Goal: Task Accomplishment & Management: Manage account settings

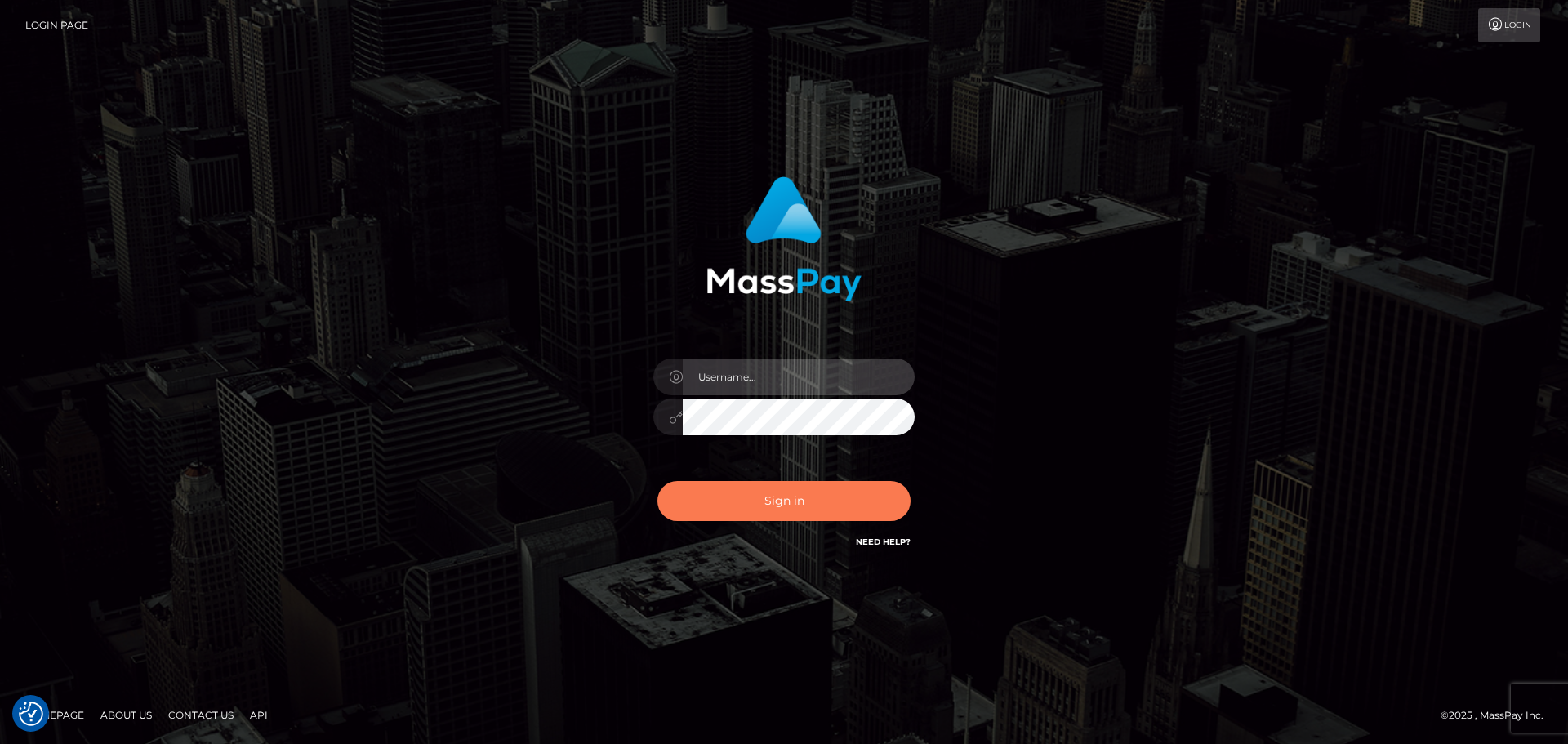
type input "constantin.mp"
click at [824, 494] on button "Sign in" at bounding box center [784, 501] width 253 height 40
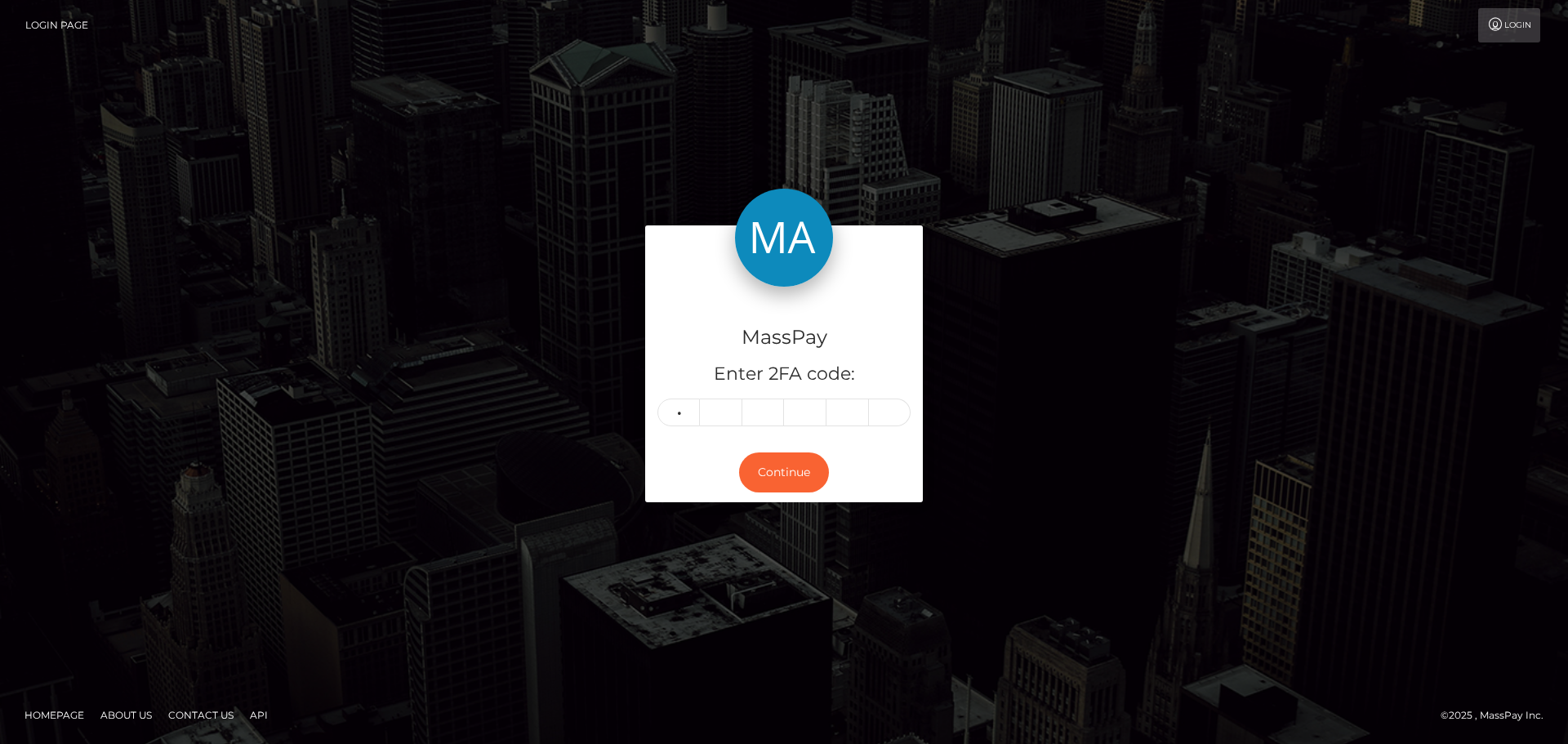
type input "8"
type input "1"
type input "2"
type input "8"
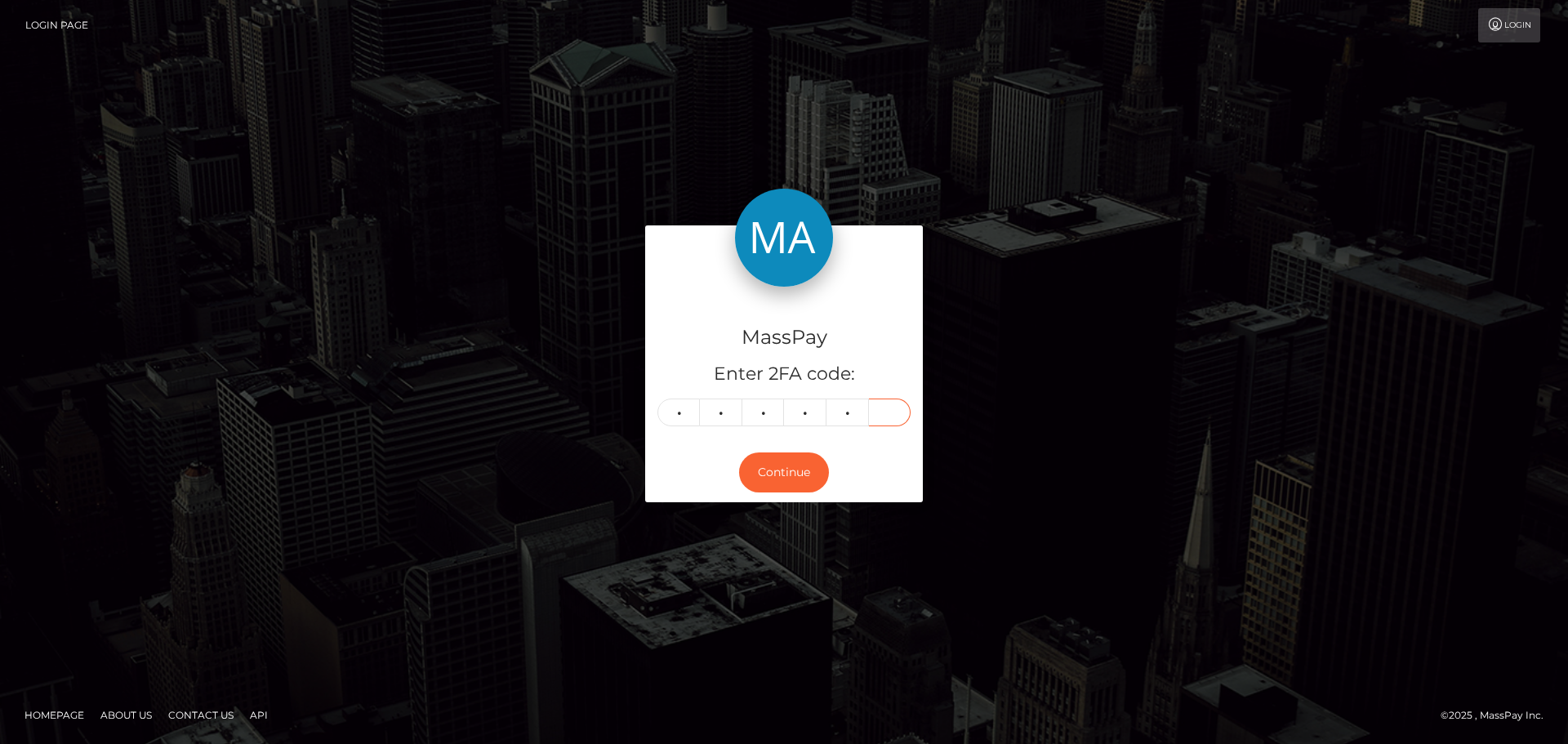
type input "9"
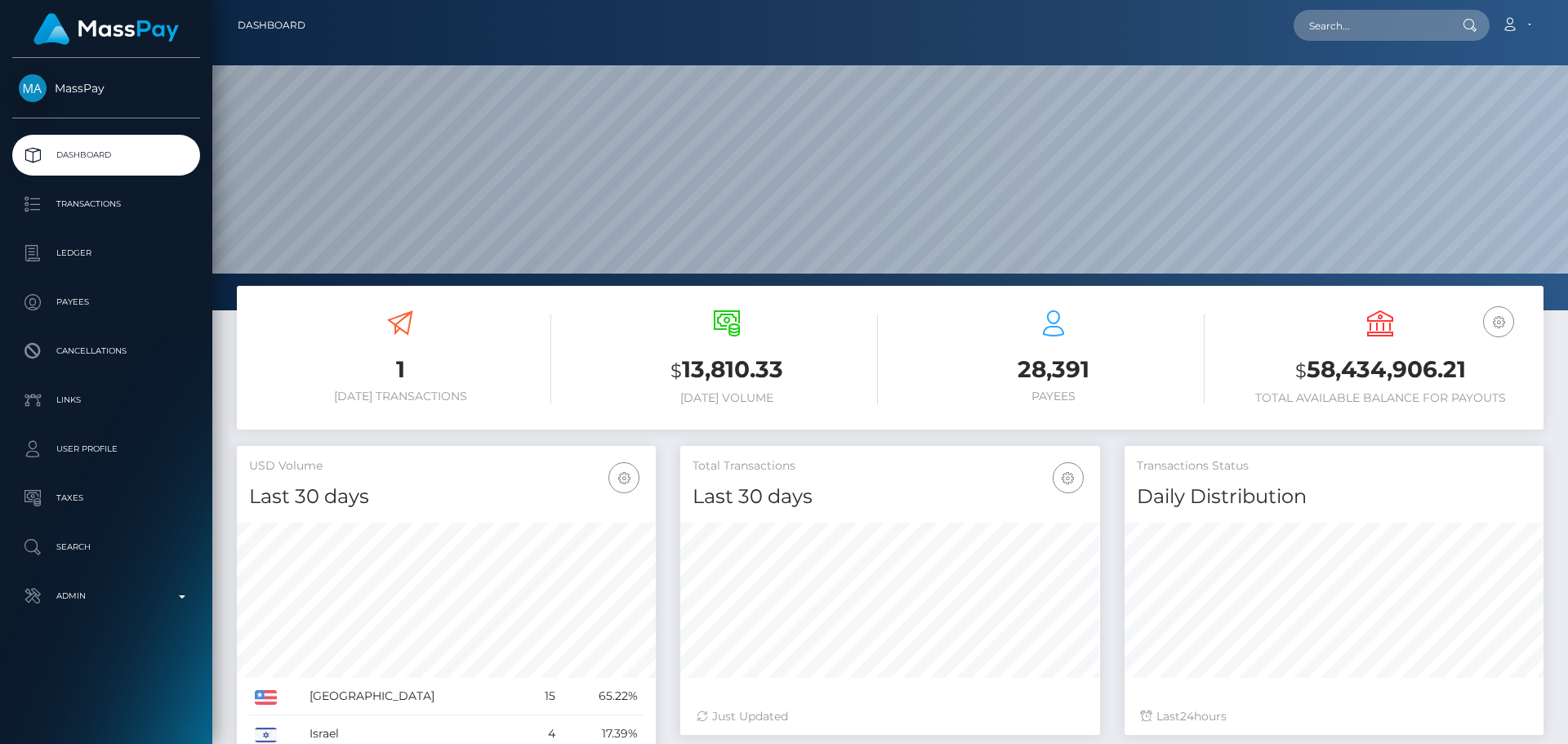
scroll to position [290, 420]
click at [1366, 39] on input "text" at bounding box center [1370, 25] width 153 height 31
paste input "265959"
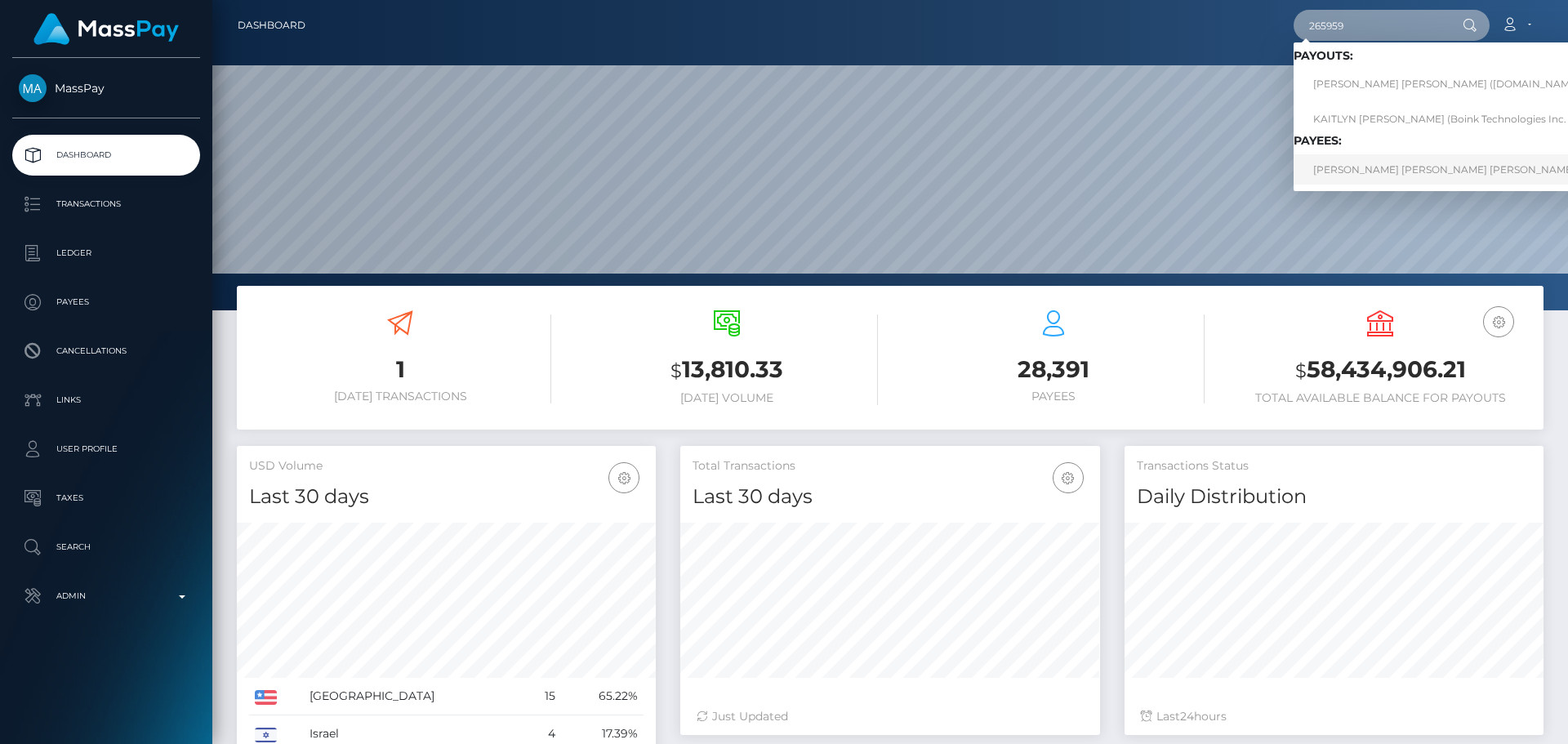
type input "265959"
click at [1334, 172] on link "[PERSON_NAME] [PERSON_NAME] [PERSON_NAME]" at bounding box center [1452, 169] width 318 height 31
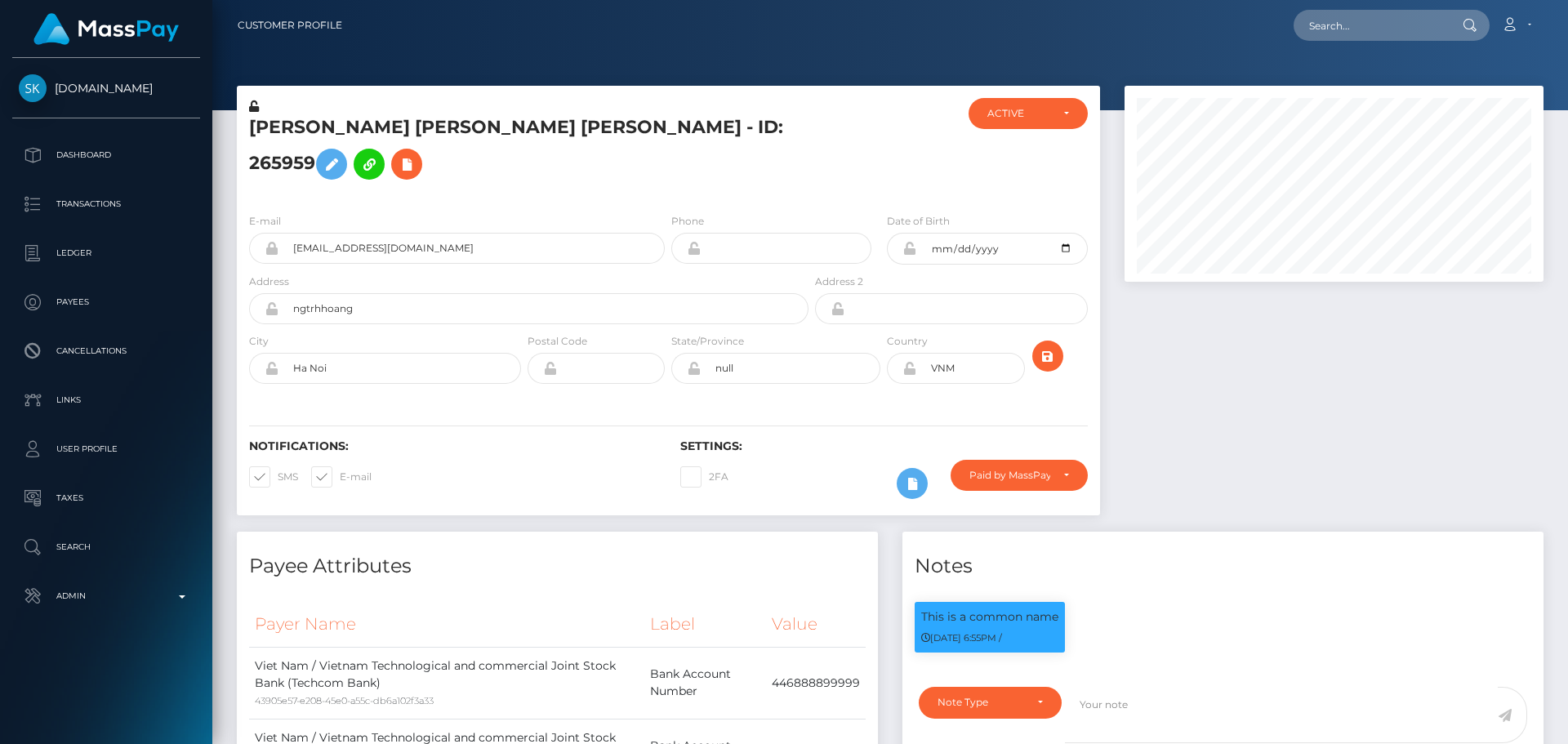
scroll to position [196, 420]
click at [799, 135] on h5 "HUY HOANG NGUYEN TRAN - ID: 265959" at bounding box center [524, 151] width 550 height 73
click at [806, 142] on div "HUY HOANG NGUYEN TRAN - ID: 265959" at bounding box center [524, 149] width 575 height 103
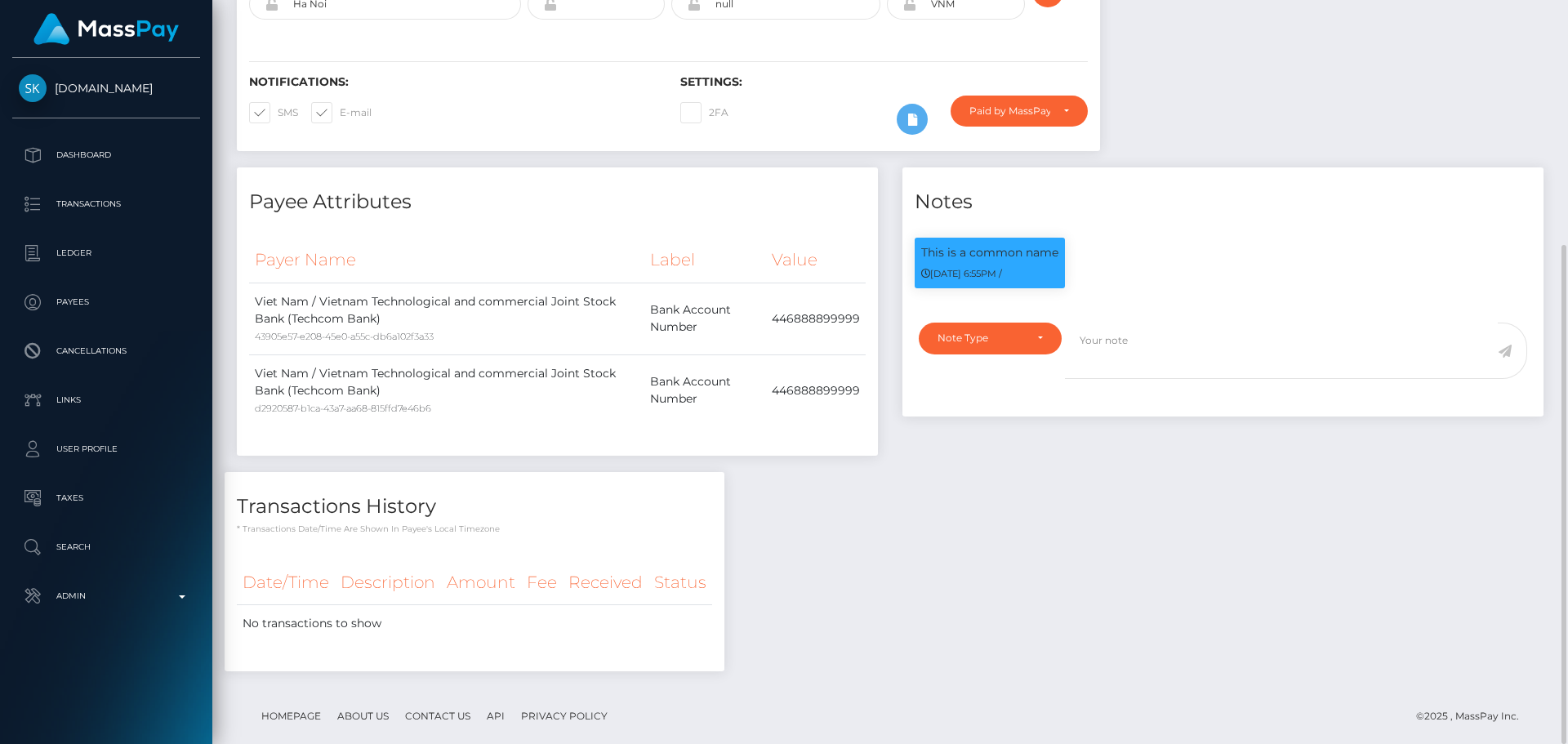
scroll to position [0, 0]
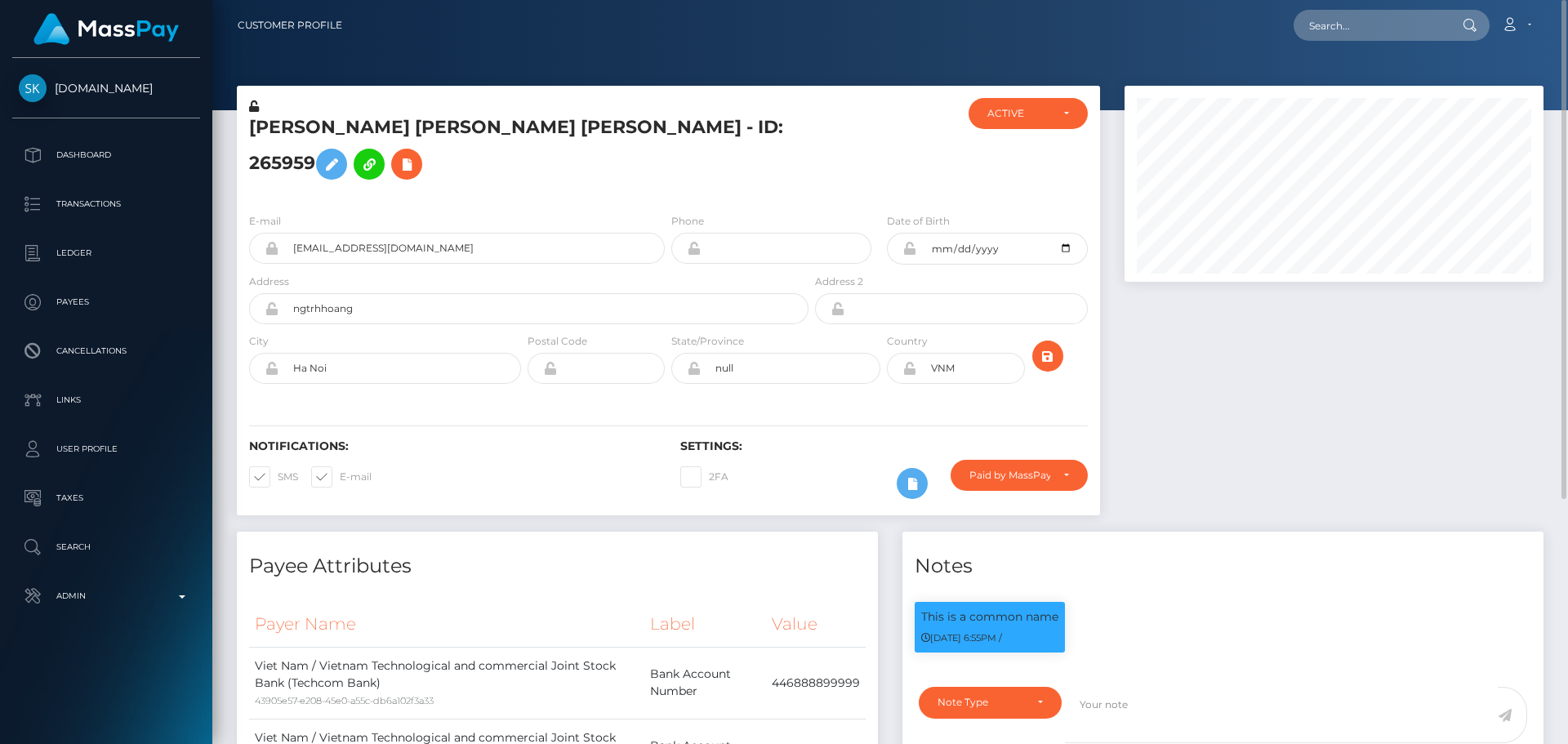
click at [810, 146] on div "HUY HOANG NGUYEN TRAN - ID: 265959" at bounding box center [524, 149] width 575 height 103
click at [801, 159] on div "HUY HOANG NGUYEN TRAN - ID: 265959" at bounding box center [524, 149] width 575 height 103
click at [810, 160] on div "HUY HOANG NGUYEN TRAN - ID: 265959" at bounding box center [524, 149] width 575 height 103
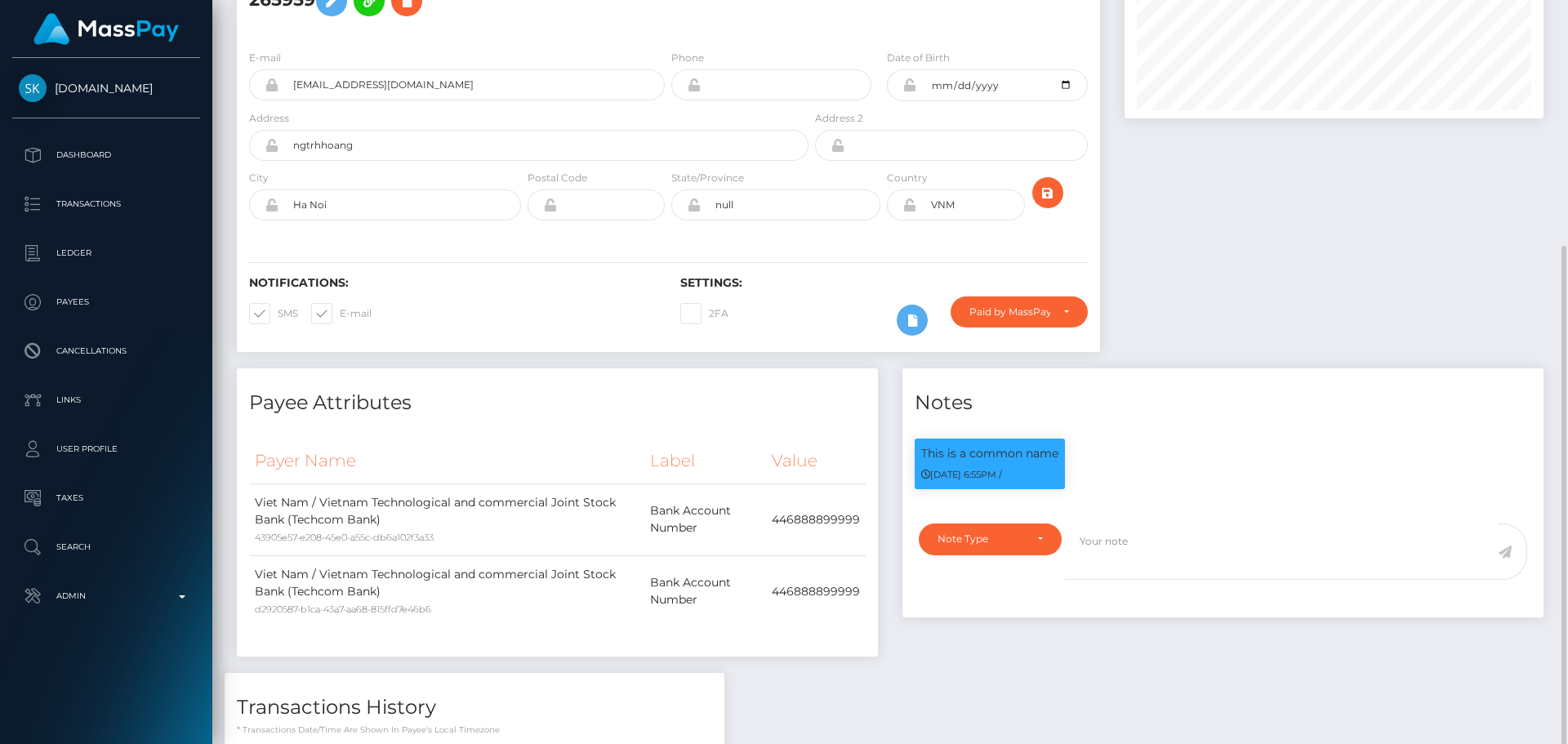
scroll to position [245, 0]
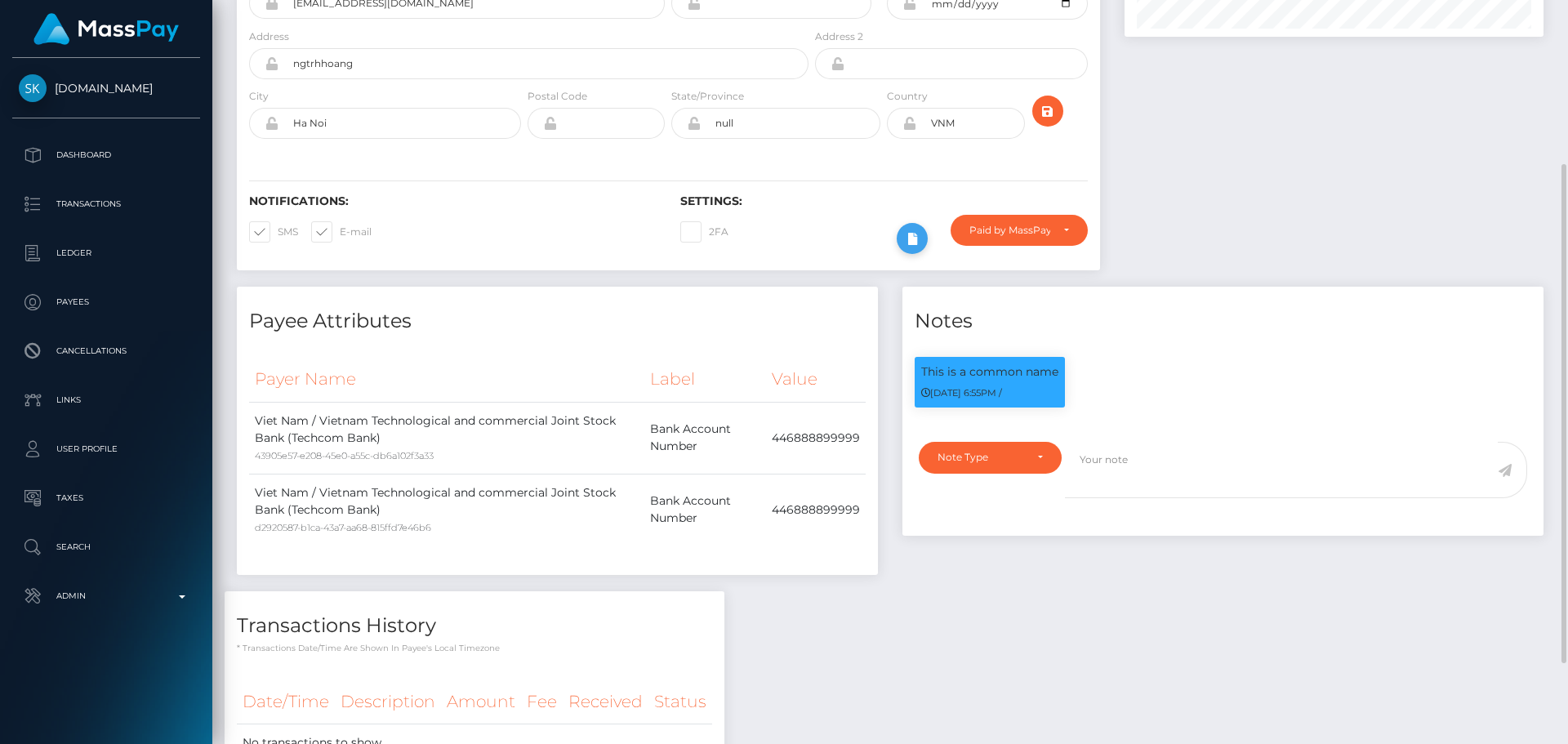
click at [919, 229] on icon at bounding box center [912, 238] width 19 height 20
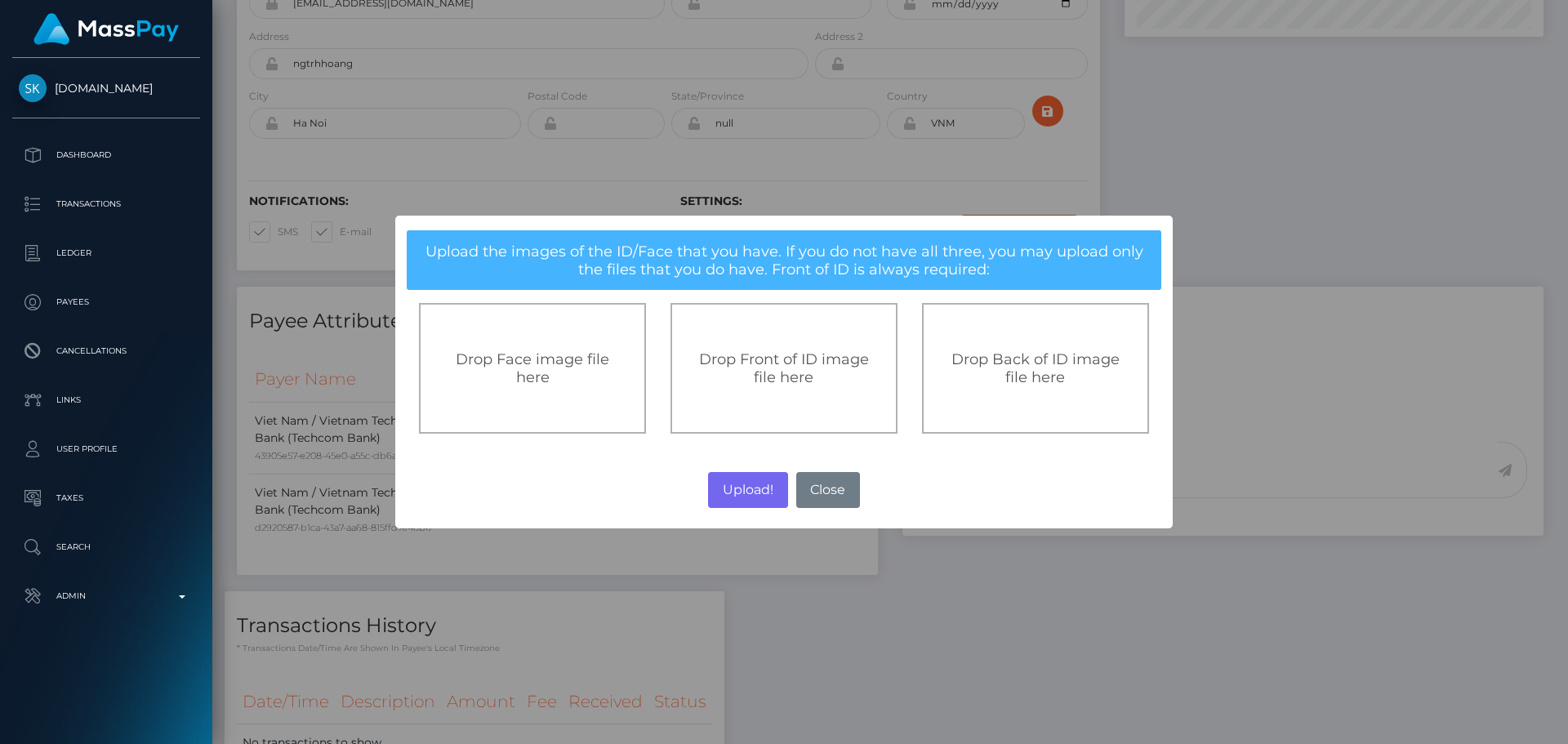
click at [787, 377] on span "Drop Front of ID image file here" at bounding box center [784, 368] width 170 height 36
click at [746, 364] on span "Drop Front of ID image file here" at bounding box center [784, 368] width 170 height 36
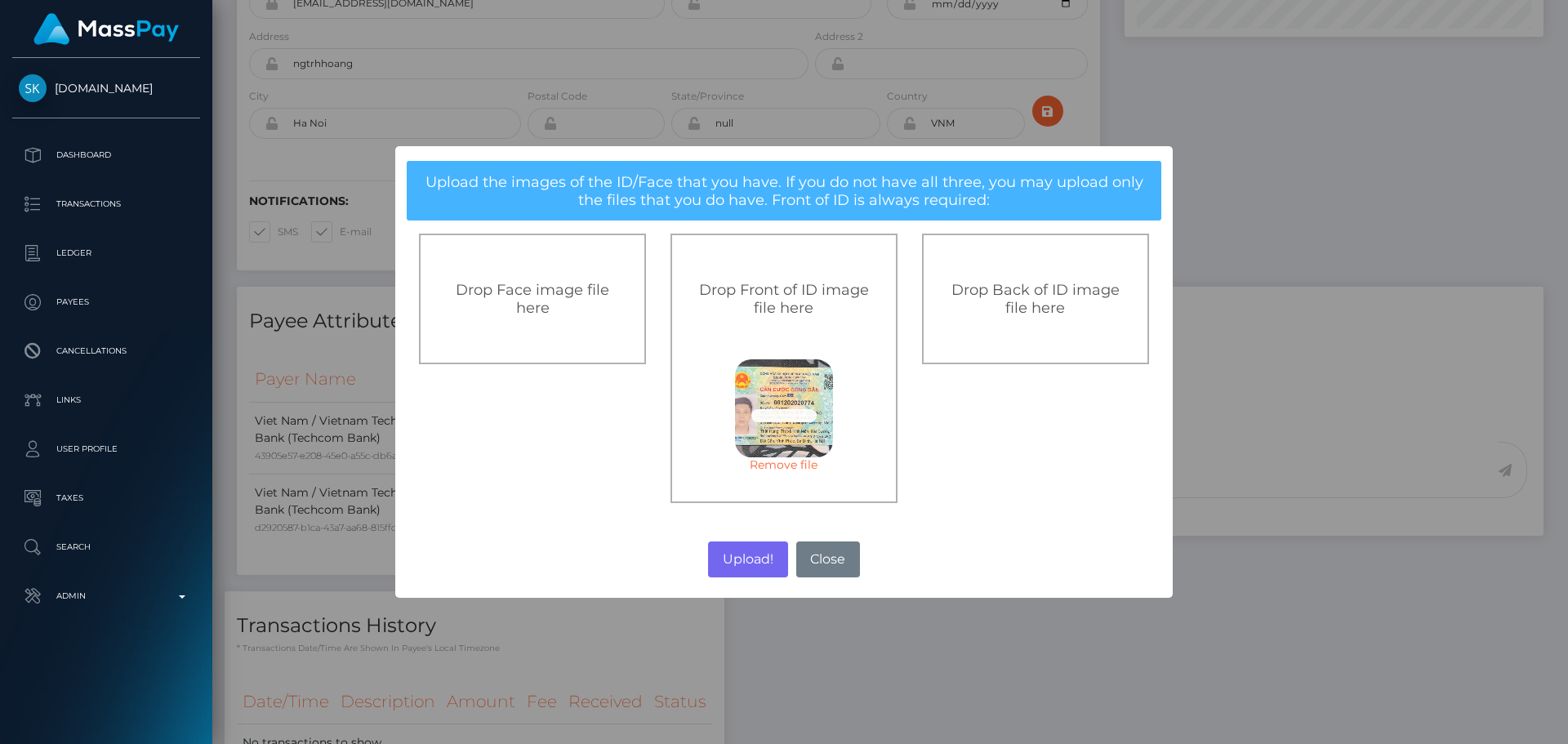
click at [1016, 307] on span "Drop Back of ID image file here" at bounding box center [1035, 299] width 168 height 36
click at [748, 556] on button "Upload!" at bounding box center [747, 559] width 79 height 36
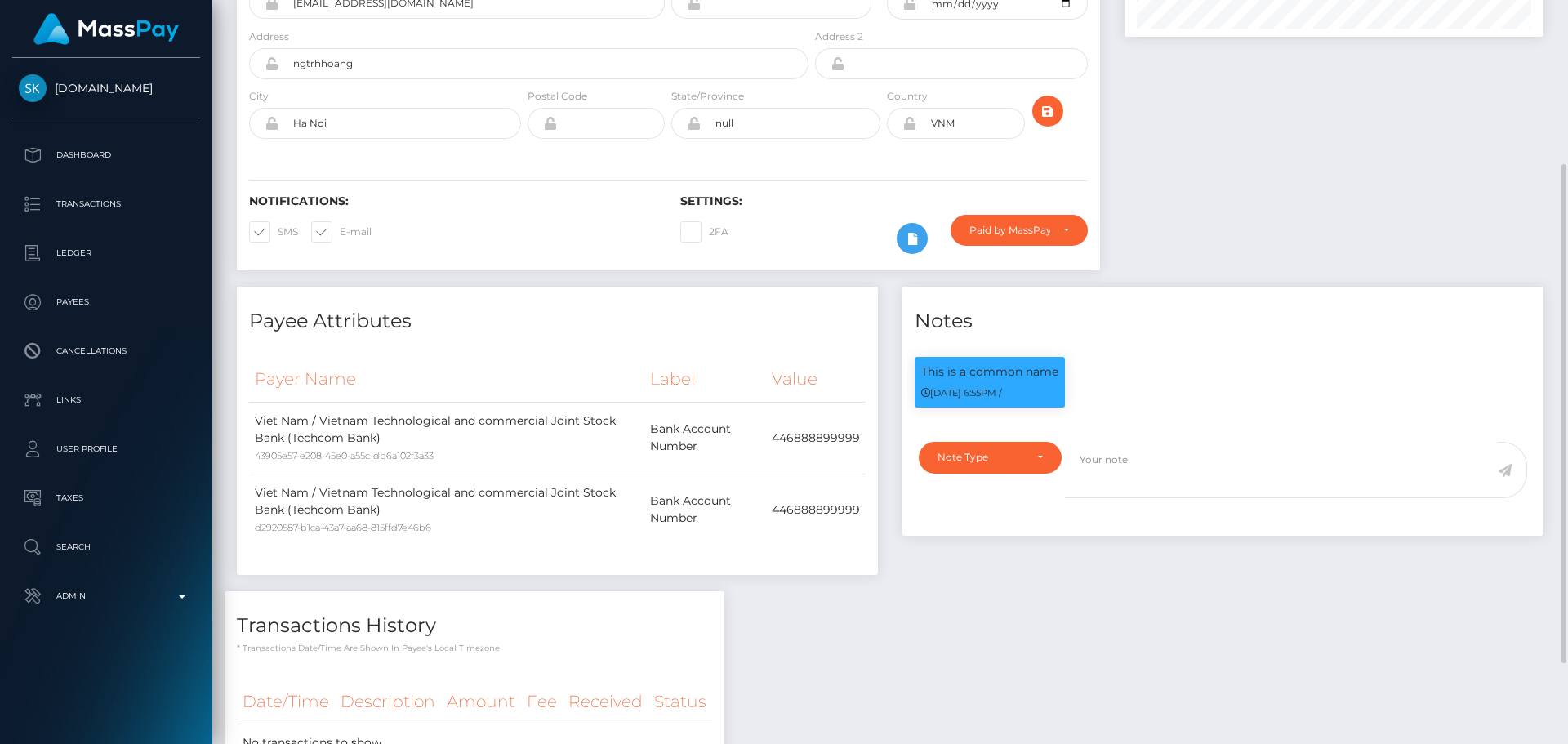
scroll to position [0, 0]
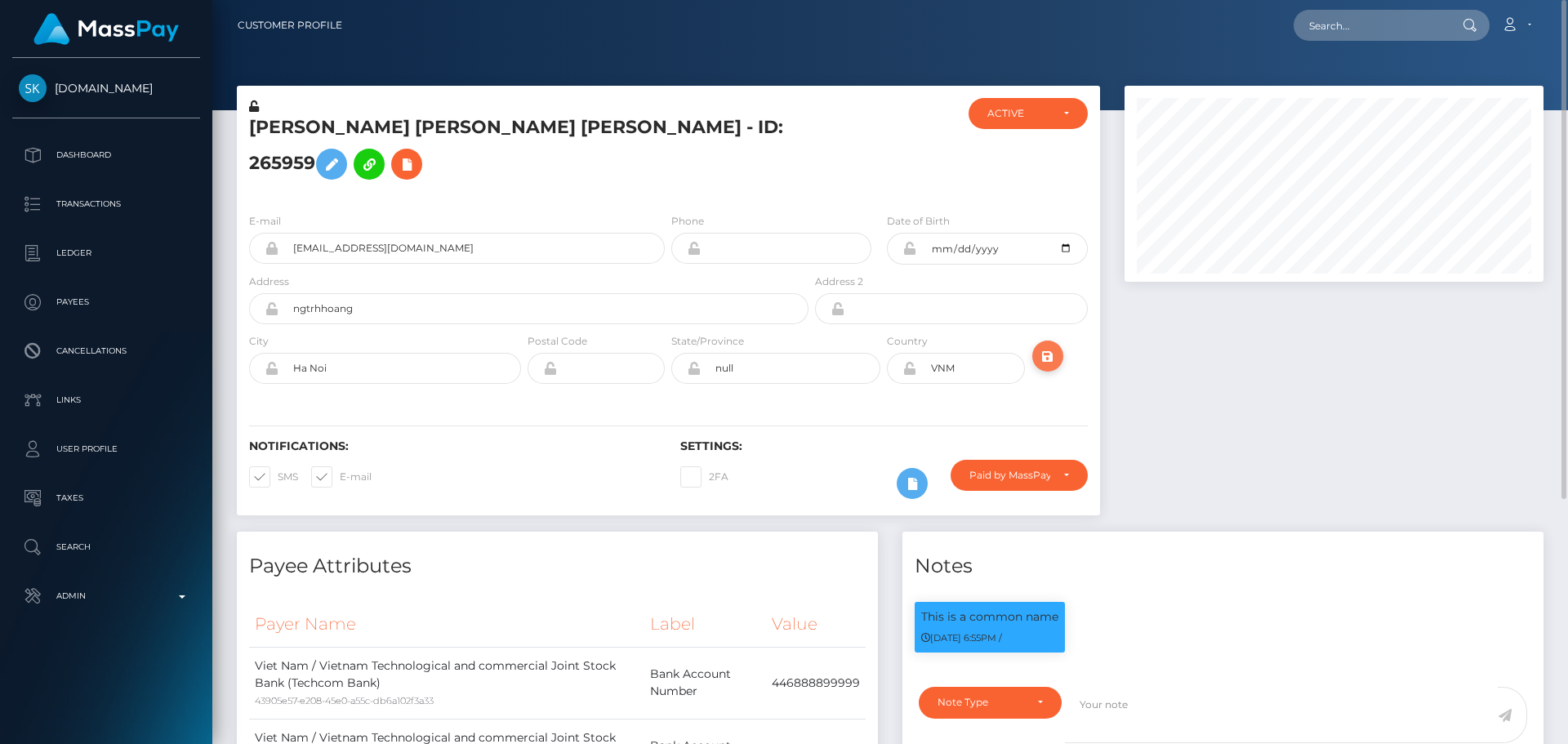
click at [1046, 346] on icon "submit" at bounding box center [1048, 356] width 19 height 20
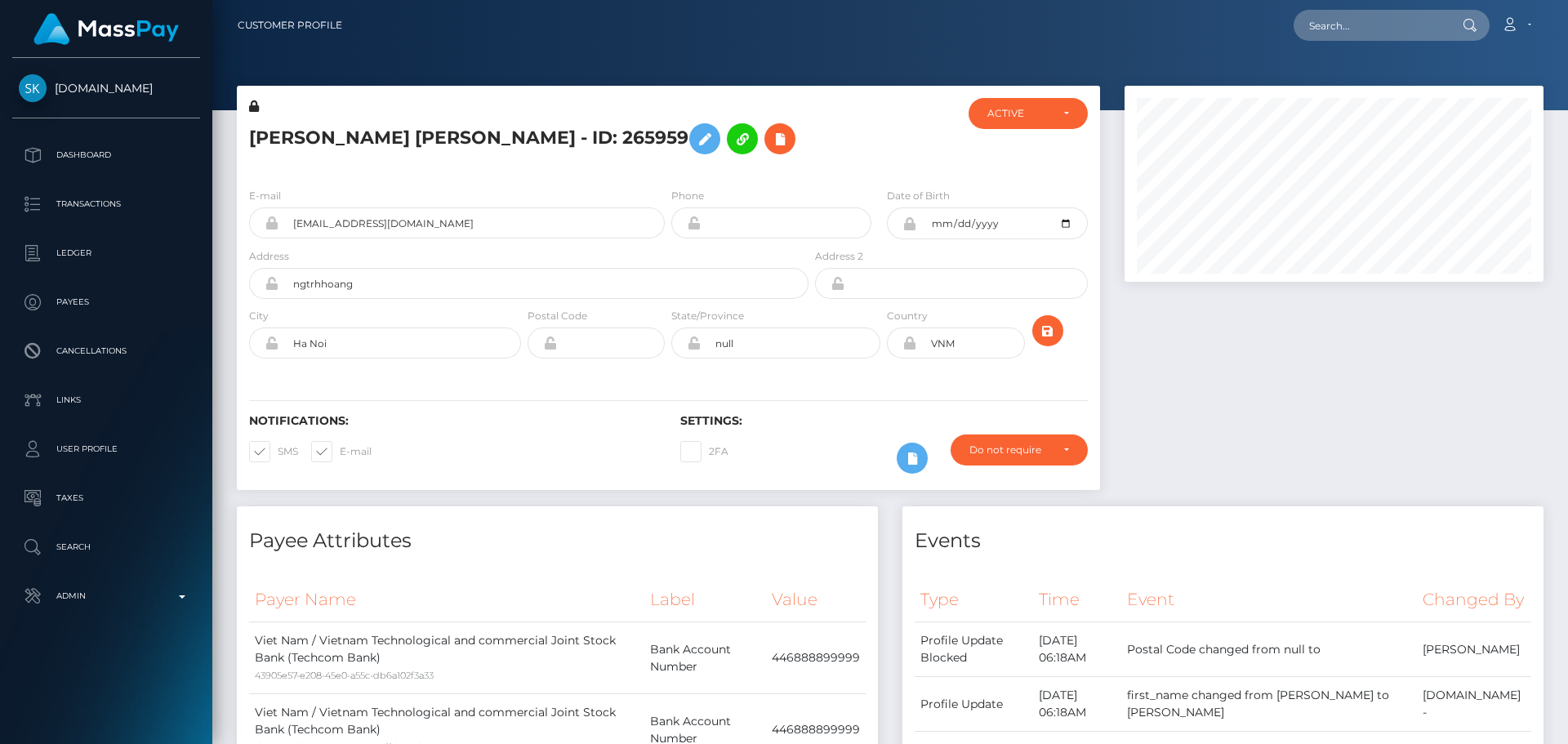
scroll to position [196, 420]
click at [801, 164] on div "TRẦN HUY HOÀNG NGUYỄN - ID: 265959" at bounding box center [524, 137] width 575 height 77
click at [813, 202] on div "Phone" at bounding box center [771, 213] width 200 height 52
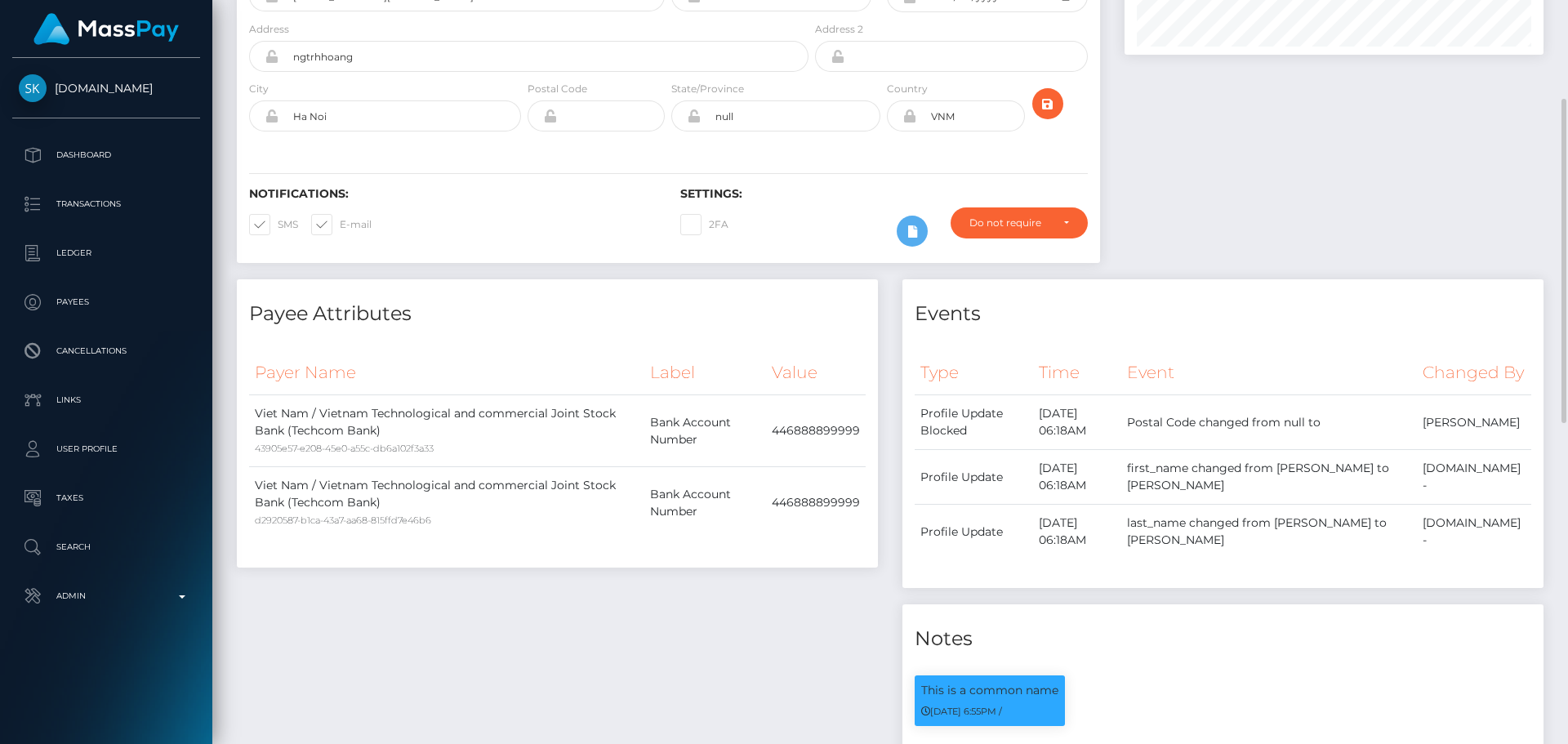
scroll to position [0, 0]
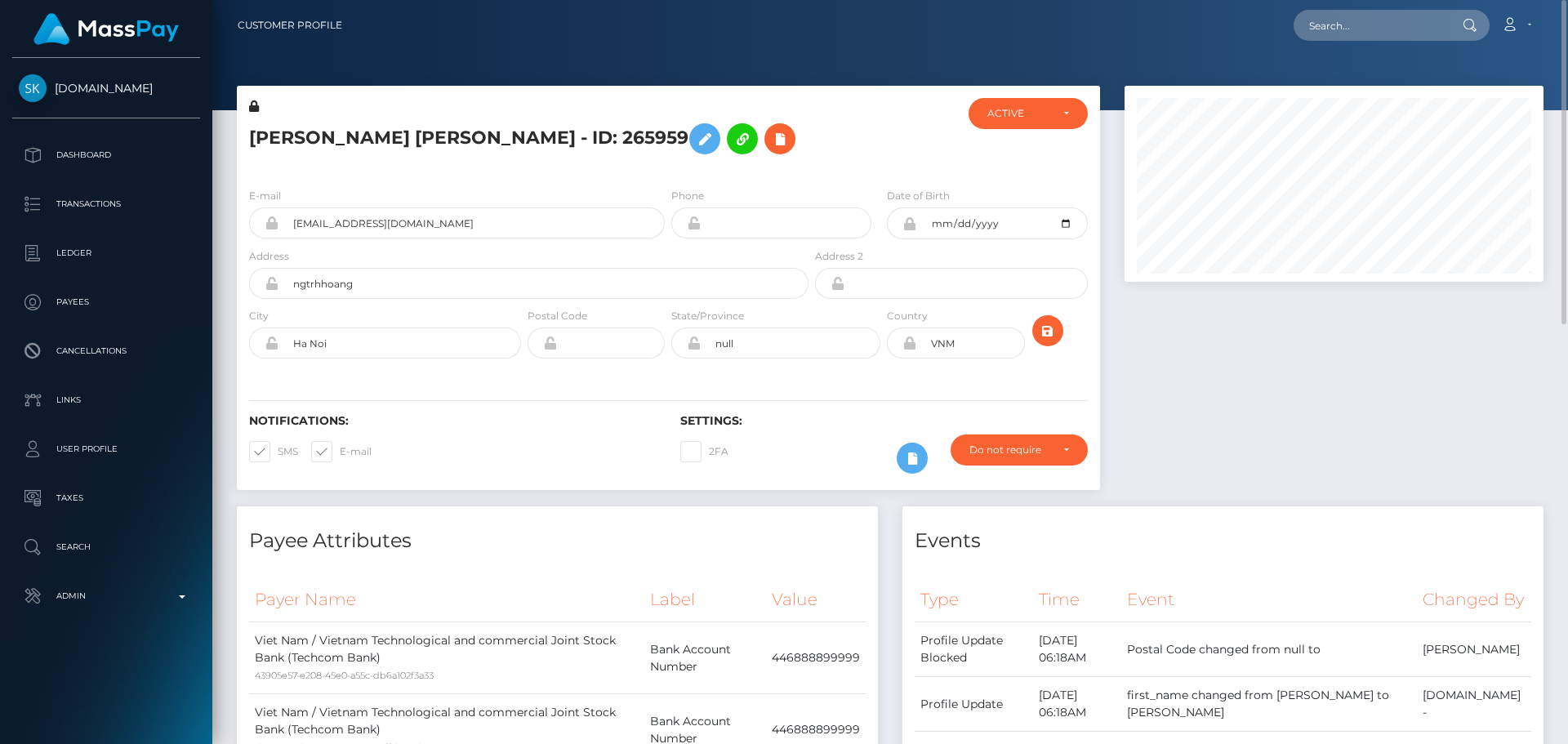
click at [858, 153] on div at bounding box center [884, 137] width 144 height 77
click at [696, 142] on icon at bounding box center [705, 138] width 19 height 20
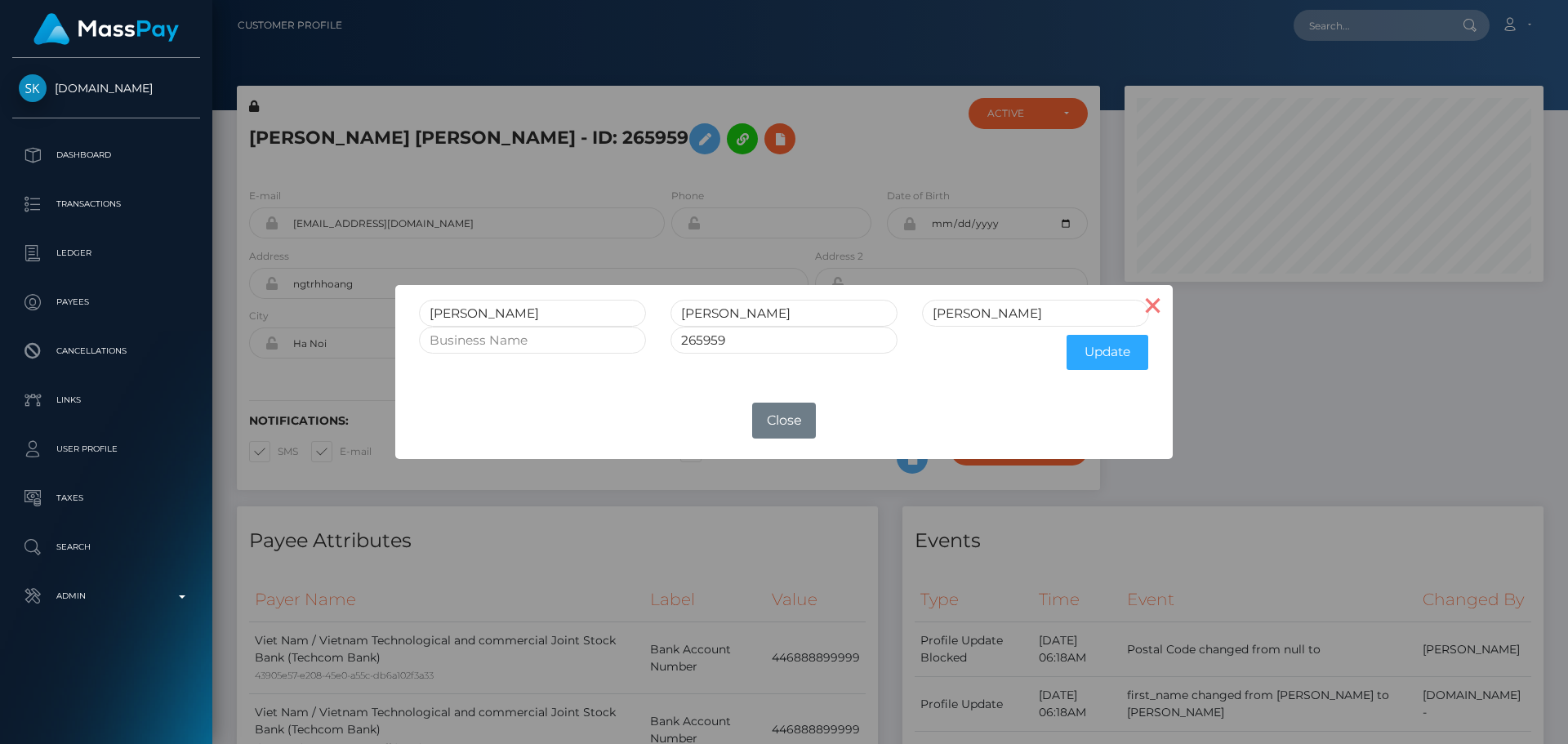
click at [1147, 302] on button "×" at bounding box center [1153, 304] width 39 height 39
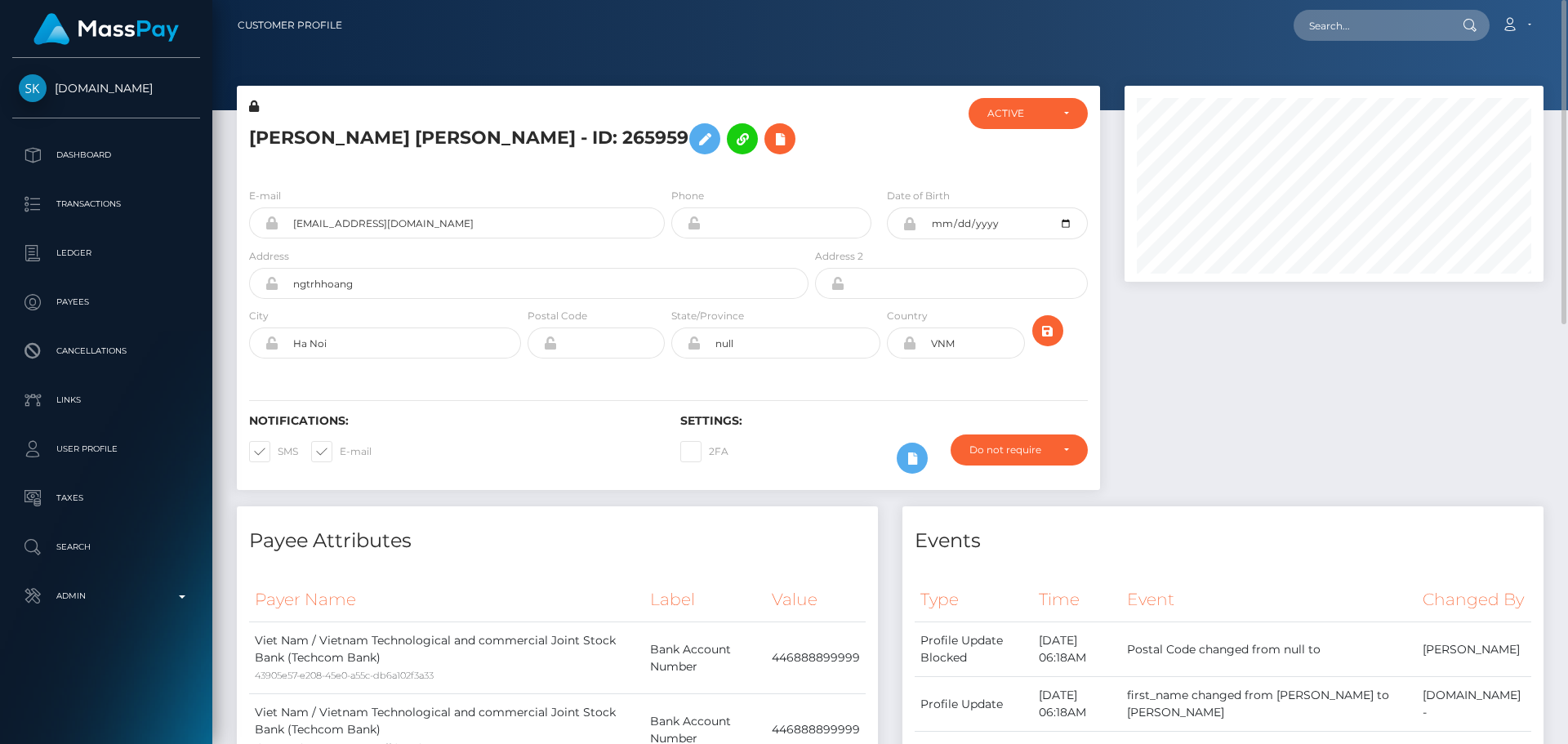
click at [802, 152] on div "TRẦN HUY HOÀNG NGUYỄN - ID: 265959" at bounding box center [524, 137] width 575 height 77
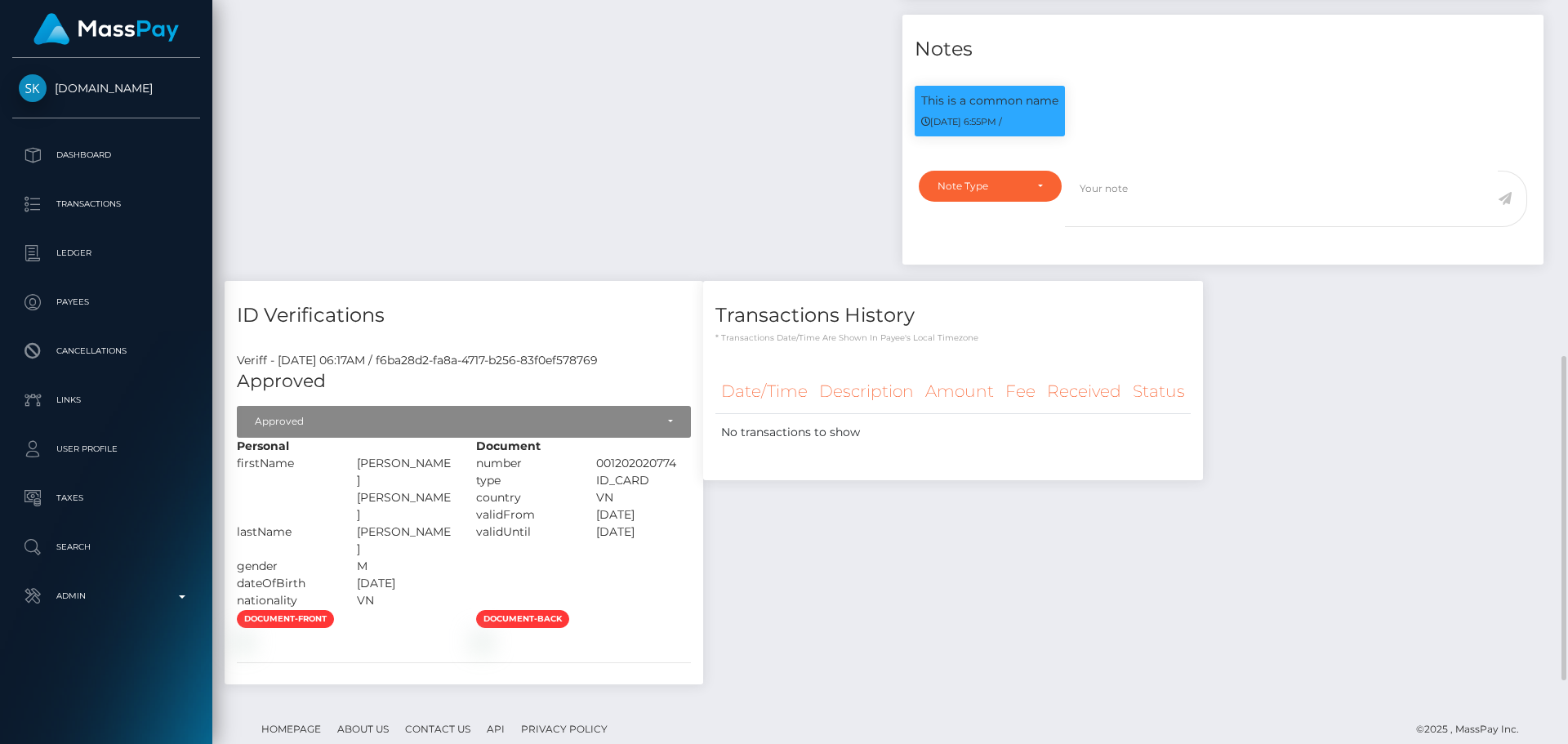
scroll to position [962, 0]
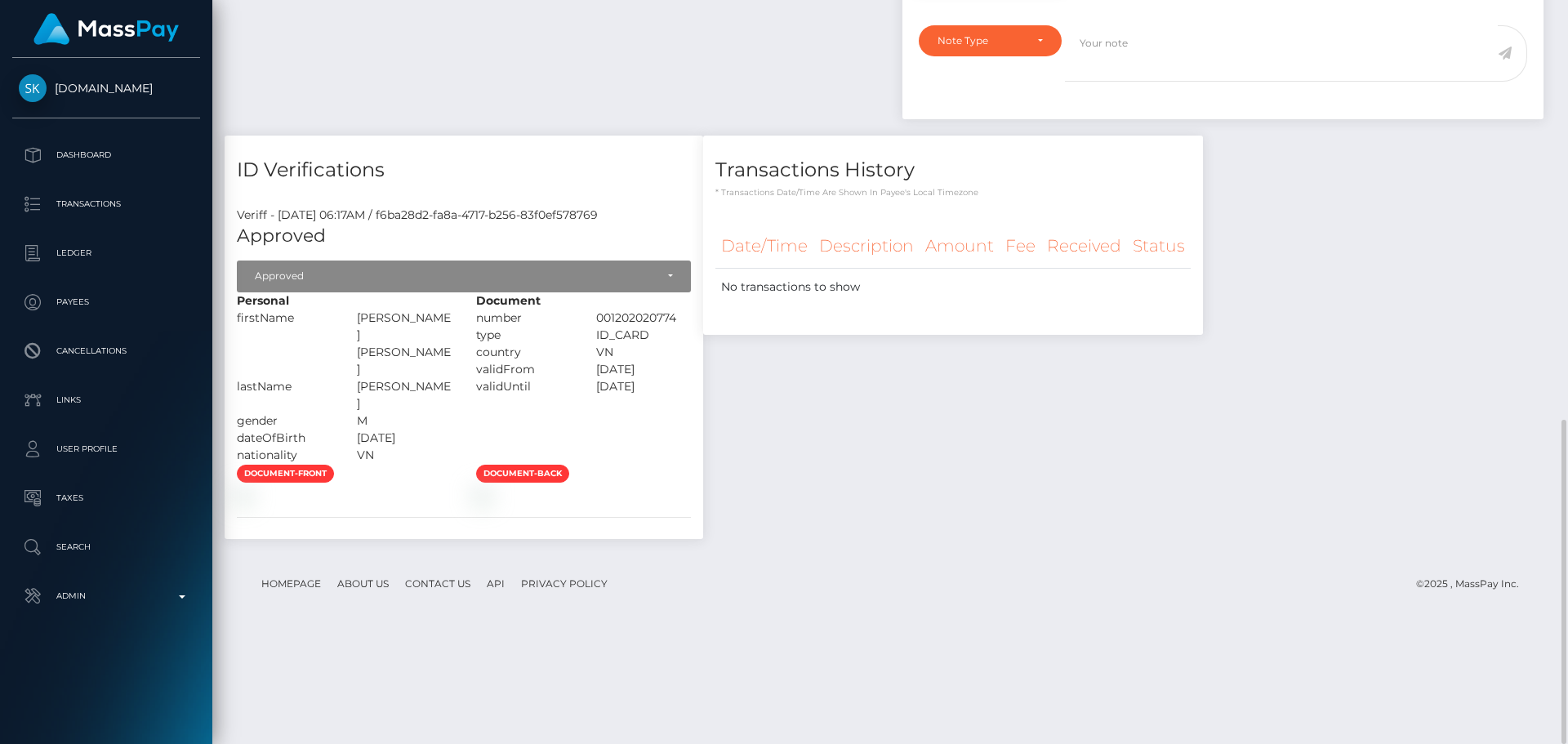
click at [543, 185] on h4 "ID Verifications" at bounding box center [463, 170] width 454 height 29
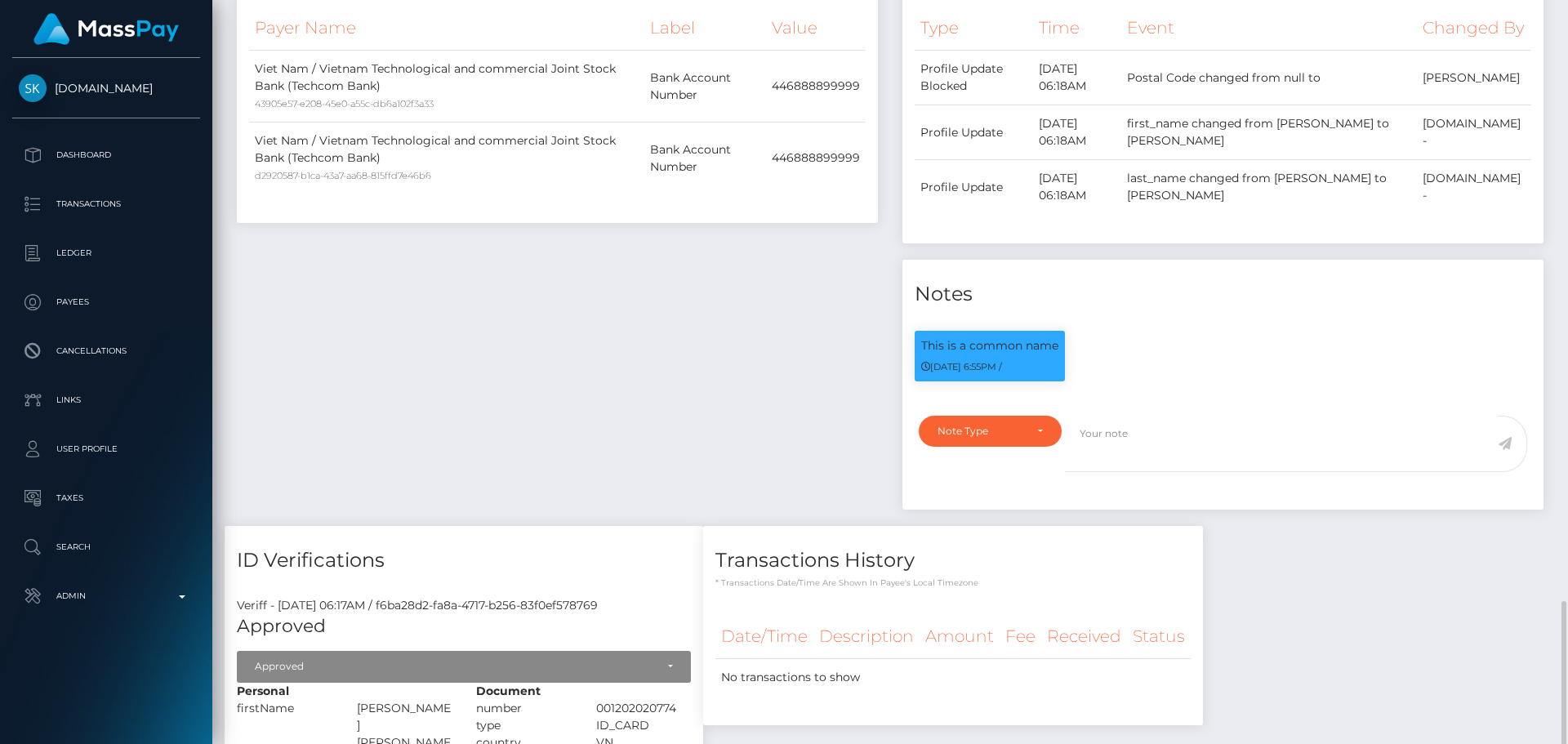
scroll to position [899, 0]
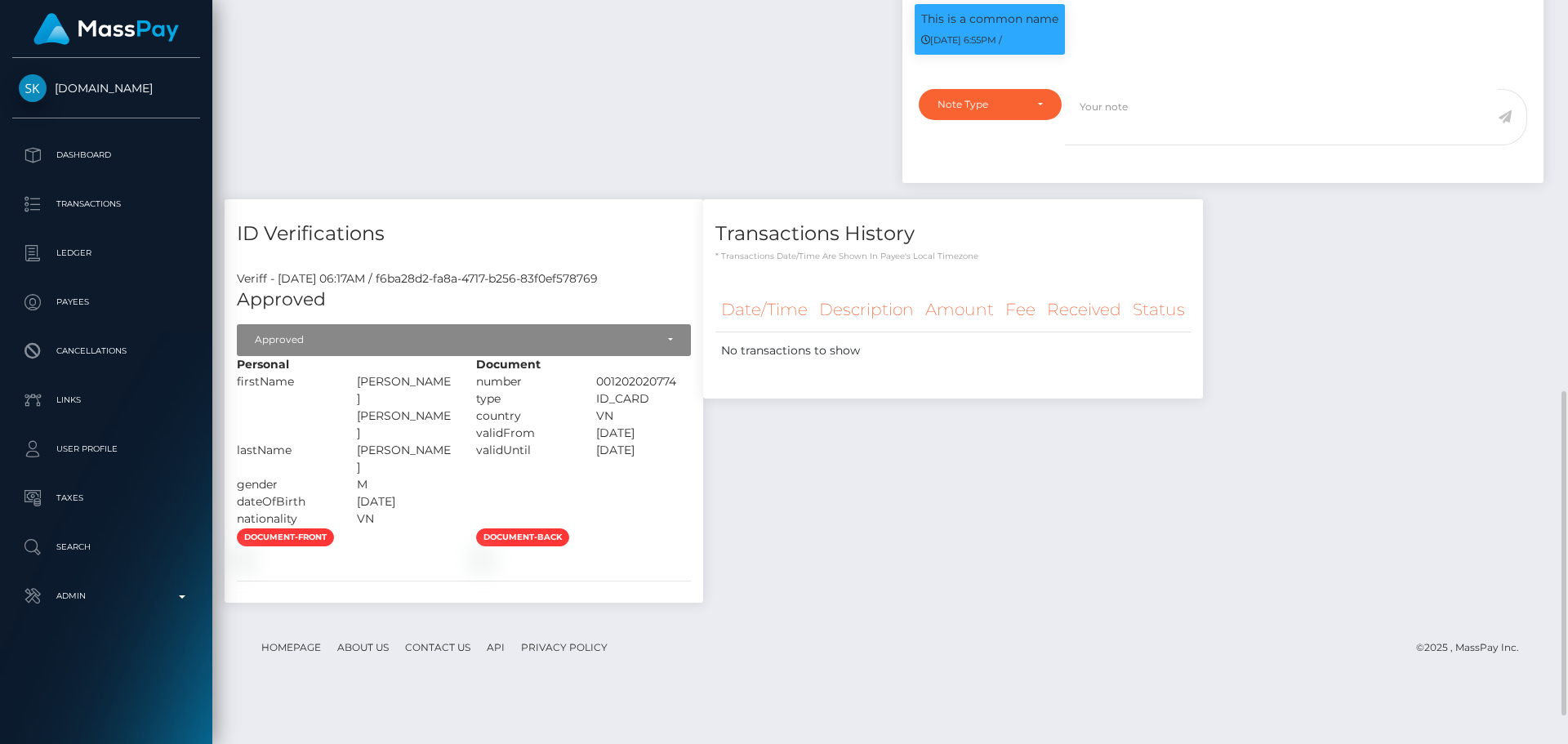
click at [1206, 502] on div "Transactions History * Transactions date/time are shown in payee's local timezo…" at bounding box center [953, 409] width 525 height 420
click at [400, 442] on div "NGUYỄN" at bounding box center [405, 458] width 120 height 34
copy div "NGUYỄN"
click at [389, 404] on div "TRẦN HUY HOÀNG" at bounding box center [405, 407] width 120 height 68
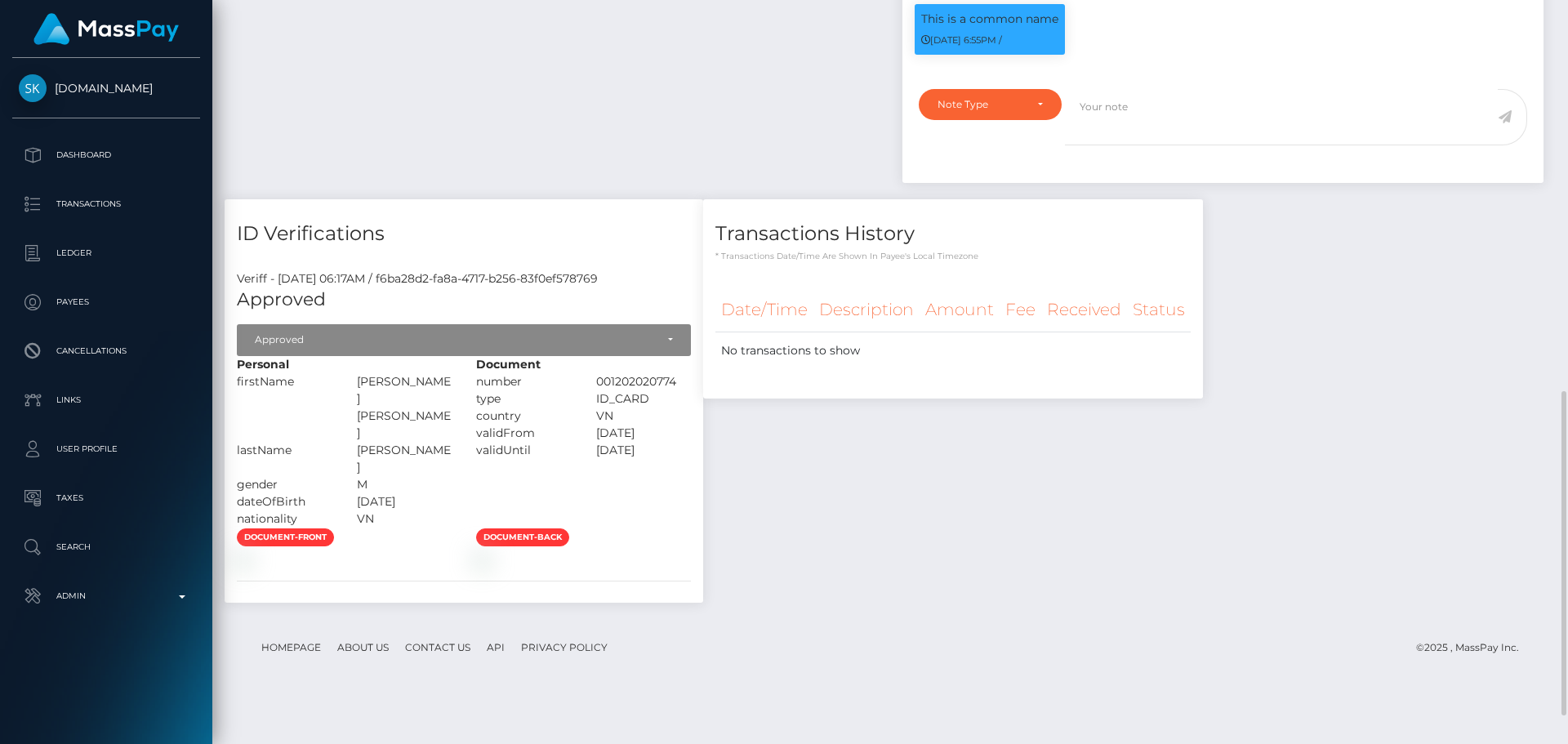
drag, startPoint x: 389, startPoint y: 404, endPoint x: 443, endPoint y: 406, distance: 54.0
click at [443, 406] on div "TRẦN HUY HOÀNG" at bounding box center [405, 407] width 120 height 68
copy div "TRẦN HUY HOÀNG"
click at [921, 508] on div "Transactions History * Transactions date/time are shown in payee's local timezo…" at bounding box center [953, 409] width 525 height 420
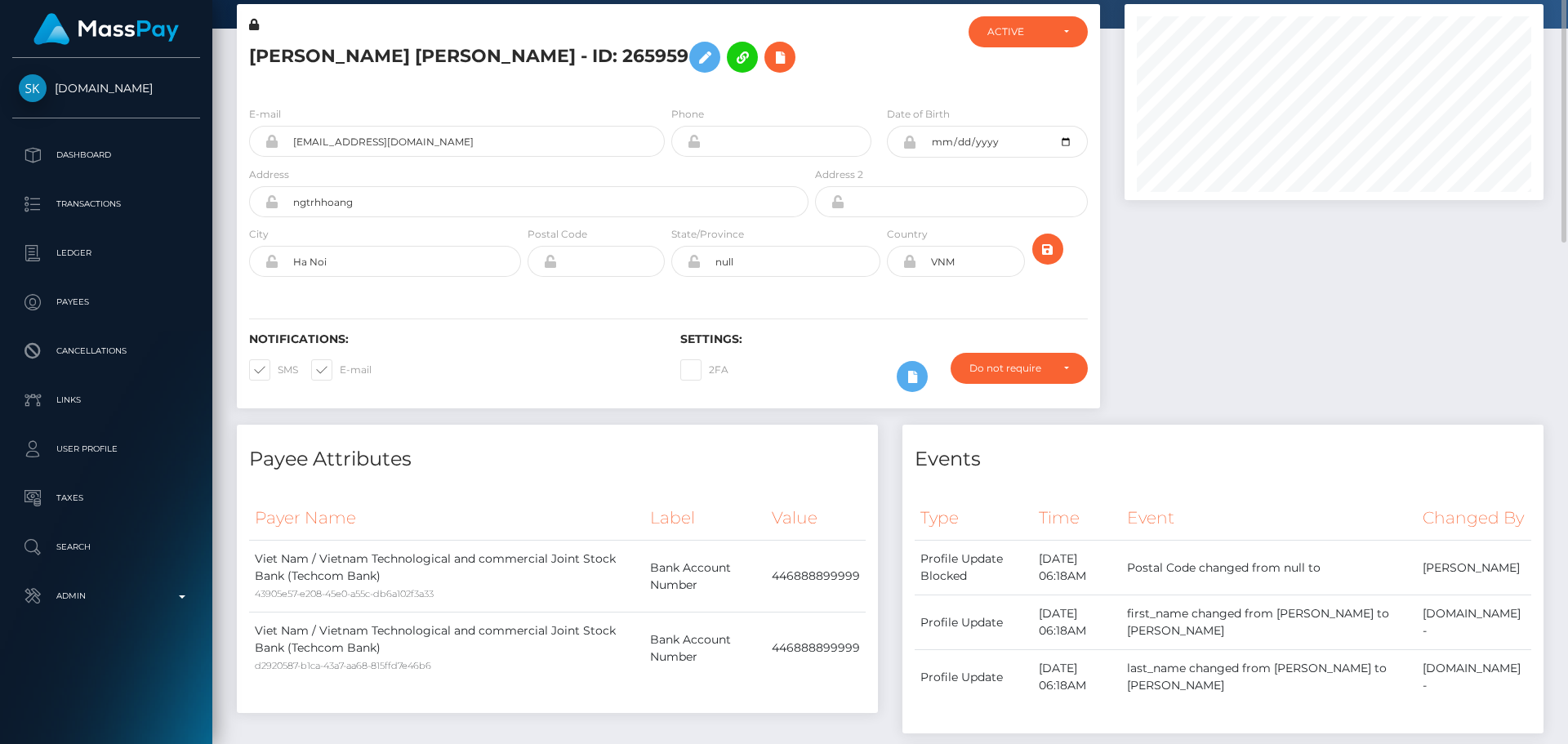
scroll to position [0, 0]
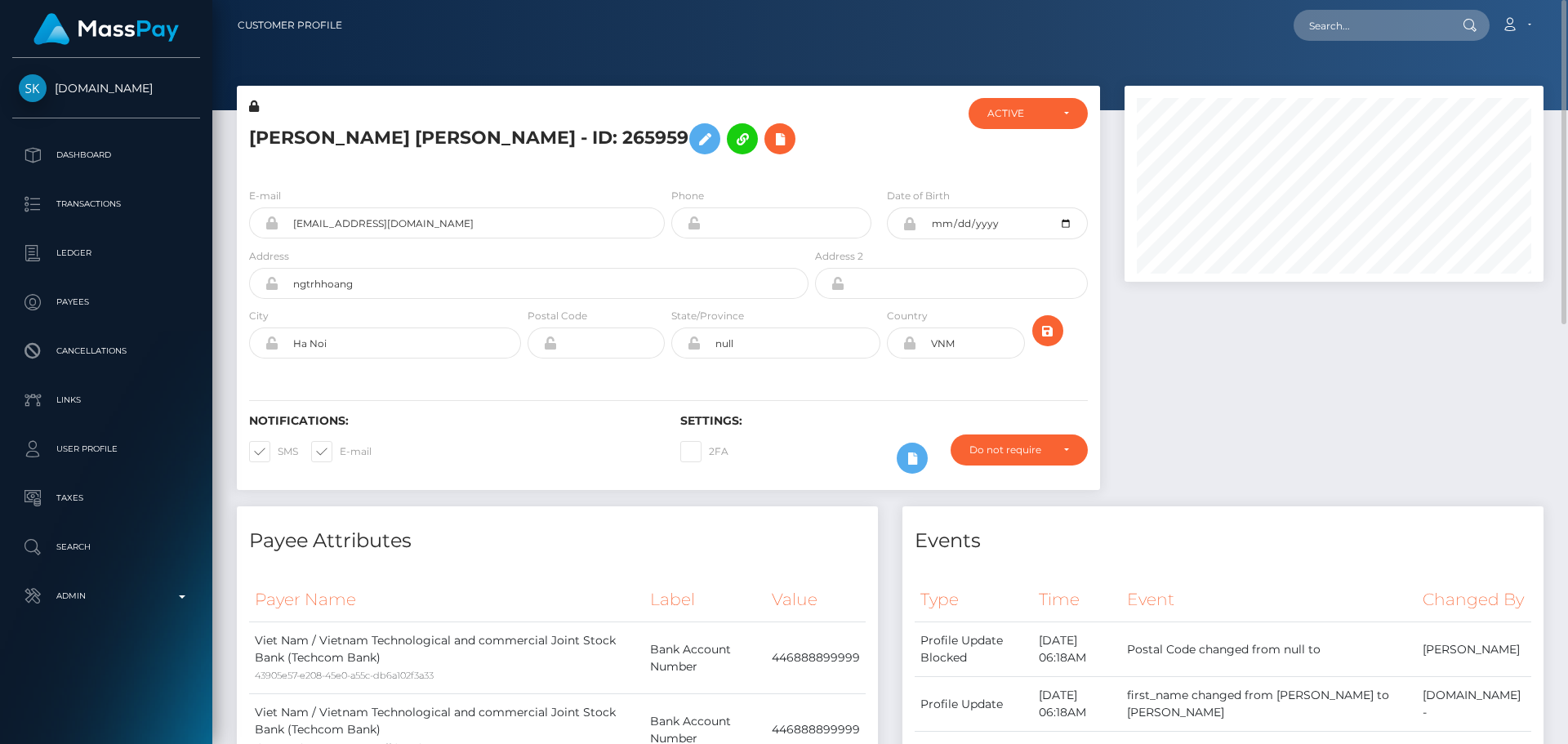
click at [257, 105] on icon at bounding box center [253, 106] width 10 height 11
click at [696, 143] on icon at bounding box center [705, 138] width 19 height 20
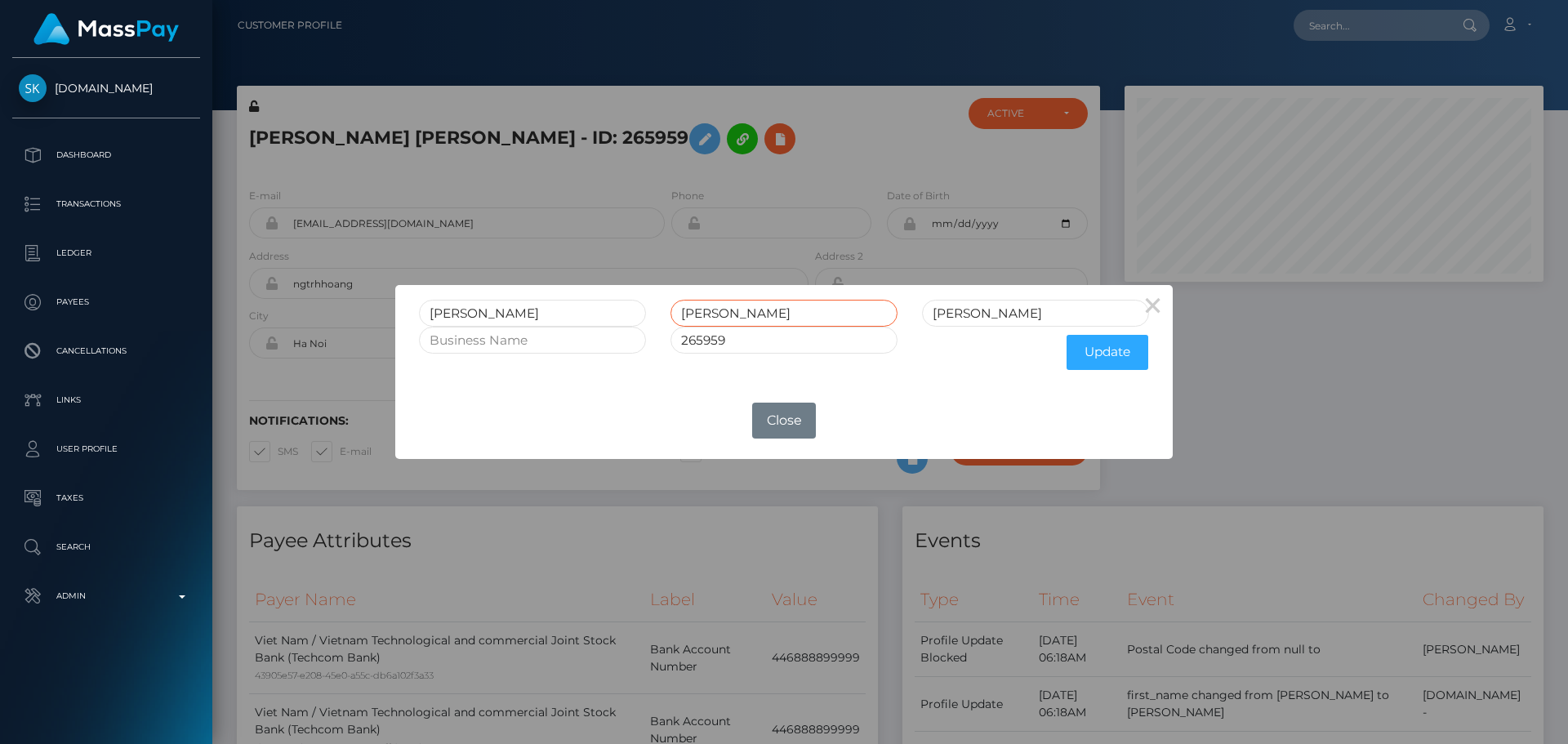
click at [741, 310] on input "HUY HOÀNG" at bounding box center [784, 313] width 227 height 27
click at [430, 314] on input "TRẦN" at bounding box center [532, 313] width 227 height 27
paste input "HOÀNG"
click at [504, 311] on input "HOÀNG TRẦN" at bounding box center [532, 313] width 227 height 27
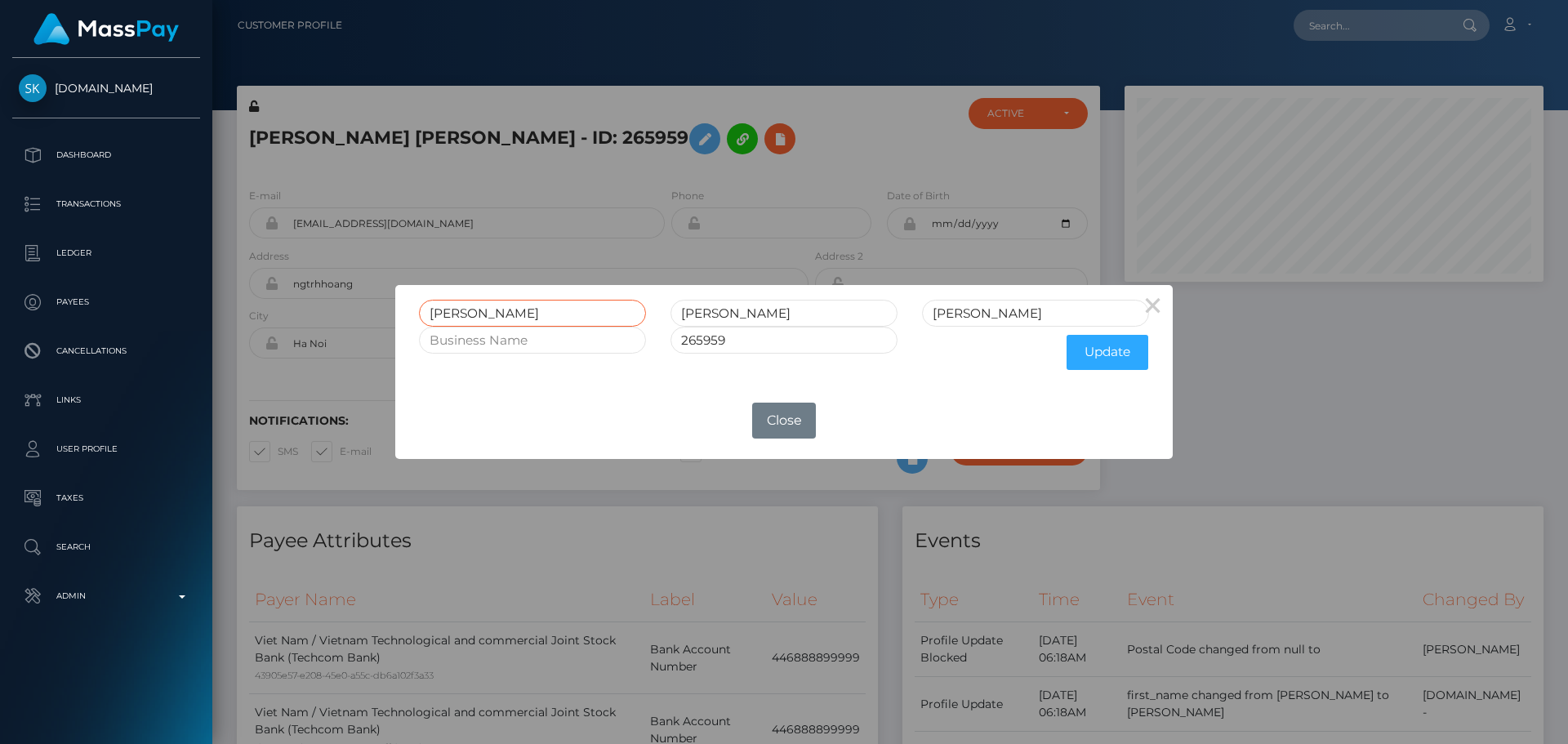
click at [504, 311] on input "HOÀNG TRẦN" at bounding box center [532, 313] width 227 height 27
type input "HOÀNG TRẦN"
click at [680, 309] on input "HUY HOÀNG" at bounding box center [784, 313] width 227 height 27
paste input "TRẦN"
click at [782, 316] on input "TRẦN HUY HOÀNG" at bounding box center [784, 313] width 227 height 27
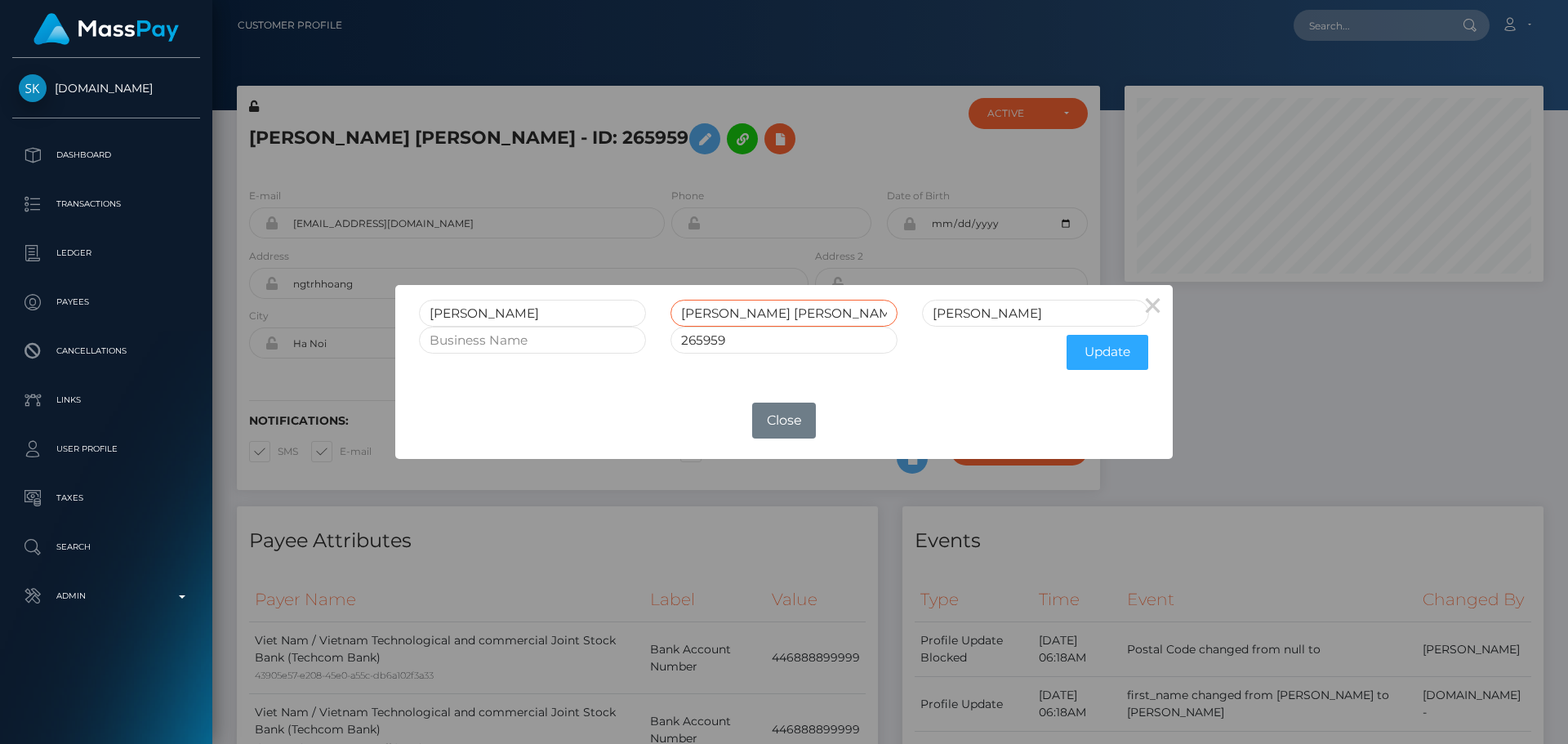
click at [782, 316] on input "TRẦN HUY HOÀNG" at bounding box center [784, 313] width 227 height 27
type input "TRẦN HUY"
click at [500, 313] on input "HOÀNG TRẦN" at bounding box center [532, 313] width 227 height 27
click at [456, 316] on input "HOÀNG" at bounding box center [532, 313] width 227 height 27
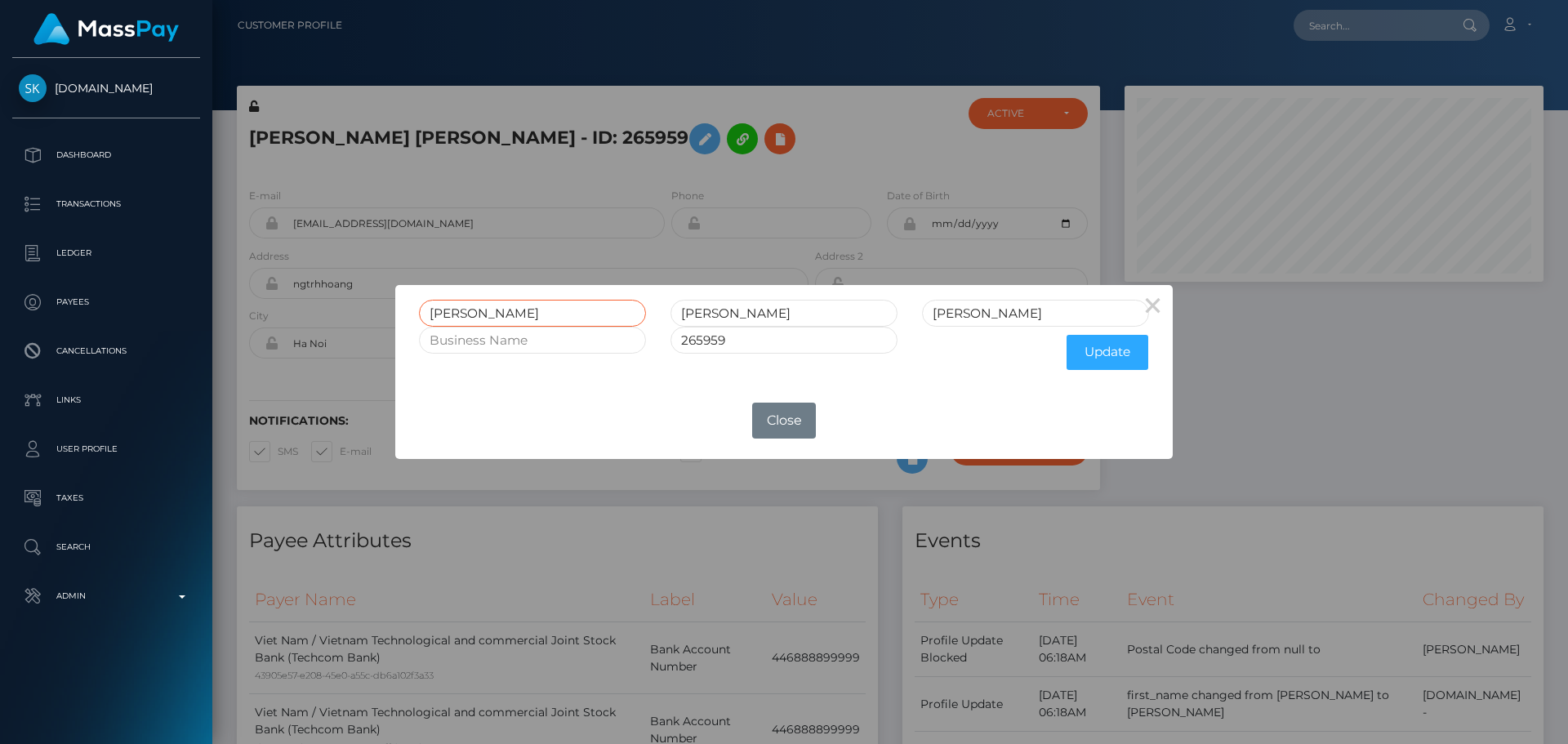
type input "HOANG"
click at [705, 308] on input "TRẦN HUY" at bounding box center [784, 313] width 227 height 27
click at [798, 306] on input "TRAN HUY" at bounding box center [784, 313] width 227 height 27
type input "TRAN HUY"
click at [978, 315] on input "NGUYỄN" at bounding box center [1035, 313] width 227 height 27
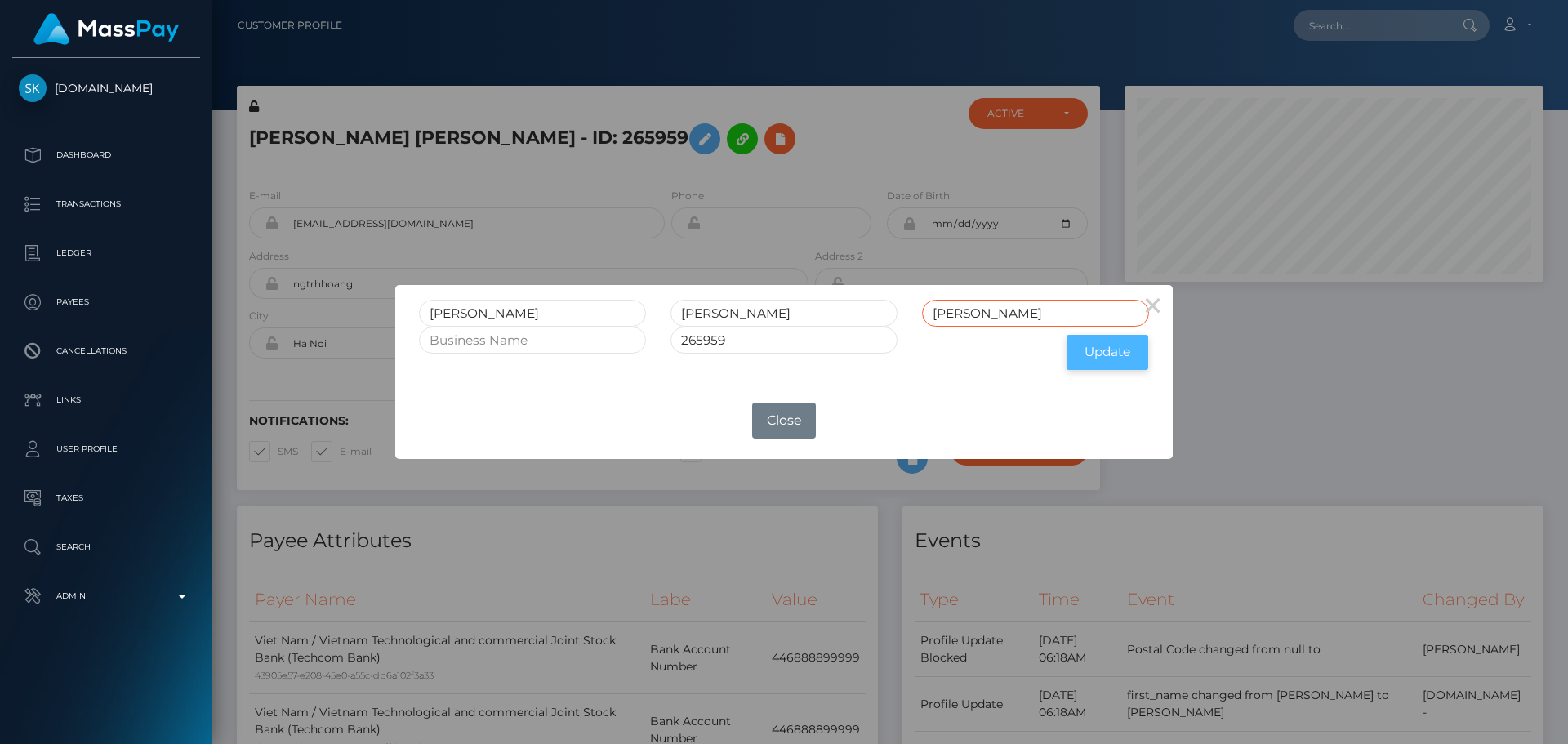
type input "NGUYEN"
click at [1091, 341] on button "Update" at bounding box center [1107, 352] width 81 height 35
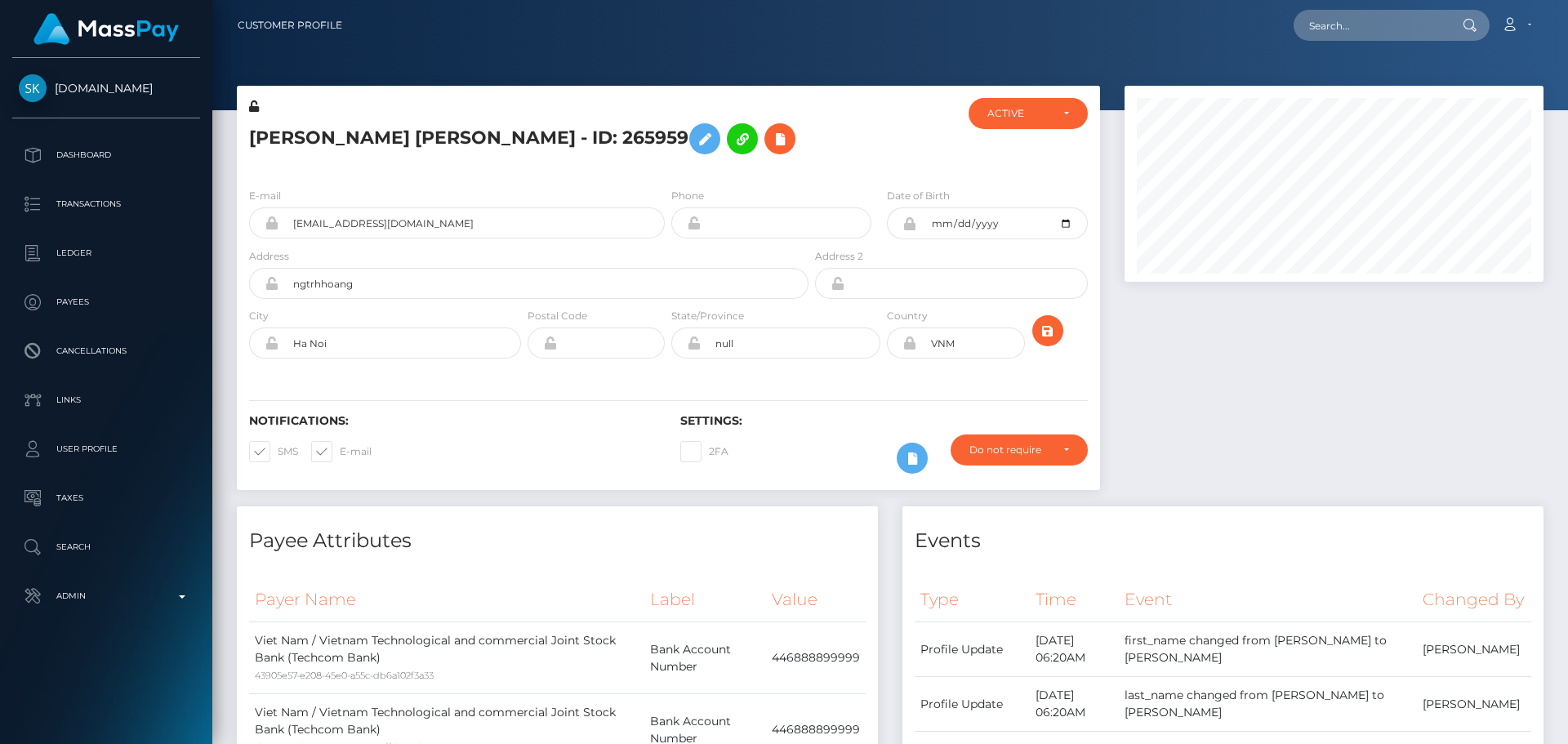
scroll to position [196, 420]
click at [818, 152] on div at bounding box center [884, 137] width 144 height 77
click at [253, 107] on icon at bounding box center [253, 106] width 10 height 11
click at [862, 369] on div "E-mail ngtrhhoang@gmail.com Phone Date of Birth" at bounding box center [668, 275] width 864 height 200
click at [1049, 337] on icon "submit" at bounding box center [1048, 330] width 19 height 20
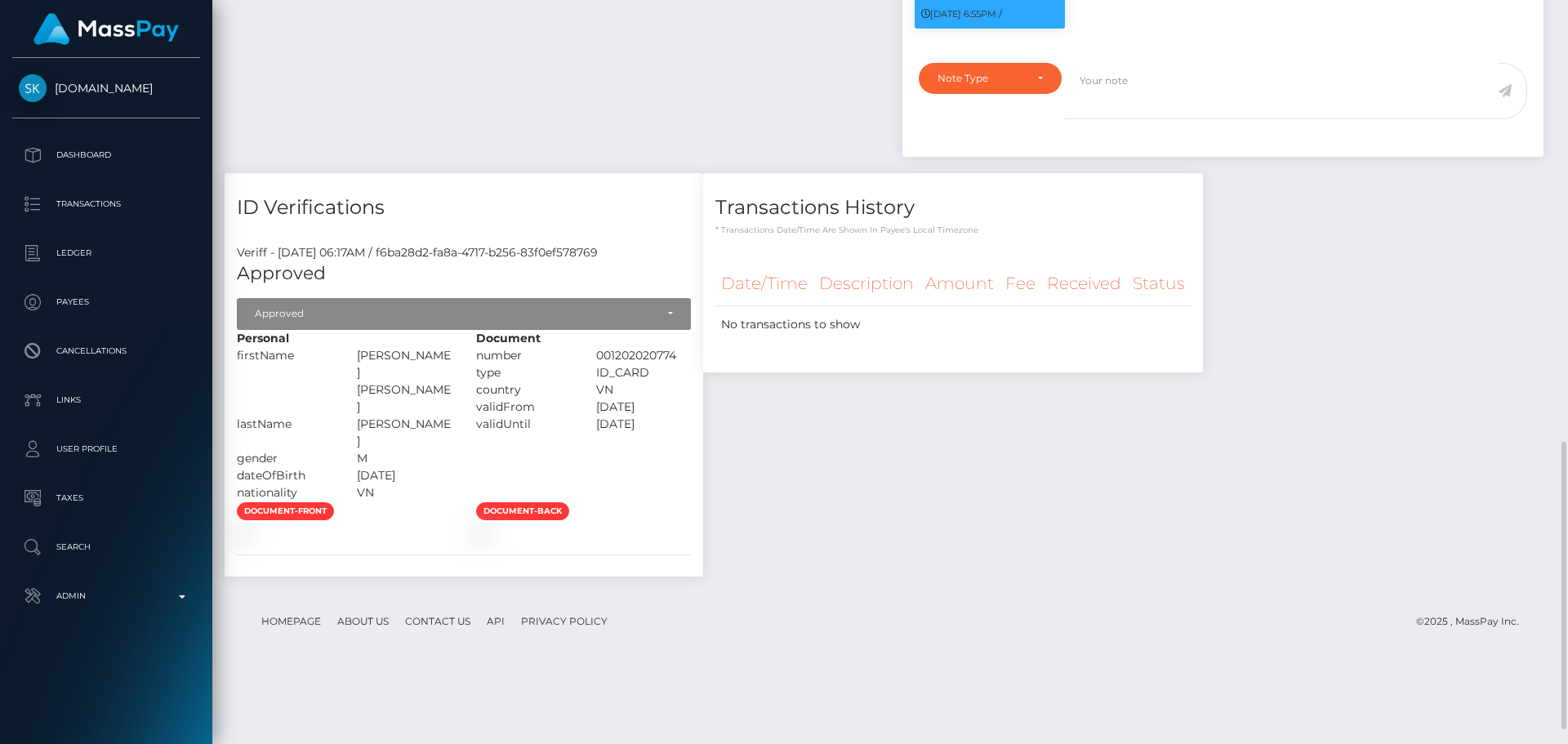
scroll to position [1181, 0]
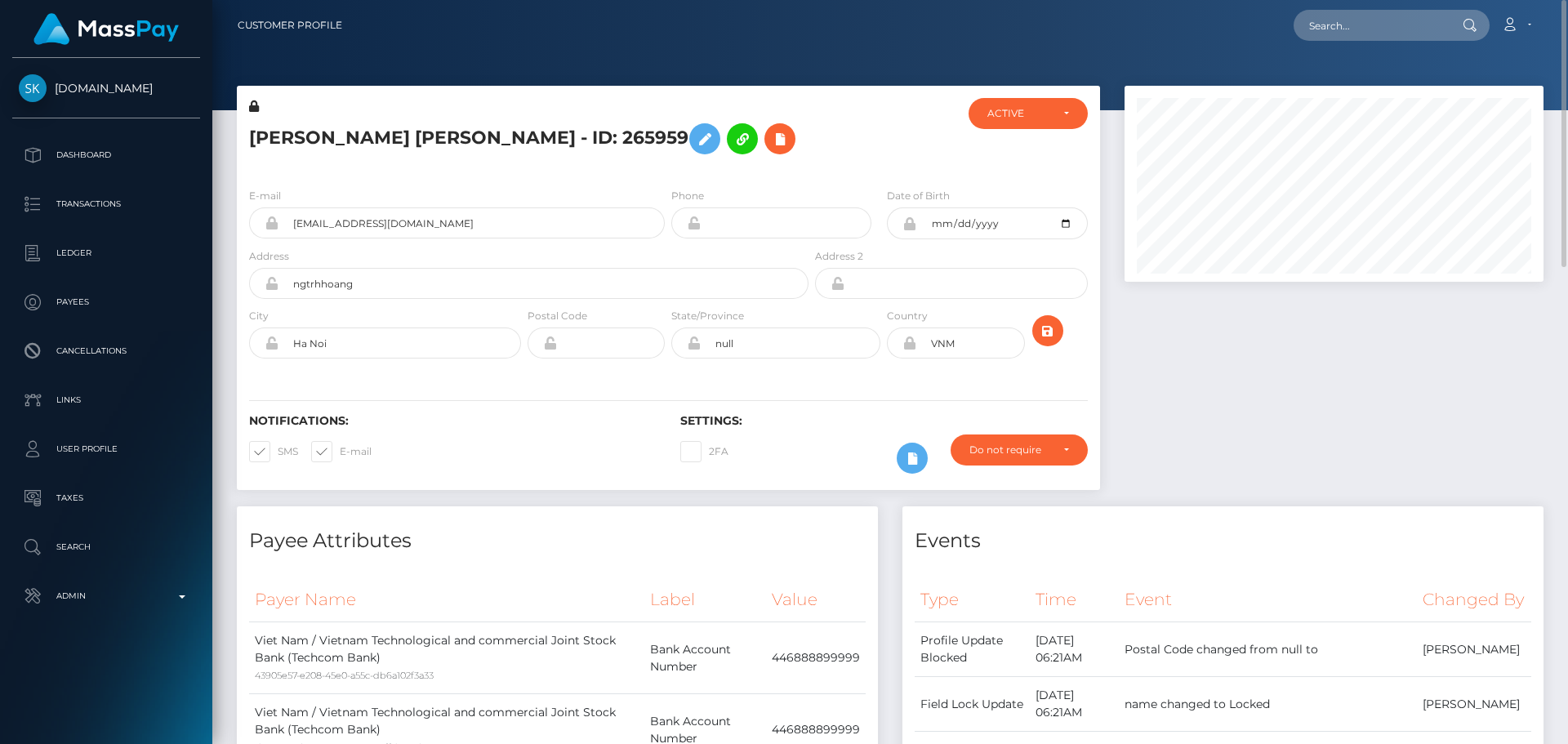
scroll to position [196, 420]
click at [799, 138] on h5 "HOANG TRAN HUY NGUYEN - ID: 265959" at bounding box center [524, 138] width 550 height 47
click at [824, 135] on div at bounding box center [884, 137] width 144 height 77
click at [454, 141] on h5 "HOANG TRAN HUY NGUYEN - ID: 265959" at bounding box center [524, 138] width 550 height 47
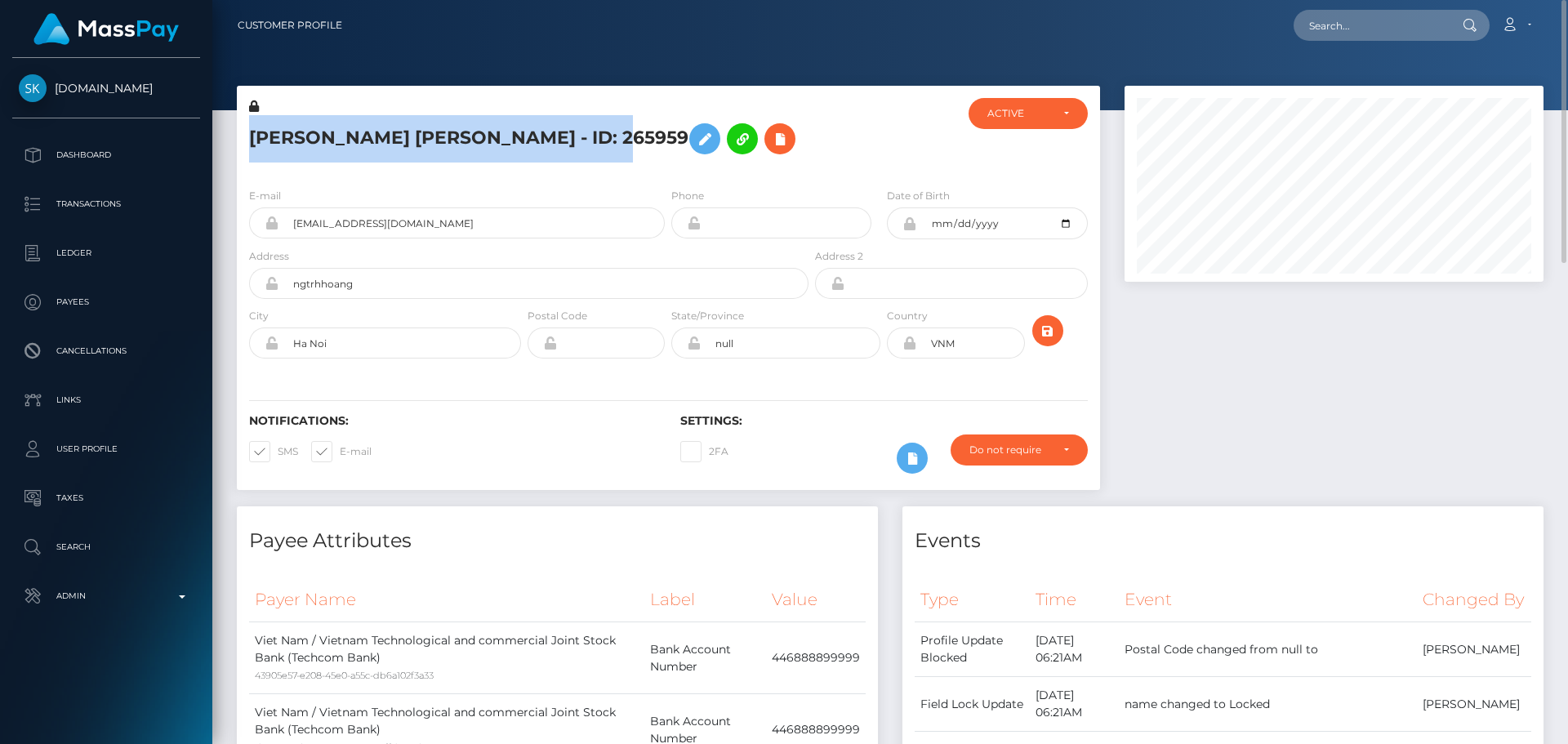
click at [454, 141] on h5 "HOANG TRAN HUY NGUYEN - ID: 265959" at bounding box center [524, 138] width 550 height 47
copy h5 "HOANG TRAN HUY NGUYEN - ID: 265959"
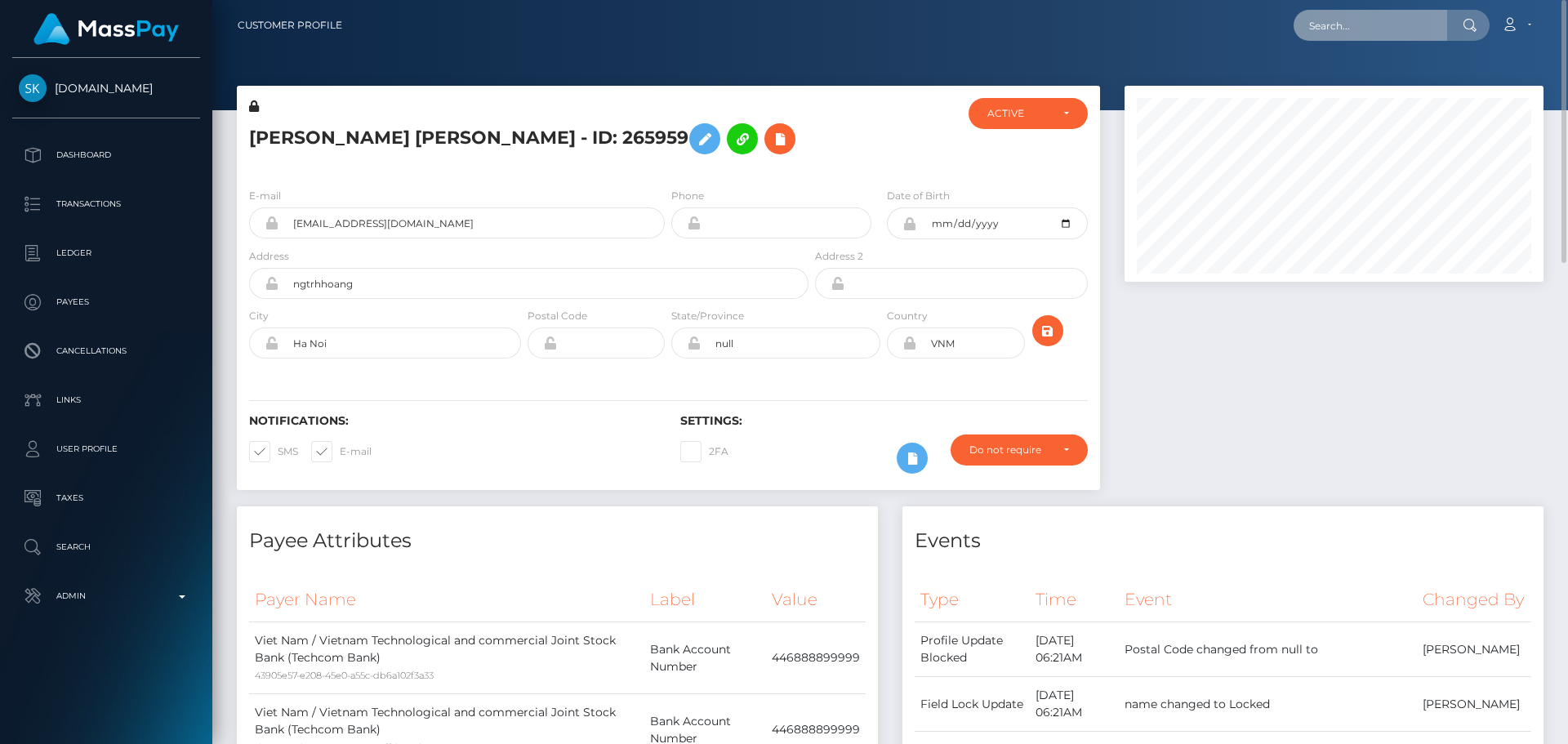
click at [1362, 26] on input "text" at bounding box center [1370, 25] width 153 height 31
paste input "[EMAIL_ADDRESS][DOMAIN_NAME]"
type input "[EMAIL_ADDRESS][DOMAIN_NAME]"
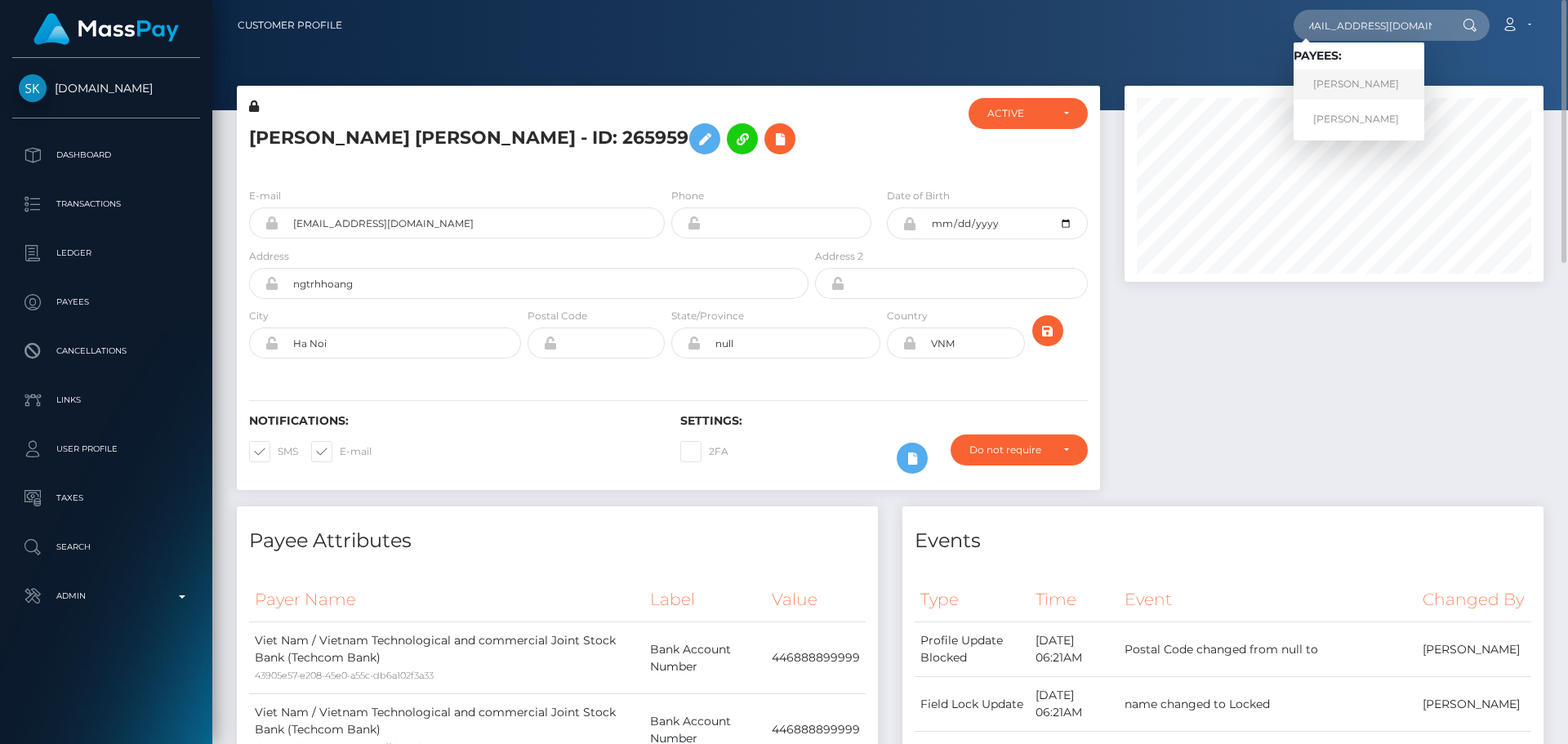
click at [1370, 79] on link "CHLOE MALUHIA ROBINSON" at bounding box center [1359, 84] width 131 height 31
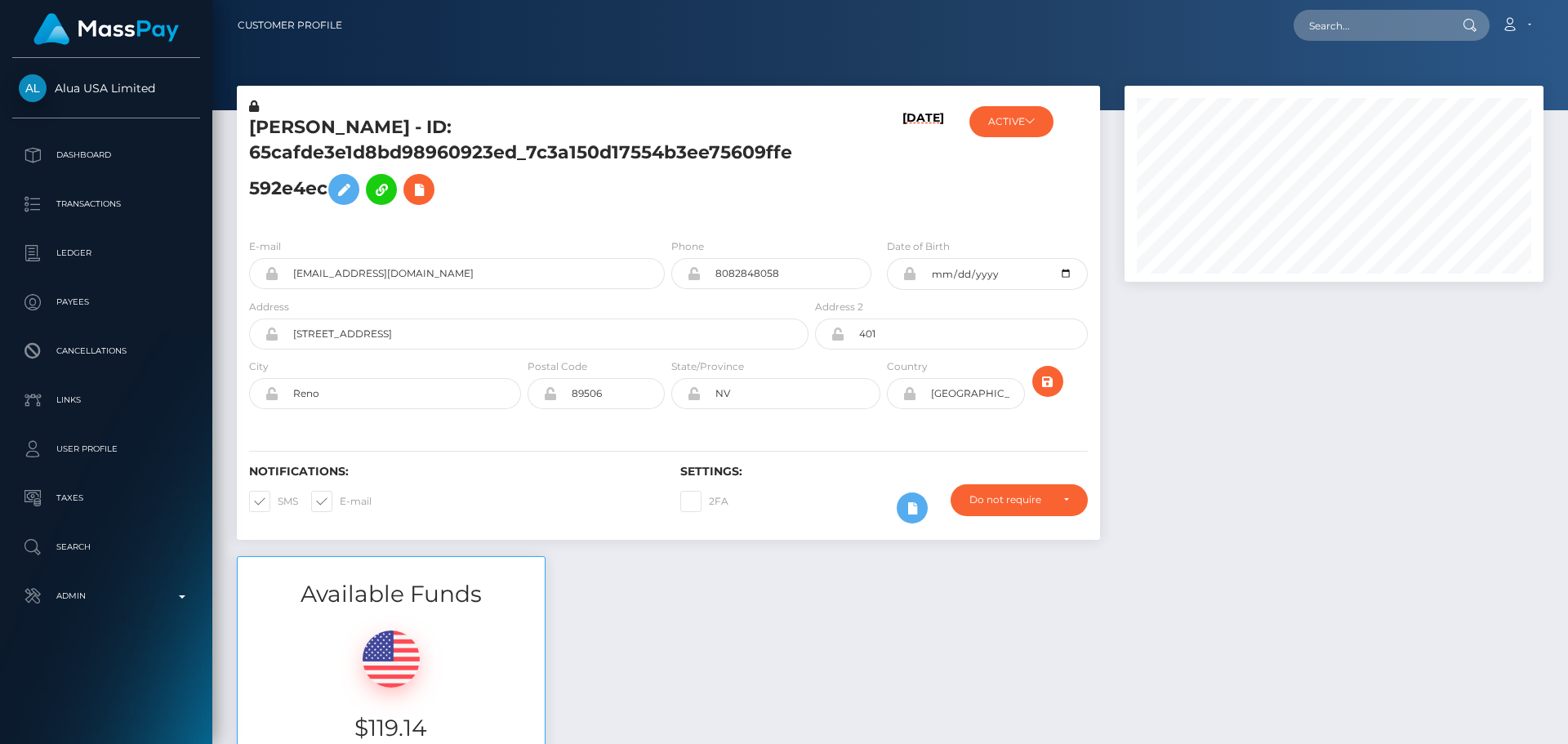
scroll to position [196, 420]
click at [710, 176] on h5 "[PERSON_NAME] - ID: 65cafde3e1d8bd98960923ed_7c3a150d17554b3ee75609ffe592e4ec" at bounding box center [524, 164] width 550 height 98
click at [657, 211] on h5 "[PERSON_NAME] - ID: 65cafde3e1d8bd98960923ed_7c3a150d17554b3ee75609ffe592e4ec" at bounding box center [524, 164] width 550 height 98
click at [650, 197] on h5 "[PERSON_NAME] - ID: 65cafde3e1d8bd98960923ed_7c3a150d17554b3ee75609ffe592e4ec" at bounding box center [524, 164] width 550 height 98
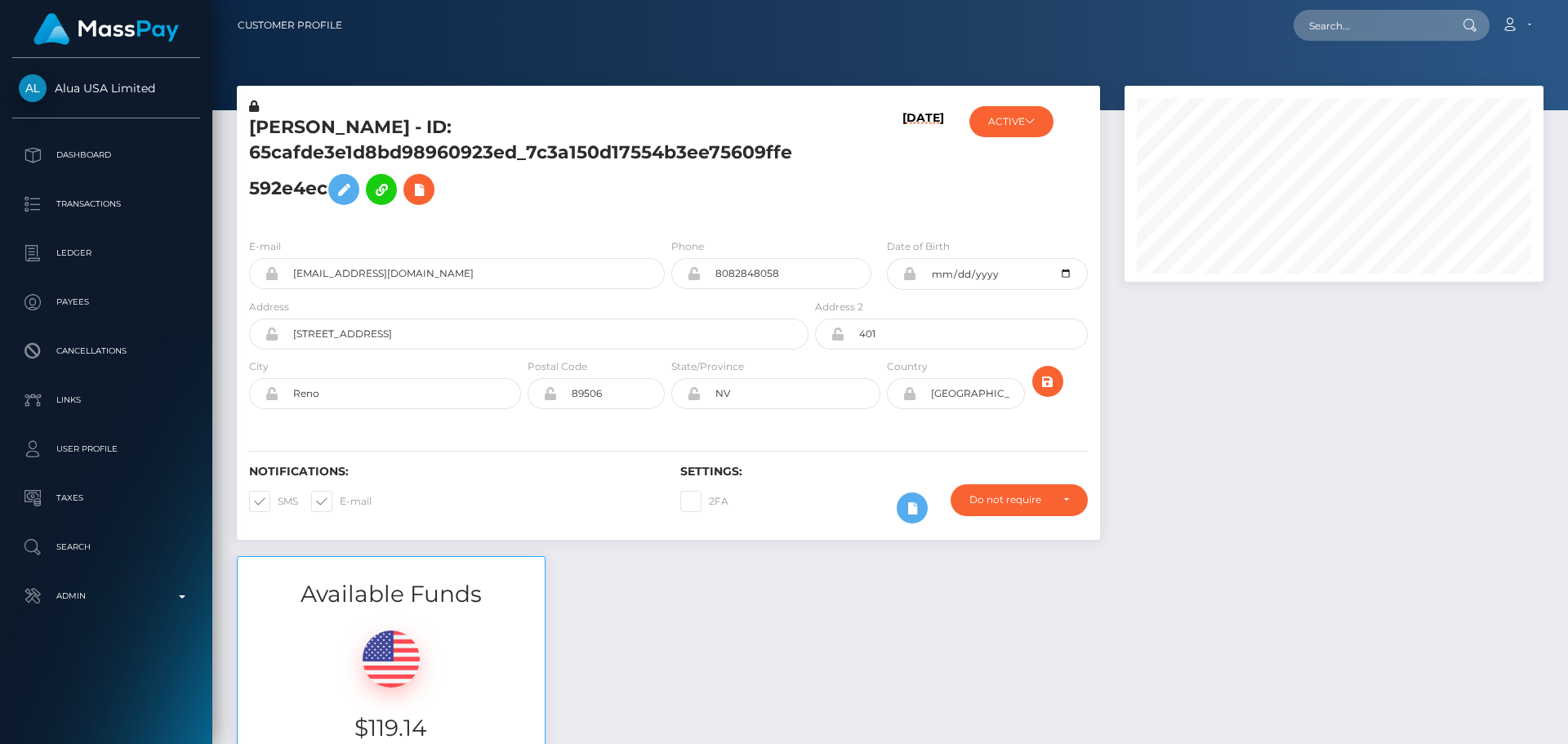
click at [650, 197] on h5 "[PERSON_NAME] - ID: 65cafde3e1d8bd98960923ed_7c3a150d17554b3ee75609ffe592e4ec" at bounding box center [524, 164] width 550 height 98
click at [666, 219] on div "[PERSON_NAME] - ID: 65cafde3e1d8bd98960923ed_7c3a150d17554b3ee75609ffe592e4ec" at bounding box center [524, 161] width 575 height 127
click at [667, 218] on div "[PERSON_NAME] - ID: 65cafde3e1d8bd98960923ed_7c3a150d17554b3ee75609ffe592e4ec" at bounding box center [524, 161] width 575 height 127
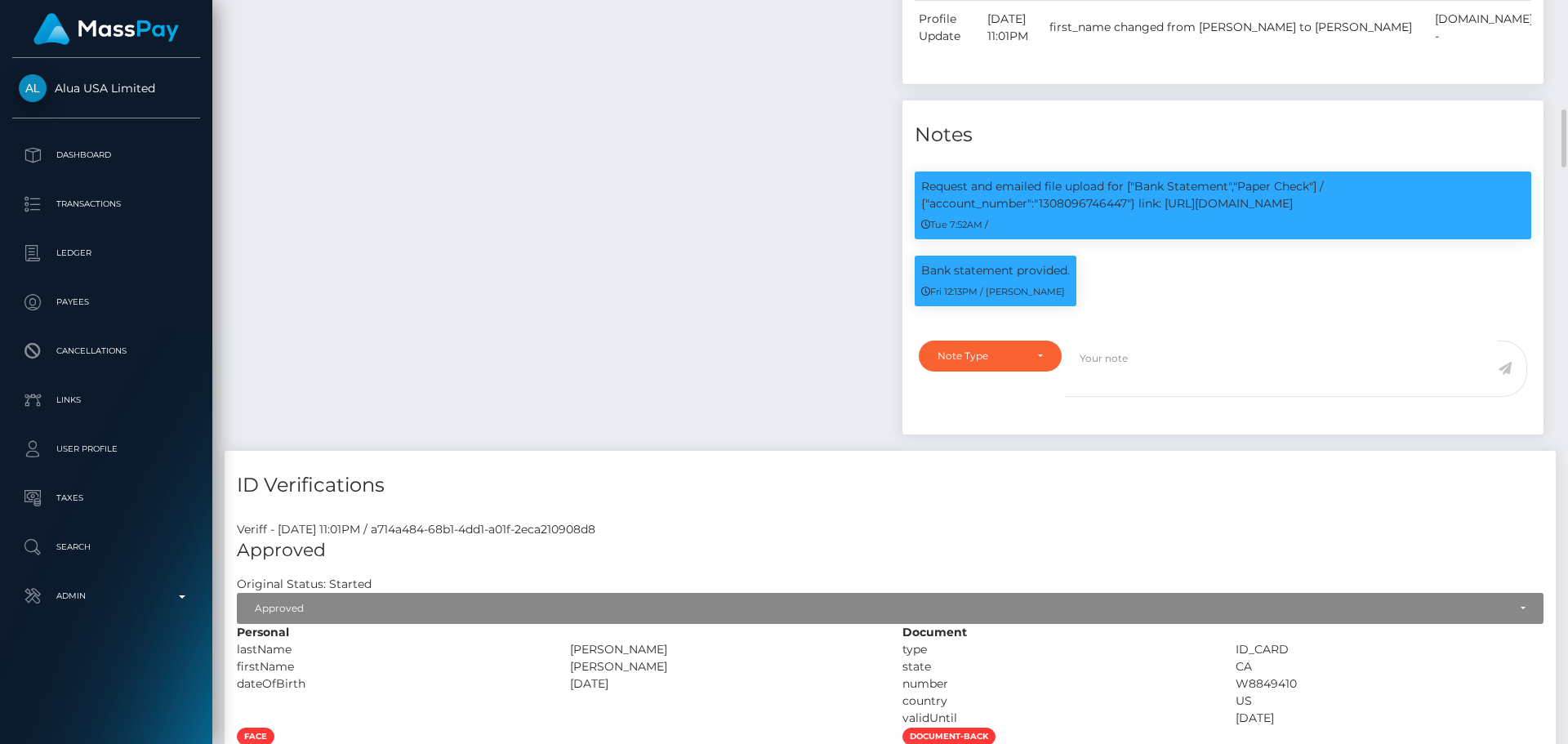
scroll to position [0, 0]
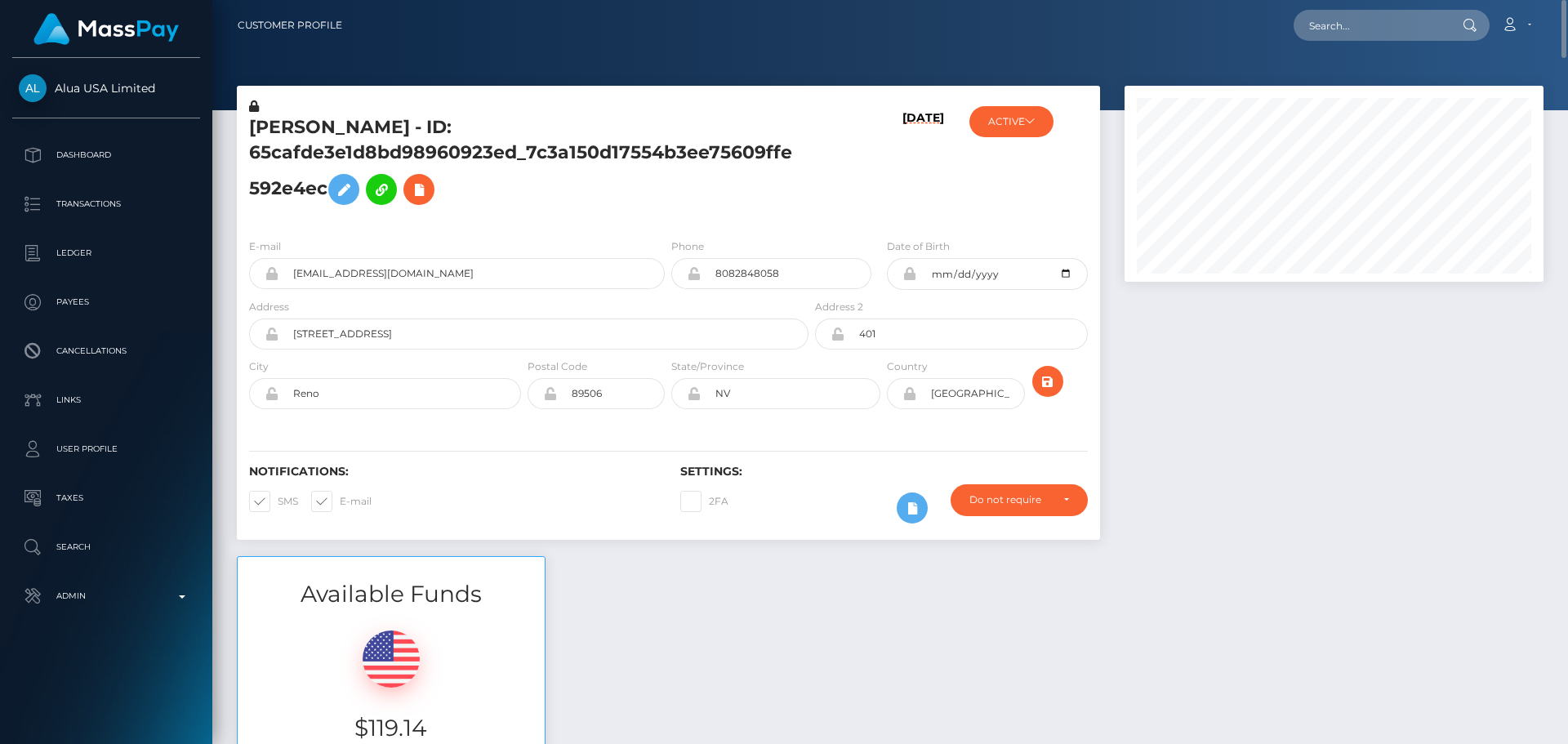
click at [658, 216] on div "[PERSON_NAME] - ID: 65cafde3e1d8bd98960923ed_7c3a150d17554b3ee75609ffe592e4ec" at bounding box center [524, 161] width 575 height 127
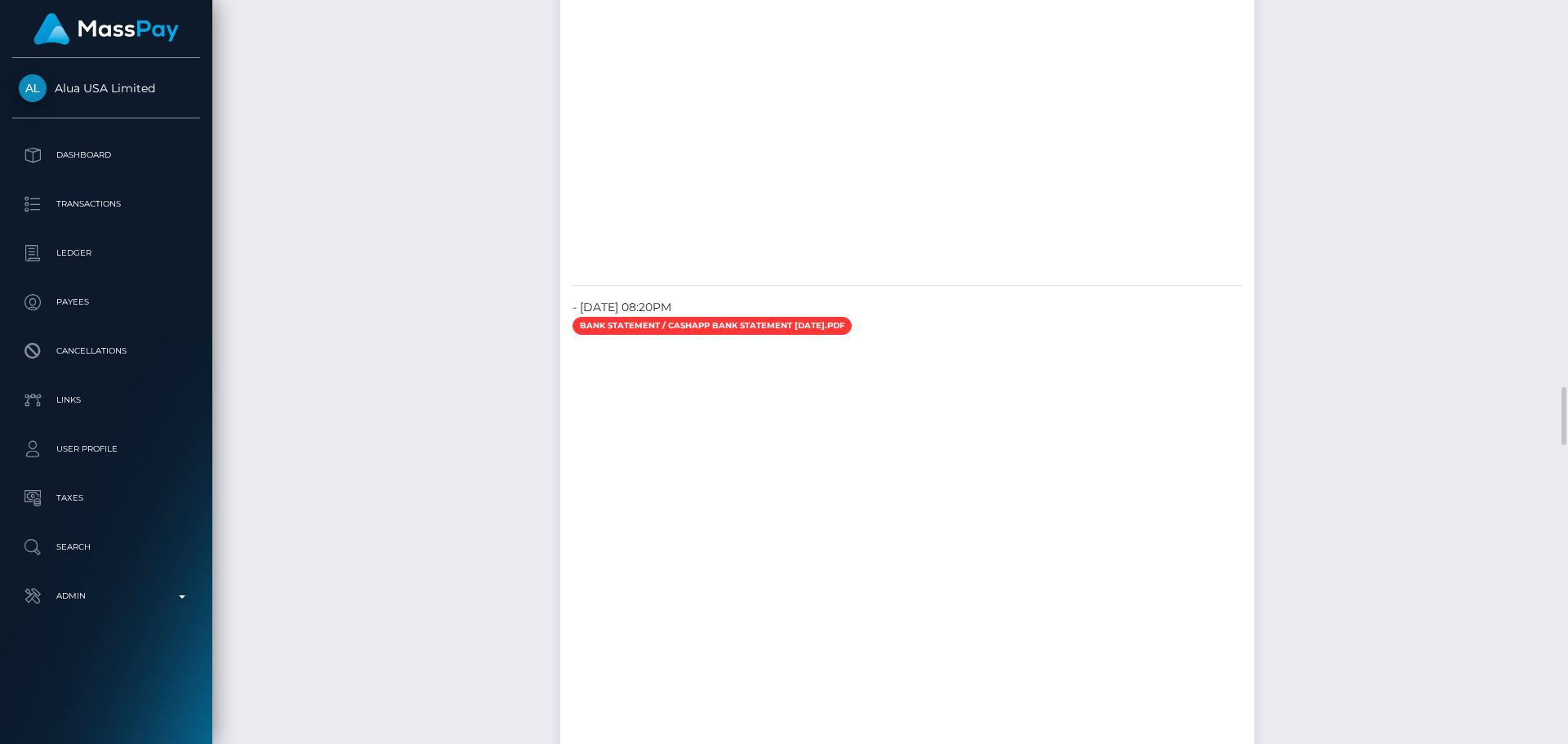
scroll to position [4576, 0]
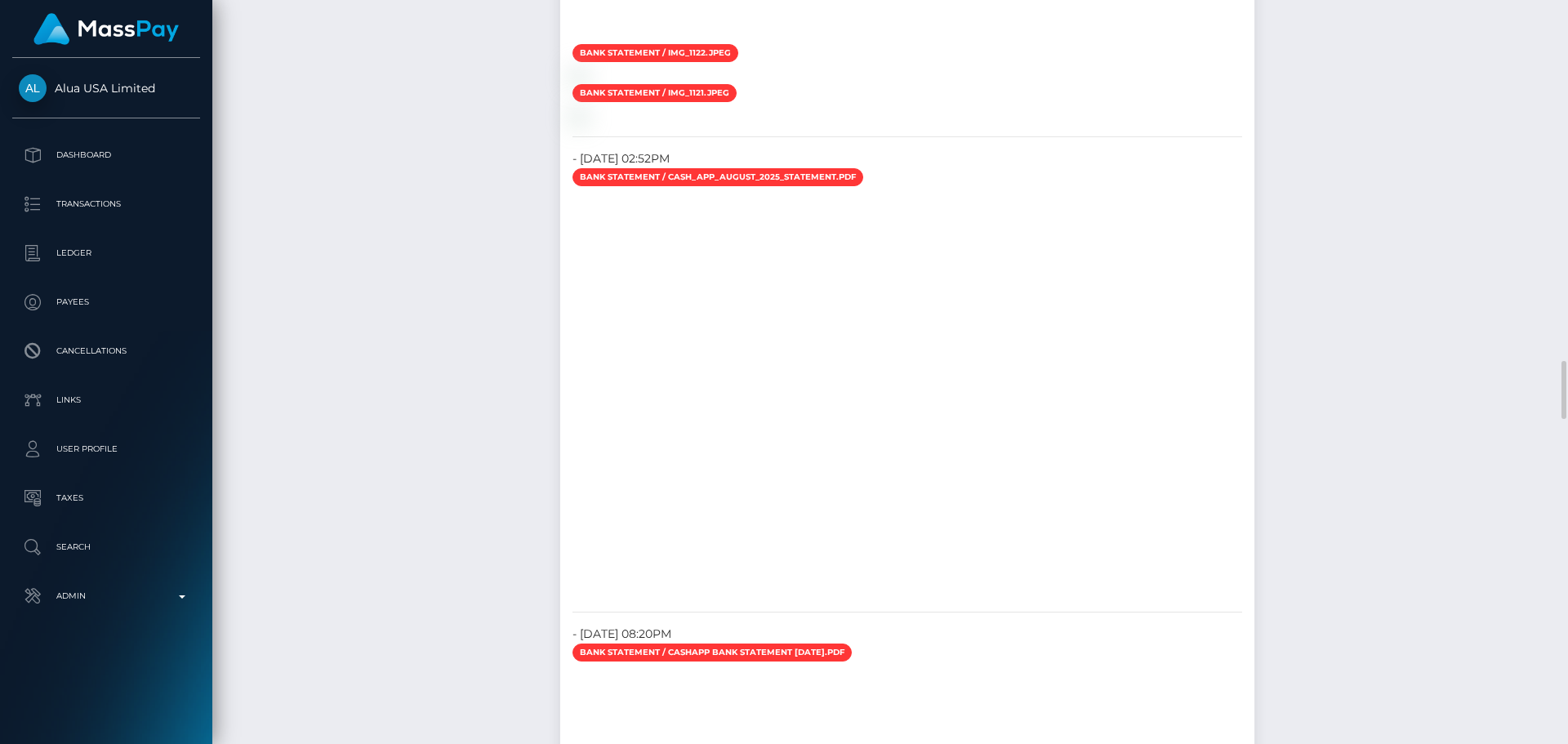
click at [465, 265] on div "Required File Upload Requests Requested On: September 9, 2025 07:52AM Completed…" at bounding box center [392, 541] width 360 height 2985
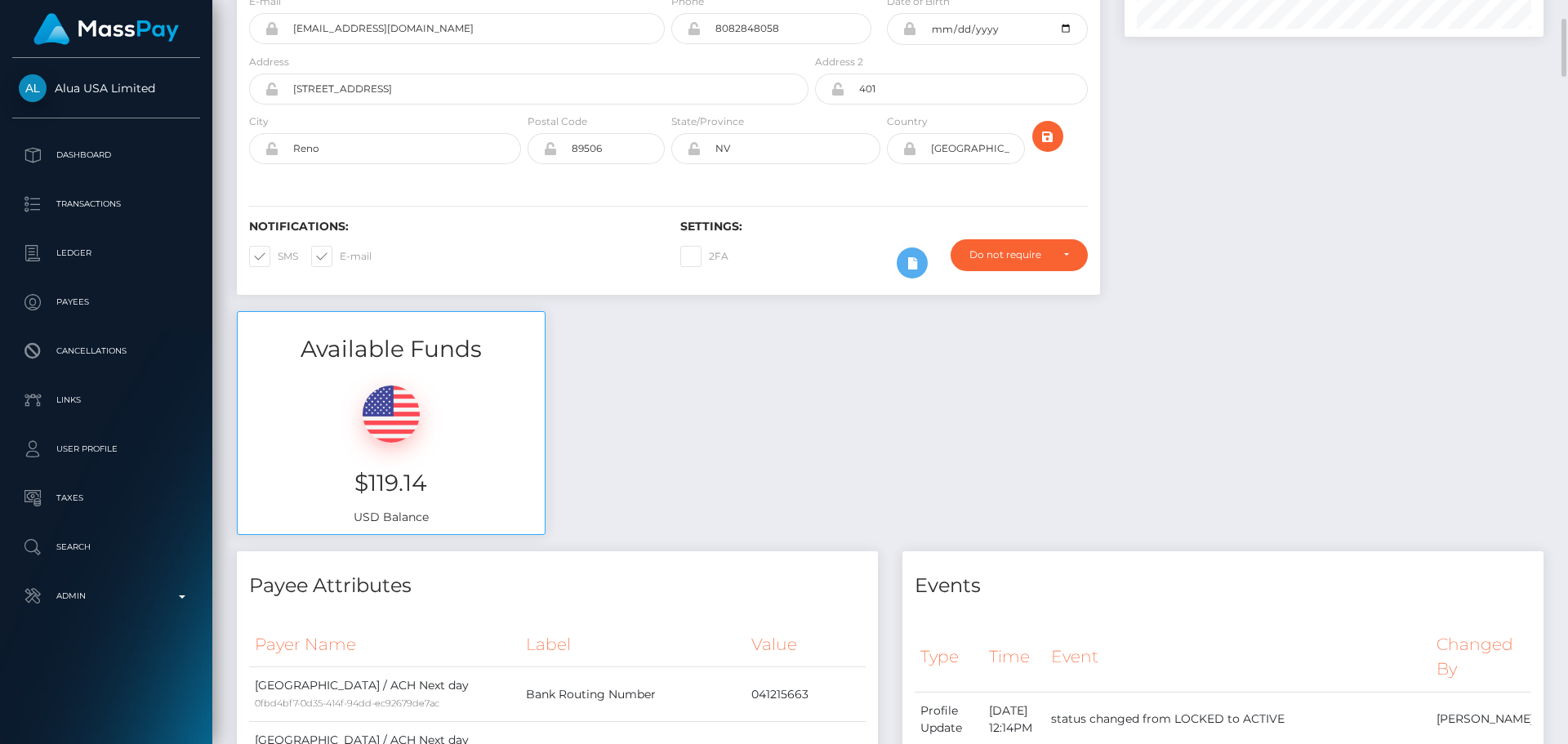
scroll to position [0, 0]
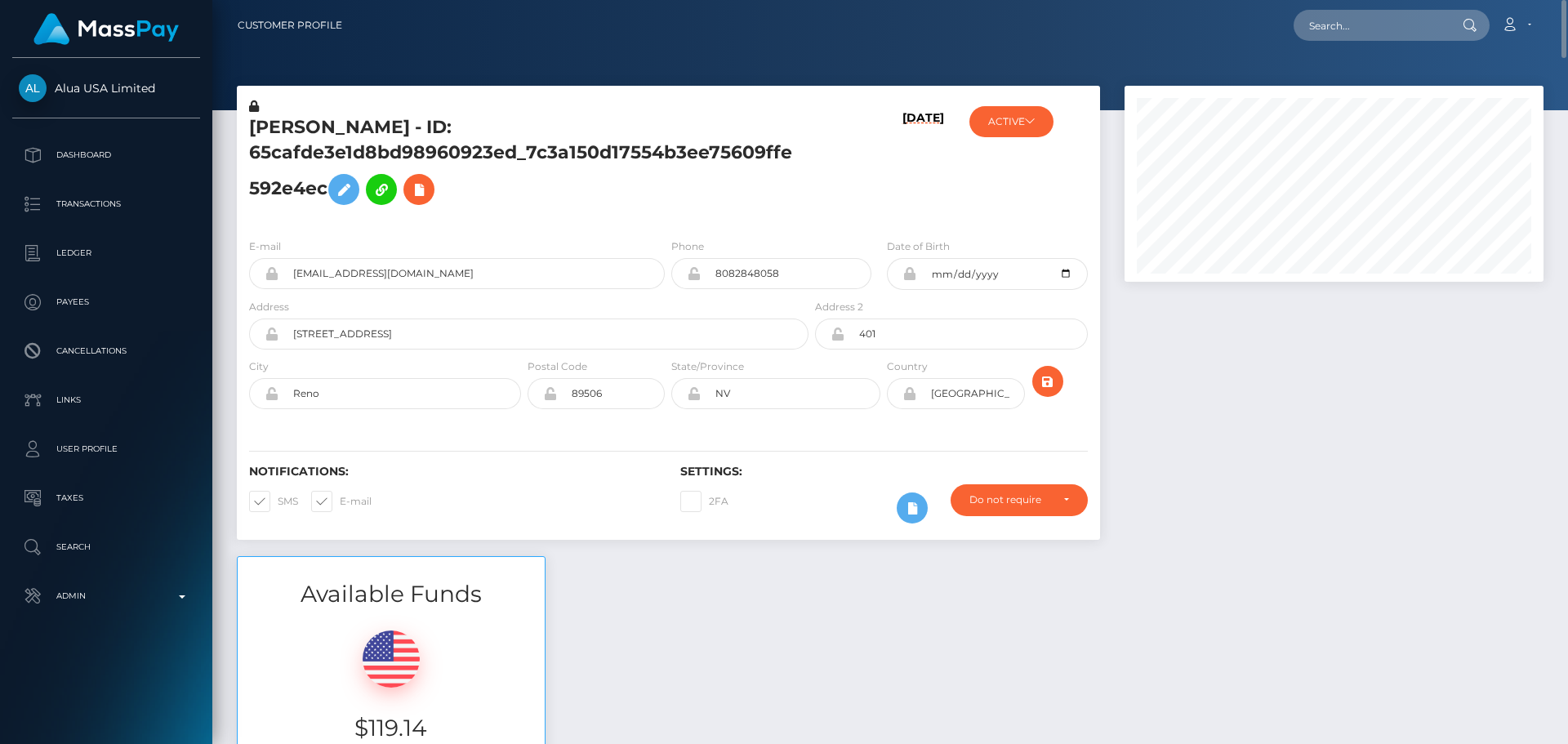
click at [558, 200] on h5 "[PERSON_NAME] - ID: 65cafde3e1d8bd98960923ed_7c3a150d17554b3ee75609ffe592e4ec" at bounding box center [524, 164] width 550 height 98
click at [773, 207] on h5 "[PERSON_NAME] - ID: 65cafde3e1d8bd98960923ed_7c3a150d17554b3ee75609ffe592e4ec" at bounding box center [524, 164] width 550 height 98
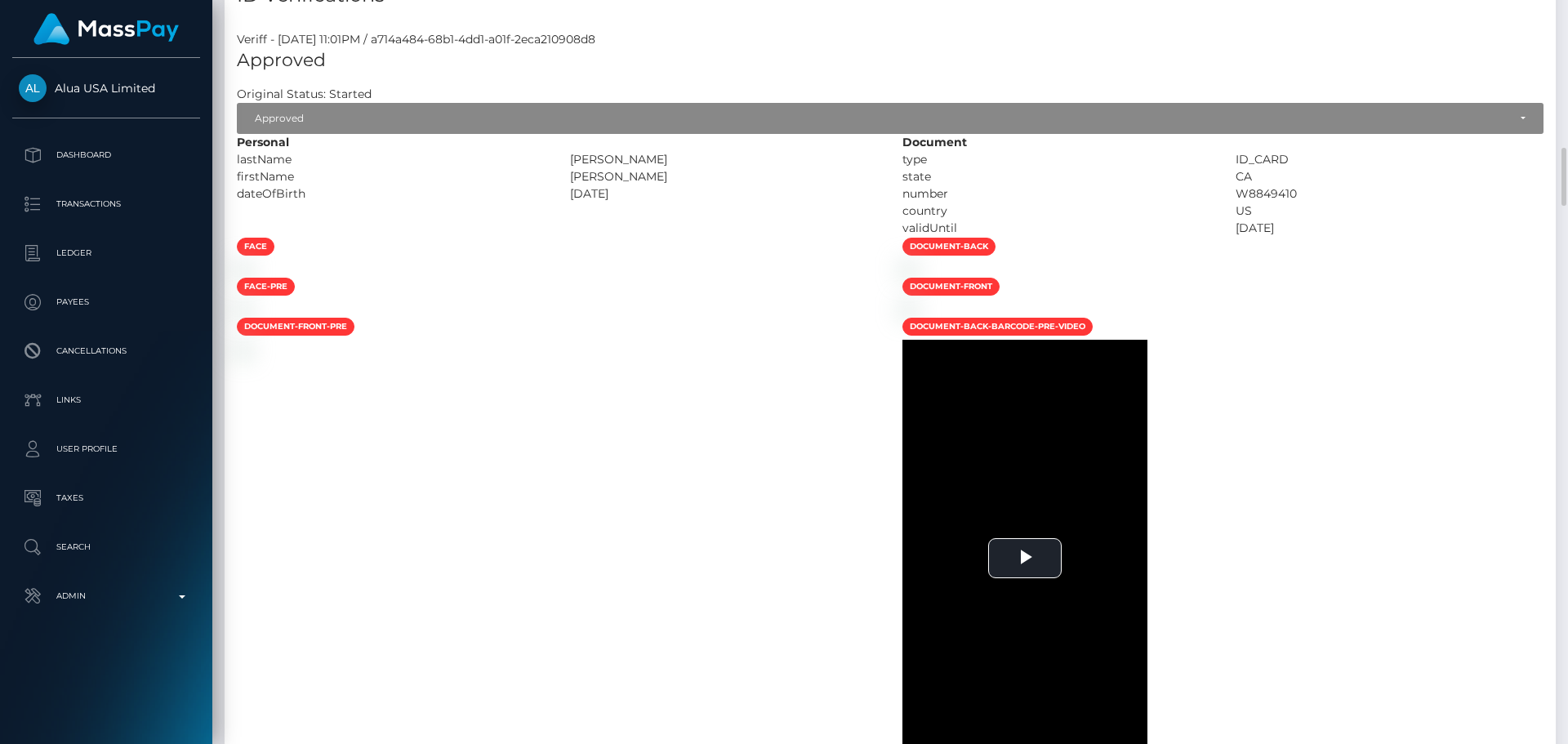
scroll to position [1470, 0]
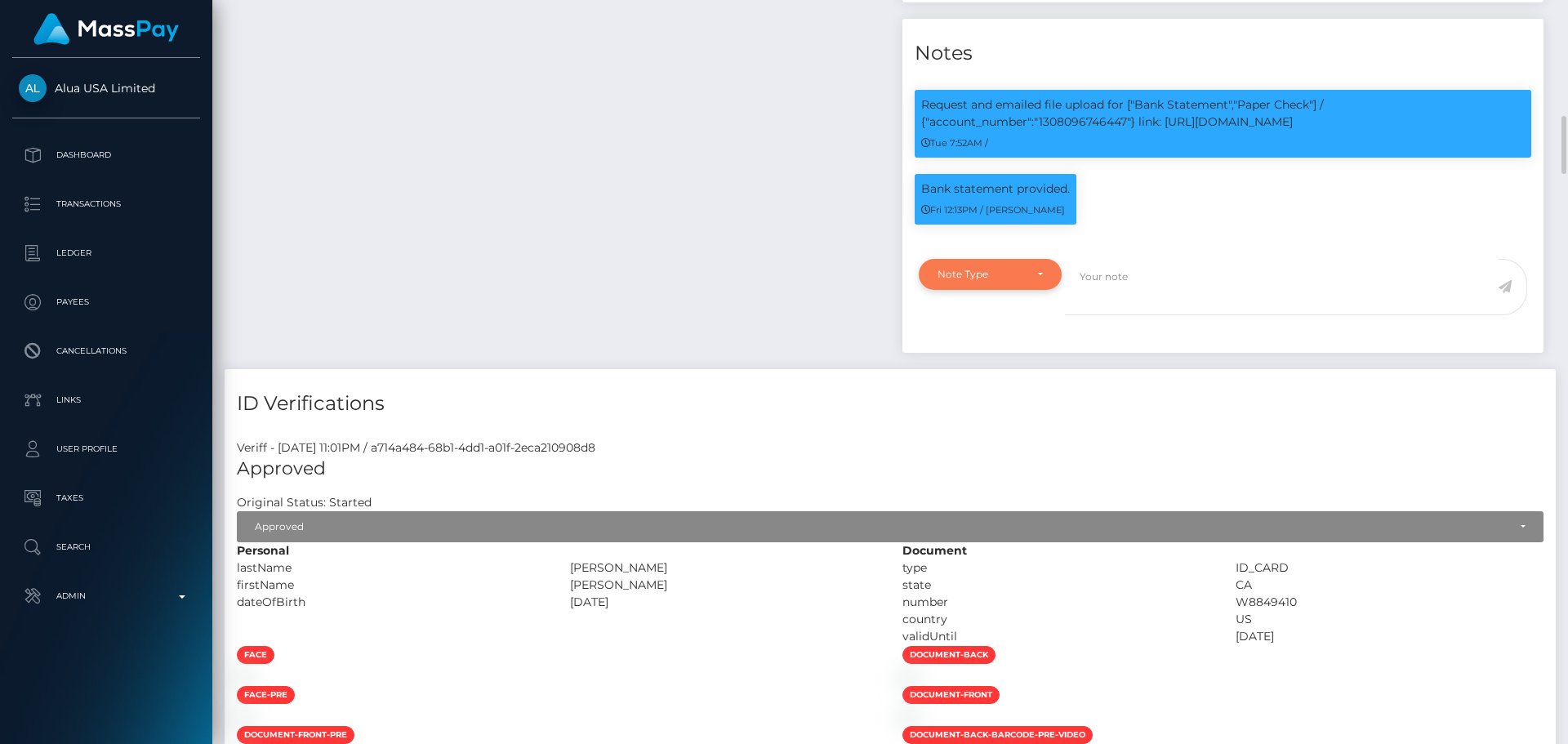
click at [1025, 281] on div "Note Type" at bounding box center [990, 274] width 105 height 13
click at [967, 368] on link "Compliance" at bounding box center [990, 352] width 143 height 31
select select "COMPLIANCE"
click at [1184, 315] on textarea at bounding box center [1282, 287] width 433 height 56
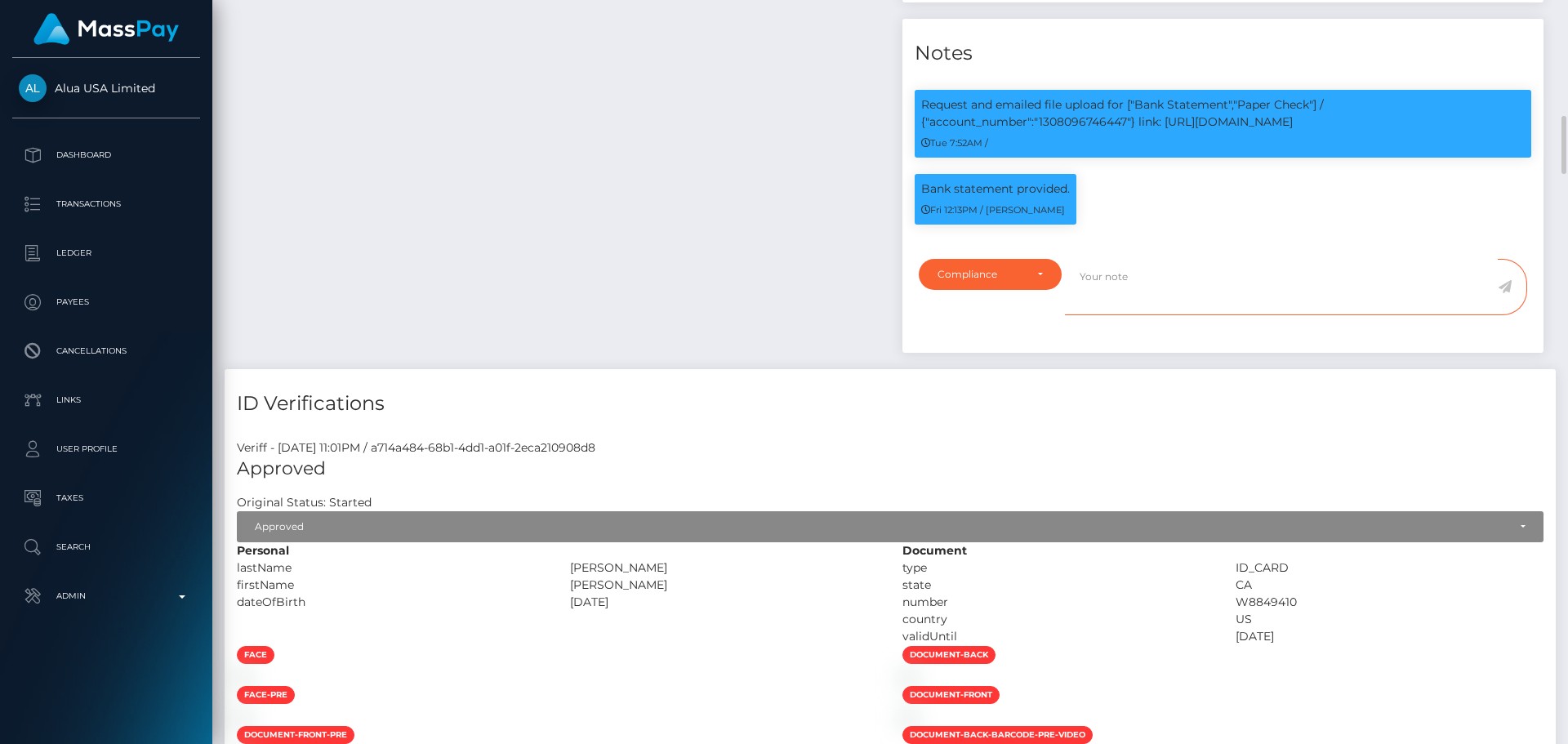
paste textarea "Bank statement provided for showing that the bank account belongs to Heather Ni…"
click at [1221, 315] on textarea "Bank statement provided for showing that the bank account belongs to Heather Ni…" at bounding box center [1282, 287] width 433 height 56
paste textarea "Chloe Robinson"
click at [1149, 315] on textarea "Bank statement provided for Chloe Robinson, showing that the bank account belon…" at bounding box center [1282, 287] width 433 height 56
drag, startPoint x: 1149, startPoint y: 380, endPoint x: 1213, endPoint y: 380, distance: 64.0
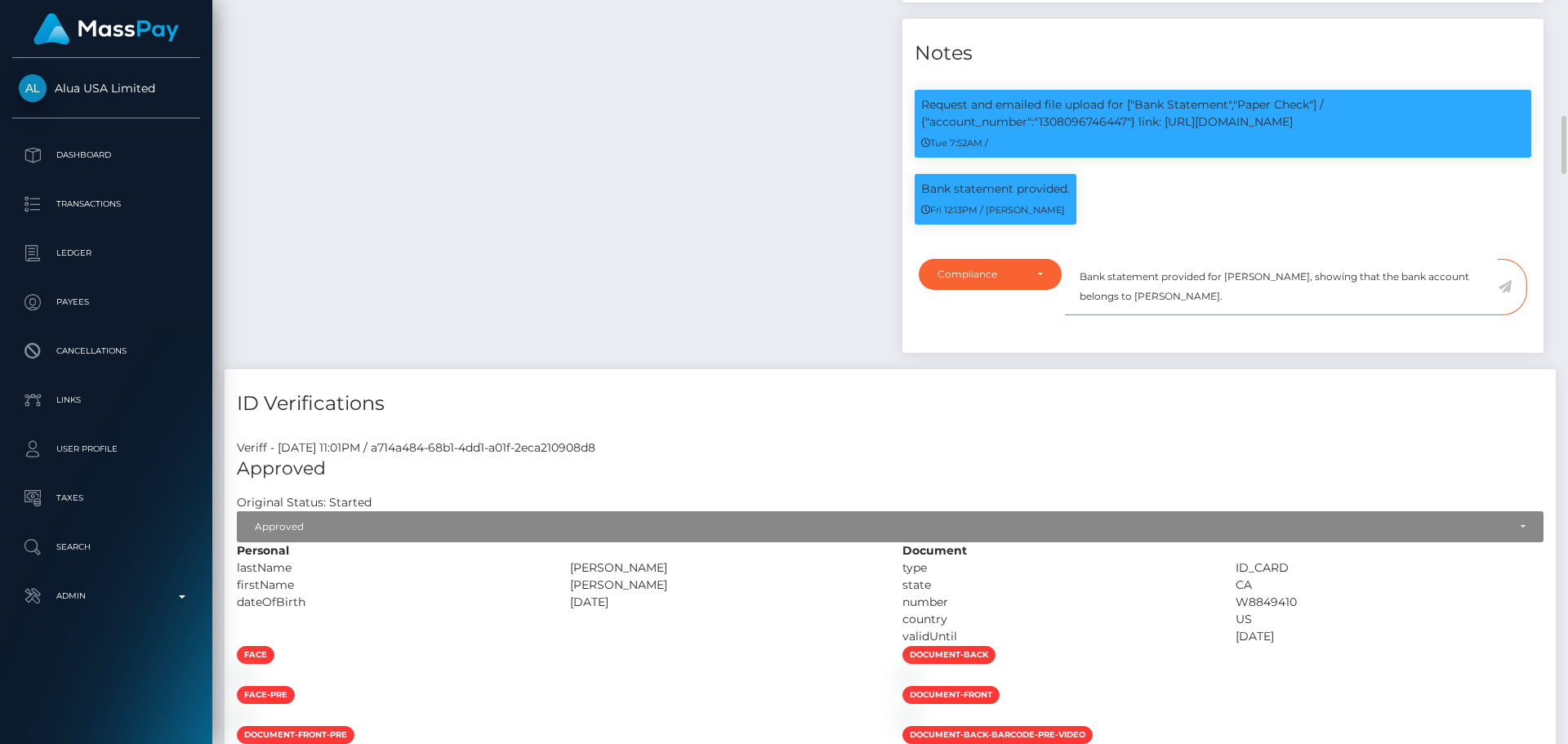
click at [1213, 315] on textarea "Bank statement provided for Chloe Robinson, showing that the bank account belon…" at bounding box center [1282, 287] width 433 height 56
paste textarea "Chloe Robinson"
click at [1238, 315] on textarea "Bank statement provided for Chloe Robinson, showing that the bank account belon…" at bounding box center [1282, 287] width 433 height 56
drag, startPoint x: 1238, startPoint y: 357, endPoint x: 1266, endPoint y: 357, distance: 28.0
click at [1266, 315] on textarea "Bank statement provided for Chloe Robinson, showing that the bank account belon…" at bounding box center [1282, 287] width 433 height 56
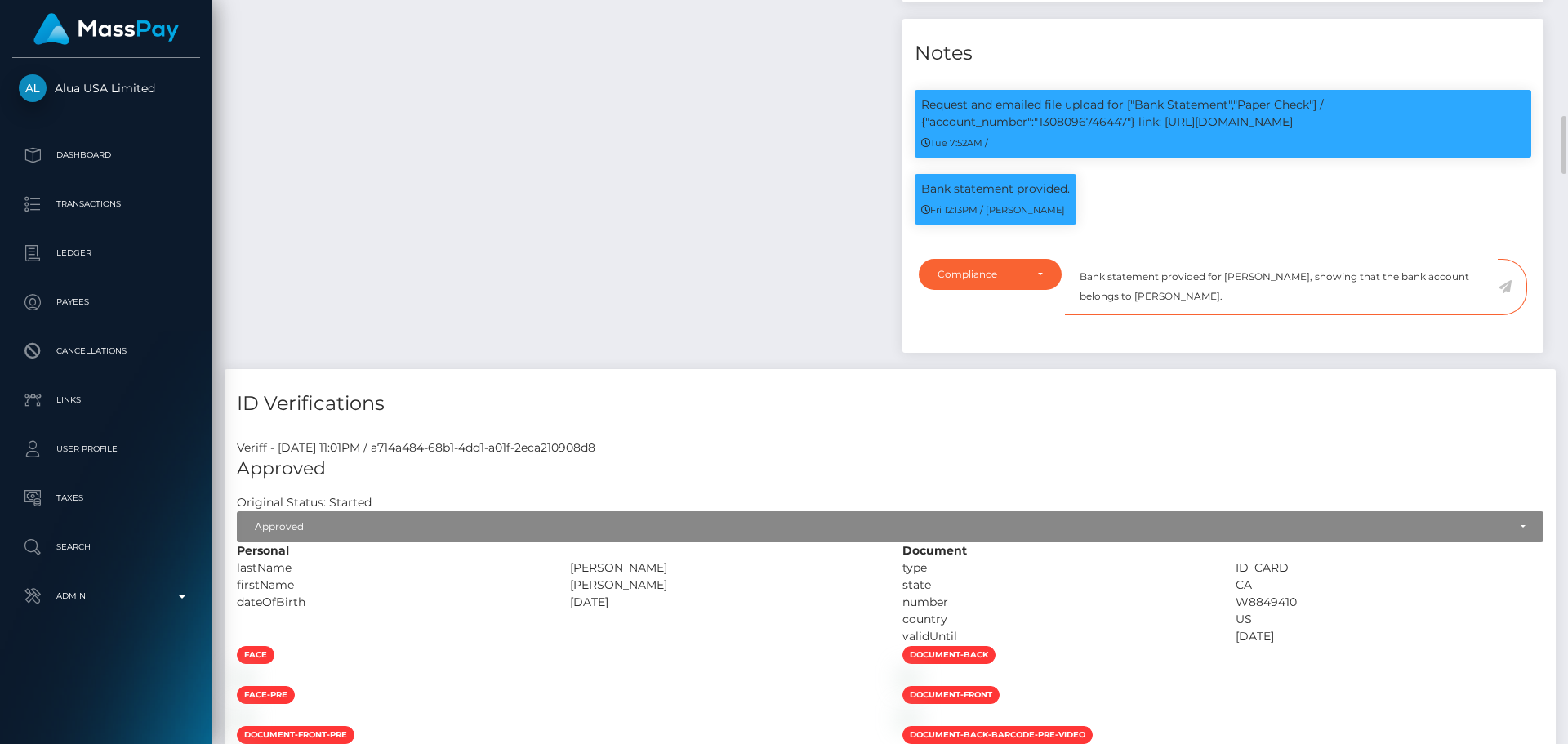
paste textarea "13 080 9674 6447"
click at [1283, 315] on textarea "Bank statement provided for 13 080 9674 6447, showing that the bank account bel…" at bounding box center [1282, 287] width 433 height 56
click at [1259, 315] on textarea "Bank statement provided for 13 080 96746447, showing that the bank account belo…" at bounding box center [1282, 287] width 433 height 56
click at [1236, 315] on textarea "Bank statement provided for 13 08096746447, showing that the bank account belon…" at bounding box center [1282, 287] width 433 height 56
click at [1224, 315] on textarea "Bank statement provided for 1308096746447, showing that the bank account belong…" at bounding box center [1282, 287] width 433 height 56
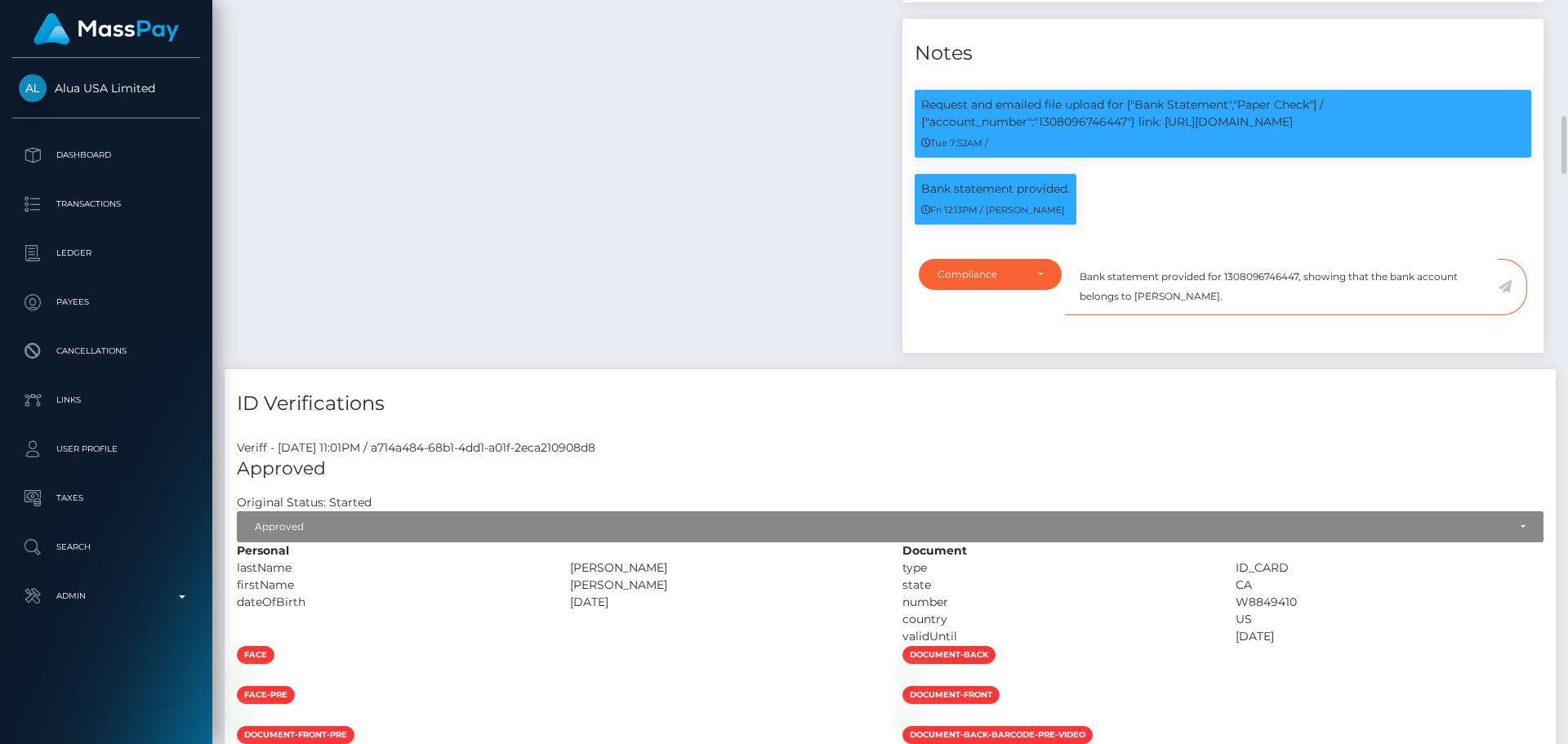
type textarea "Bank statement provided for 1308096746447, showing that the bank account belong…"
click at [1506, 294] on icon at bounding box center [1505, 287] width 14 height 13
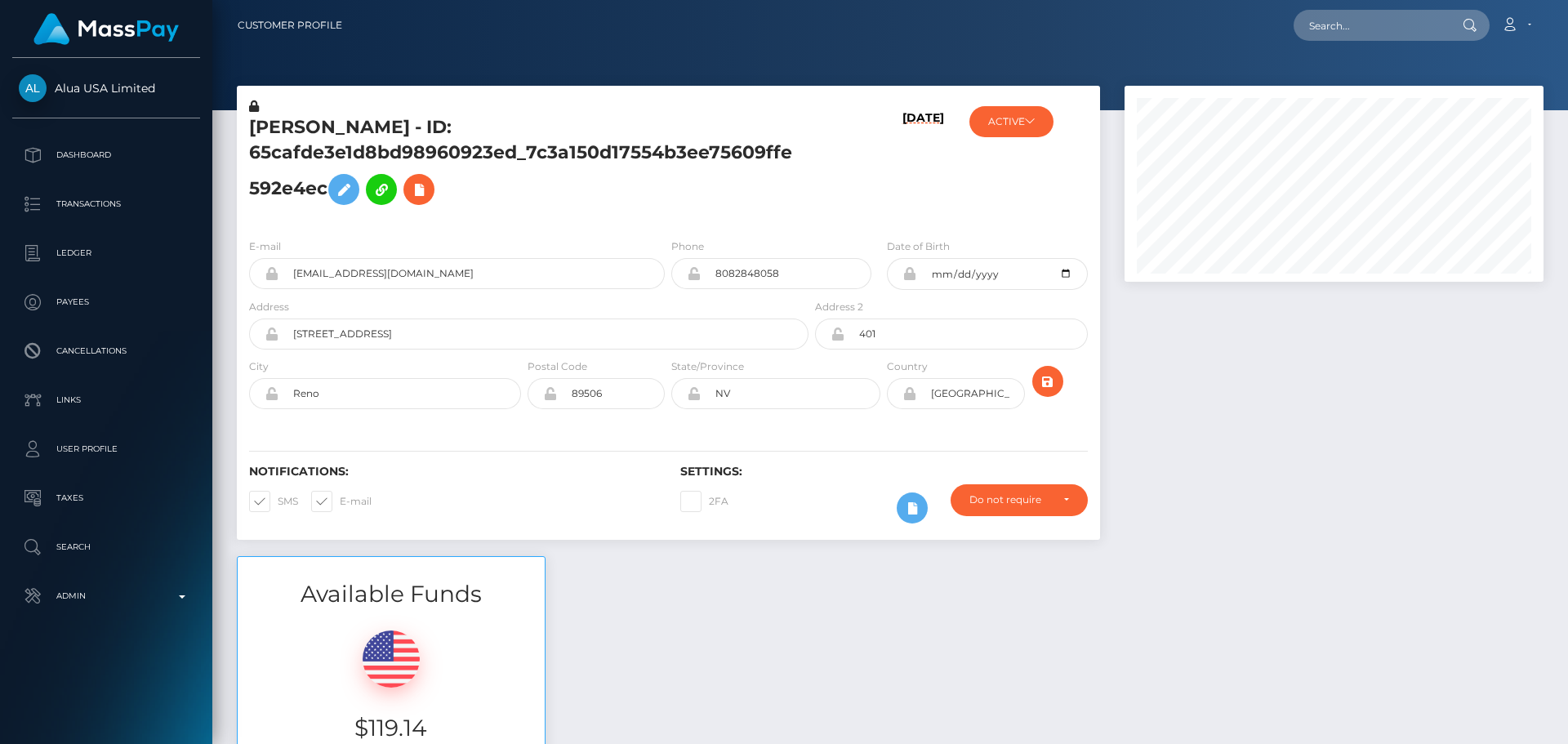
scroll to position [196, 420]
click at [775, 192] on h5 "[PERSON_NAME] - ID: 65cafde3e1d8bd98960923ed_7c3a150d17554b3ee75609ffe592e4ec" at bounding box center [524, 164] width 550 height 98
click at [1028, 126] on button "ACTIVE" at bounding box center [1012, 121] width 84 height 31
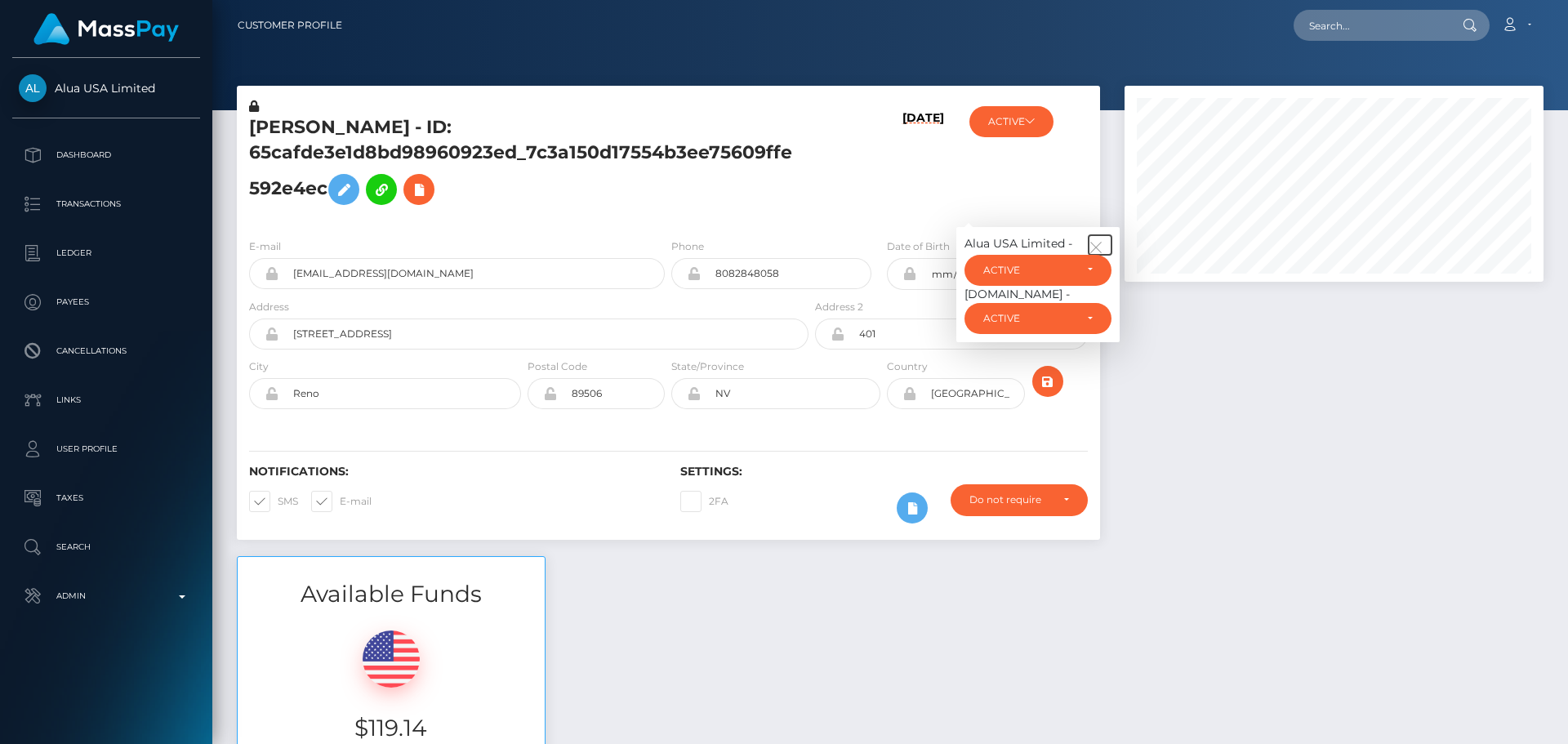
click at [1095, 242] on icon "button" at bounding box center [1096, 247] width 15 height 15
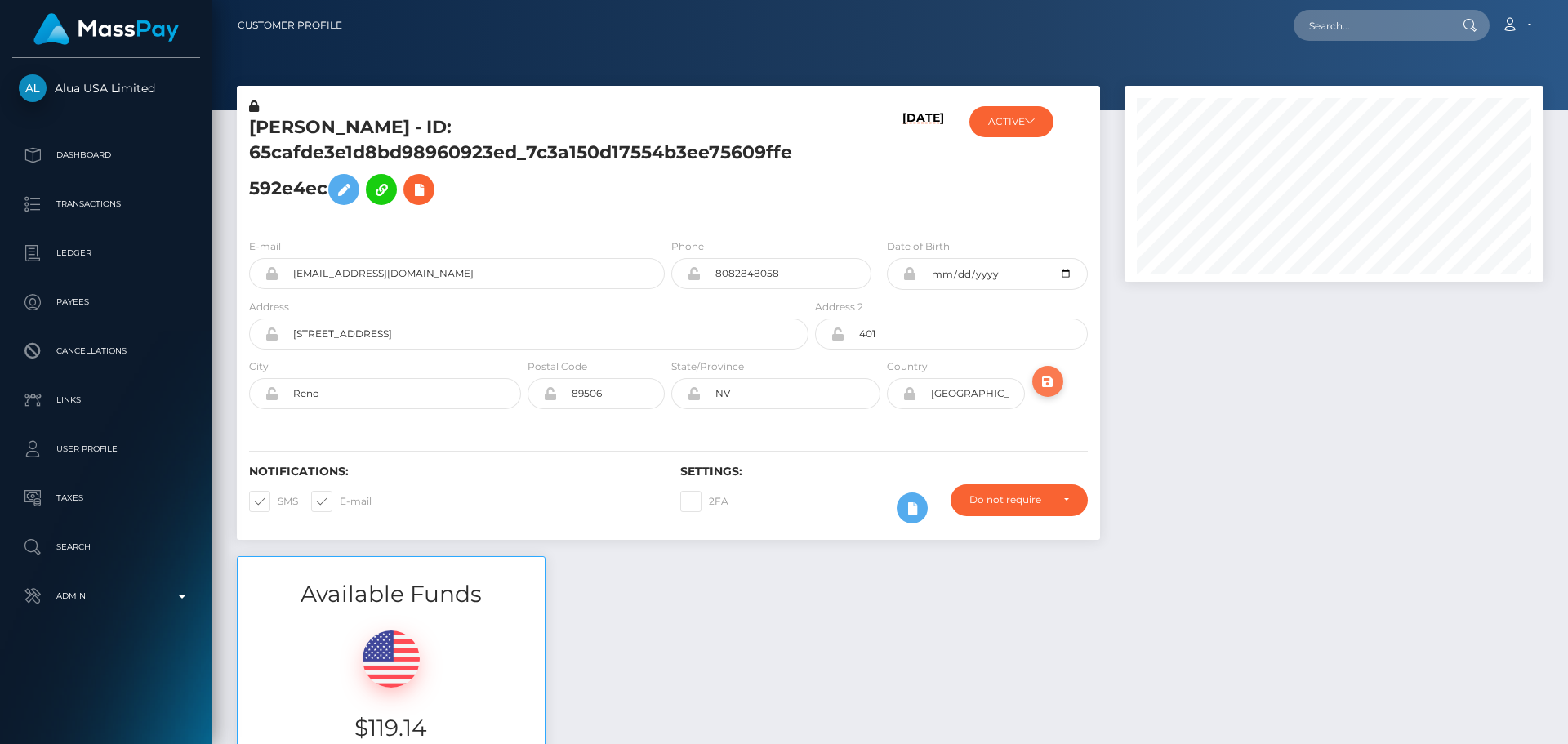
click at [1055, 381] on icon "submit" at bounding box center [1048, 381] width 19 height 20
click at [830, 178] on div "[DATE]" at bounding box center [884, 161] width 144 height 127
click at [842, 193] on div "[DATE]" at bounding box center [884, 161] width 144 height 127
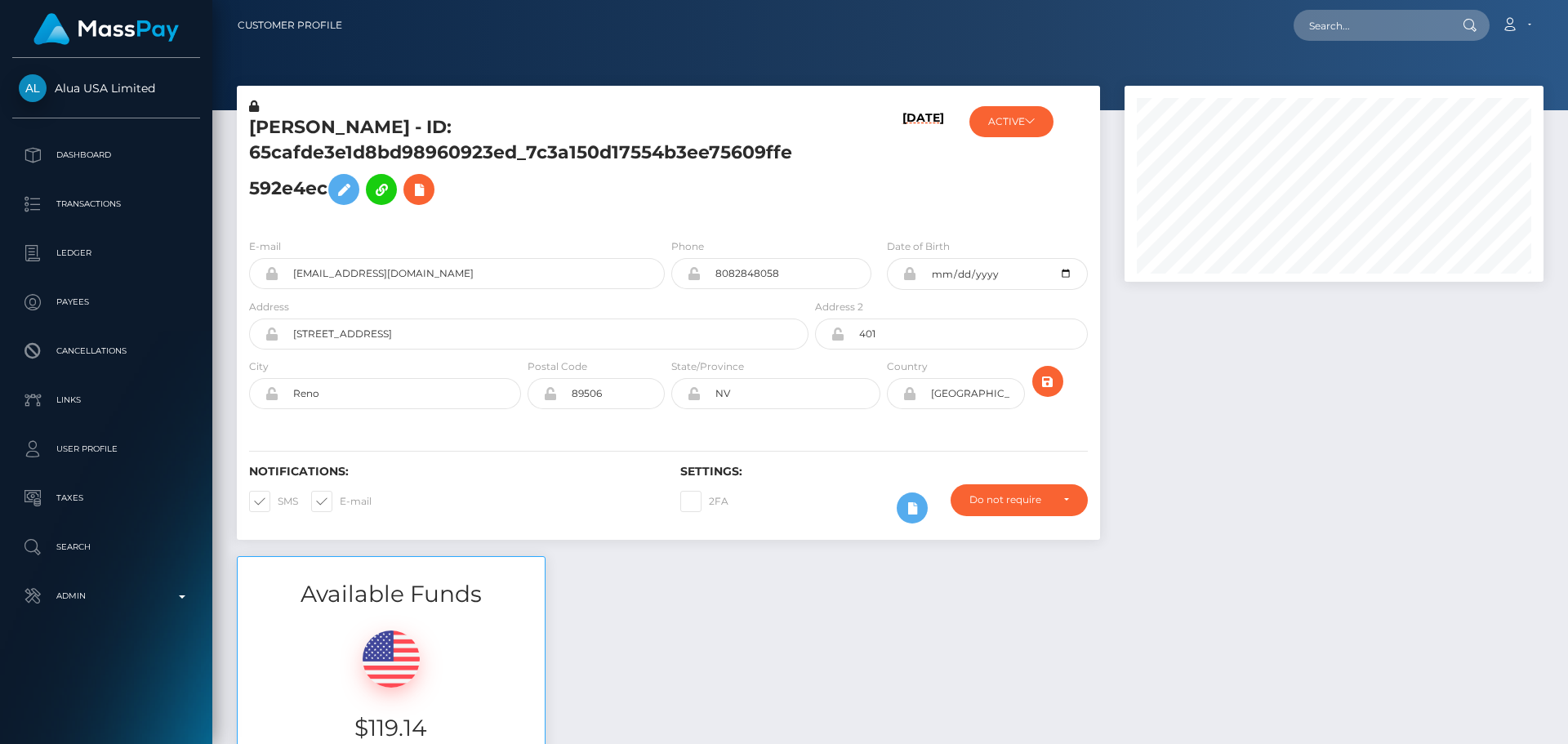
click at [842, 193] on div "[DATE]" at bounding box center [884, 161] width 144 height 127
click at [848, 192] on div "[DATE]" at bounding box center [884, 161] width 144 height 127
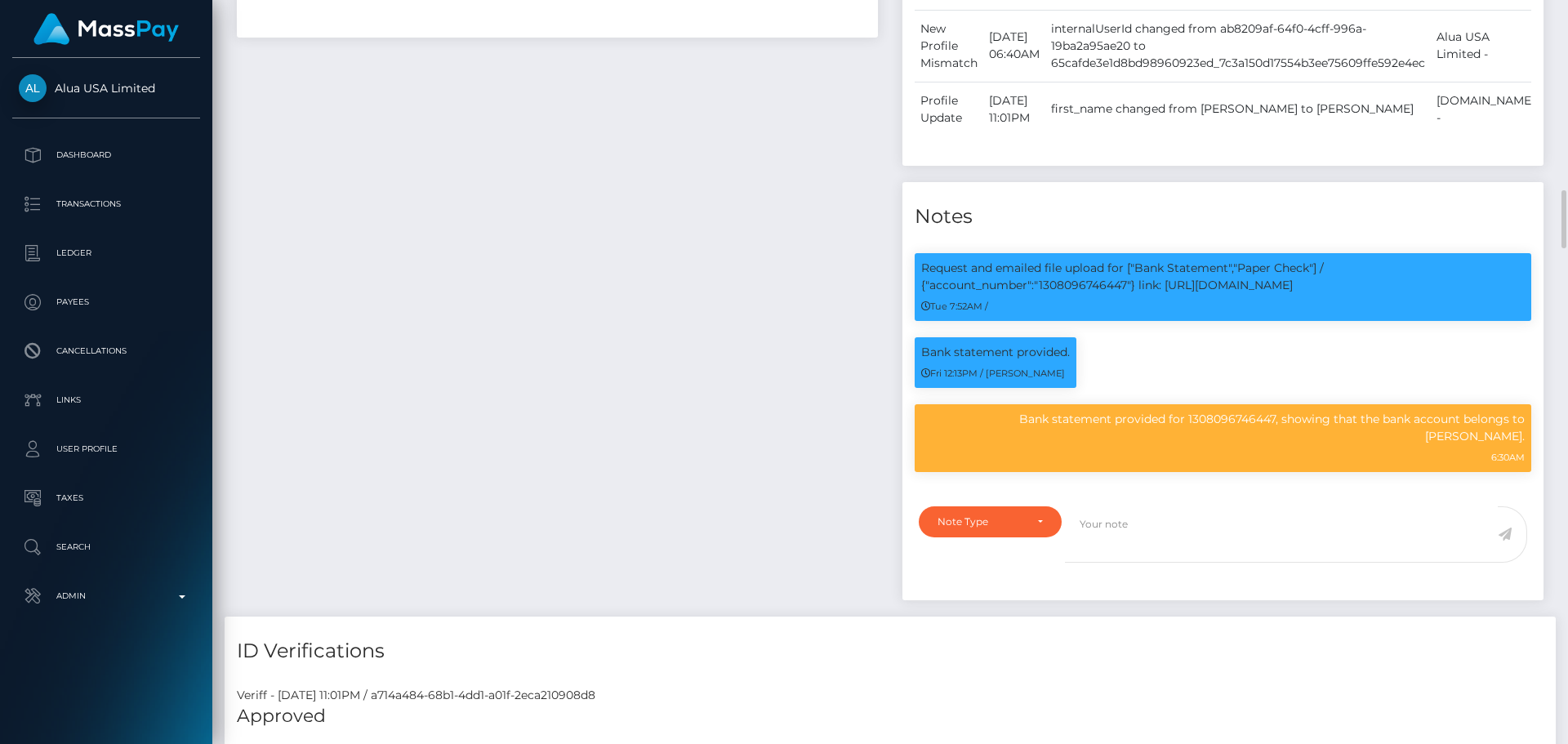
scroll to position [1389, 0]
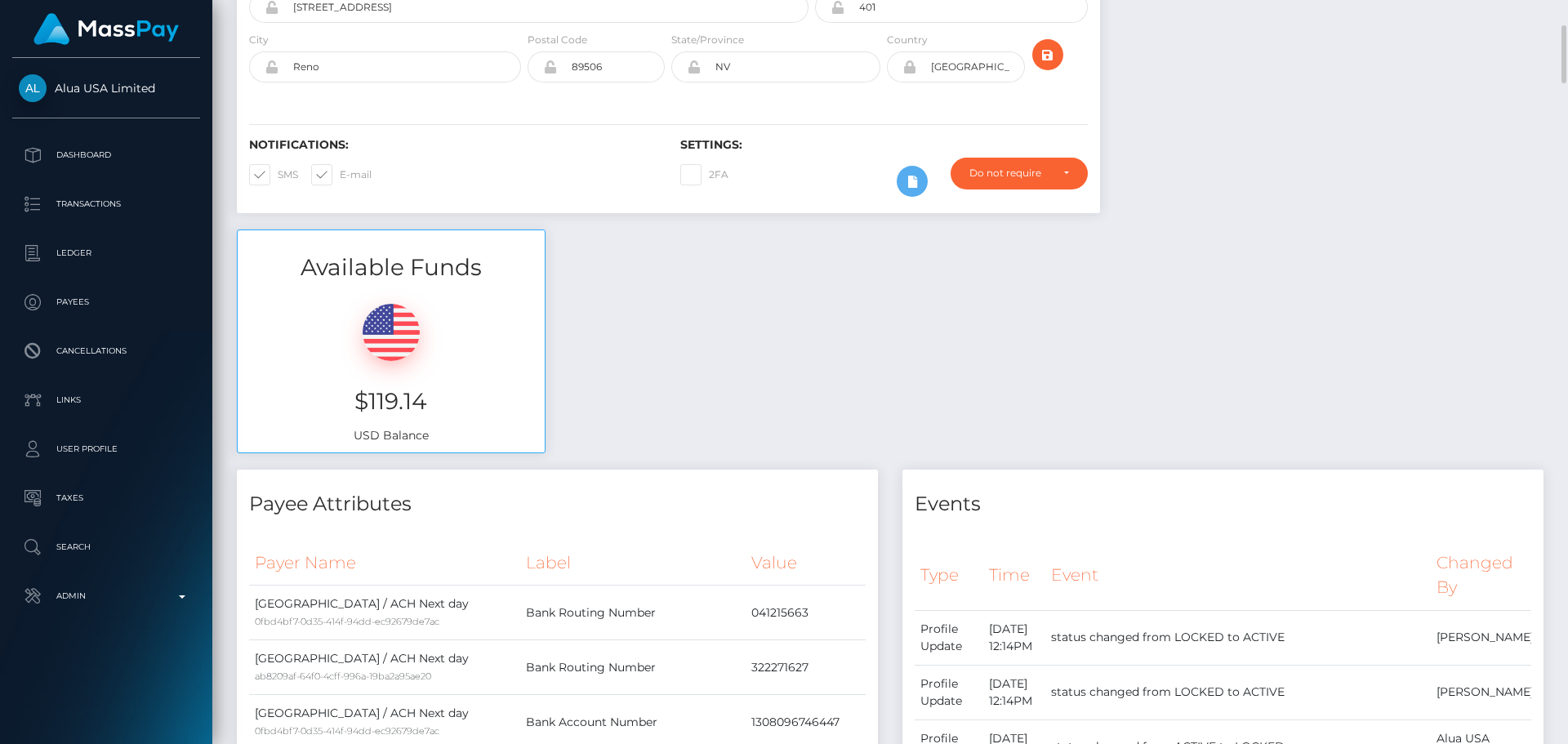
scroll to position [0, 0]
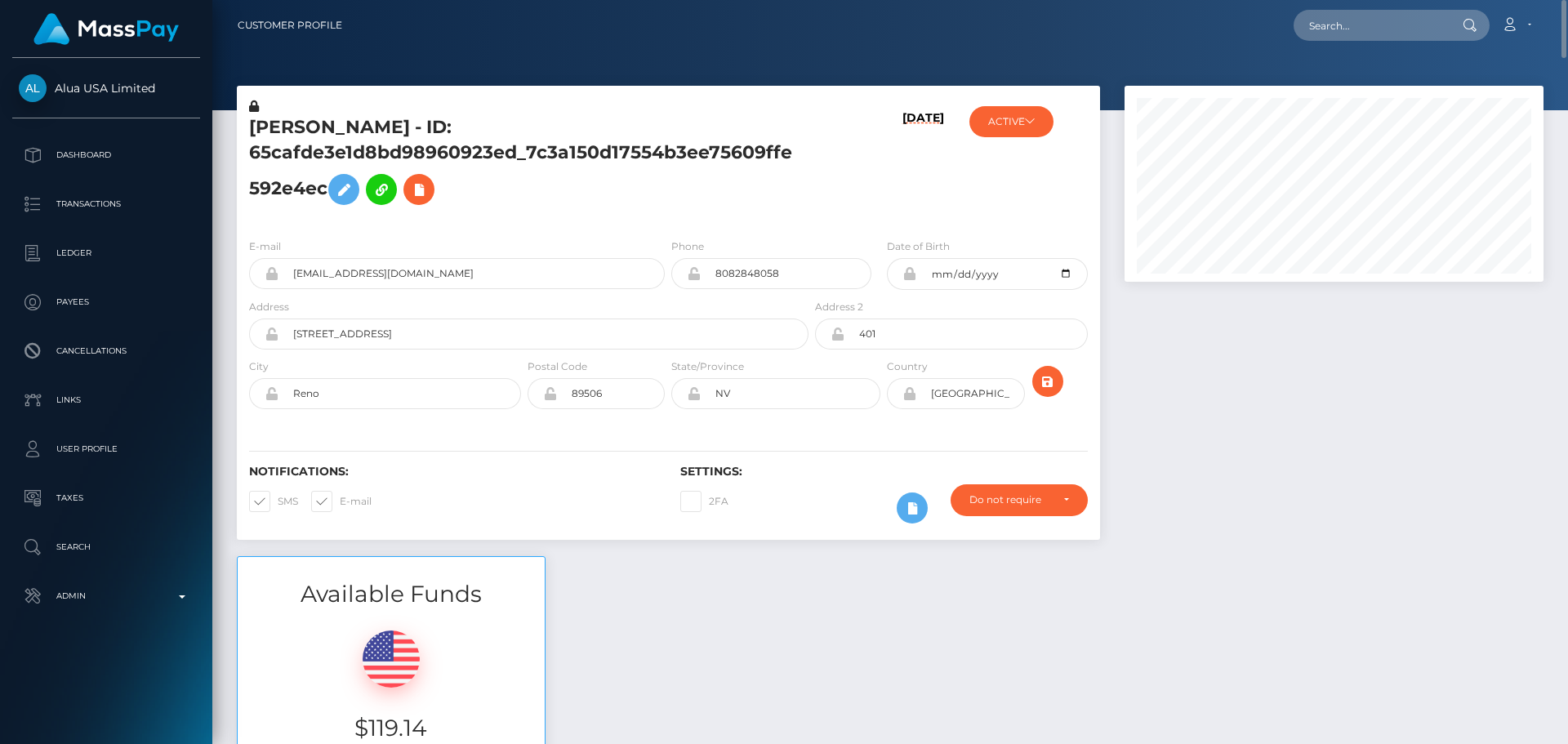
click at [738, 194] on h5 "[PERSON_NAME] - ID: 65cafde3e1d8bd98960923ed_7c3a150d17554b3ee75609ffe592e4ec" at bounding box center [524, 164] width 550 height 98
click at [653, 201] on h5 "[PERSON_NAME] - ID: 65cafde3e1d8bd98960923ed_7c3a150d17554b3ee75609ffe592e4ec" at bounding box center [524, 164] width 550 height 98
click at [258, 152] on h5 "[PERSON_NAME] - ID: 65cafde3e1d8bd98960923ed_7c3a150d17554b3ee75609ffe592e4ec" at bounding box center [524, 164] width 550 height 98
drag, startPoint x: 258, startPoint y: 152, endPoint x: 287, endPoint y: 180, distance: 40.3
click at [287, 180] on h5 "[PERSON_NAME] - ID: 65cafde3e1d8bd98960923ed_7c3a150d17554b3ee75609ffe592e4ec" at bounding box center [524, 164] width 550 height 98
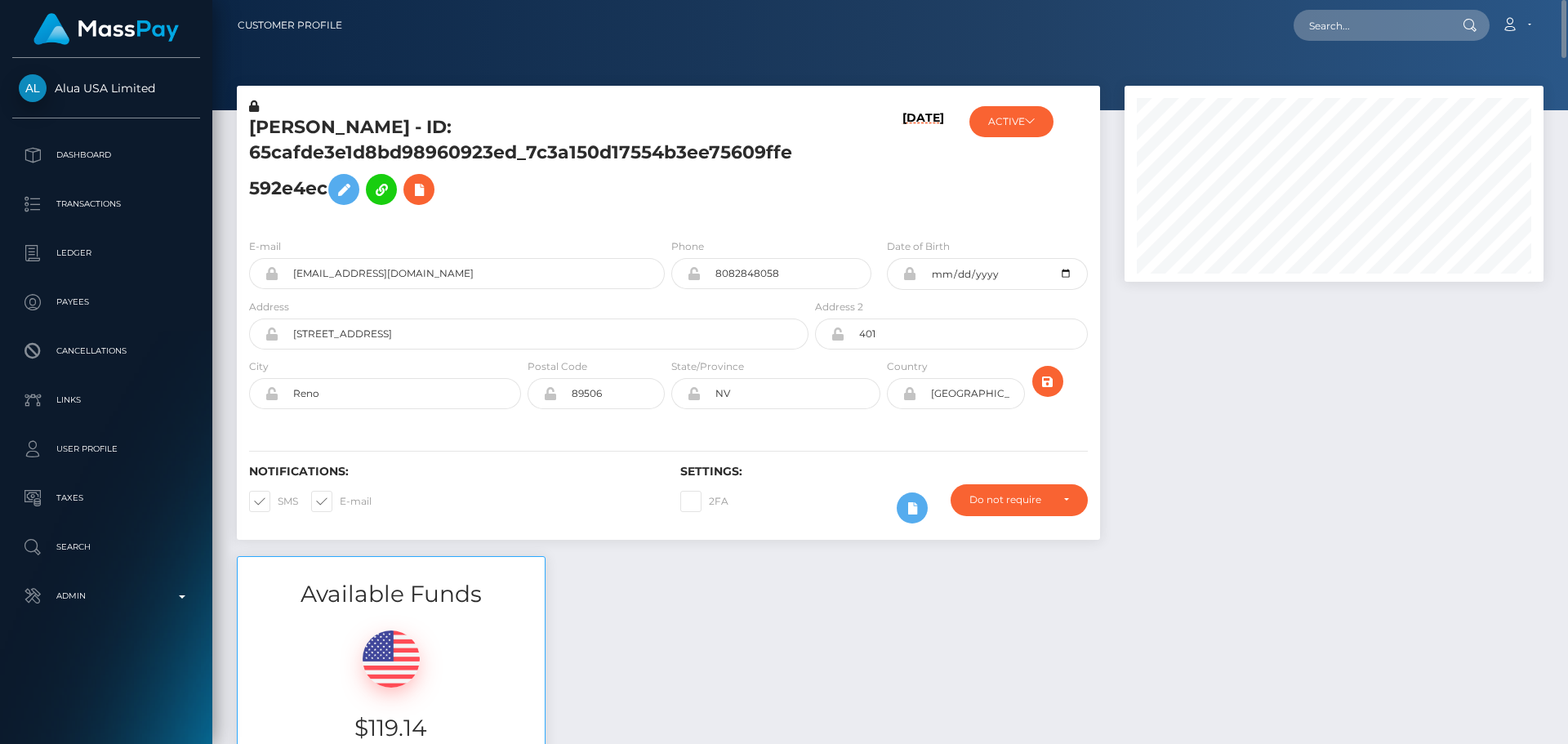
copy h5 "65cafde3e1d8bd98960923ed_7c3a150d17554b3ee75609ffe592e4ec"
click at [1353, 20] on input "text" at bounding box center [1370, 25] width 153 height 31
paste input "65cafde3e1d8bd98960923ed_7c3a150d17554b3ee75609ffe592e4ec"
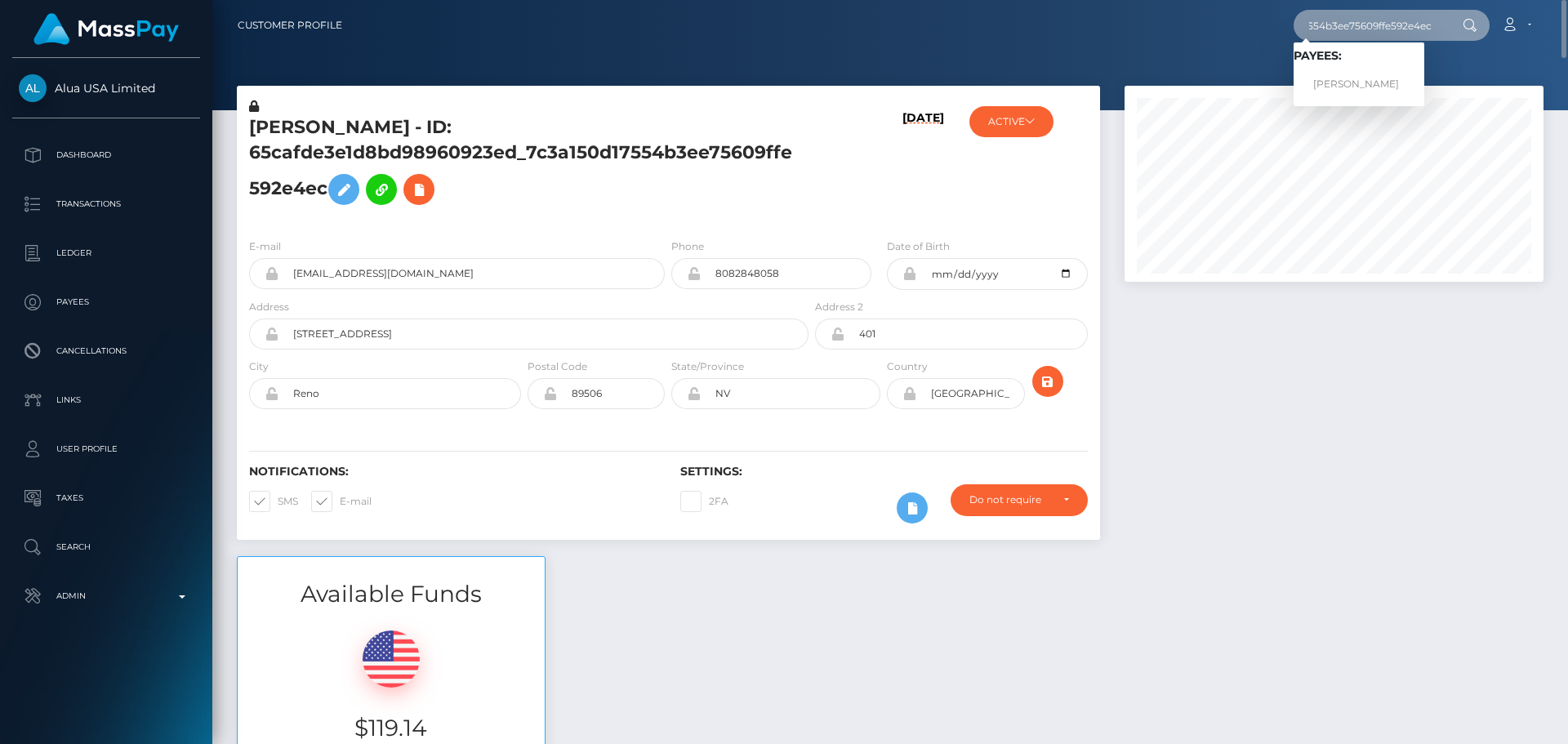
type input "65cafde3e1d8bd98960923ed_7c3a150d17554b3ee75609ffe592e4ec"
drag, startPoint x: 1371, startPoint y: 77, endPoint x: 1372, endPoint y: 86, distance: 9.1
click at [1372, 86] on link "[PERSON_NAME]" at bounding box center [1359, 84] width 131 height 31
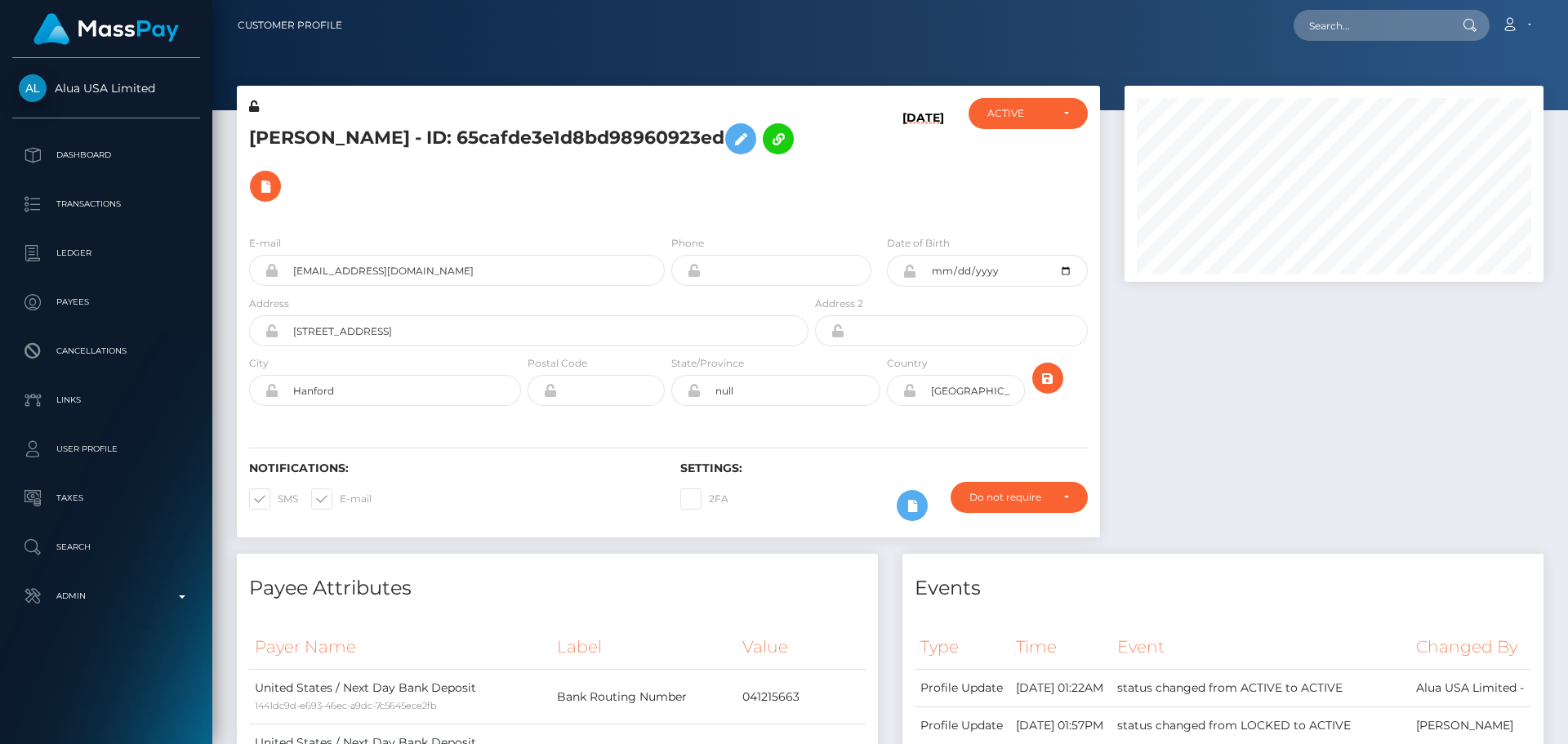
scroll to position [196, 420]
click at [585, 218] on div "Chloe Aquino - ID: 65cafde3e1d8bd98960923ed" at bounding box center [524, 160] width 575 height 124
click at [597, 203] on h5 "Chloe Aquino - ID: 65cafde3e1d8bd98960923ed" at bounding box center [524, 162] width 550 height 95
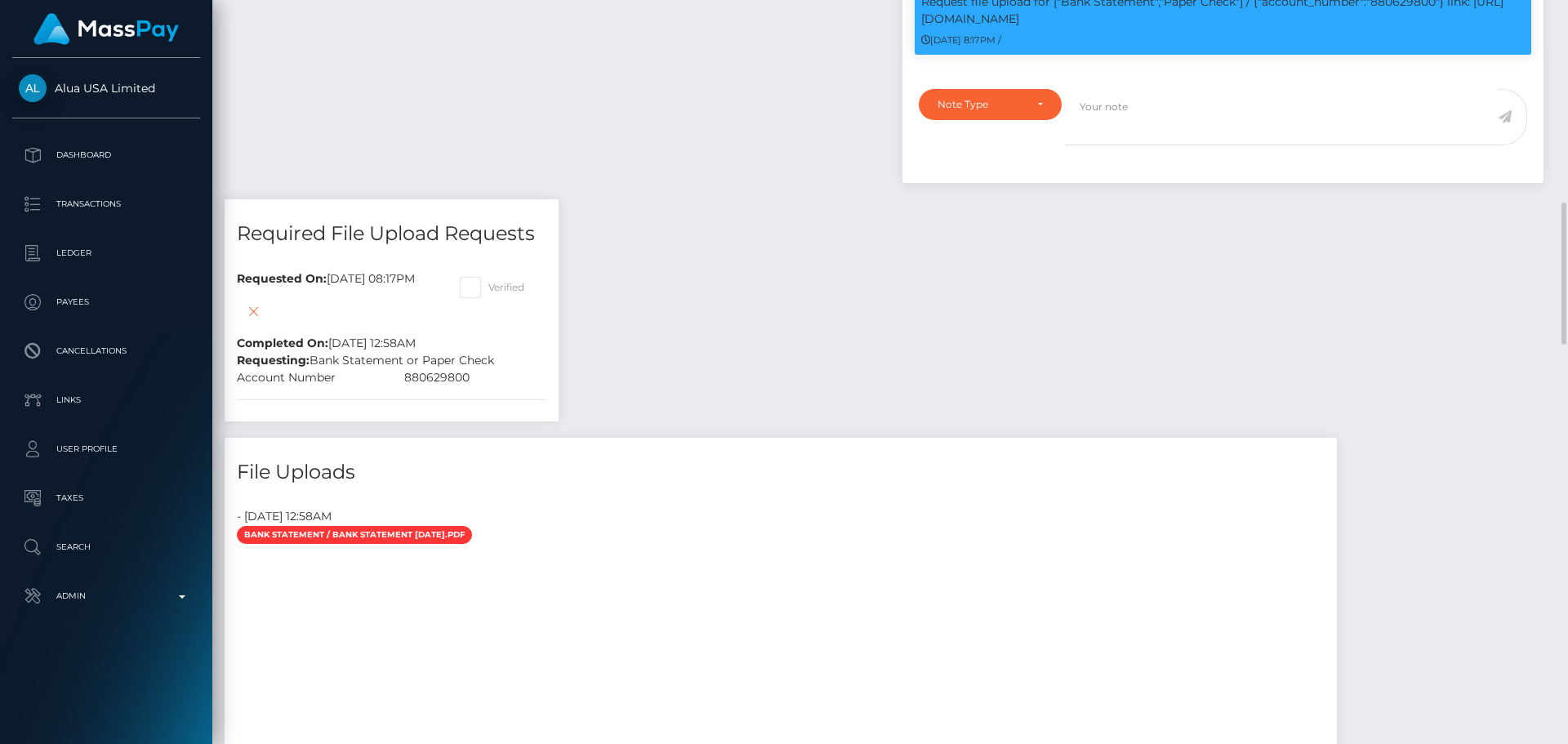
scroll to position [899, 0]
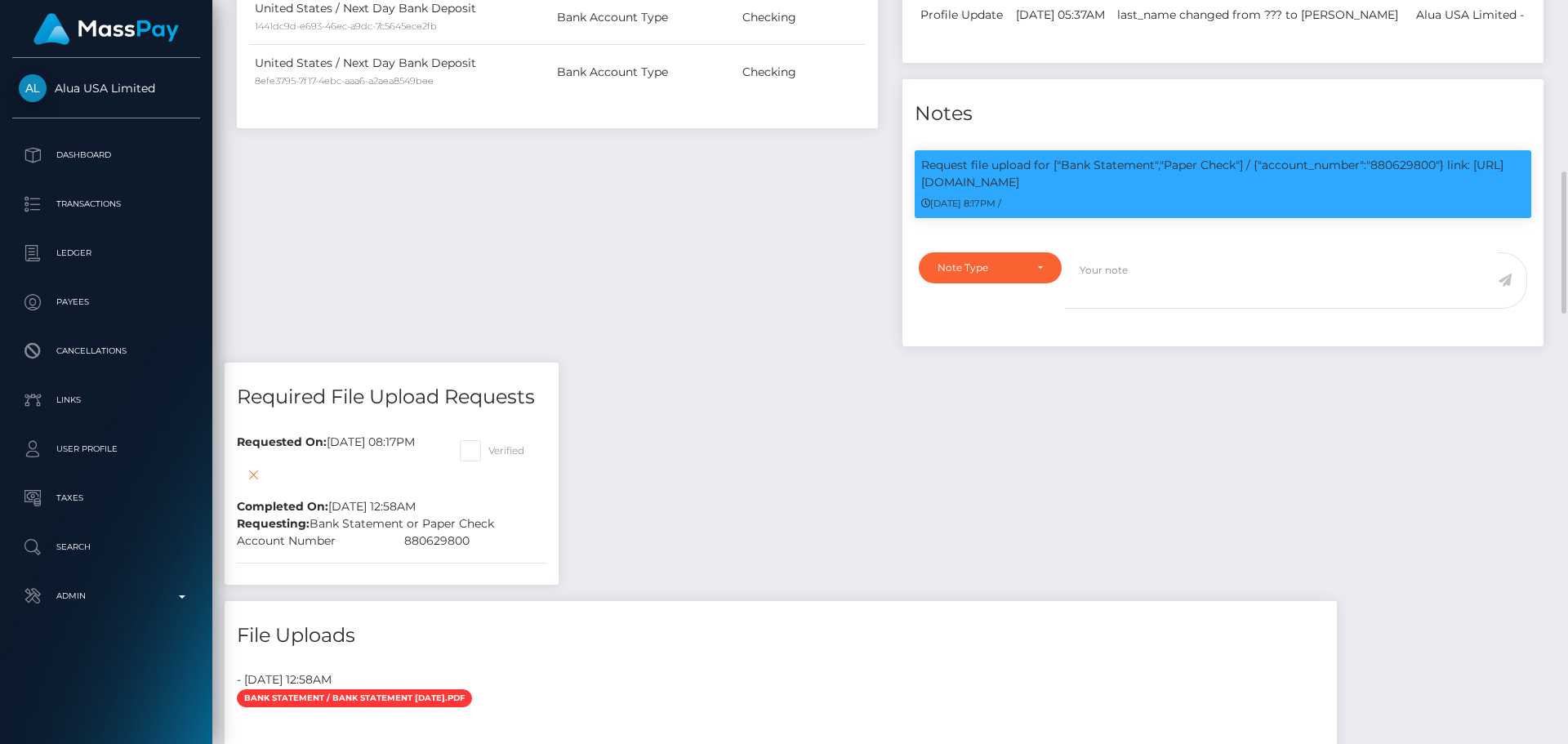
click at [660, 200] on div "Payee Attributes Payer Name Label Value United States / Next Day Bank Deposit 1…" at bounding box center [557, 9] width 666 height 708
click at [664, 223] on div "Payee Attributes Payer Name Label Value United States / Next Day Bank Deposit 1…" at bounding box center [557, 9] width 666 height 708
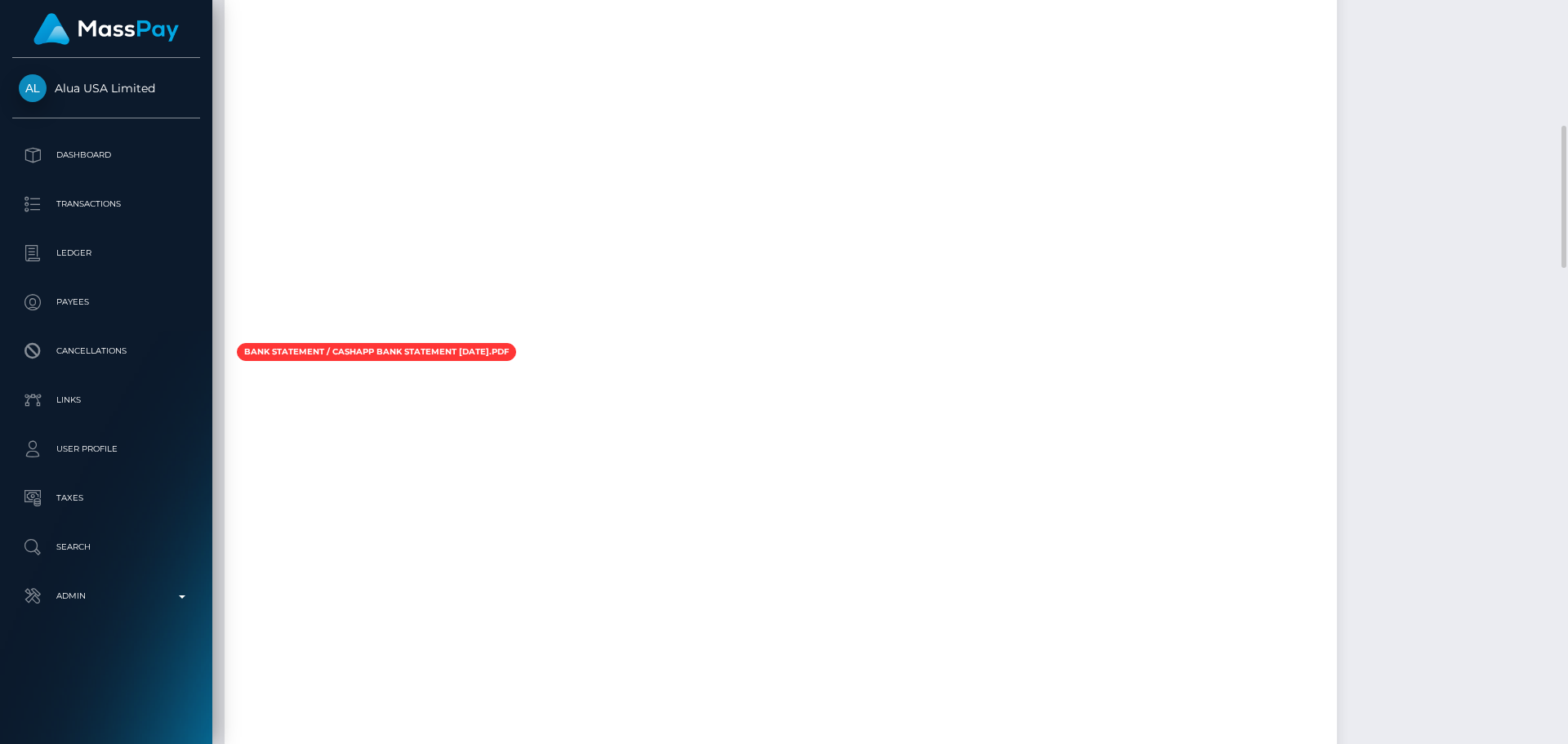
scroll to position [1513, 0]
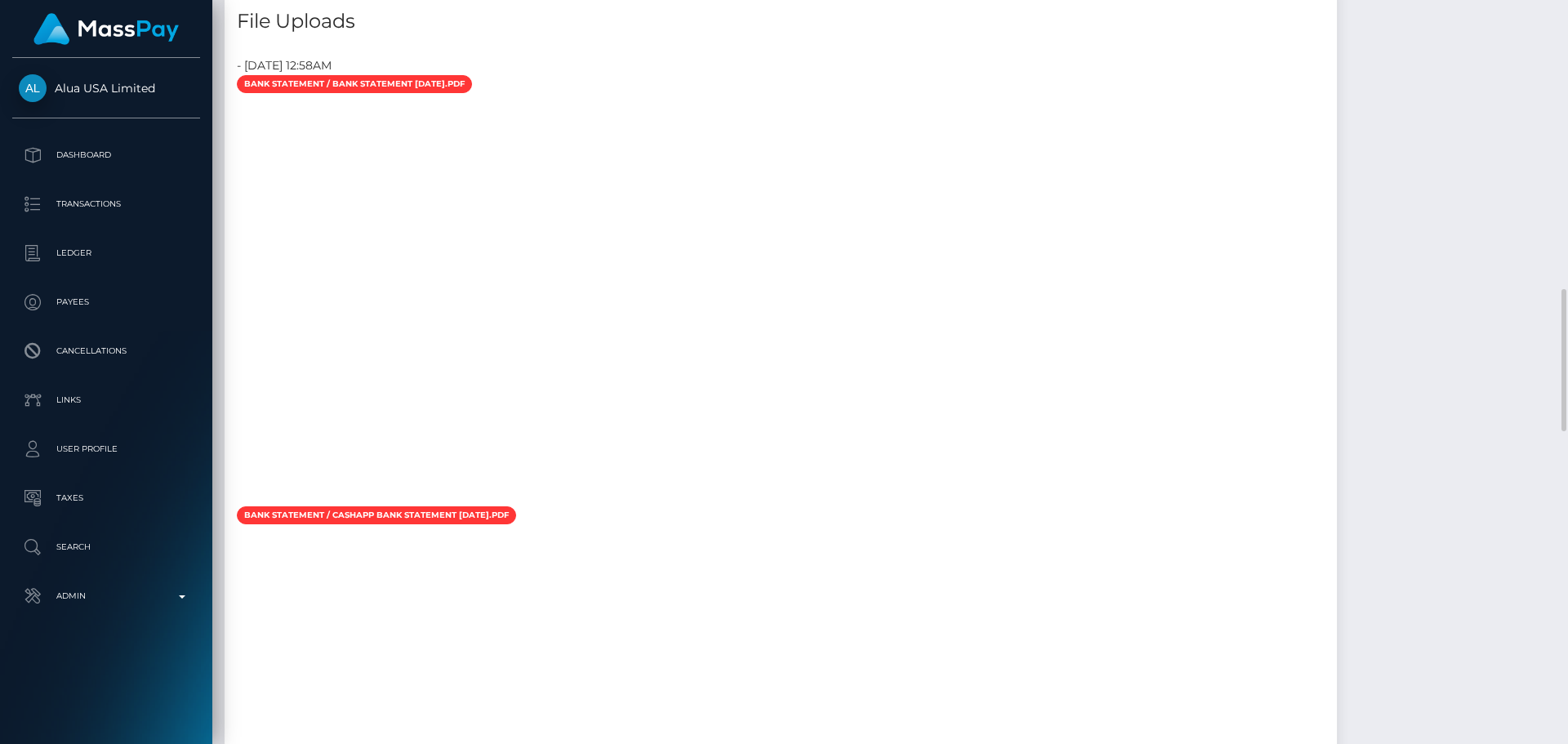
click at [815, 297] on div at bounding box center [780, 301] width 1112 height 408
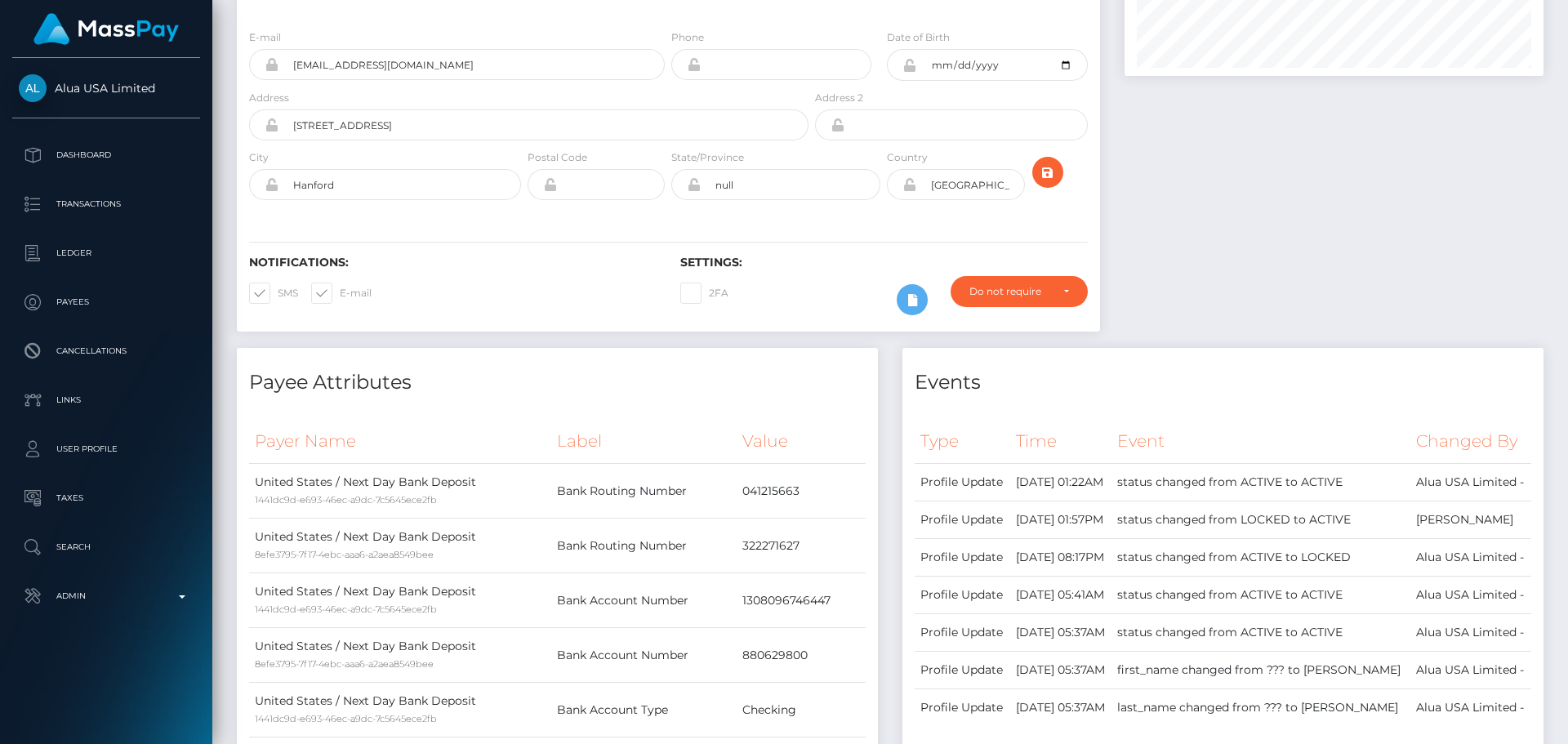
scroll to position [0, 0]
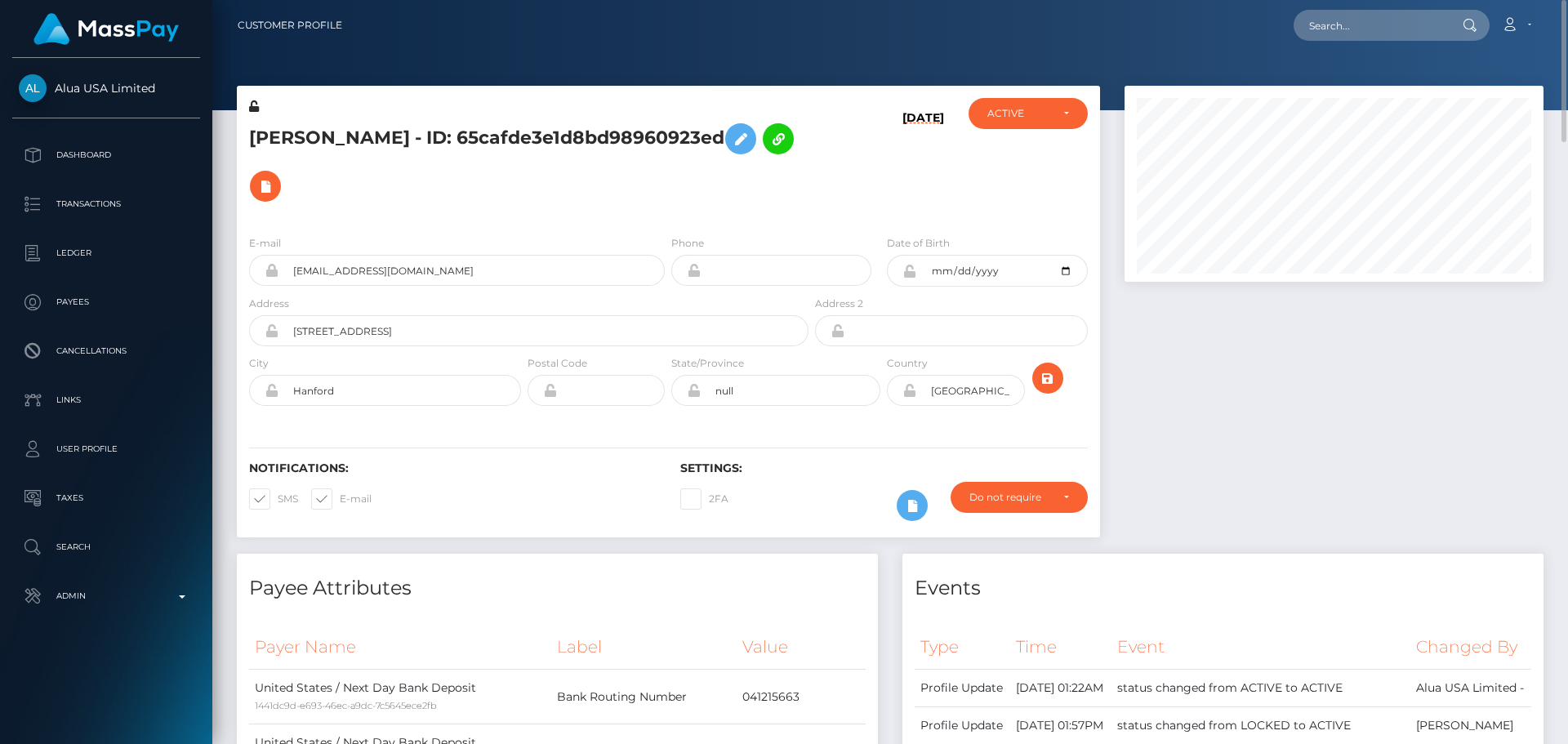
click at [851, 176] on div "08/05/25" at bounding box center [884, 160] width 144 height 124
click at [506, 137] on h5 "[PERSON_NAME] - ID: 65cafde3e1d8bd98960923ed" at bounding box center [524, 162] width 550 height 95
copy h5 "65cafde3e1d8bd98960923ed"
drag, startPoint x: 530, startPoint y: 266, endPoint x: 244, endPoint y: 284, distance: 286.6
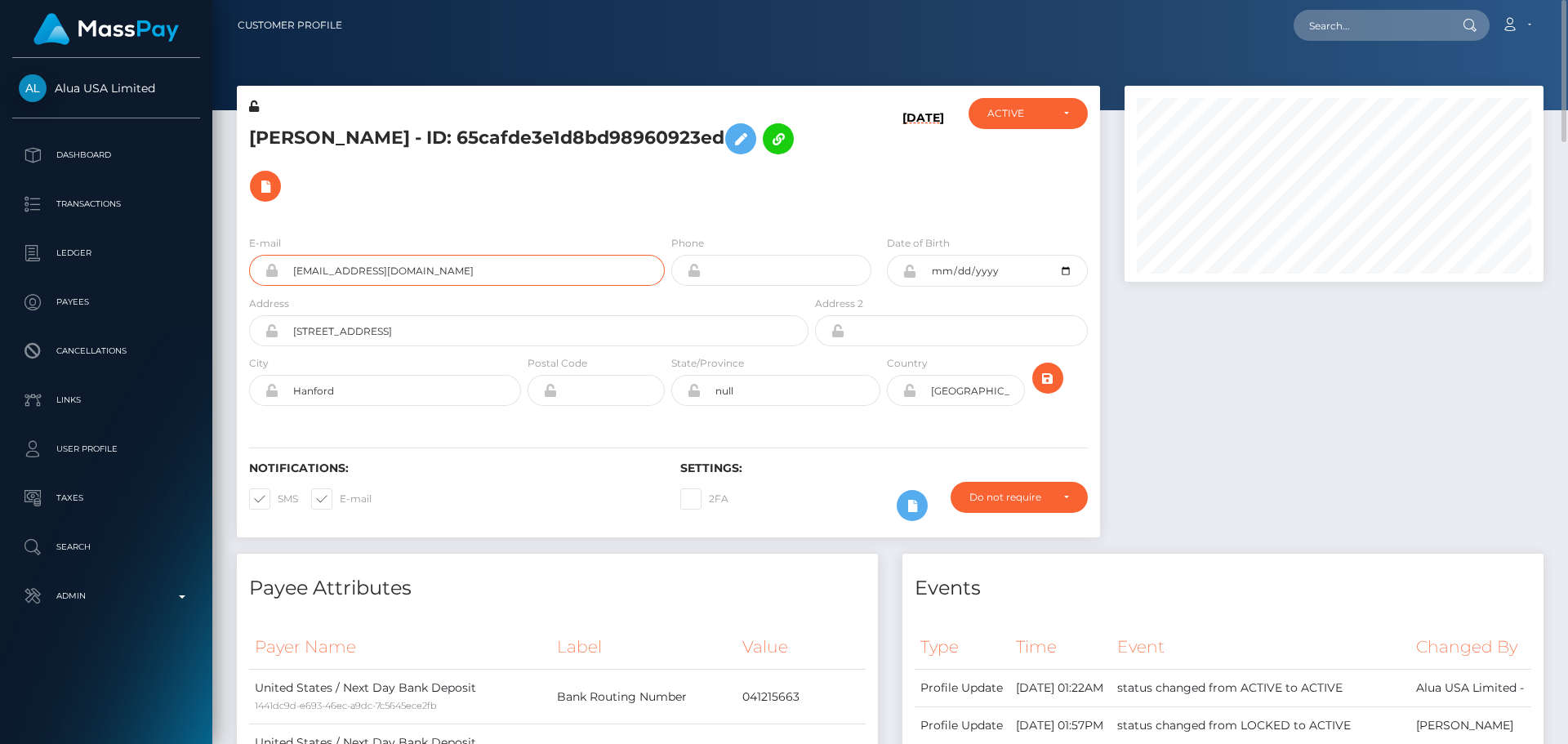
click at [245, 285] on div "E-mail 65cafde3e1d8bd98960923ed@alua.com" at bounding box center [452, 265] width 431 height 60
click at [481, 135] on h5 "Chloe Aquino - ID: 65cafde3e1d8bd98960923ed" at bounding box center [524, 162] width 550 height 95
copy h5 "Chloe Aquino - ID: 65cafde3e1d8bd98960923ed"
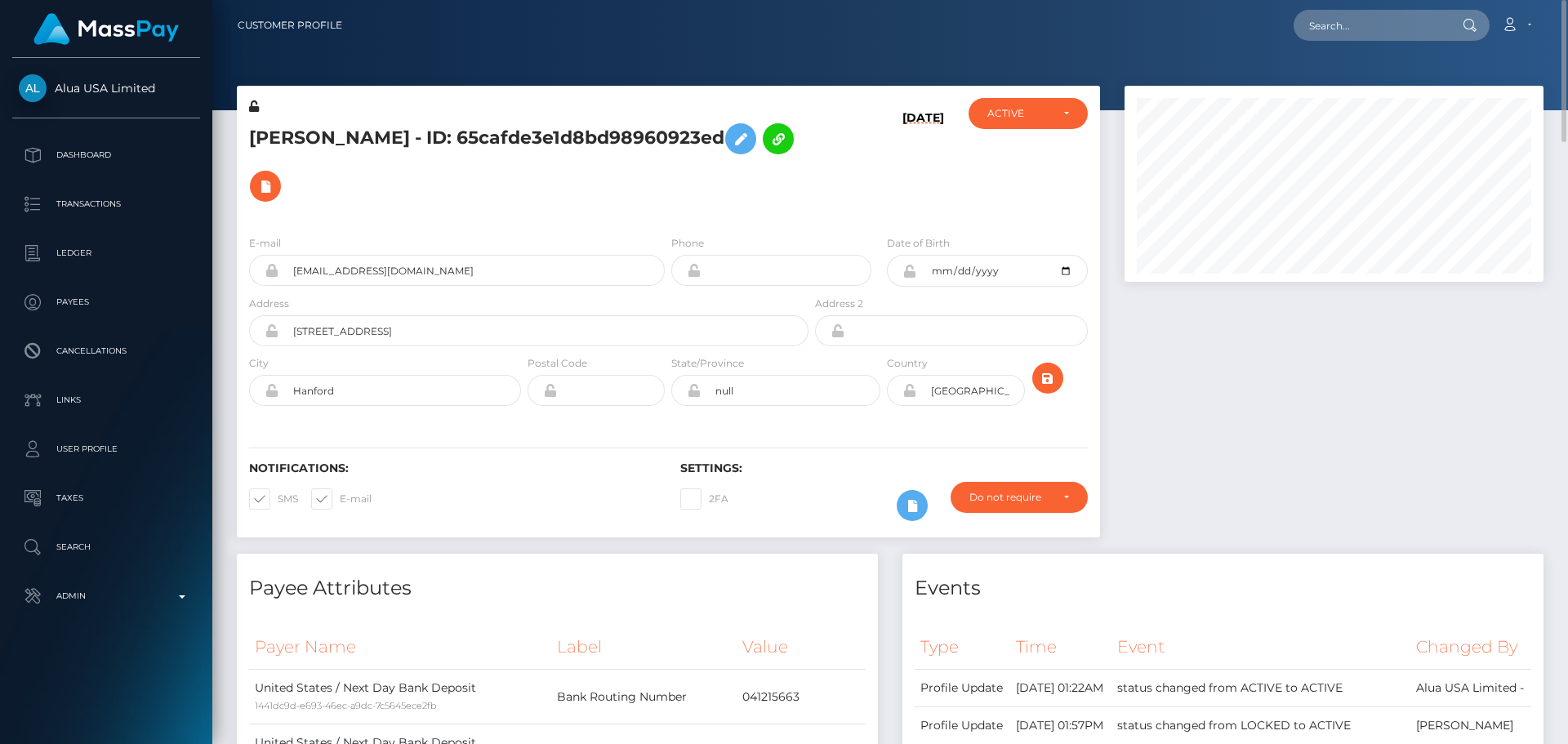
click at [876, 152] on div "08/05/25" at bounding box center [884, 160] width 144 height 124
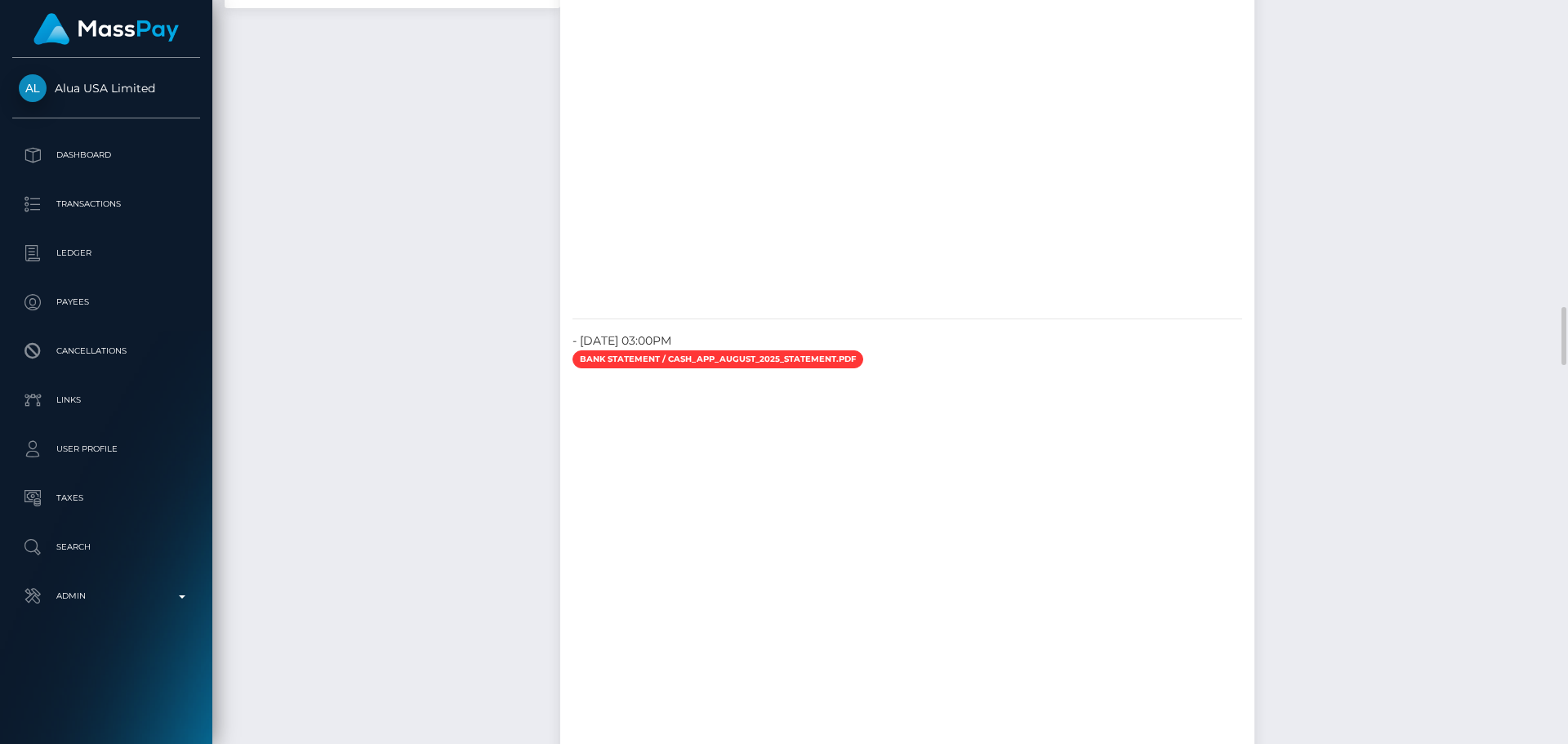
scroll to position [4495, 0]
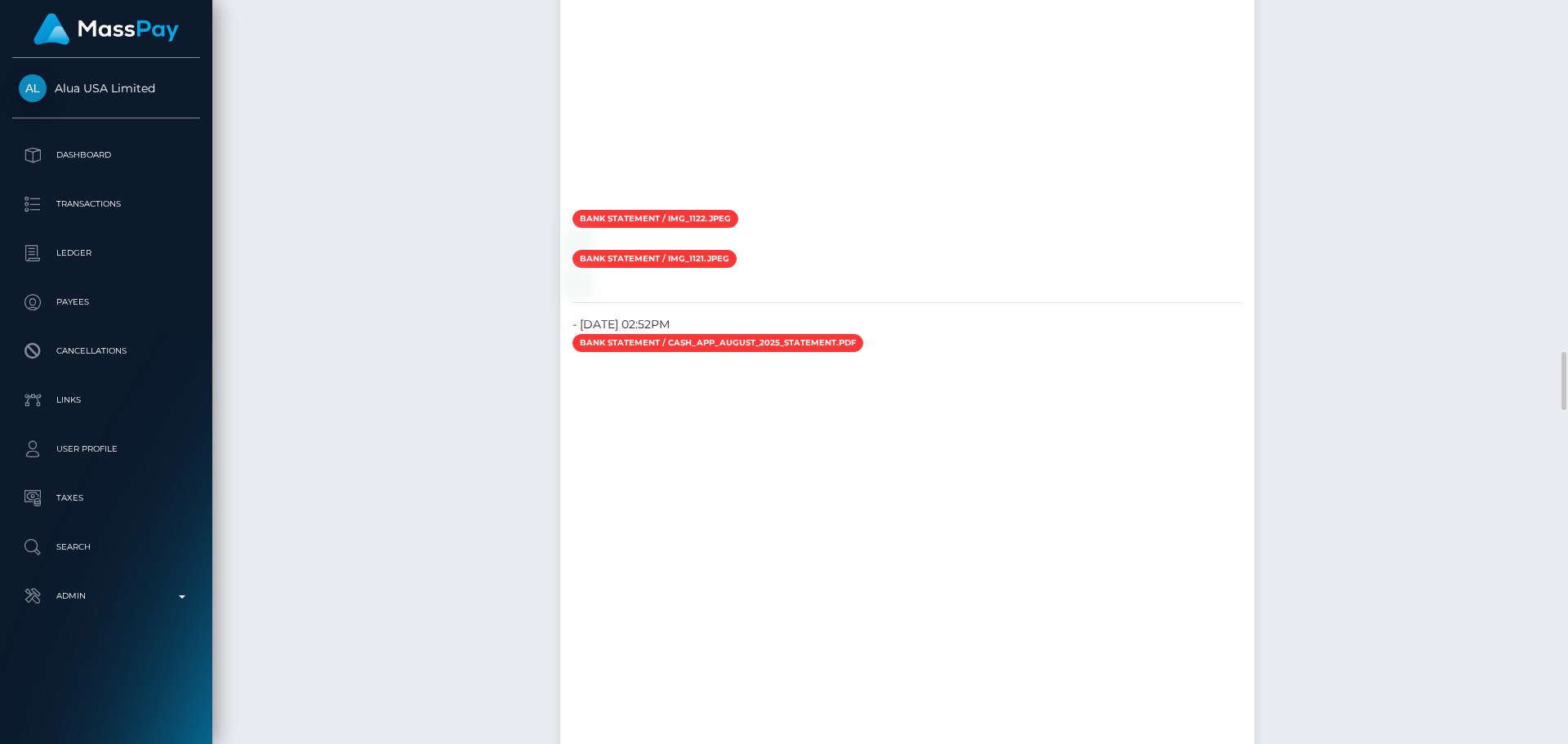
drag, startPoint x: 525, startPoint y: 209, endPoint x: 417, endPoint y: 258, distance: 118.6
checkbox input "true"
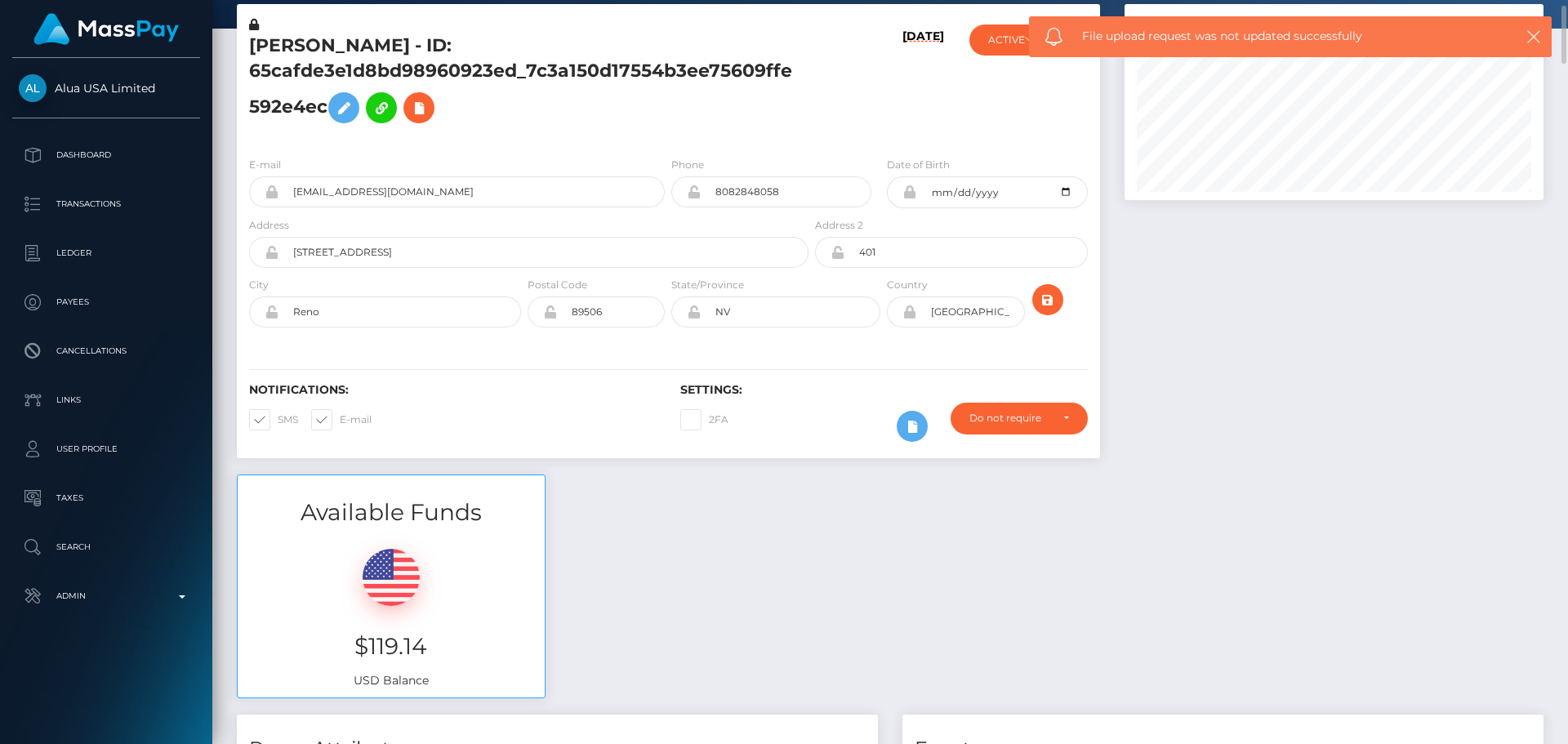
scroll to position [0, 0]
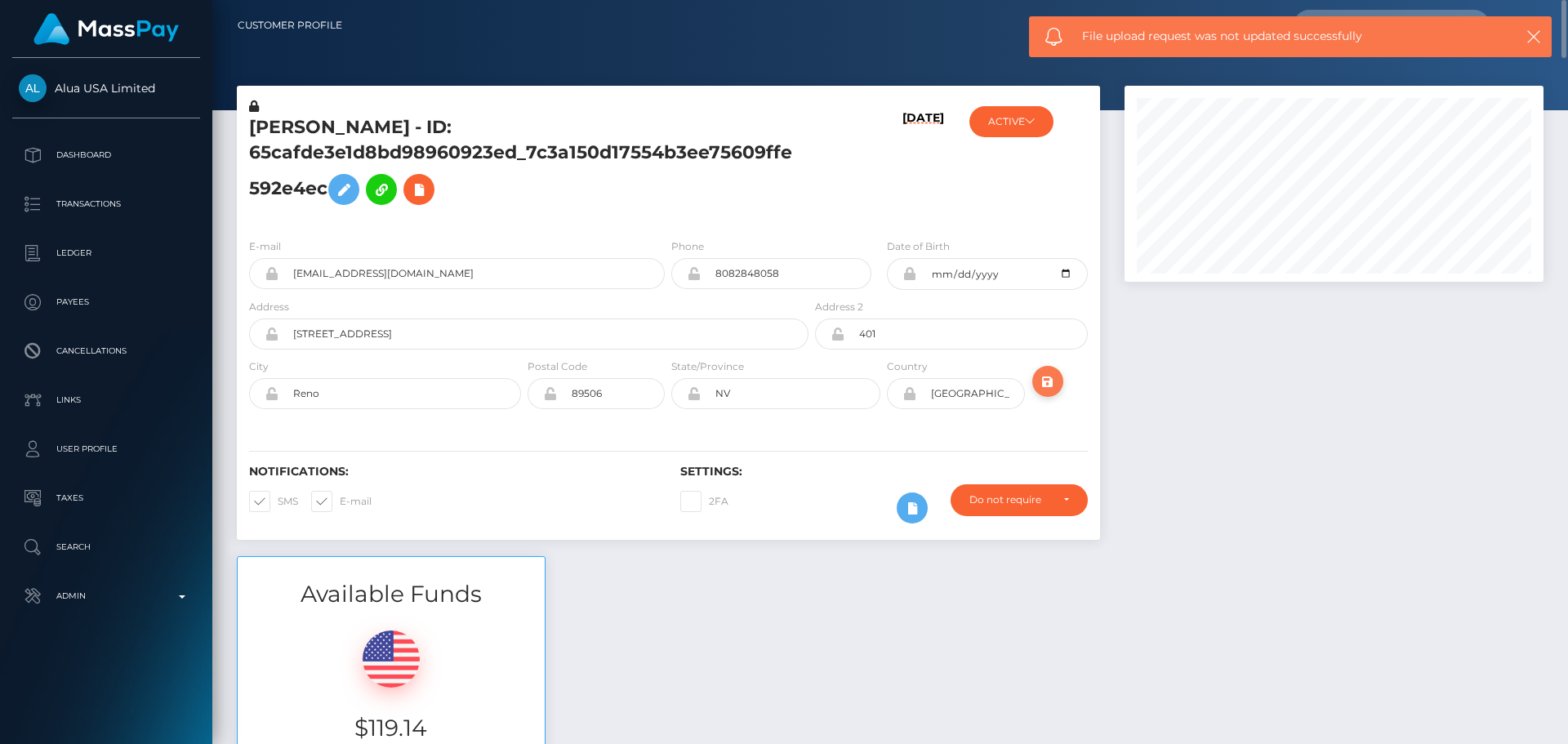
click at [1052, 391] on icon "submit" at bounding box center [1048, 381] width 19 height 20
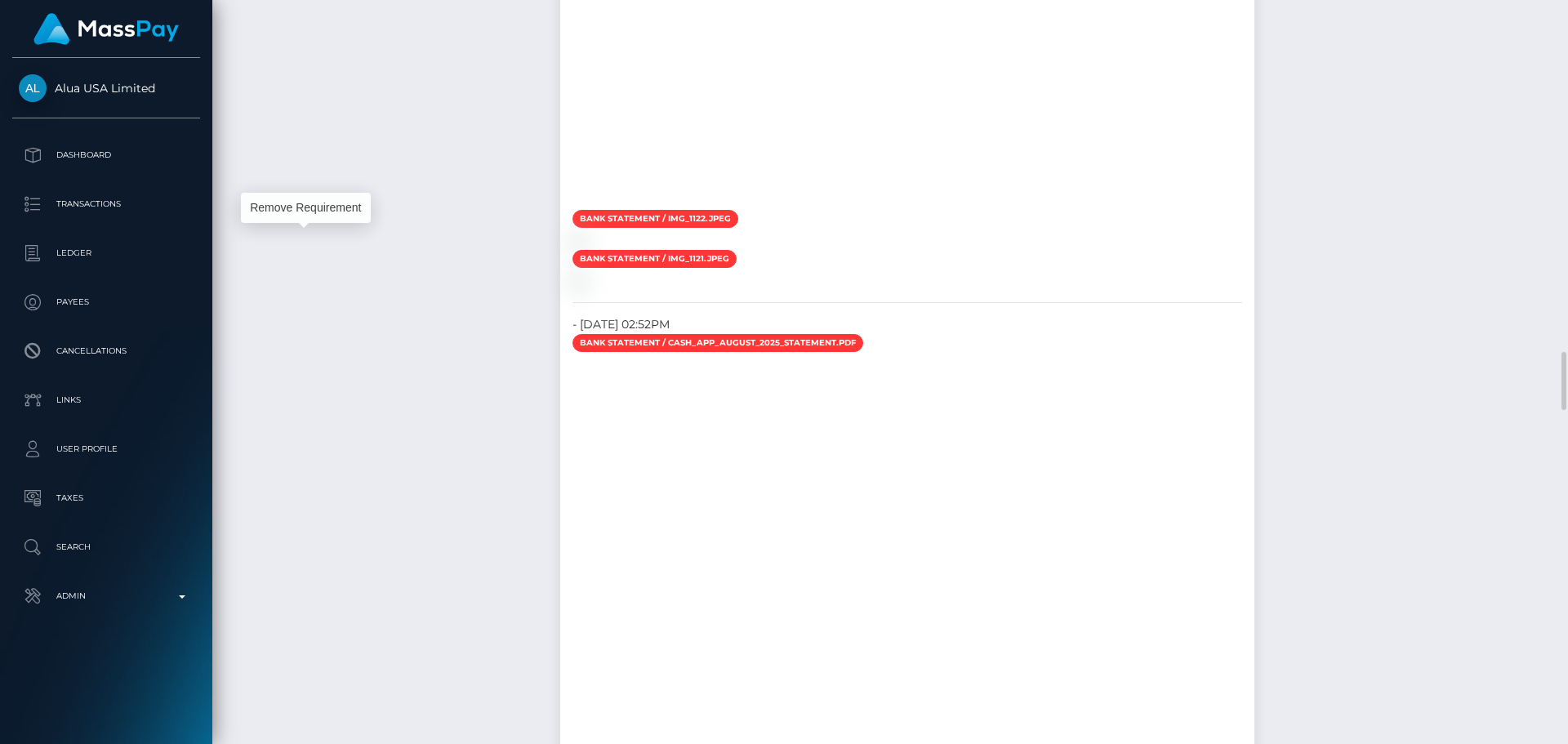
scroll to position [196, 420]
click at [422, 405] on div "Required File Upload Requests Requested On: [DATE] 07:52AM Completed On: Pendin…" at bounding box center [392, 706] width 360 height 2985
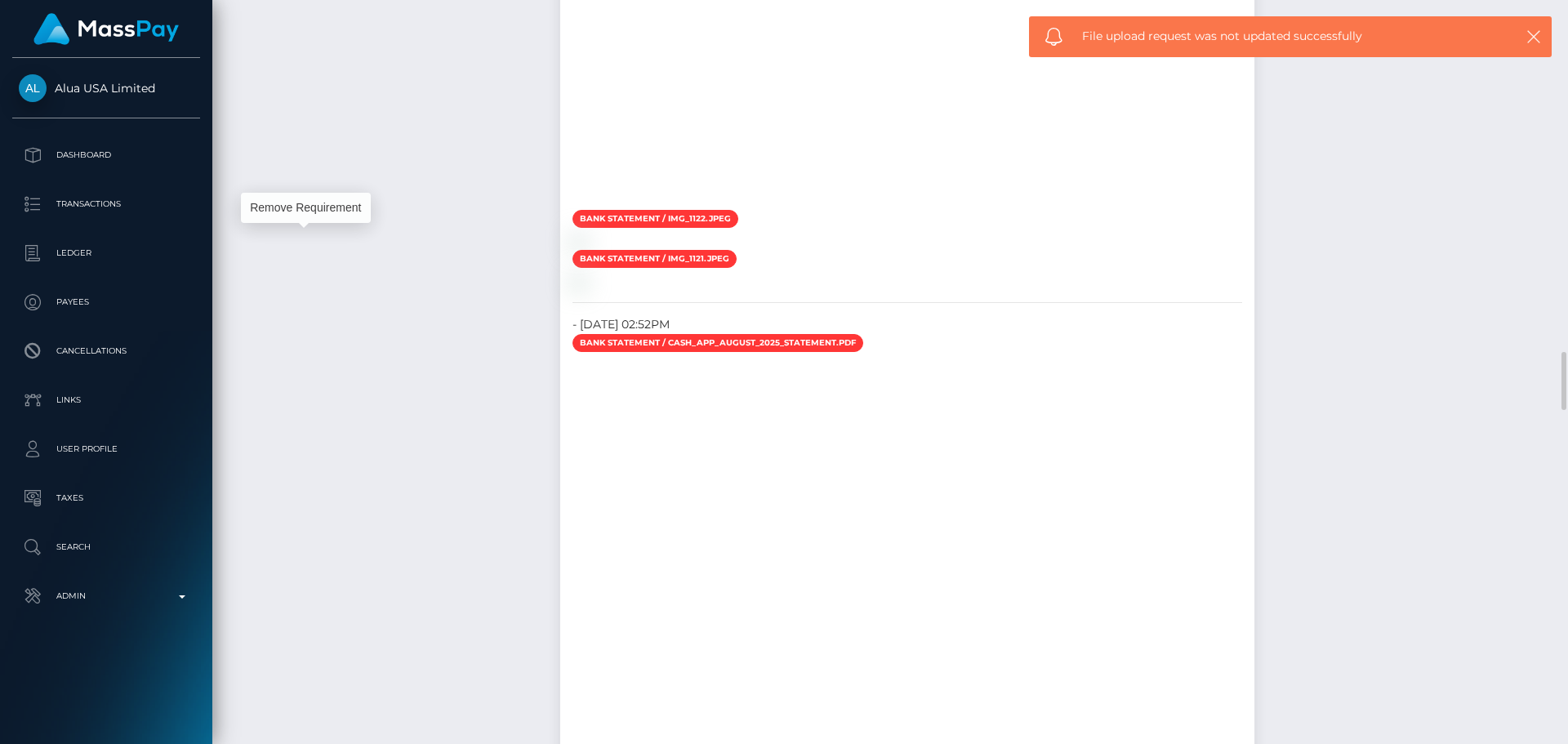
click at [486, 415] on div "Required File Upload Requests Requested On: [DATE] 07:52AM Completed On: Pendin…" at bounding box center [392, 706] width 360 height 2985
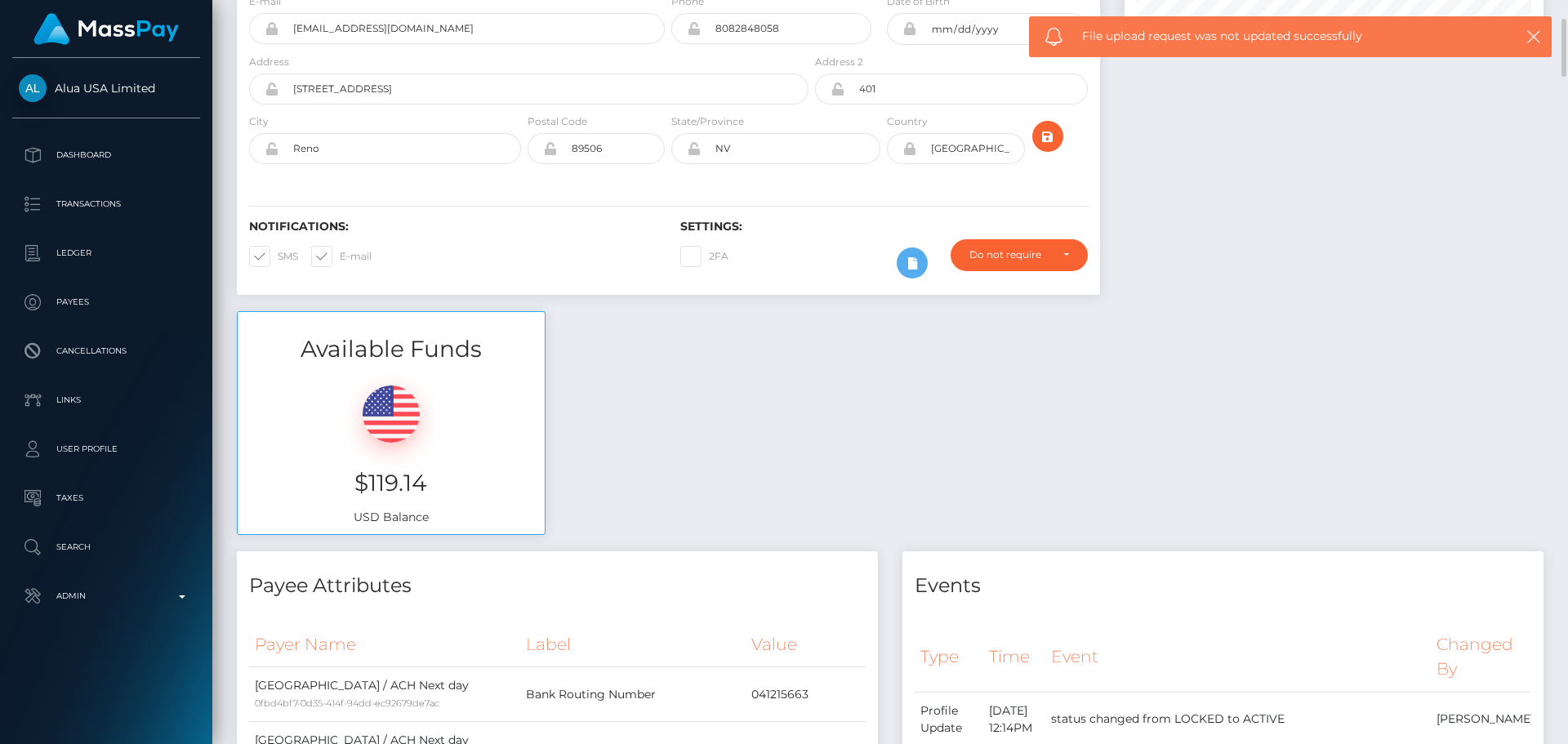
scroll to position [0, 0]
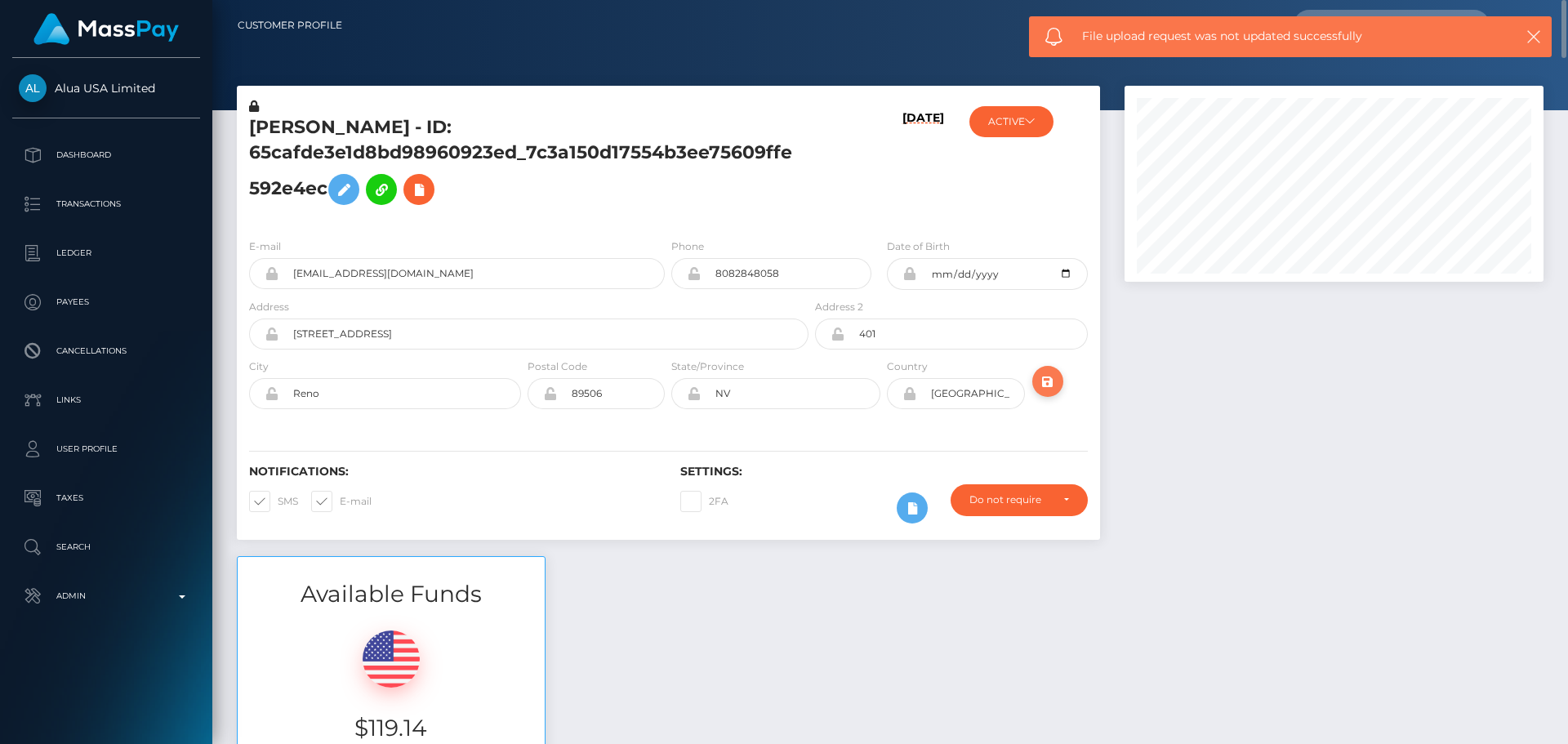
click at [1049, 381] on icon "submit" at bounding box center [1048, 381] width 19 height 20
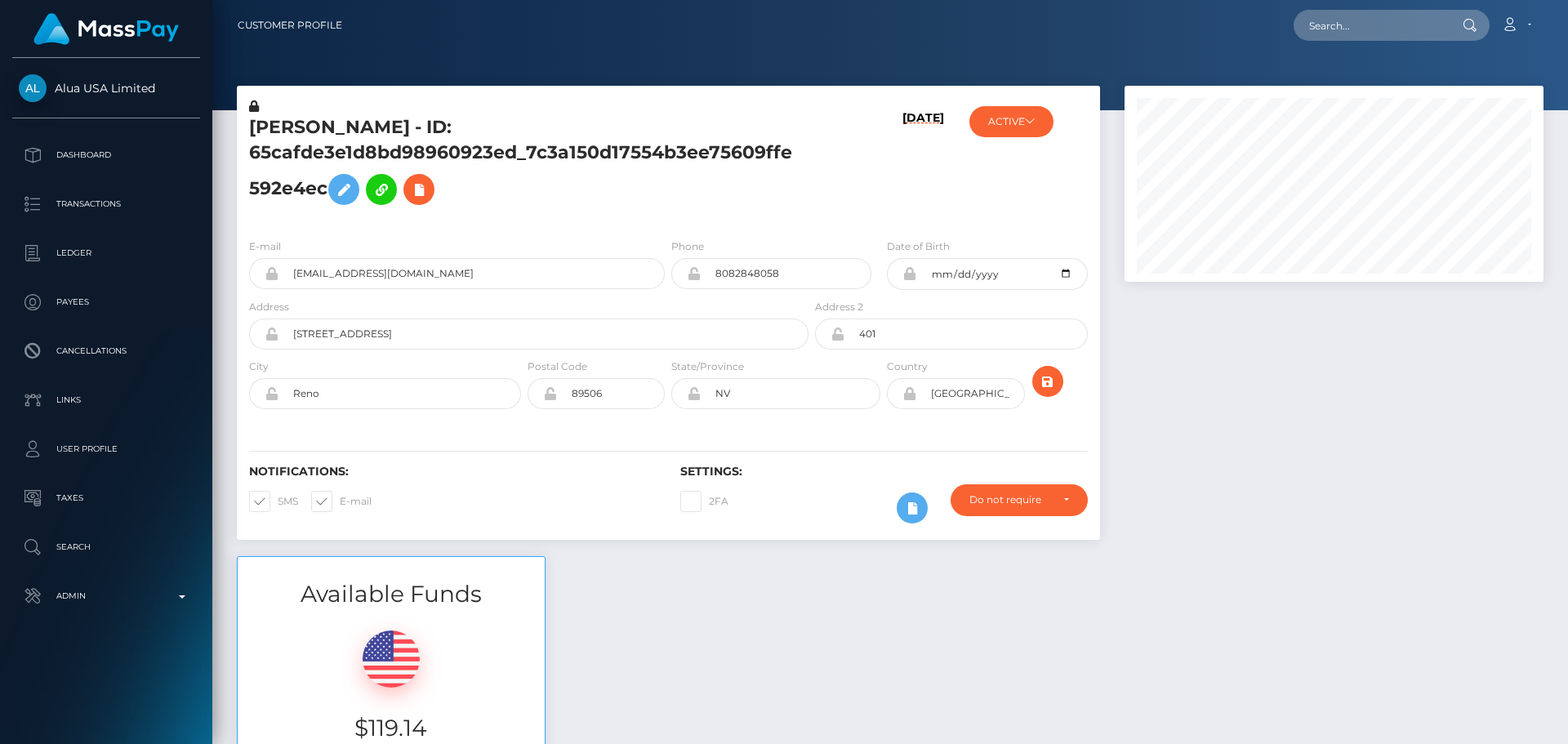
scroll to position [196, 420]
click at [830, 199] on div "09/09/25" at bounding box center [884, 161] width 144 height 127
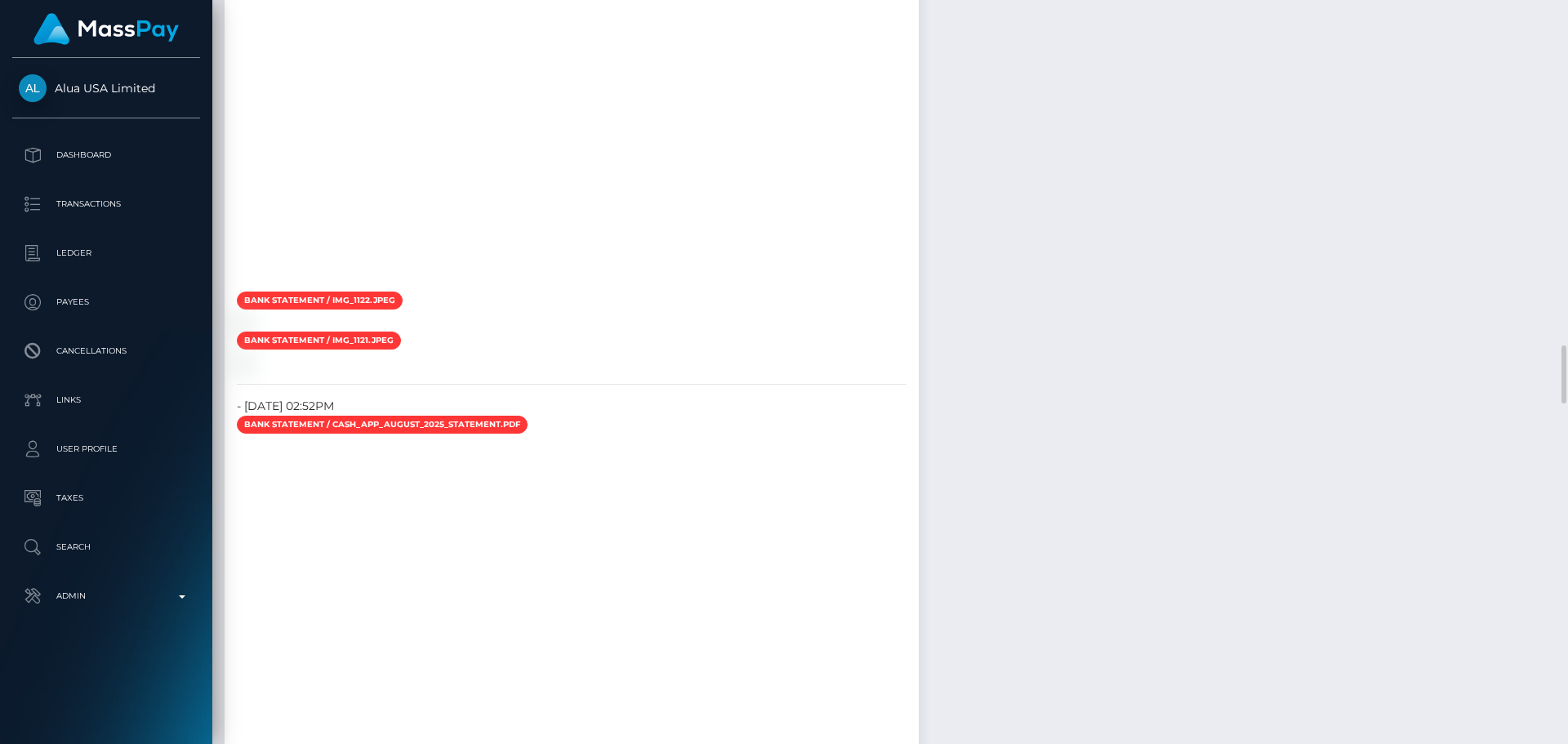
scroll to position [4576, 0]
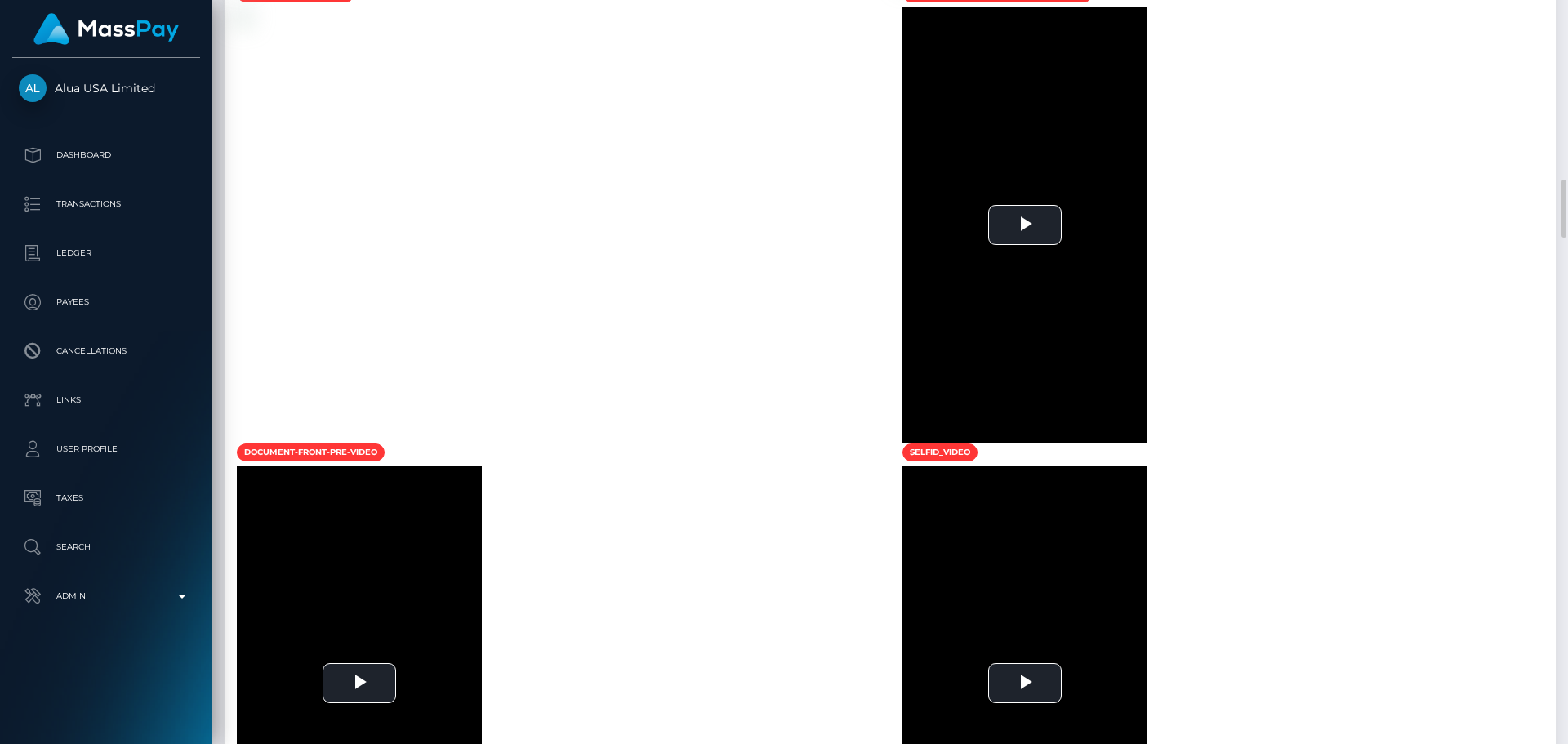
scroll to position [1970, 0]
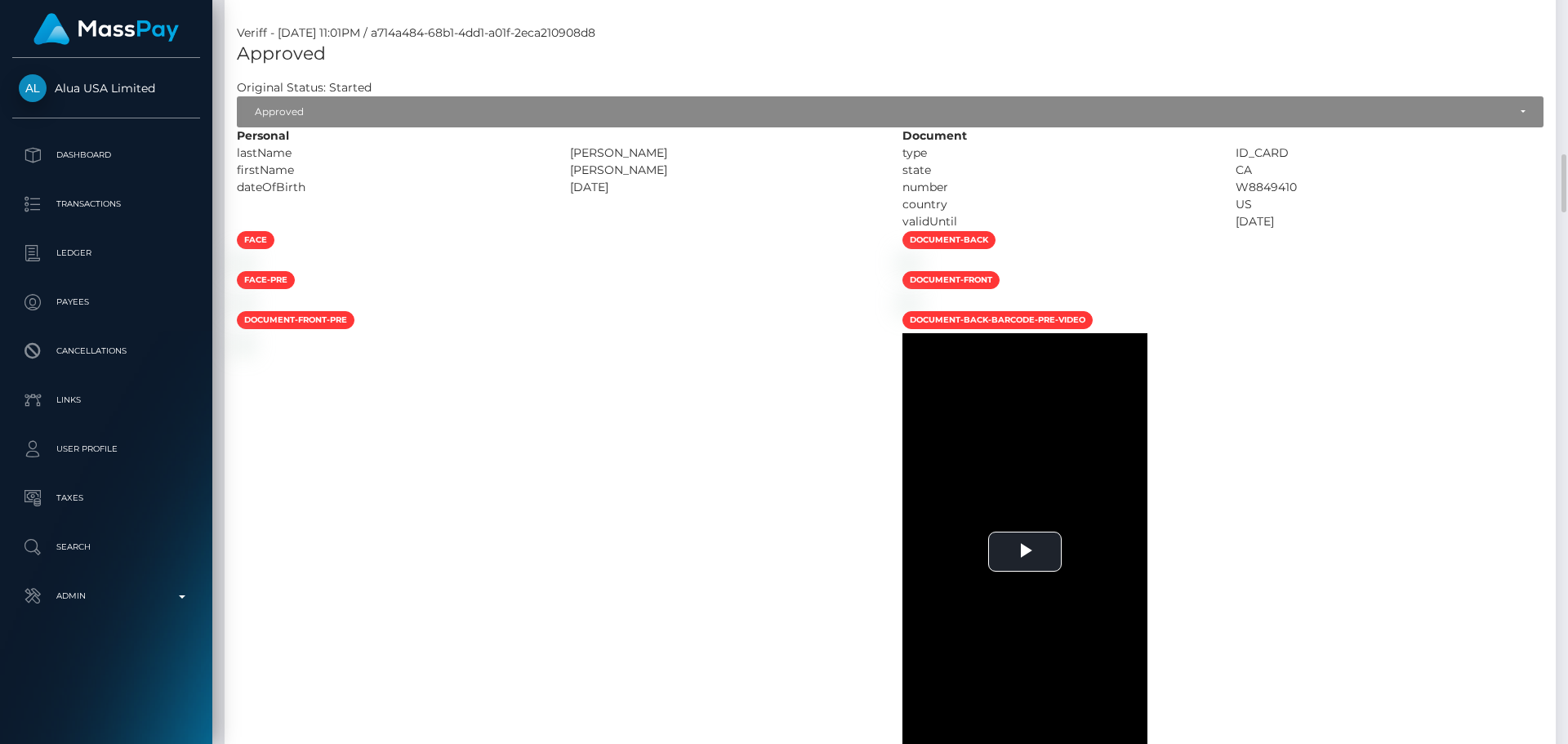
drag, startPoint x: 710, startPoint y: 335, endPoint x: 735, endPoint y: 337, distance: 25.1
click at [710, 271] on div at bounding box center [557, 262] width 666 height 18
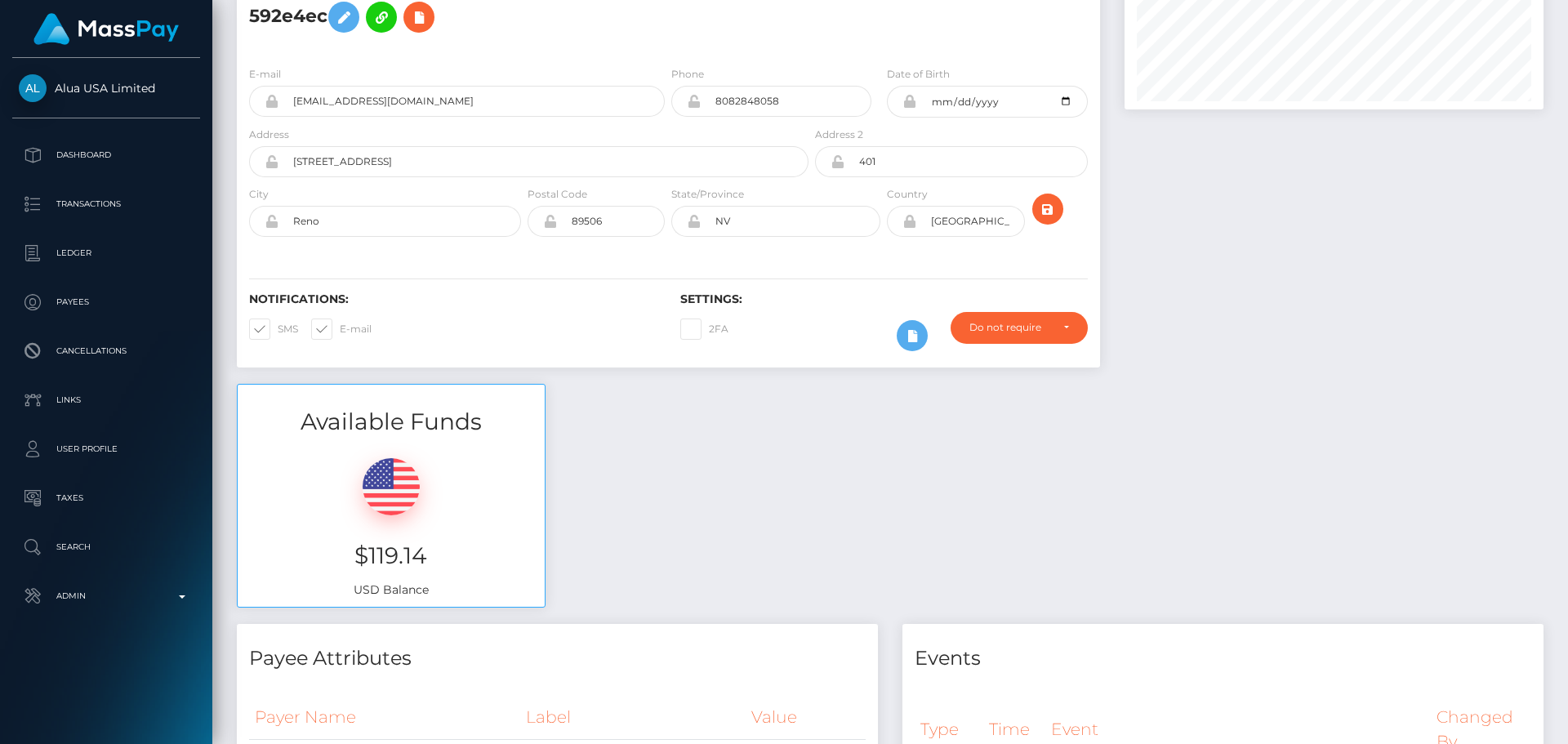
scroll to position [0, 0]
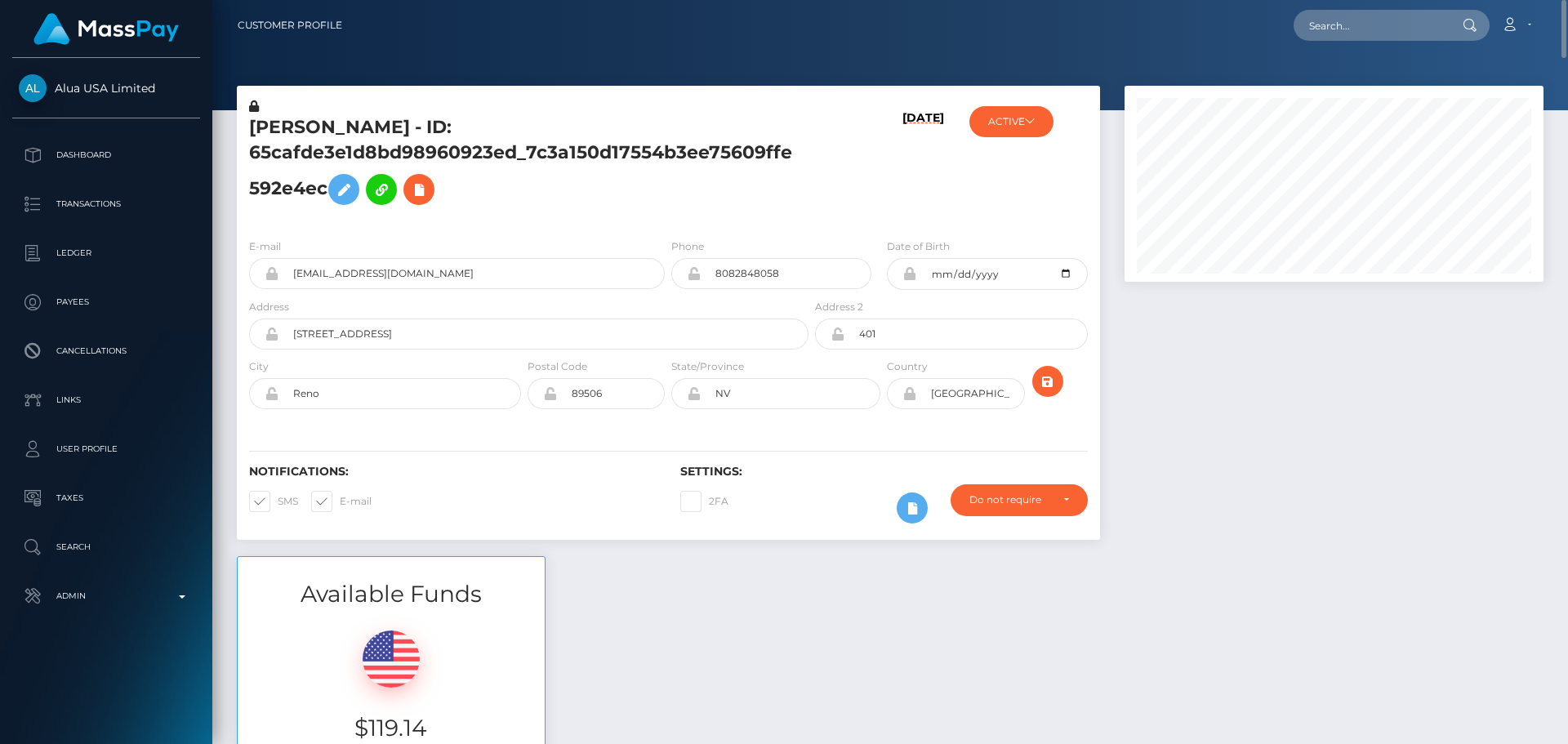
click at [587, 180] on h5 "CHLOE MALUHIA ROBINSON - ID: 65cafde3e1d8bd98960923ed_7c3a150d17554b3ee75609ffe…" at bounding box center [524, 164] width 550 height 98
click at [378, 132] on h5 "CHLOE MALUHIA ROBINSON - ID: 65cafde3e1d8bd98960923ed_7c3a150d17554b3ee75609ffe…" at bounding box center [524, 164] width 550 height 98
copy h5 "CHLOE MALUHIA ROBINSON - ID: 65cafde3e1d8bd98960923ed_7c3a150d17554b3ee75609ffe…"
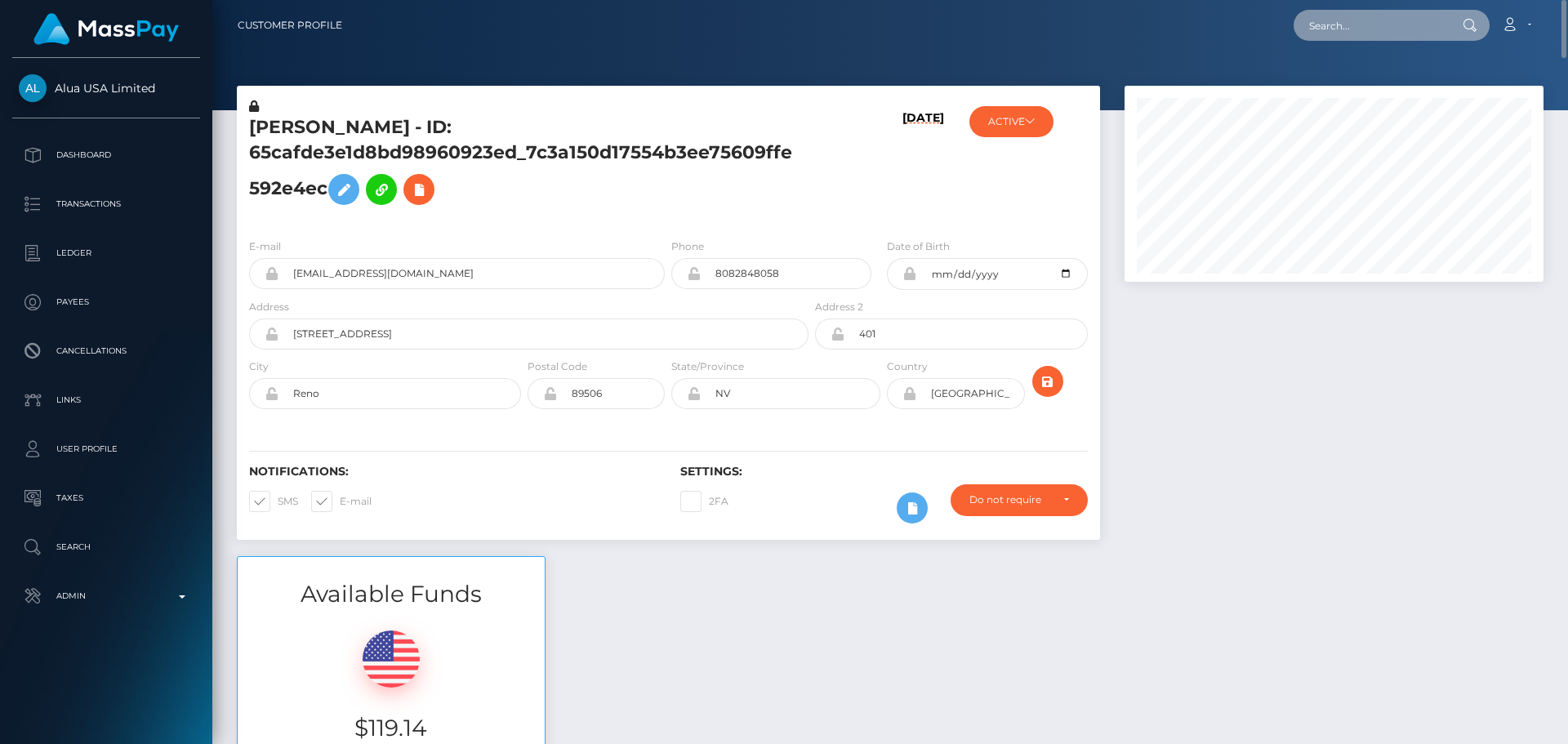
click at [1365, 36] on input "text" at bounding box center [1370, 25] width 153 height 31
paste input "MxjF8kMZ7mZ7dn4TMoyKlCrpX6r1"
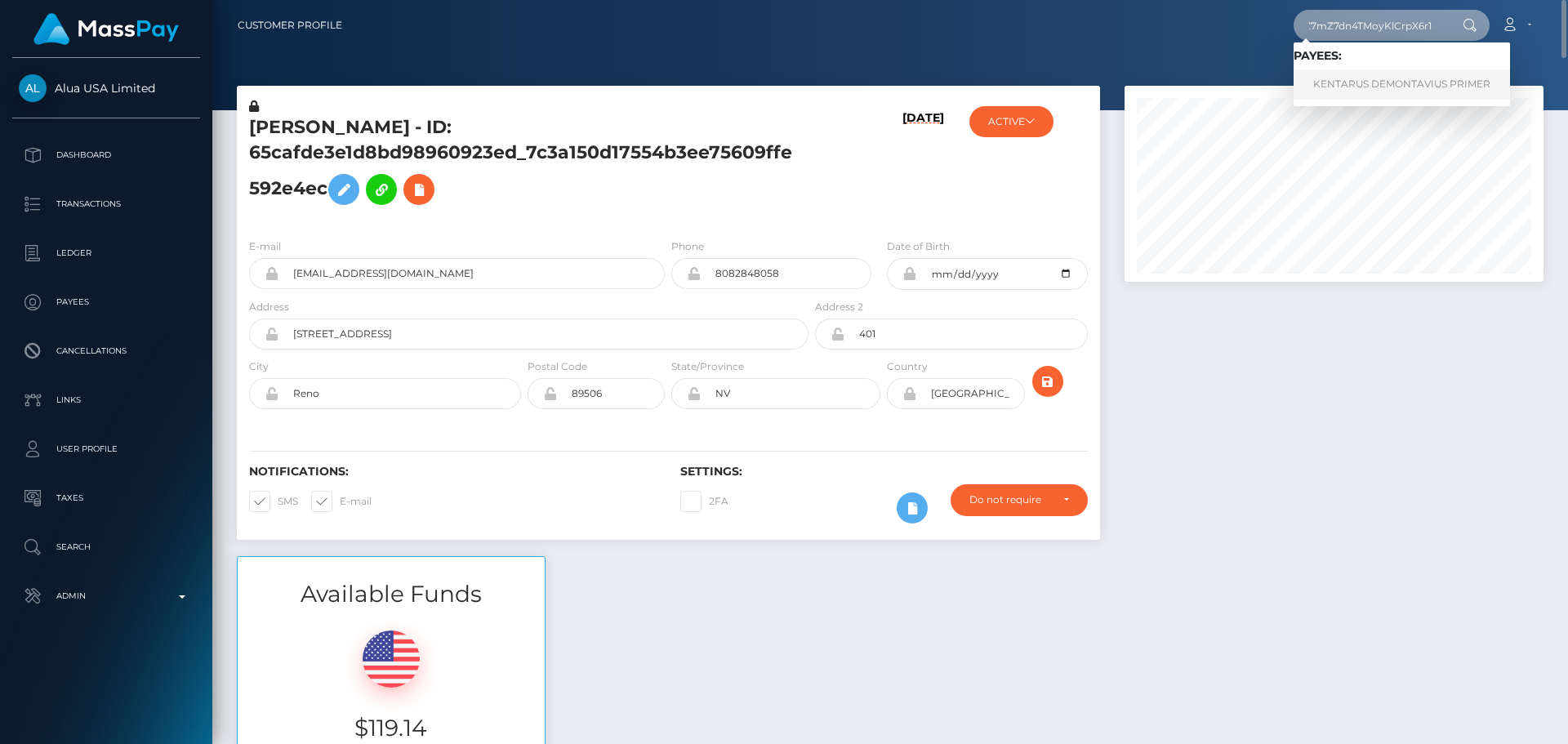
type input "MxjF8kMZ7mZ7dn4TMoyKlCrpX6r1"
click at [1333, 91] on link "KENTARUS DEMONTAVIUS PRIMER" at bounding box center [1402, 84] width 216 height 31
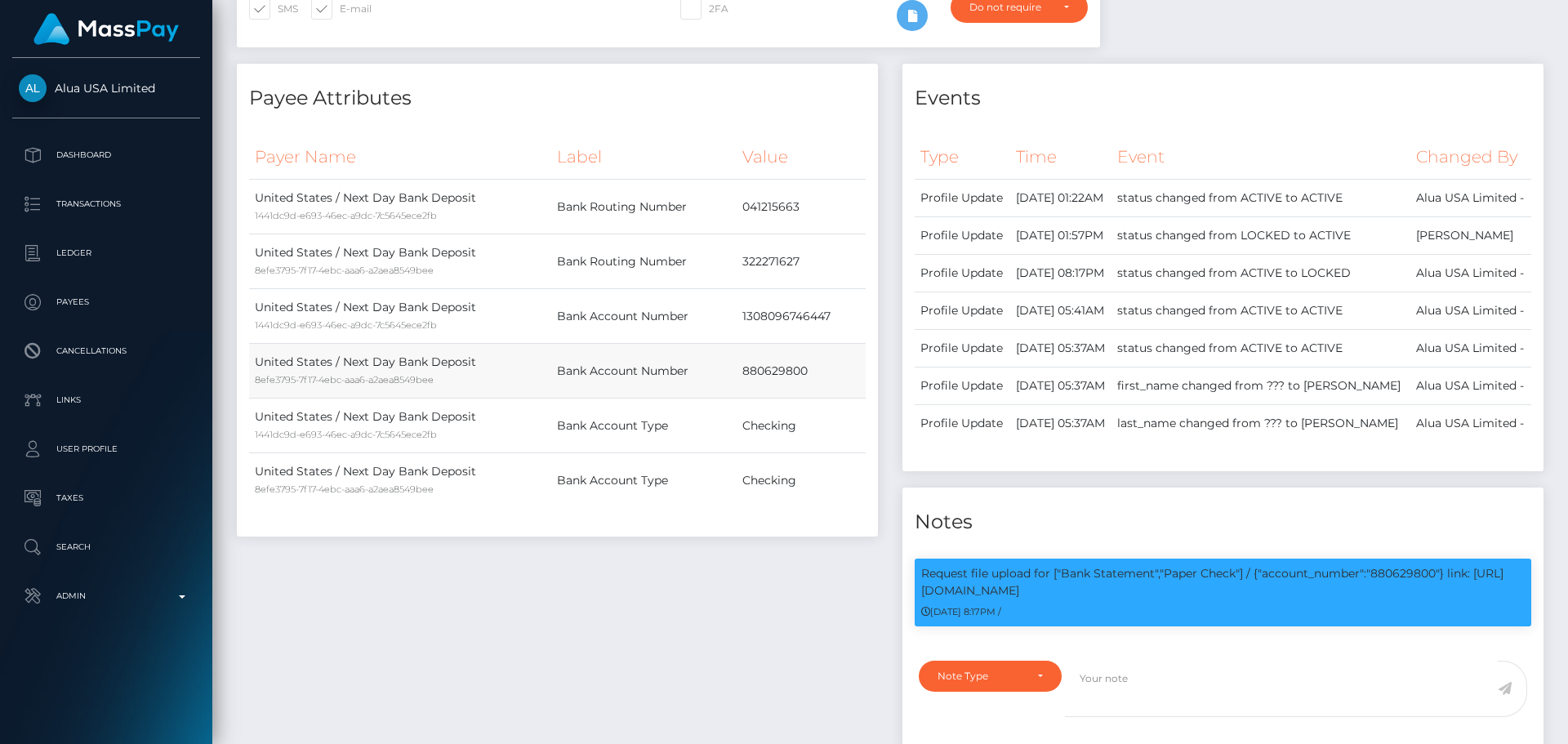
scroll to position [572, 0]
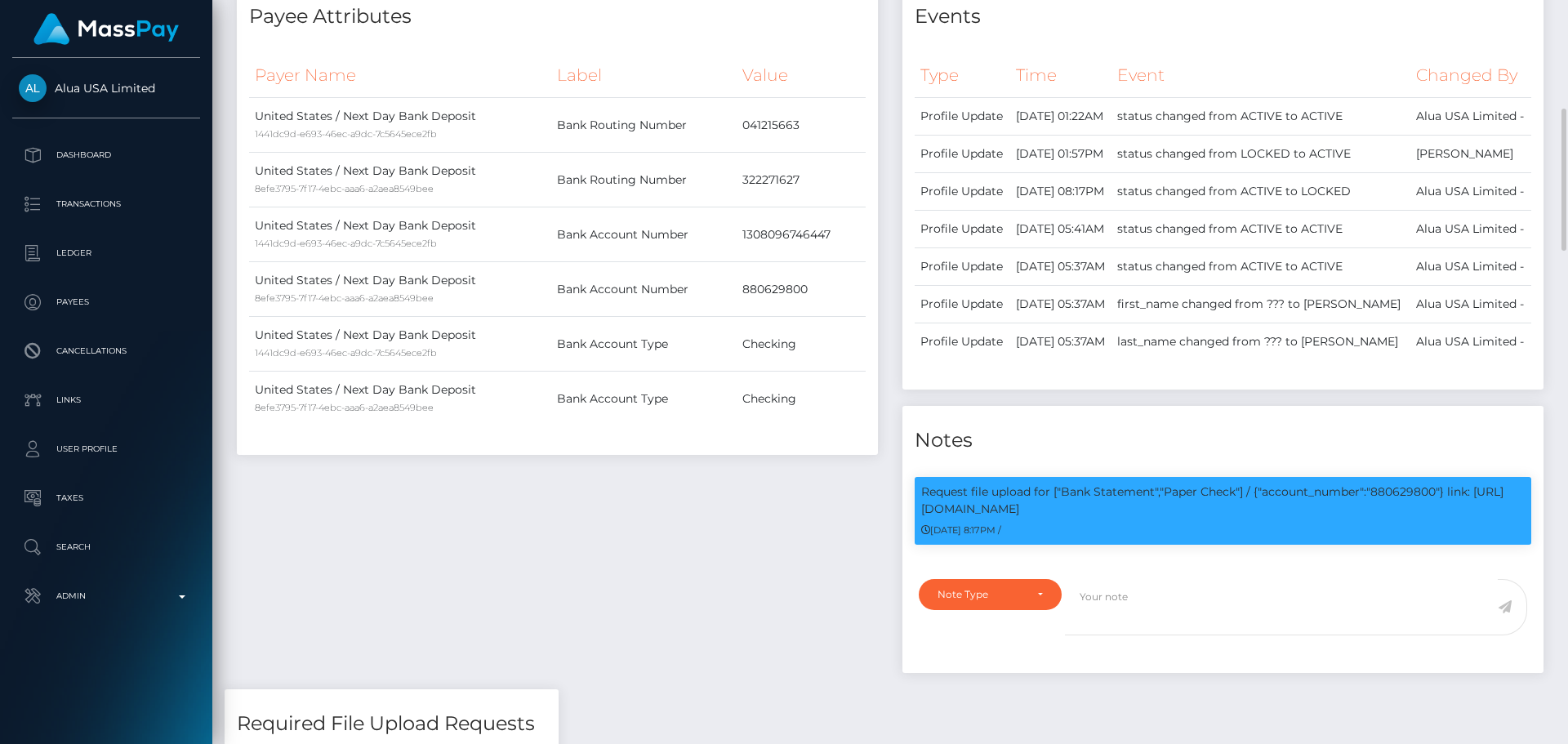
click at [816, 523] on div "Payee Attributes Payer Name Label Value [GEOGRAPHIC_DATA] / Next Day Bank Depos…" at bounding box center [557, 336] width 666 height 708
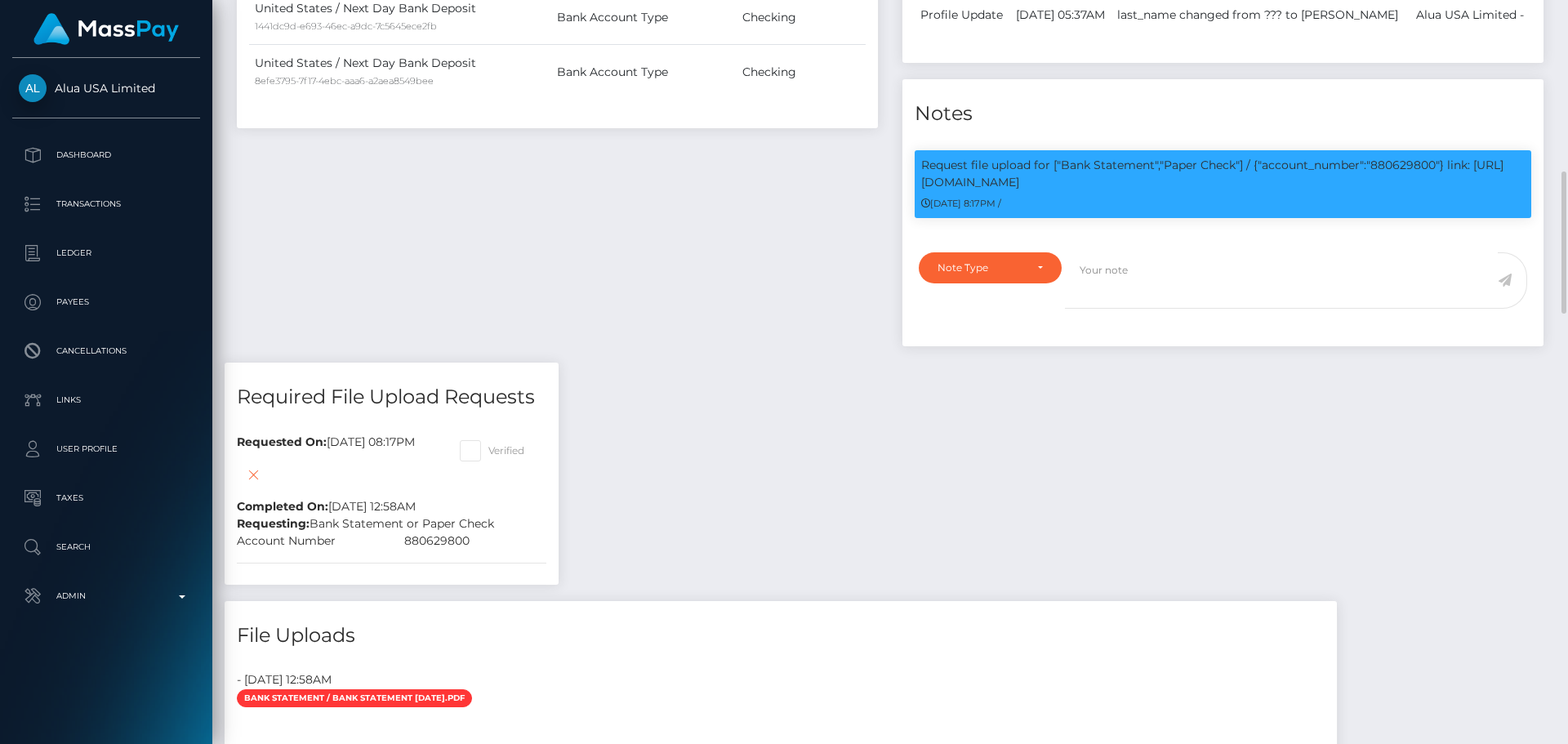
scroll to position [196, 420]
click at [837, 237] on div "Payee Attributes Payer Name Label Value United States / Next Day Bank Deposit 1…" at bounding box center [557, 9] width 666 height 708
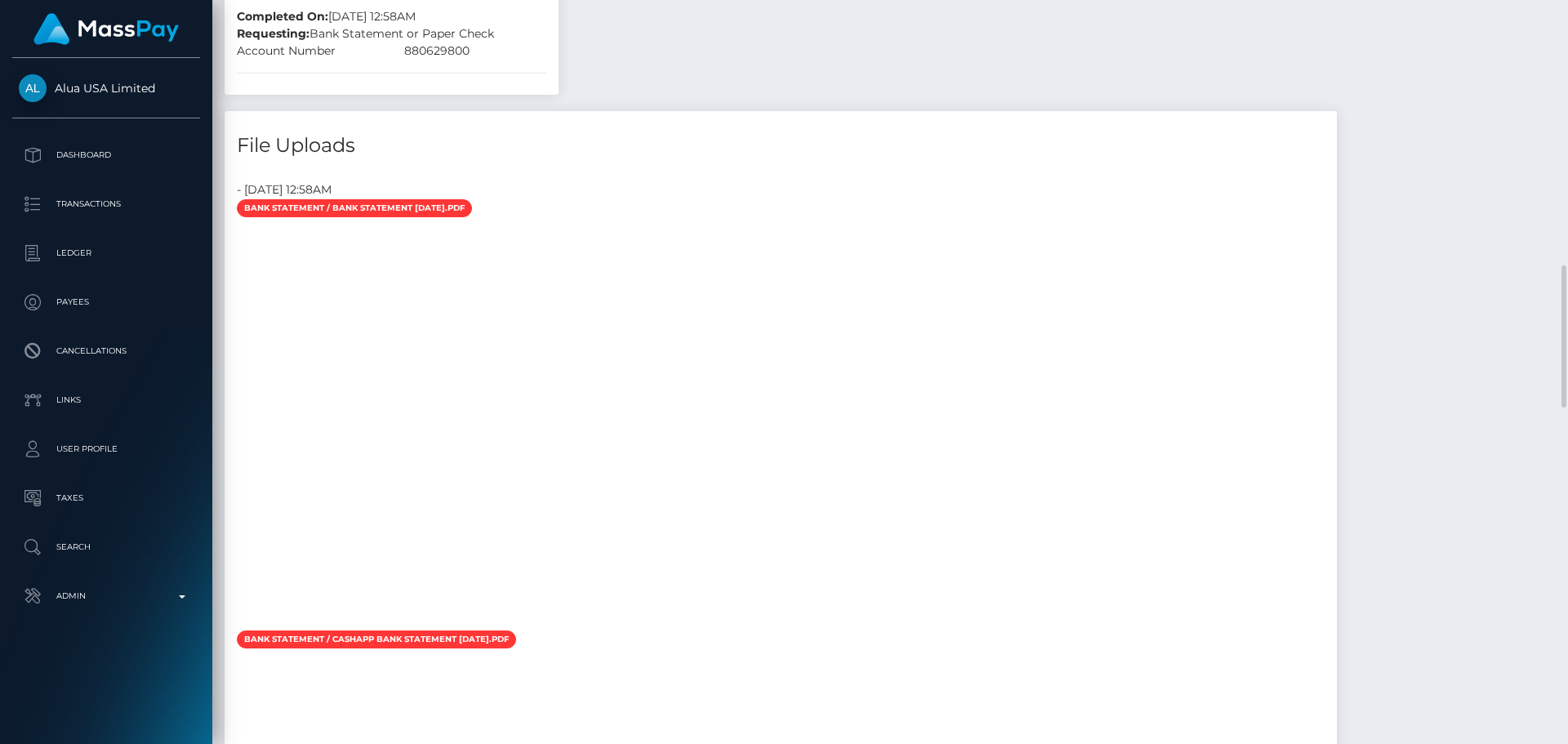
scroll to position [1470, 0]
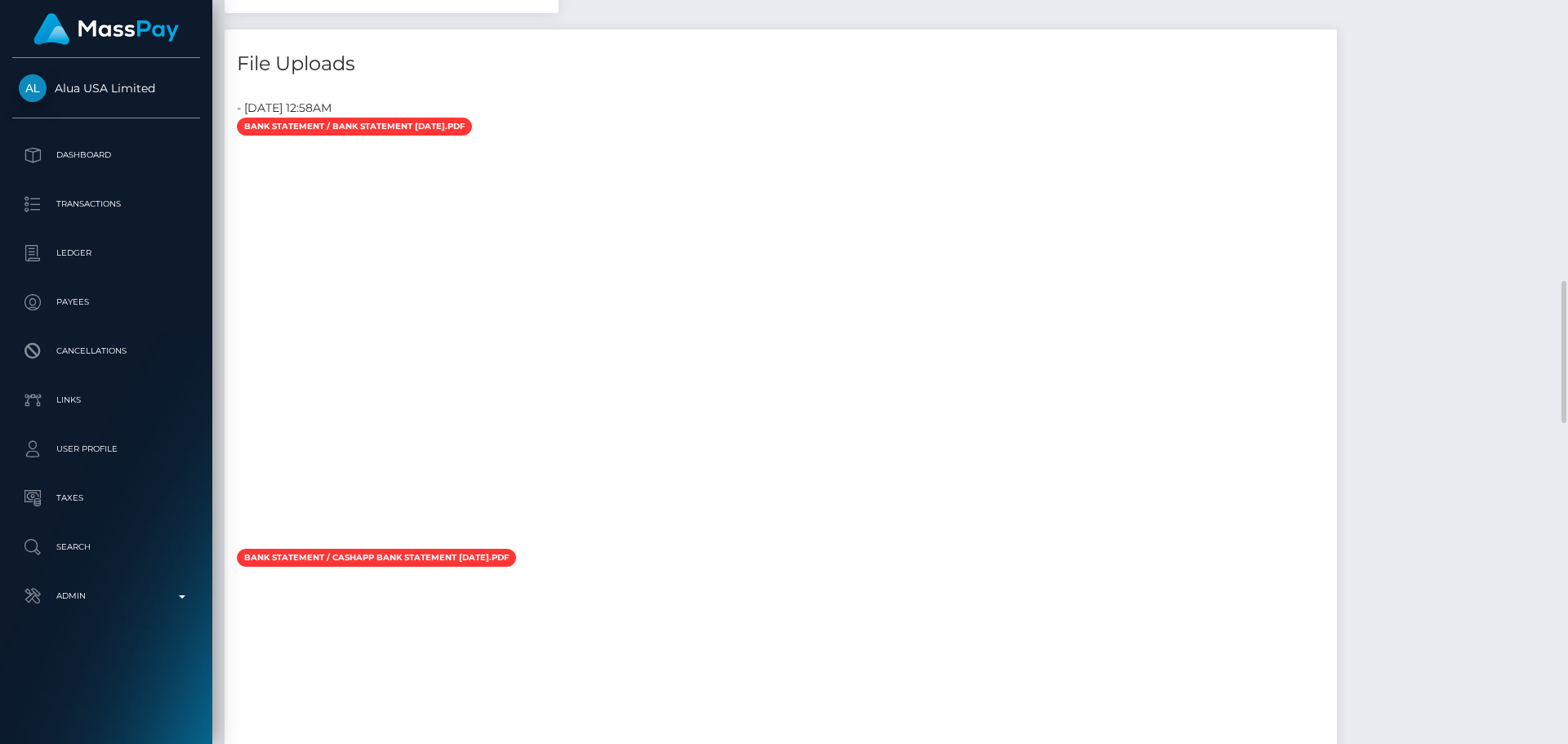
click at [700, 188] on div at bounding box center [780, 344] width 1112 height 408
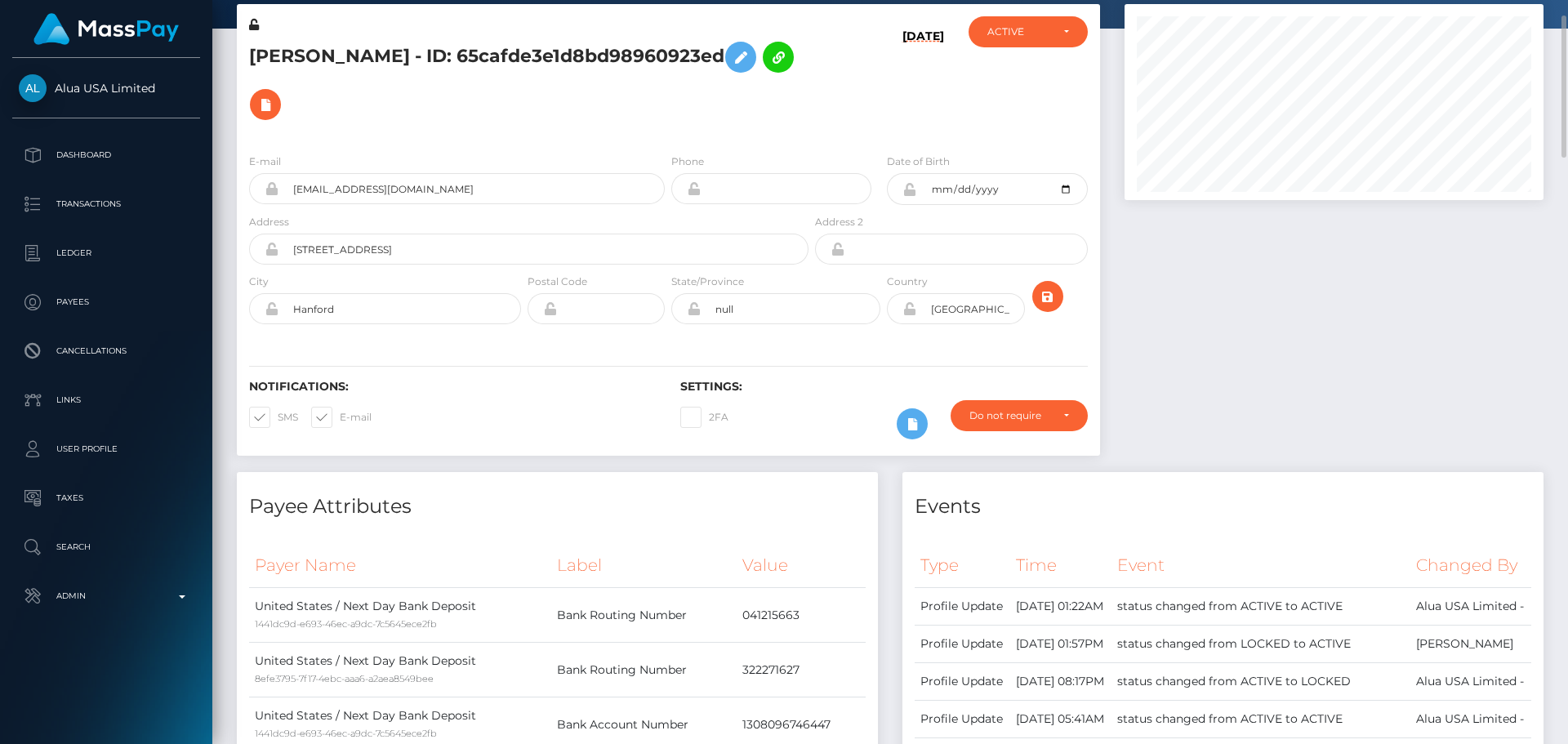
scroll to position [0, 0]
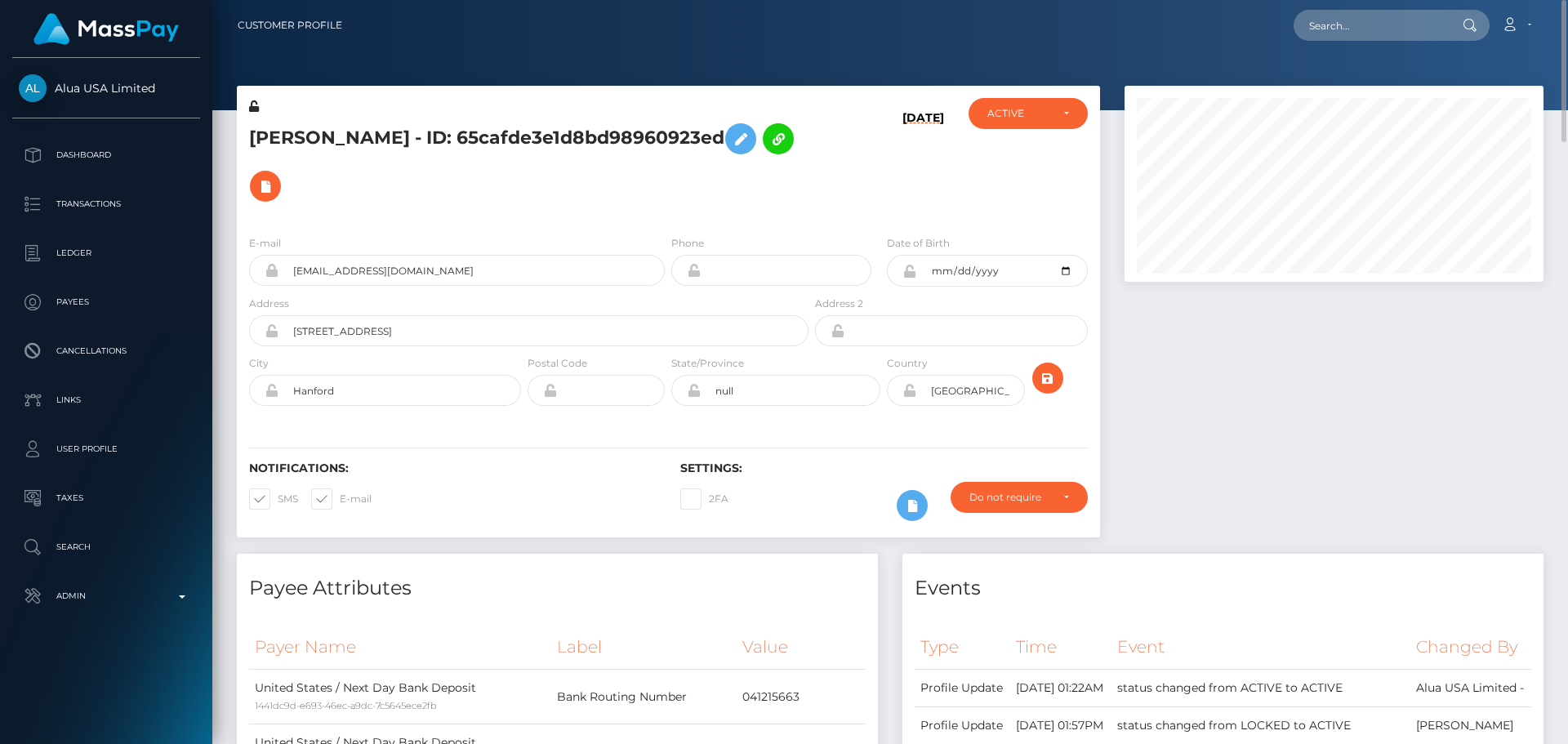
click at [528, 186] on h5 "Chloe Aquino - ID: 65cafde3e1d8bd98960923ed" at bounding box center [524, 162] width 550 height 95
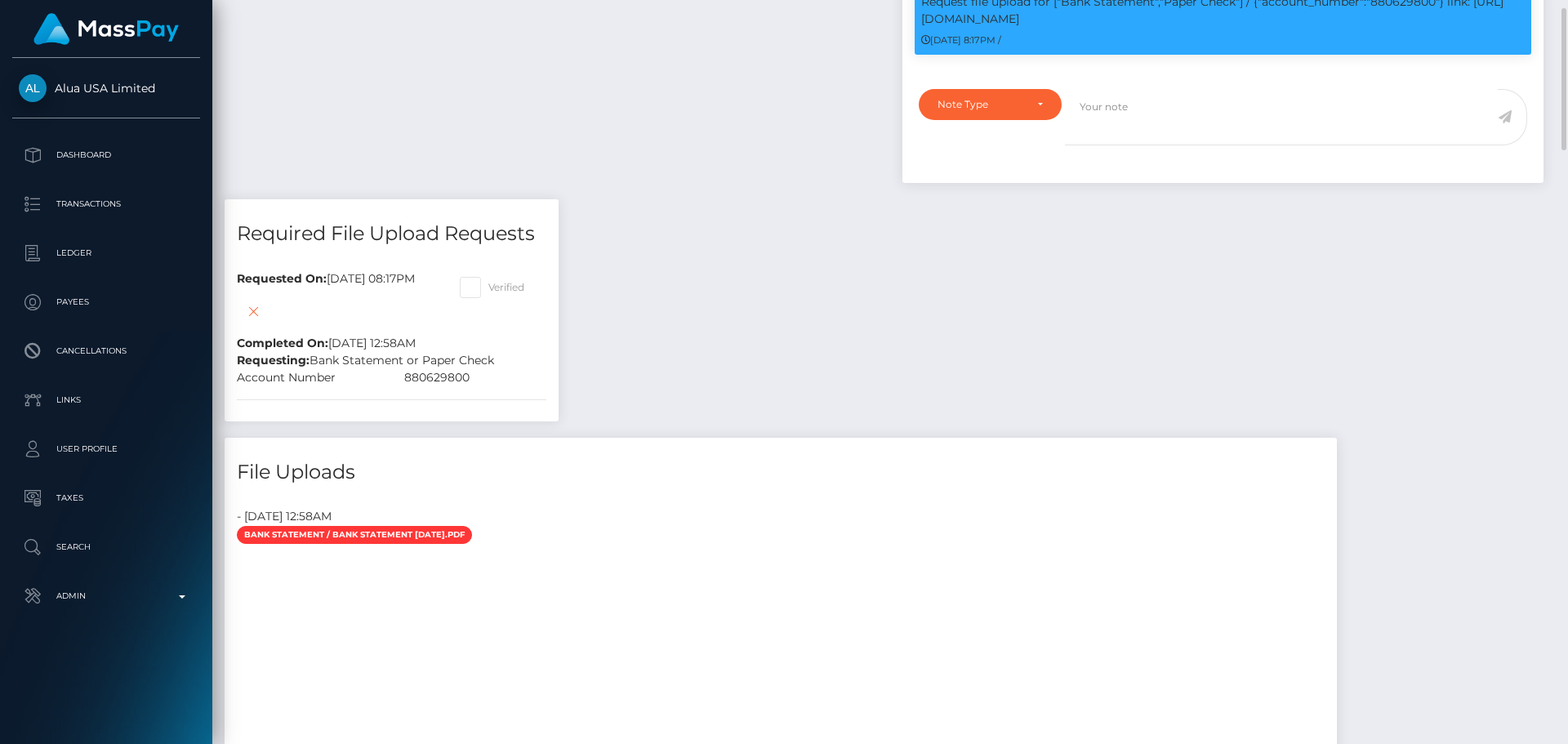
scroll to position [899, 0]
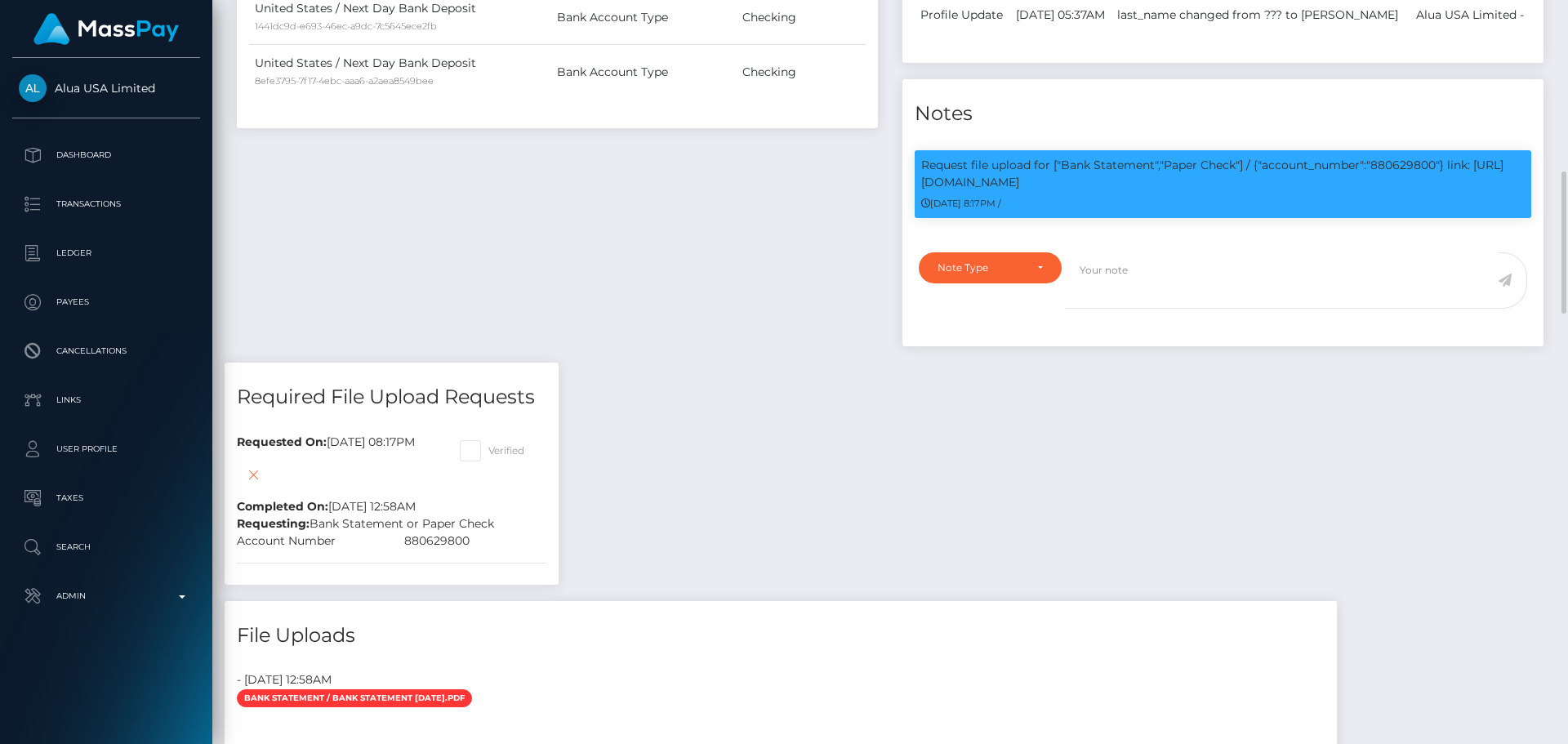
click at [705, 238] on div "Payee Attributes Payer Name Label Value United States / Next Day Bank Deposit 1…" at bounding box center [557, 9] width 666 height 708
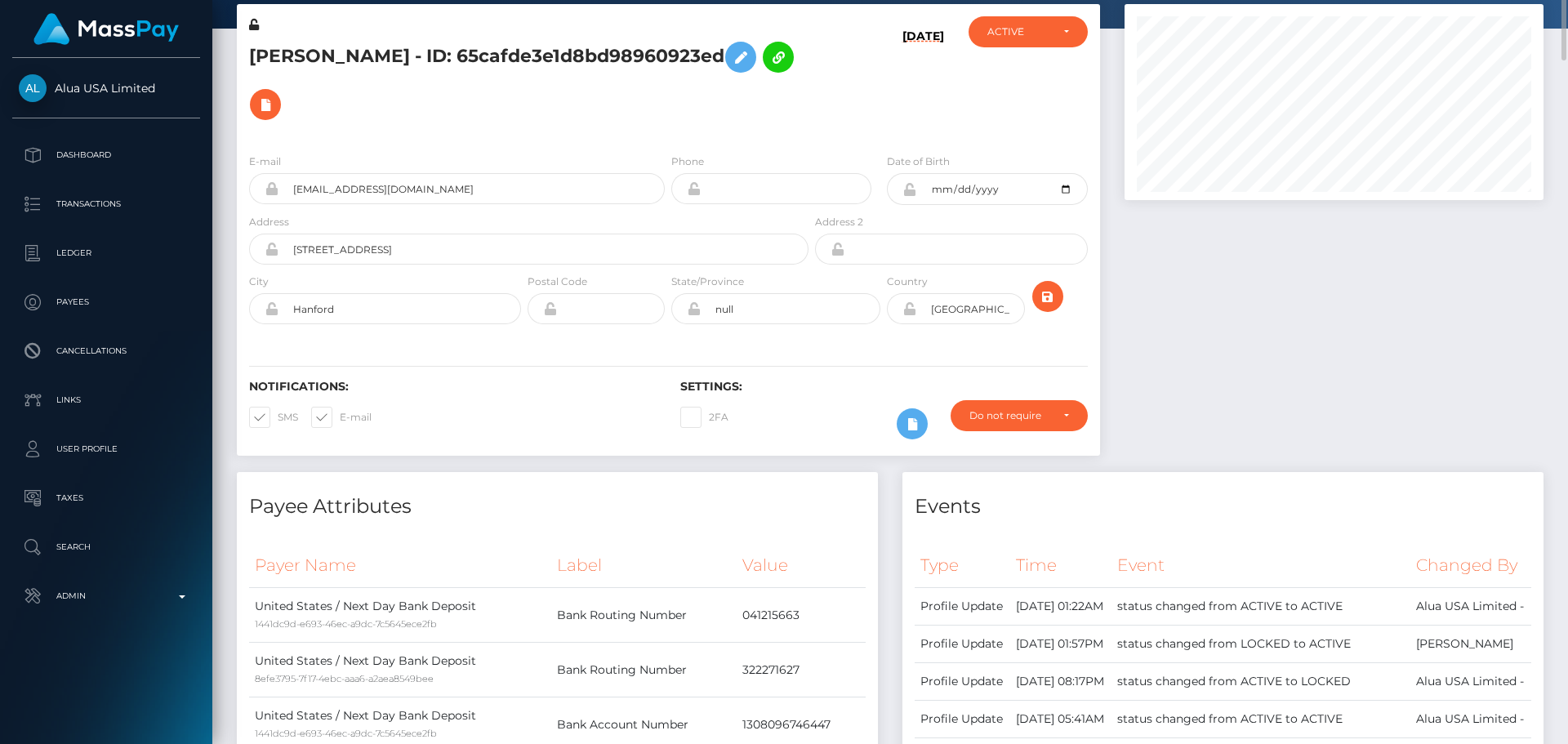
scroll to position [0, 0]
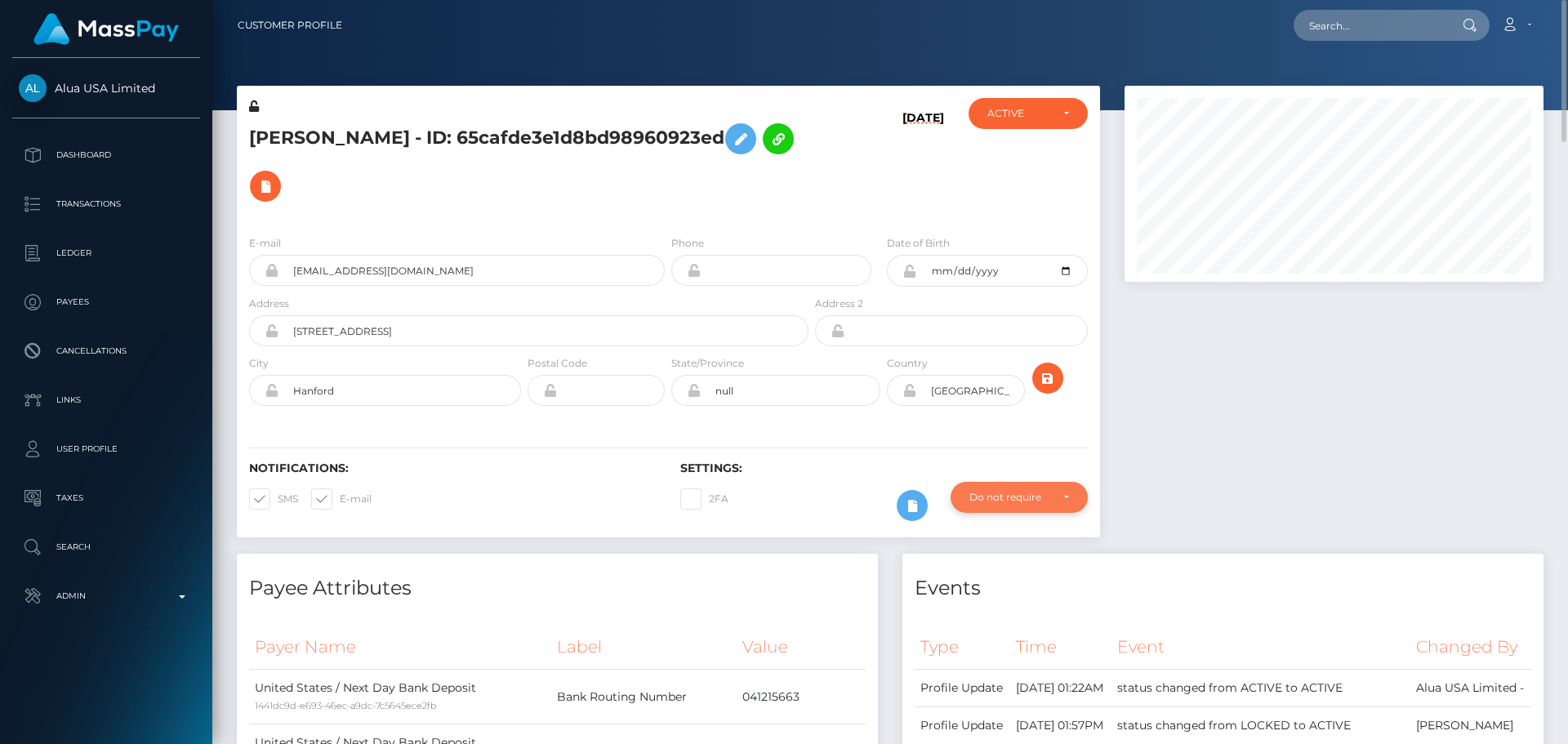
click at [1033, 511] on div "Do not require" at bounding box center [1019, 497] width 138 height 31
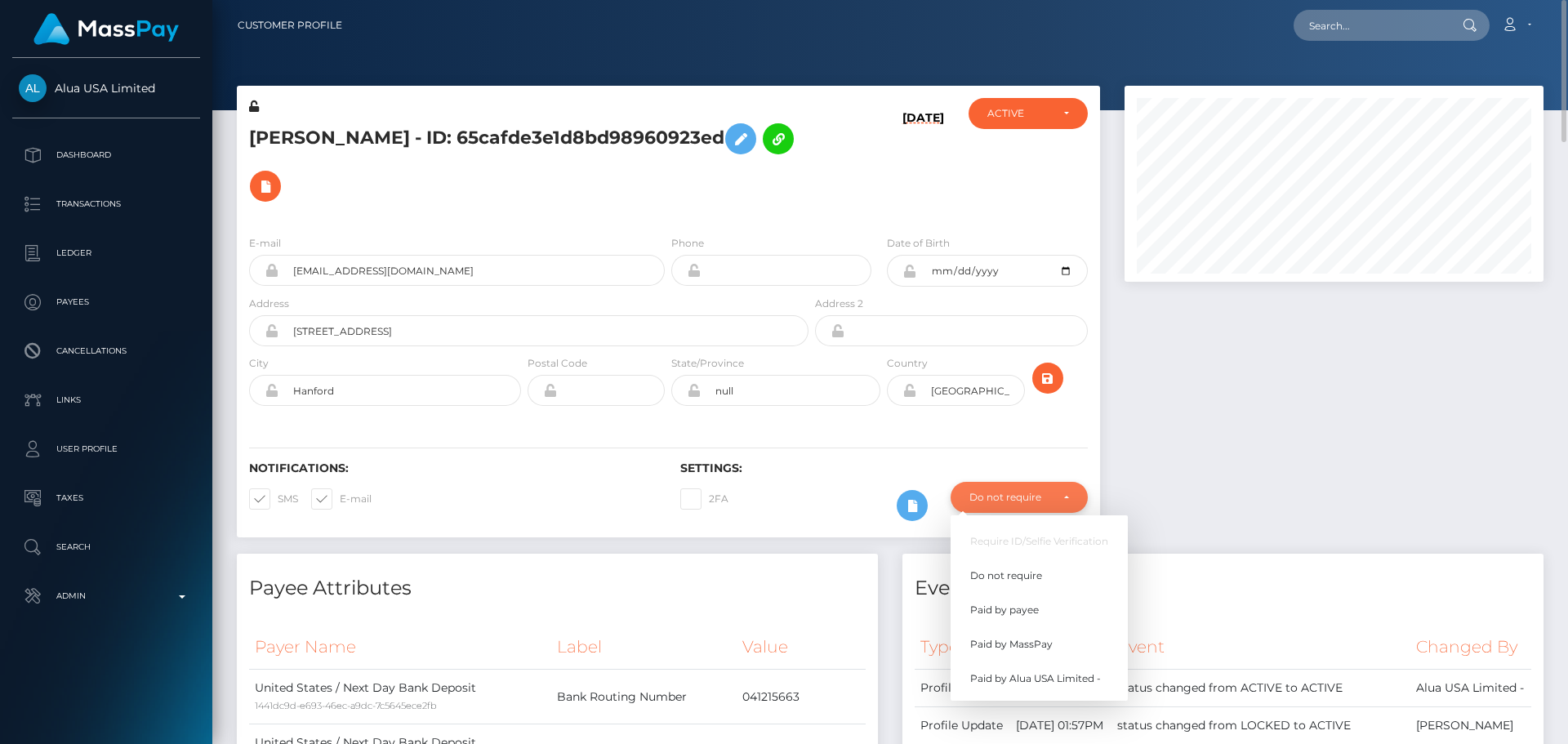
scroll to position [196, 420]
click at [1028, 645] on span "Paid by MassPay" at bounding box center [1012, 644] width 82 height 15
select select "2"
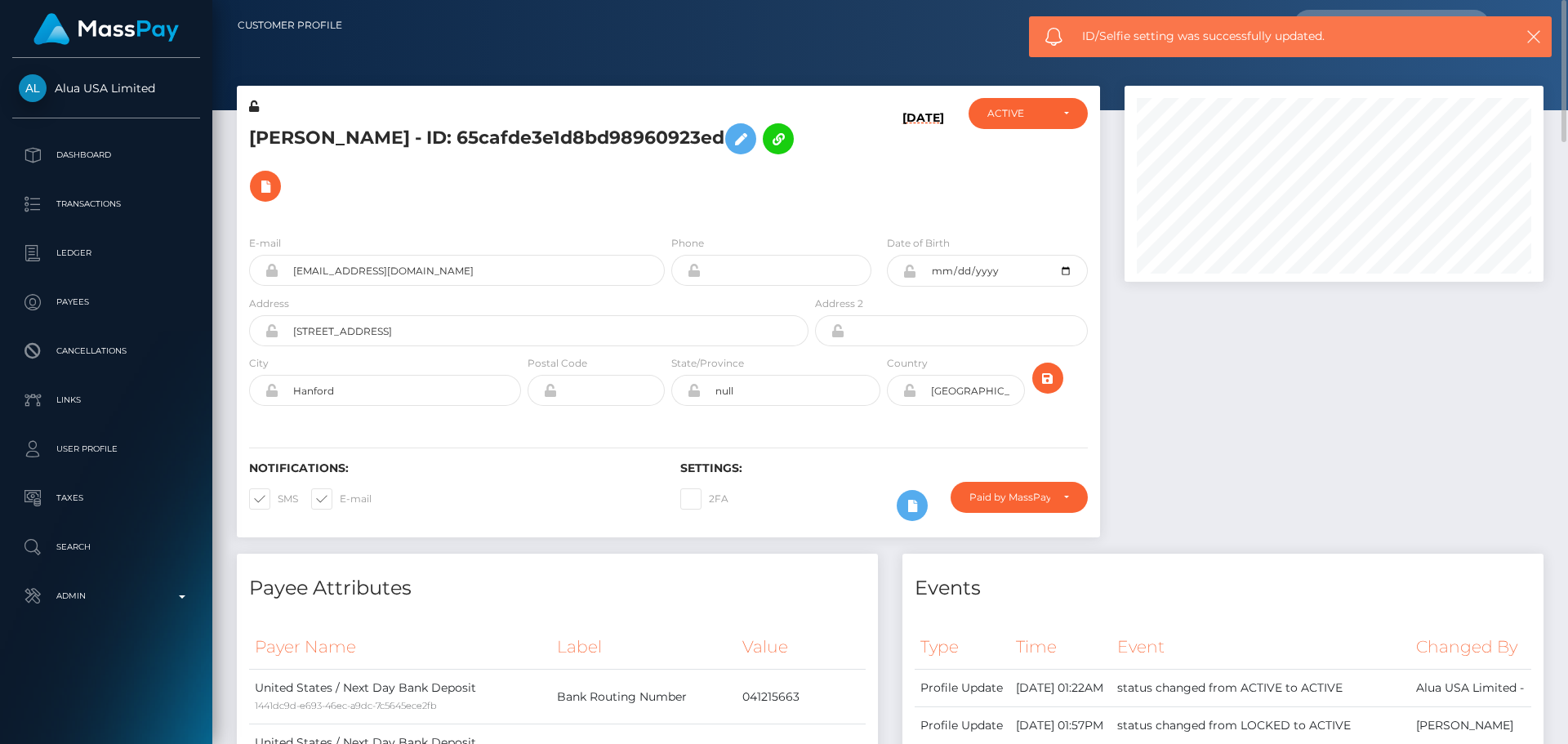
click at [781, 195] on h5 "Chloe Aquino - ID: 65cafde3e1d8bd98960923ed" at bounding box center [524, 162] width 550 height 95
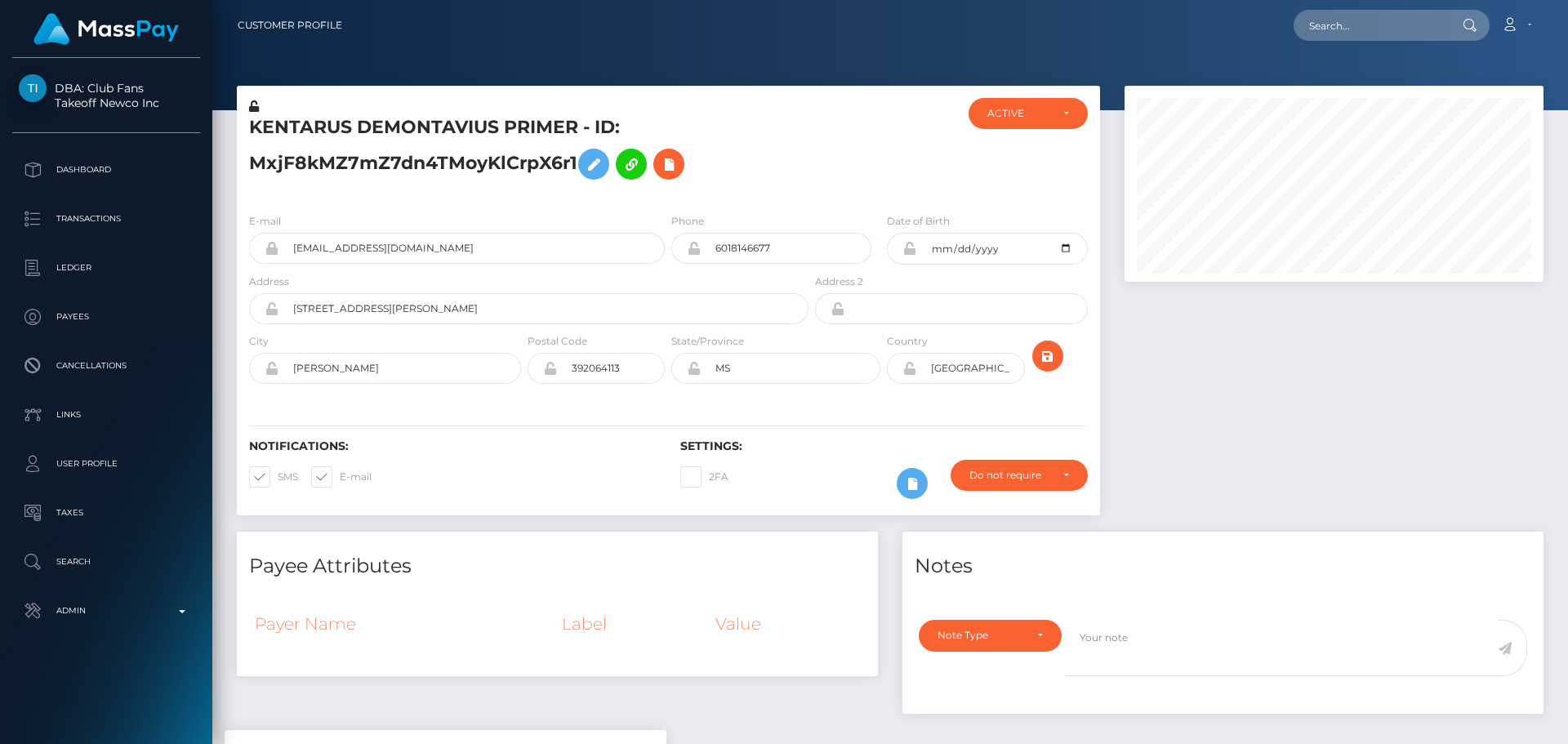
scroll to position [196, 420]
click at [788, 190] on div "KENTARUS DEMONTAVIUS PRIMER - ID: MxjF8kMZ7mZ7dn4TMoyKlCrpX6r1" at bounding box center [524, 149] width 575 height 103
click at [838, 148] on div at bounding box center [884, 149] width 144 height 103
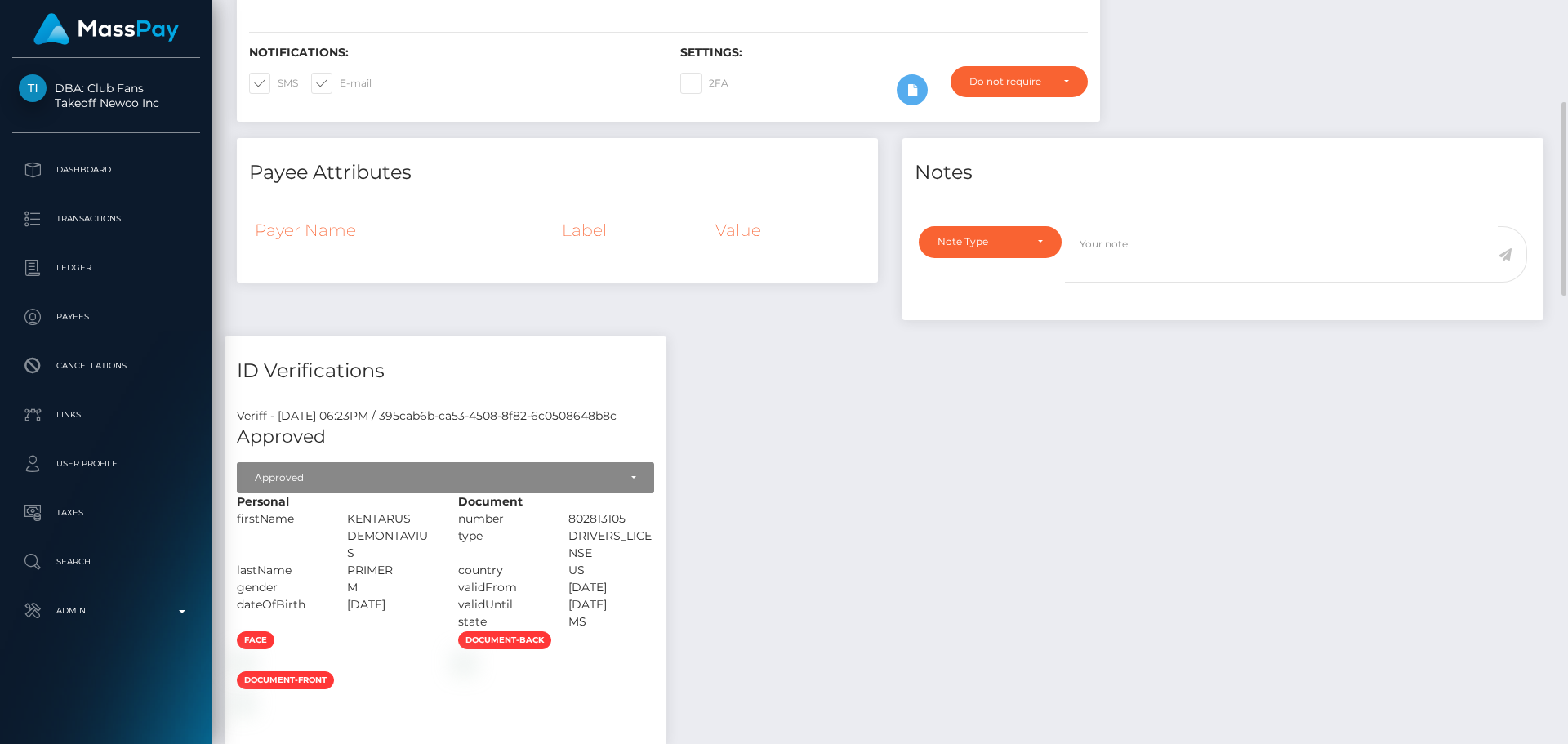
scroll to position [0, 0]
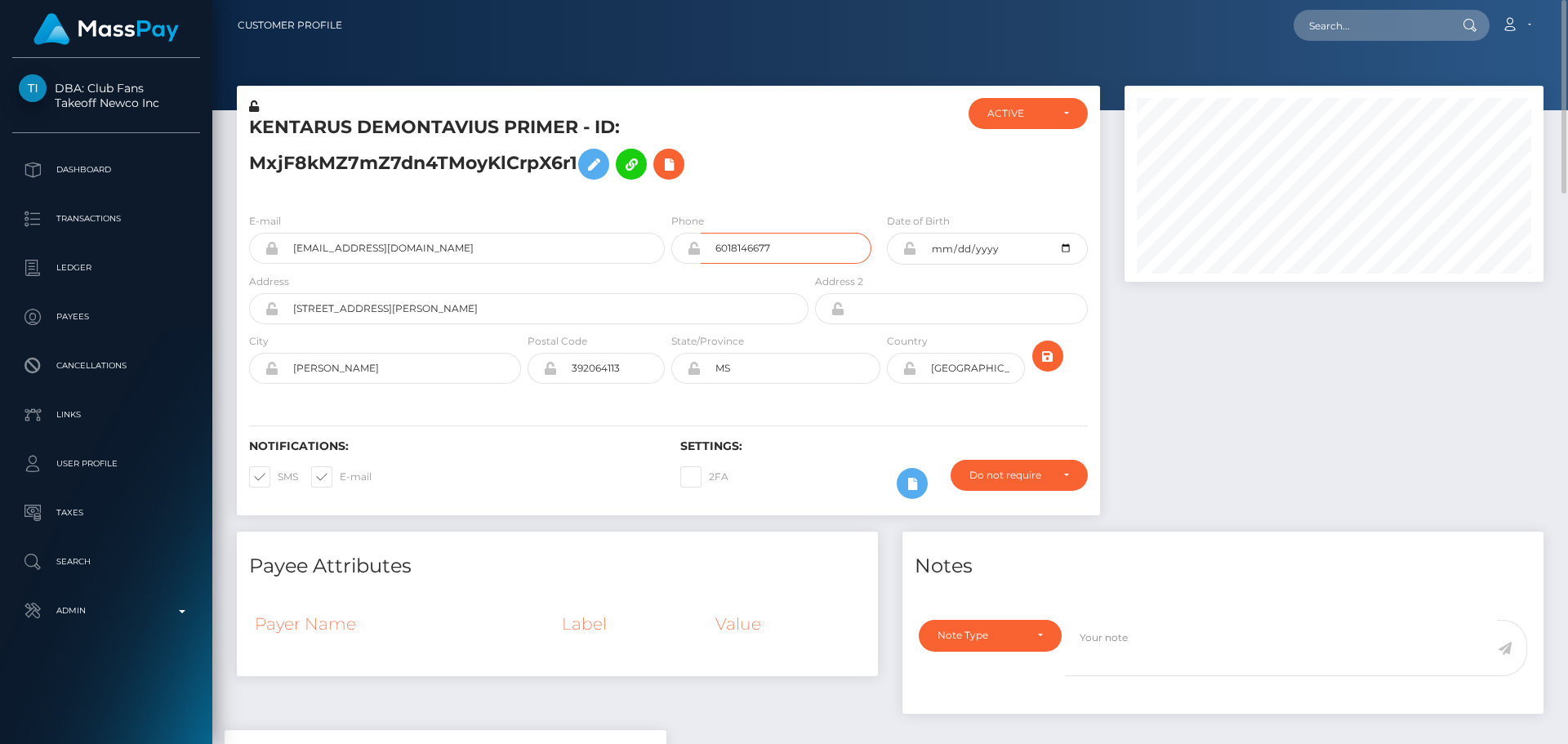
click at [793, 248] on input "6018146677" at bounding box center [786, 248] width 171 height 31
paste input "7692286388"
type input "7692286388"
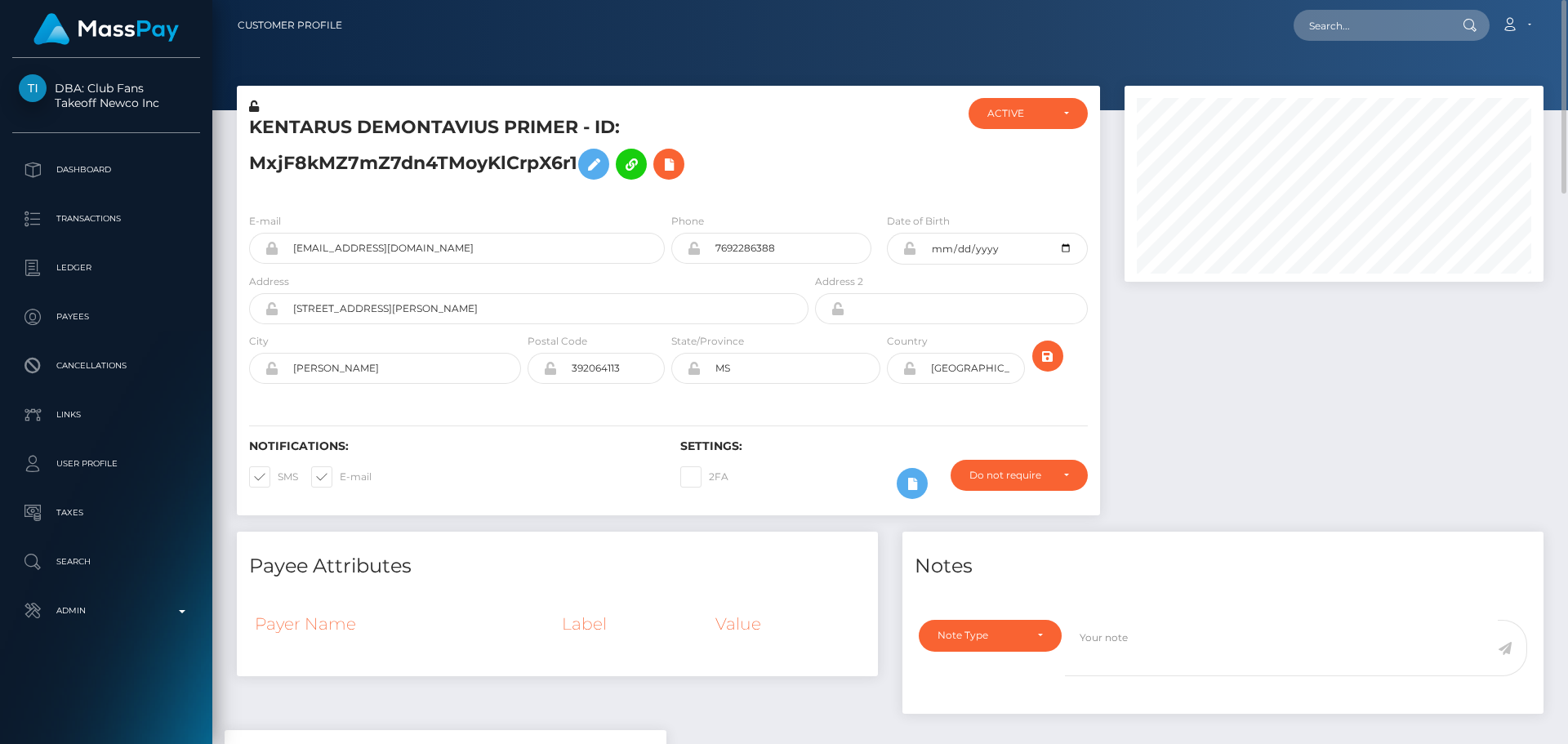
click at [785, 419] on div "Notifications: SMS E-mail Settings: 2FA" at bounding box center [668, 457] width 864 height 115
click at [1048, 358] on icon "submit" at bounding box center [1048, 356] width 19 height 20
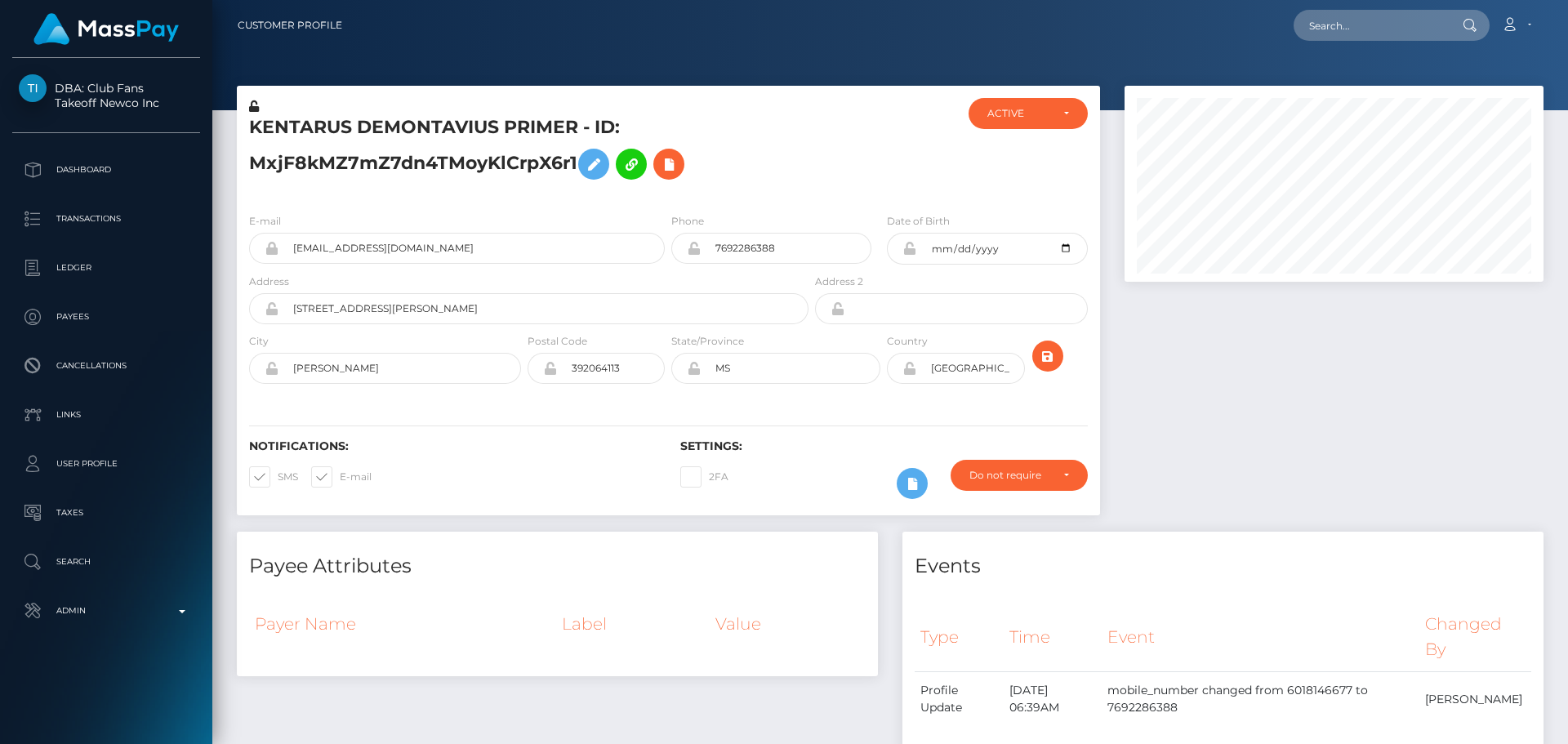
scroll to position [196, 420]
click at [832, 183] on div at bounding box center [884, 149] width 144 height 103
click at [668, 161] on icon at bounding box center [669, 164] width 19 height 20
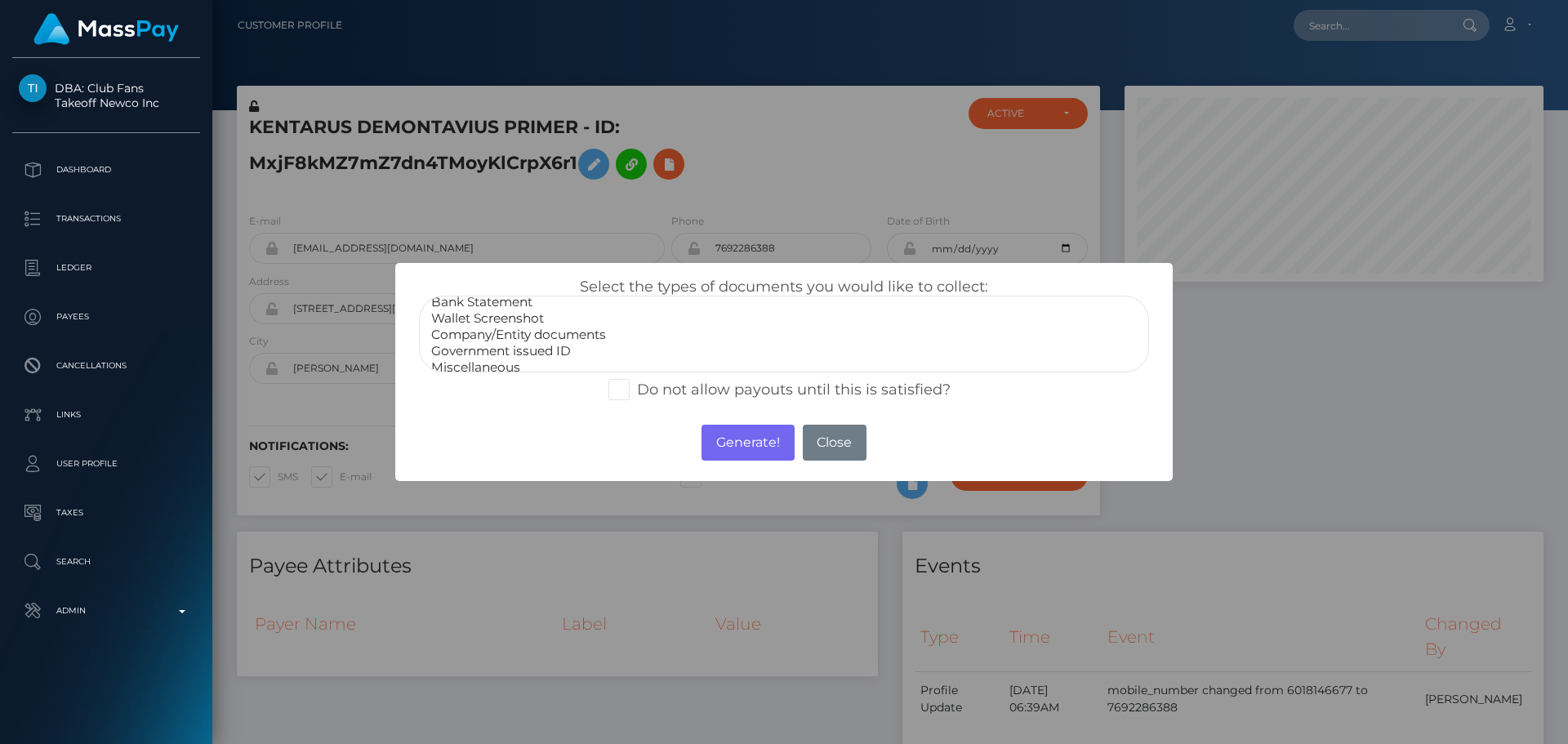
scroll to position [32, 0]
select select "Miscellaneous"
click at [479, 355] on option "Miscellaneous" at bounding box center [783, 358] width 709 height 17
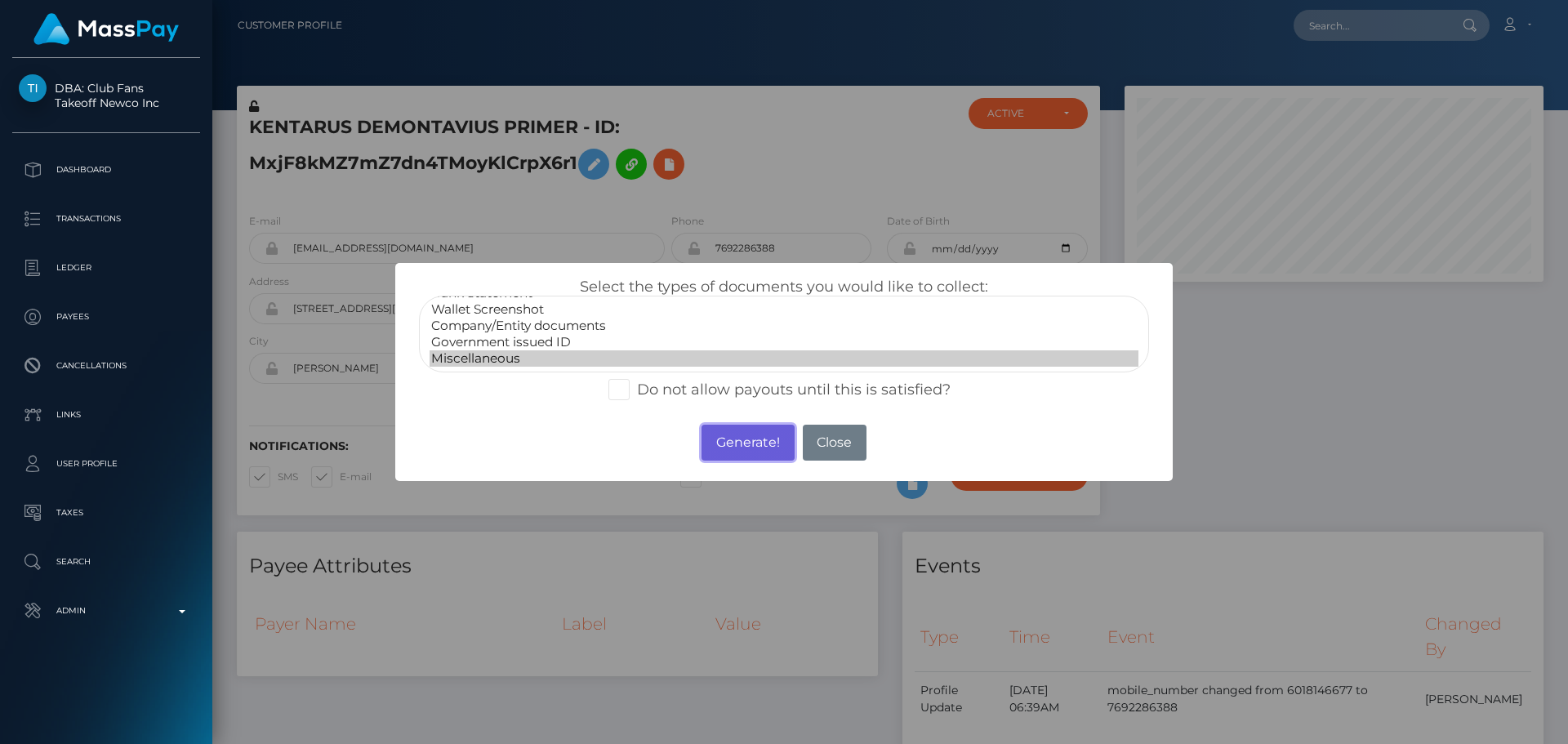
click at [731, 441] on button "Generate!" at bounding box center [747, 443] width 92 height 36
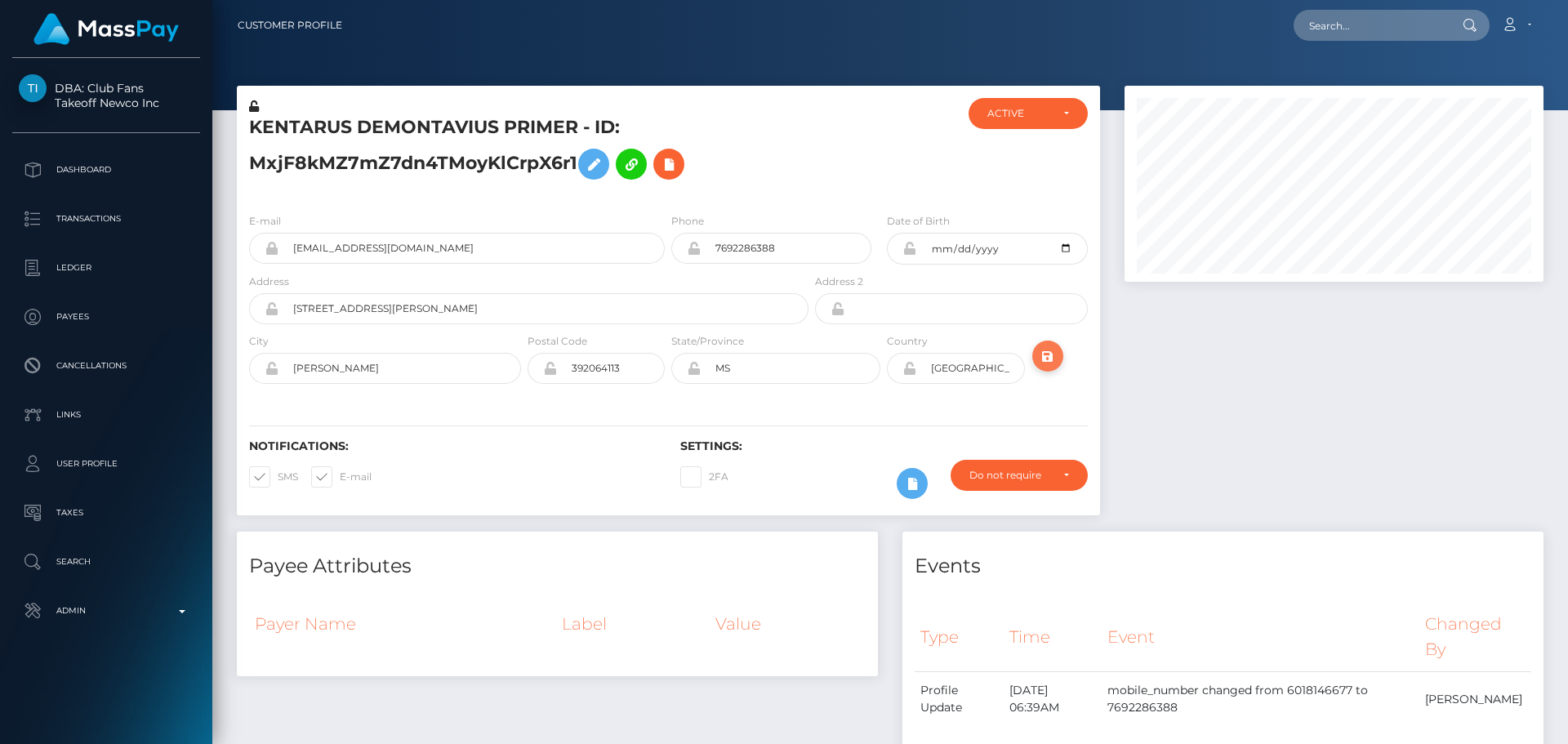
click at [1052, 352] on icon "submit" at bounding box center [1048, 356] width 19 height 20
click at [1052, 359] on icon "submit" at bounding box center [1048, 356] width 19 height 20
click at [851, 161] on div at bounding box center [884, 149] width 144 height 103
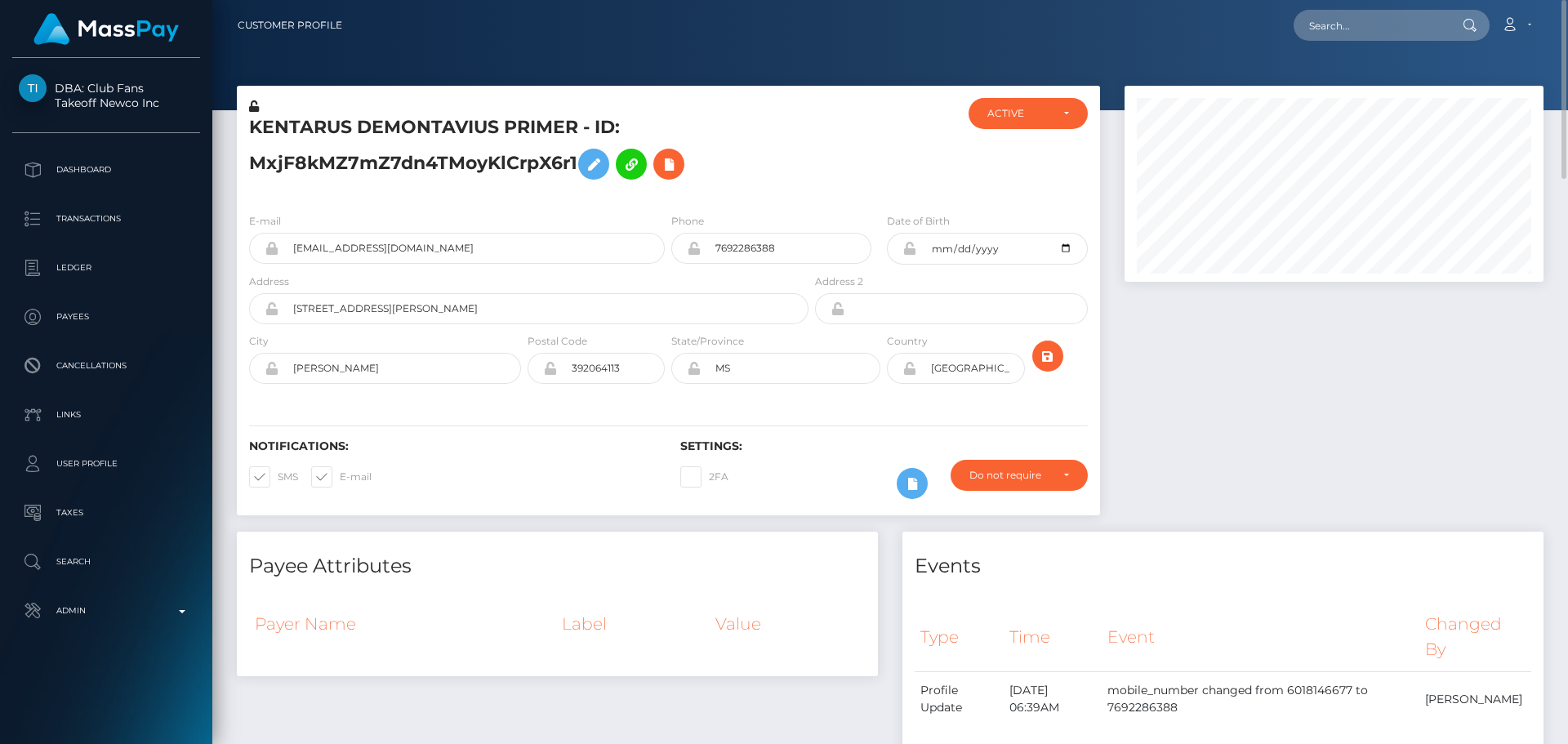
click at [538, 124] on h5 "KENTARUS DEMONTAVIUS PRIMER - ID: MxjF8kMZ7mZ7dn4TMoyKlCrpX6r1" at bounding box center [524, 151] width 550 height 73
copy h5 "KENTARUS DEMONTAVIUS PRIMER - ID: MxjF8kMZ7mZ7dn4TMoyKlCrpX6r1"
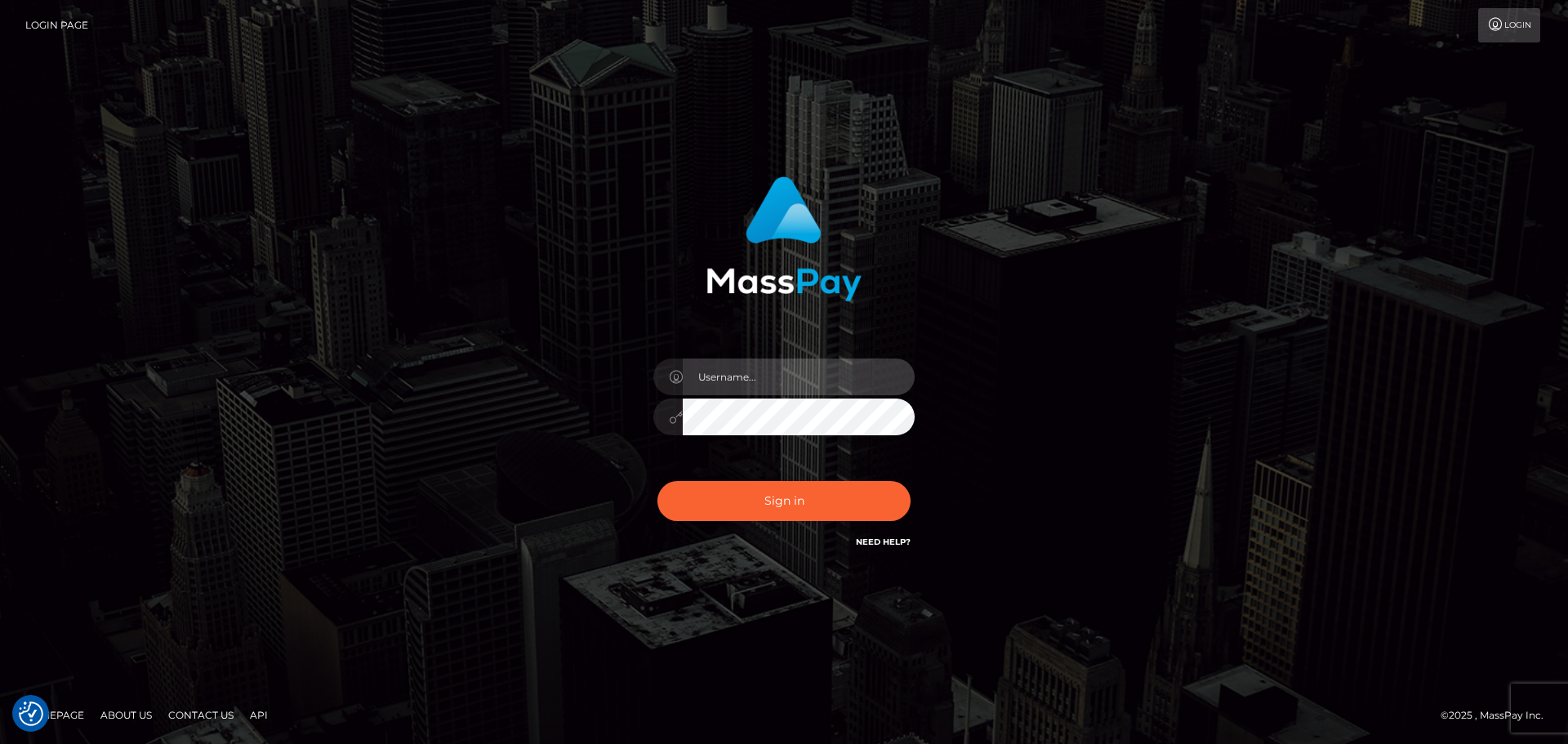
type input "[DOMAIN_NAME]"
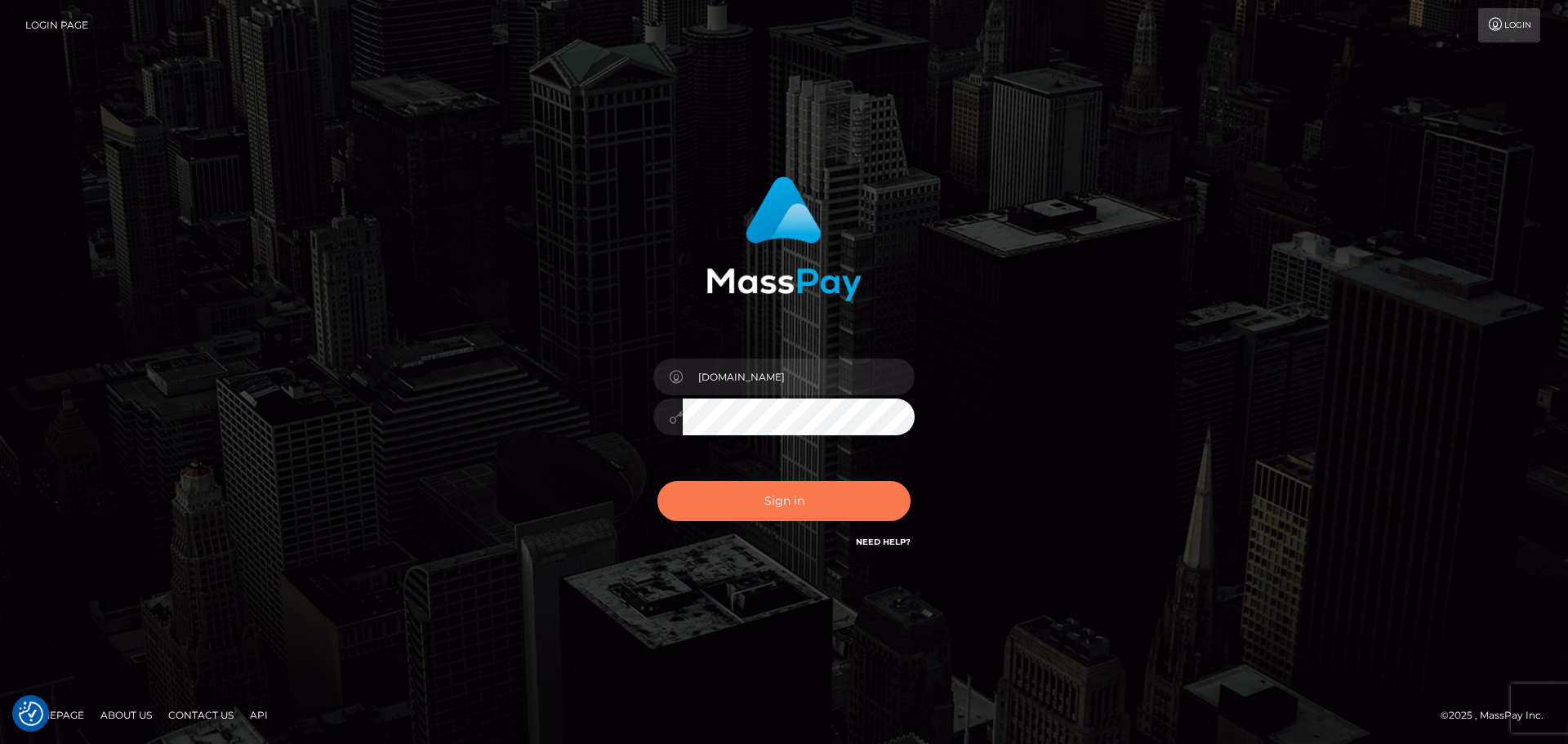
click at [829, 502] on button "Sign in" at bounding box center [784, 501] width 253 height 40
type input "[DOMAIN_NAME]"
click at [792, 502] on button "Sign in" at bounding box center [784, 501] width 253 height 40
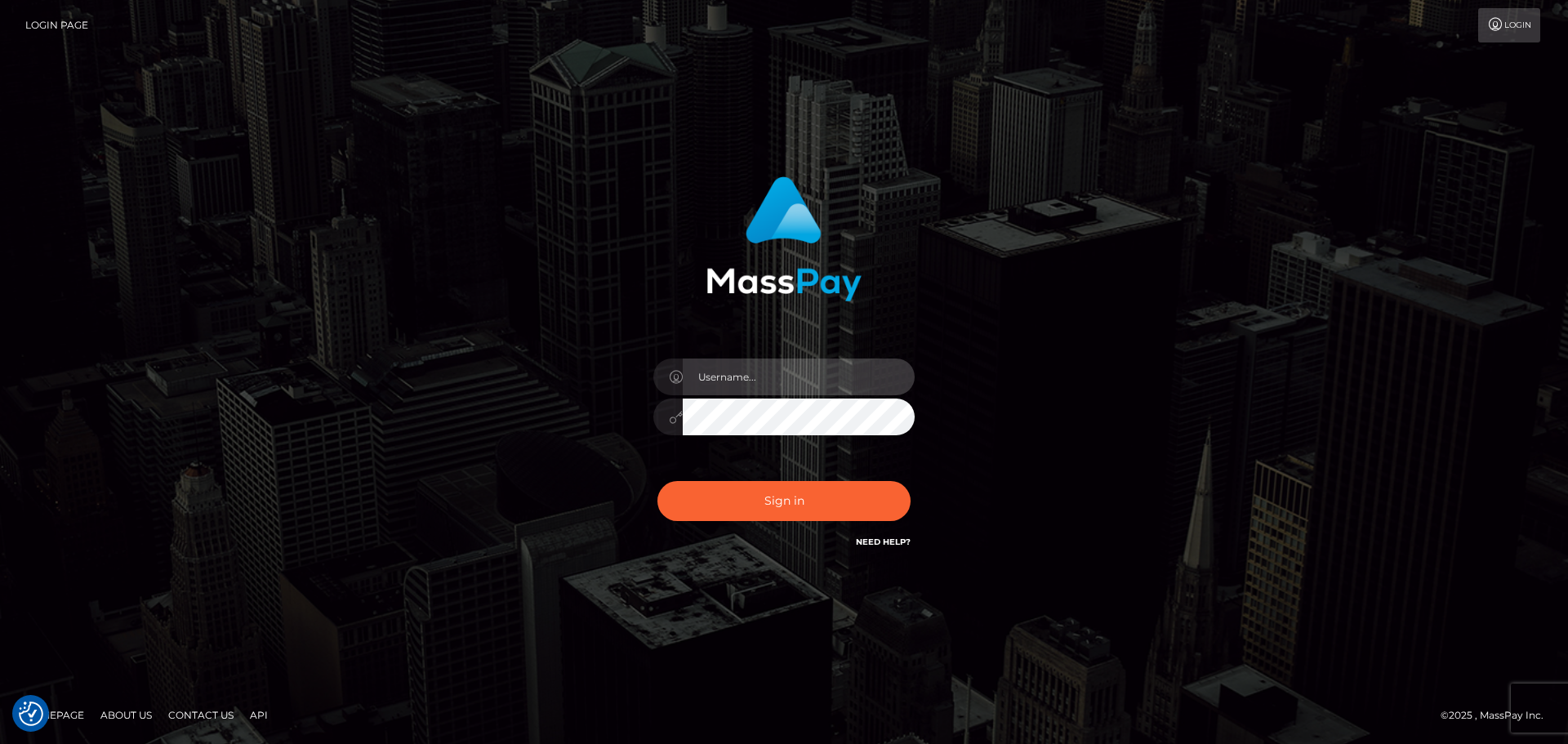
type input "constantin.mp"
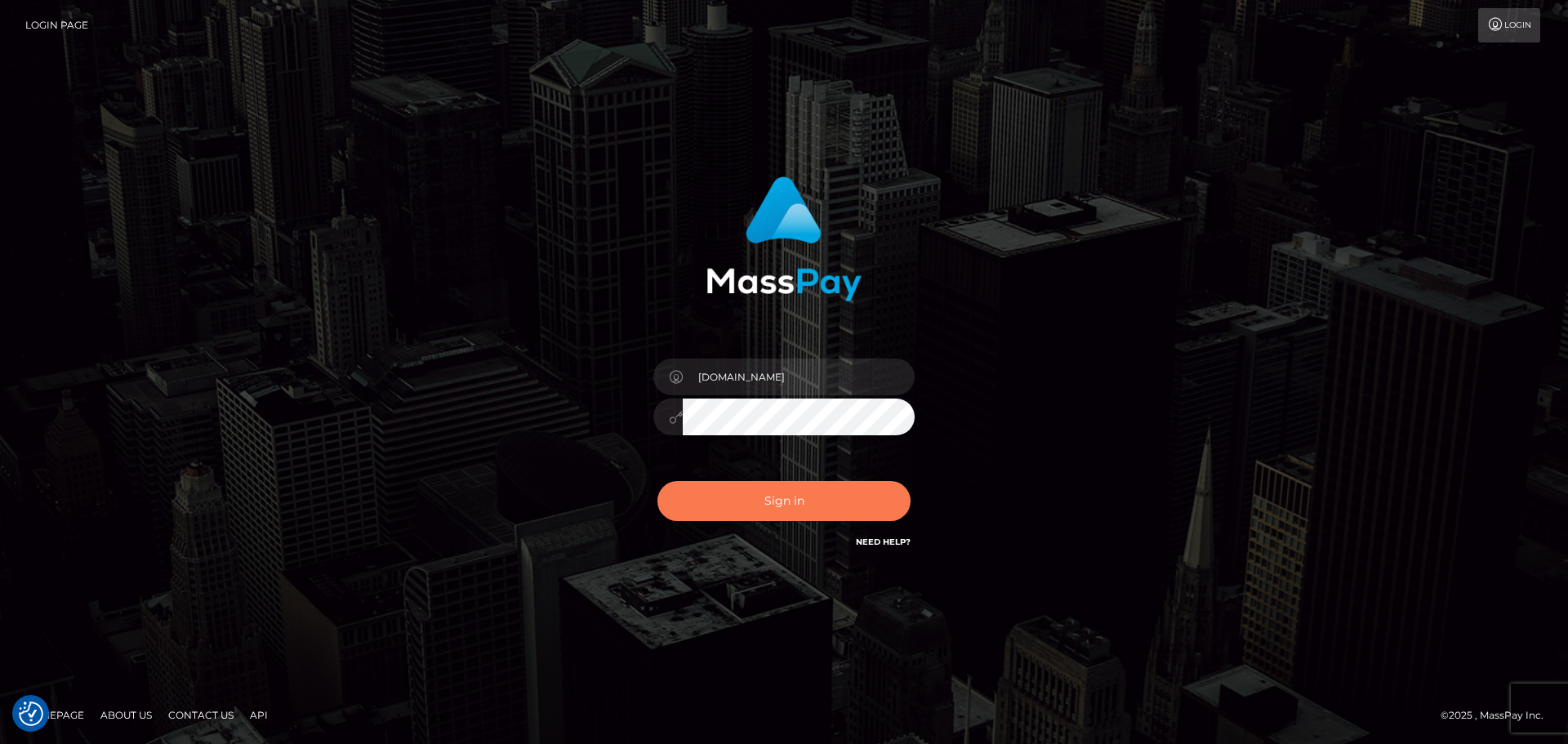
click at [790, 490] on button "Sign in" at bounding box center [784, 501] width 253 height 40
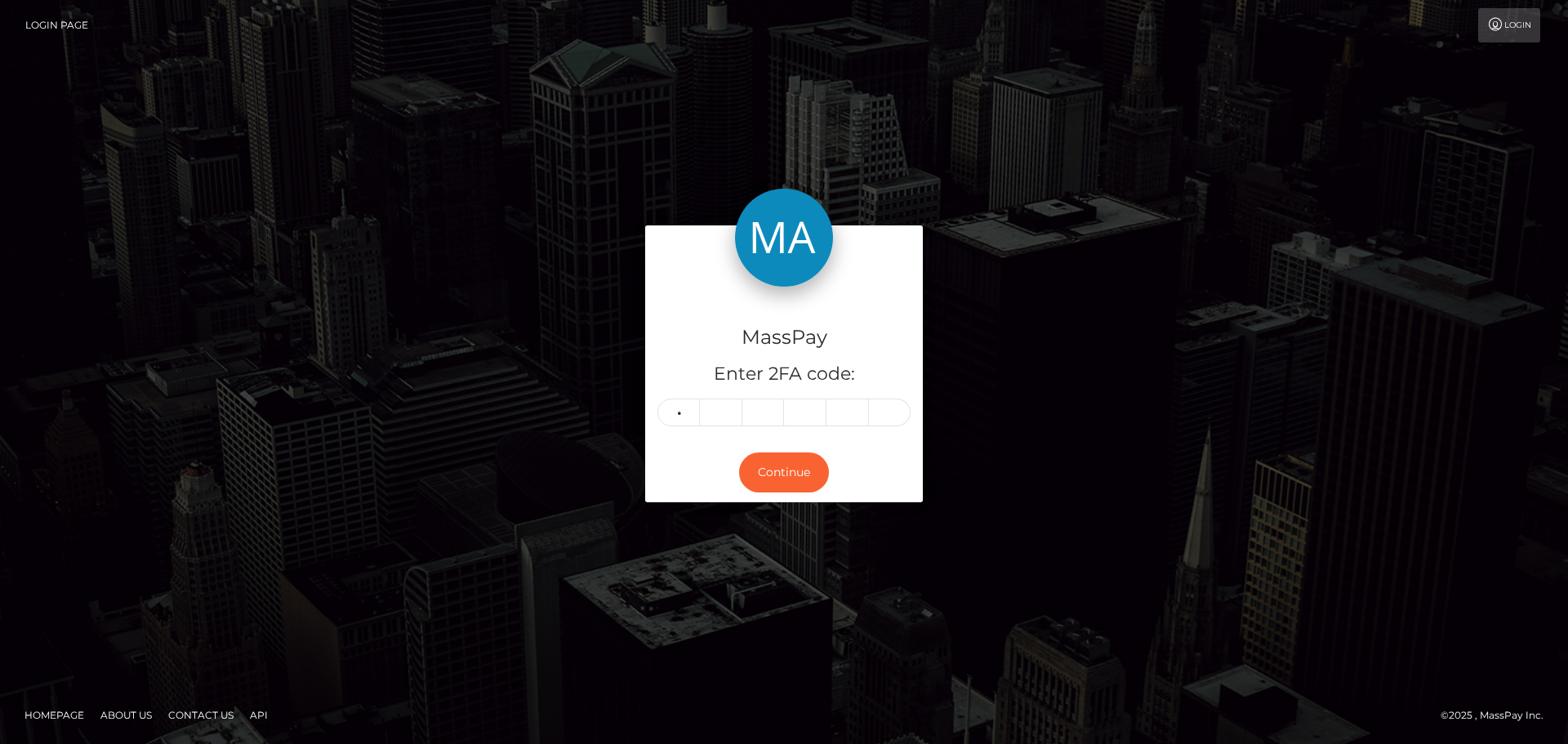
type input "6"
type input "4"
type input "9"
type input "7"
type input "0"
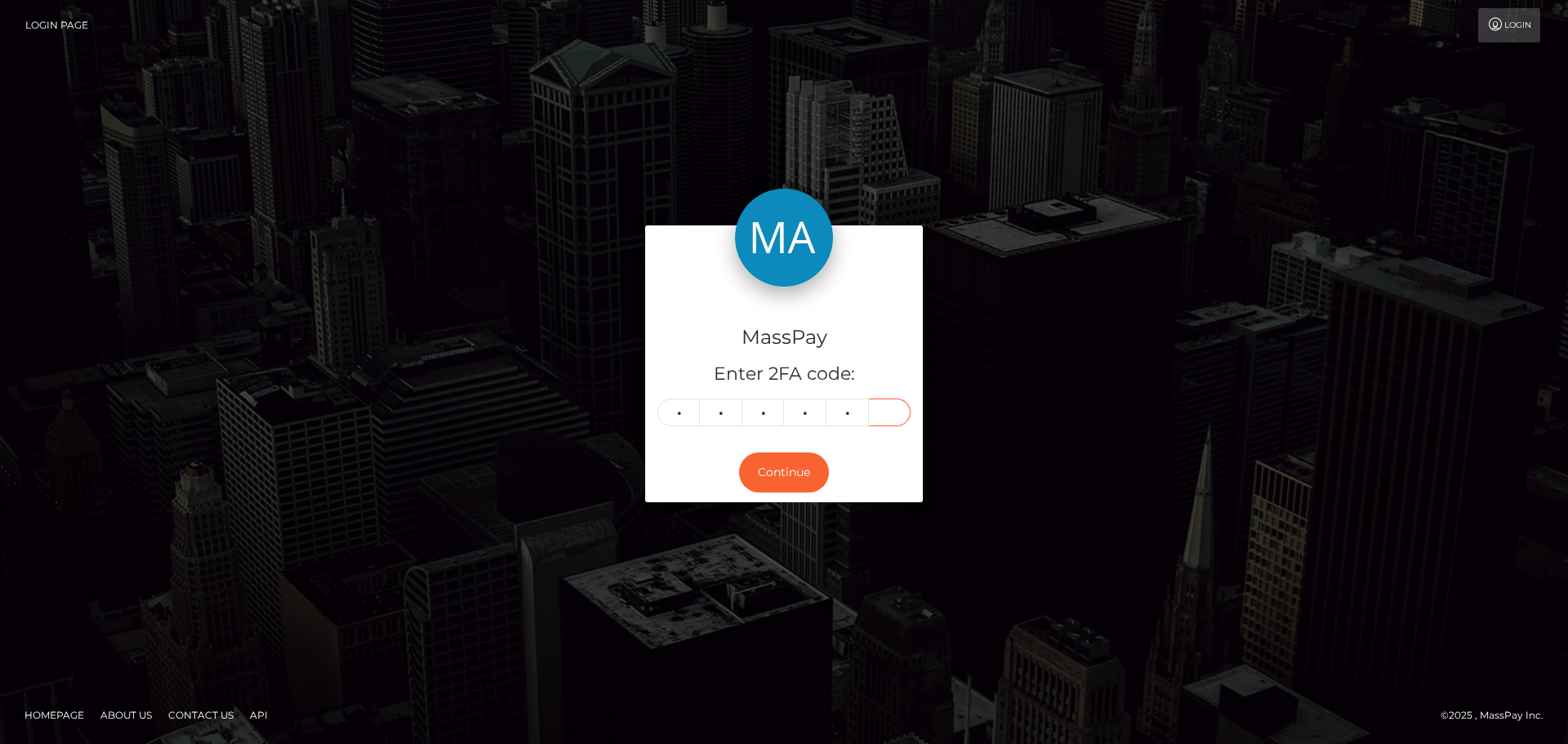
type input "4"
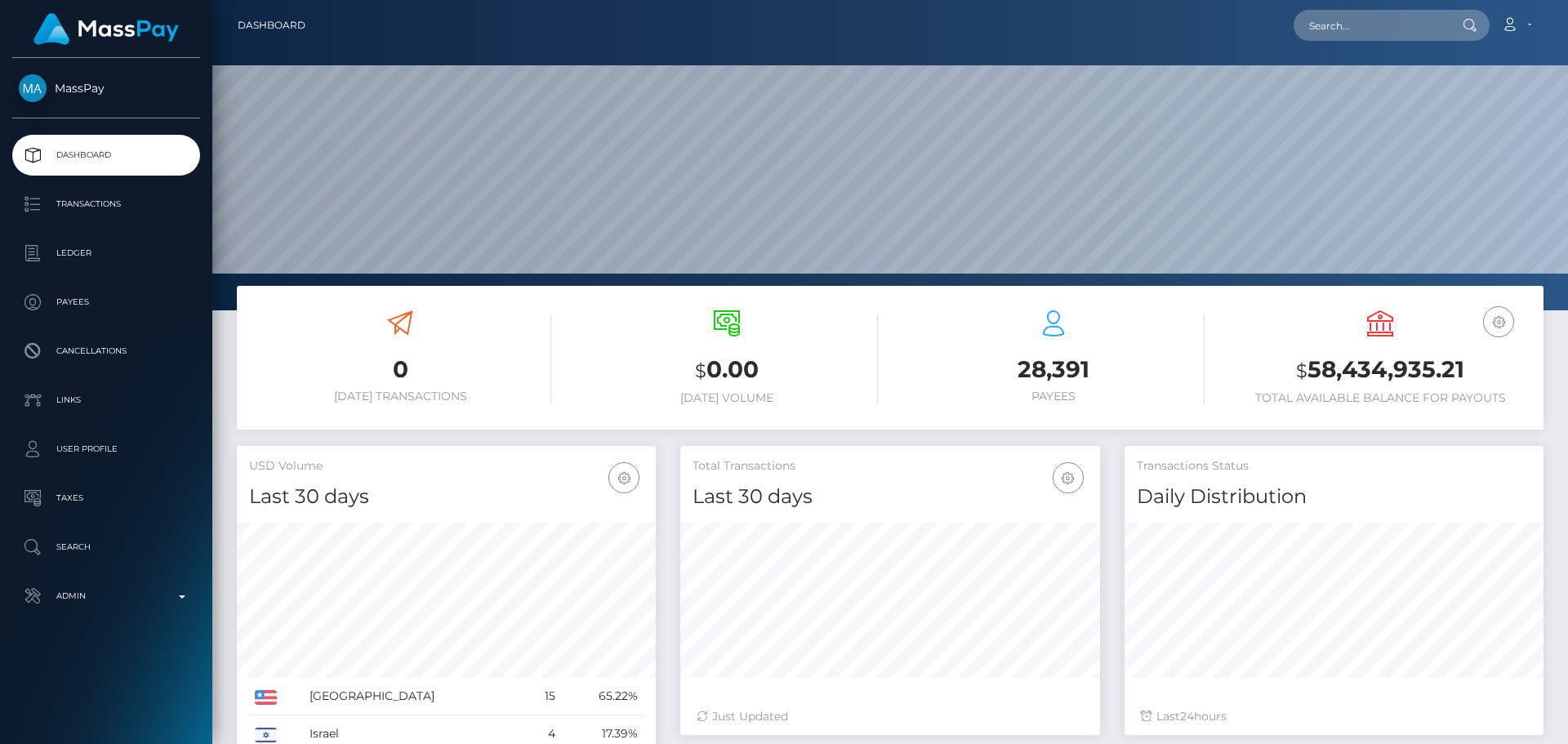
scroll to position [290, 420]
click at [1373, 6] on nav "Dashboard Loading... Loading... Account Edit Profile" at bounding box center [890, 25] width 1356 height 51
click at [1380, 18] on input "text" at bounding box center [1370, 25] width 153 height 31
paste input "285154035072245760"
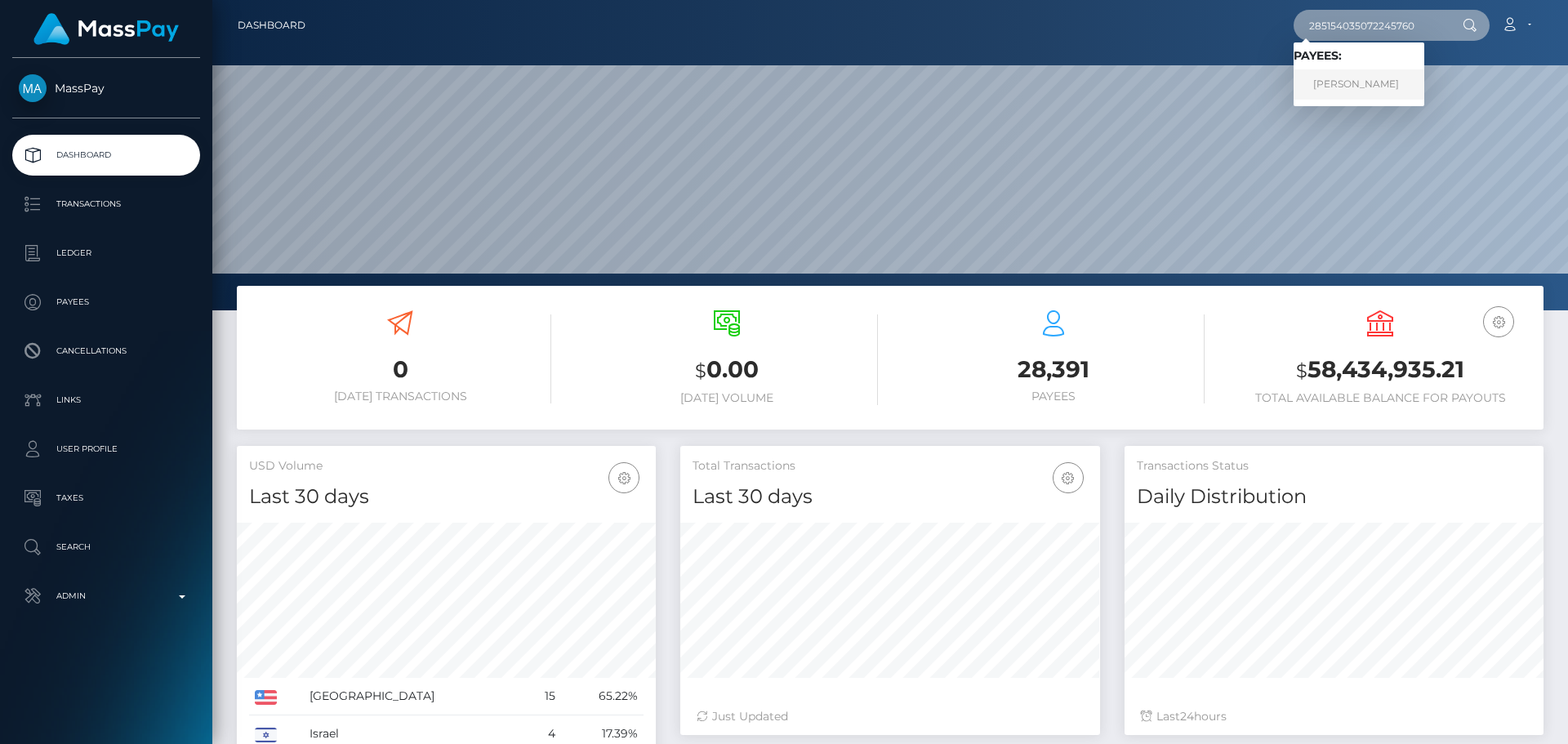
type input "285154035072245760"
click at [1346, 84] on link "STEVEN JAMES EAGLETON" at bounding box center [1359, 84] width 131 height 31
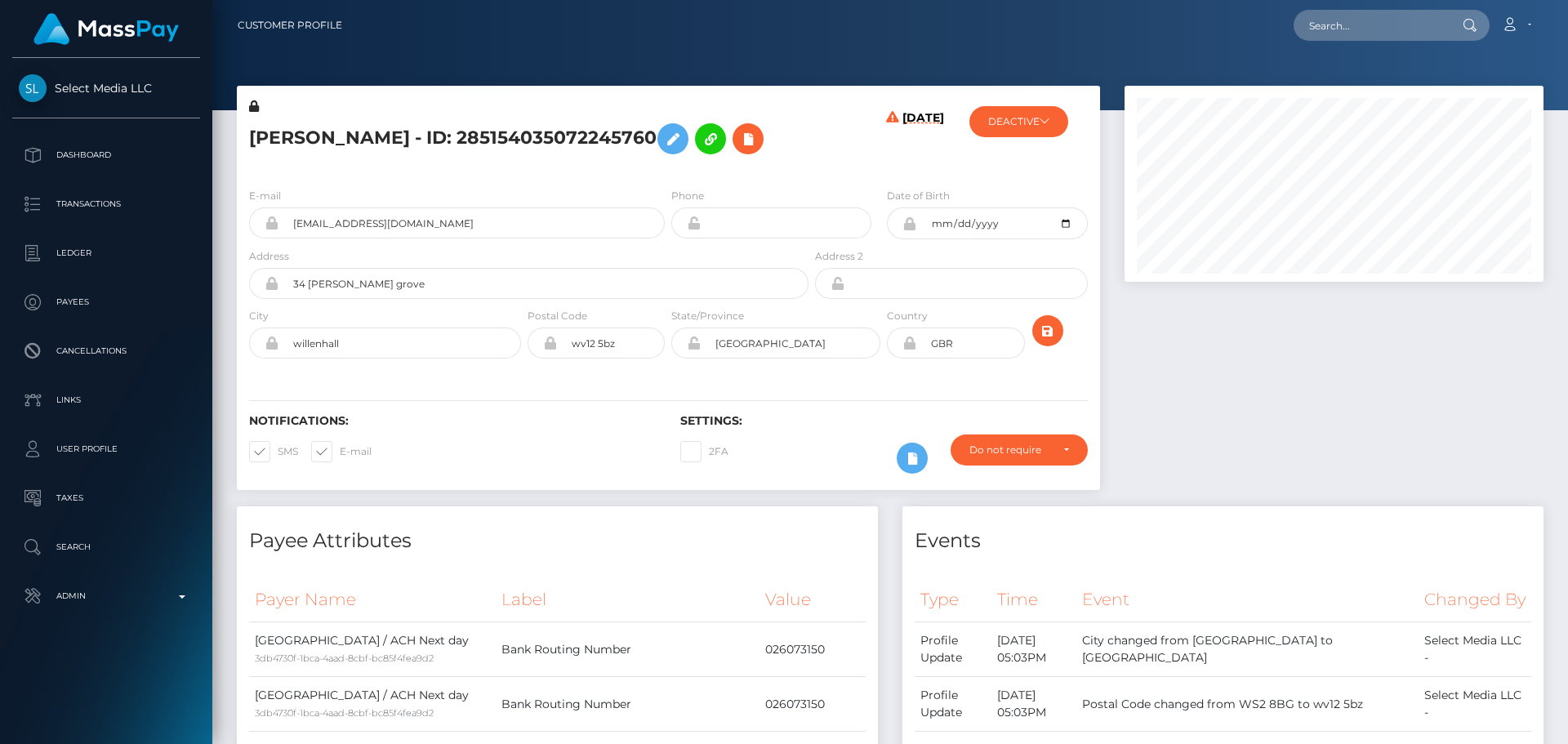
scroll to position [196, 420]
click at [788, 163] on h5 "[PERSON_NAME] - ID: 285154035072245760" at bounding box center [524, 138] width 550 height 47
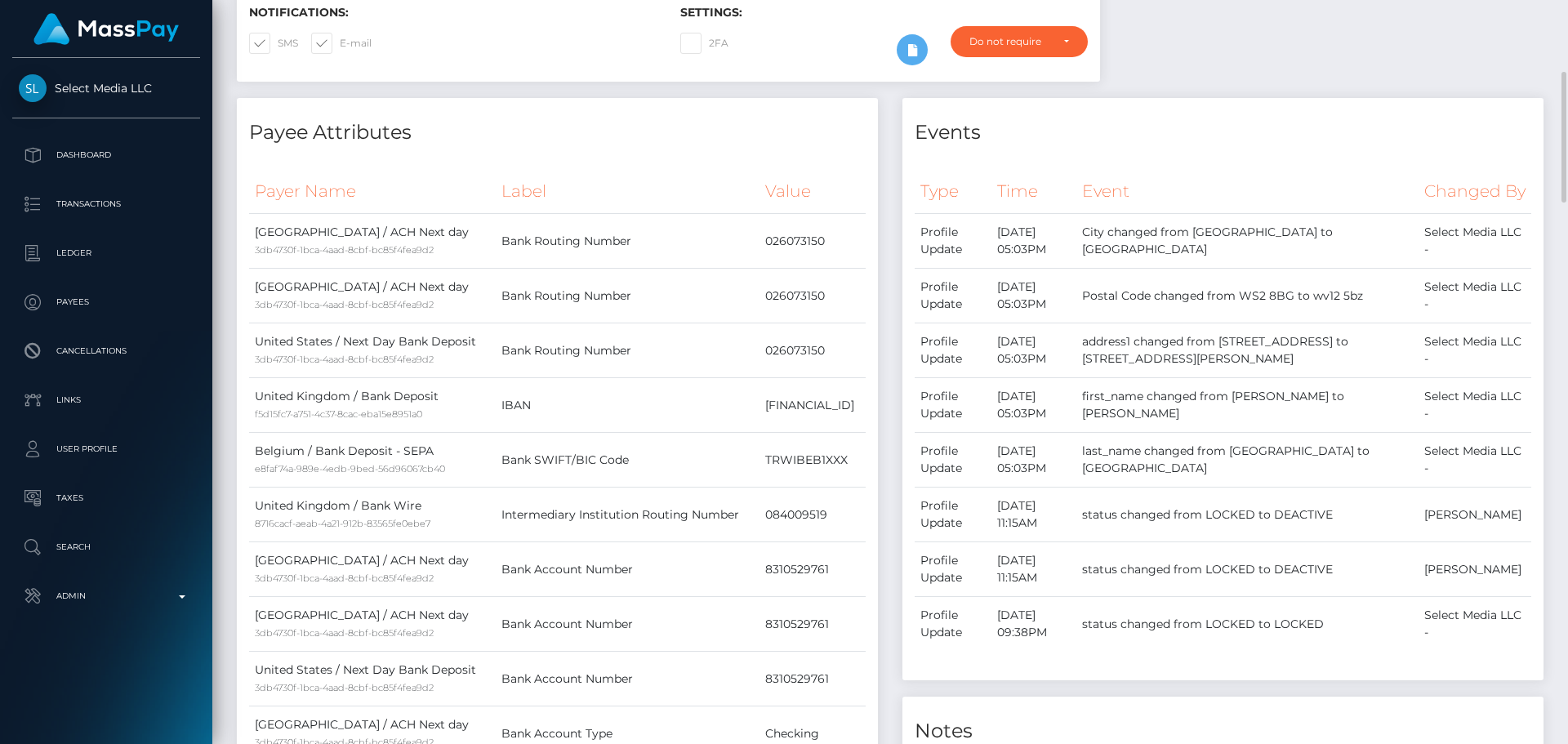
scroll to position [0, 0]
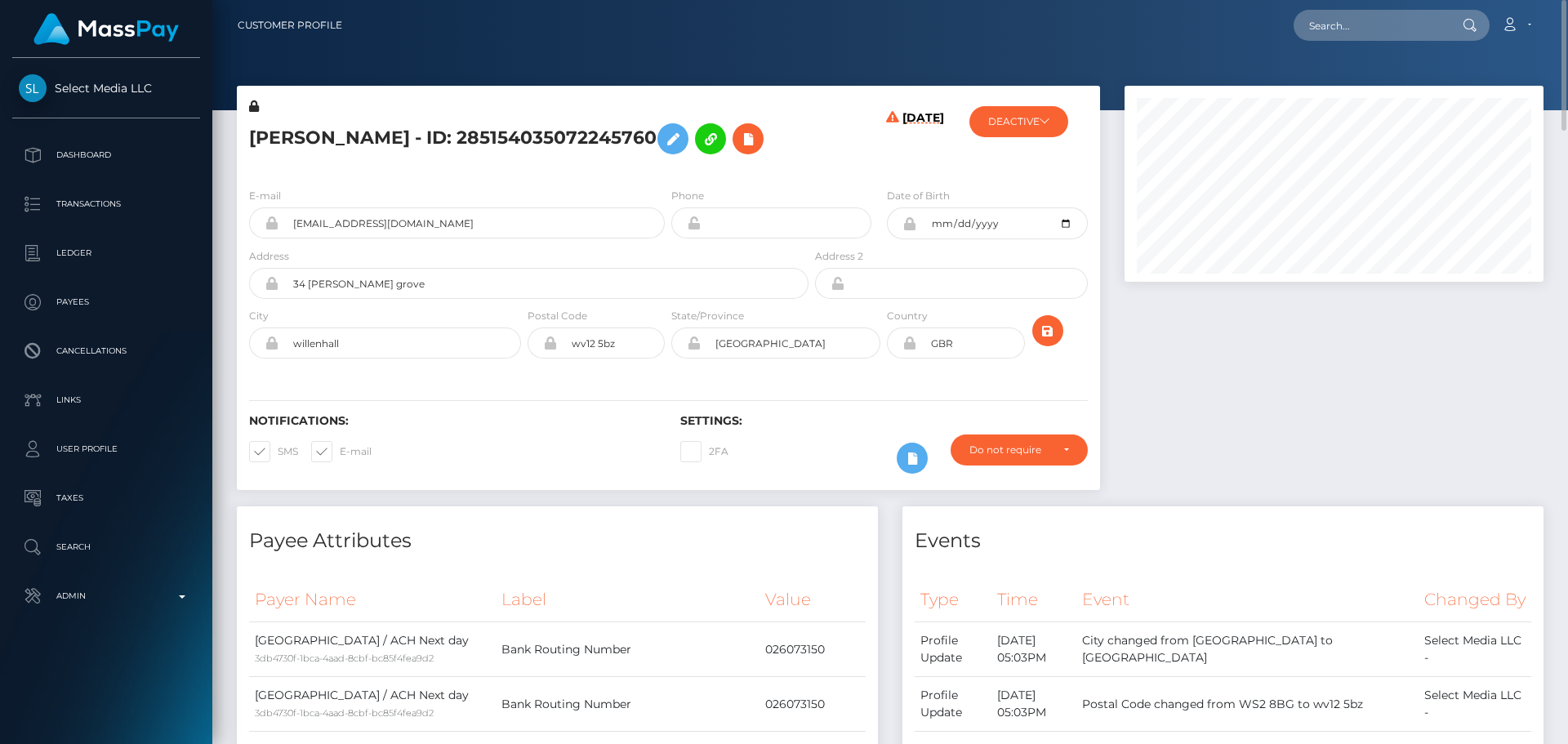
click at [271, 133] on h5 "[PERSON_NAME] - ID: 285154035072245760" at bounding box center [524, 138] width 550 height 47
copy h5 "[PERSON_NAME]"
click at [455, 132] on h5 "[PERSON_NAME] - ID: 285154035072245760" at bounding box center [524, 138] width 550 height 47
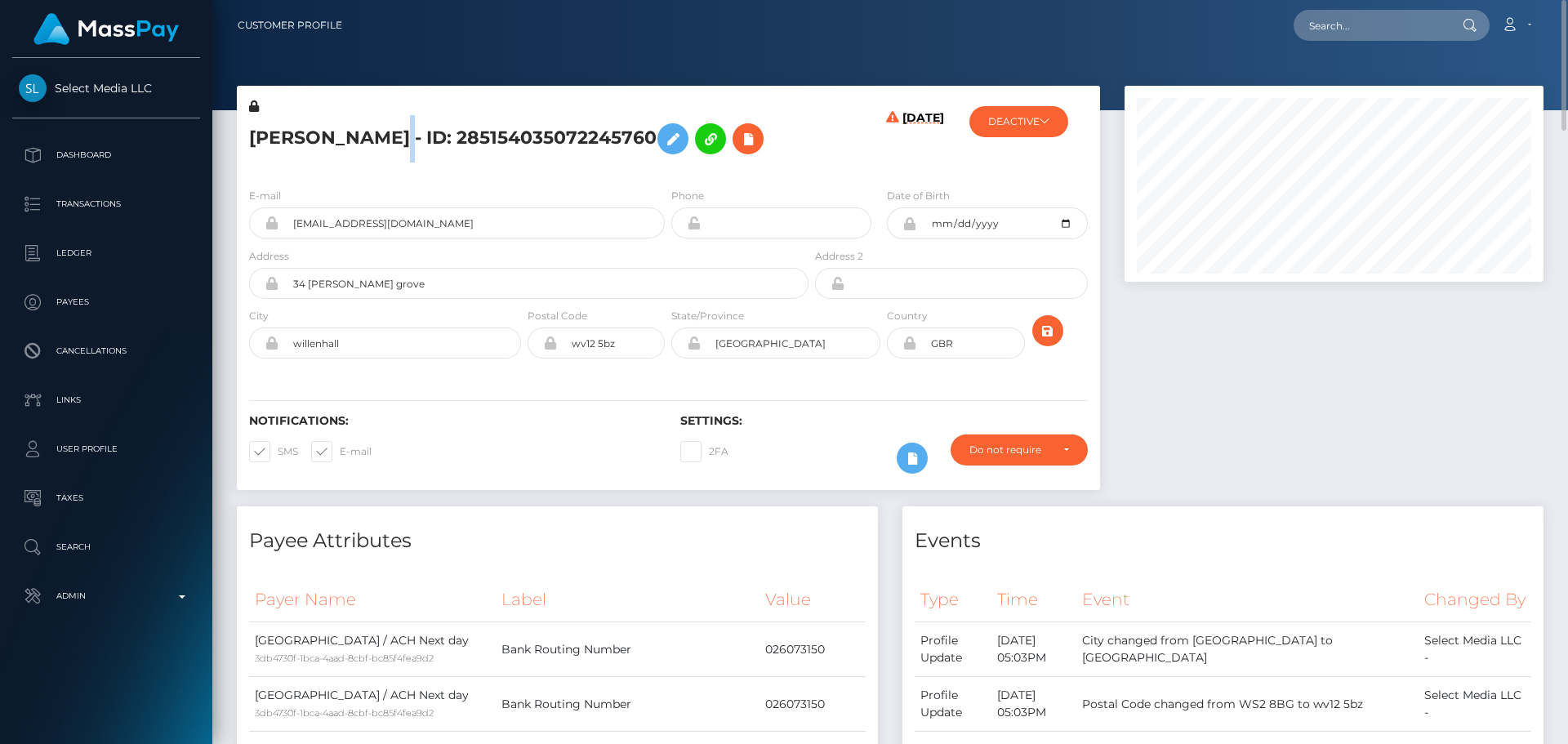
copy h5 "[PERSON_NAME]"
click at [820, 165] on div "[DATE]" at bounding box center [884, 137] width 144 height 77
click at [682, 163] on h5 "[PERSON_NAME] - ID: 285154035072245760" at bounding box center [524, 138] width 550 height 47
click at [696, 163] on h5 "[PERSON_NAME] - ID: 285154035072245760" at bounding box center [524, 138] width 550 height 47
click at [845, 175] on div "[DATE]" at bounding box center [884, 137] width 144 height 77
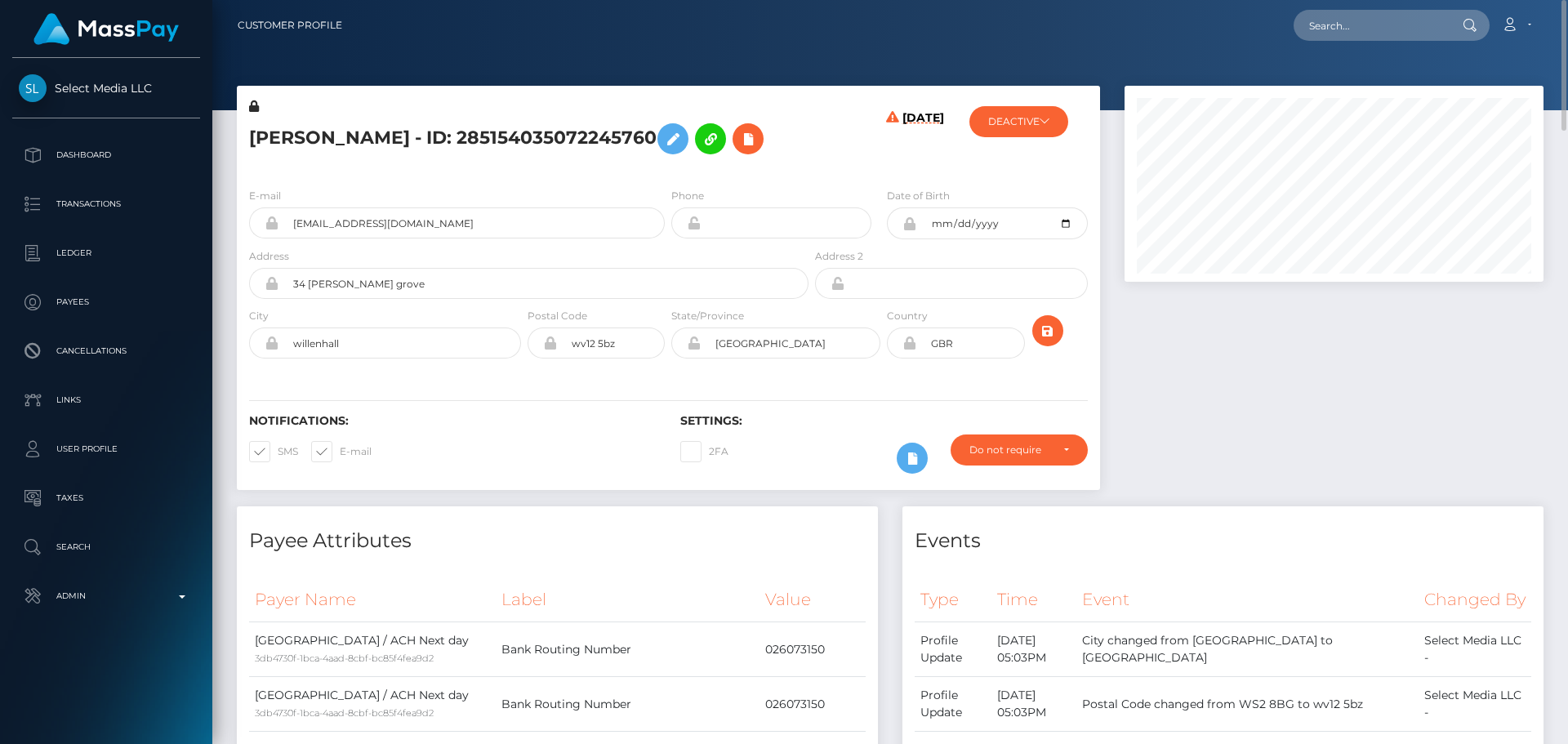
click at [686, 163] on h5 "[PERSON_NAME] - ID: 285154035072245760" at bounding box center [524, 138] width 550 height 47
click at [670, 163] on h5 "[PERSON_NAME] - ID: 285154035072245760" at bounding box center [524, 138] width 550 height 47
click at [683, 163] on h5 "[PERSON_NAME] - ID: 285154035072245760" at bounding box center [524, 138] width 550 height 47
click at [631, 163] on h5 "[PERSON_NAME] - ID: 285154035072245760" at bounding box center [524, 138] width 550 height 47
click at [669, 175] on div "[PERSON_NAME] - ID: 285154035072245760" at bounding box center [524, 137] width 575 height 77
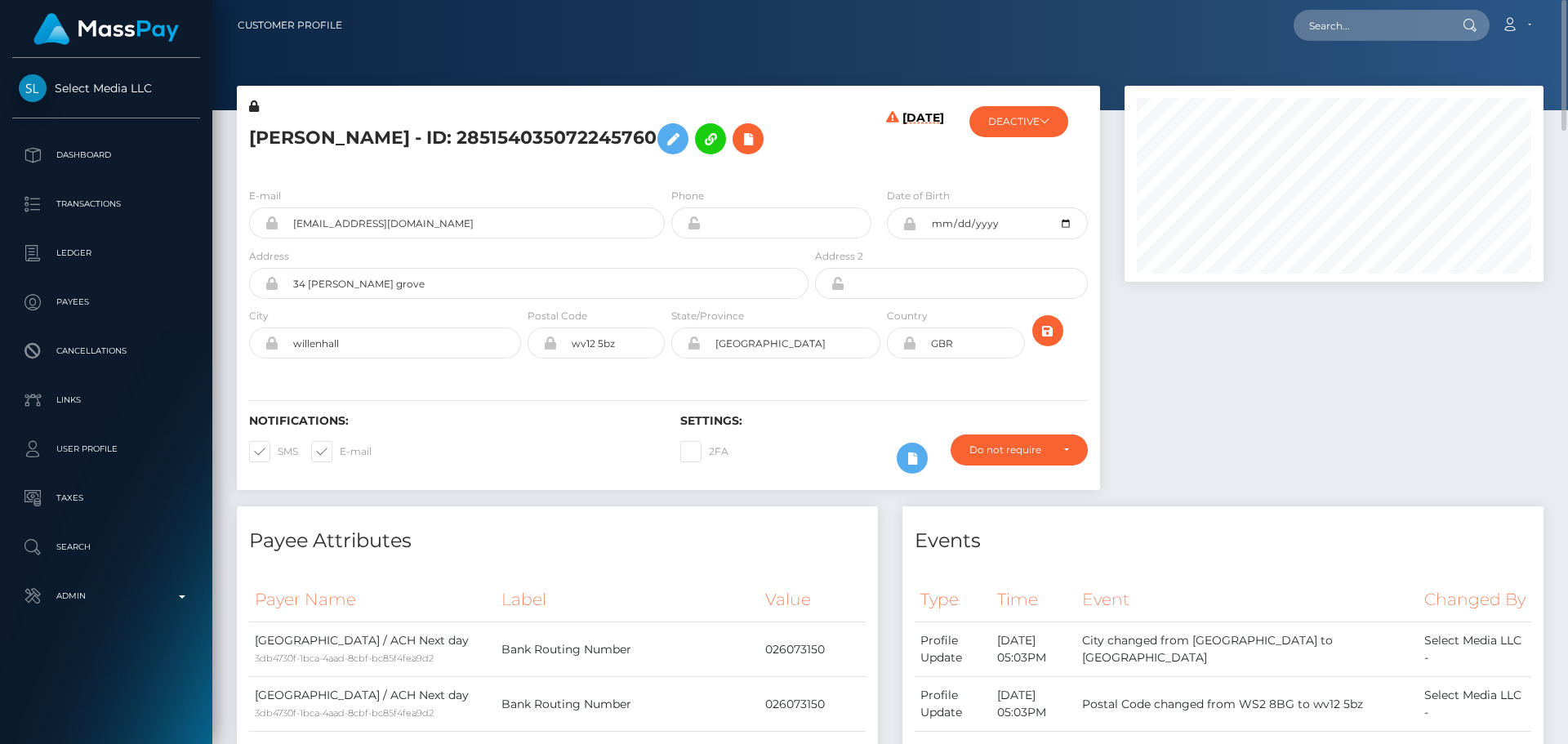
click at [667, 175] on div "[PERSON_NAME] - ID: 285154035072245760" at bounding box center [524, 137] width 575 height 77
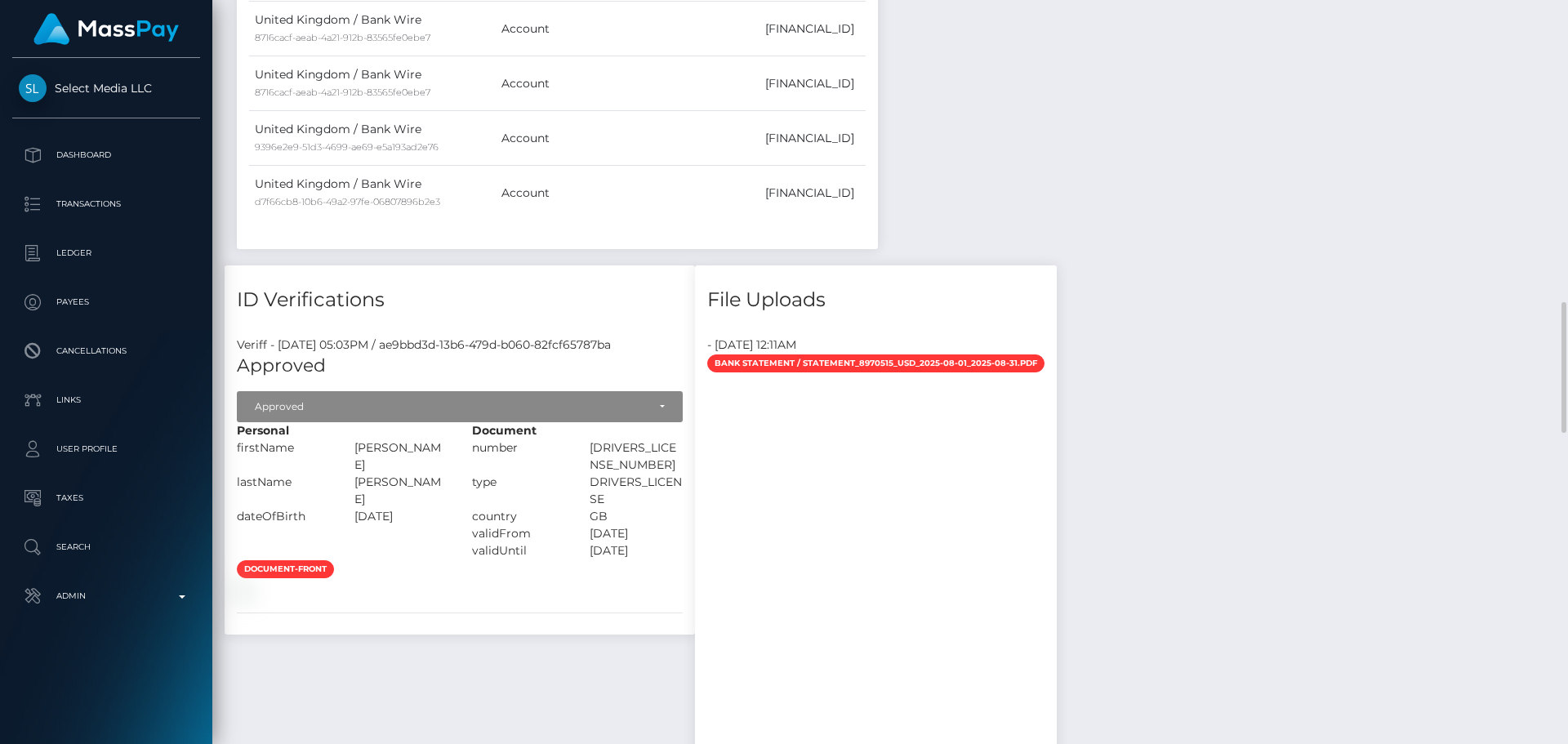
scroll to position [2124, 0]
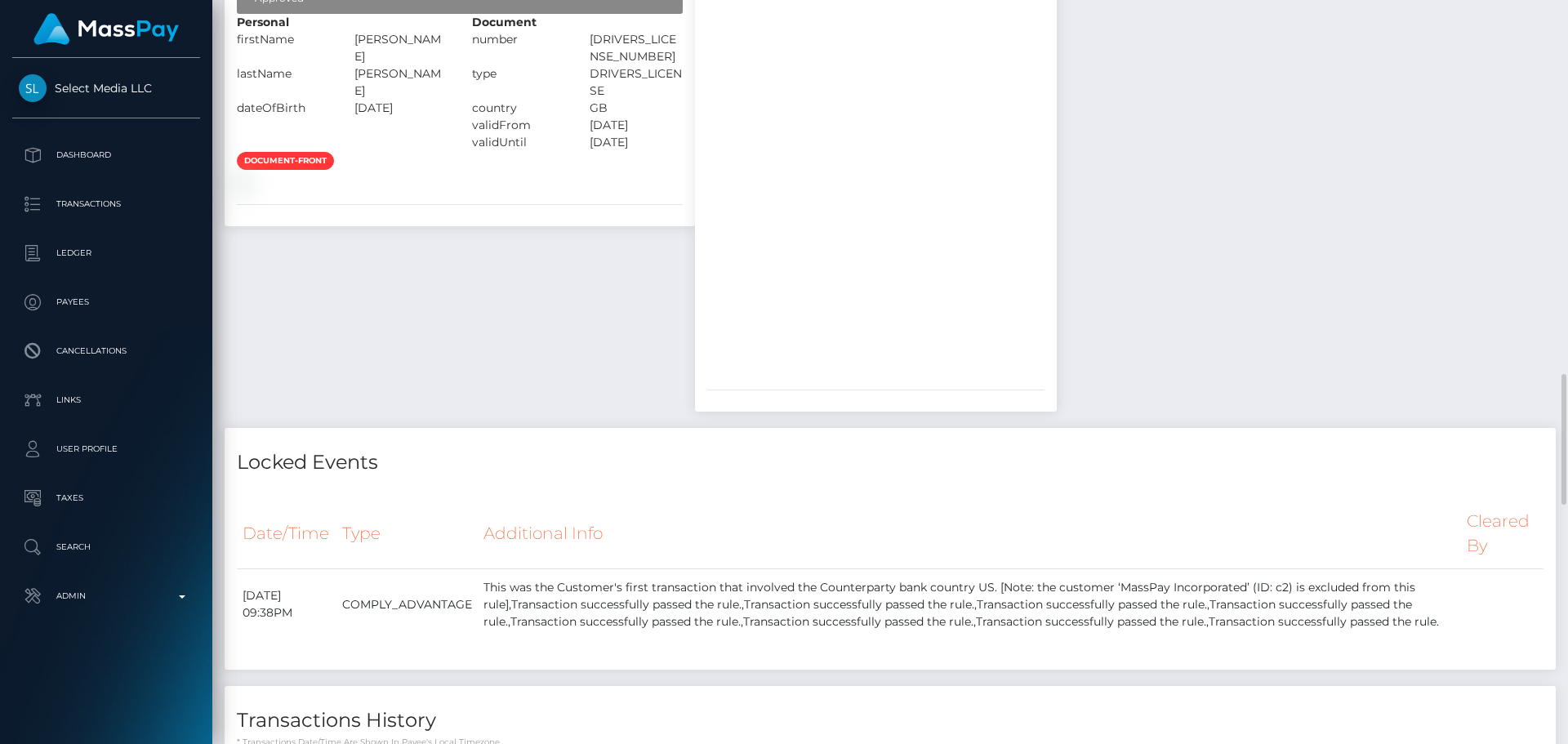
click at [1137, 301] on div "Payee Attributes Payer Name Label Value United States / ACH Next day 3db4730f-1…" at bounding box center [890, 142] width 1331 height 3519
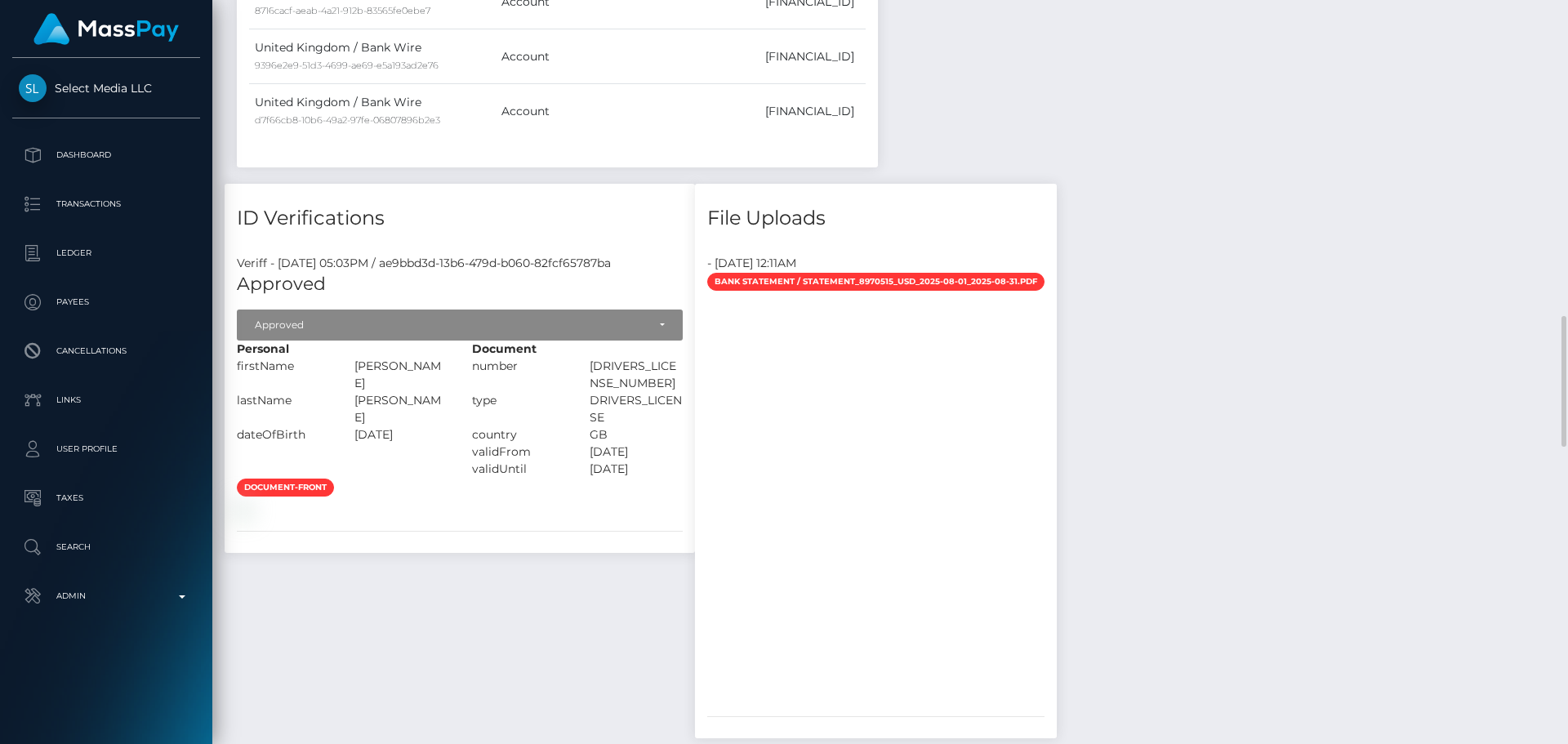
click at [1113, 312] on div "Payee Attributes Payer Name Label Value United States / ACH Next day 3db4730f-1…" at bounding box center [890, 469] width 1331 height 3519
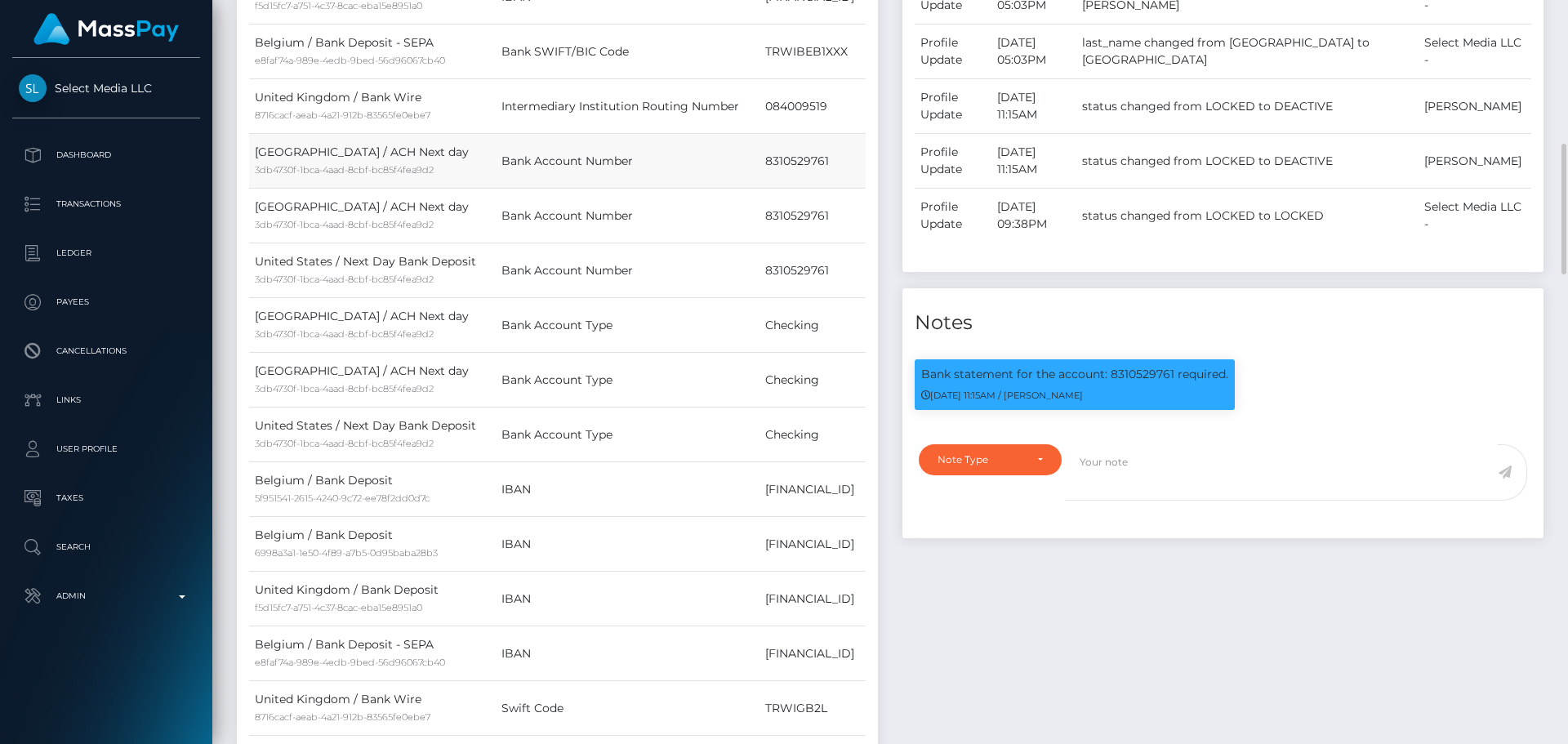
scroll to position [981, 0]
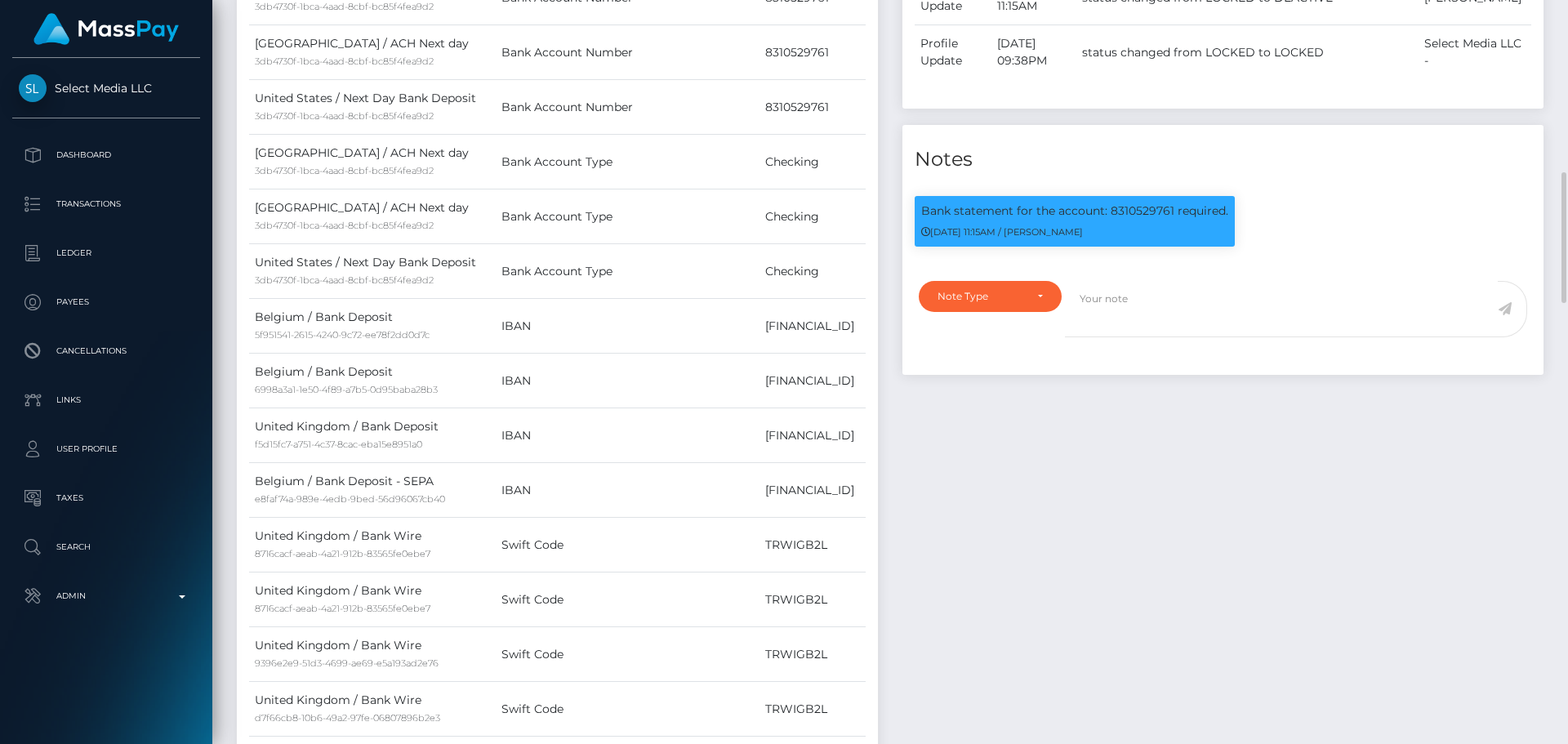
click at [886, 188] on div "Payee Attributes Payer Name Label Value United States / ACH Next day 3db4730f-1…" at bounding box center [557, 263] width 666 height 1475
click at [892, 192] on div "Events Type Time Event Changed By" at bounding box center [1223, 263] width 666 height 1475
click at [1021, 312] on div "Note Type" at bounding box center [990, 296] width 143 height 31
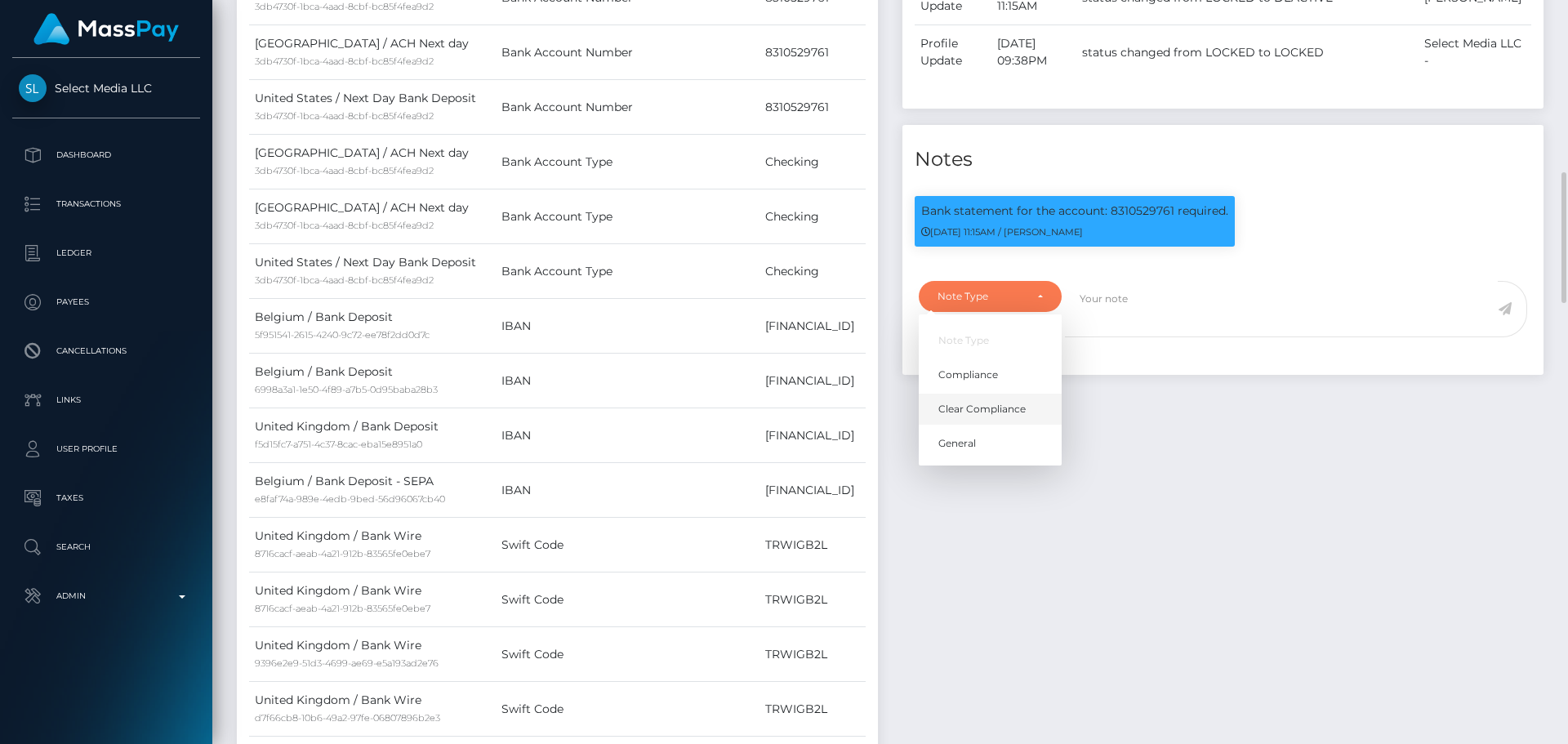
click at [999, 417] on span "Clear Compliance" at bounding box center [982, 409] width 88 height 15
select select "CLEAR_COMPLIANCE"
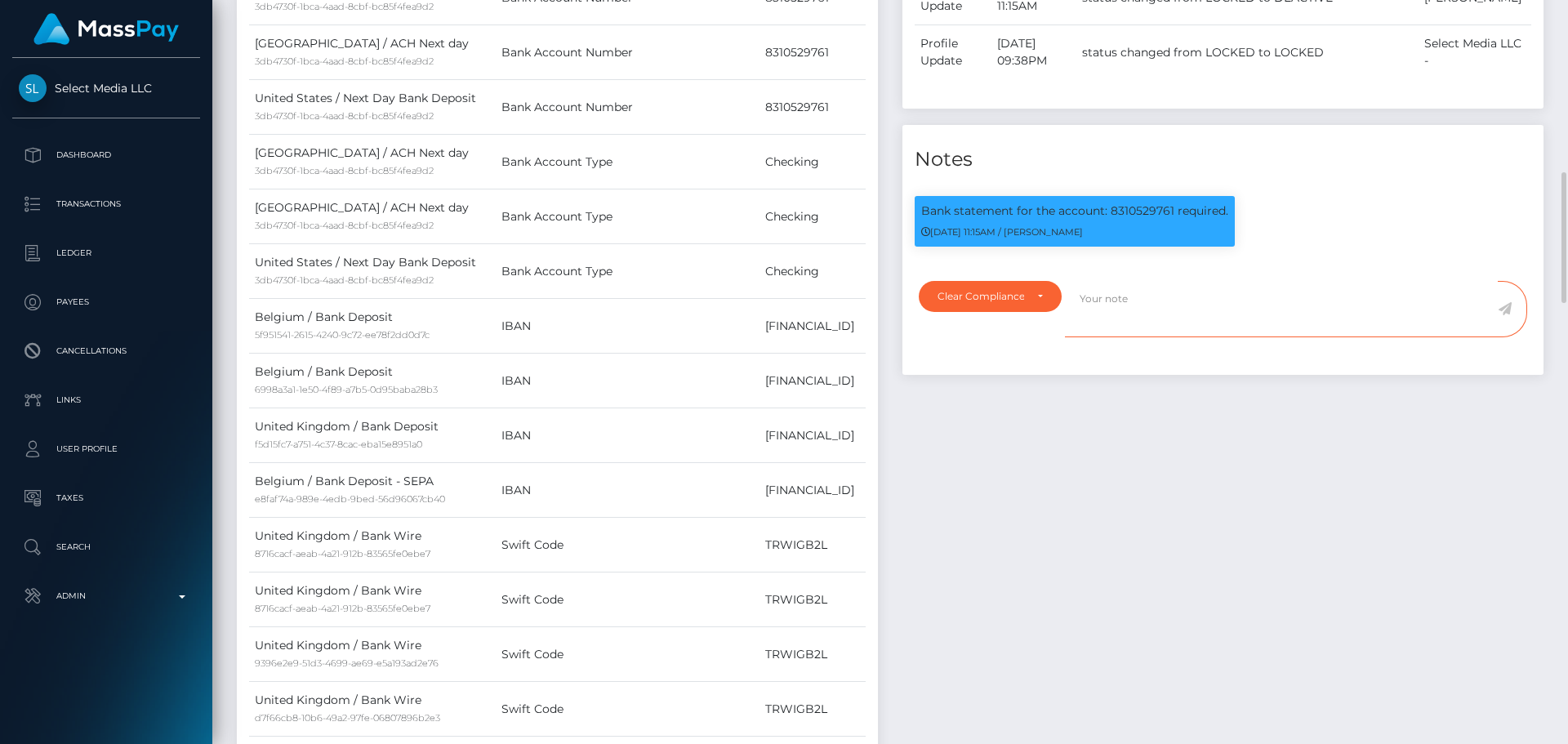
click at [1130, 337] on textarea at bounding box center [1282, 309] width 433 height 56
paste textarea "Bank statement provided for showing that the bank account belongs to Heather Ni…"
click at [1138, 220] on p "Bank statement for the account: 8310529761 required." at bounding box center [1075, 211] width 307 height 18
copy p "8310529761"
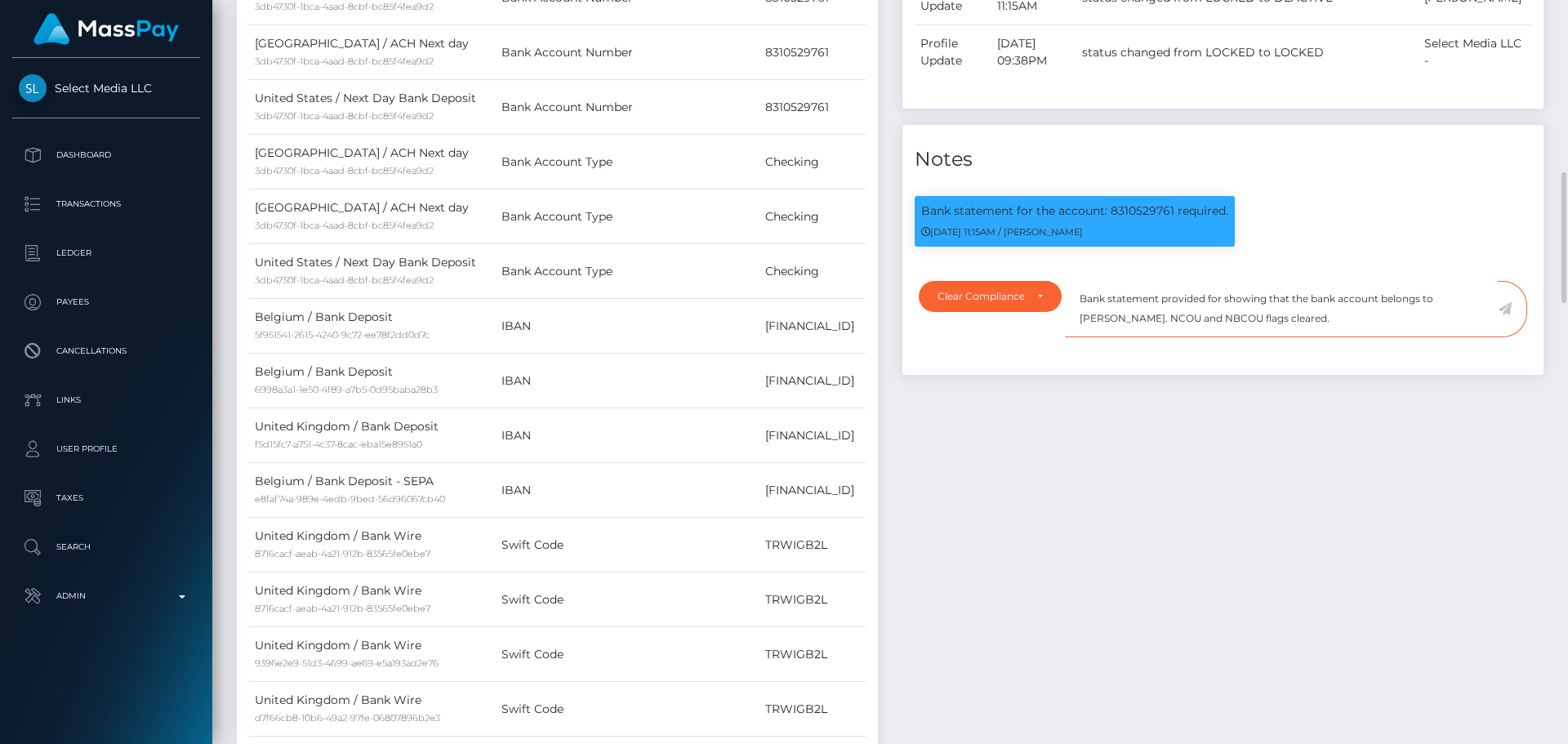
click at [1219, 337] on textarea "Bank statement provided for showing that the bank account belongs to Heather Ni…" at bounding box center [1282, 309] width 433 height 56
paste textarea "8310529761"
click at [1111, 337] on textarea "Bank statement provided for 8310529761, showing that the bank account belongs t…" at bounding box center [1282, 309] width 433 height 56
drag, startPoint x: 1111, startPoint y: 390, endPoint x: 1172, endPoint y: 393, distance: 61.1
click at [1172, 337] on textarea "Bank statement provided for 8310529761, showing that the bank account belongs t…" at bounding box center [1282, 309] width 433 height 56
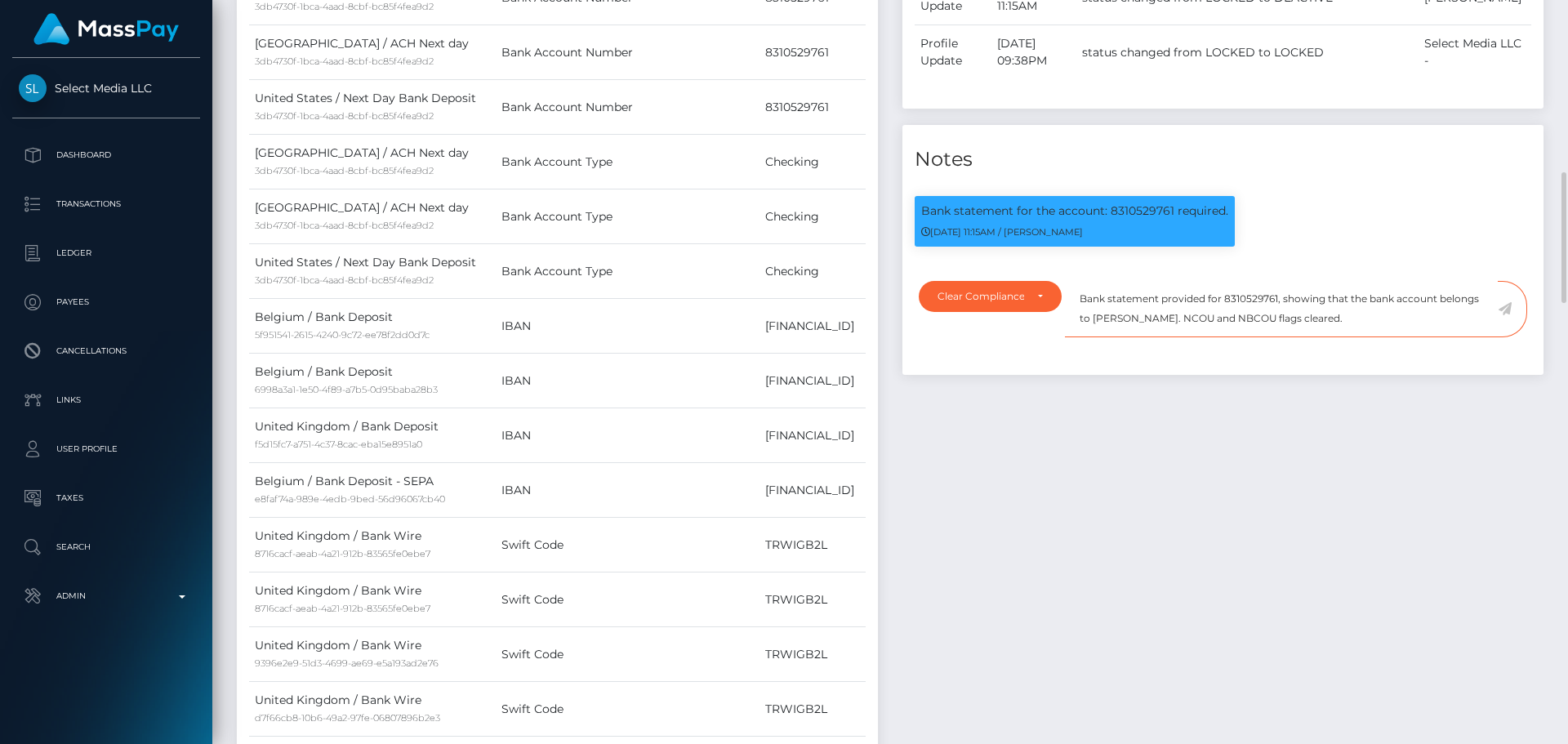
paste textarea "Steven Eagleton"
type textarea "Bank statement provided for 8310529761, showing that the bank account belongs t…"
drag, startPoint x: 1361, startPoint y: 397, endPoint x: 1077, endPoint y: 354, distance: 287.2
click at [1077, 337] on textarea "Bank statement provided for 8310529761, showing that the bank account belongs t…" at bounding box center [1282, 309] width 433 height 56
type textarea "Bank statement provided for 8310529761, showing that the bank account belongs t…"
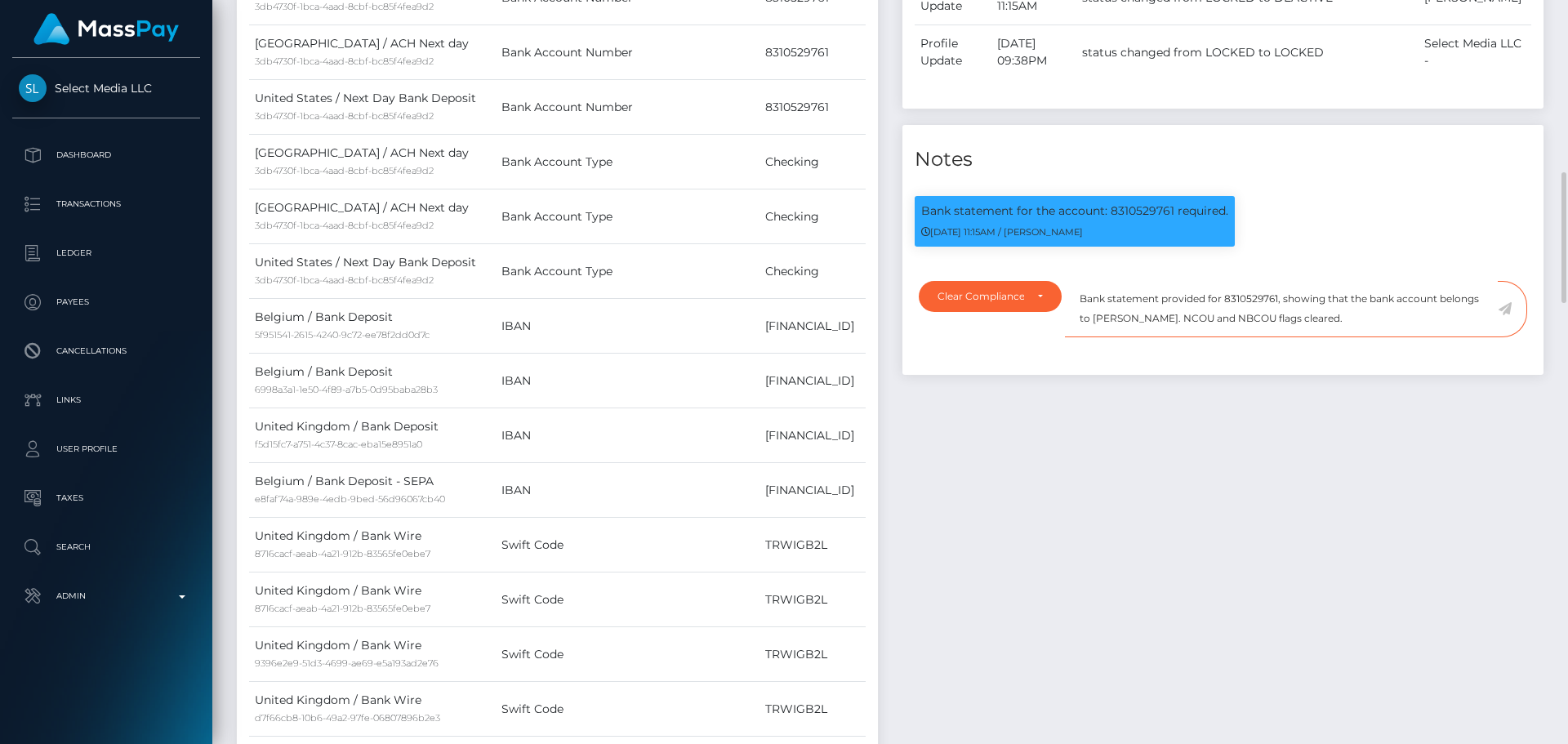
click at [1372, 337] on textarea "Bank statement provided for 8310529761, showing that the bank account belongs t…" at bounding box center [1282, 309] width 433 height 56
click at [1502, 315] on icon at bounding box center [1505, 308] width 14 height 13
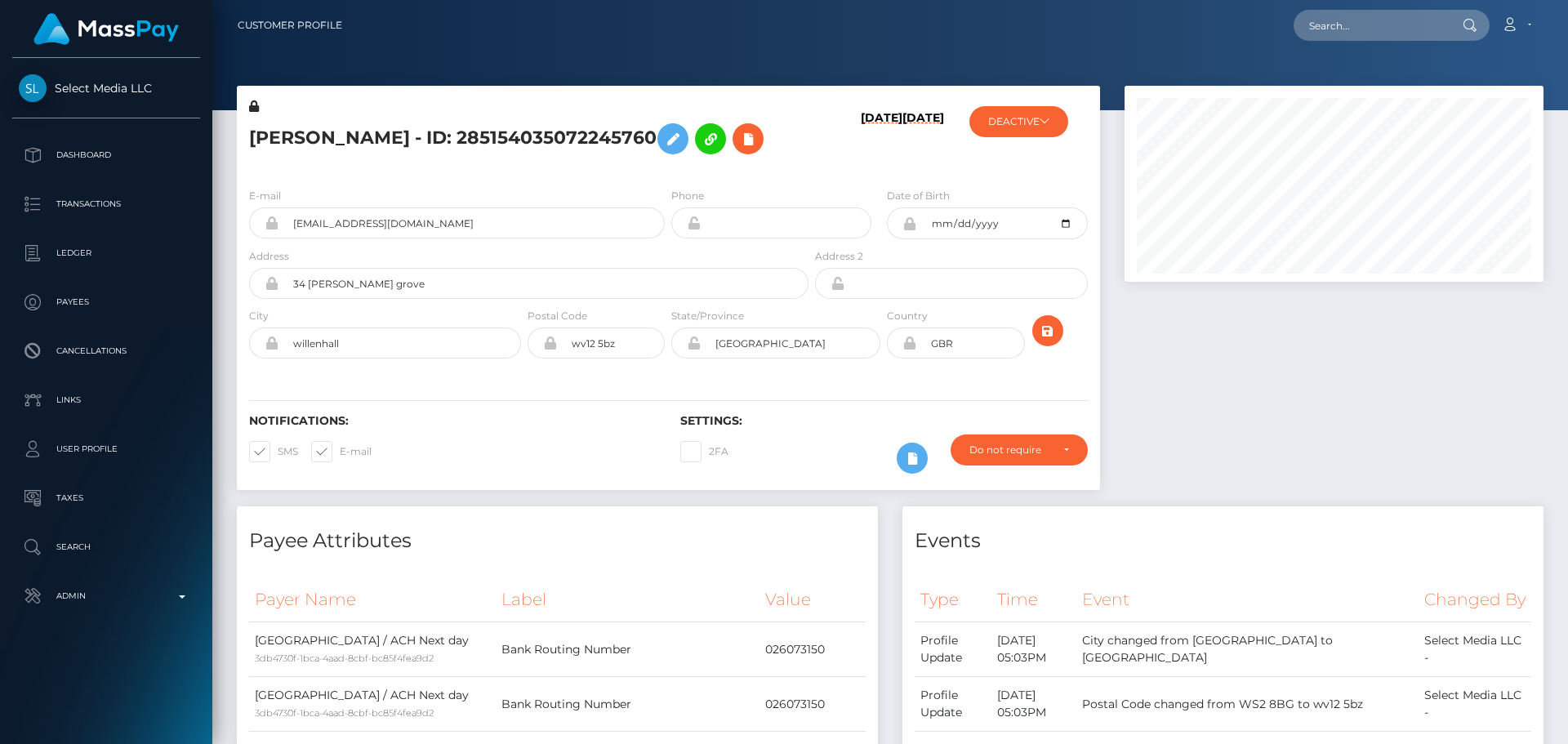
scroll to position [196, 420]
click at [710, 163] on h5 "[PERSON_NAME] - ID: 285154035072245760" at bounding box center [524, 138] width 550 height 47
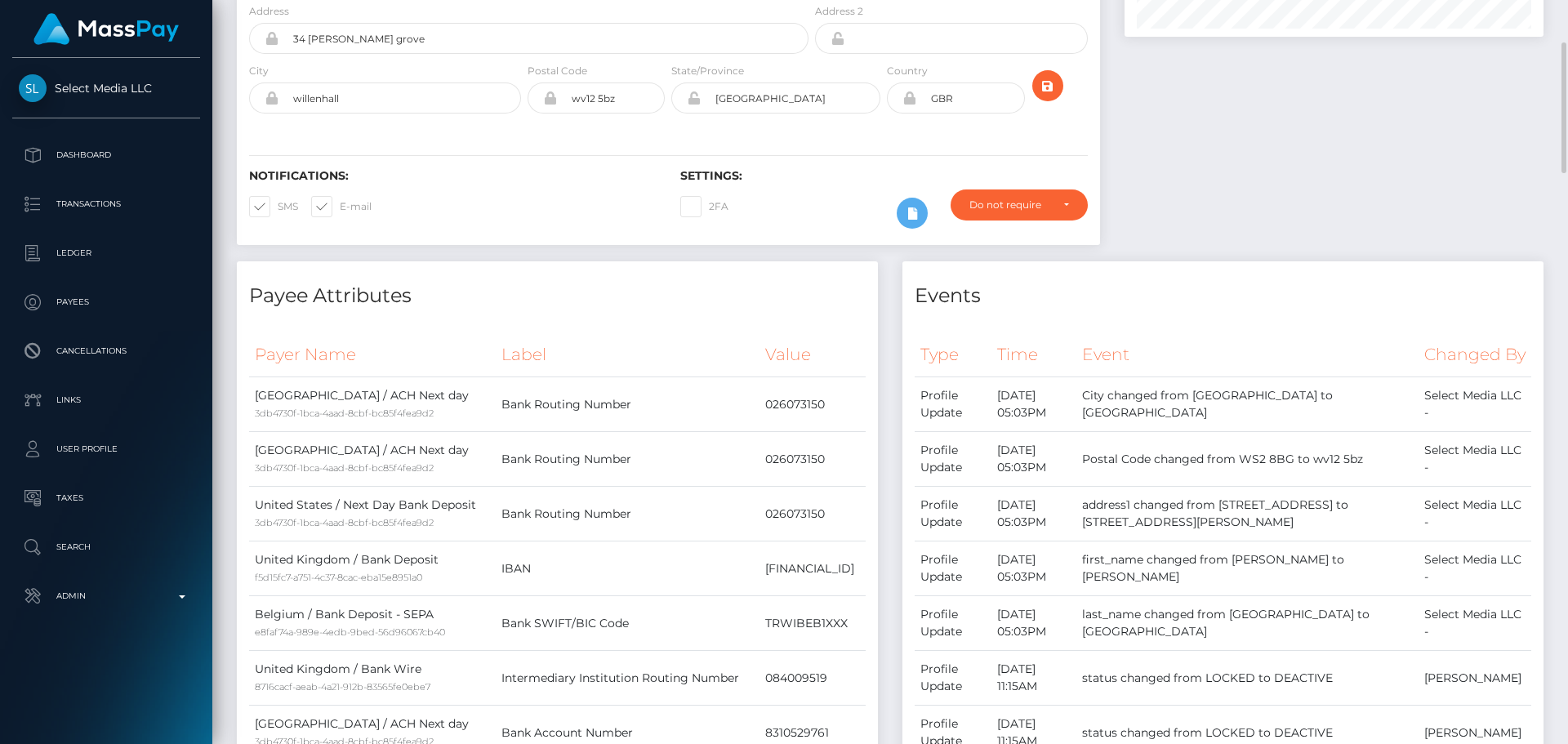
scroll to position [0, 0]
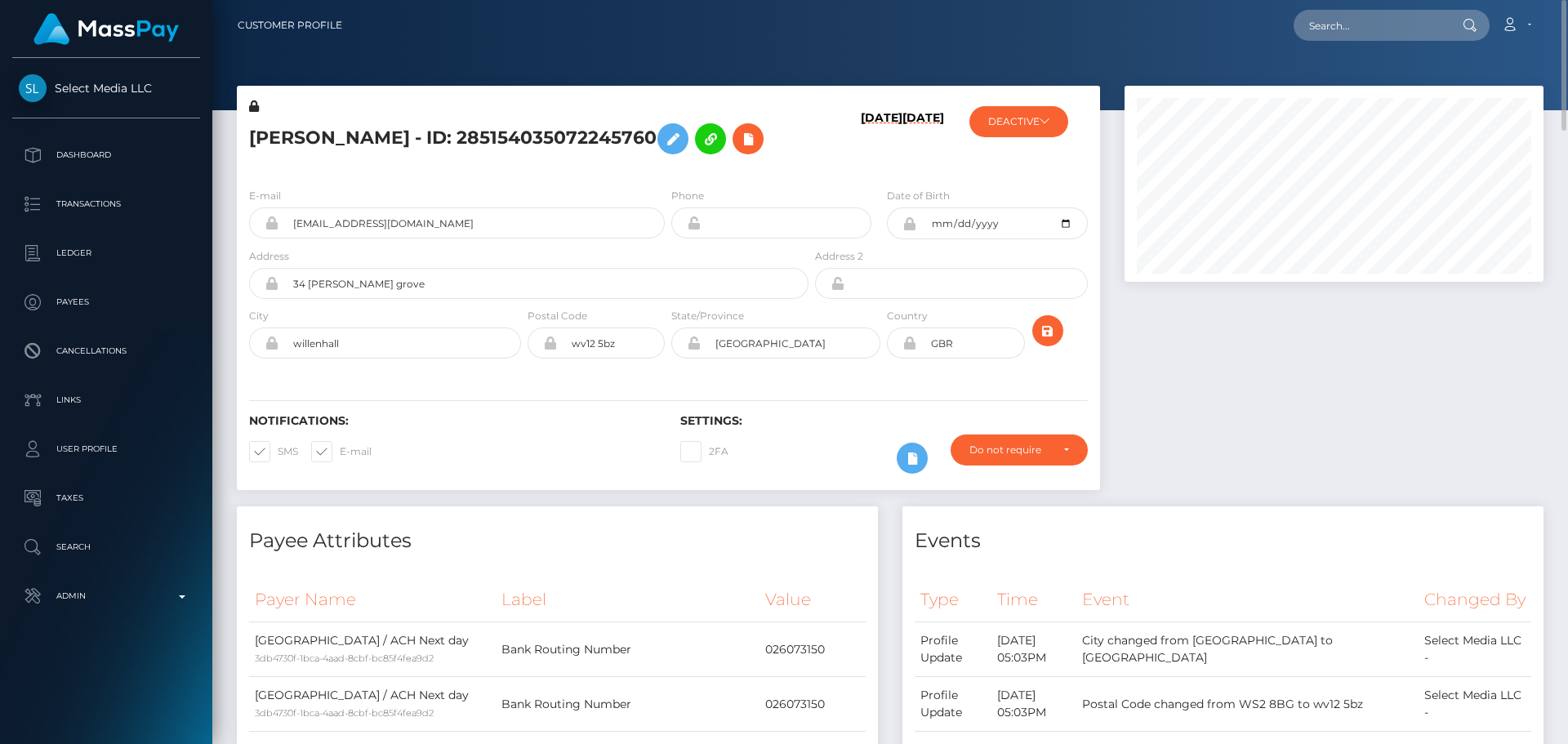
click at [1006, 99] on div "DEACTIVE MG Billing US Corp - ACTIVE DEACTIVE CLOSED DEACTIVE Select Media LLC …" at bounding box center [1028, 137] width 144 height 77
click at [1010, 116] on button "DEACTIVE" at bounding box center [1019, 121] width 99 height 31
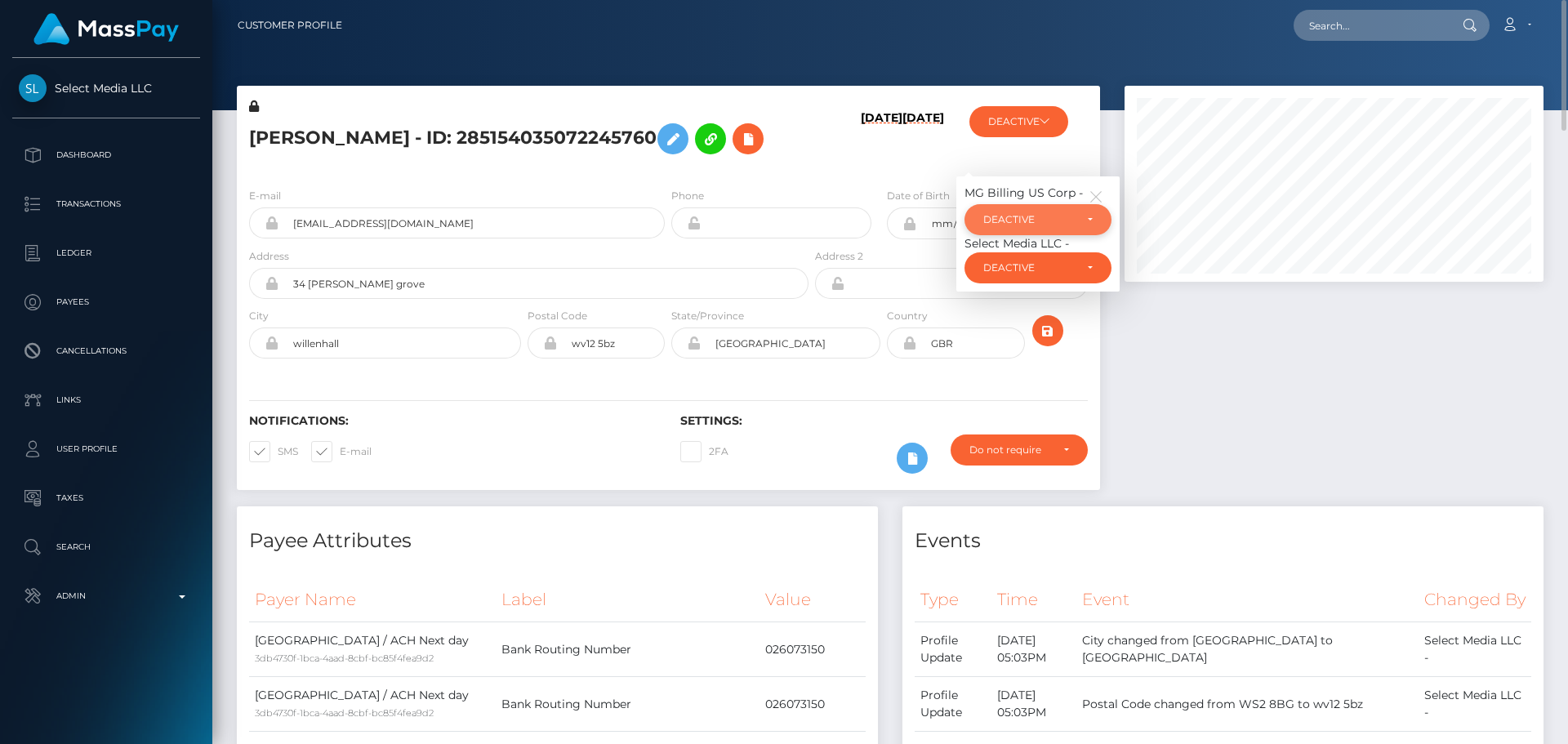
click at [1021, 226] on div "DEACTIVE" at bounding box center [1029, 219] width 91 height 13
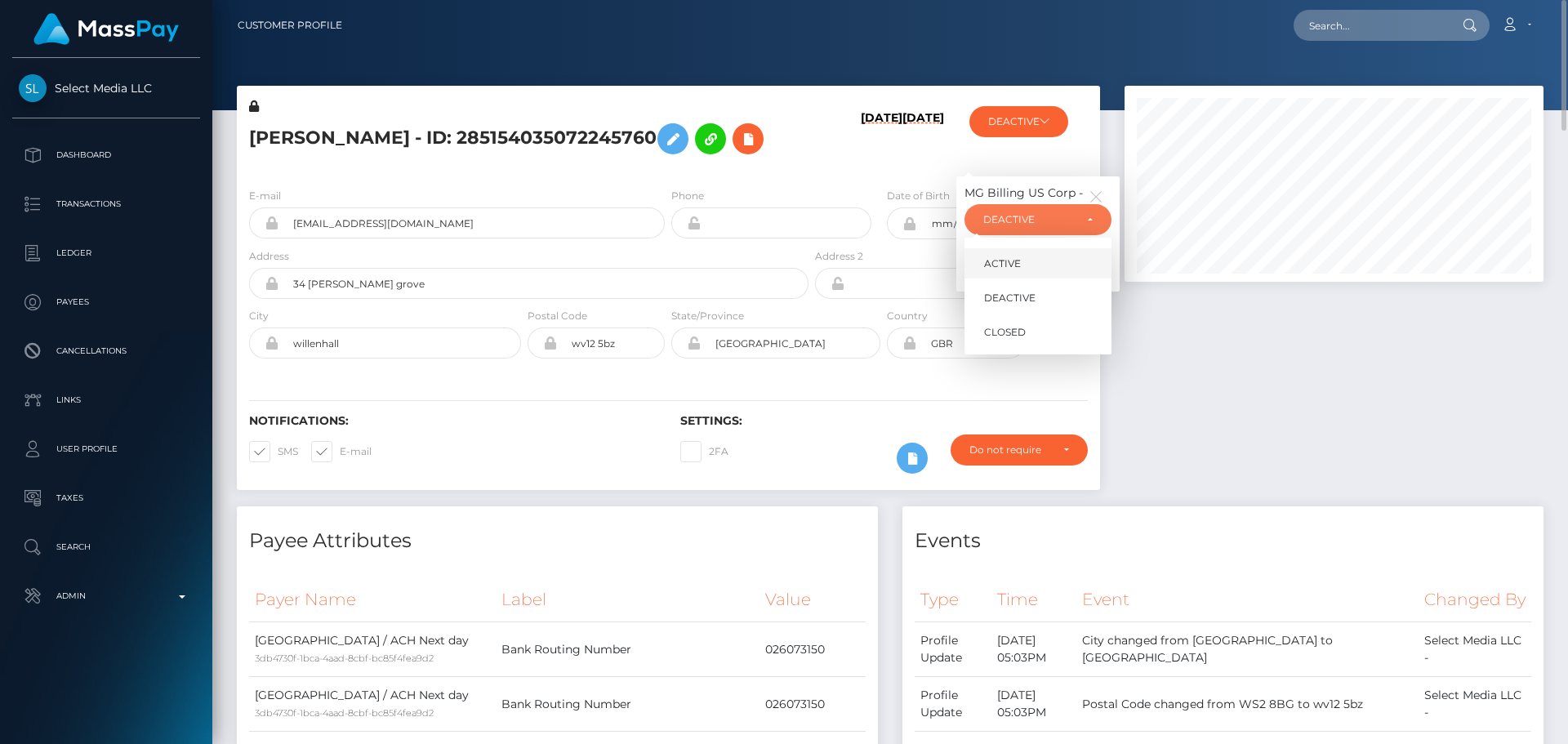
click at [1017, 272] on span "ACTIVE" at bounding box center [1003, 264] width 37 height 15
select select "ACTIVE"
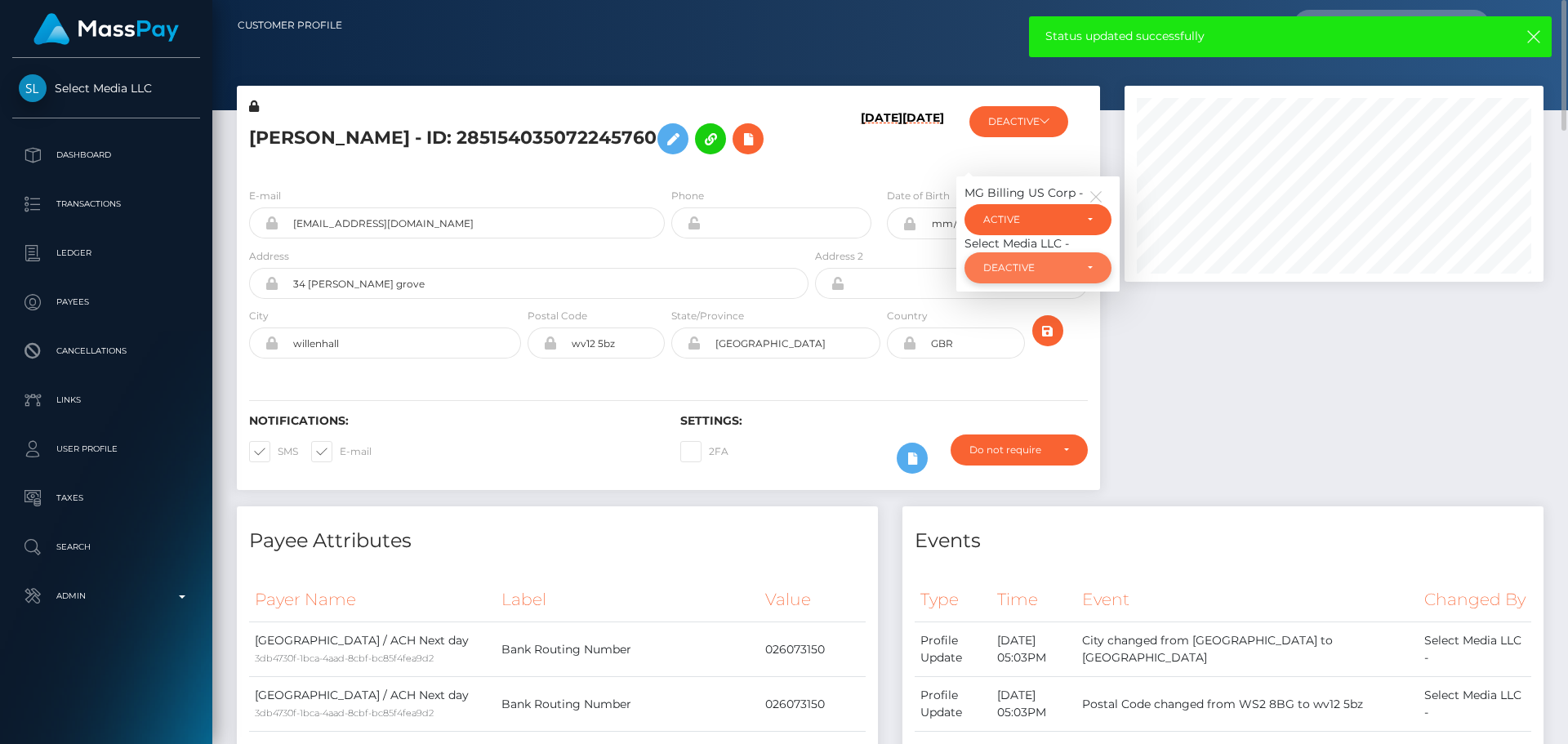
click at [1072, 274] on div "DEACTIVE" at bounding box center [1029, 267] width 91 height 13
click at [1007, 320] on span "ACTIVE" at bounding box center [1003, 312] width 37 height 15
select select "ACTIVE"
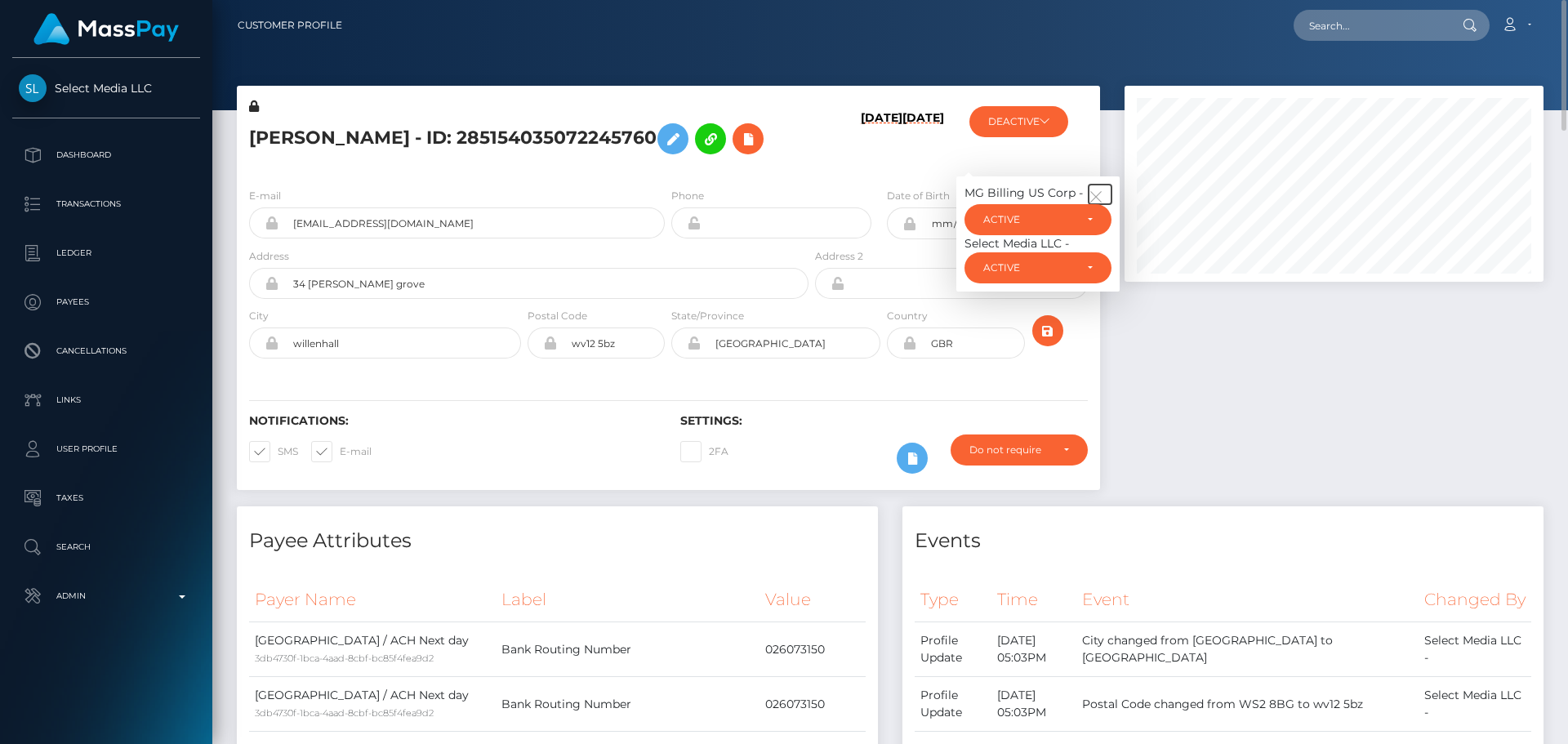
click at [1092, 204] on button "button" at bounding box center [1100, 195] width 23 height 19
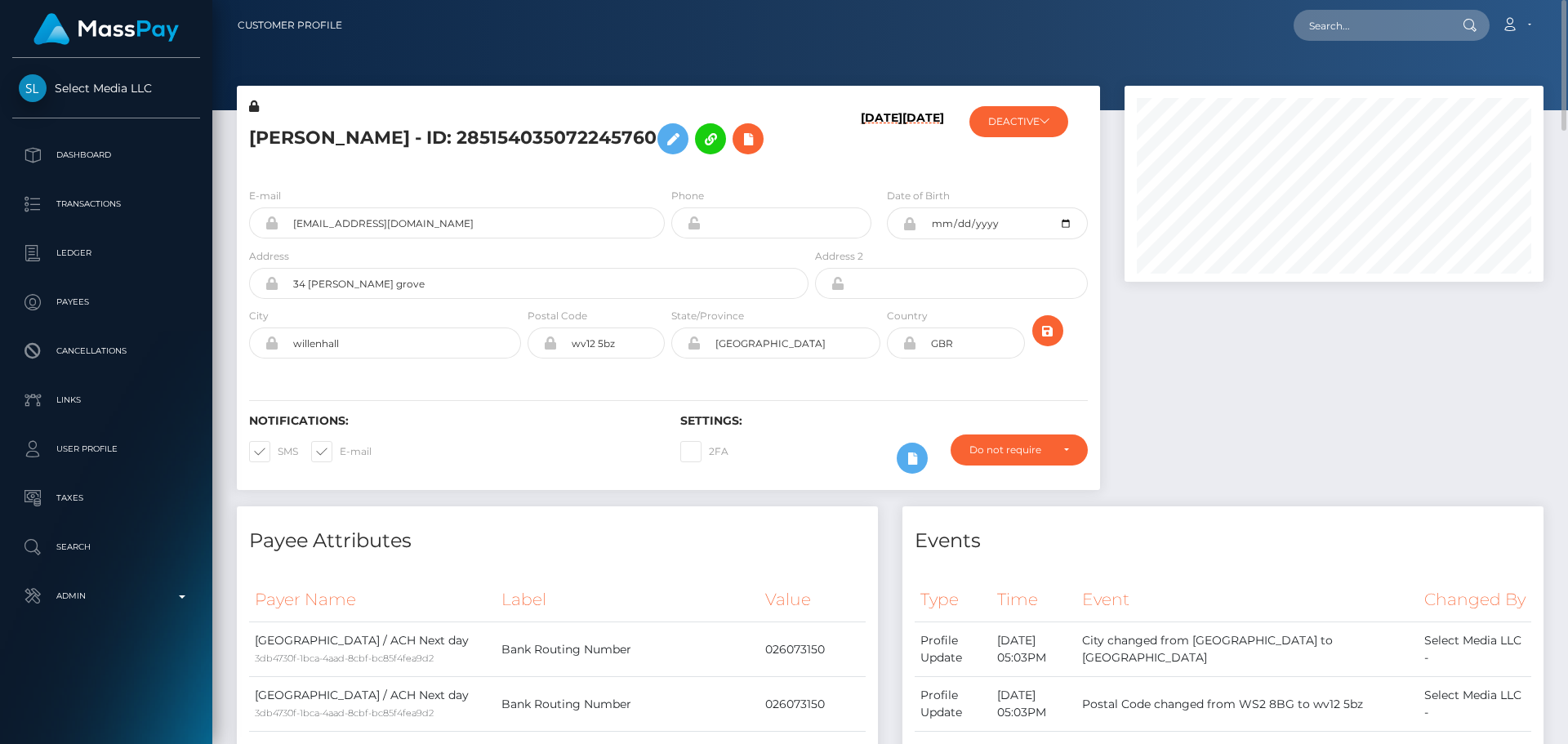
click at [1016, 175] on div "DEACTIVE MG Billing US Corp - ACTIVE DEACTIVE CLOSED ACTIVE ACTIVE DEACTIVE CLO…" at bounding box center [1028, 137] width 144 height 77
click at [1053, 342] on icon "submit" at bounding box center [1048, 330] width 19 height 20
click at [801, 175] on div "[PERSON_NAME] - ID: 285154035072245760" at bounding box center [524, 137] width 575 height 77
click at [1046, 342] on icon "submit" at bounding box center [1048, 330] width 19 height 20
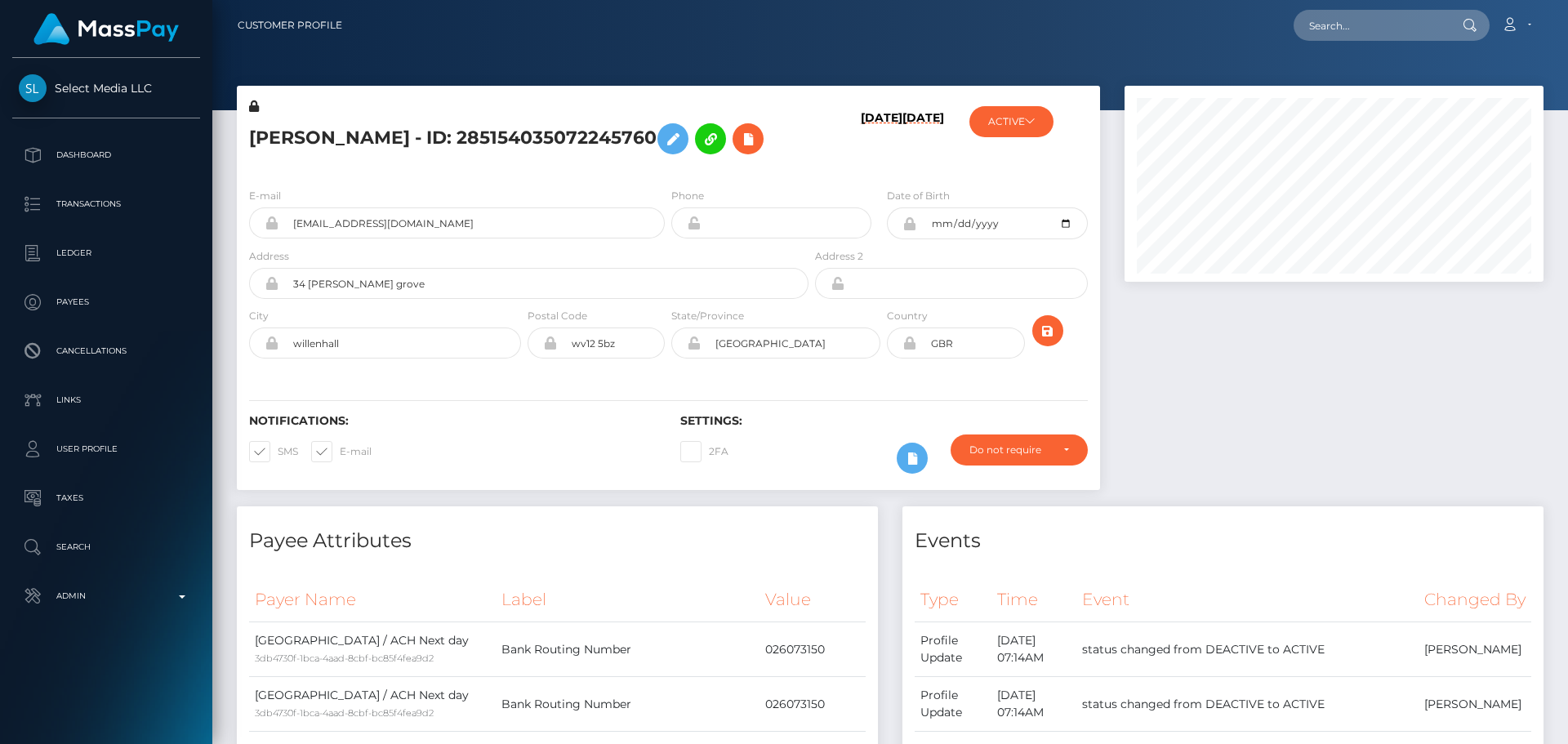
scroll to position [196, 420]
click at [765, 163] on h5 "[PERSON_NAME] - ID: 285154035072245760" at bounding box center [524, 138] width 550 height 47
click at [1042, 118] on button "ACTIVE" at bounding box center [1012, 121] width 84 height 31
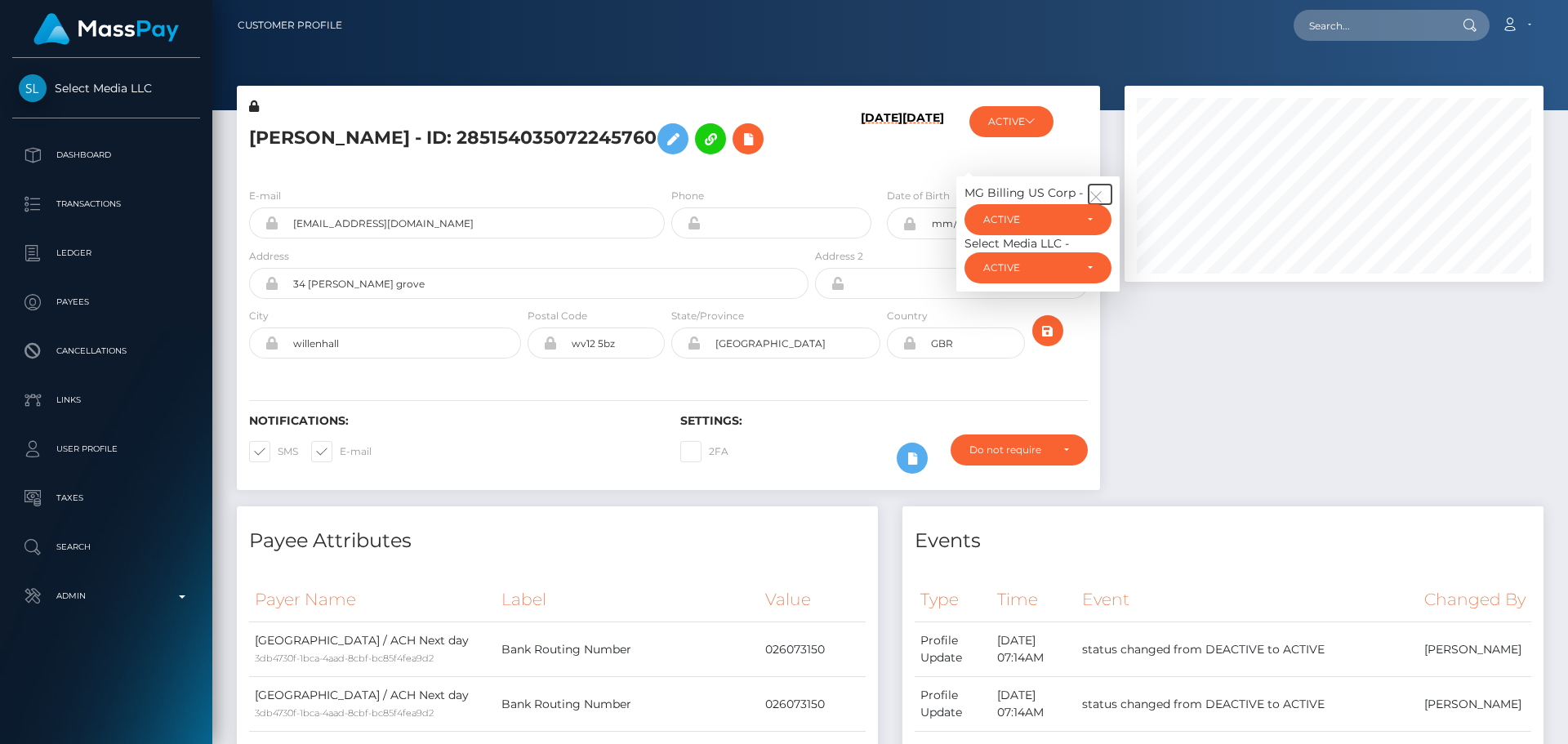
click at [1104, 204] on button "button" at bounding box center [1100, 195] width 23 height 19
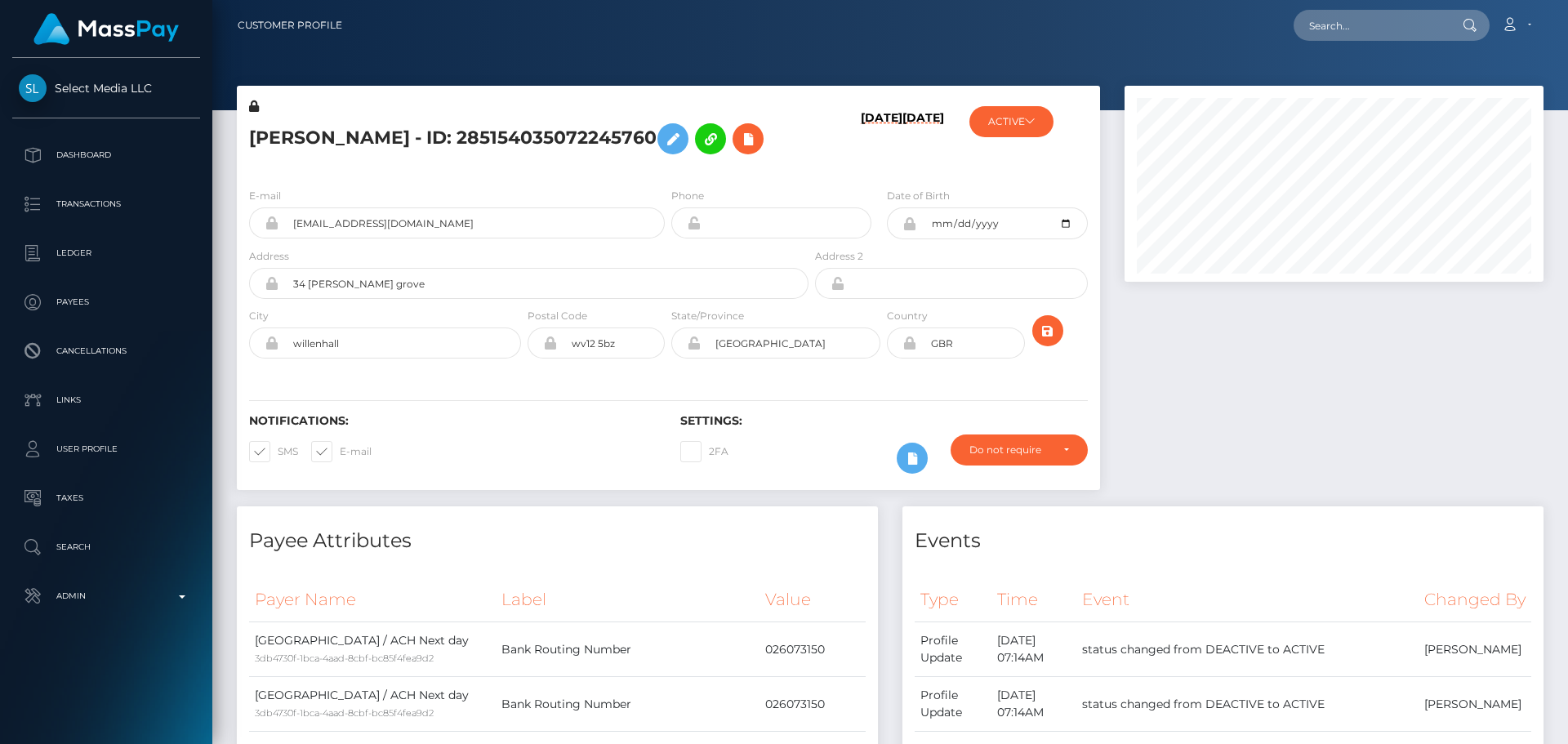
click at [861, 168] on h6 "[DATE]" at bounding box center [882, 139] width 42 height 57
click at [668, 175] on div "[PERSON_NAME] - ID: 285154035072245760" at bounding box center [524, 137] width 575 height 77
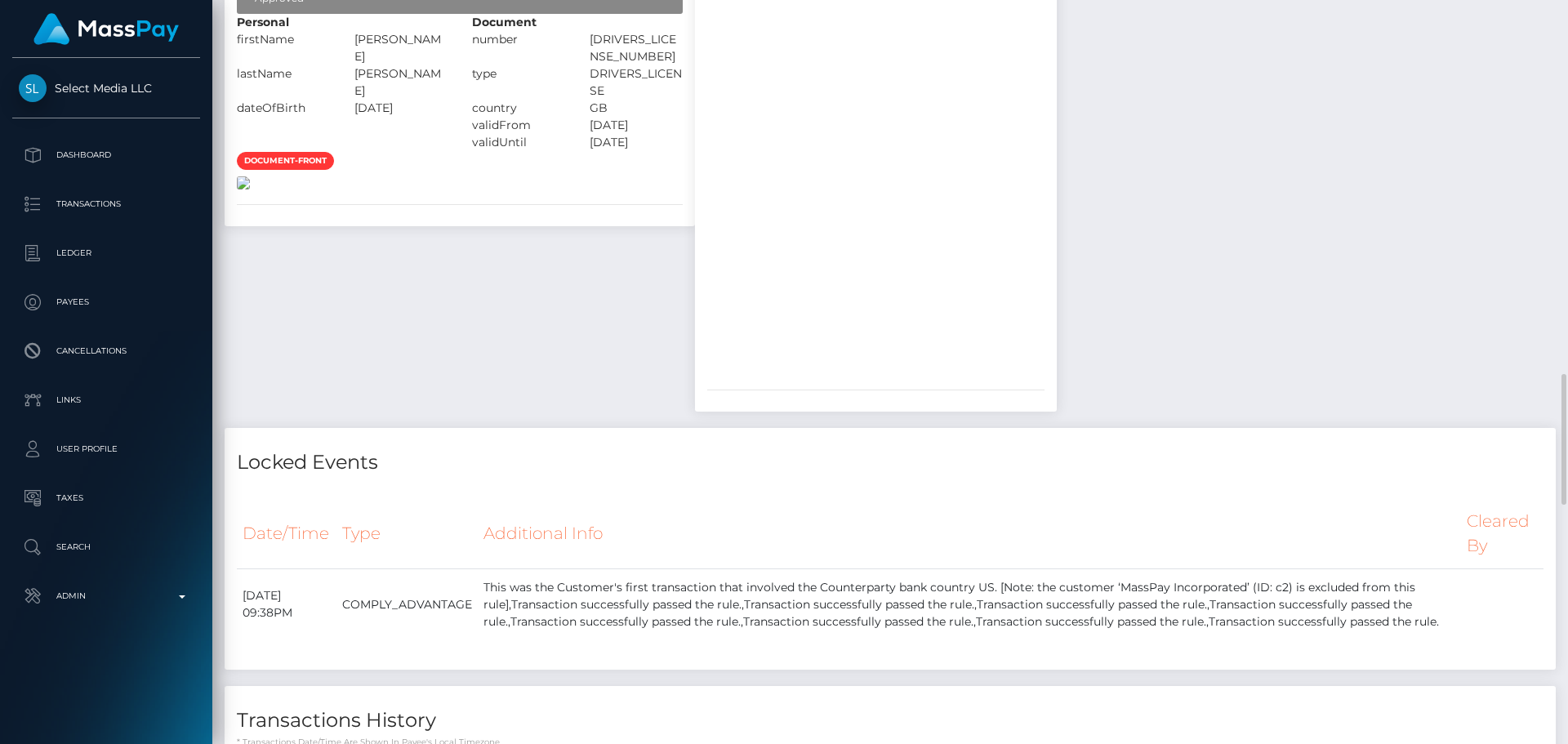
scroll to position [2043, 0]
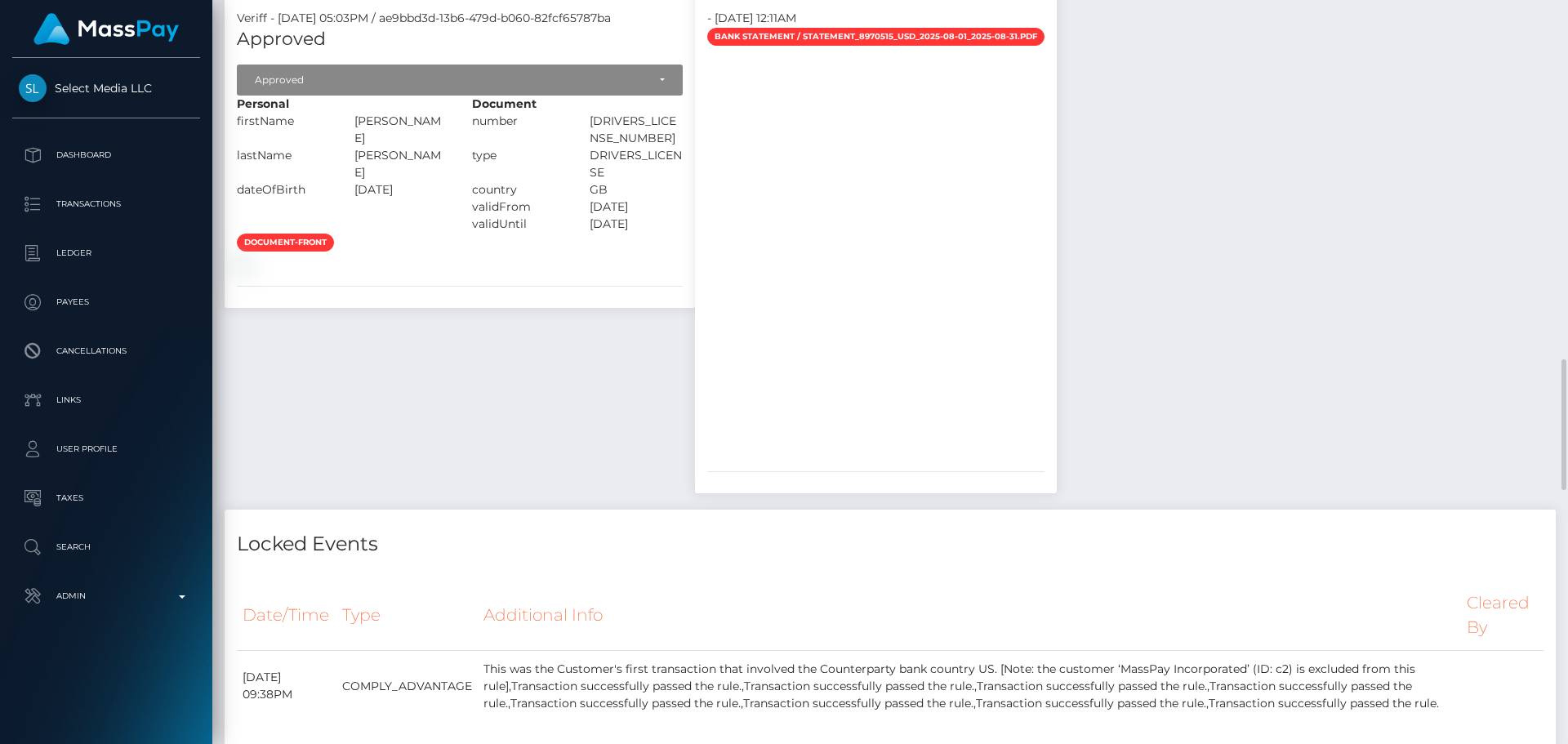
click at [575, 273] on div "document-front" at bounding box center [459, 253] width 470 height 40
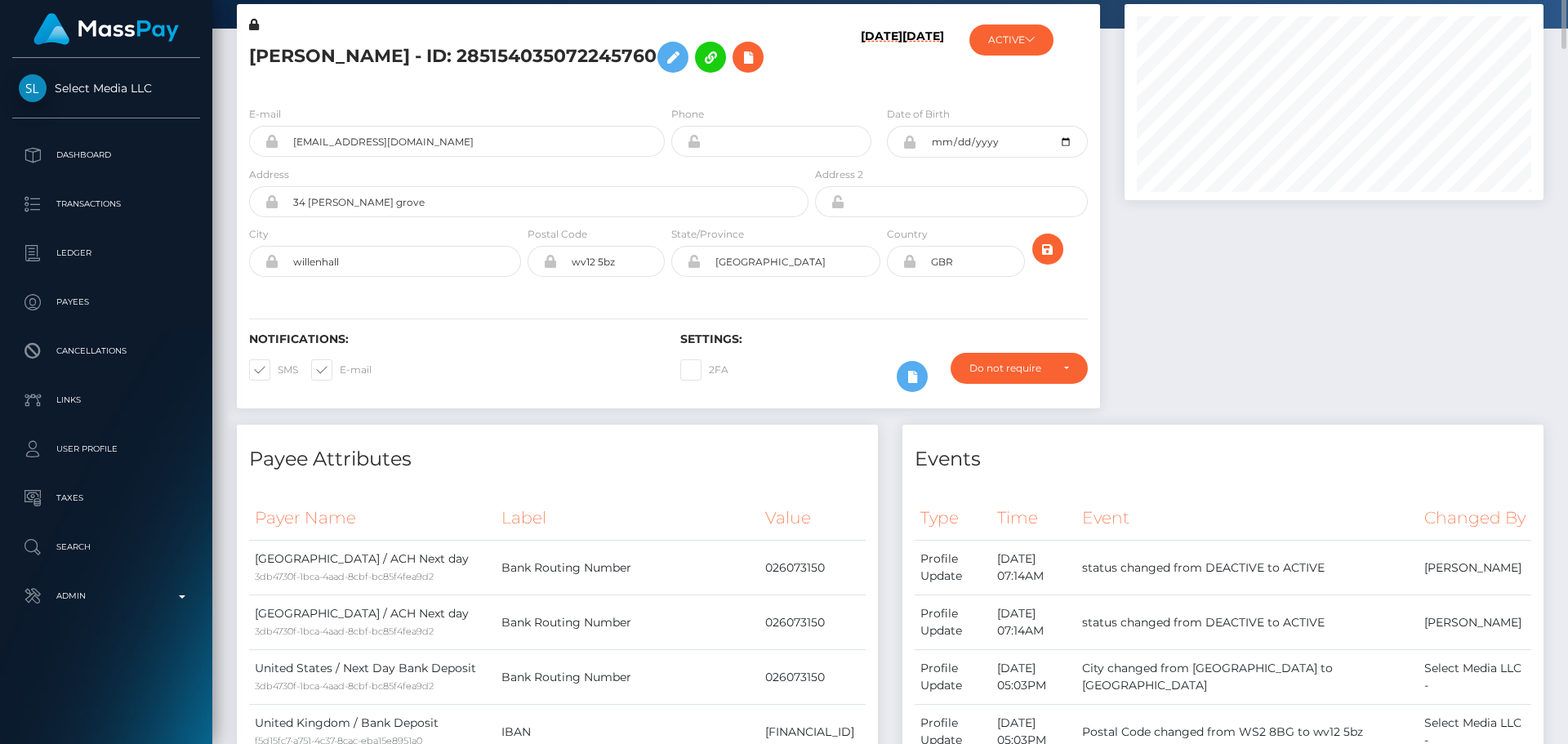
scroll to position [0, 0]
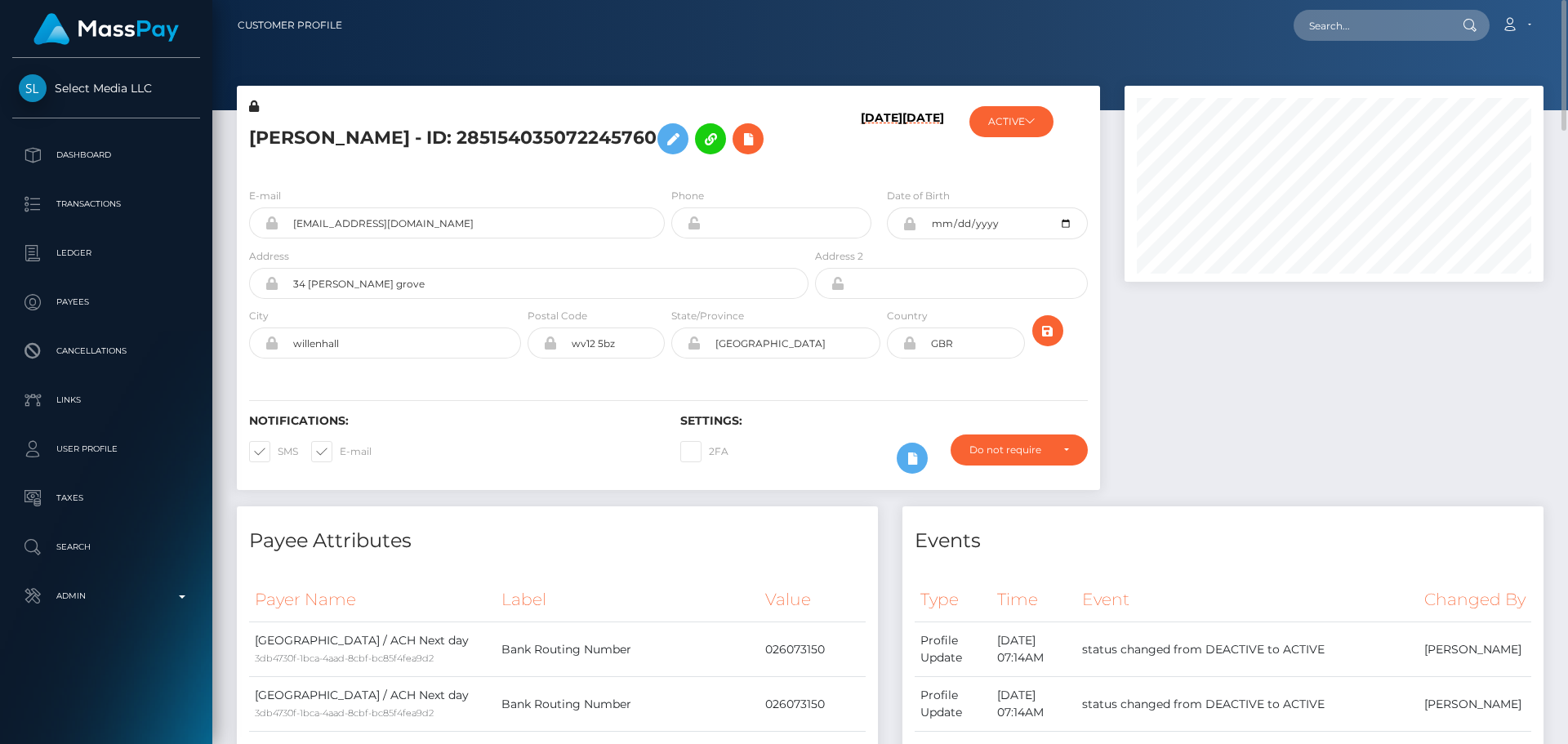
click at [417, 132] on h5 "STEVEN JAMES EAGLETON - ID: 285154035072245760" at bounding box center [524, 138] width 550 height 47
copy h5 "STEVEN JAMES EAGLETON - ID: 285154035072245760"
drag, startPoint x: 476, startPoint y: 267, endPoint x: 243, endPoint y: 269, distance: 233.0
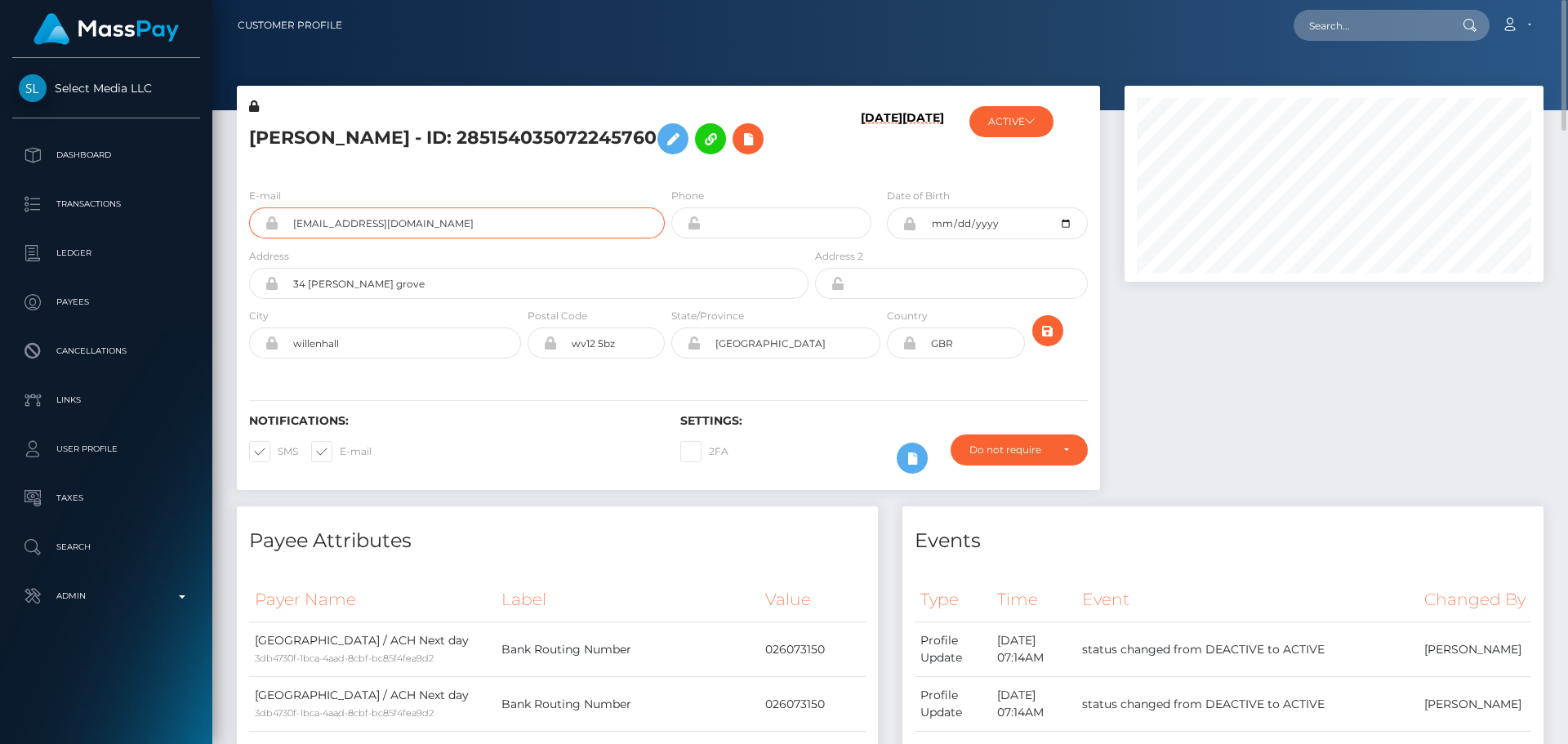
click at [243, 248] on div "E-mail technorogue@outlook.com" at bounding box center [452, 217] width 431 height 60
click at [576, 163] on h5 "STEVEN JAMES EAGLETON - ID: 285154035072245760" at bounding box center [524, 138] width 550 height 47
click at [1388, 24] on input "text" at bounding box center [1370, 25] width 153 height 31
paste input "9489270"
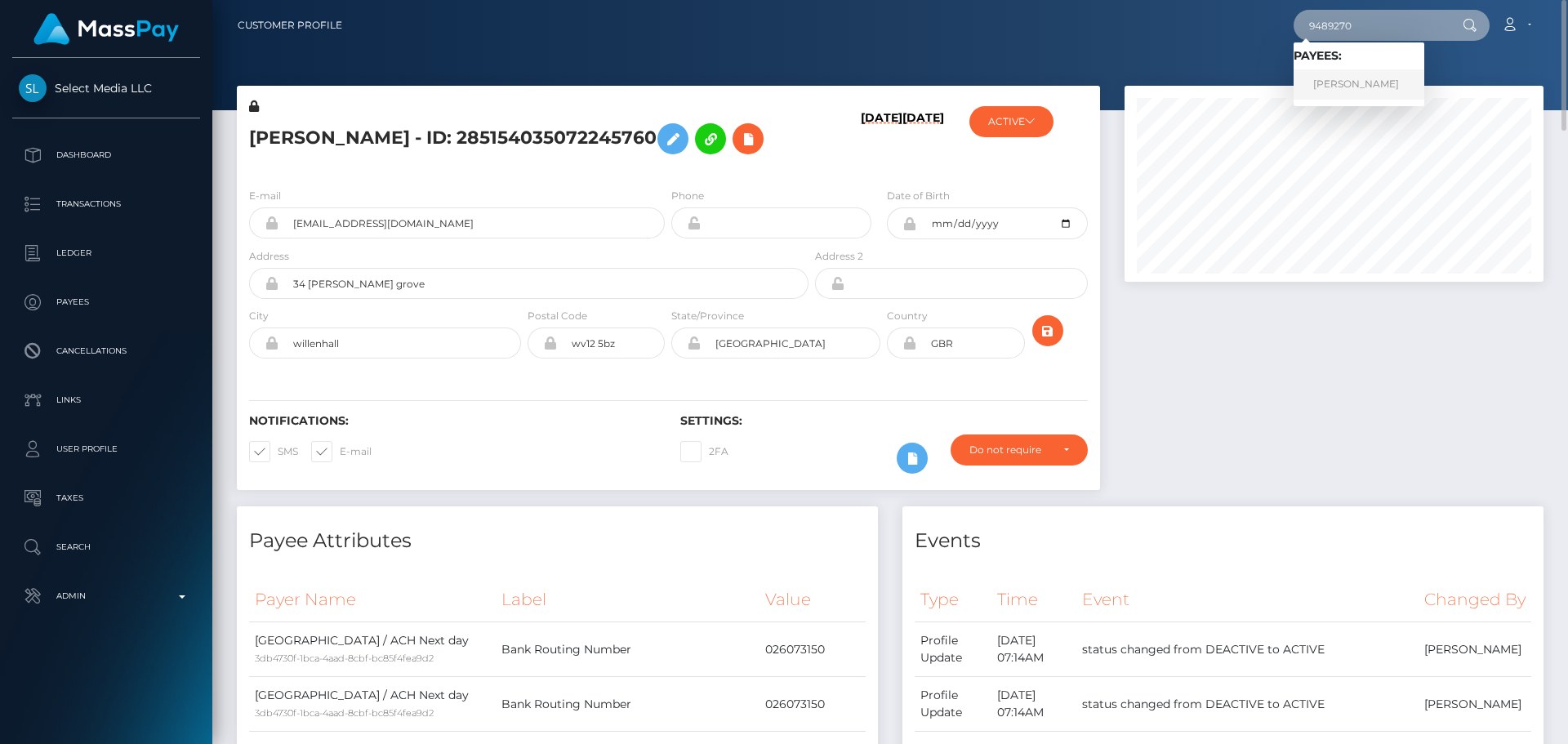
type input "9489270"
click at [1372, 76] on link "Laura meekers" at bounding box center [1359, 84] width 131 height 31
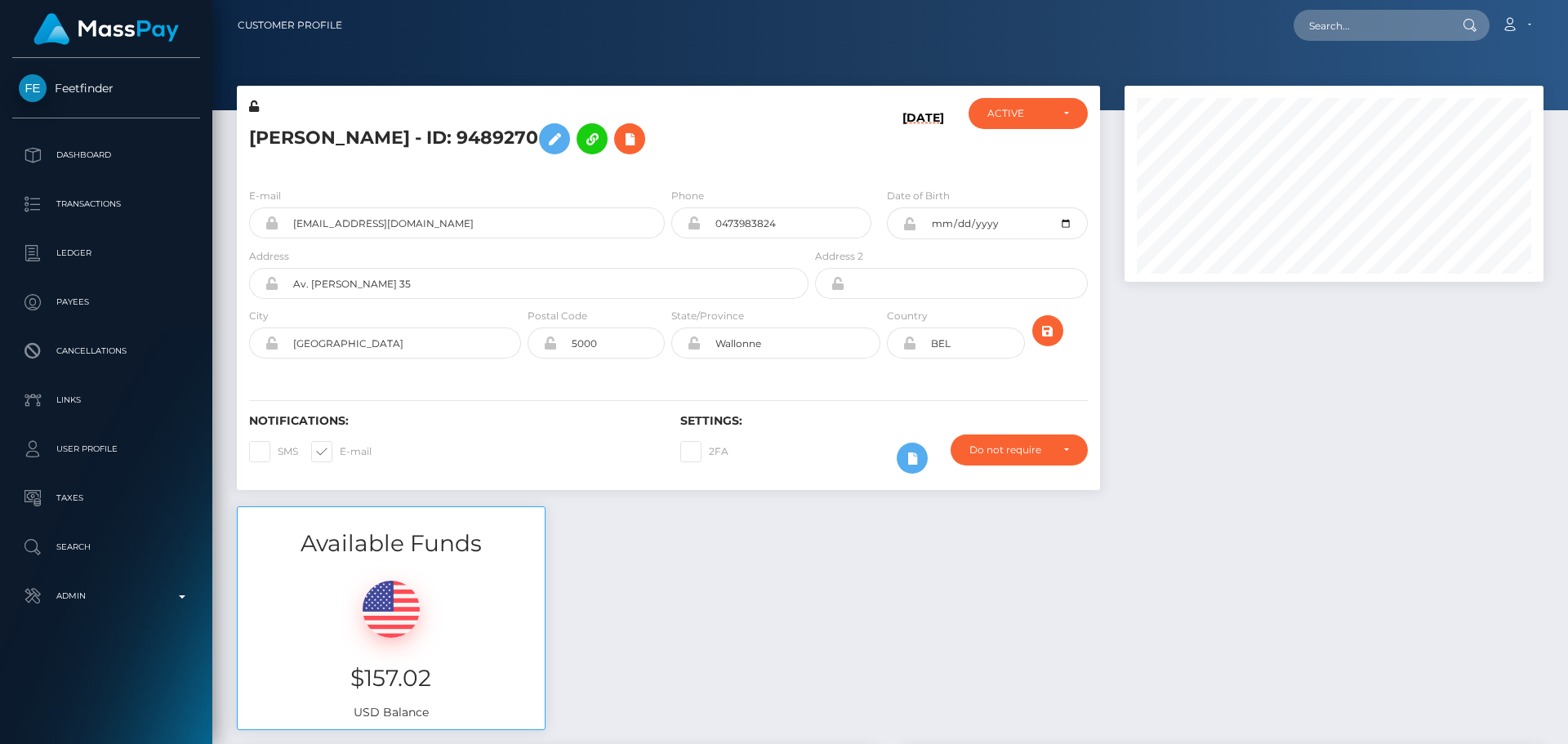
scroll to position [196, 420]
click at [678, 142] on h5 "[PERSON_NAME] - ID: 9489270" at bounding box center [524, 138] width 550 height 47
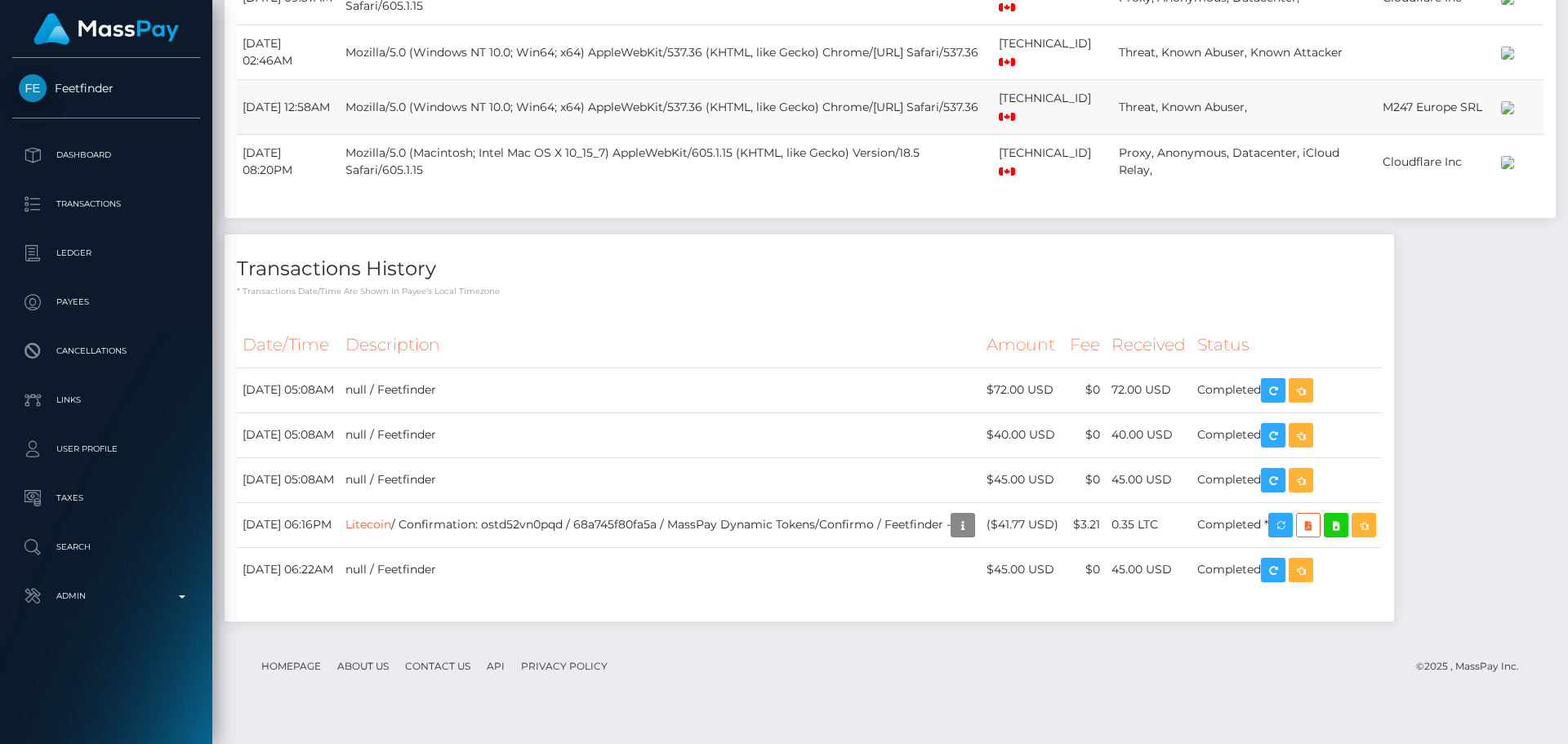
scroll to position [2203, 0]
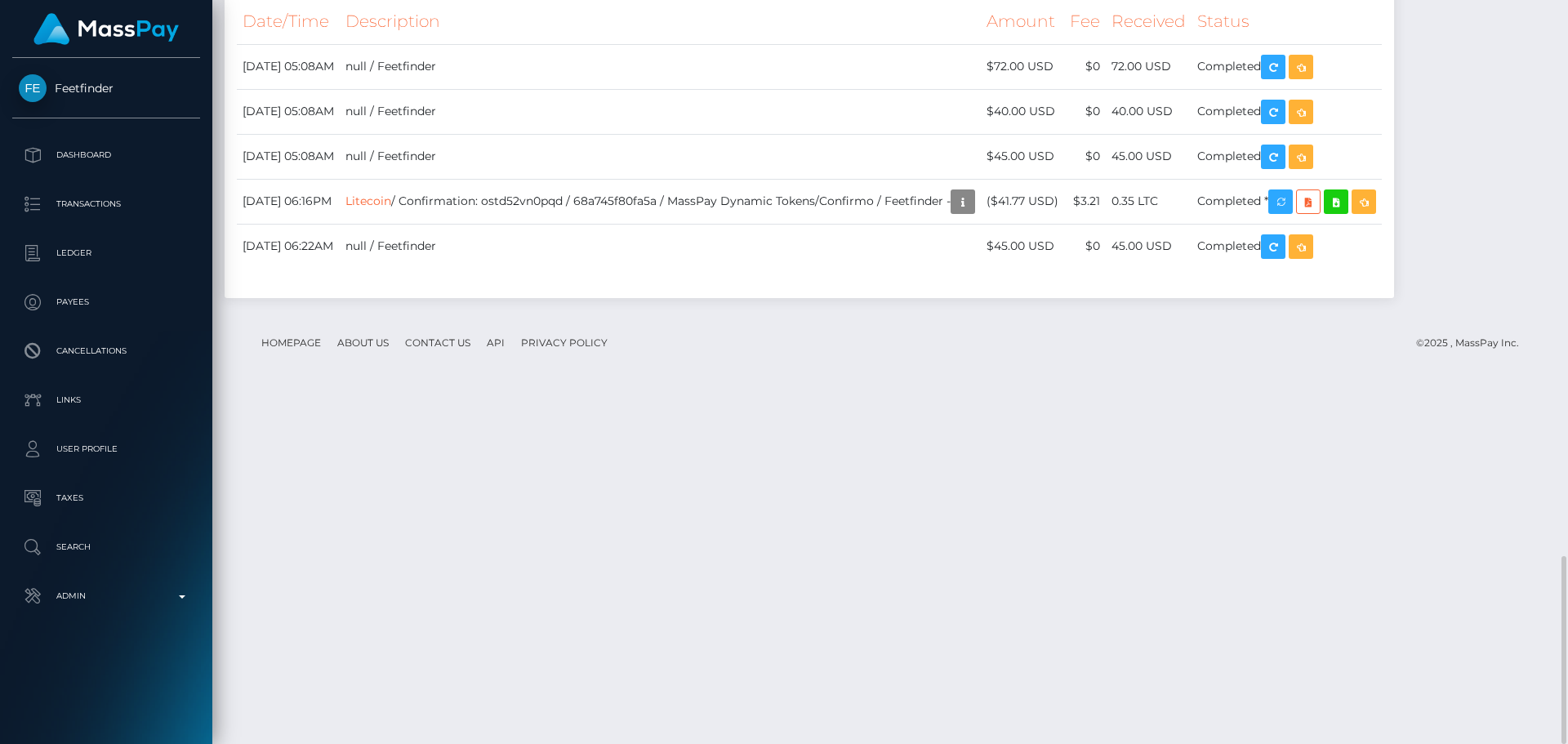
click at [656, 297] on div "Transactions History * Transactions date/time are shown in payee's local timezo…" at bounding box center [809, 103] width 1169 height 386
click at [696, 297] on div "Transactions History * Transactions date/time are shown in payee's local timezo…" at bounding box center [809, 103] width 1169 height 386
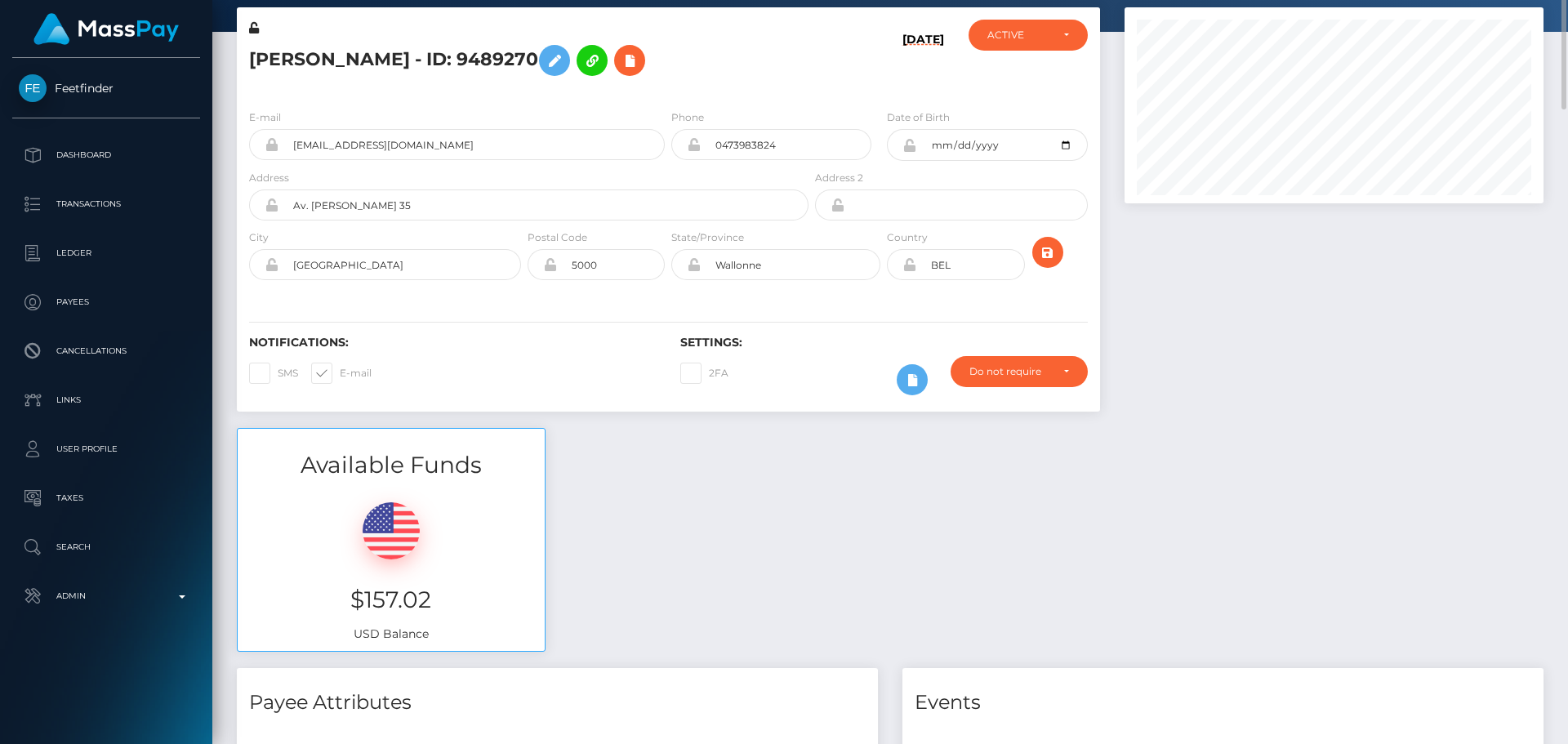
scroll to position [0, 0]
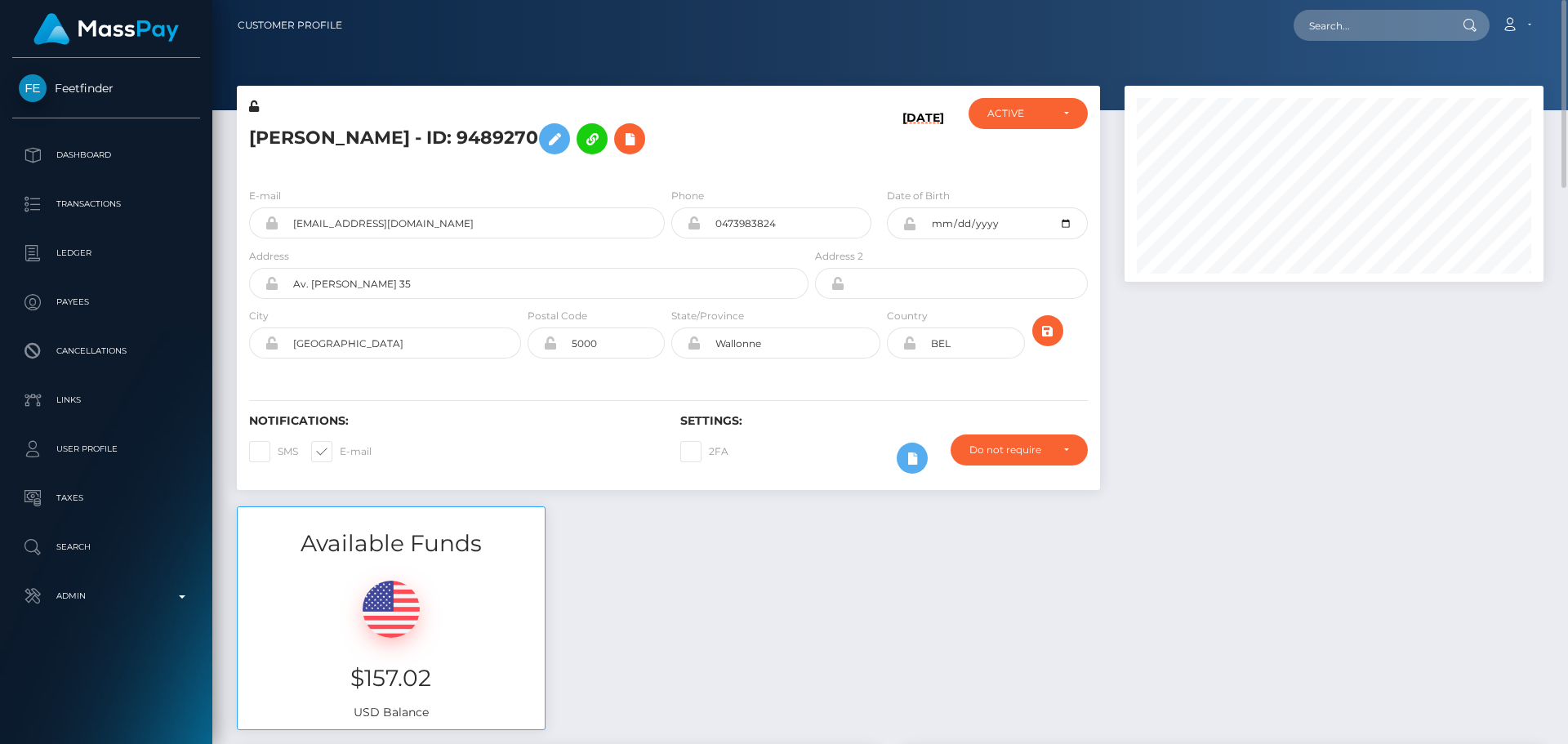
click at [701, 140] on h5 "[PERSON_NAME] - ID: 9489270" at bounding box center [524, 138] width 550 height 47
click at [1382, 28] on input "text" at bounding box center [1370, 25] width 153 height 31
paste input "[EMAIL_ADDRESS][DOMAIN_NAME]"
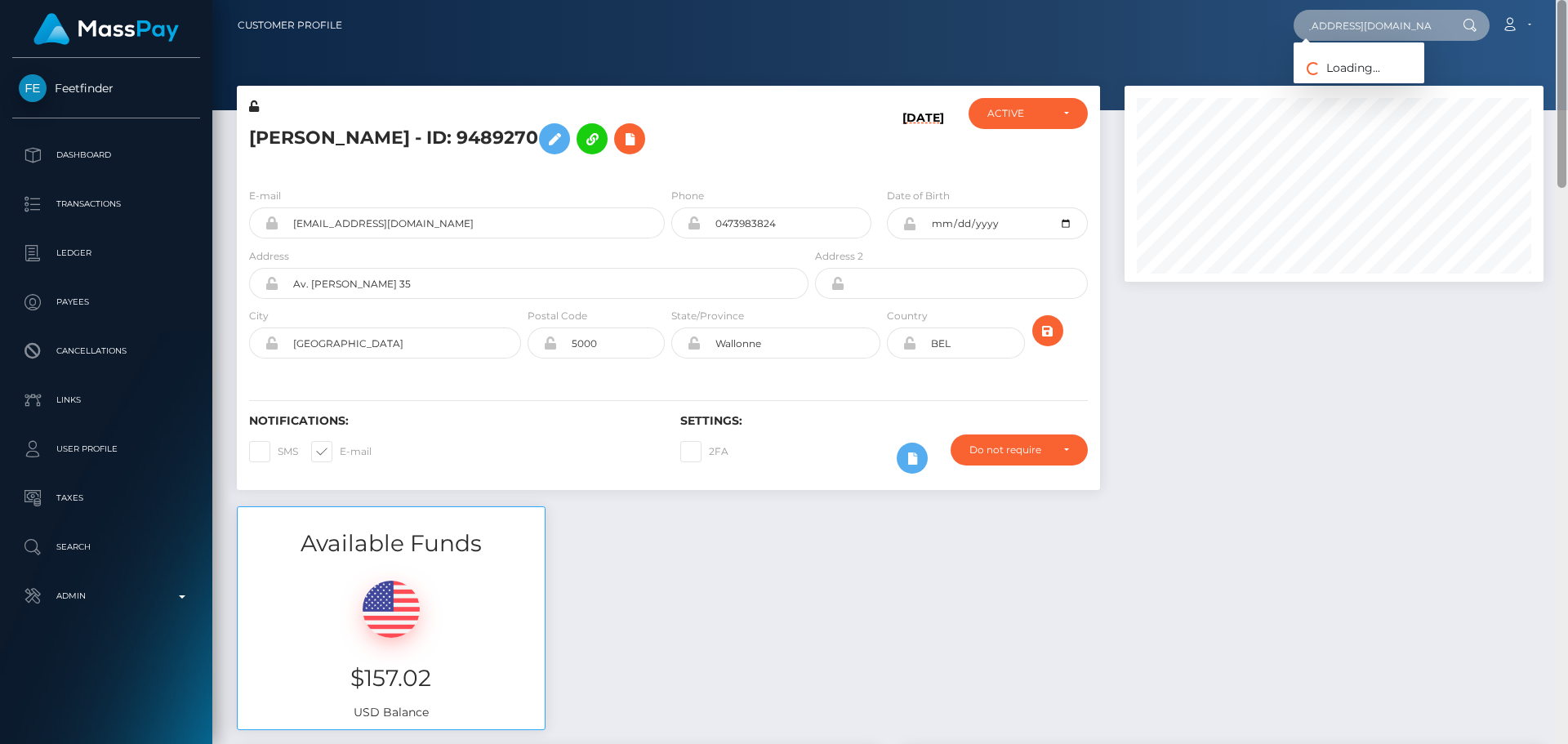
type input "[EMAIL_ADDRESS][DOMAIN_NAME]"
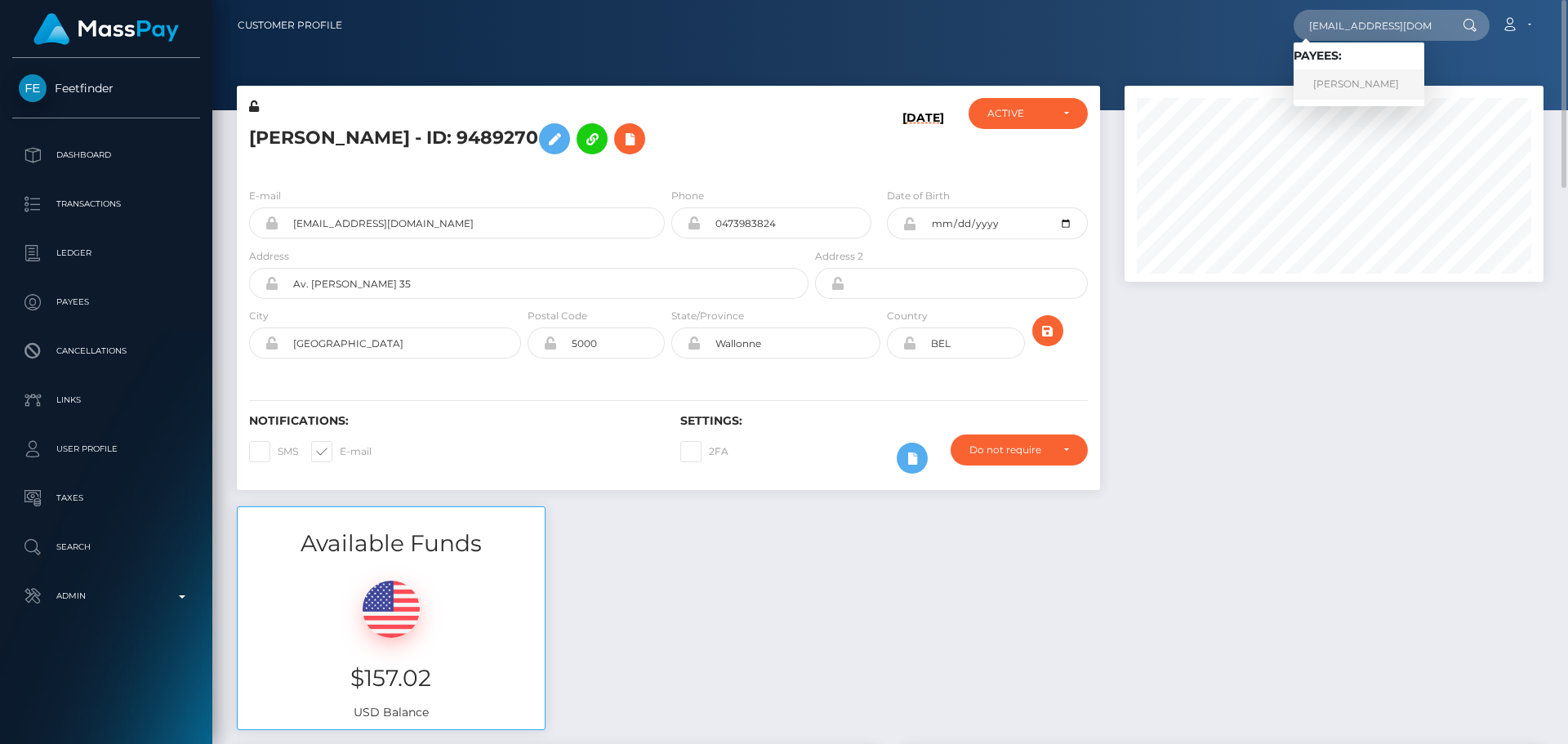
click at [1368, 74] on link "[PERSON_NAME]" at bounding box center [1359, 84] width 131 height 31
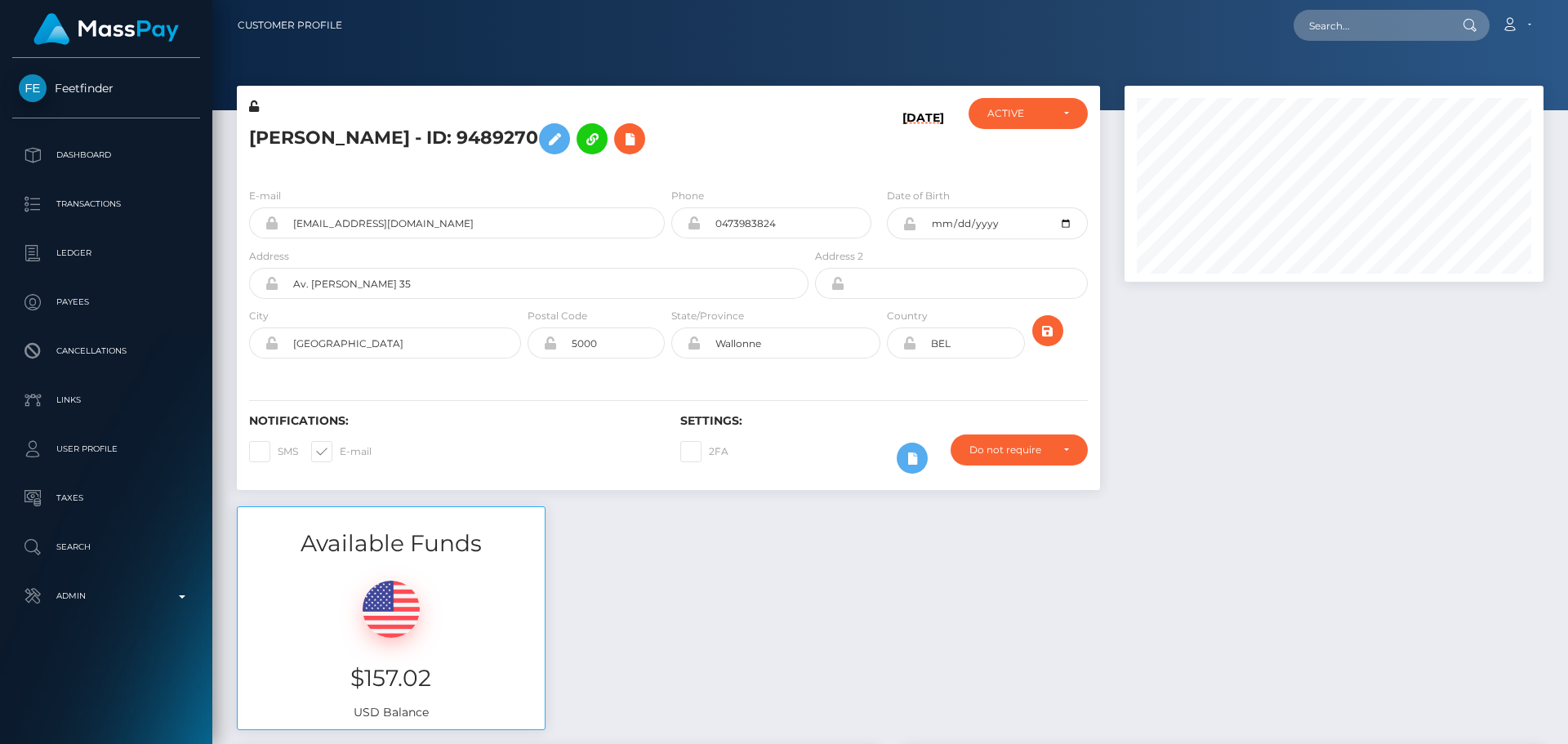
scroll to position [196, 420]
click at [829, 228] on input "0473983824" at bounding box center [786, 223] width 171 height 31
paste input "33745337652"
type input "33745337652"
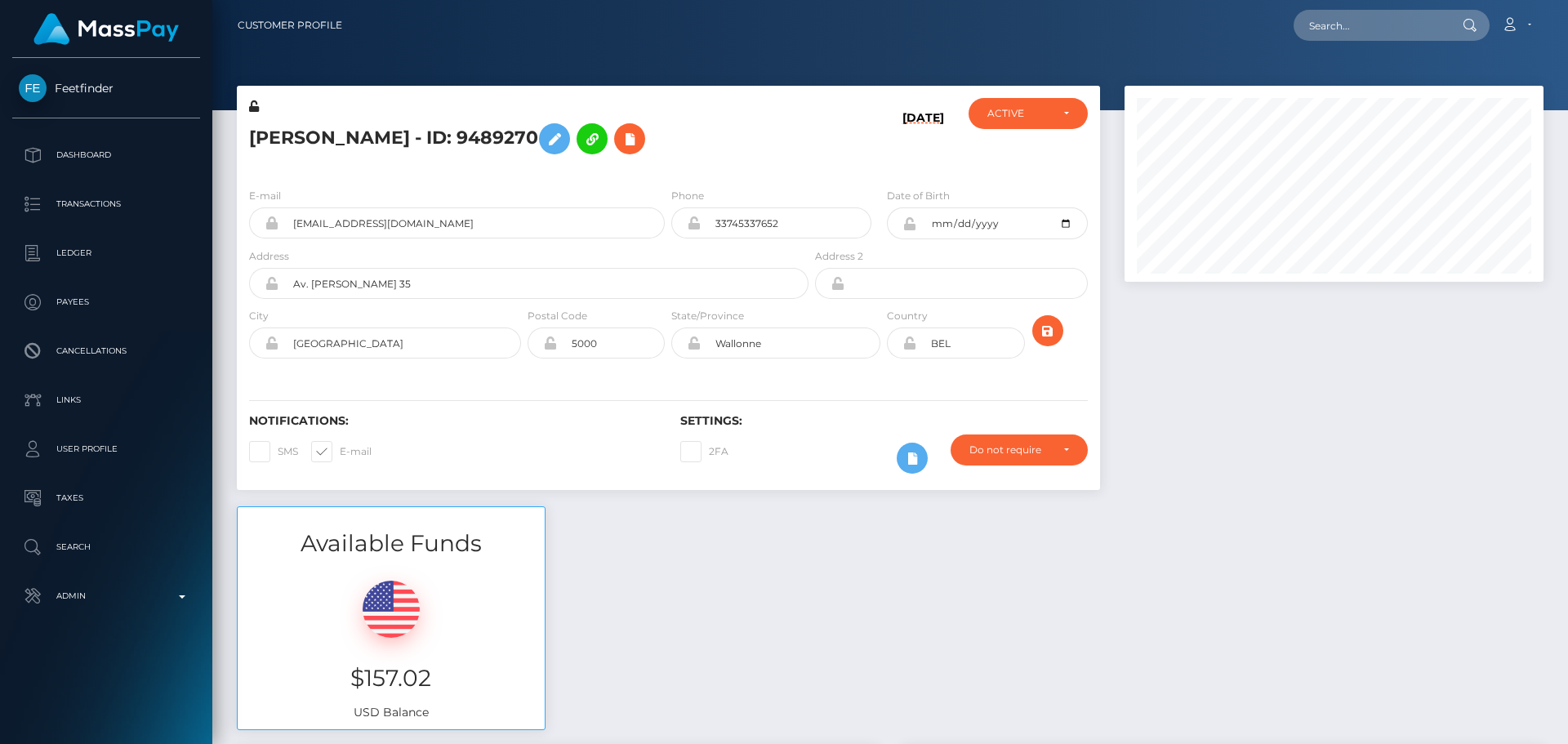
click at [829, 381] on div "Notifications: SMS E-mail Settings: 2FA" at bounding box center [668, 432] width 864 height 115
click at [1044, 322] on icon "submit" at bounding box center [1048, 330] width 19 height 20
click at [545, 140] on icon at bounding box center [554, 138] width 19 height 20
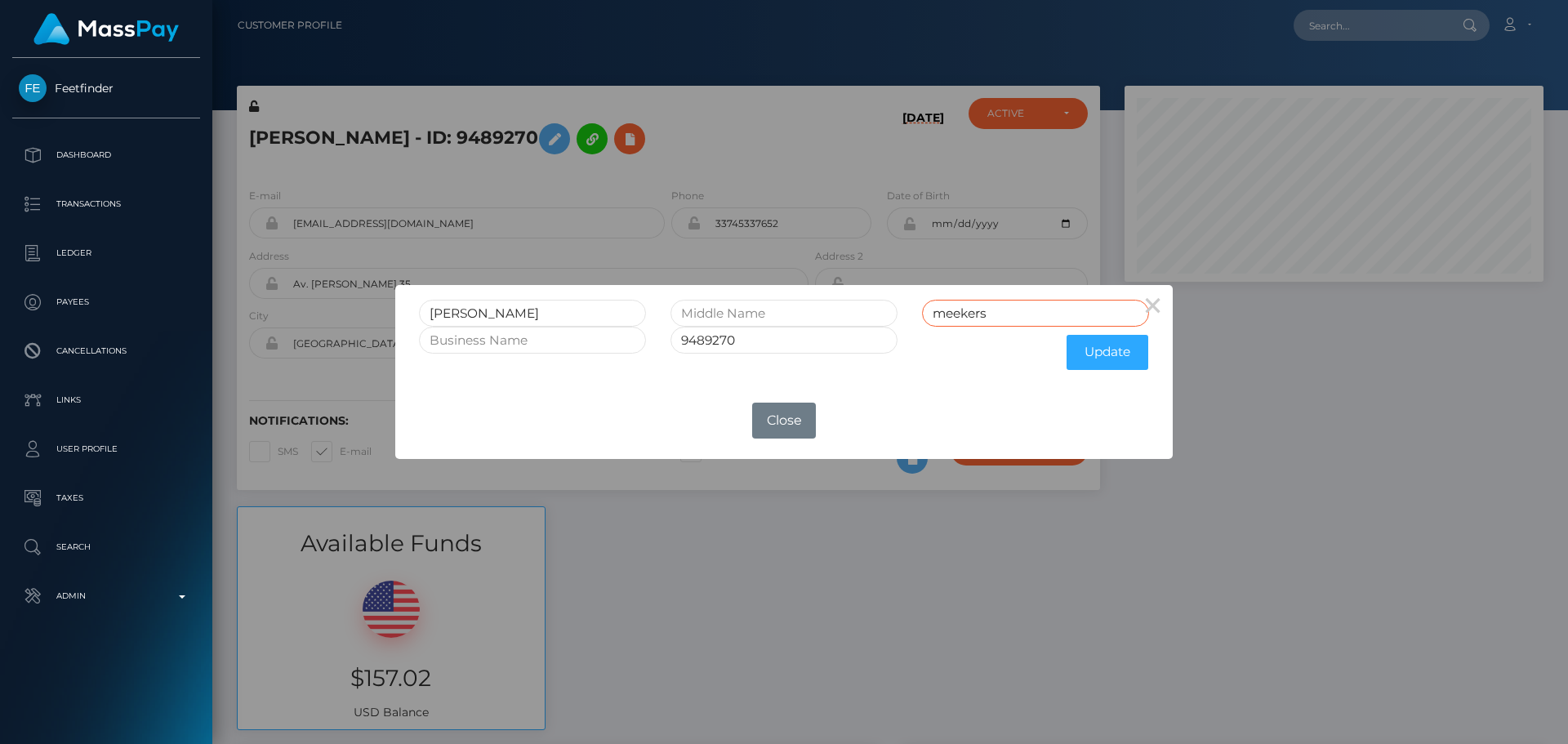
click at [945, 308] on input "meekers" at bounding box center [1035, 313] width 227 height 27
type input "Meekers"
click at [1122, 351] on button "Update" at bounding box center [1107, 352] width 81 height 35
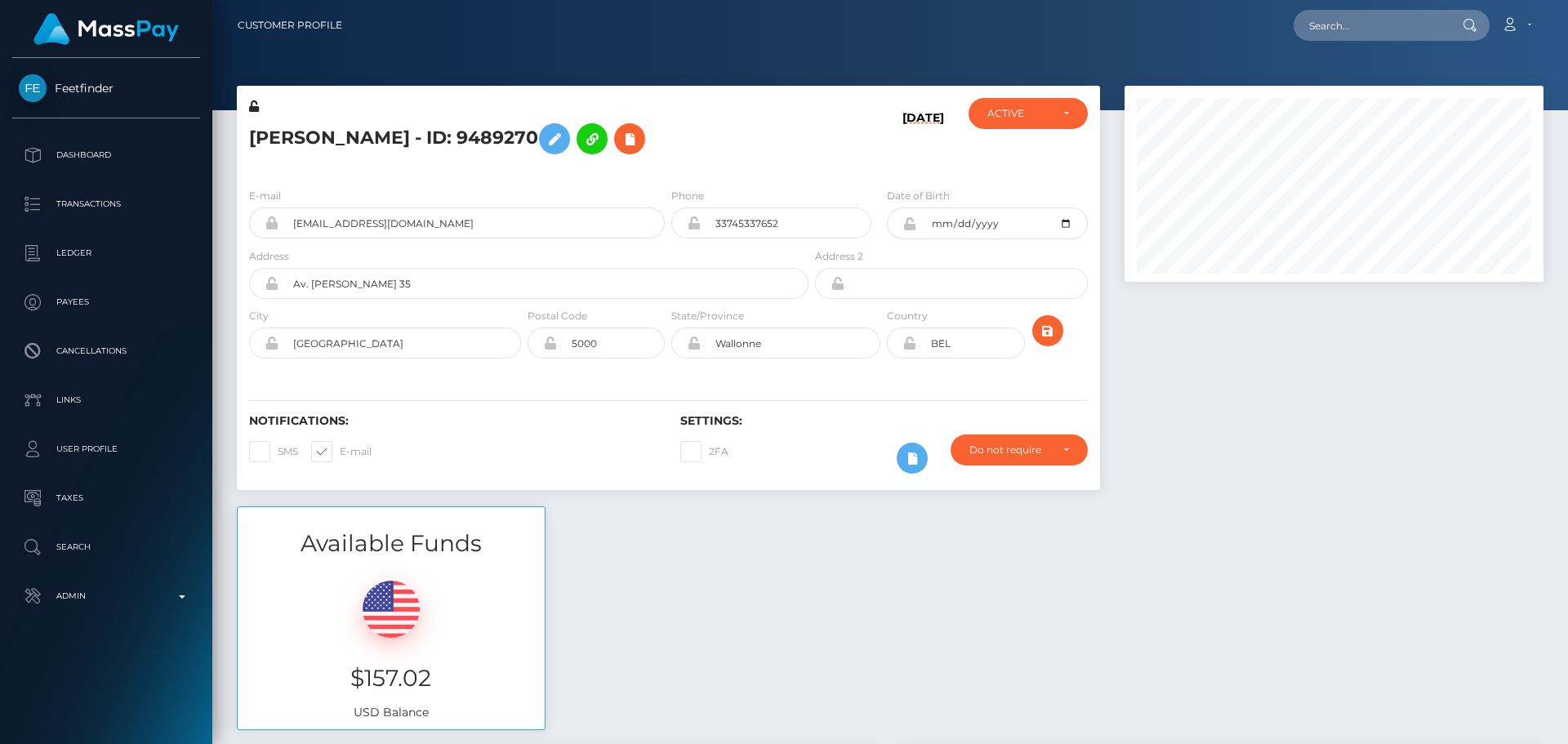
scroll to position [196, 420]
click at [1042, 330] on icon "submit" at bounding box center [1048, 330] width 19 height 20
click at [623, 134] on button at bounding box center [629, 138] width 31 height 31
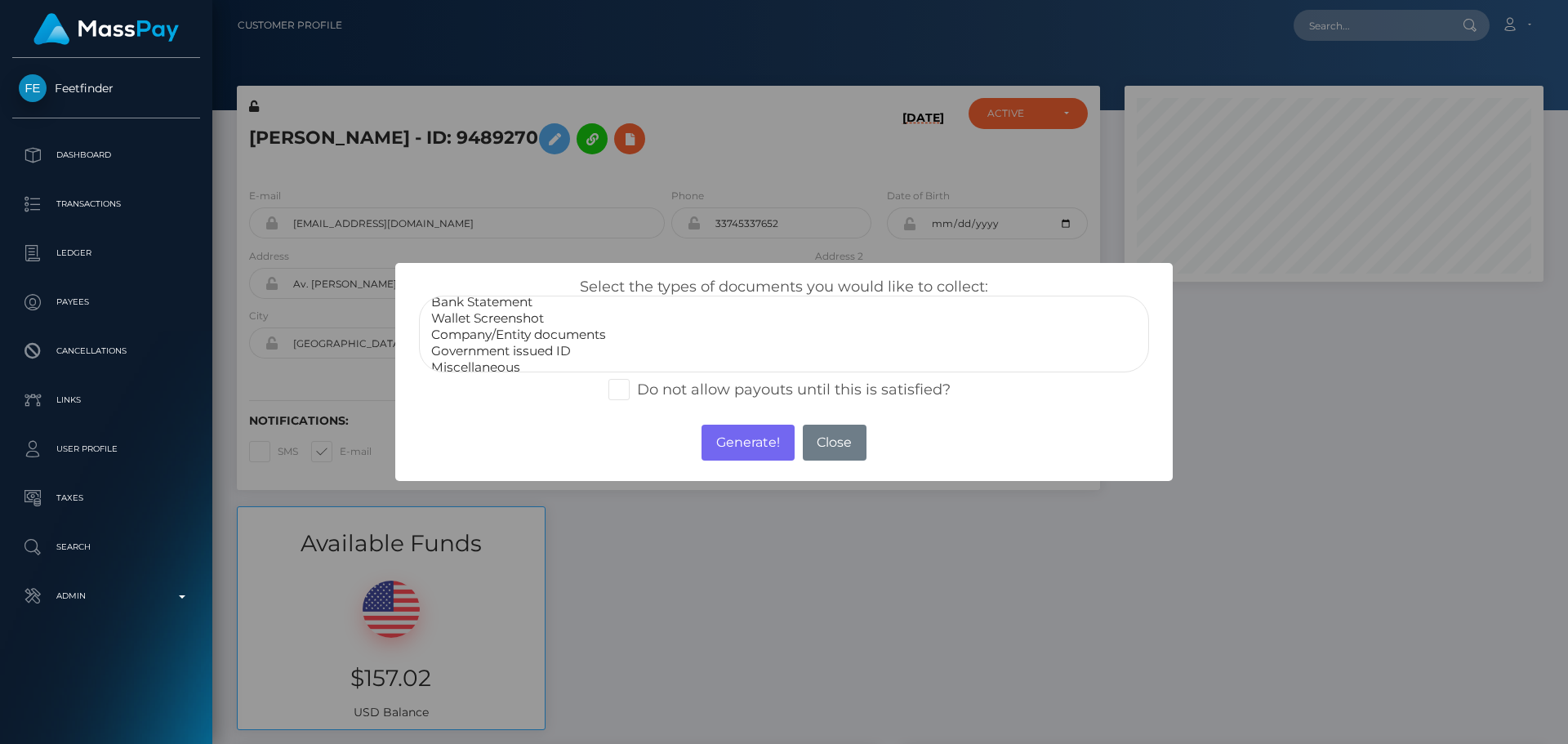
scroll to position [32, 0]
select select "Miscellaneous"
click at [499, 355] on option "Miscellaneous" at bounding box center [783, 358] width 709 height 17
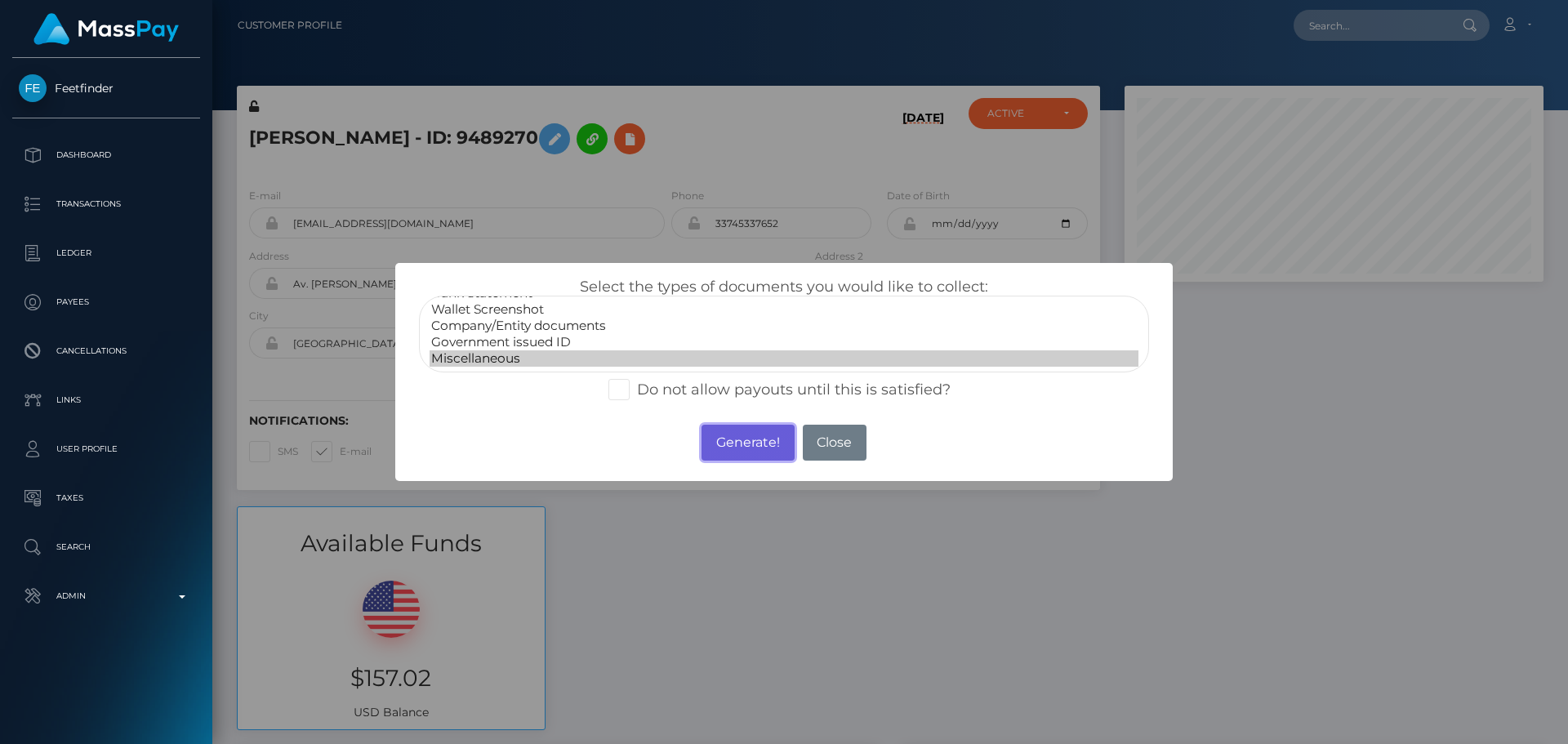
click at [748, 444] on button "Generate!" at bounding box center [747, 443] width 92 height 36
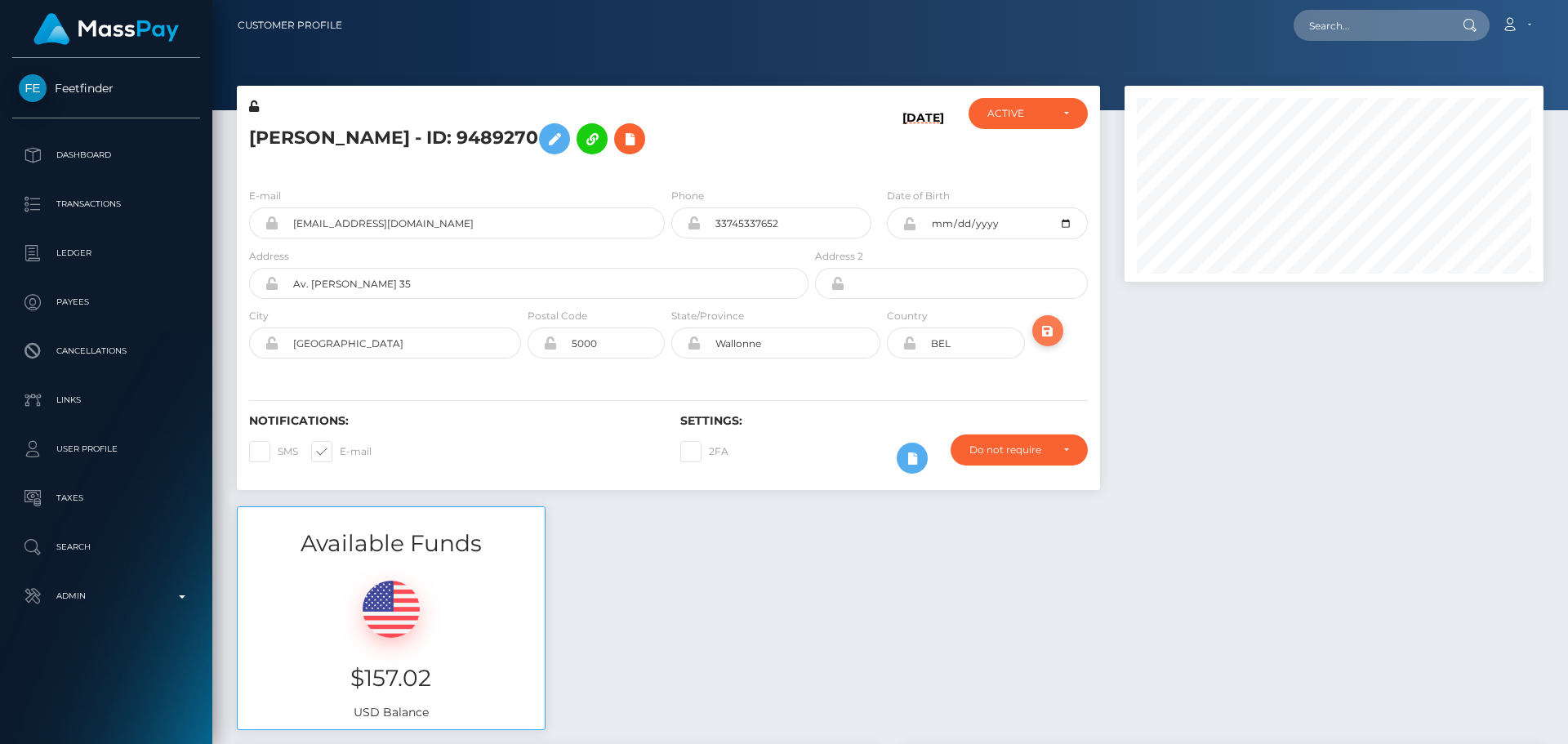
click at [1045, 329] on icon "submit" at bounding box center [1048, 330] width 19 height 20
click at [858, 142] on div "[DATE]" at bounding box center [884, 137] width 144 height 77
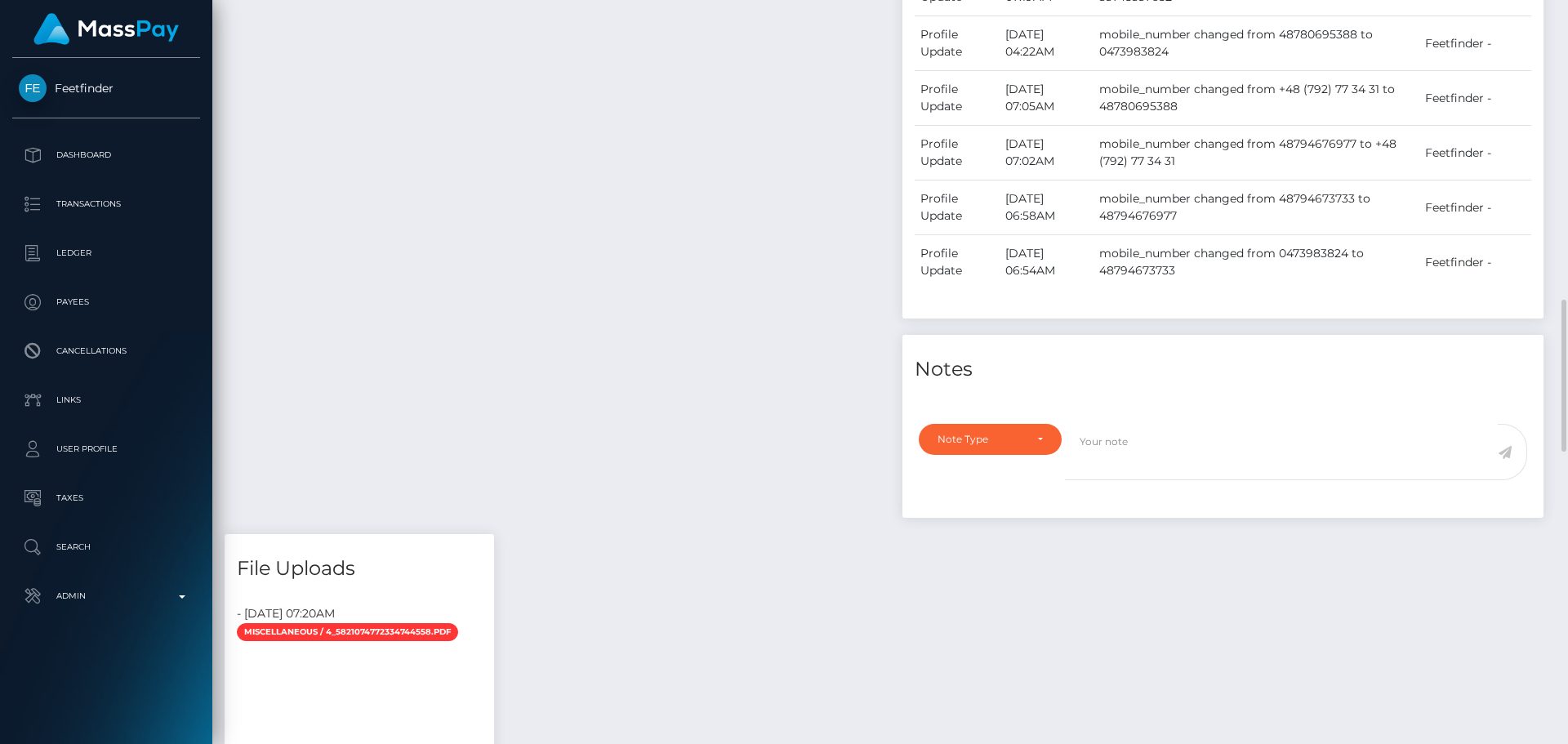
scroll to position [1144, 0]
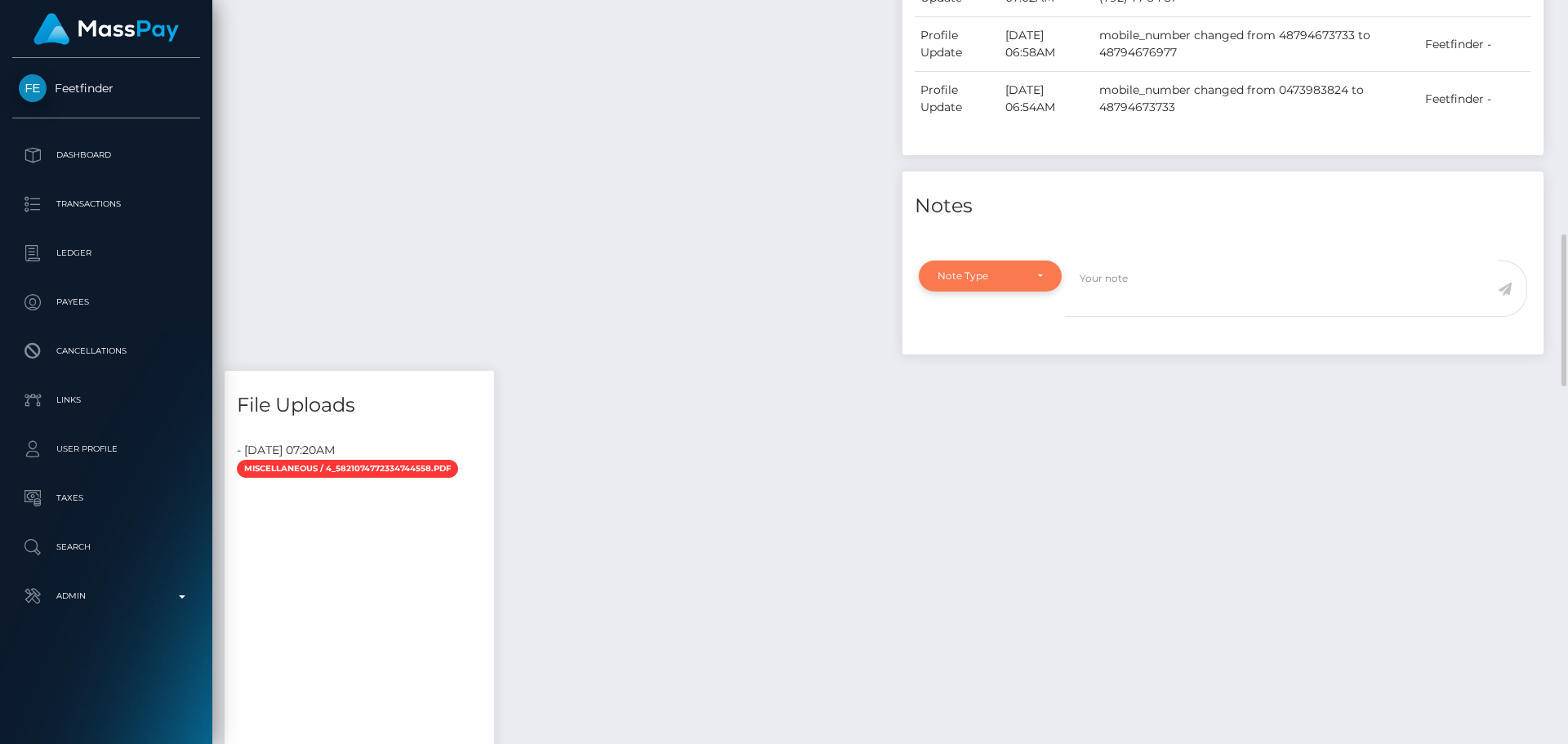
click at [1031, 286] on div "Note Type" at bounding box center [990, 275] width 143 height 31
click at [1005, 351] on link "Compliance" at bounding box center [990, 355] width 143 height 31
select select "COMPLIANCE"
click at [1155, 288] on textarea at bounding box center [1282, 288] width 433 height 56
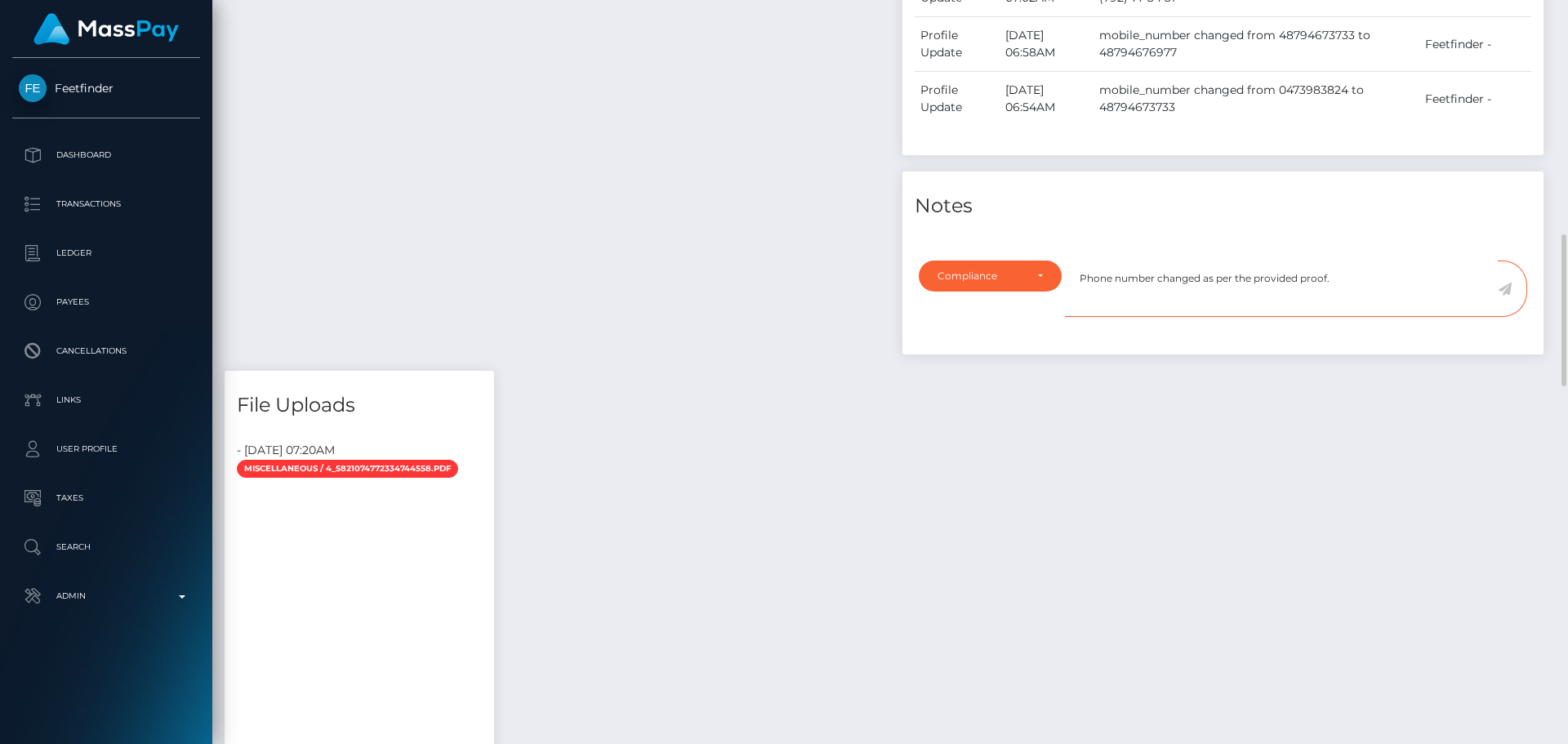
type textarea "Phone number changed as per the provided proof."
click at [1504, 287] on icon at bounding box center [1505, 289] width 14 height 13
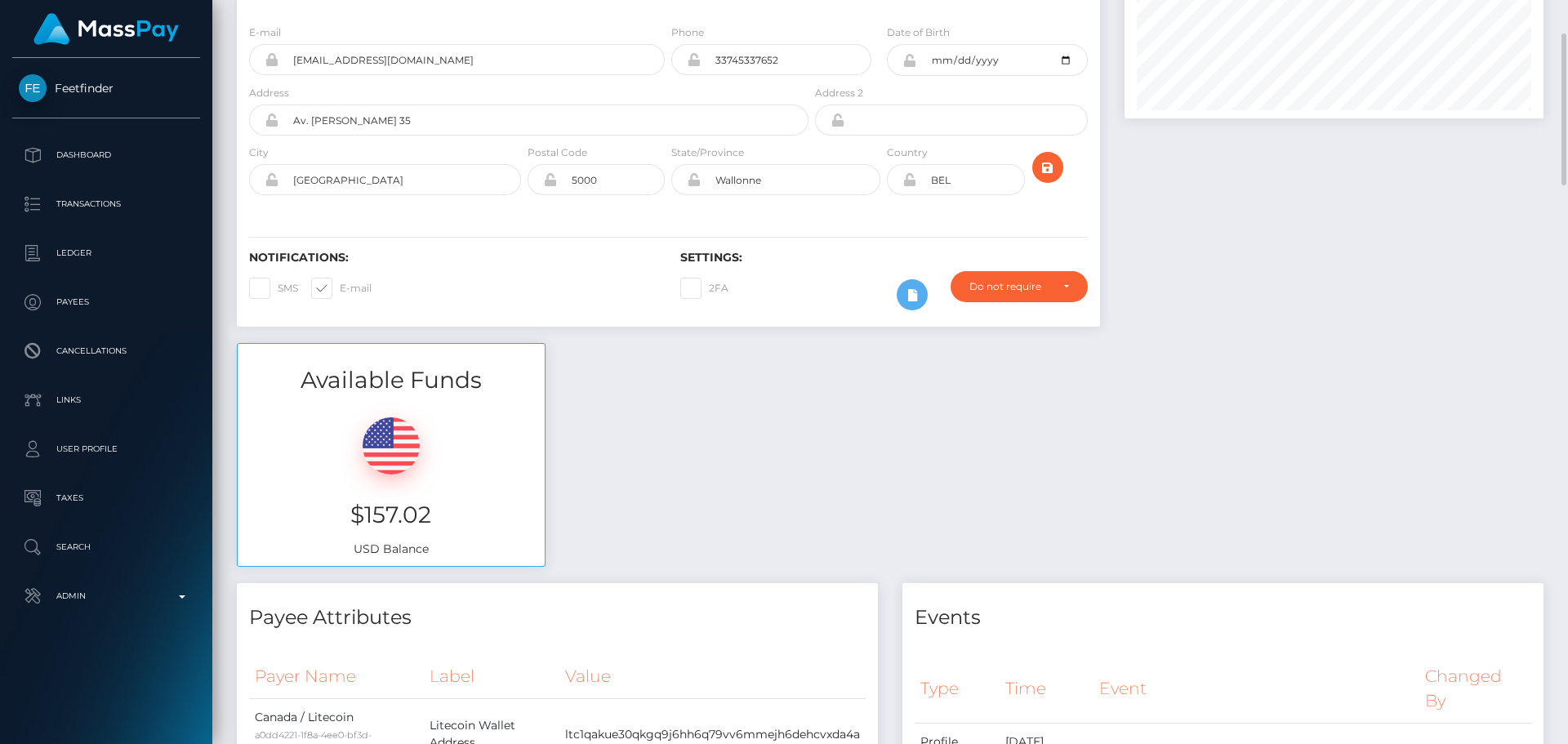
scroll to position [0, 0]
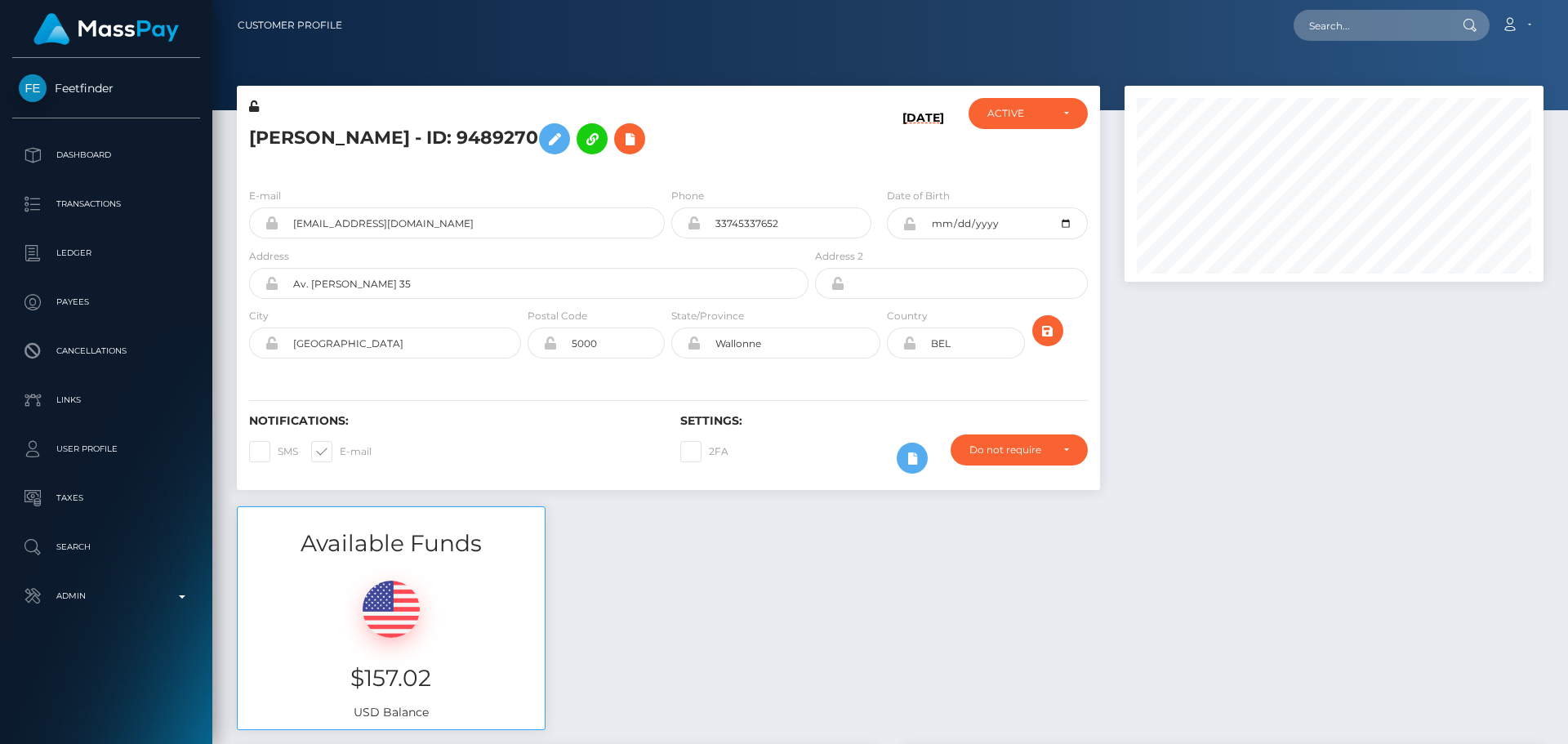
scroll to position [196, 420]
click at [383, 139] on h5 "Laura Meekers - ID: 9489270" at bounding box center [524, 138] width 550 height 47
copy h5 "Laura Meekers - ID: 9489270"
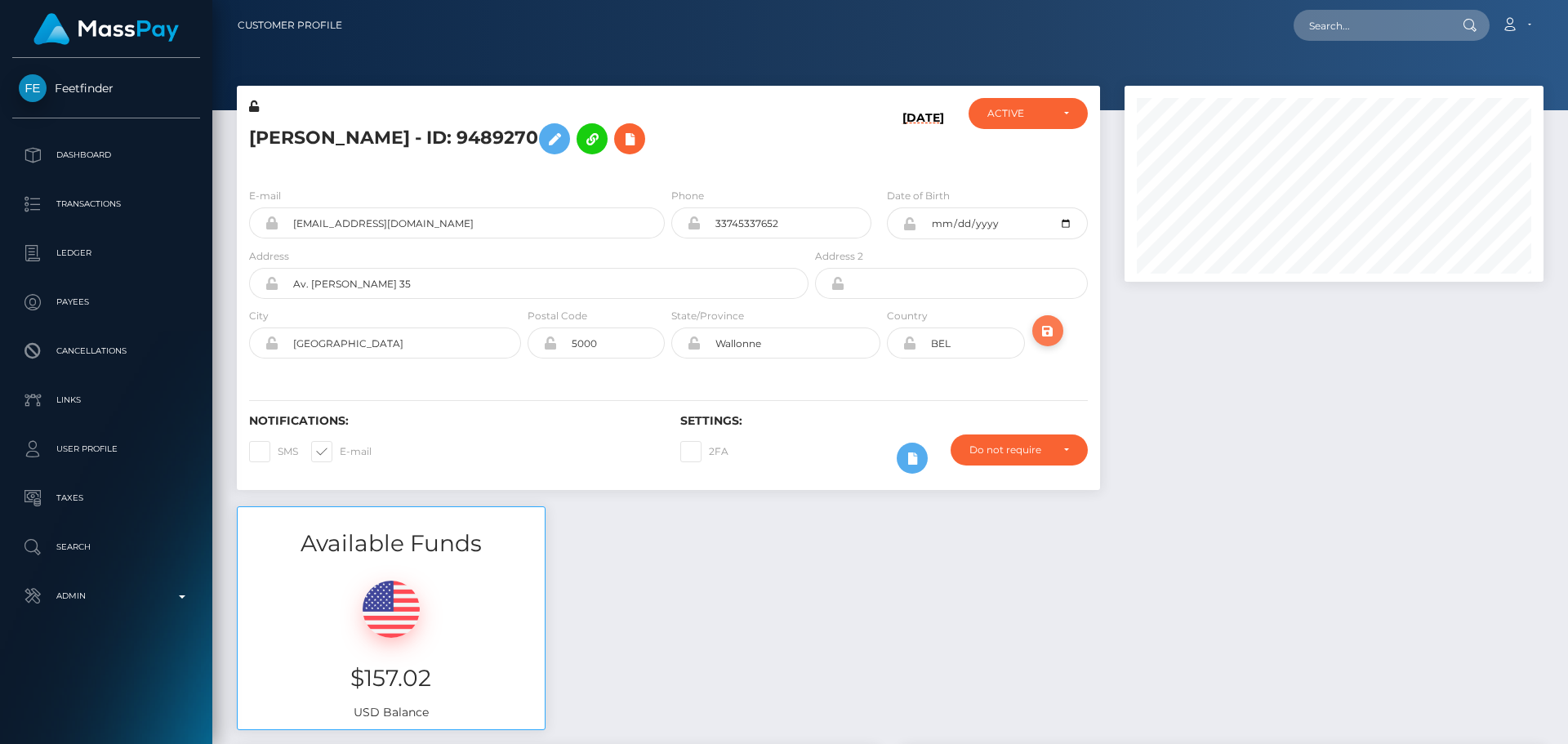
click at [1053, 331] on icon "submit" at bounding box center [1048, 330] width 19 height 20
click at [742, 139] on h5 "Laura Meekers - ID: 9489270" at bounding box center [524, 138] width 550 height 47
click at [1400, 21] on input "text" at bounding box center [1370, 25] width 153 height 31
paste input "[EMAIL_ADDRESS][DOMAIN_NAME]"
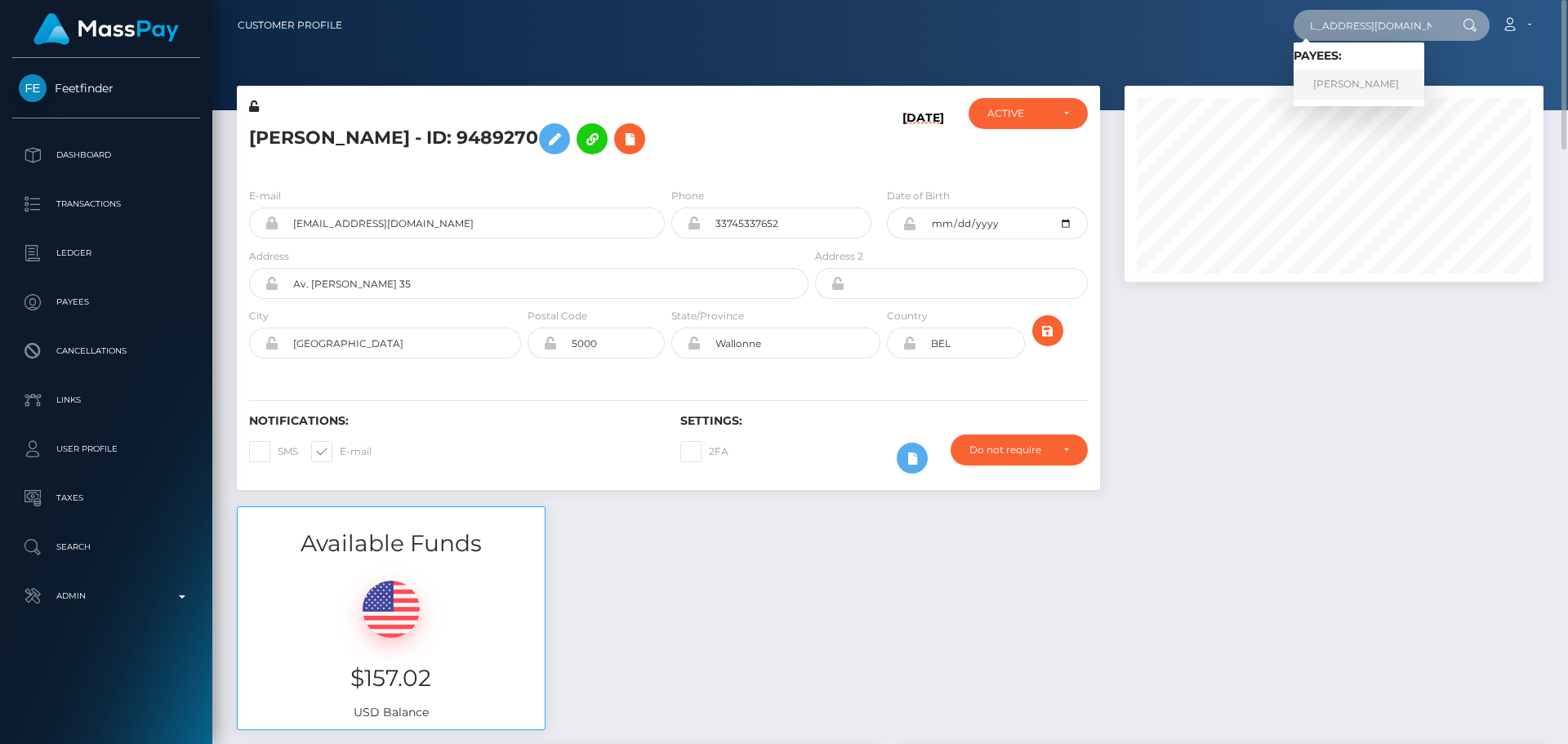
type input "[EMAIL_ADDRESS][DOMAIN_NAME]"
click at [1357, 74] on link "[PERSON_NAME]" at bounding box center [1359, 84] width 131 height 31
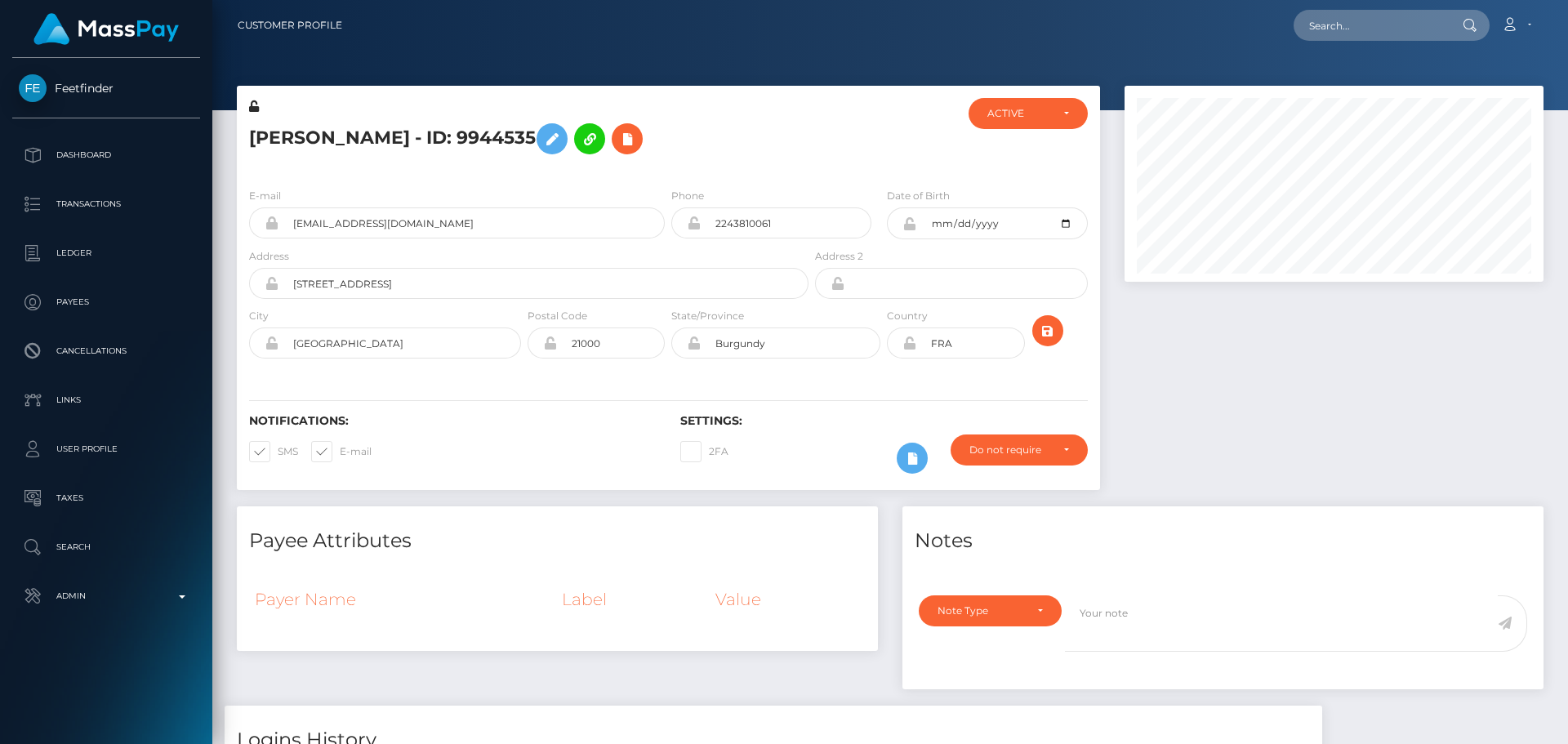
scroll to position [196, 420]
click at [691, 148] on h5 "[PERSON_NAME] - ID: 9944535" at bounding box center [524, 138] width 550 height 47
click at [696, 146] on h5 "[PERSON_NAME] - ID: 9944535" at bounding box center [524, 138] width 550 height 47
click at [718, 144] on h5 "[PERSON_NAME] - ID: 9944535" at bounding box center [524, 138] width 550 height 47
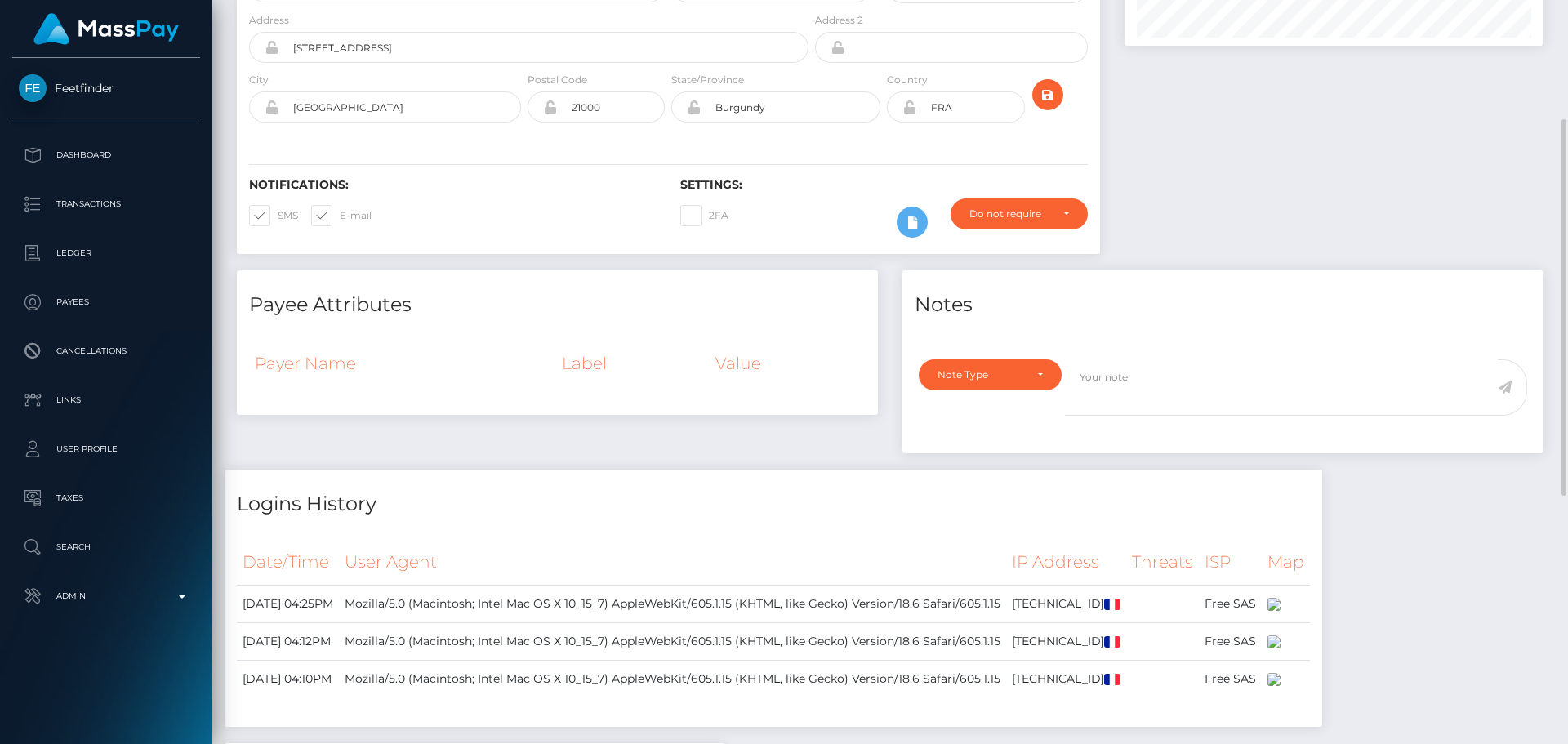
scroll to position [0, 0]
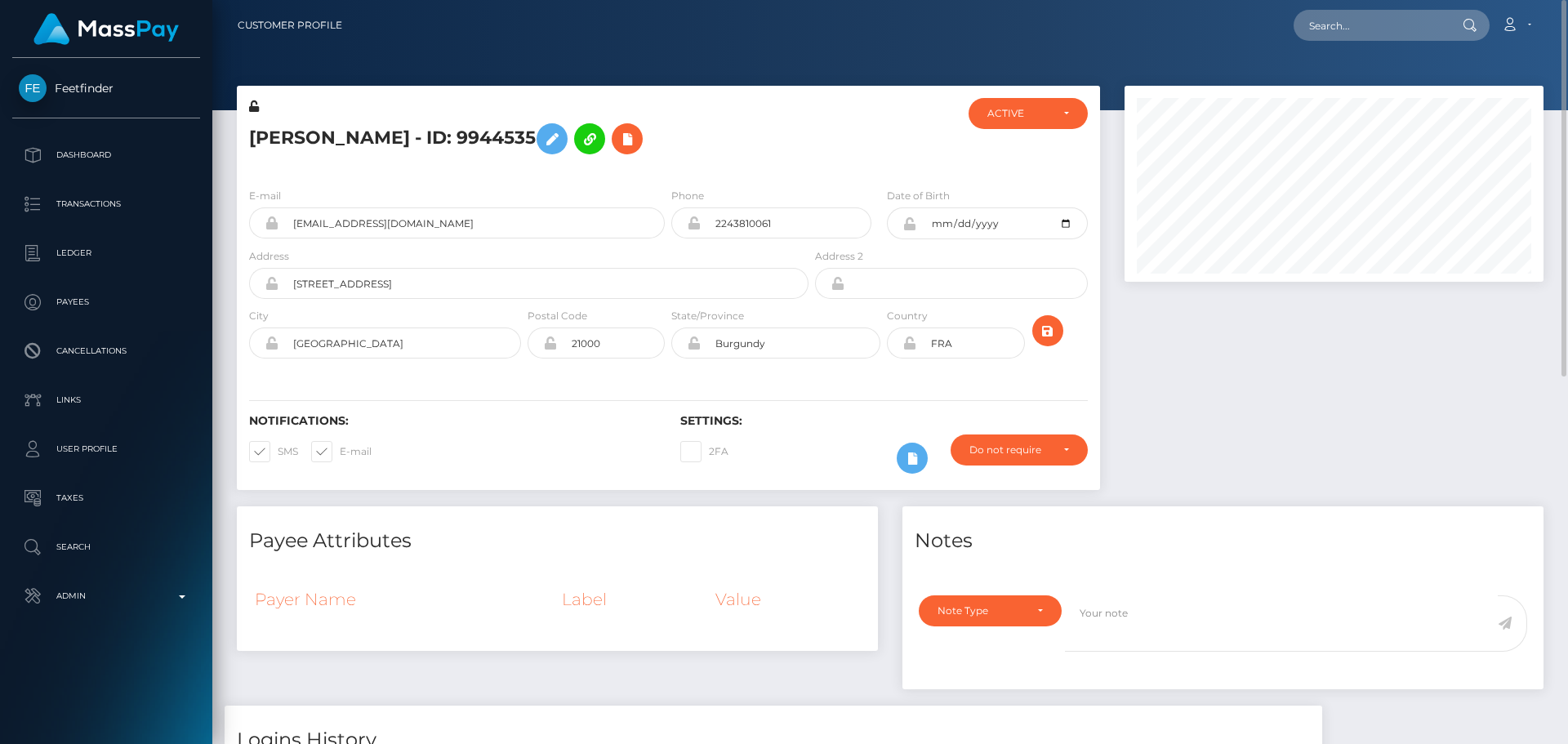
click at [795, 376] on div "Notifications: SMS E-mail Settings: 2FA" at bounding box center [668, 432] width 864 height 115
click at [715, 223] on input "2243810061" at bounding box center [786, 223] width 171 height 31
paste input "+1"
click at [741, 223] on input "[PHONE_NUMBER]" at bounding box center [786, 223] width 171 height 31
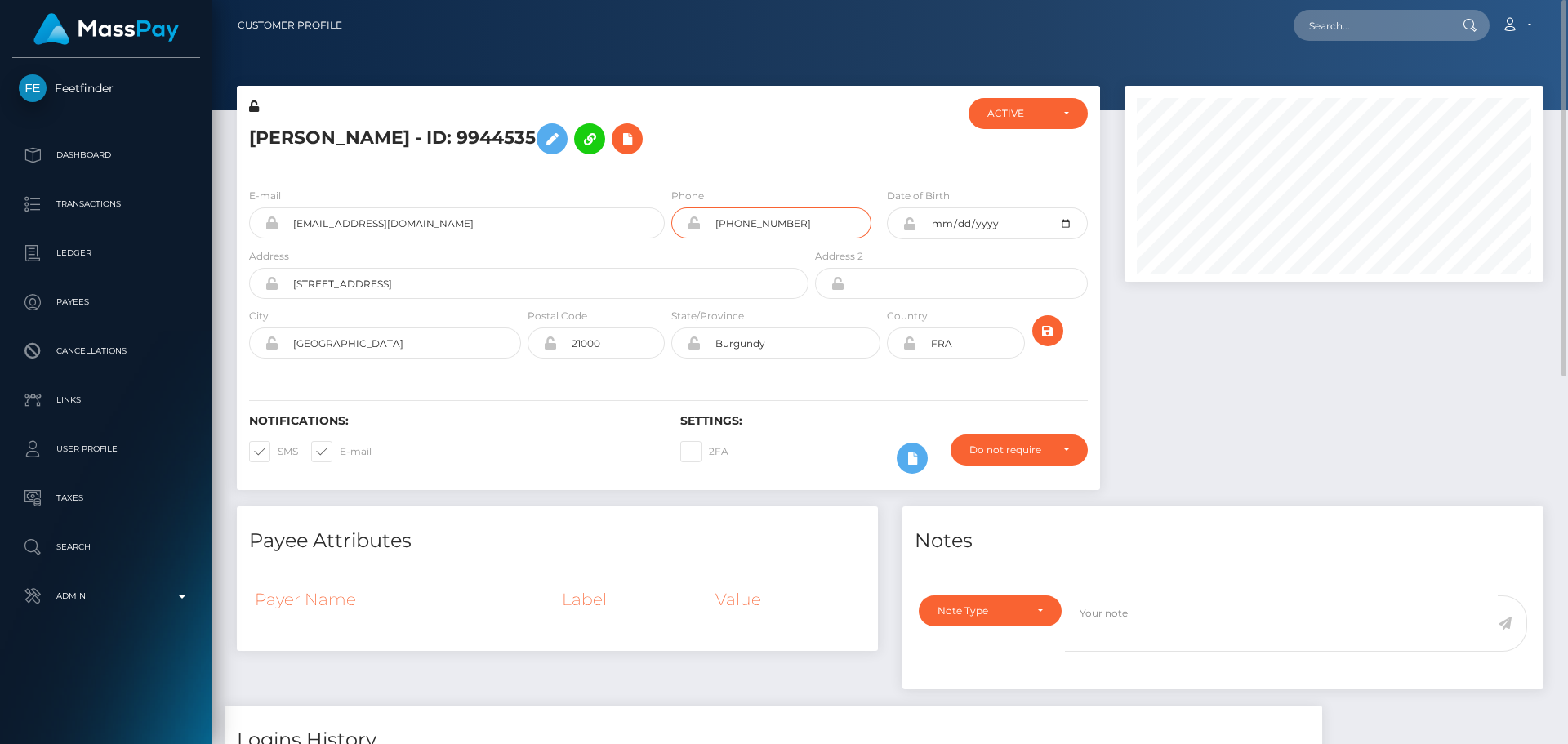
click at [741, 223] on input "[PHONE_NUMBER]" at bounding box center [786, 223] width 171 height 31
type input "[PHONE_NUMBER]"
click at [610, 438] on div "Notifications: SMS E-mail" at bounding box center [452, 448] width 431 height 67
click at [1049, 335] on icon "submit" at bounding box center [1048, 330] width 19 height 20
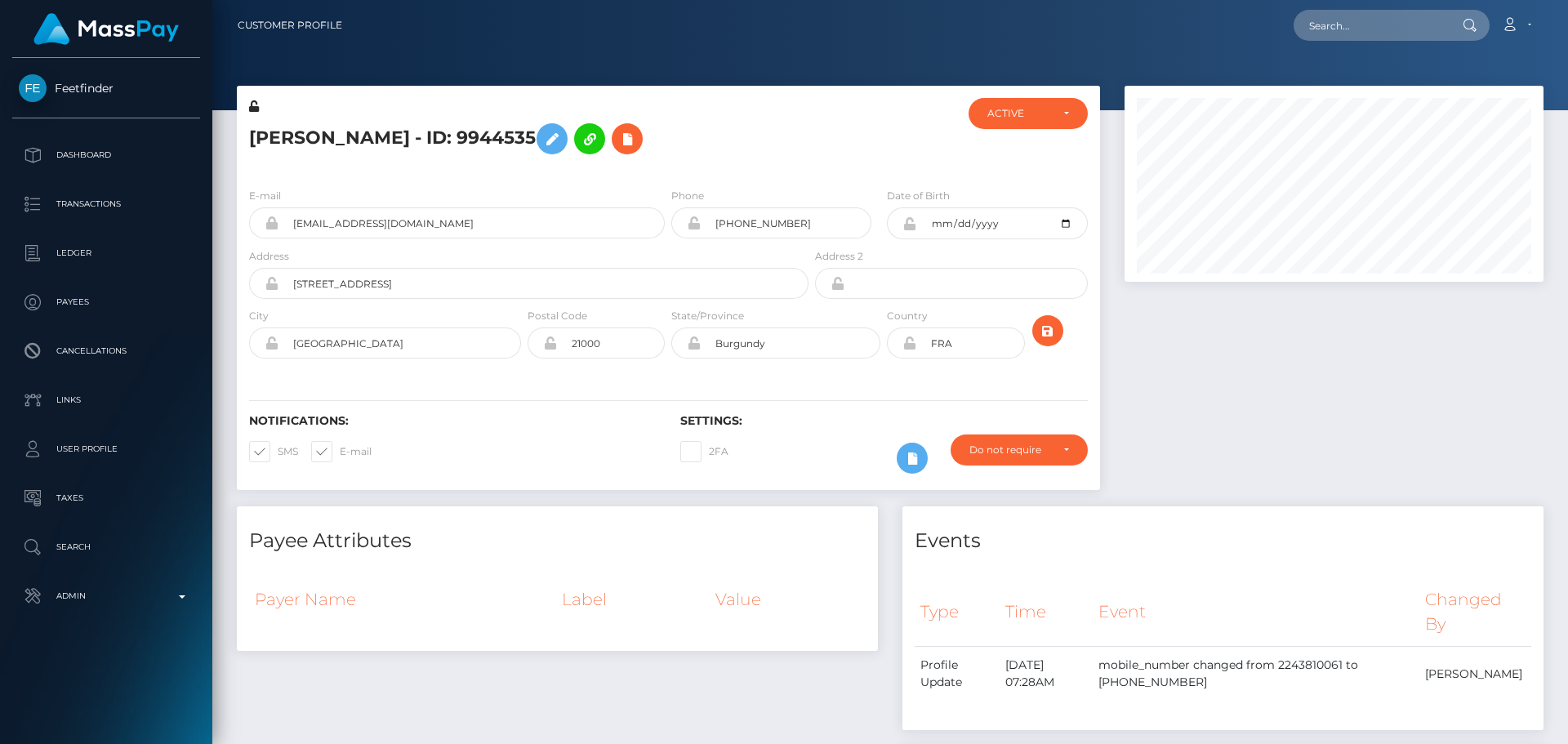
scroll to position [196, 420]
click at [1367, 20] on input "text" at bounding box center [1370, 25] width 153 height 31
paste input "285550761289457664"
type input "285550761289457664"
click at [1353, 32] on input "285550761289457664" at bounding box center [1370, 25] width 153 height 31
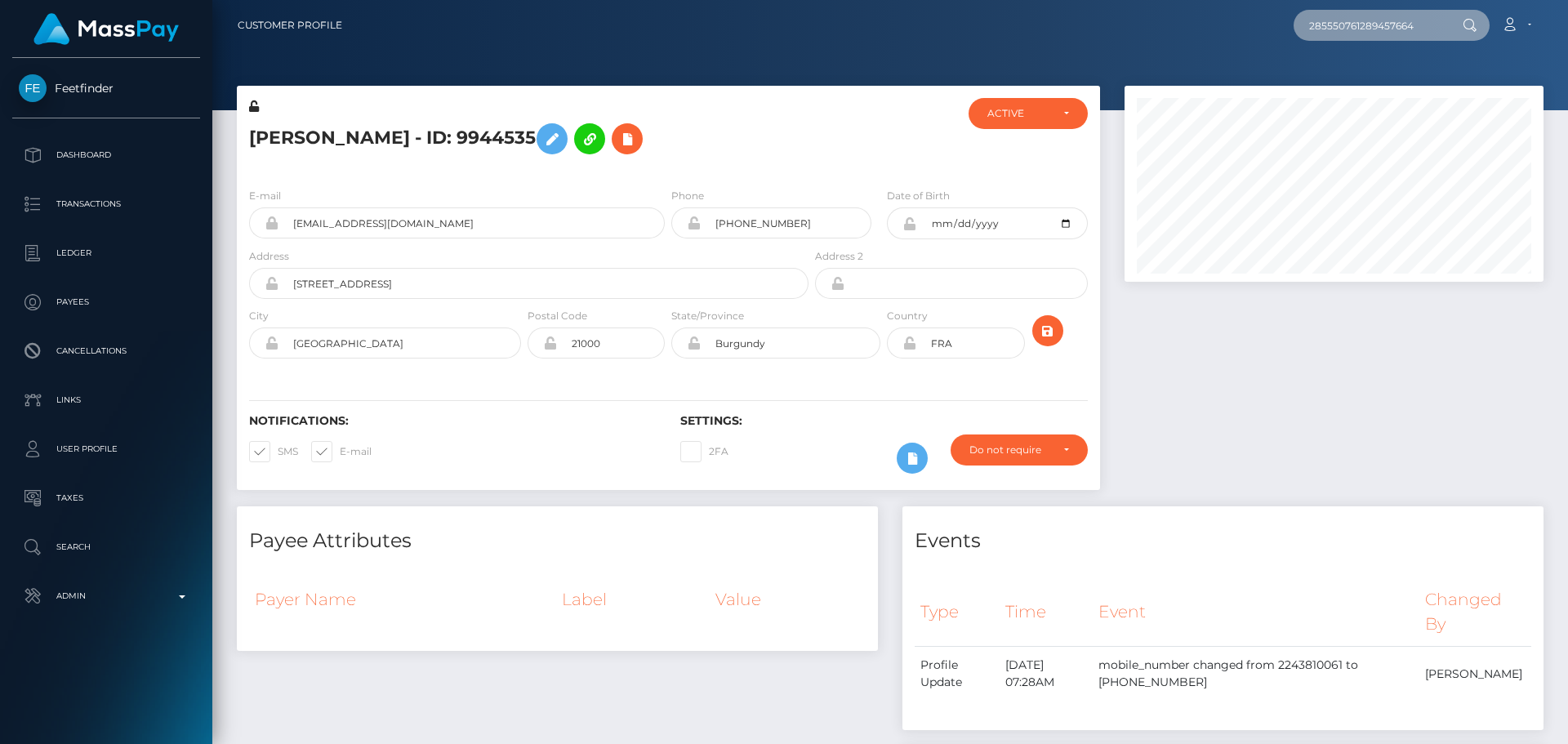
click at [1353, 32] on input "285550761289457664" at bounding box center [1370, 25] width 153 height 31
paste input "[EMAIL_ADDRESS][DOMAIN_NAME]"
type input "[EMAIL_ADDRESS][DOMAIN_NAME]"
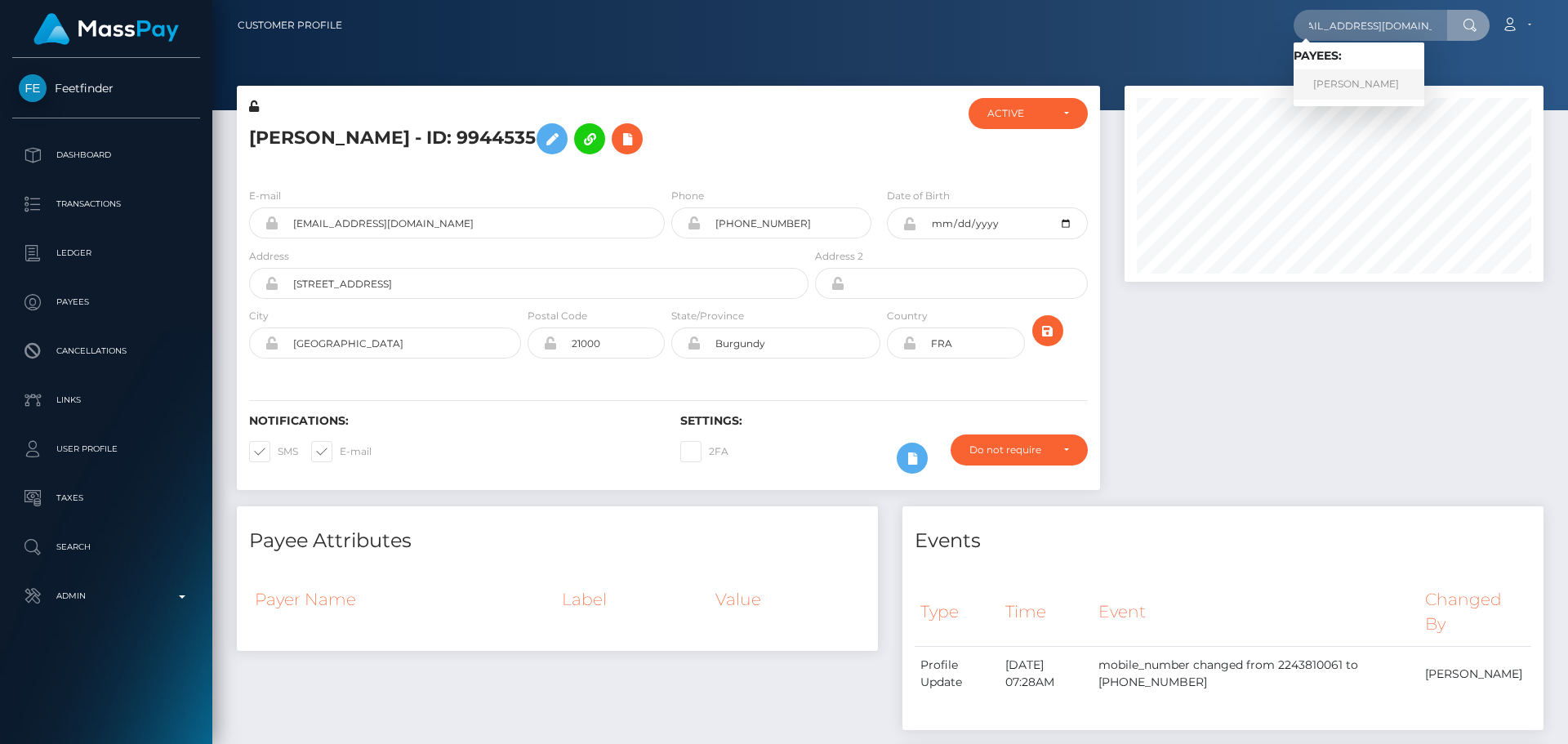
click at [1338, 91] on link "[PERSON_NAME]" at bounding box center [1359, 84] width 131 height 31
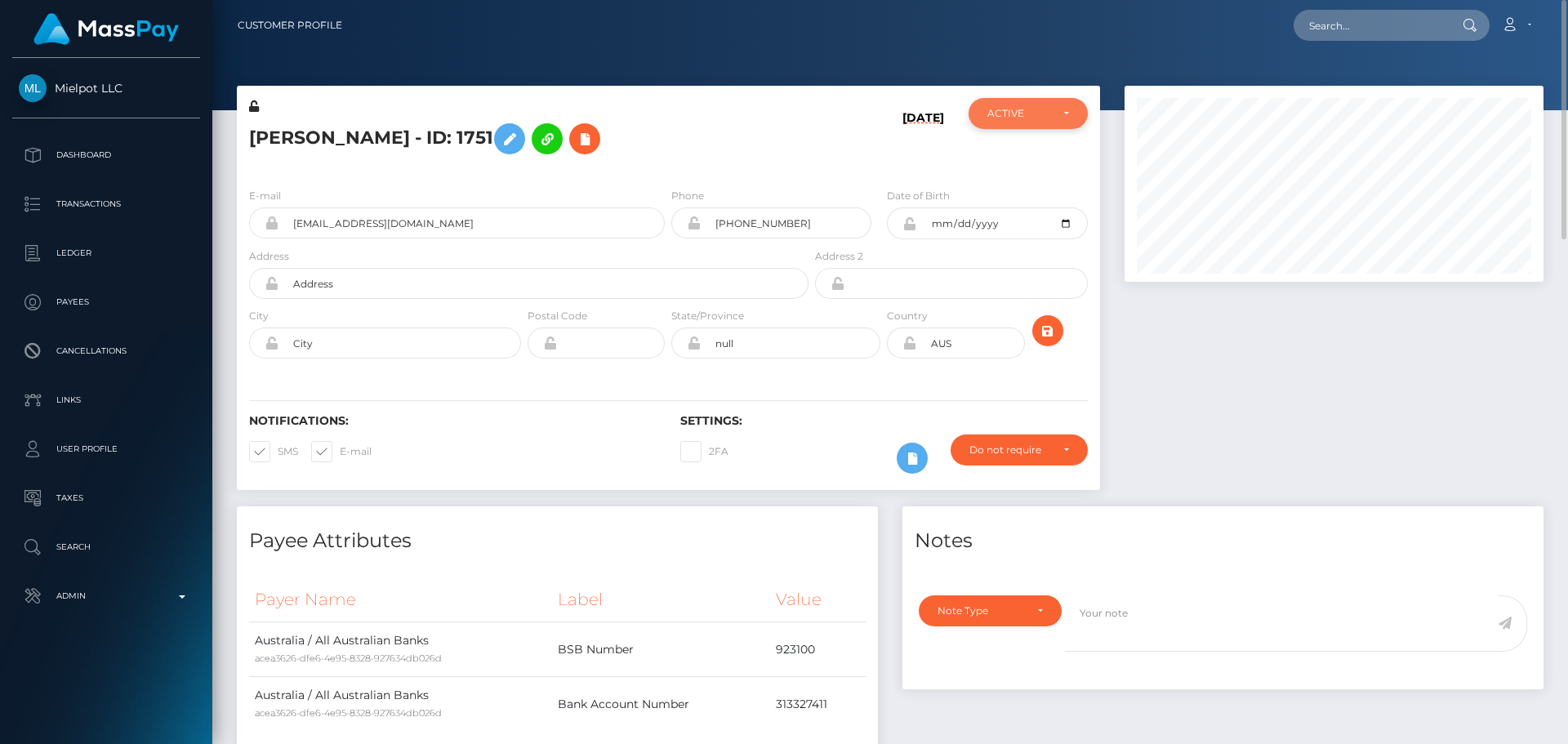
click at [1070, 121] on div "ACTIVE" at bounding box center [1028, 113] width 119 height 31
click at [767, 155] on h5 "[PERSON_NAME] - ID: 1751" at bounding box center [524, 138] width 550 height 47
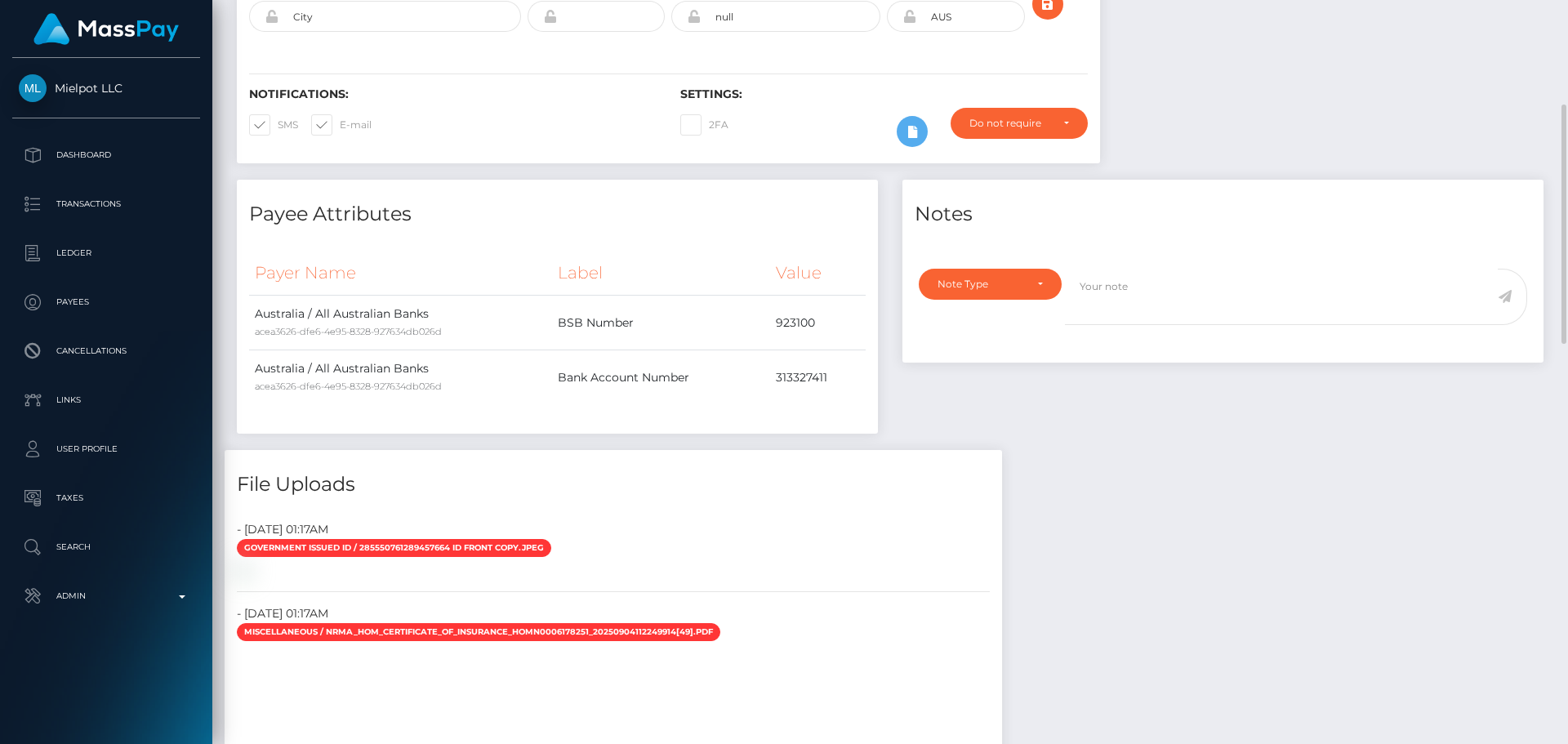
scroll to position [0, 0]
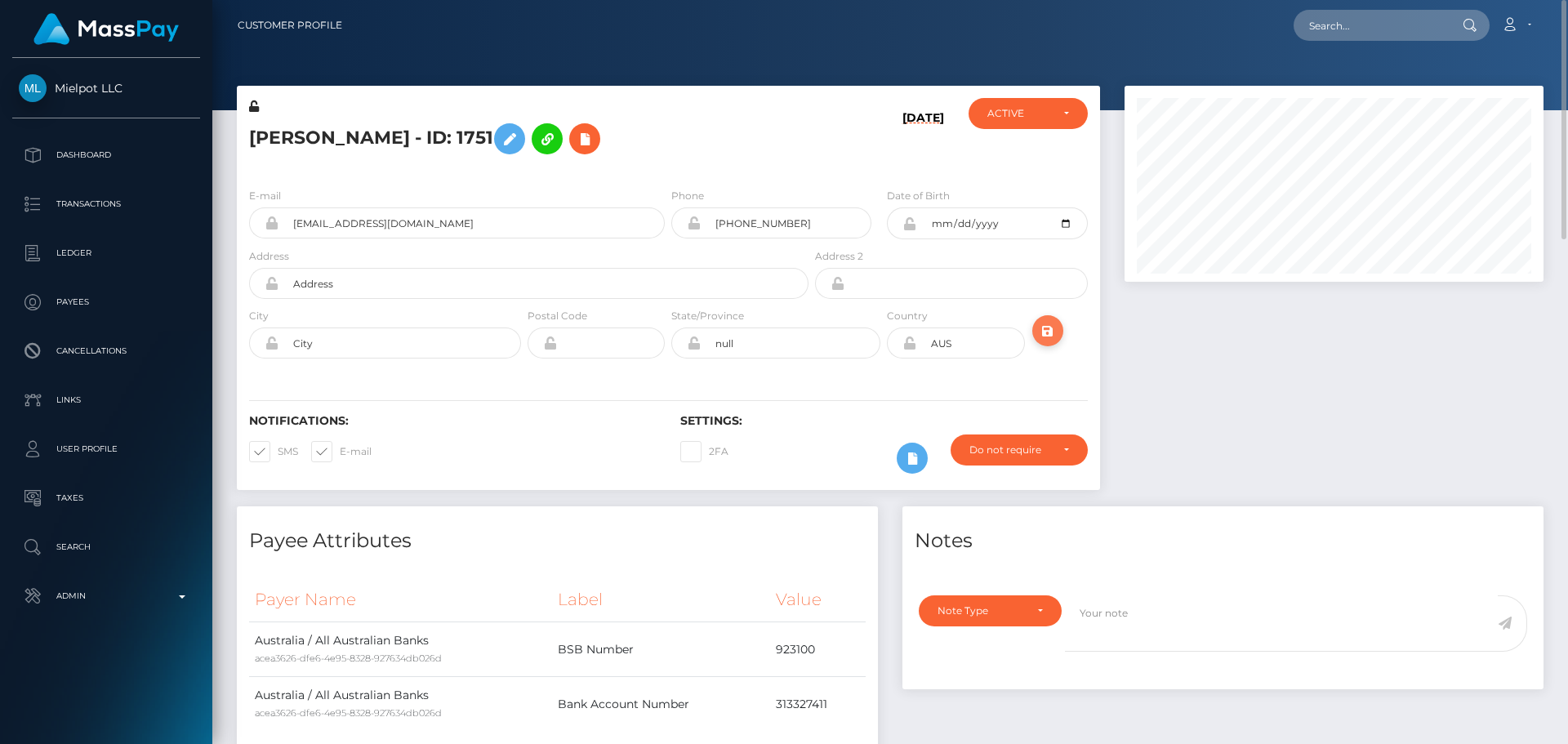
click at [1055, 344] on button "submit" at bounding box center [1048, 330] width 31 height 31
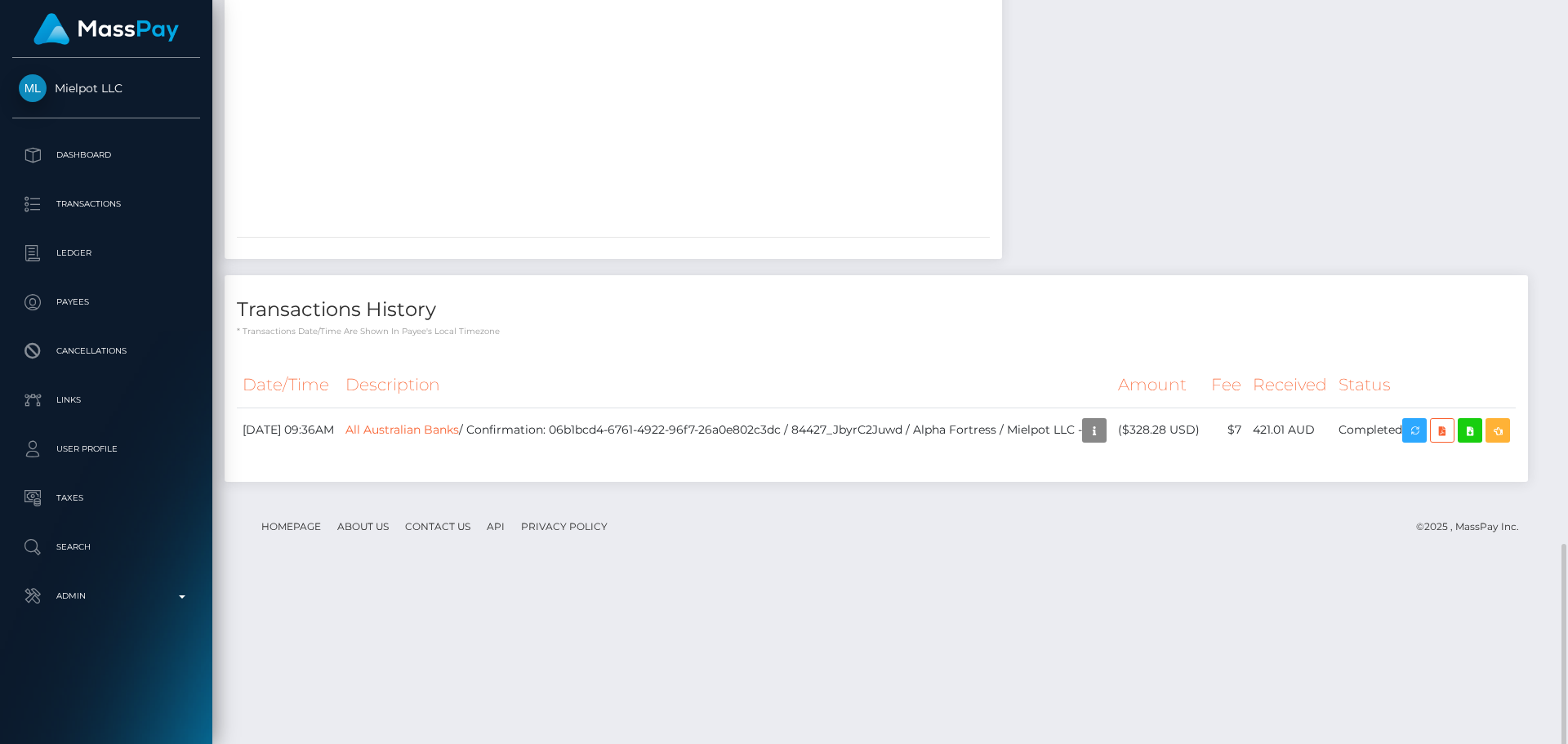
scroll to position [1739, 0]
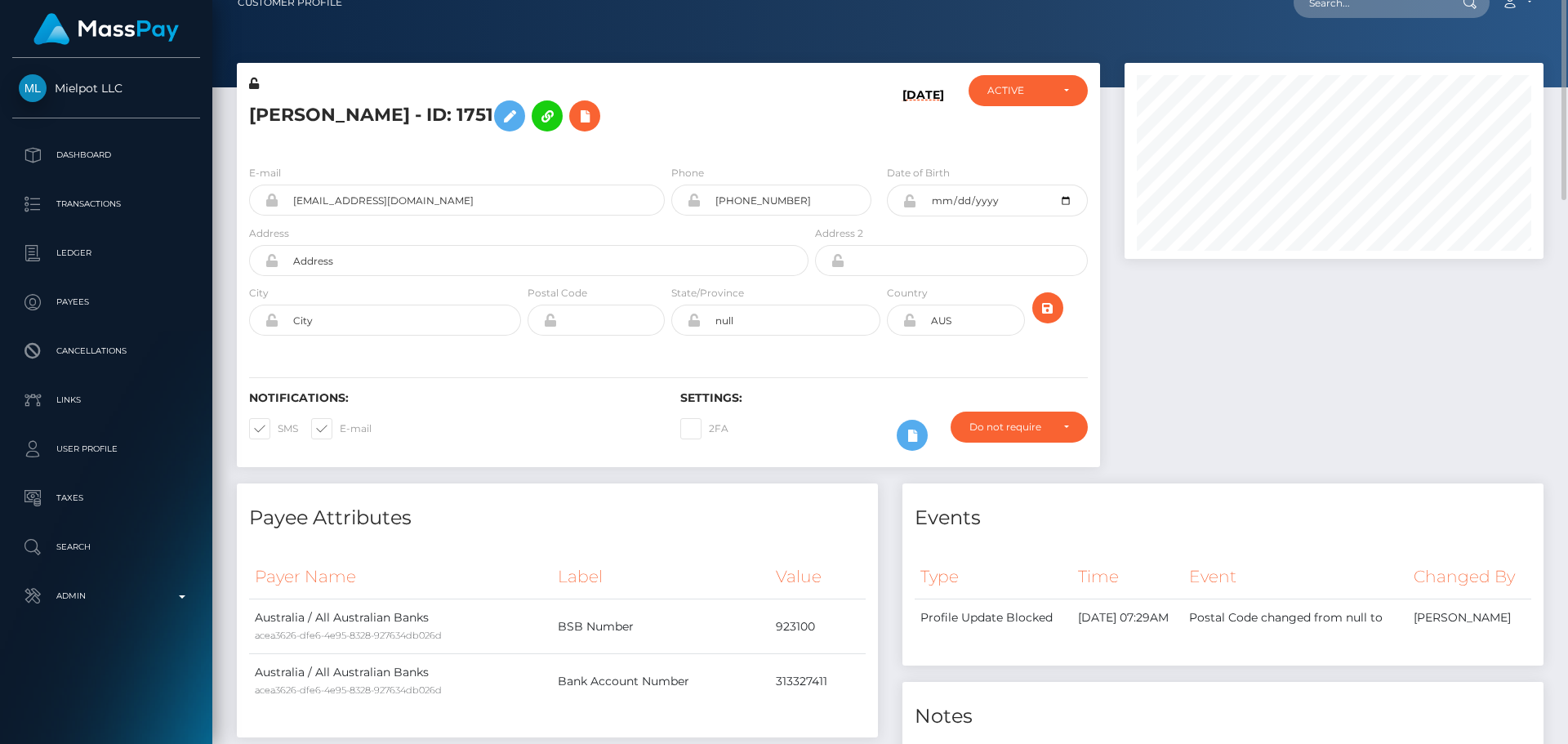
scroll to position [0, 0]
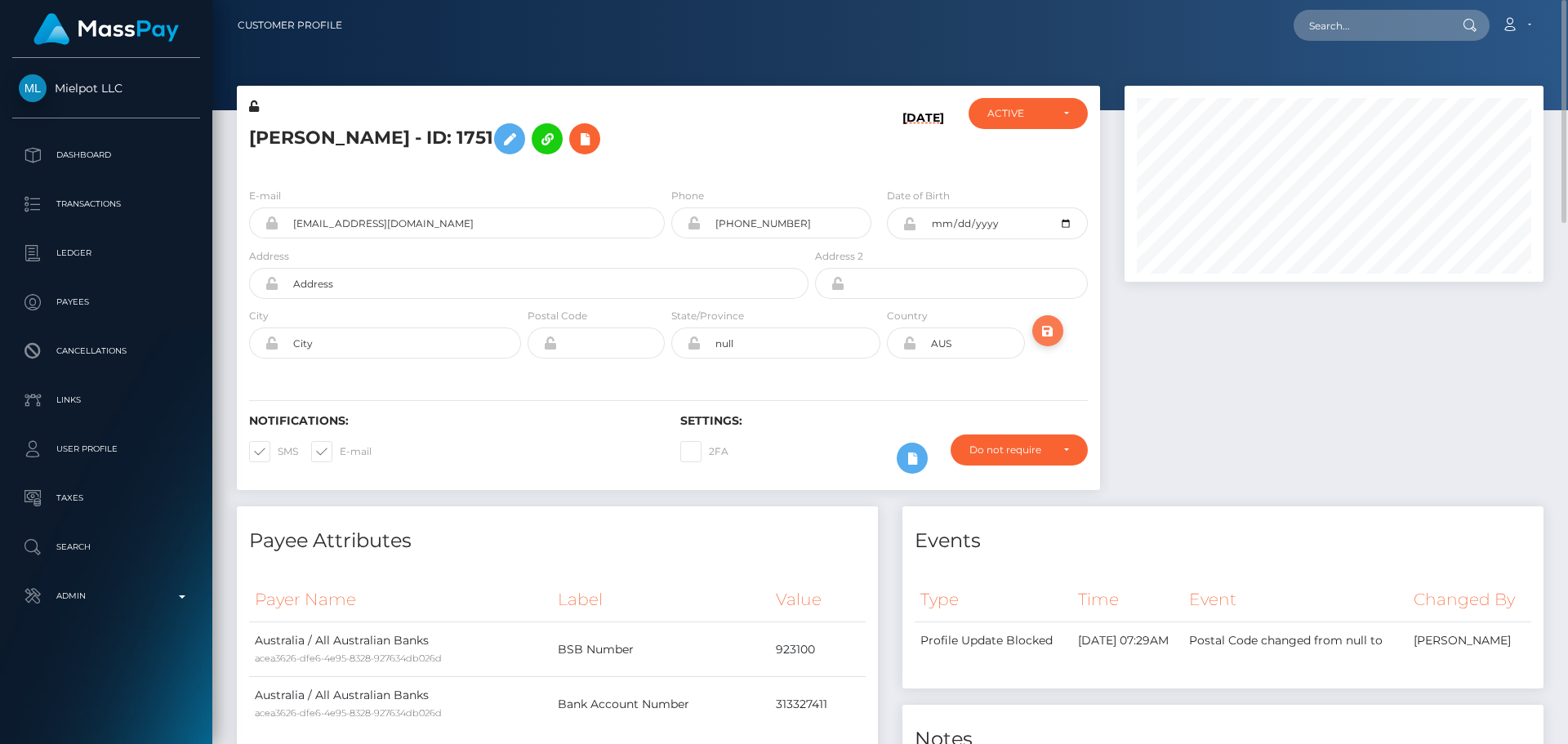
click at [1049, 329] on icon "submit" at bounding box center [1048, 330] width 19 height 20
click at [704, 159] on h5 "[PERSON_NAME] - ID: 1751" at bounding box center [524, 138] width 550 height 47
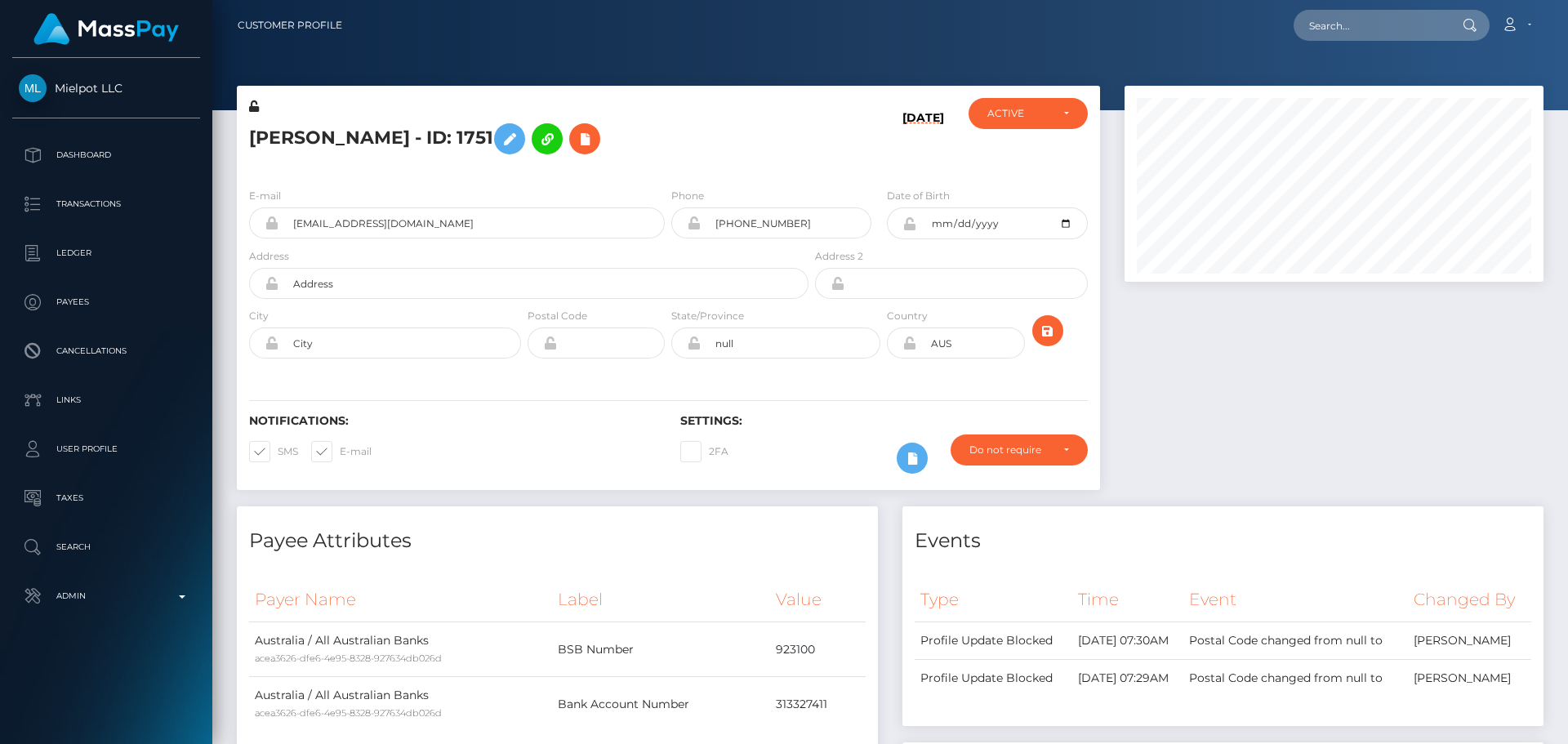
scroll to position [196, 420]
click at [1367, 28] on input "text" at bounding box center [1370, 25] width 153 height 31
paste input "285550761289457664"
type input "285550761289457664"
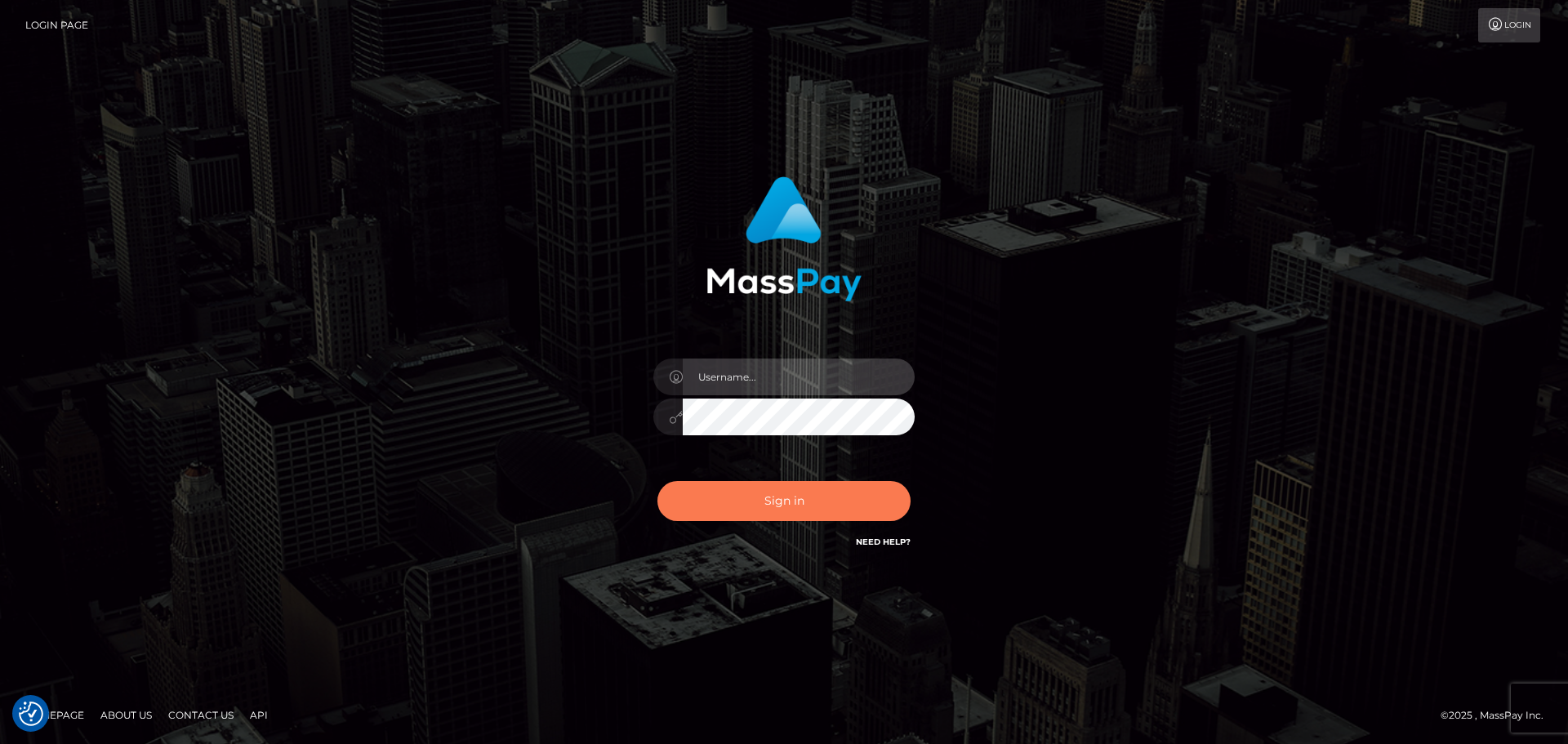
type input "constantin.mp"
click at [818, 507] on button "Sign in" at bounding box center [784, 501] width 253 height 40
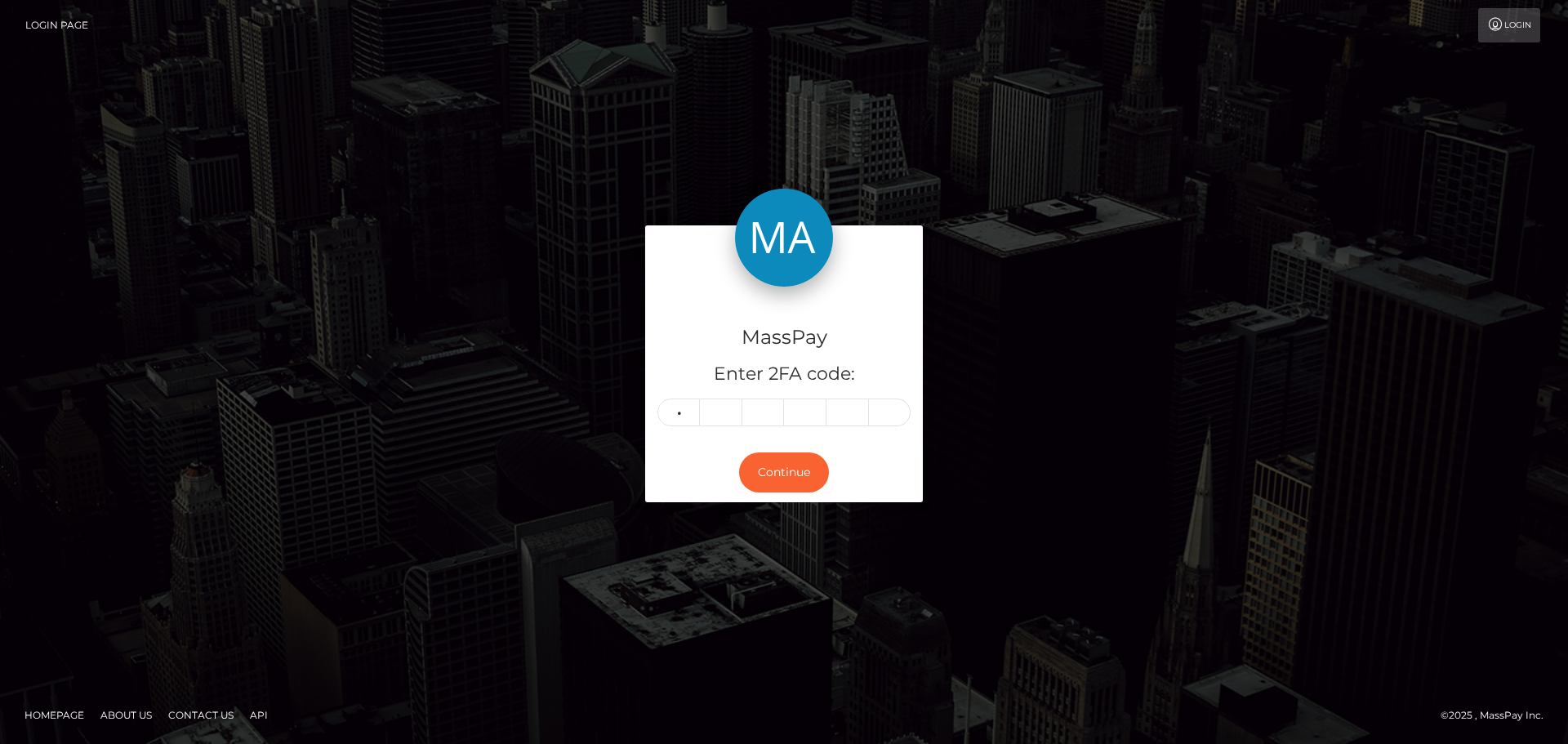
type input "1"
type input "3"
type input "0"
type input "5"
type input "4"
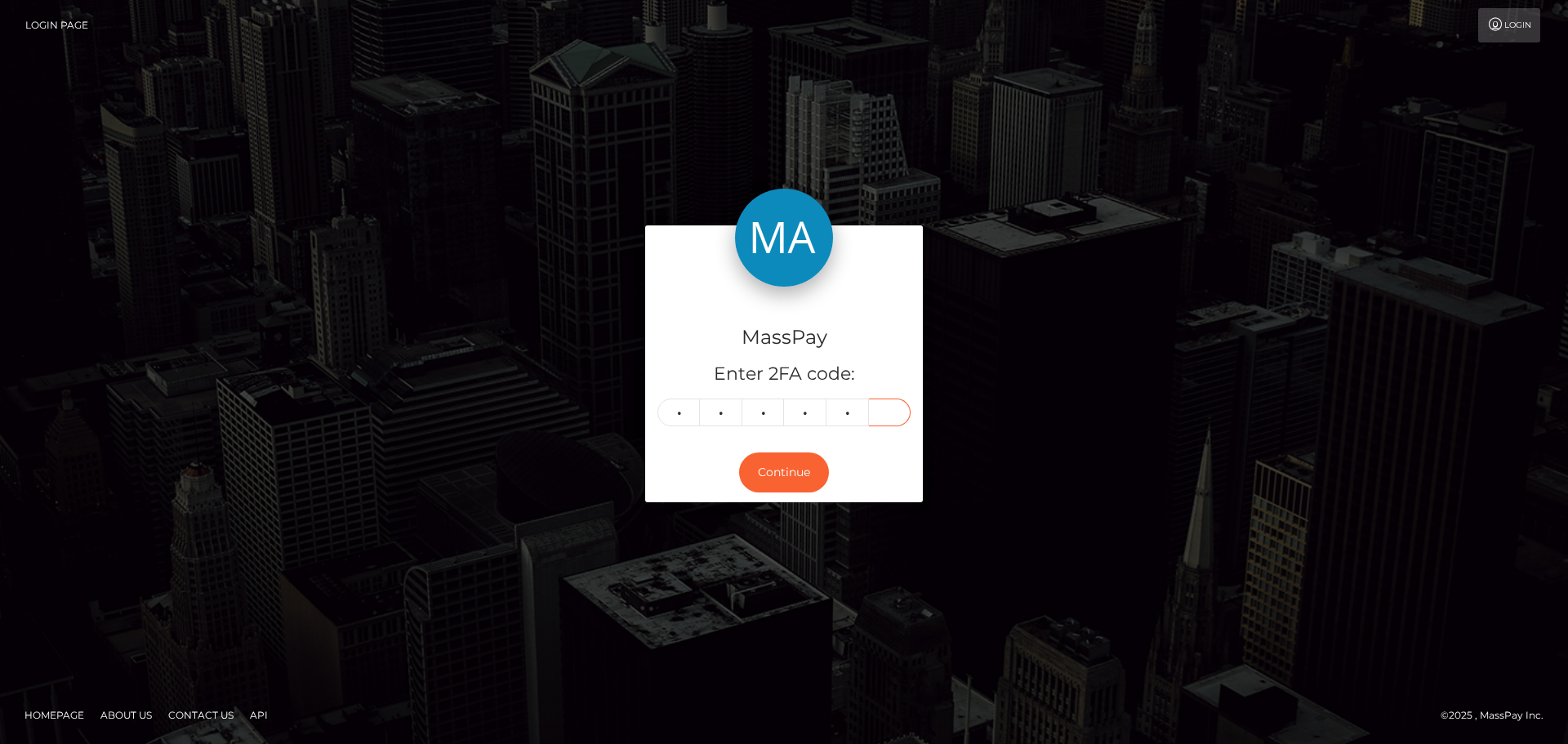
type input "9"
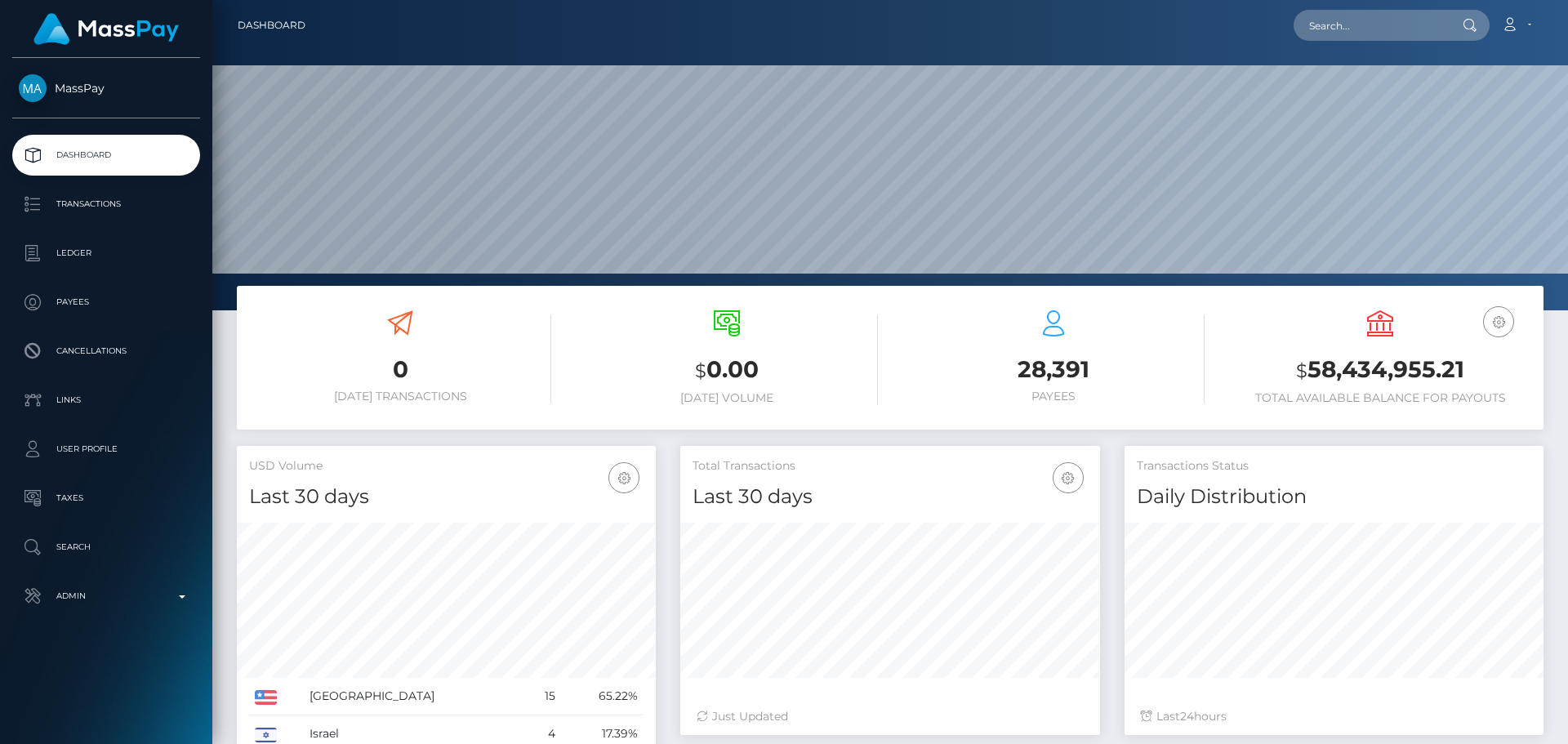
scroll to position [290, 420]
click at [1340, 19] on input "text" at bounding box center [1370, 25] width 153 height 31
paste input "741040284921503746"
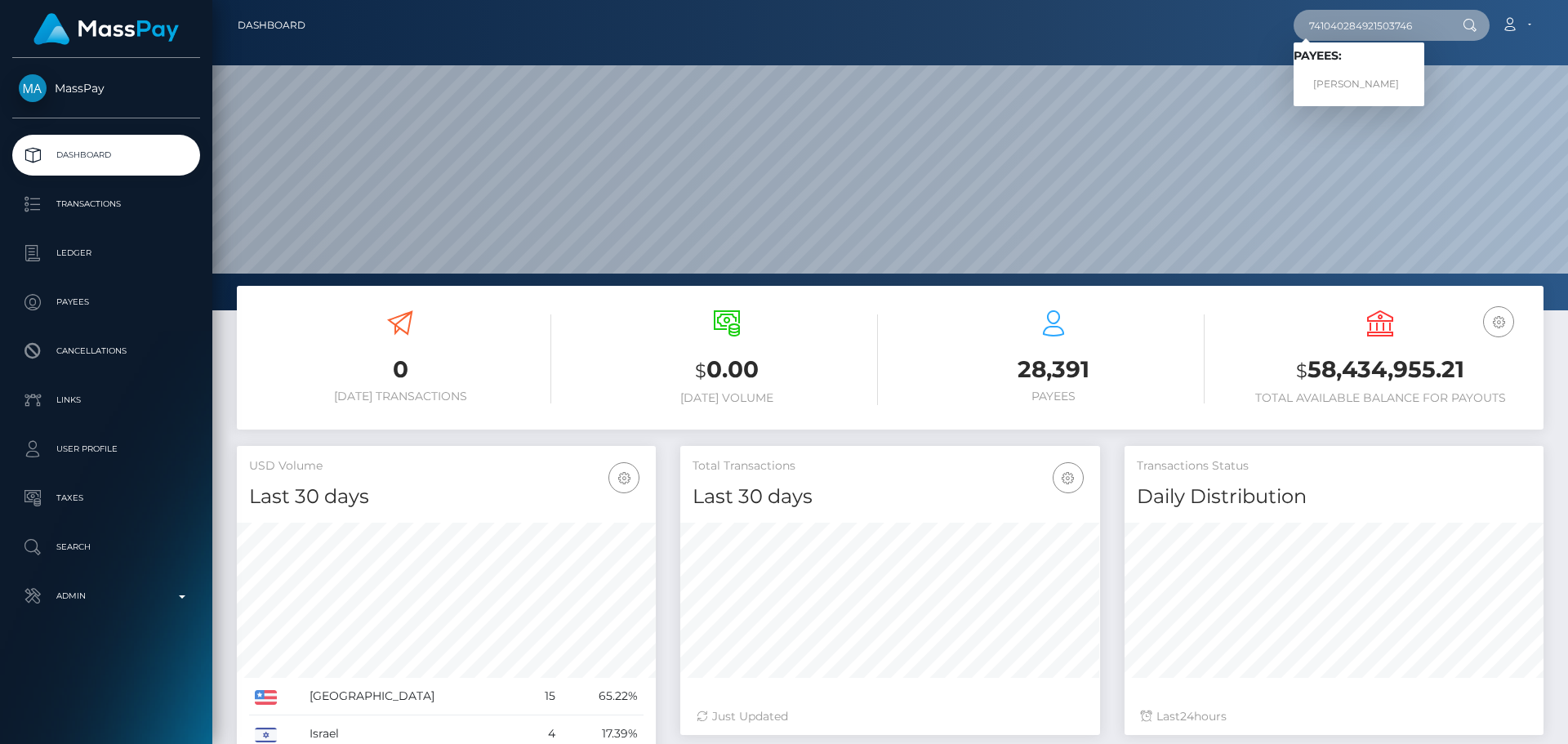
type input "741040284921503746"
click at [1343, 83] on link "[PERSON_NAME]" at bounding box center [1359, 84] width 131 height 31
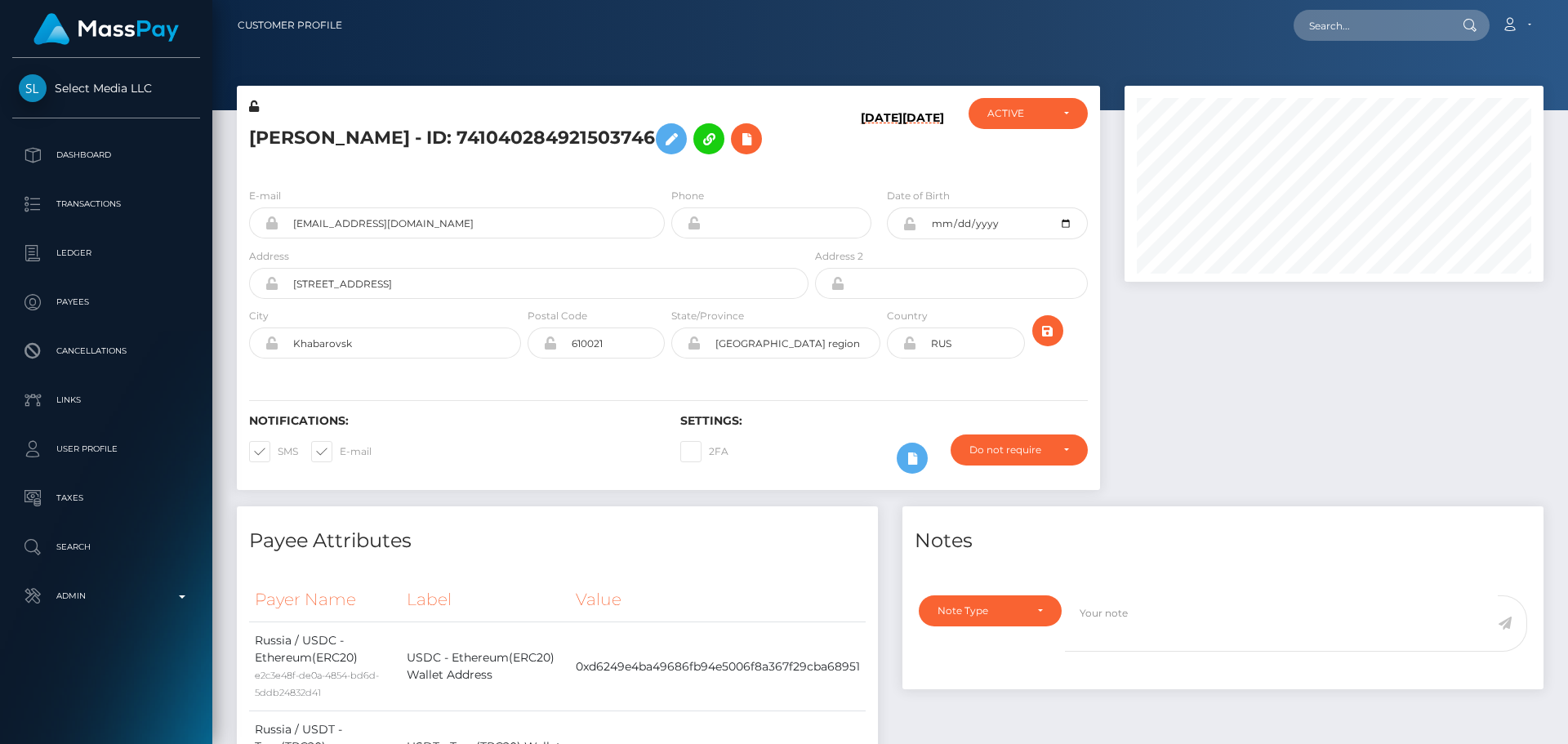
scroll to position [196, 420]
click at [1360, 27] on input "text" at bounding box center [1370, 25] width 153 height 31
paste input "[EMAIL_ADDRESS][DOMAIN_NAME]"
type input "[EMAIL_ADDRESS][DOMAIN_NAME]"
click at [1204, 32] on div "[EMAIL_ADDRESS][DOMAIN_NAME] Loading... Loading... Account Edit Profile" at bounding box center [950, 25] width 1188 height 34
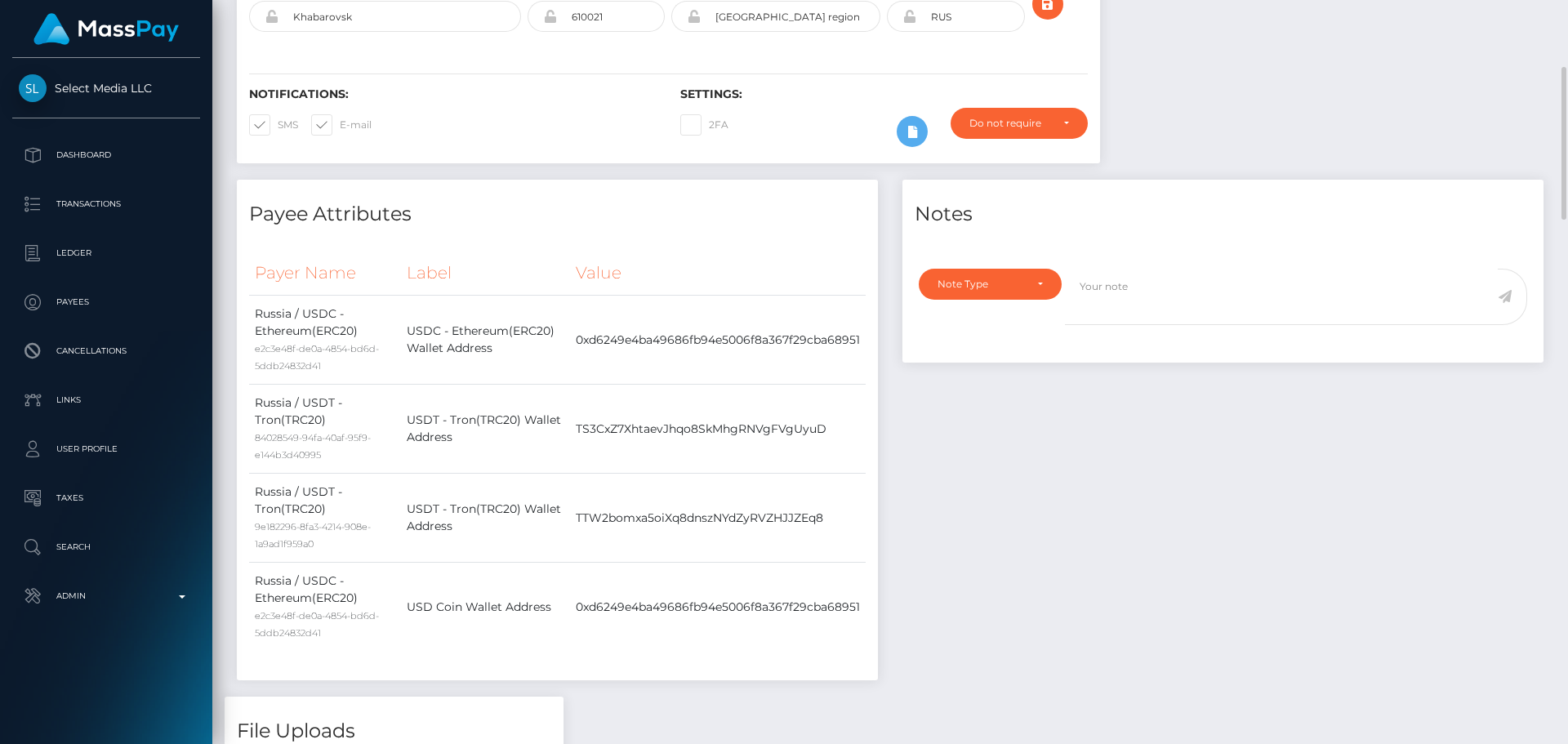
scroll to position [0, 0]
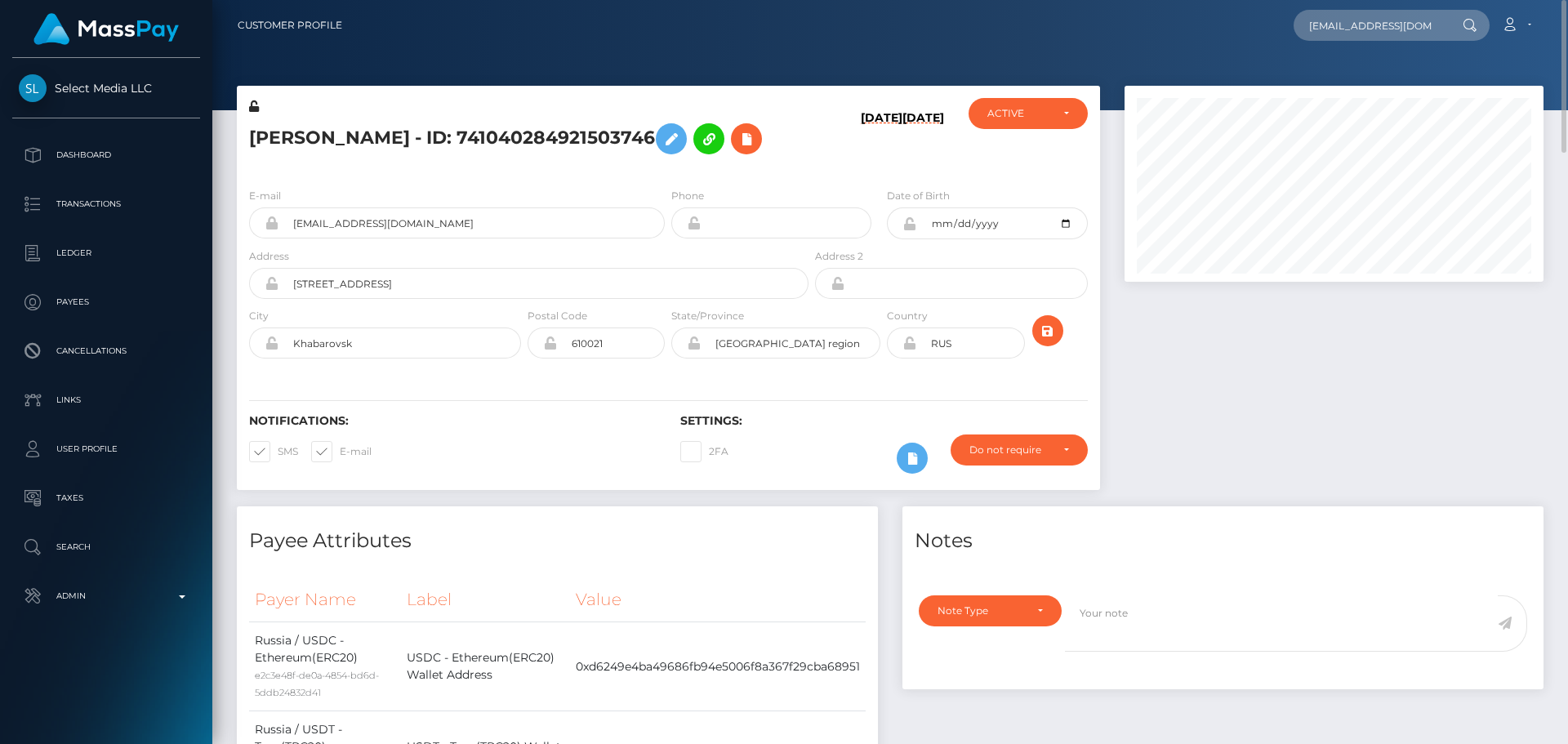
click at [443, 139] on h5 "[PERSON_NAME] - ID: 741040284921503746" at bounding box center [524, 138] width 550 height 47
copy h5 "[PERSON_NAME] - ID: 741040284921503746"
drag, startPoint x: 484, startPoint y: 224, endPoint x: 197, endPoint y: 224, distance: 287.0
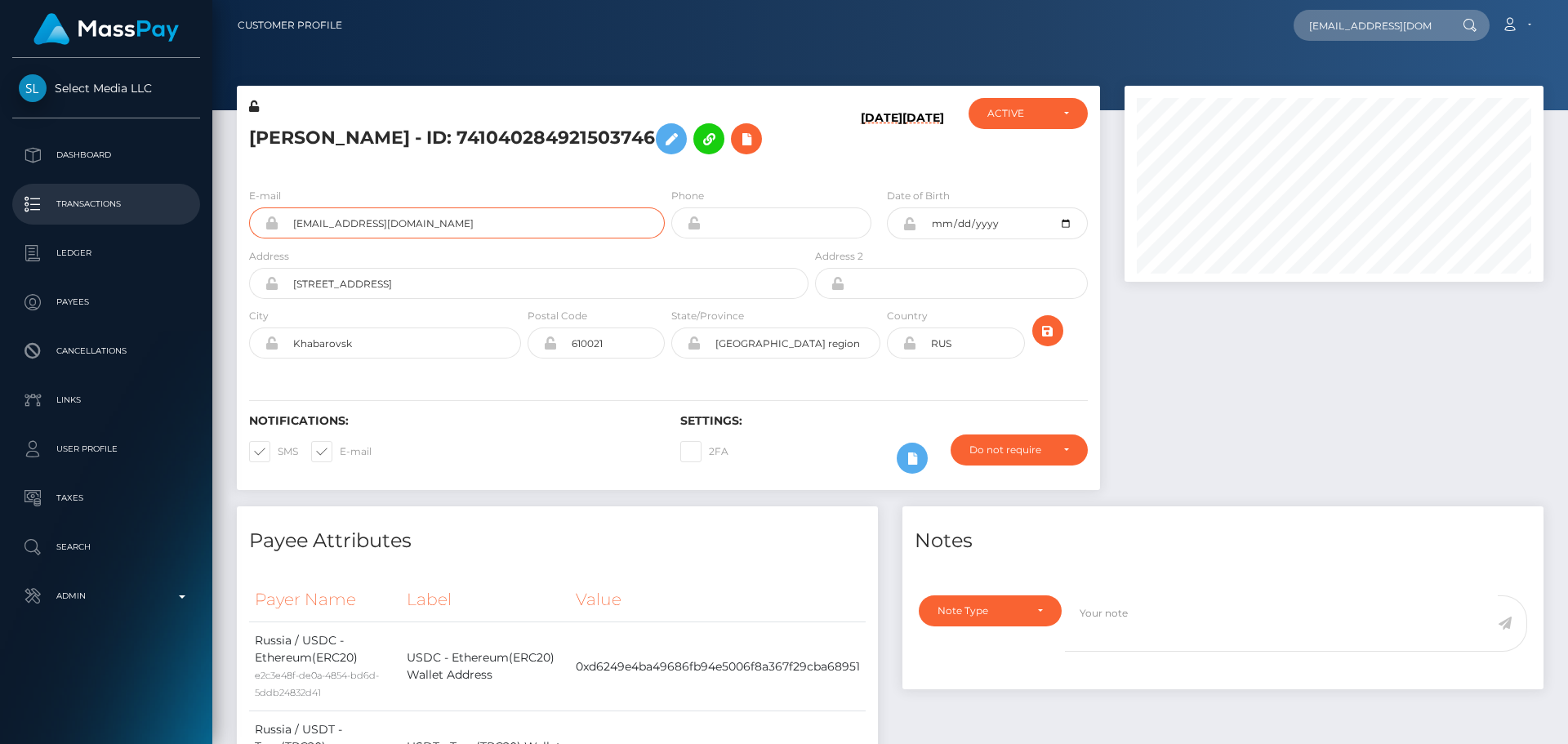
click at [197, 224] on div "Select Media LLC Dashboard Transactions Ledger Payees Cancellations" at bounding box center [784, 372] width 1568 height 744
click at [861, 159] on h6 "[DATE]" at bounding box center [882, 139] width 42 height 57
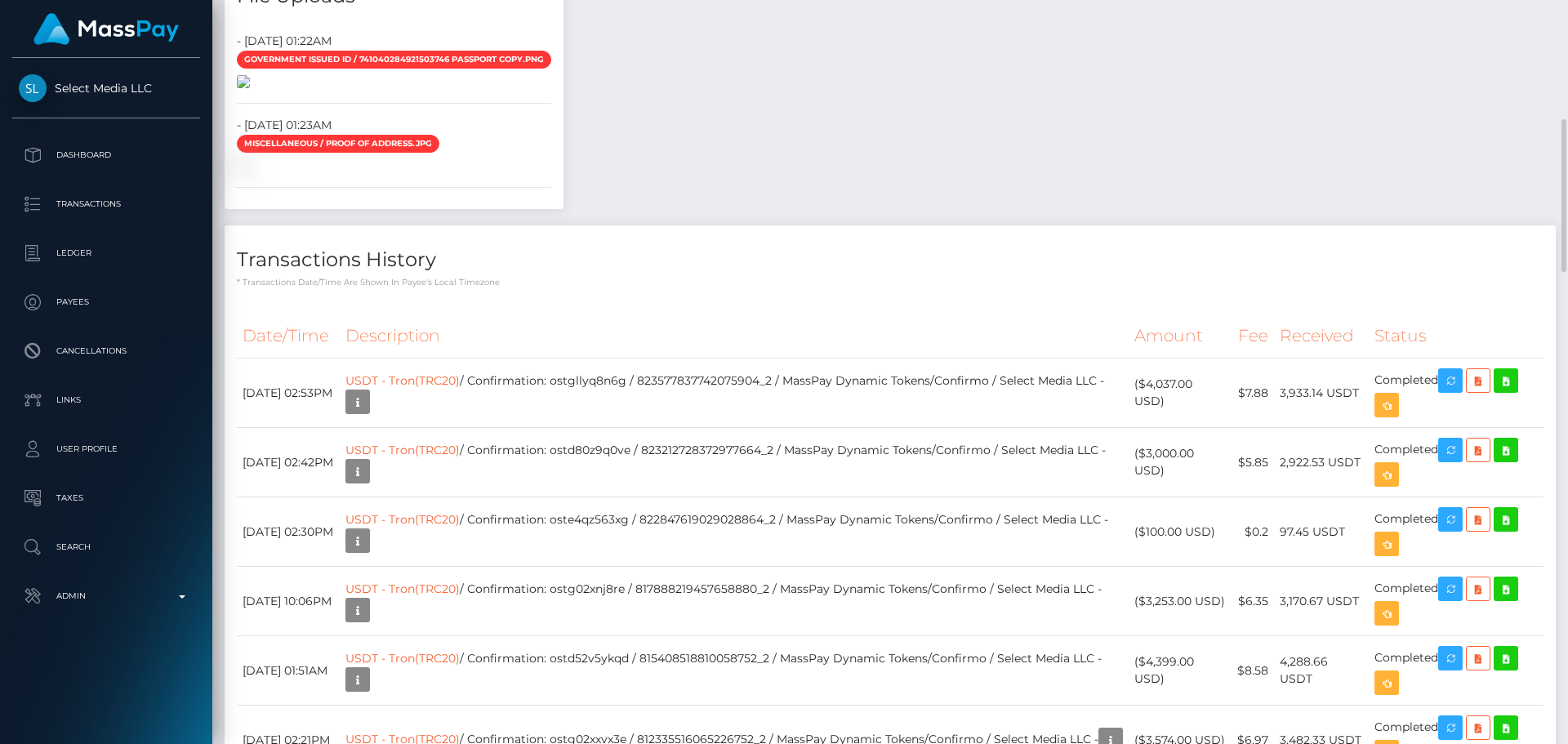
scroll to position [981, 0]
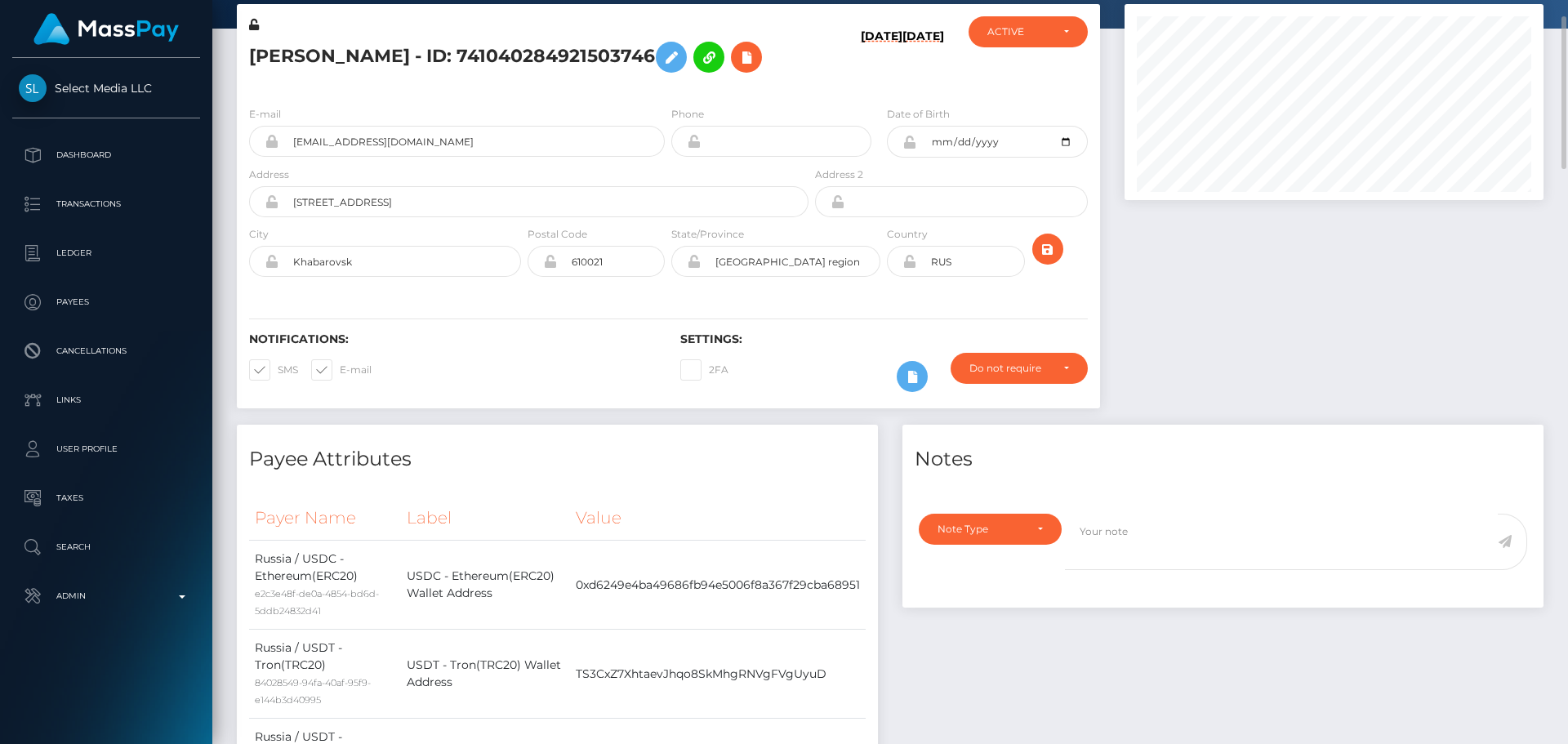
scroll to position [0, 0]
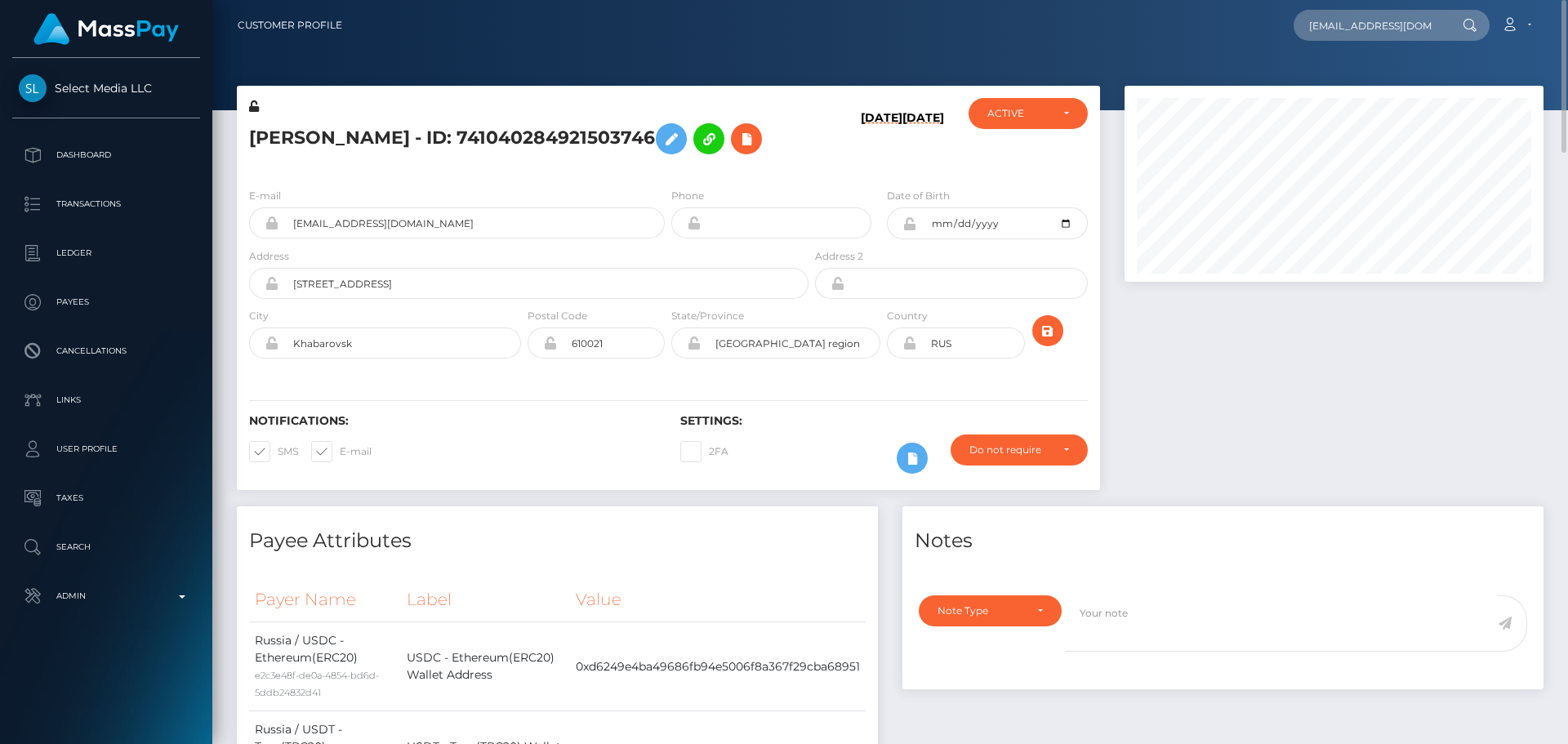
click at [816, 163] on div "[DATE] [DATE]" at bounding box center [884, 137] width 144 height 77
click at [814, 163] on div "[DATE] [DATE]" at bounding box center [884, 137] width 144 height 77
click at [809, 161] on div "Vitalii Usov - ID: 741040284921503746" at bounding box center [524, 137] width 575 height 77
click at [756, 164] on div "Vitalii Usov - ID: 741040284921503746" at bounding box center [524, 137] width 575 height 77
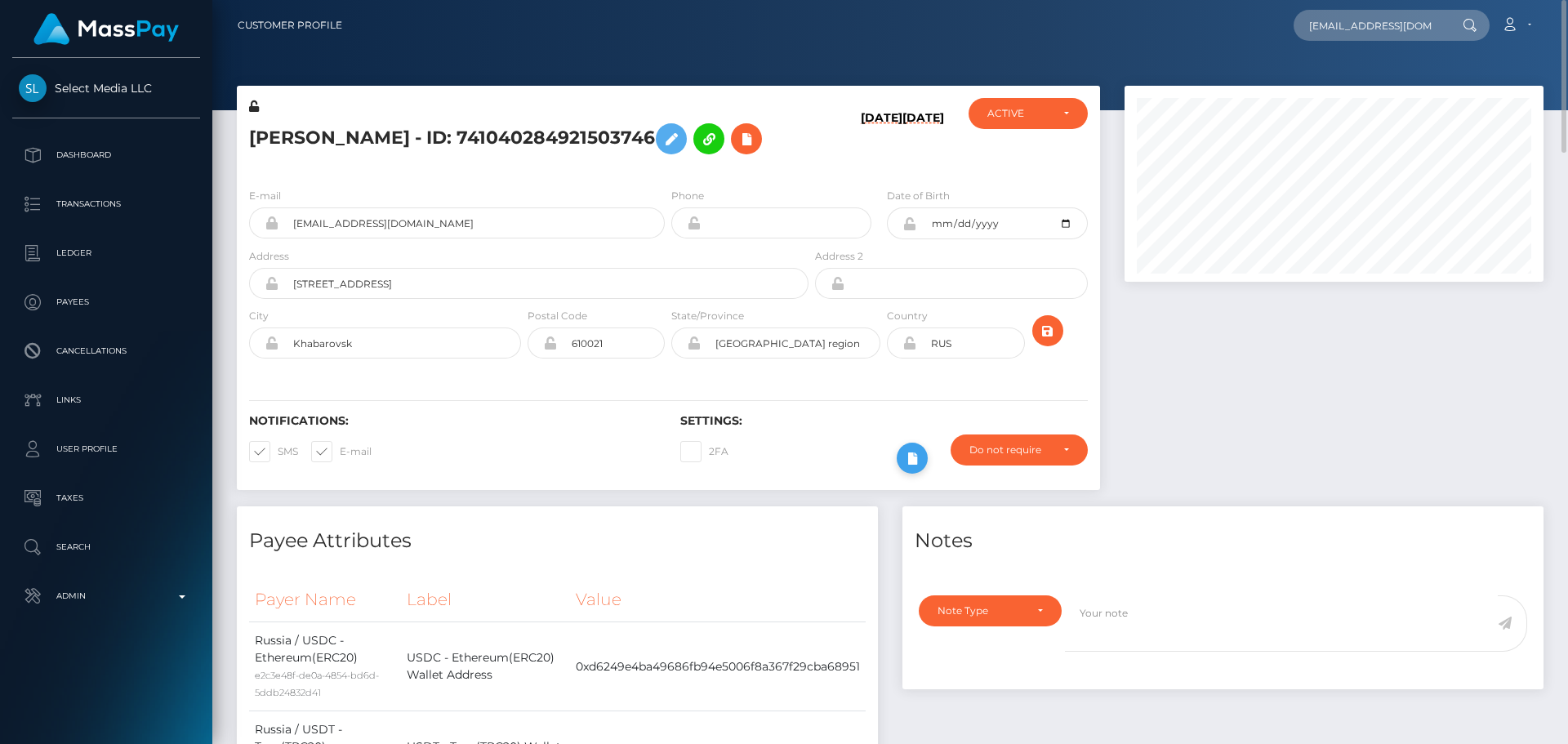
click at [909, 470] on button at bounding box center [912, 457] width 31 height 31
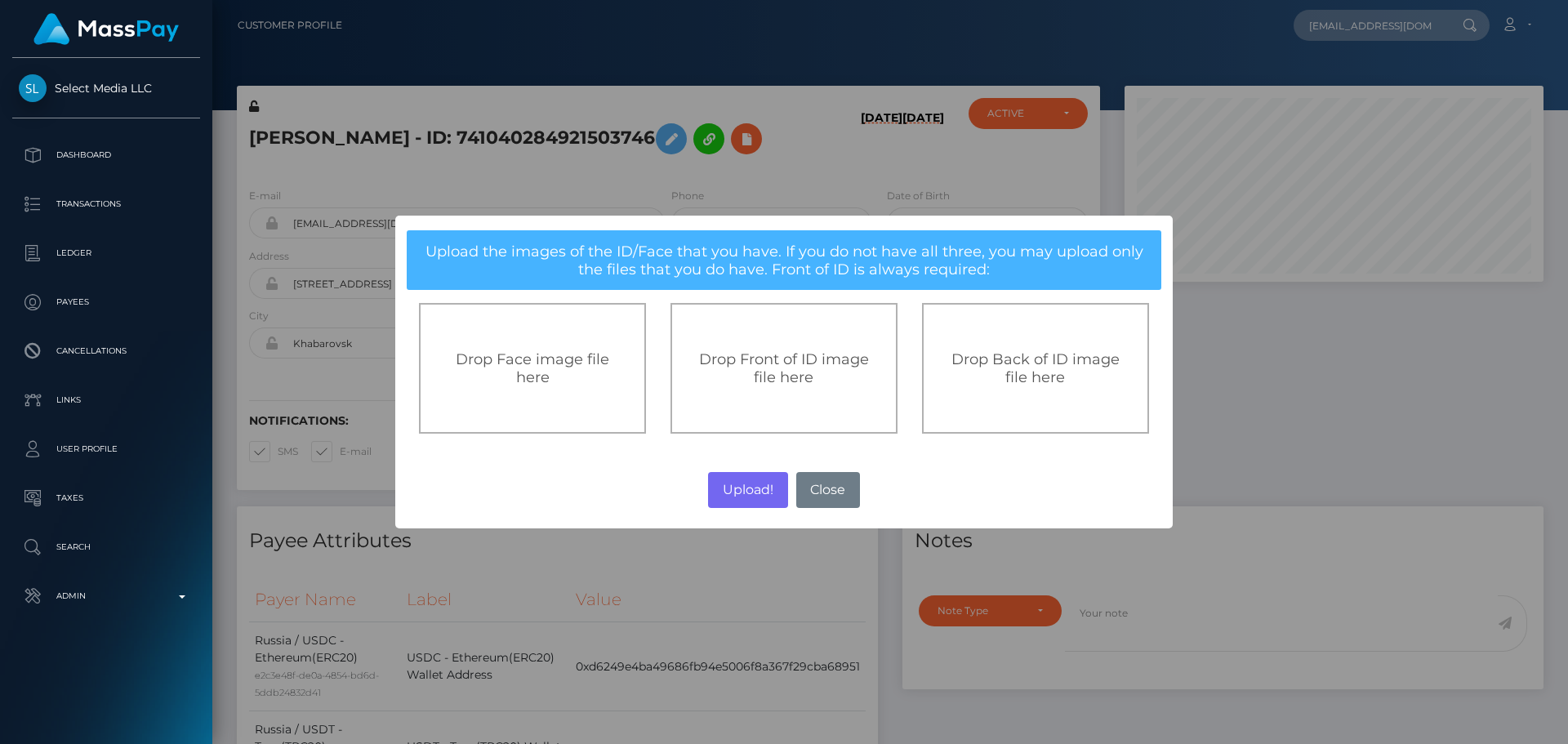
click at [787, 374] on span "Drop Front of ID image file here" at bounding box center [784, 368] width 170 height 36
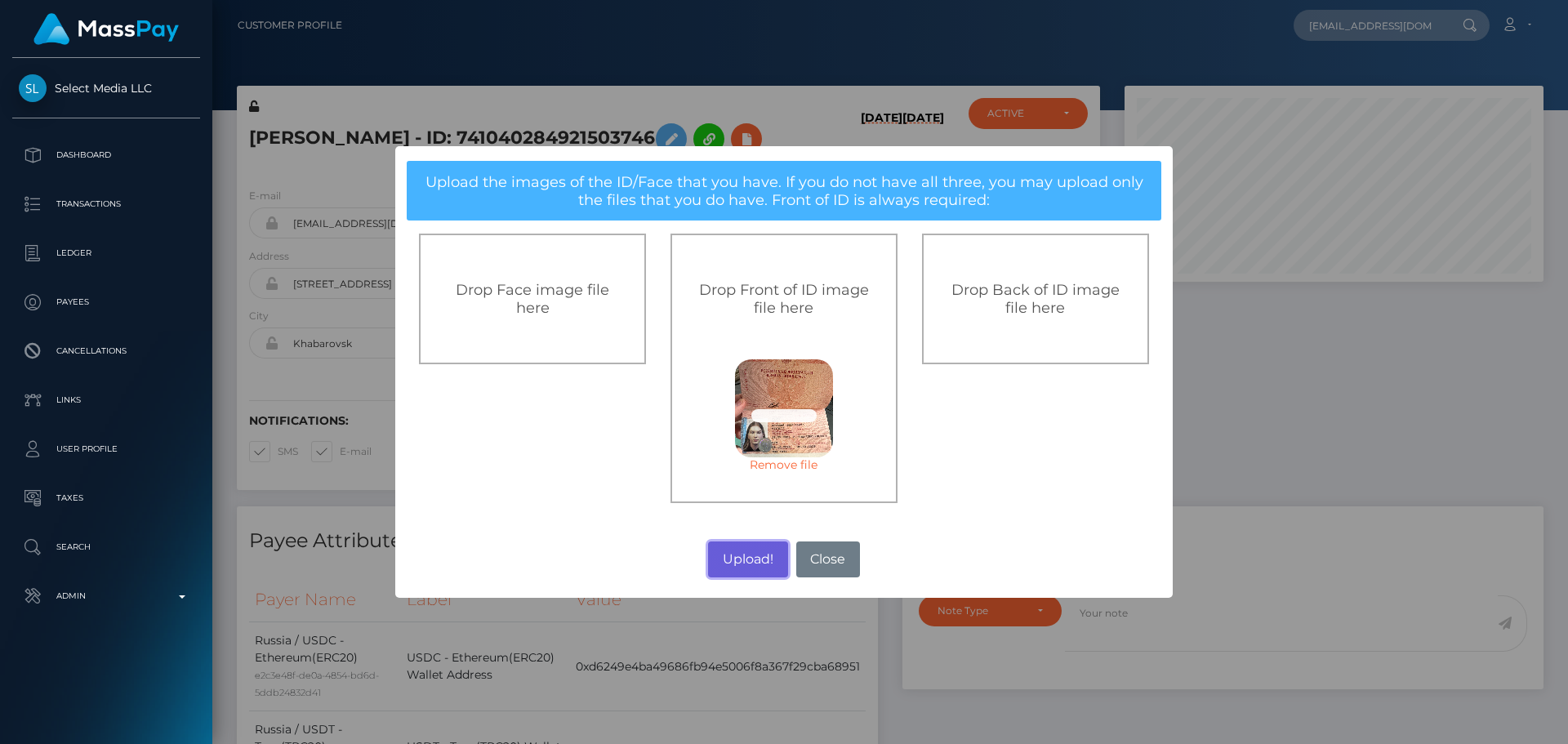
click at [740, 562] on button "Upload!" at bounding box center [747, 559] width 79 height 36
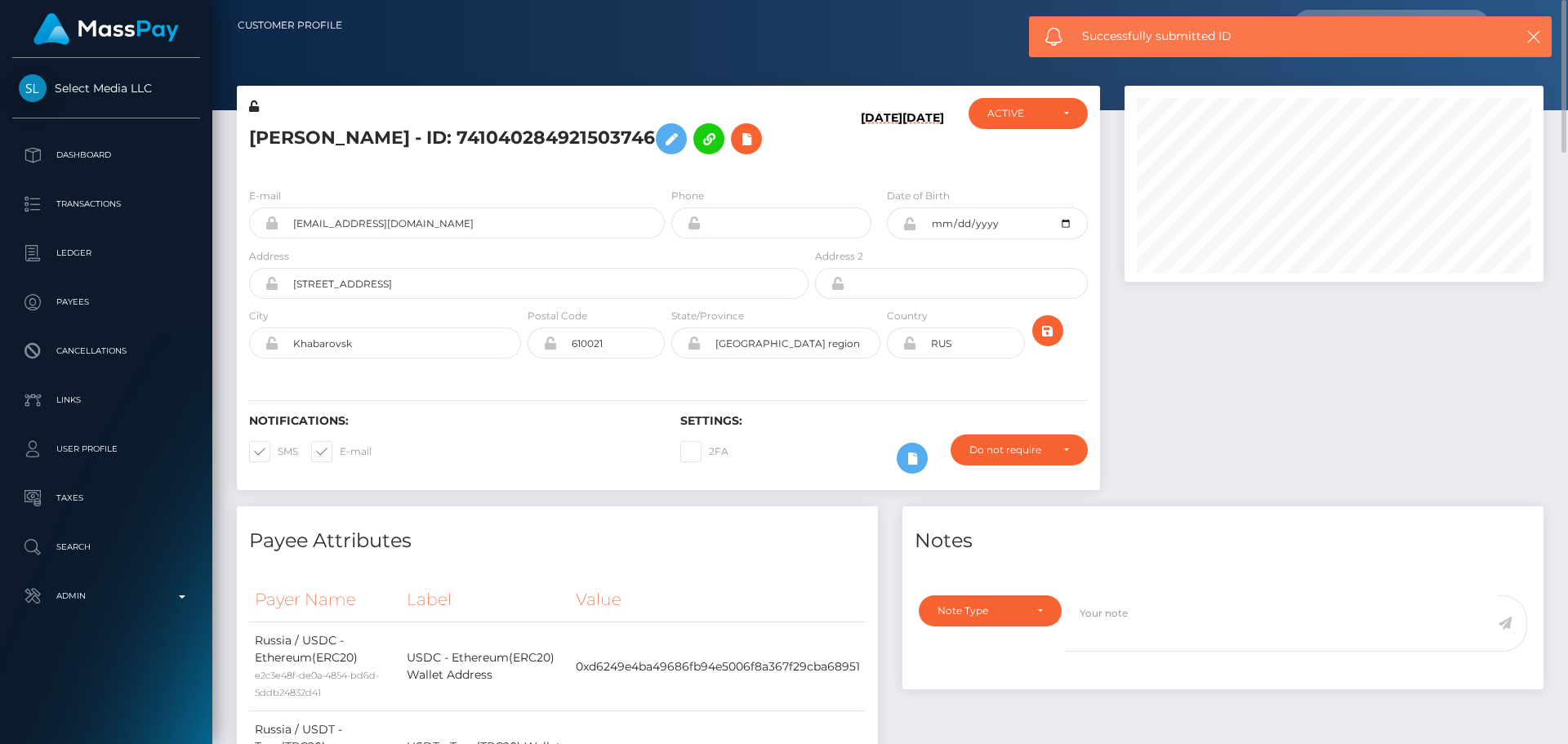
click at [792, 154] on h5 "Vitalii Usov - ID: 741040284921503746" at bounding box center [524, 138] width 550 height 47
click at [668, 171] on div "Vitalii Usov - ID: 741040284921503746" at bounding box center [524, 137] width 575 height 77
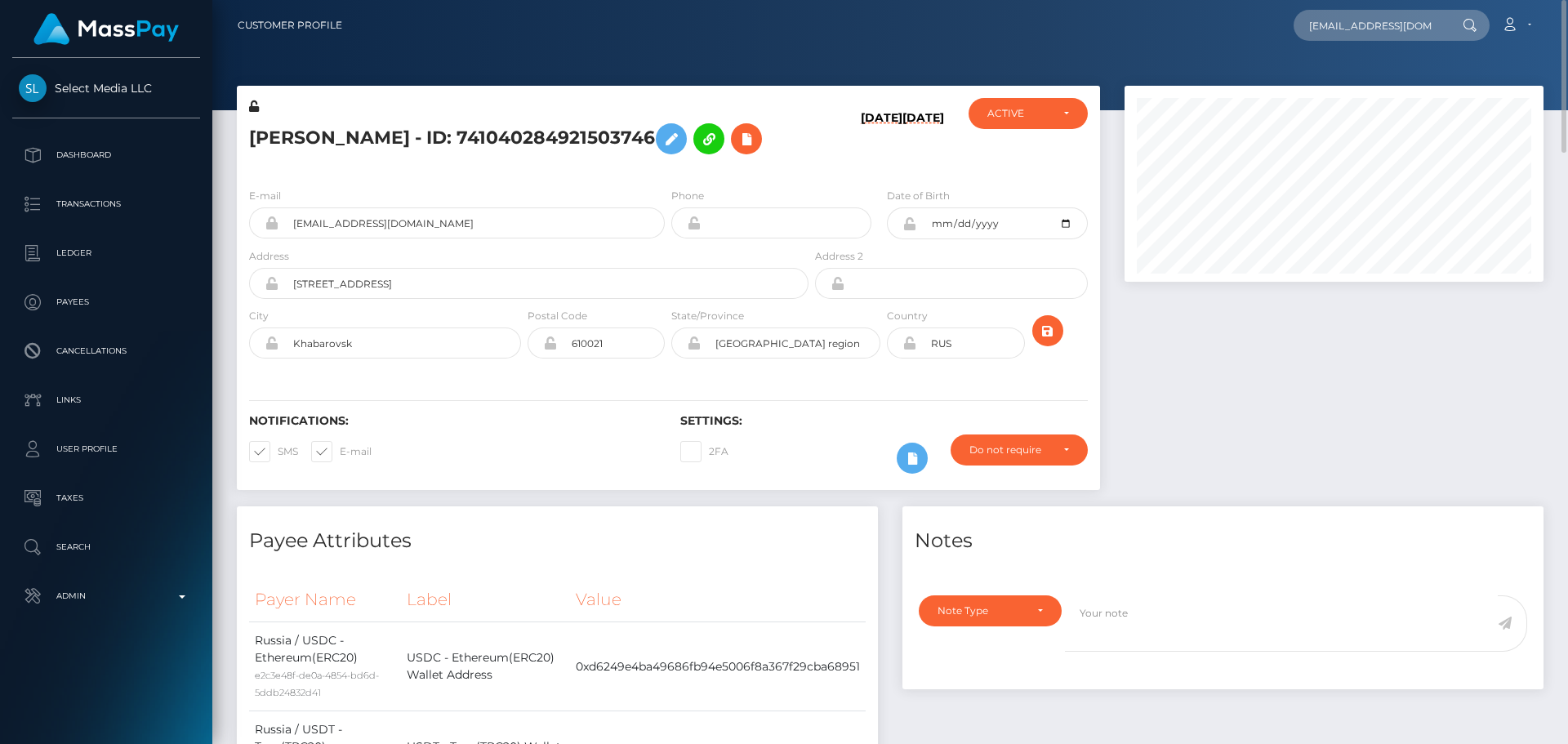
click at [796, 159] on h5 "Vitalii Usov - ID: 741040284921503746" at bounding box center [524, 138] width 550 height 47
click at [1047, 332] on icon "submit" at bounding box center [1048, 330] width 19 height 20
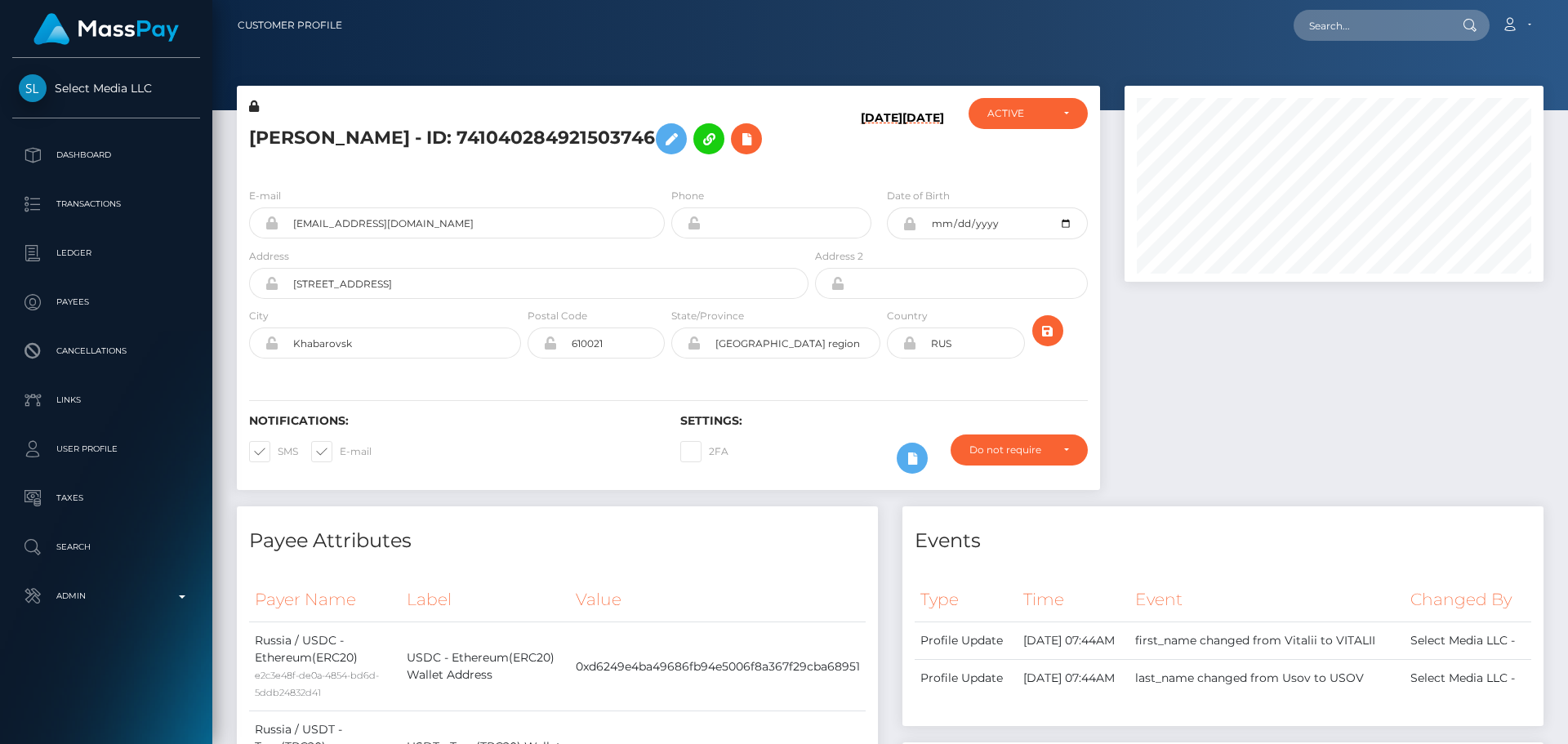
scroll to position [196, 420]
click at [1155, 361] on div at bounding box center [1334, 296] width 443 height 421
drag, startPoint x: 823, startPoint y: 151, endPoint x: 809, endPoint y: 166, distance: 20.5
click at [823, 151] on div "[DATE] [DATE]" at bounding box center [884, 137] width 144 height 77
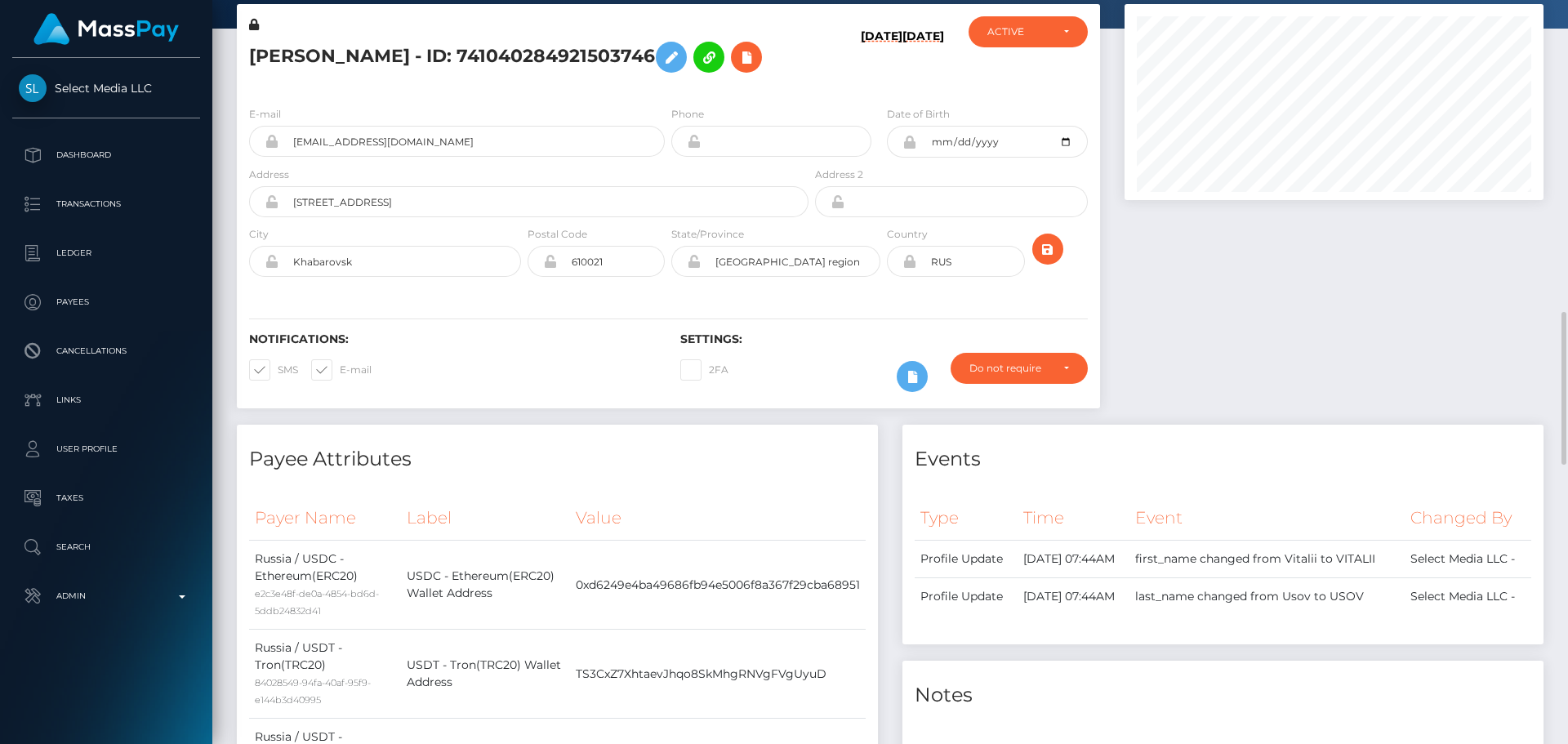
scroll to position [0, 0]
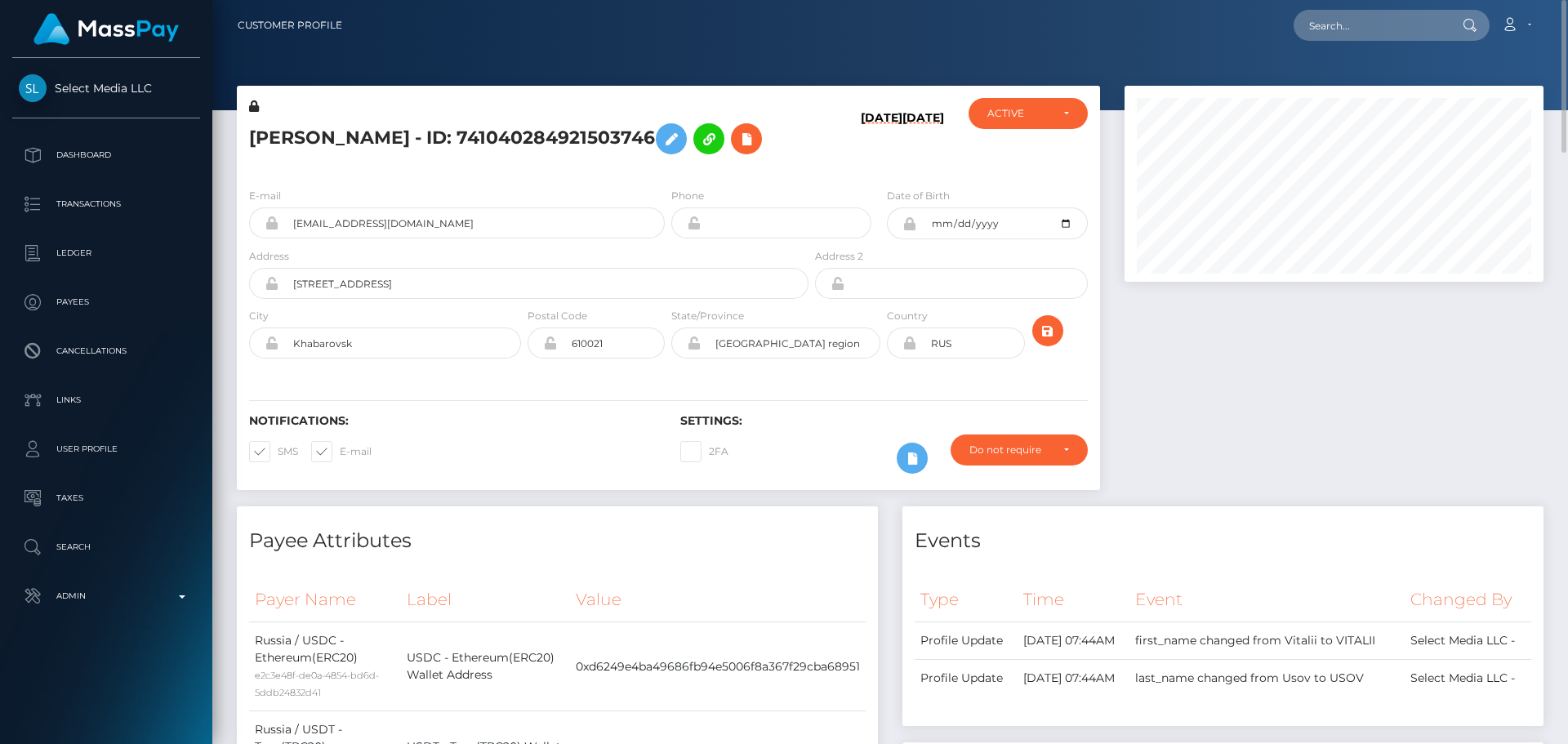
click at [792, 167] on div "[PERSON_NAME] - ID: 741040284921503746" at bounding box center [524, 137] width 575 height 77
click at [549, 288] on input "[STREET_ADDRESS]" at bounding box center [543, 283] width 530 height 31
paste input "Otoha Župančića 12, Apartment 37"
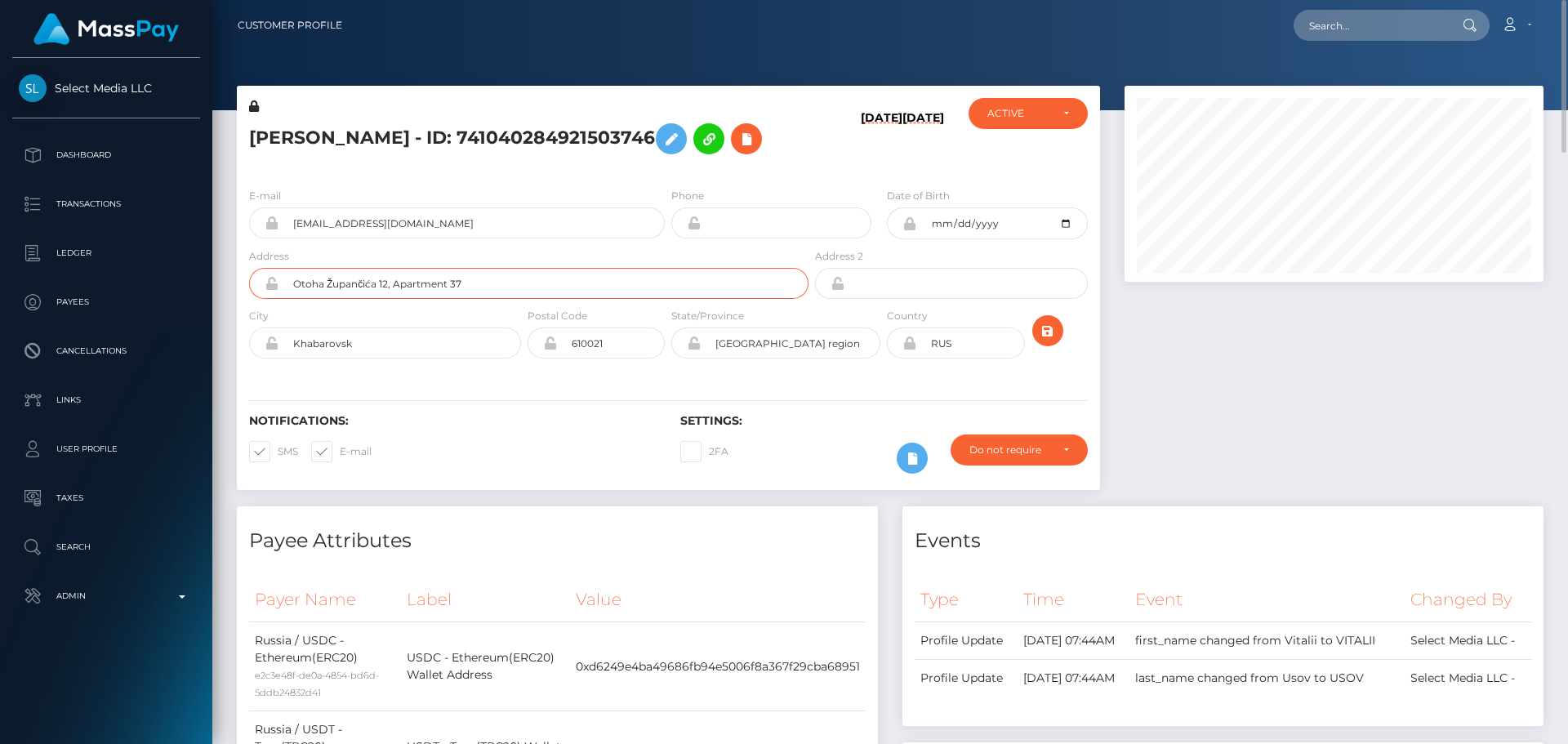
click at [364, 283] on input "Otoha Župančića 12, Apartment 37" at bounding box center [543, 283] width 530 height 31
type input "Otoha Zupancica 12, Apartment 37"
click at [474, 386] on div "Notifications: SMS E-mail Settings: 2FA" at bounding box center [668, 432] width 864 height 115
click at [401, 329] on input "Khabarovsk" at bounding box center [399, 343] width 243 height 31
click at [403, 347] on input "Khabarovsk" at bounding box center [399, 343] width 243 height 31
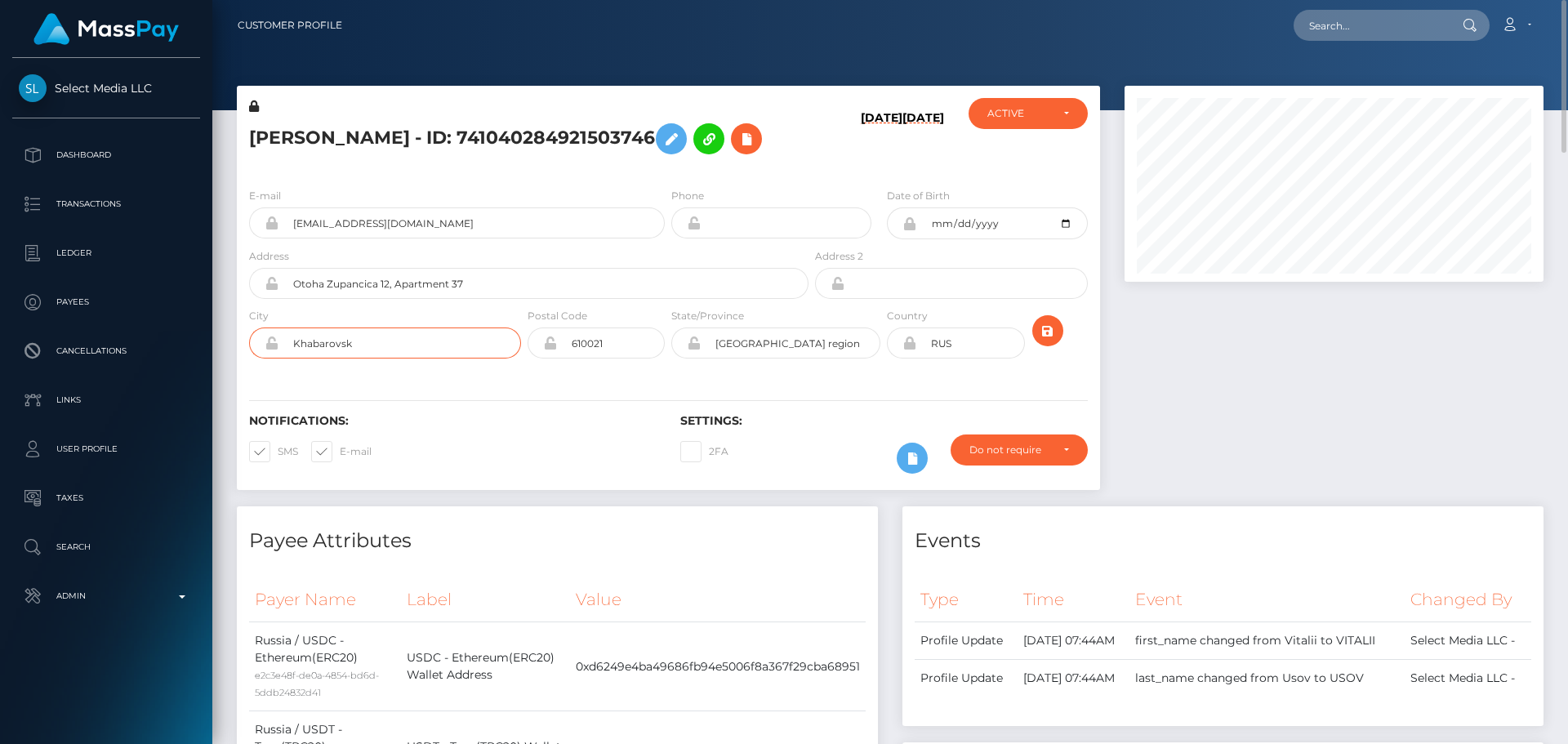
click at [403, 347] on input "Khabarovsk" at bounding box center [399, 343] width 243 height 31
paste input "[GEOGRAPHIC_DATA]"
type input "[GEOGRAPHIC_DATA]"
click at [614, 356] on input "610021" at bounding box center [611, 343] width 108 height 31
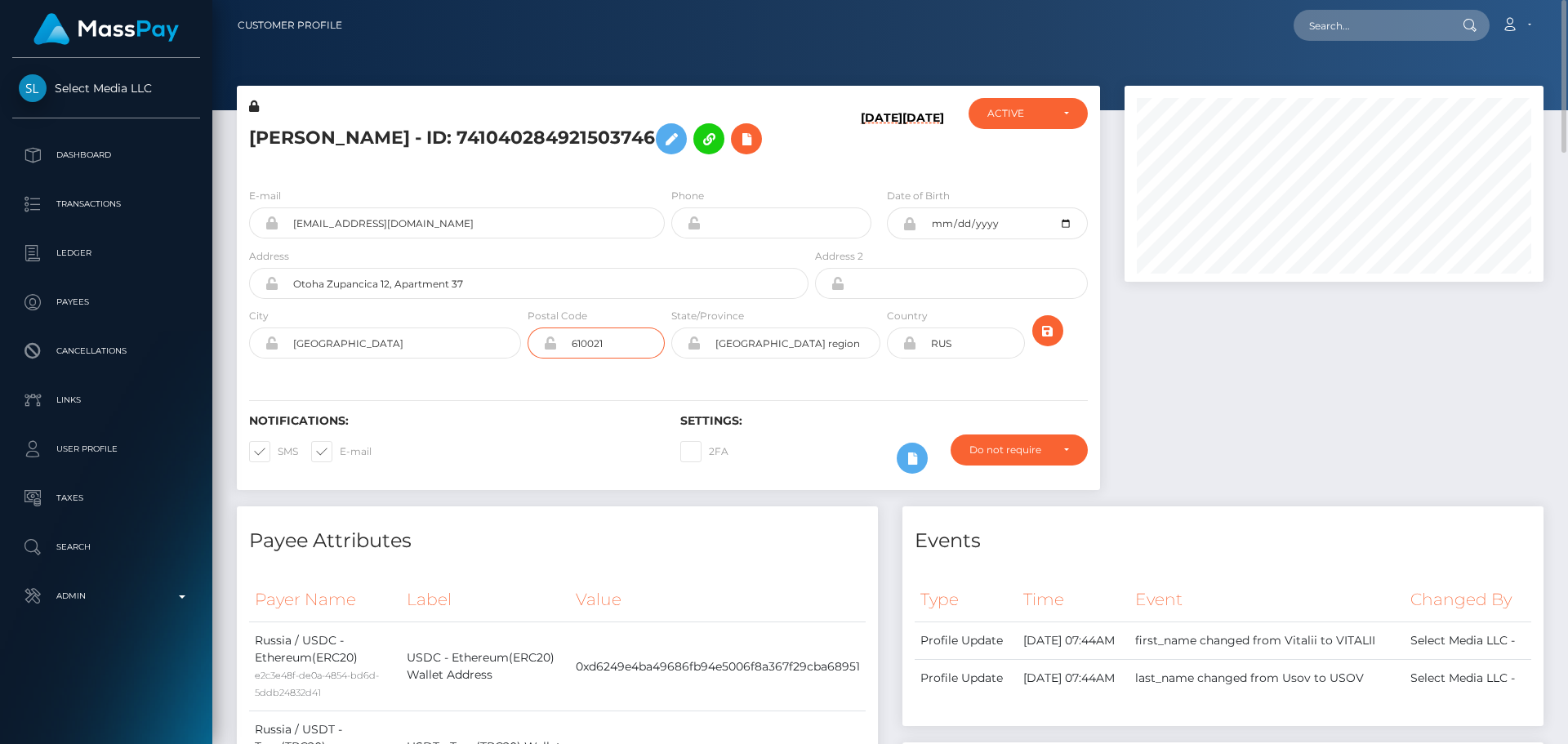
click at [614, 356] on input "610021" at bounding box center [611, 343] width 108 height 31
click at [612, 356] on input "610021" at bounding box center [611, 343] width 108 height 31
paste input "11000"
click at [617, 348] on input "61002111000" at bounding box center [611, 343] width 108 height 31
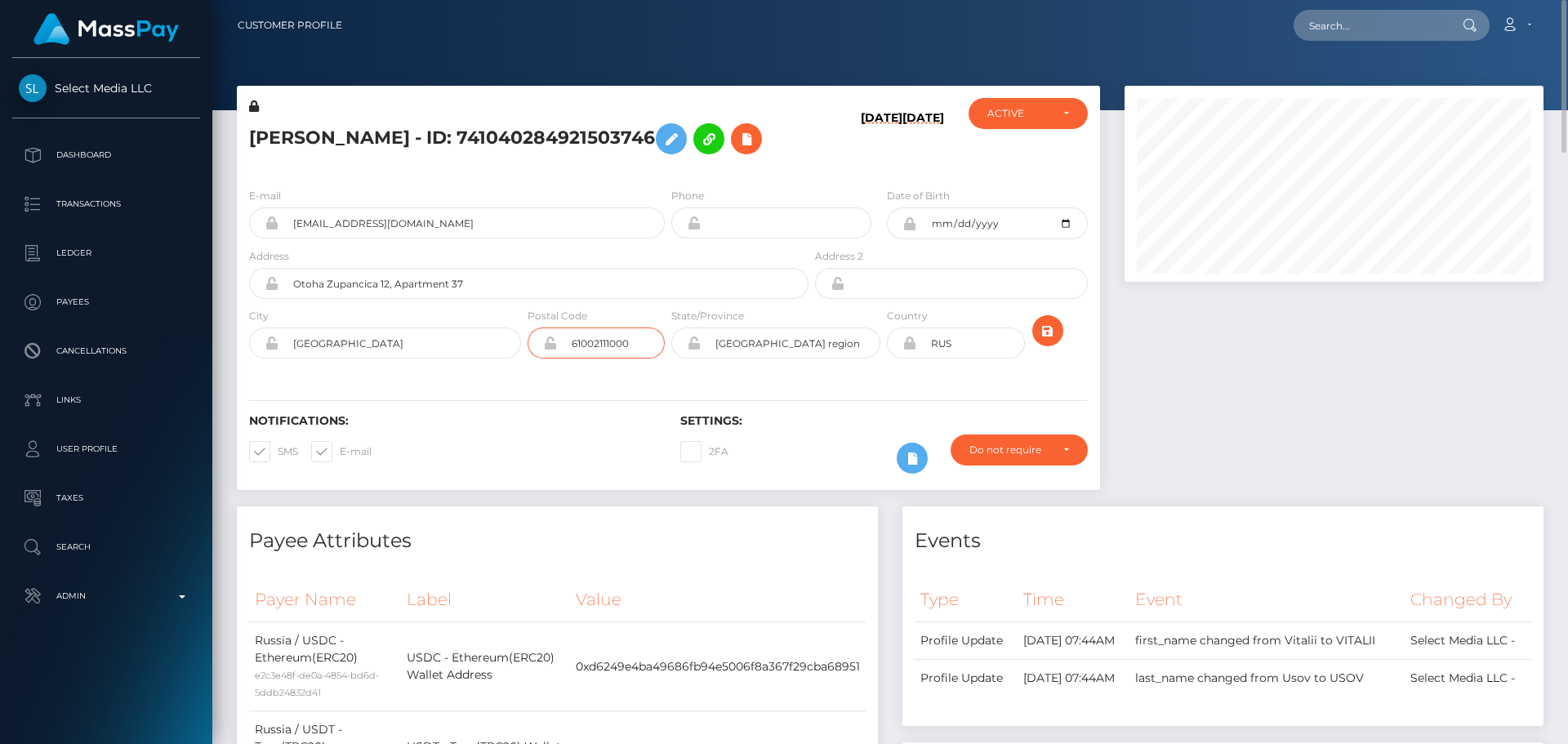
paste input "text"
type input "11000"
click at [559, 398] on div "Notifications: SMS E-mail Settings: 2FA" at bounding box center [668, 432] width 864 height 115
click at [804, 345] on input "Khabarovsk region" at bounding box center [790, 343] width 180 height 31
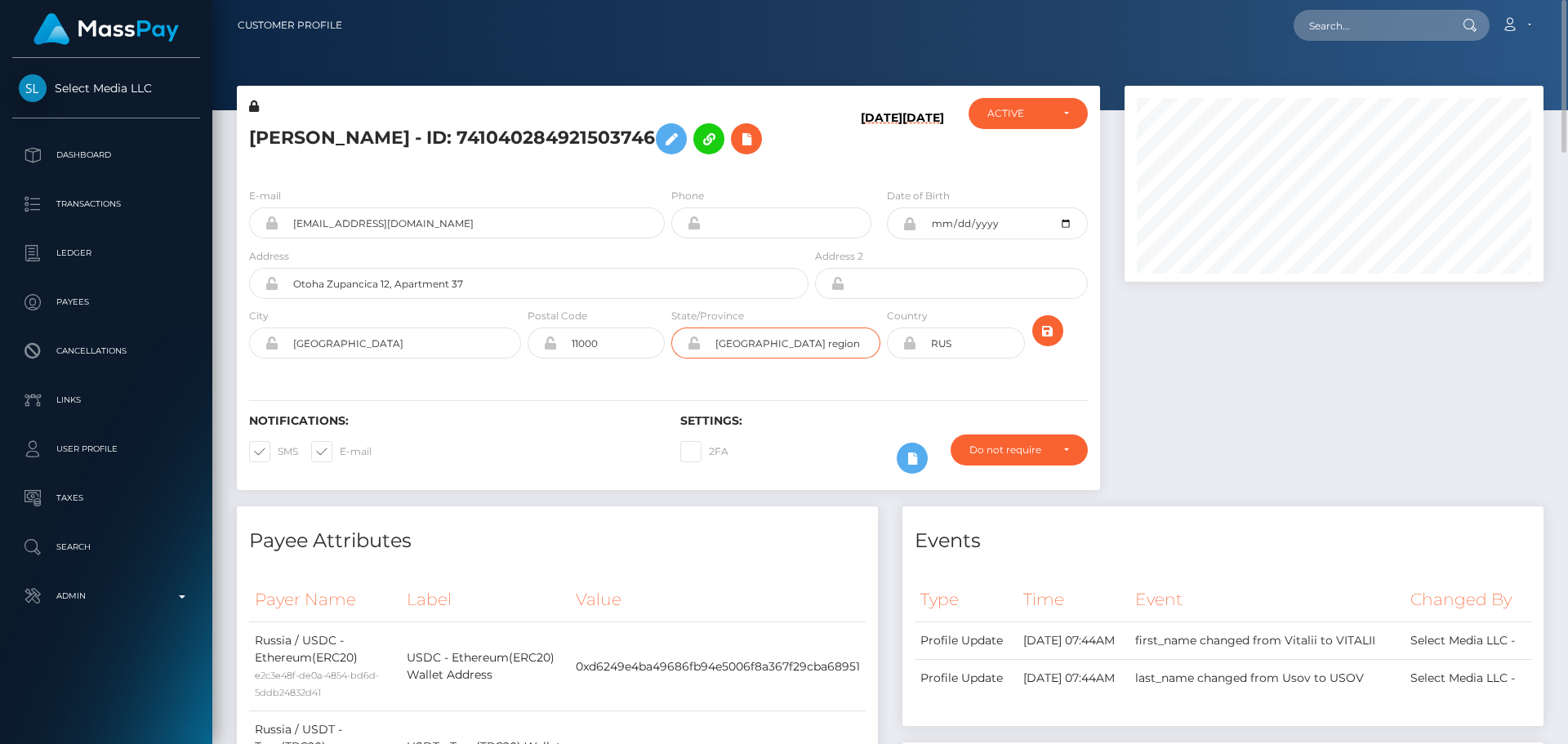
click at [804, 345] on input "Khabarovsk region" at bounding box center [790, 343] width 180 height 31
paste input "[GEOGRAPHIC_DATA]"
type input "[GEOGRAPHIC_DATA]"
click at [667, 396] on div "Notifications: SMS E-mail Settings: 2FA" at bounding box center [668, 432] width 864 height 115
click at [908, 345] on icon at bounding box center [909, 343] width 14 height 13
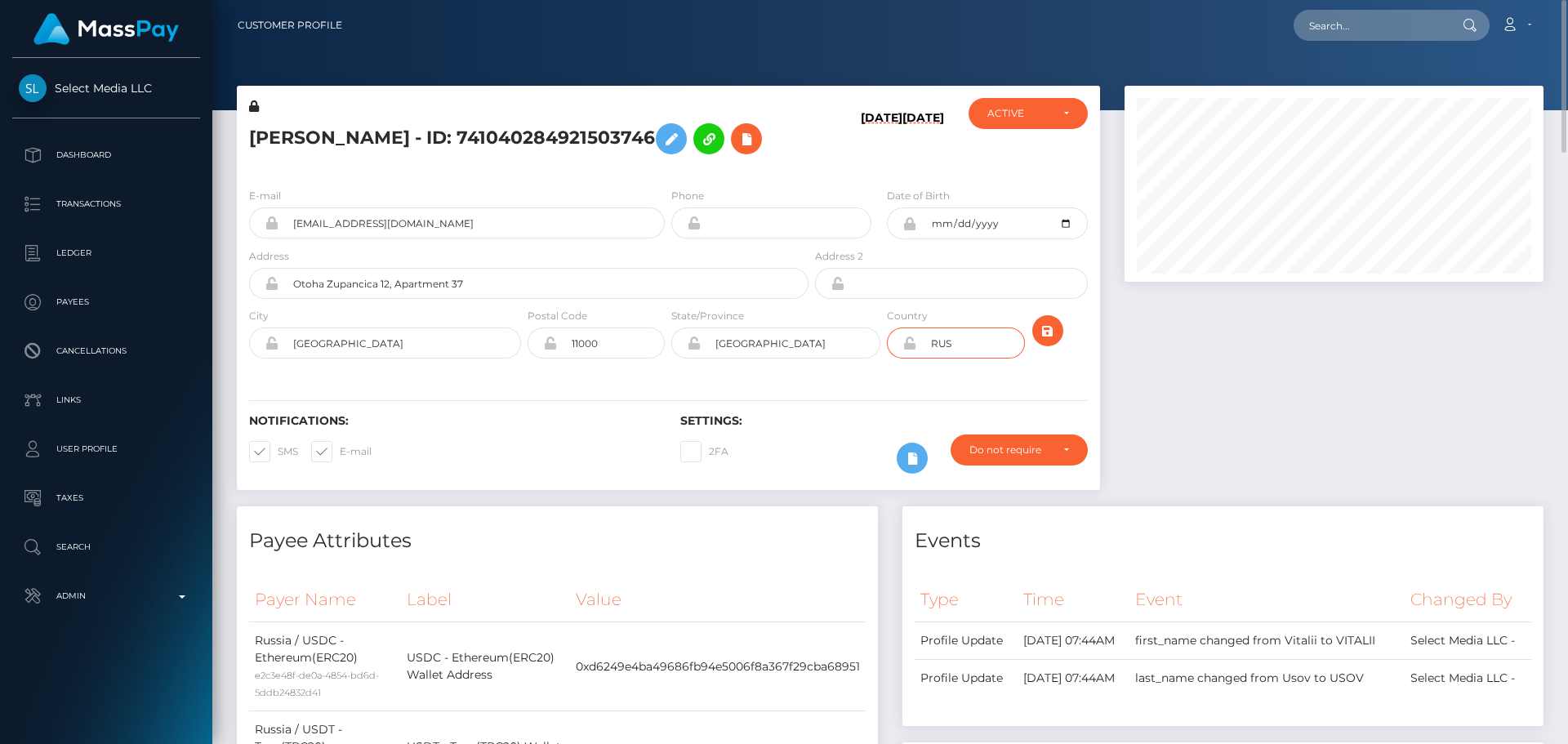
click at [964, 344] on input "RUS" at bounding box center [970, 343] width 108 height 31
paste input "SRB"
type input "SRB"
click at [895, 379] on div "Notifications: SMS E-mail Settings: 2FA" at bounding box center [668, 432] width 864 height 115
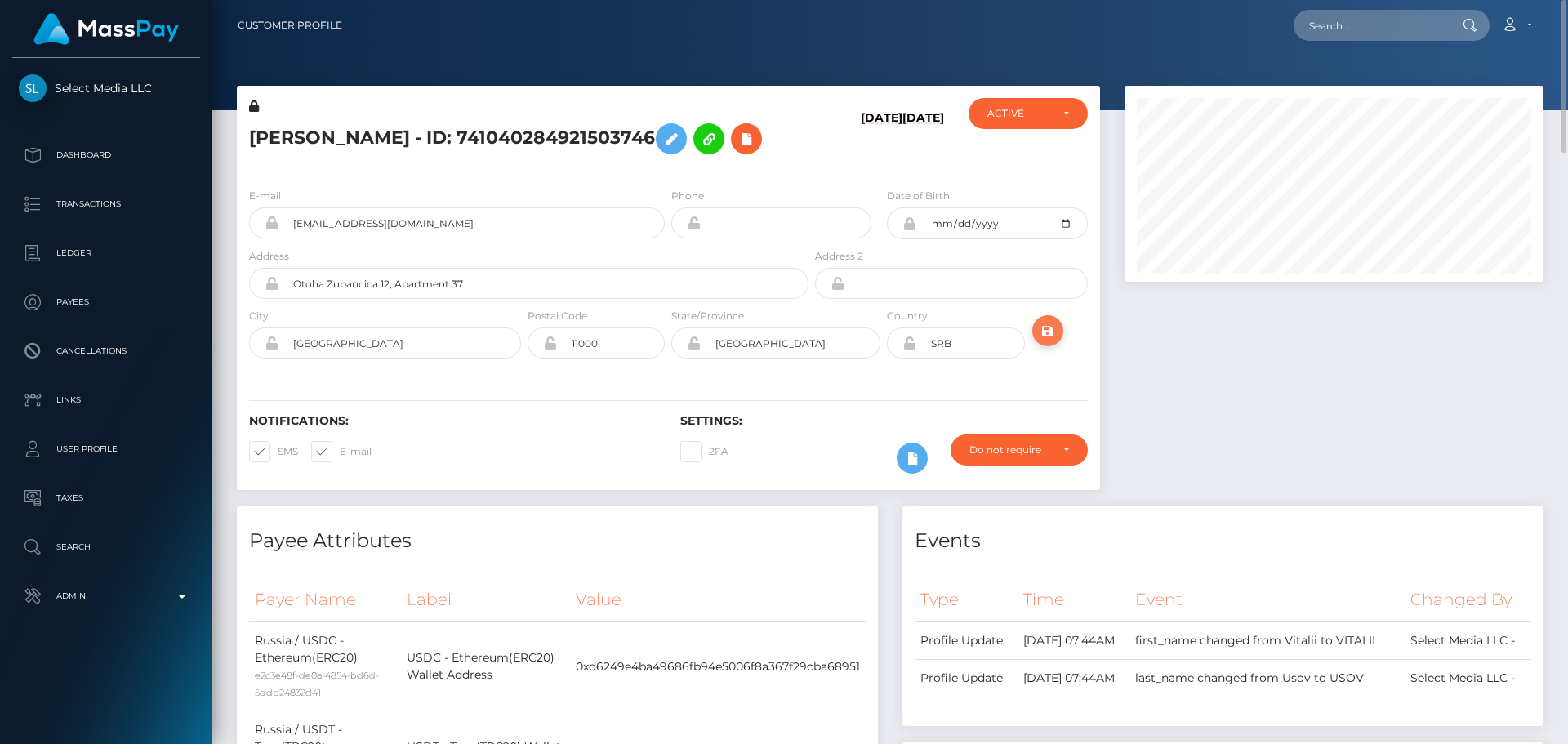
click at [1046, 330] on icon "submit" at bounding box center [1048, 330] width 19 height 20
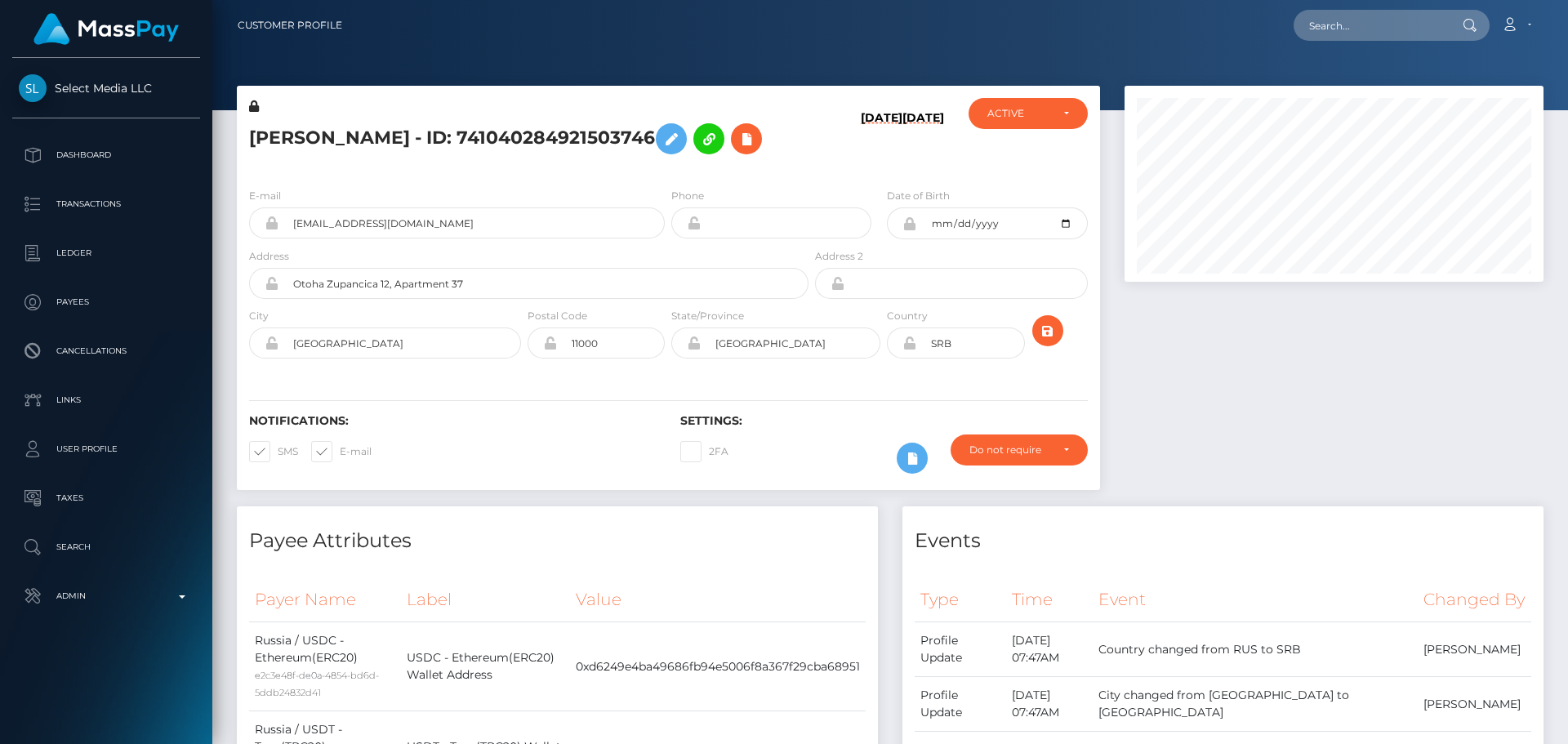
scroll to position [196, 420]
click at [834, 154] on div "[DATE] [DATE]" at bounding box center [884, 137] width 144 height 77
click at [834, 154] on div "09/14/25 03/05/25" at bounding box center [884, 137] width 144 height 77
click at [1053, 333] on icon "submit" at bounding box center [1048, 330] width 19 height 20
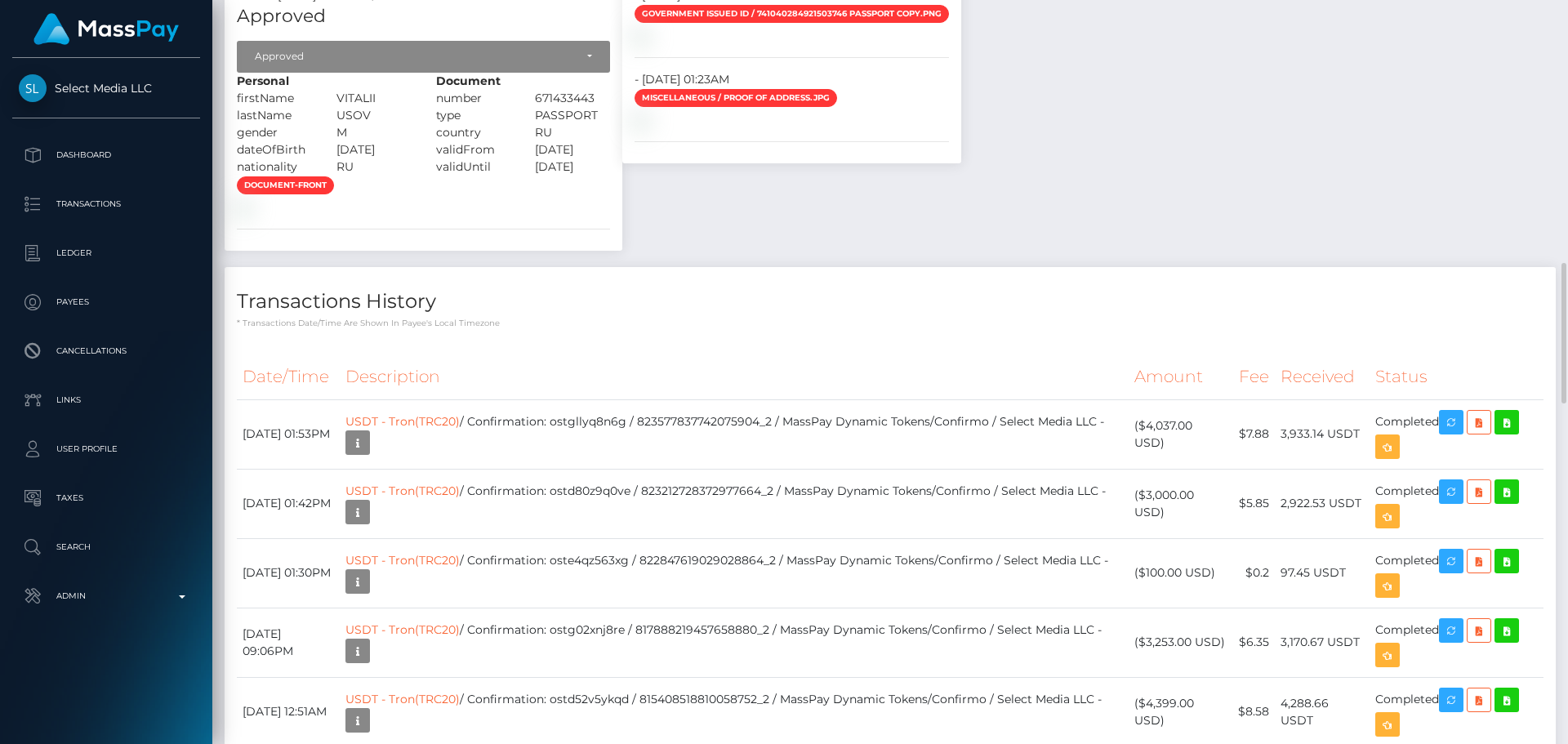
scroll to position [1716, 0]
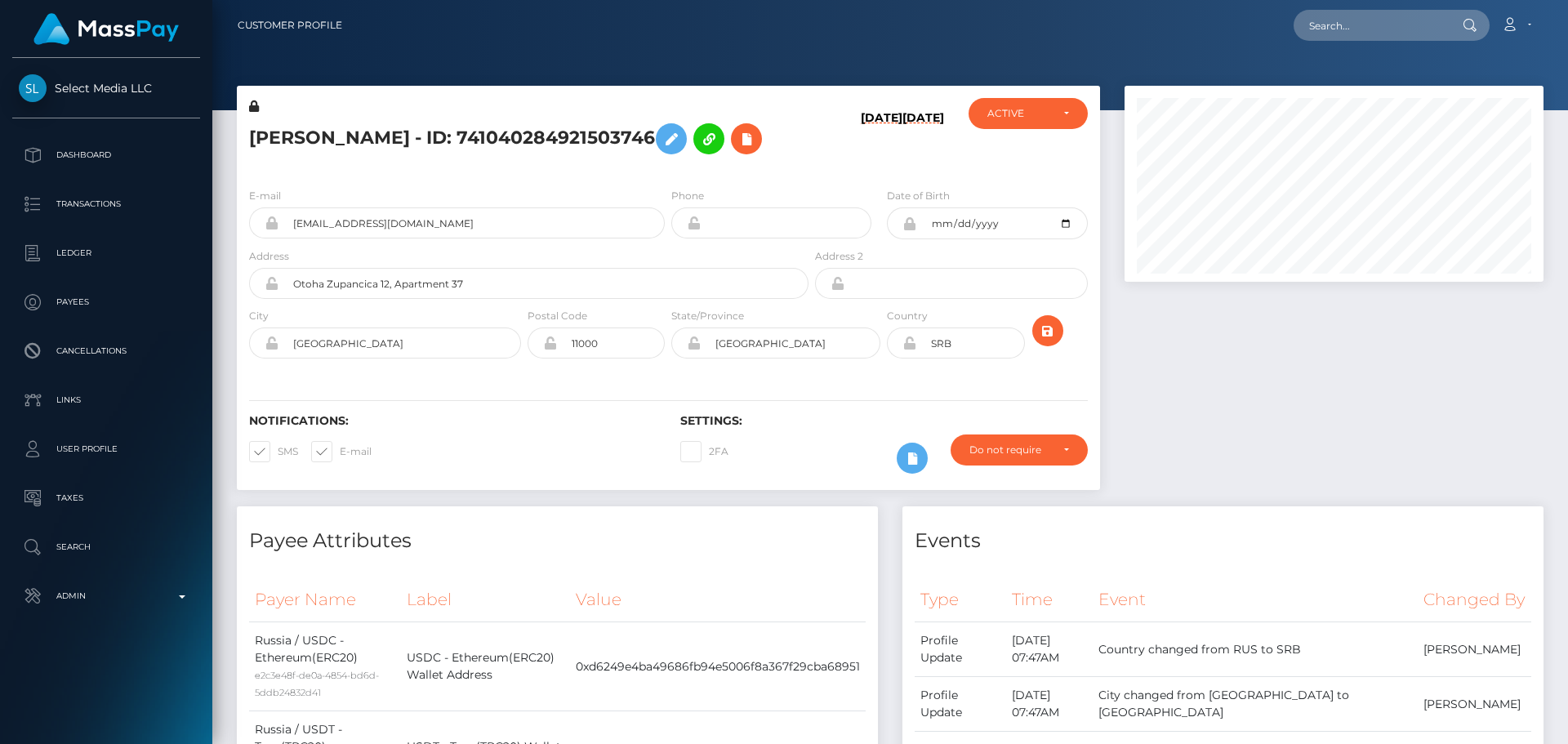
scroll to position [196, 420]
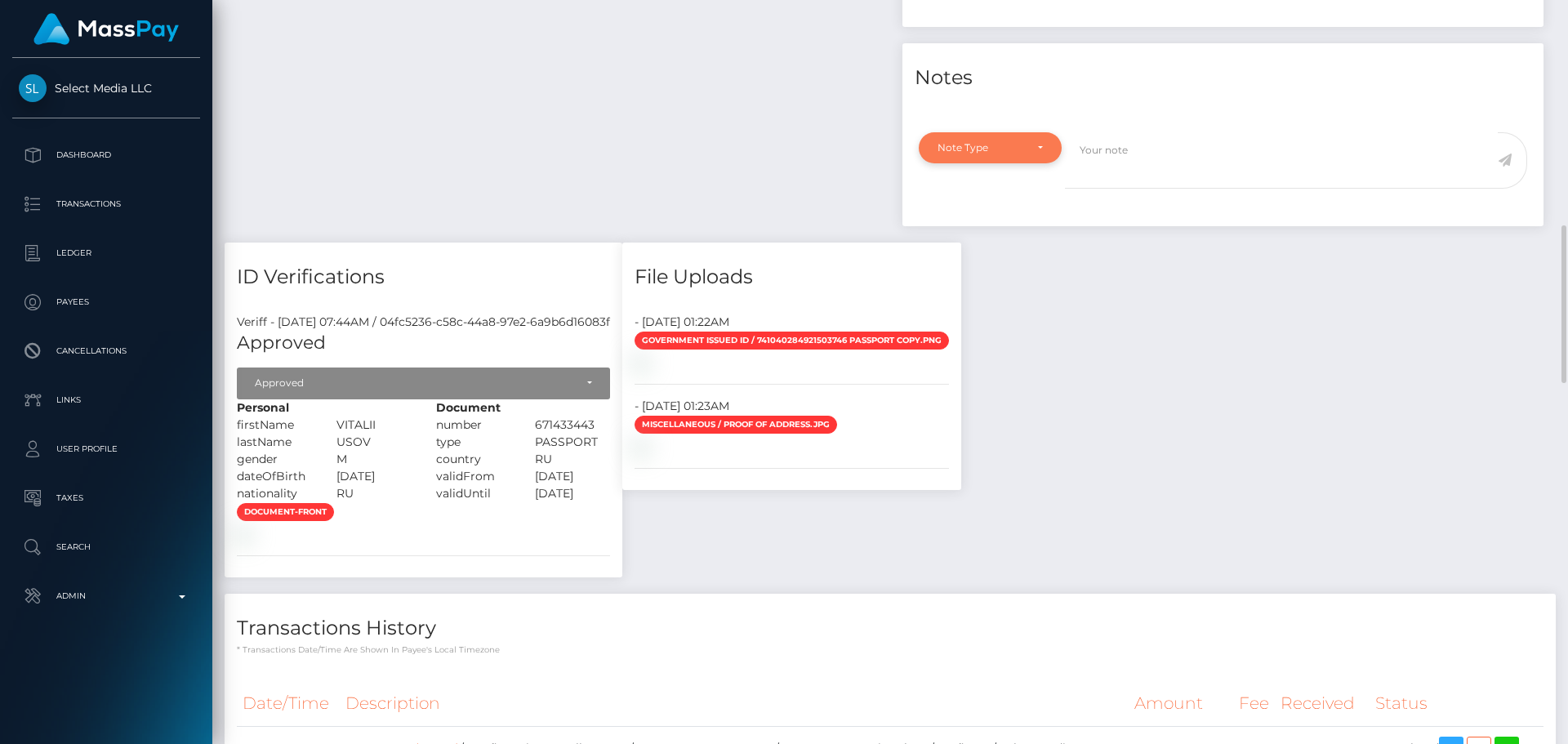
click at [1022, 154] on div "Note Type" at bounding box center [980, 147] width 87 height 13
drag, startPoint x: 990, startPoint y: 248, endPoint x: 1082, endPoint y: 223, distance: 95.3
click at [991, 234] on span "Compliance" at bounding box center [968, 226] width 60 height 15
select select "COMPLIANCE"
click at [1190, 188] on textarea at bounding box center [1282, 160] width 433 height 56
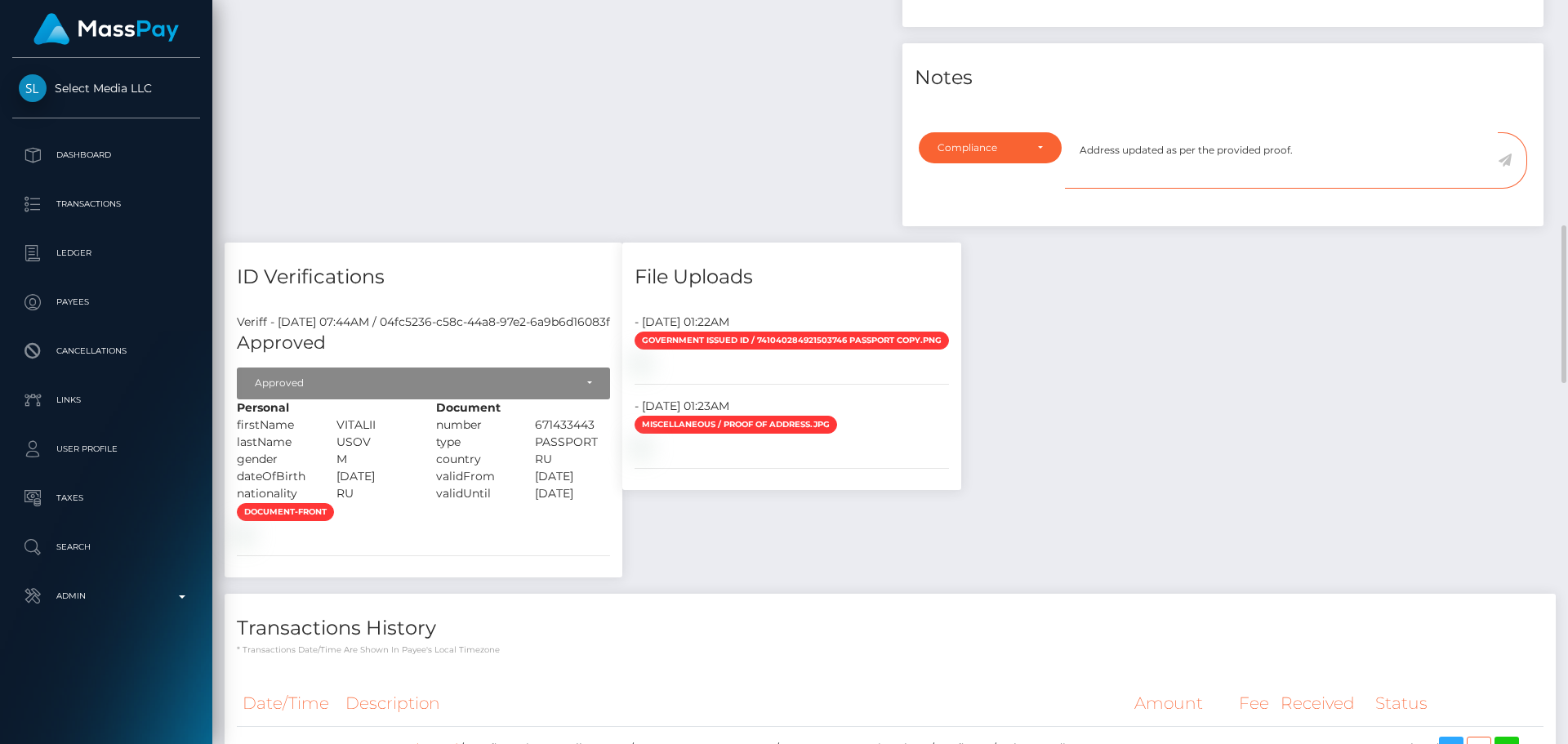
type textarea "Address updated as per the provided proof."
click at [1508, 167] on icon at bounding box center [1505, 159] width 14 height 13
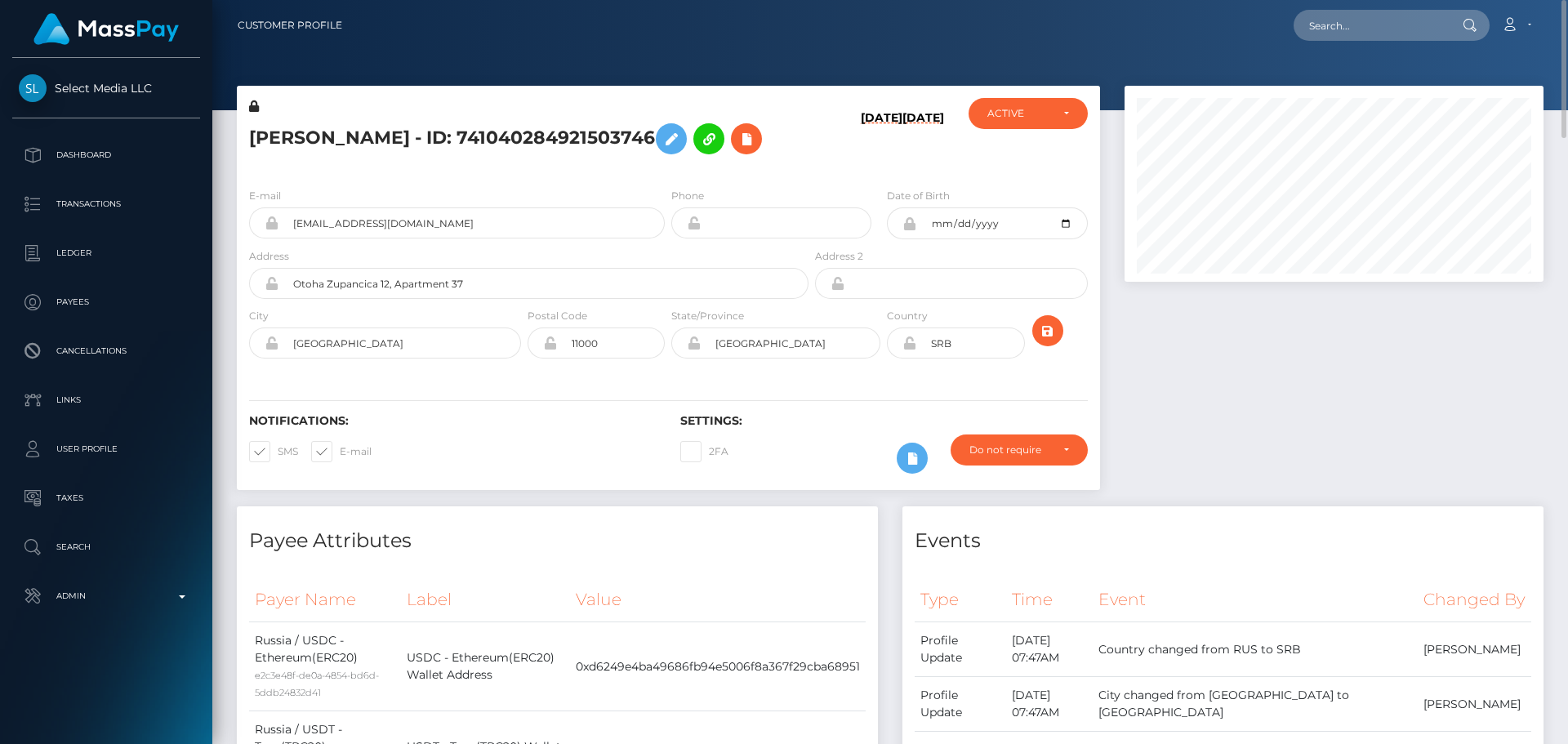
click at [780, 163] on div "[PERSON_NAME] - ID: 741040284921503746" at bounding box center [524, 137] width 575 height 77
click at [1049, 329] on icon "submit" at bounding box center [1048, 330] width 19 height 20
click at [879, 384] on div "Notifications: SMS E-mail Settings: 2FA" at bounding box center [668, 432] width 864 height 115
click at [911, 347] on icon at bounding box center [909, 343] width 14 height 13
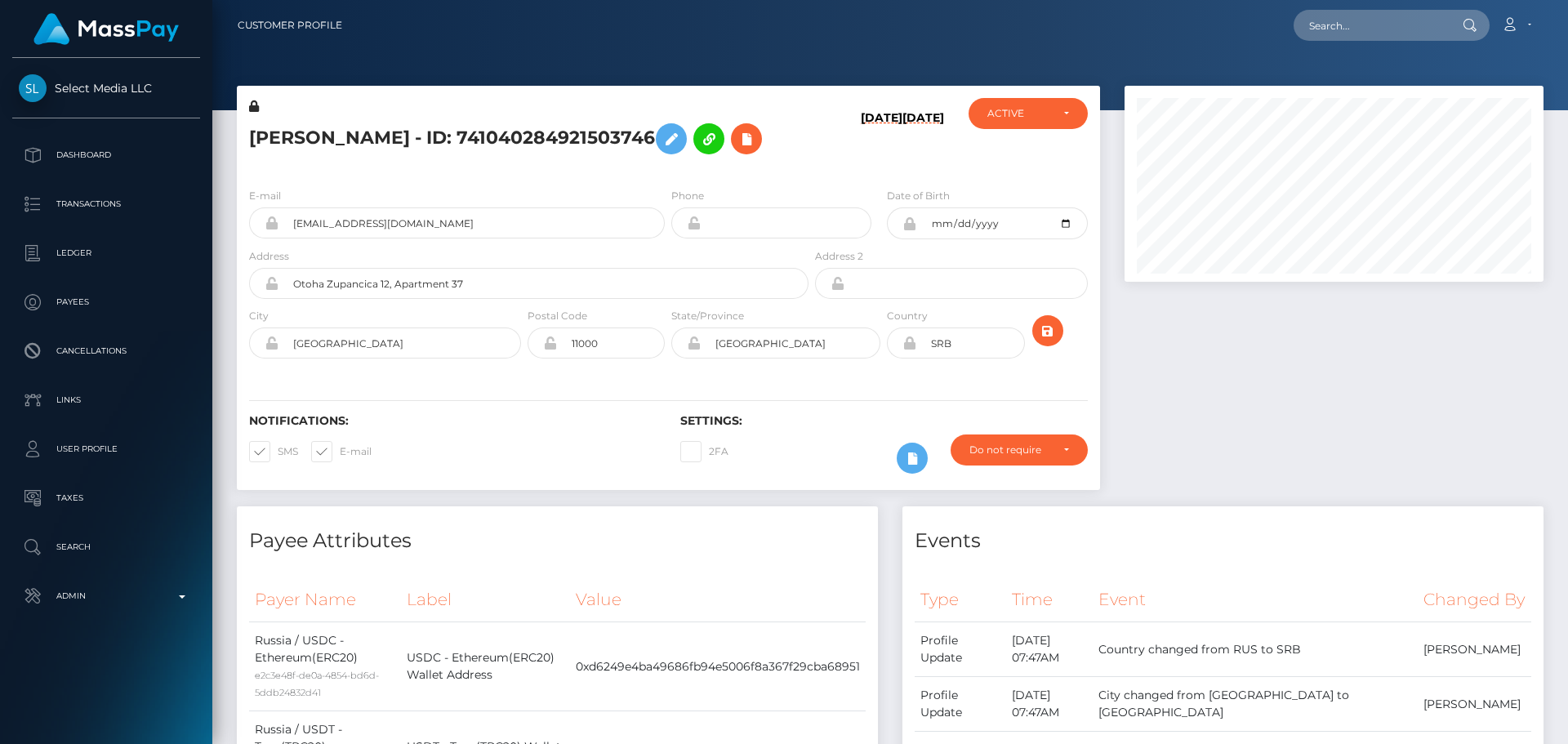
click at [484, 139] on h5 "[PERSON_NAME] - ID: 741040284921503746" at bounding box center [524, 138] width 550 height 47
click at [484, 139] on h5 "VITALII USOV - ID: 741040284921503746" at bounding box center [524, 138] width 550 height 47
copy h5 "VITALII USOV - ID: 741040284921503746"
drag, startPoint x: 369, startPoint y: 231, endPoint x: 235, endPoint y: 216, distance: 134.8
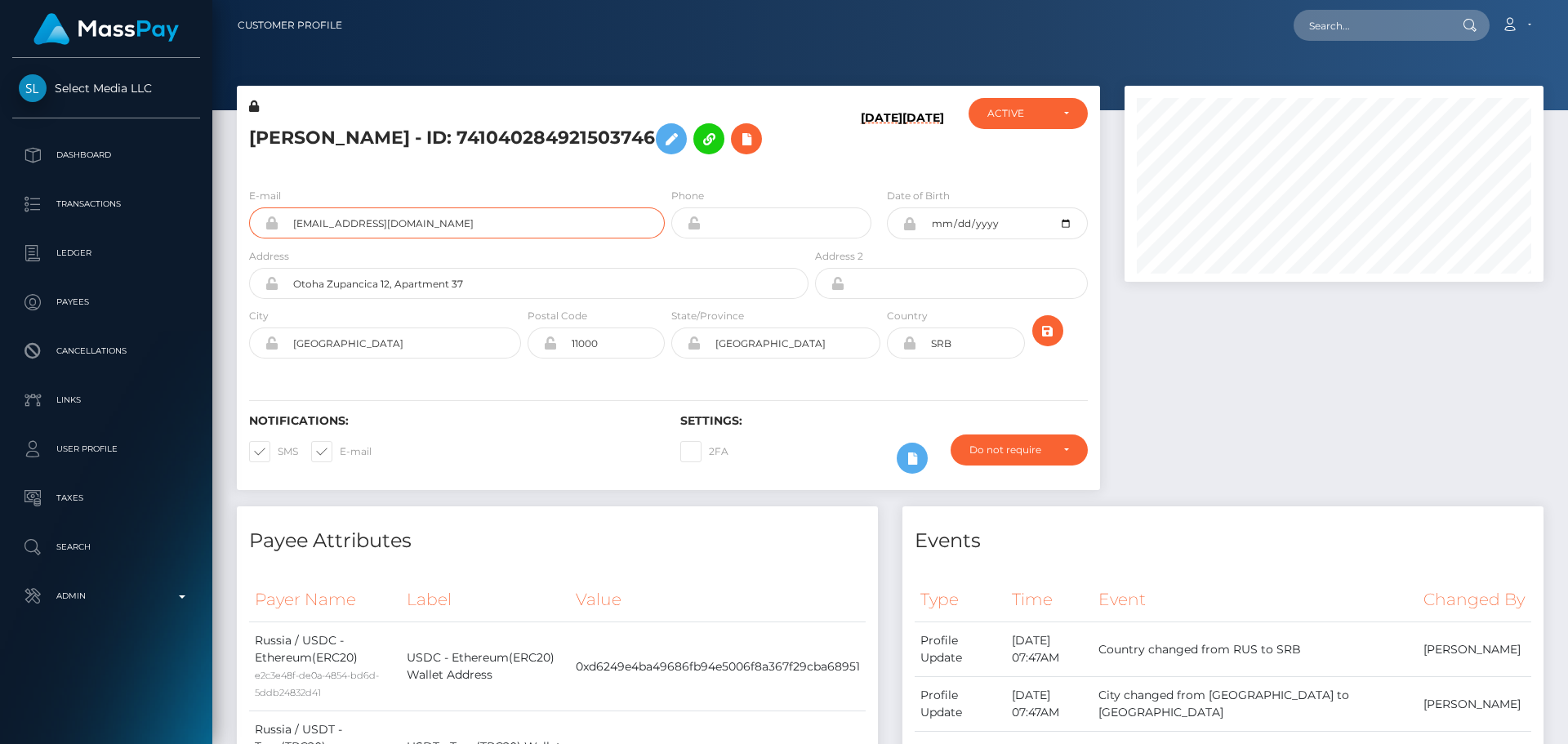
click at [235, 216] on div "VITALII USOV - ID: 741040284921503746 09/14/25 03/05/25 ACTIVE" at bounding box center [668, 296] width 888 height 421
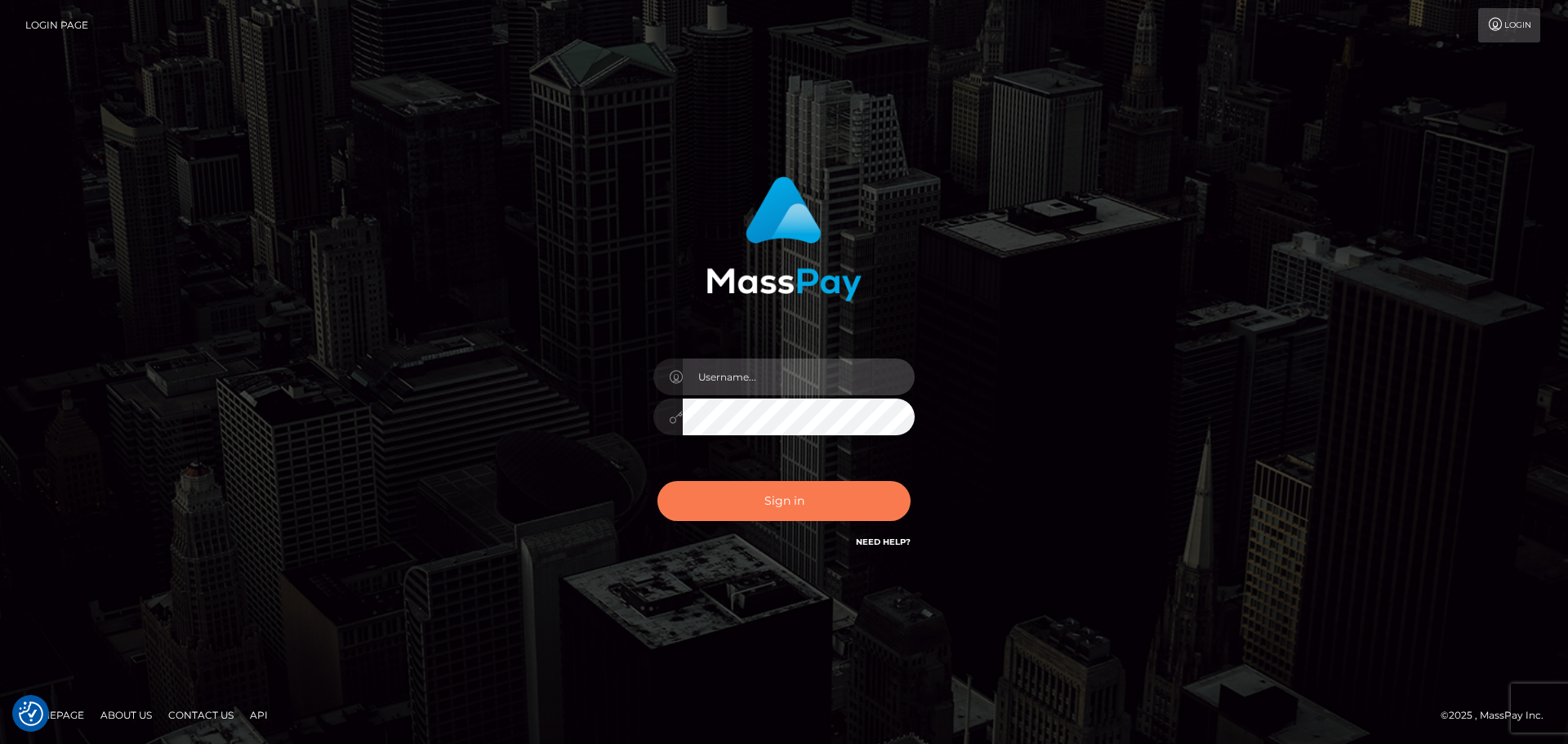
type input "constantin.mp"
click at [804, 514] on button "Sign in" at bounding box center [784, 501] width 253 height 40
type input "[DOMAIN_NAME]"
click at [814, 495] on button "Sign in" at bounding box center [784, 501] width 253 height 40
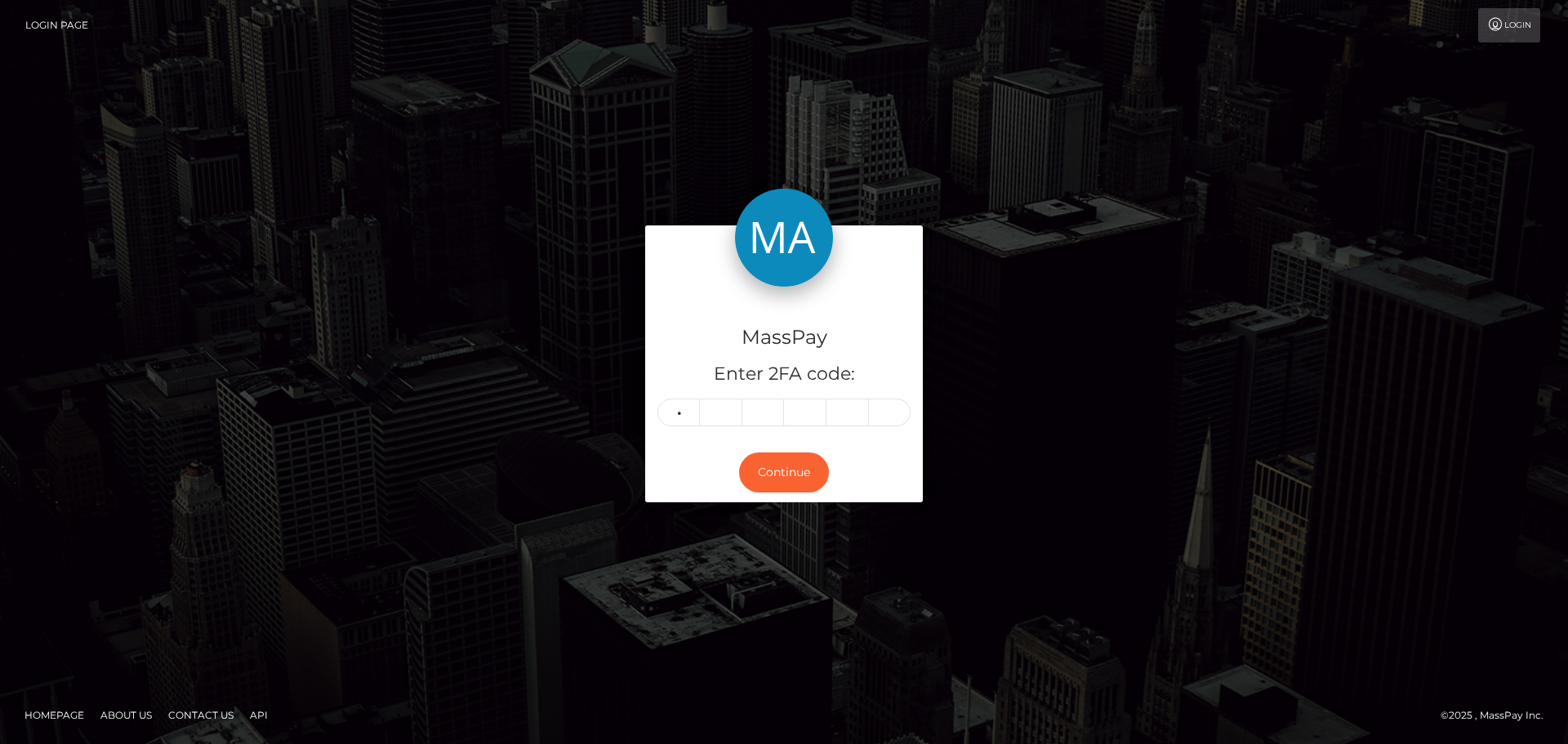
type input "2"
type input "1"
type input "5"
type input "9"
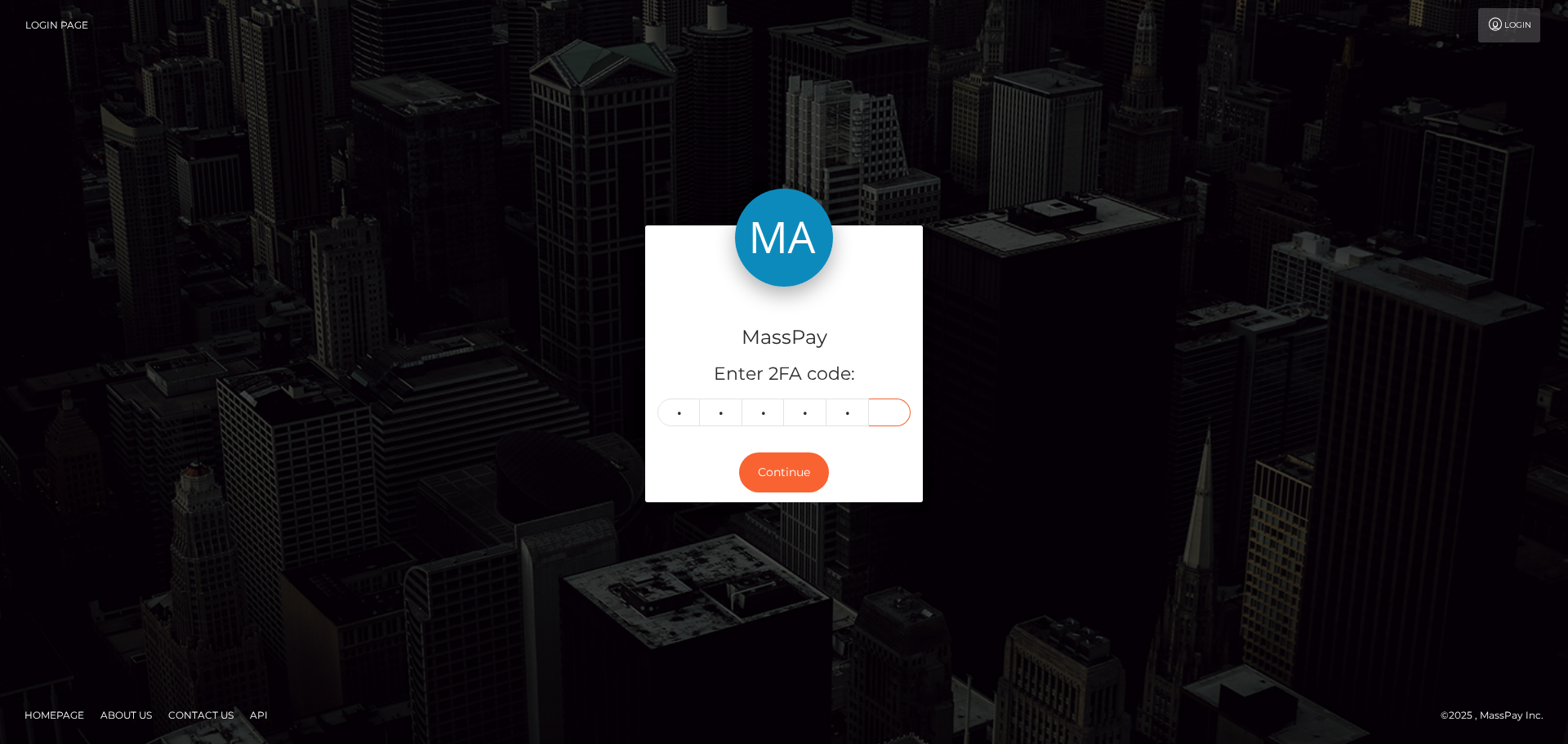
type input "2"
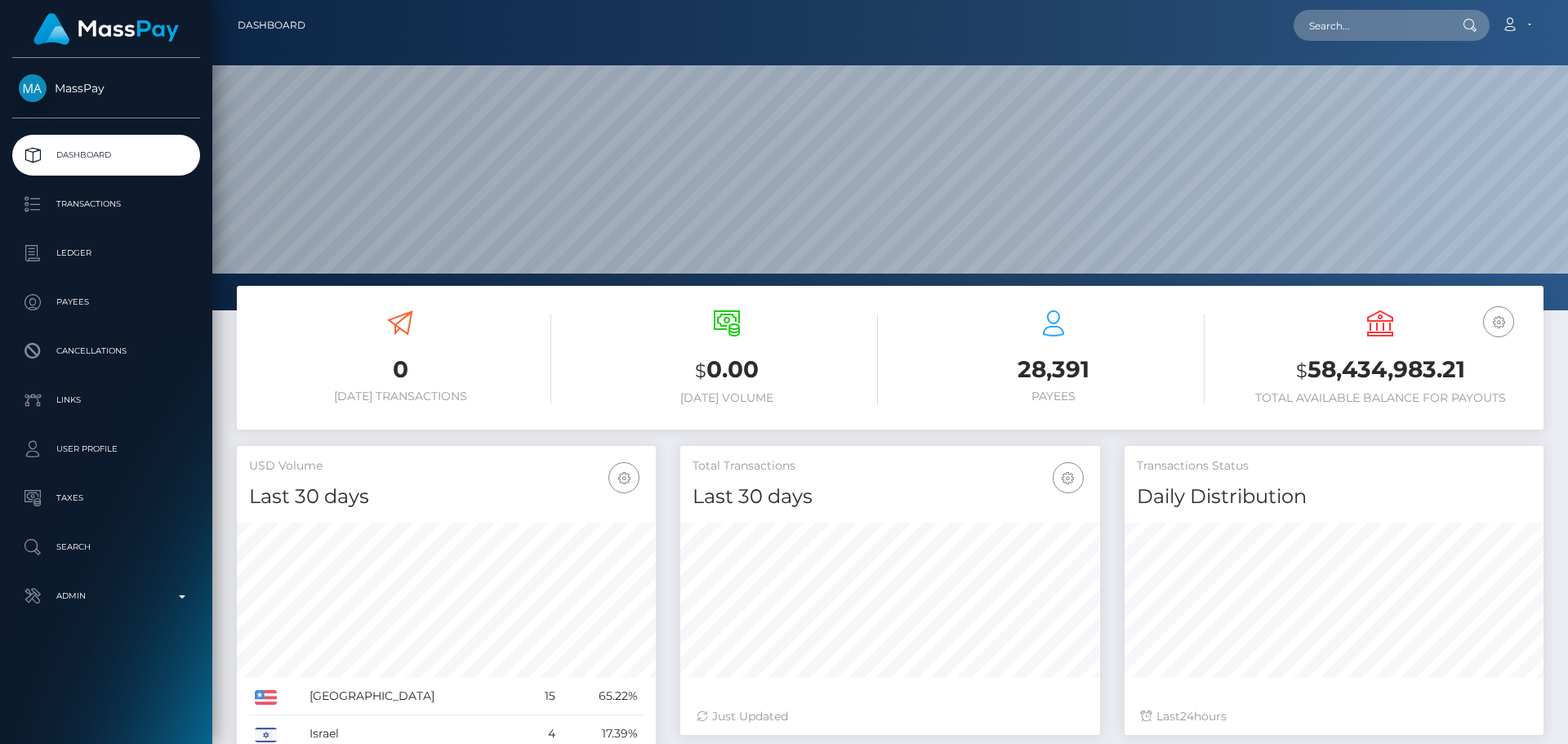
scroll to position [290, 420]
click at [1340, 26] on input "text" at bounding box center [1370, 25] width 153 height 31
paste input "[EMAIL_ADDRESS][DOMAIN_NAME]"
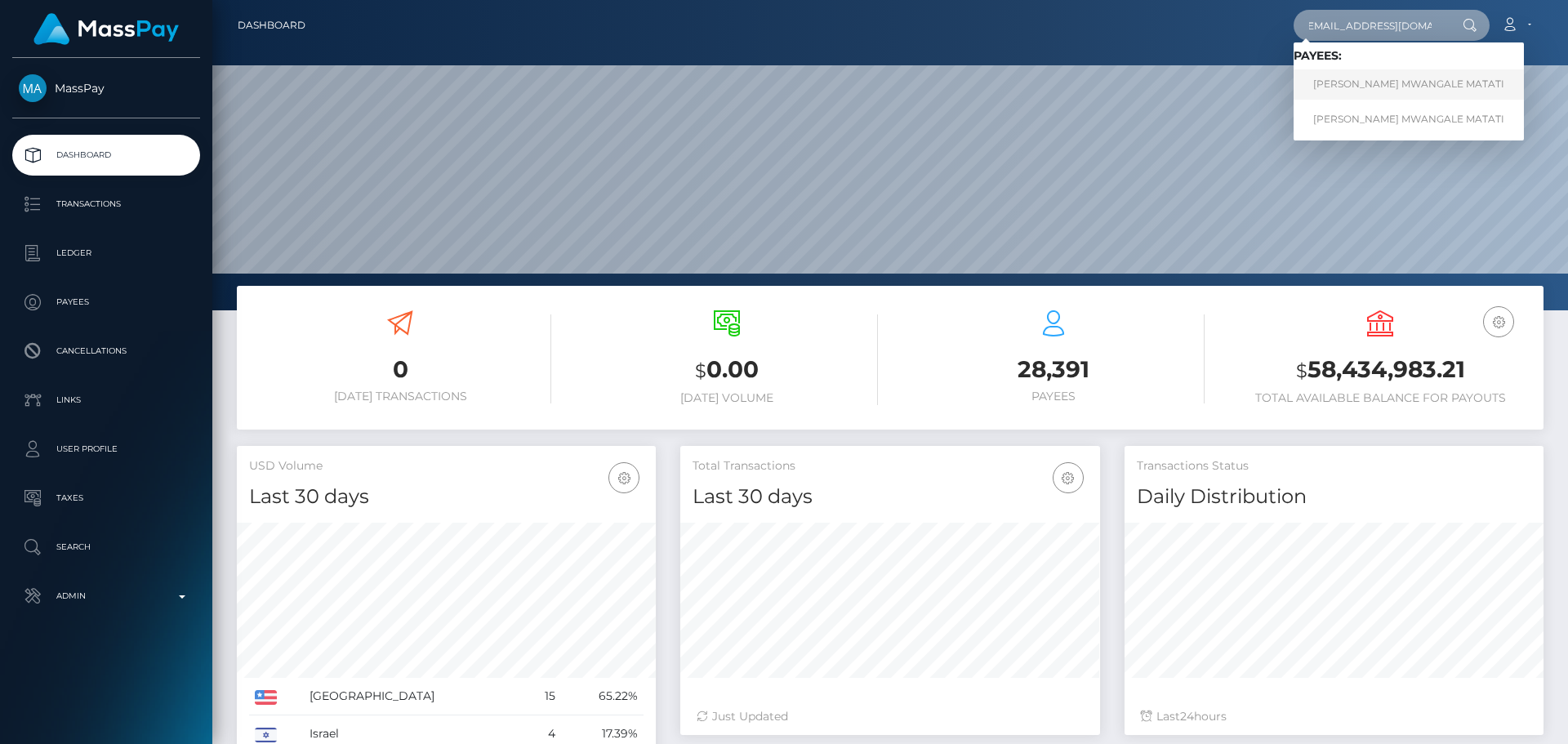
type input "[EMAIL_ADDRESS][DOMAIN_NAME]"
click at [1370, 82] on link "[PERSON_NAME] MWANGALE MATATI" at bounding box center [1409, 84] width 230 height 31
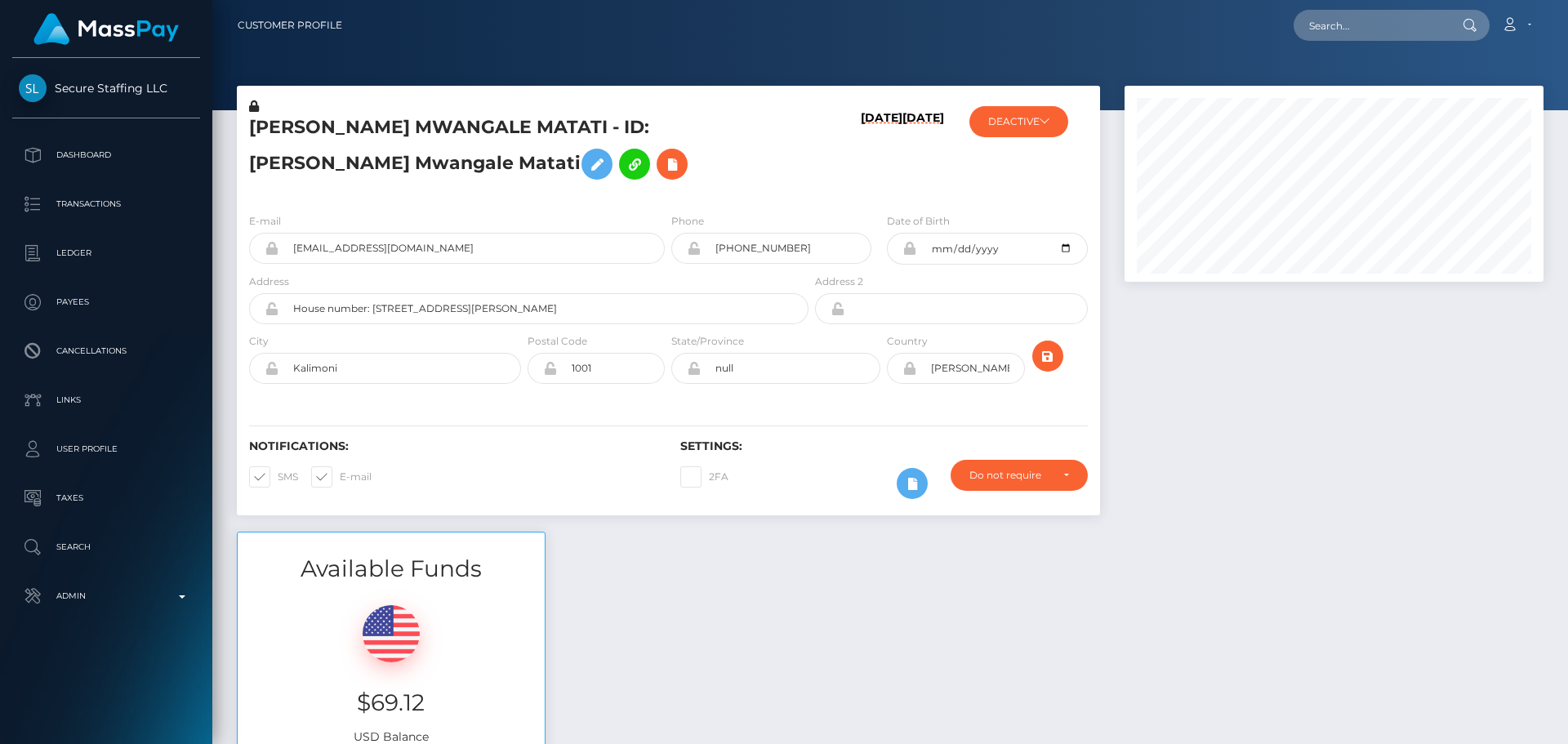
scroll to position [196, 420]
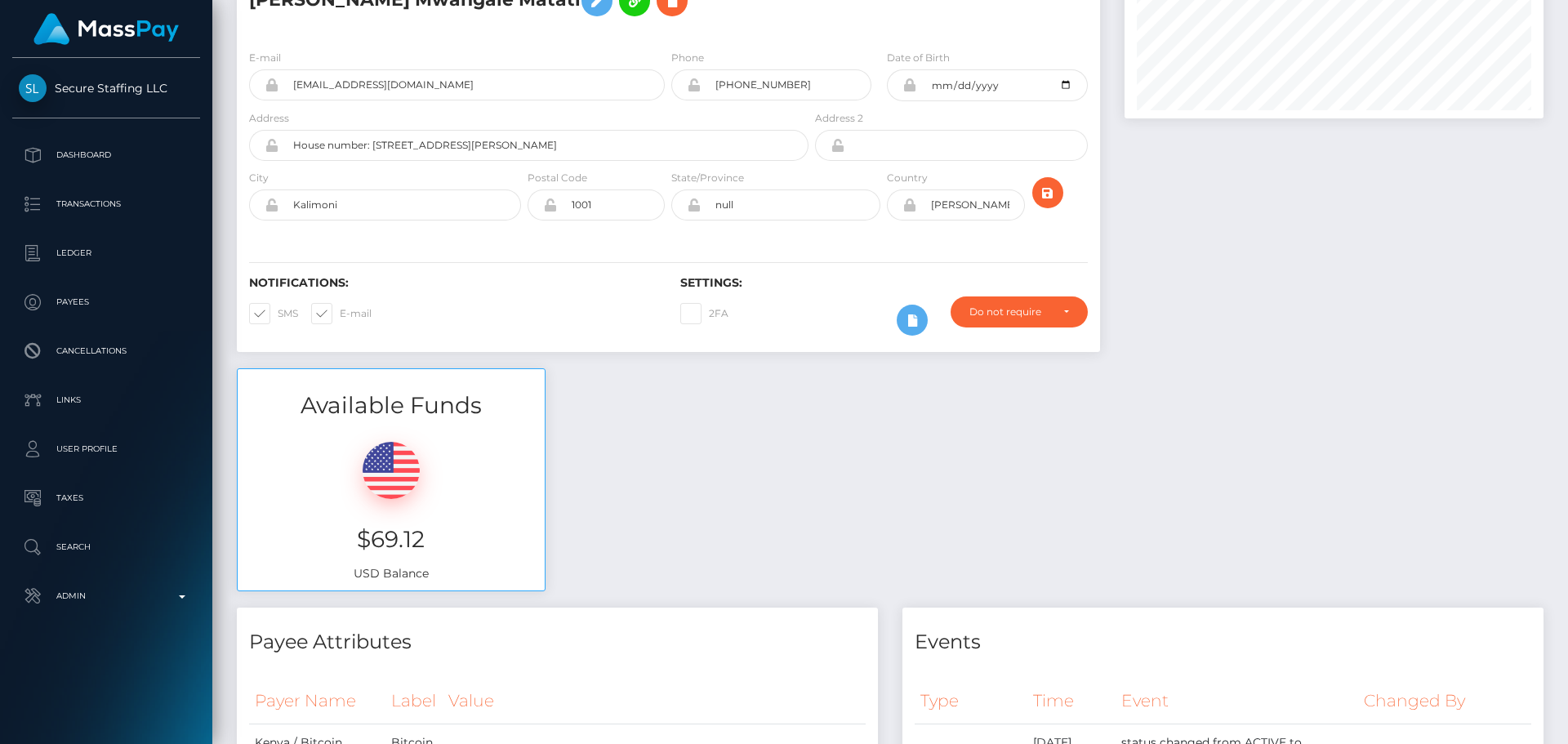
scroll to position [0, 0]
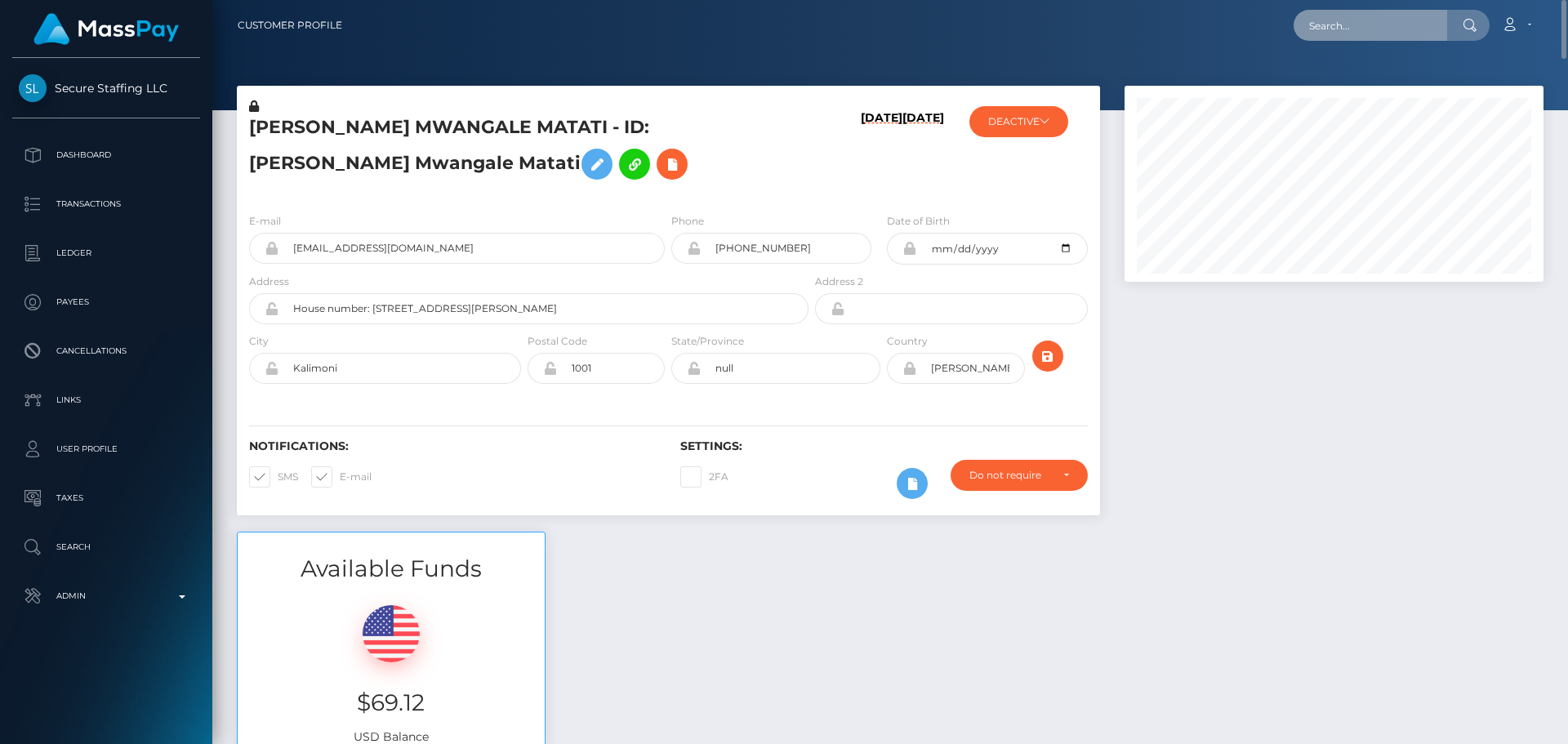
click at [1367, 30] on input "text" at bounding box center [1370, 25] width 153 height 31
paste input "742821377366564864"
type input "742821377366564864"
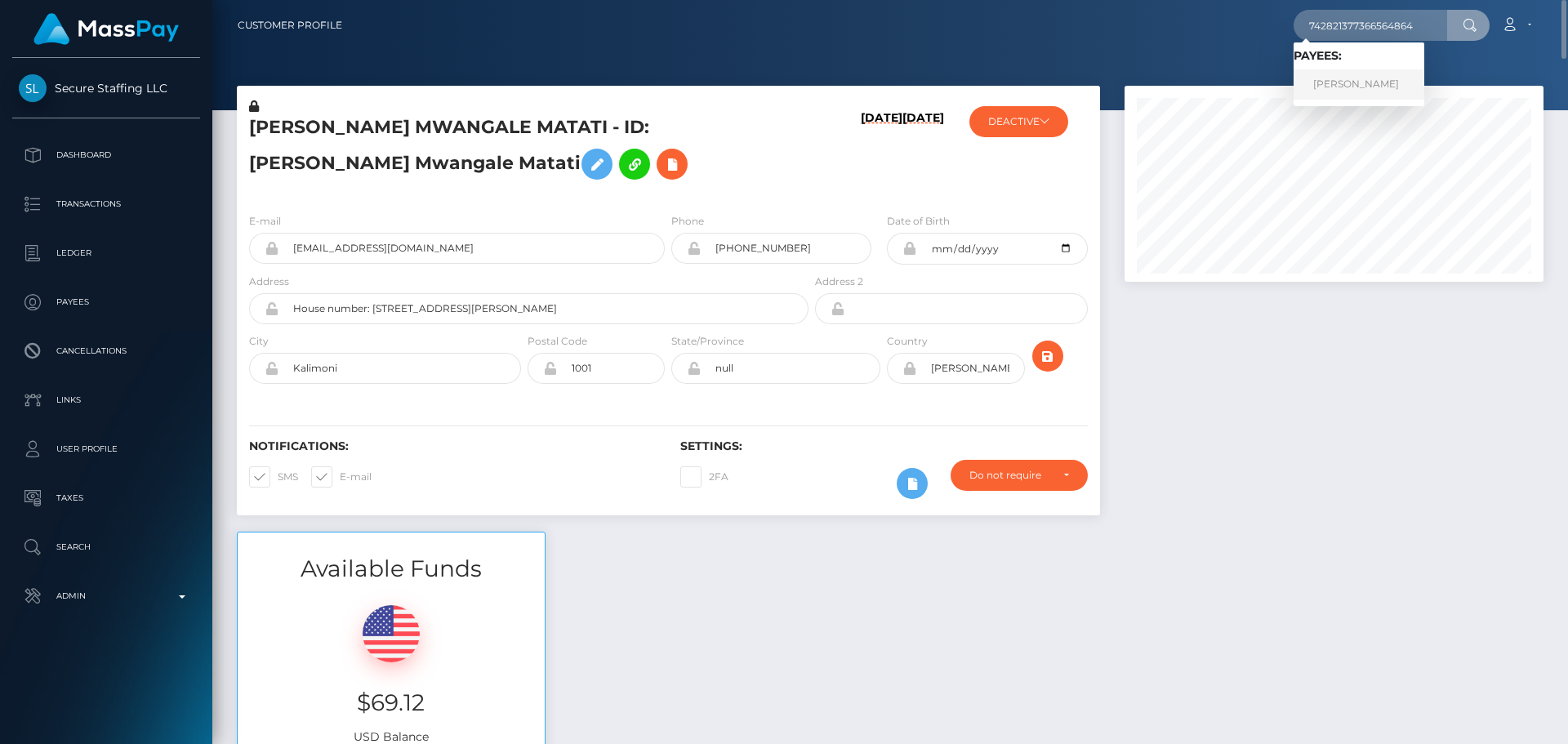
click at [1346, 74] on link "ELENA GURINA" at bounding box center [1359, 84] width 131 height 31
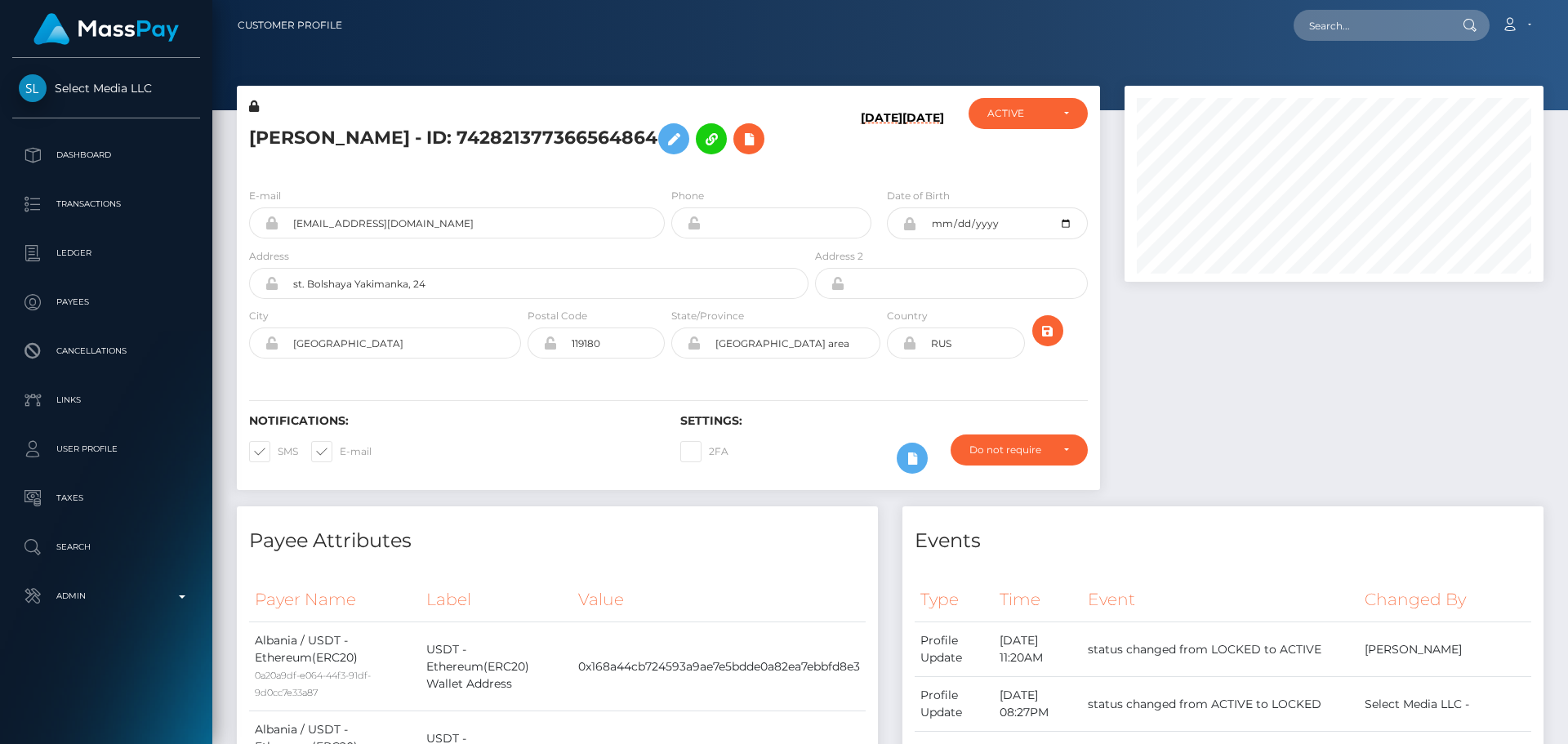
scroll to position [196, 420]
click at [795, 155] on h5 "ELENA GURINA - ID: 742821377366564864" at bounding box center [524, 138] width 550 height 47
click at [807, 150] on div "ELENA GURINA - ID: 742821377366564864" at bounding box center [524, 137] width 575 height 77
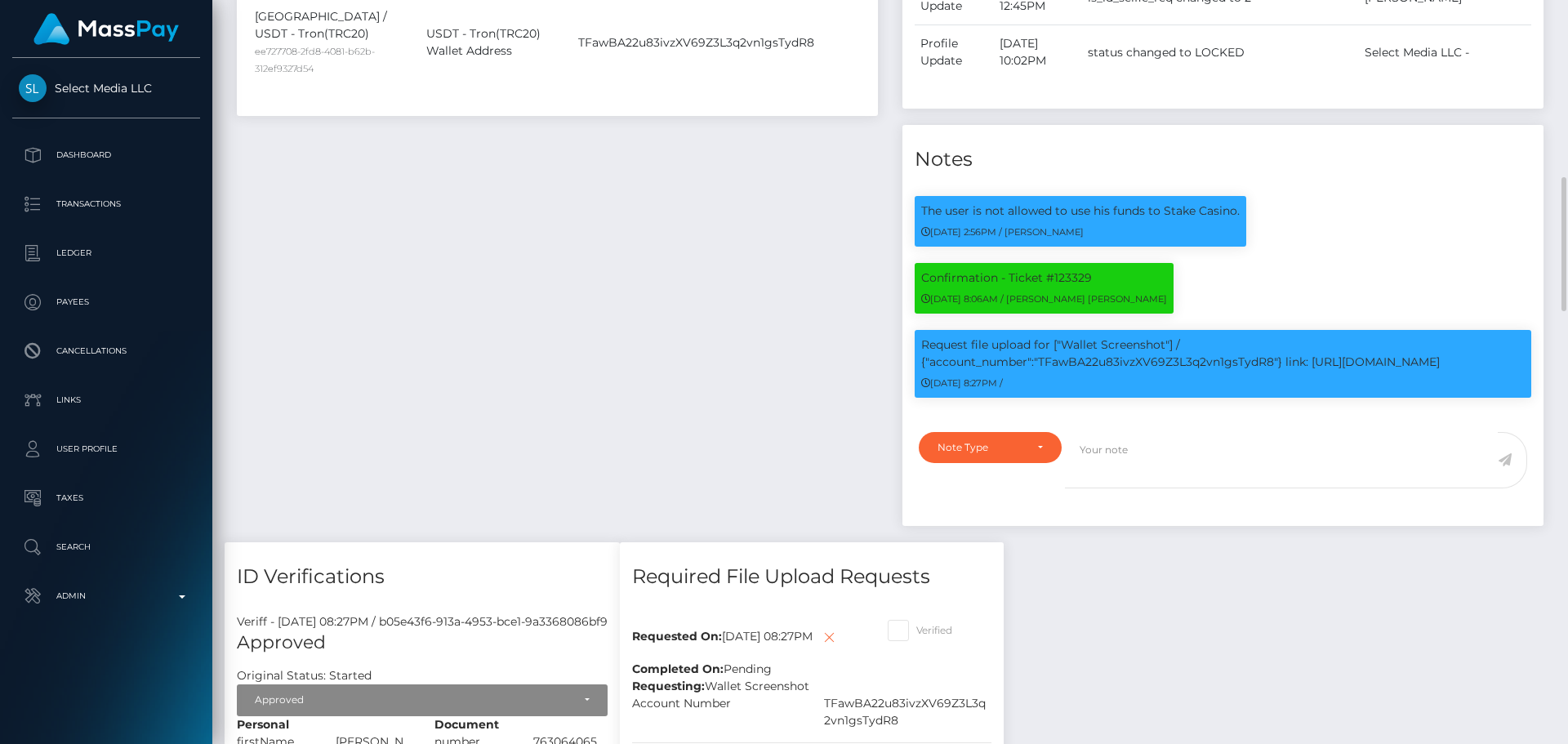
click at [758, 208] on div "Payee Attributes Payer Name Label Value Albania / USDT - Ethereum(ERC20) 0a20a9…" at bounding box center [557, 34] width 666 height 1017
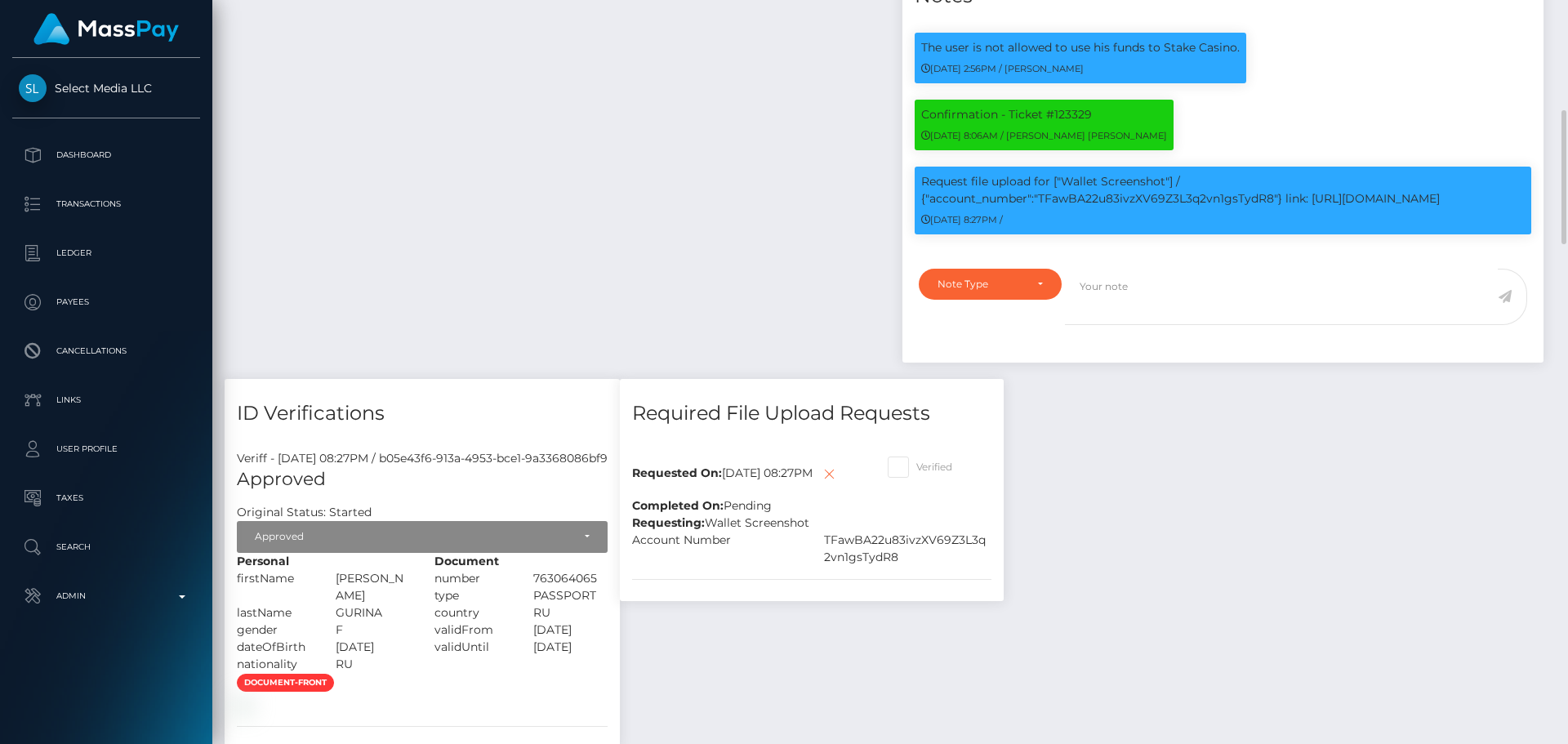
scroll to position [1062, 0]
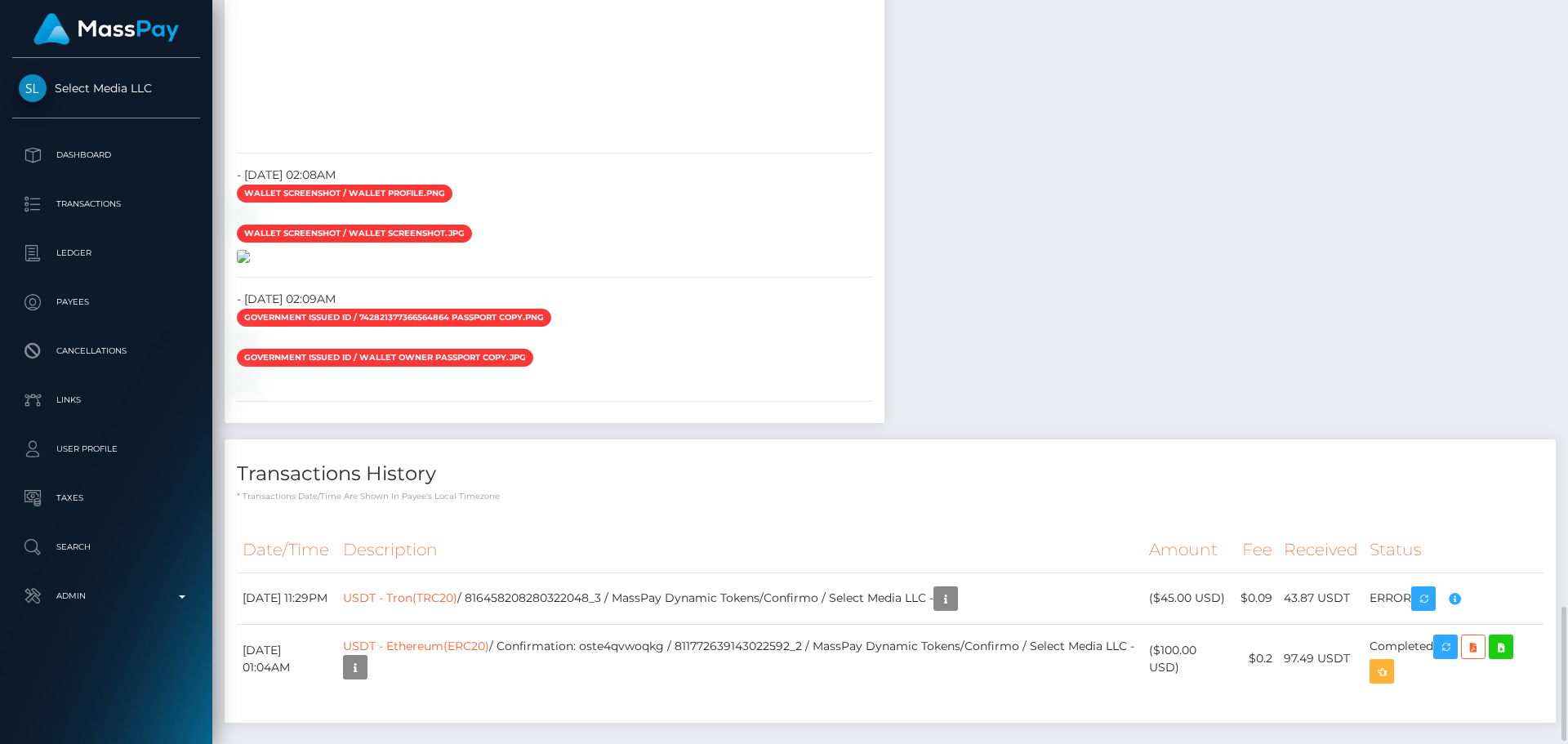
scroll to position [2451, 0]
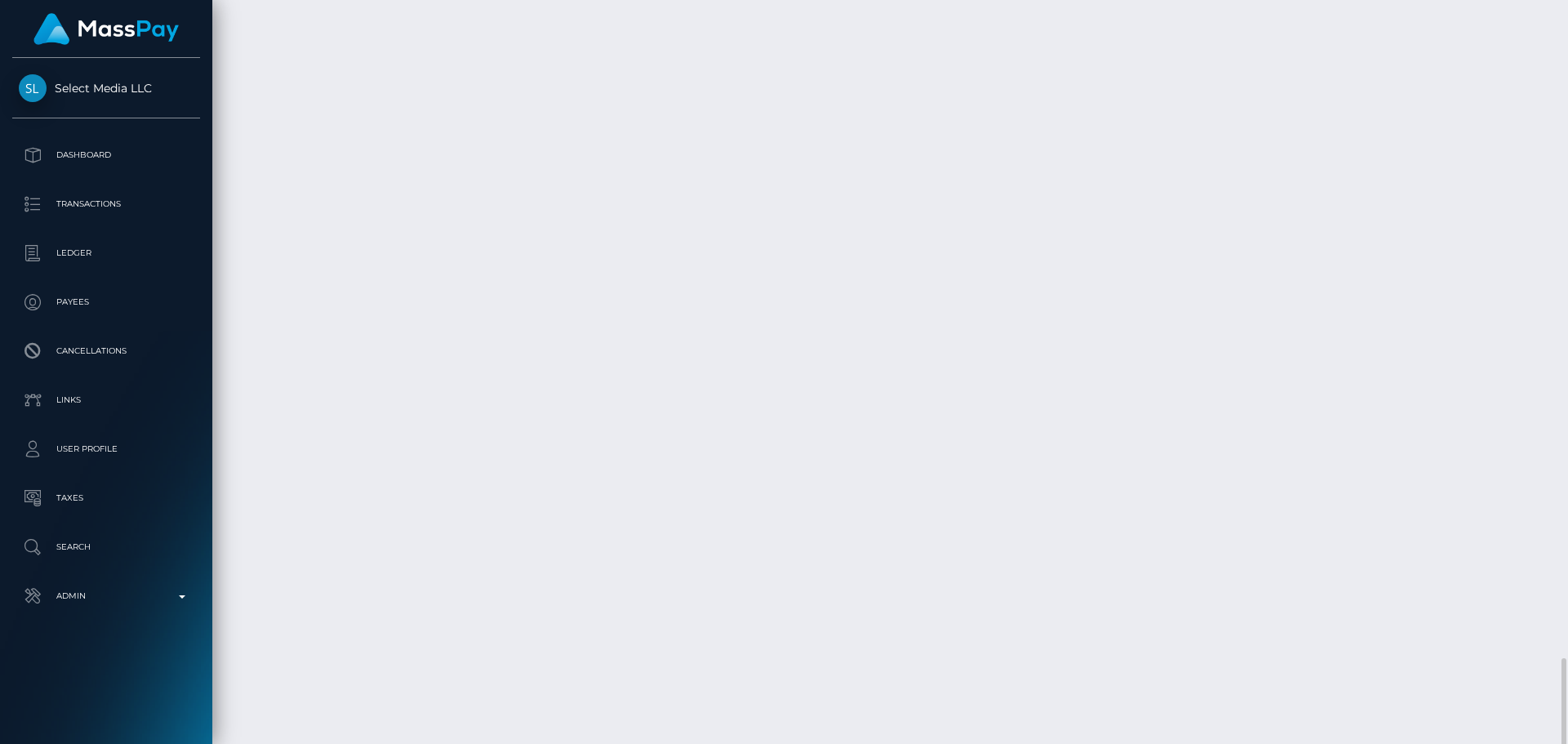
scroll to position [3187, 0]
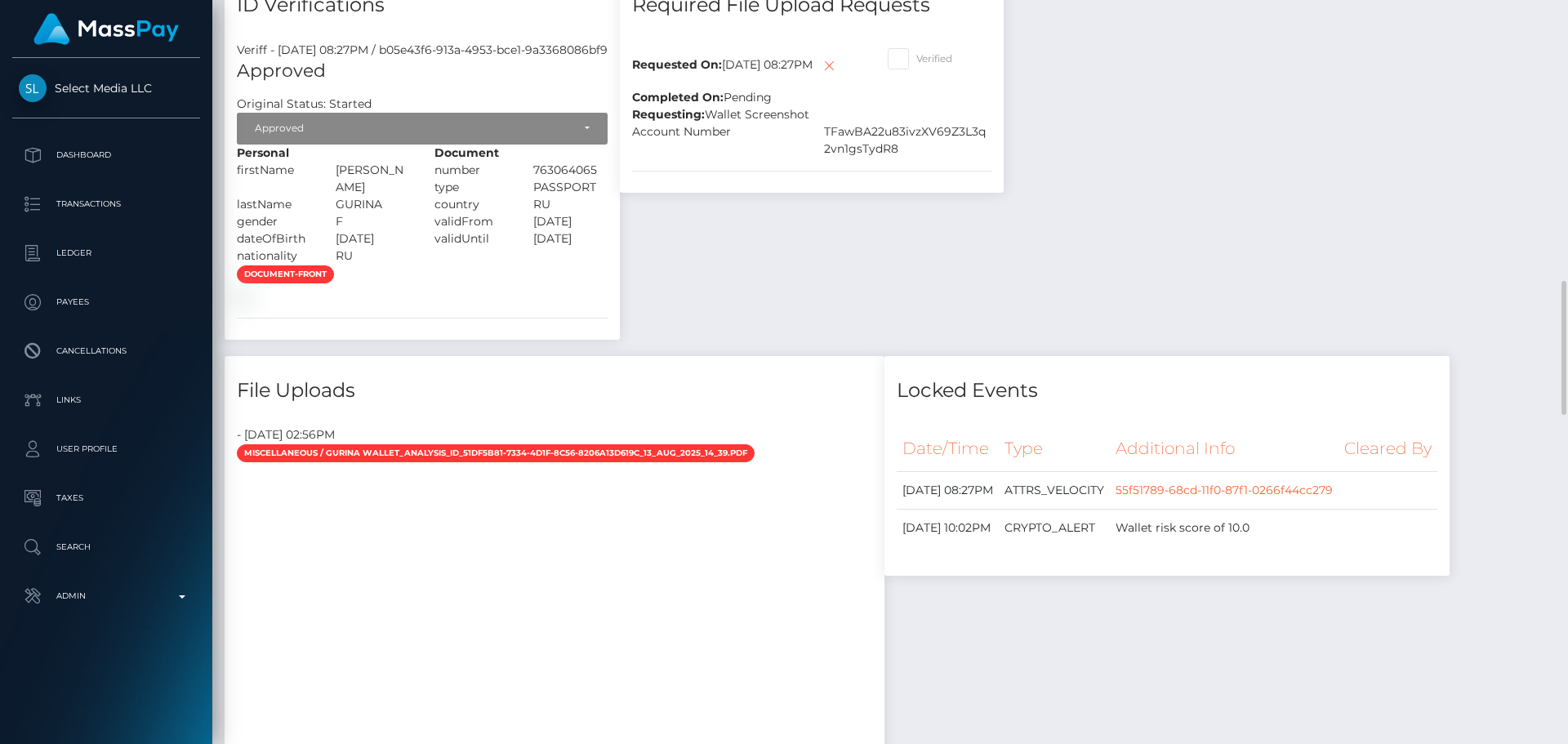
click at [1204, 378] on div "Payee Attributes Payer Name Label Value Albania / USDT - Ethereum(ERC20) 0a20a9…" at bounding box center [890, 214] width 1331 height 2521
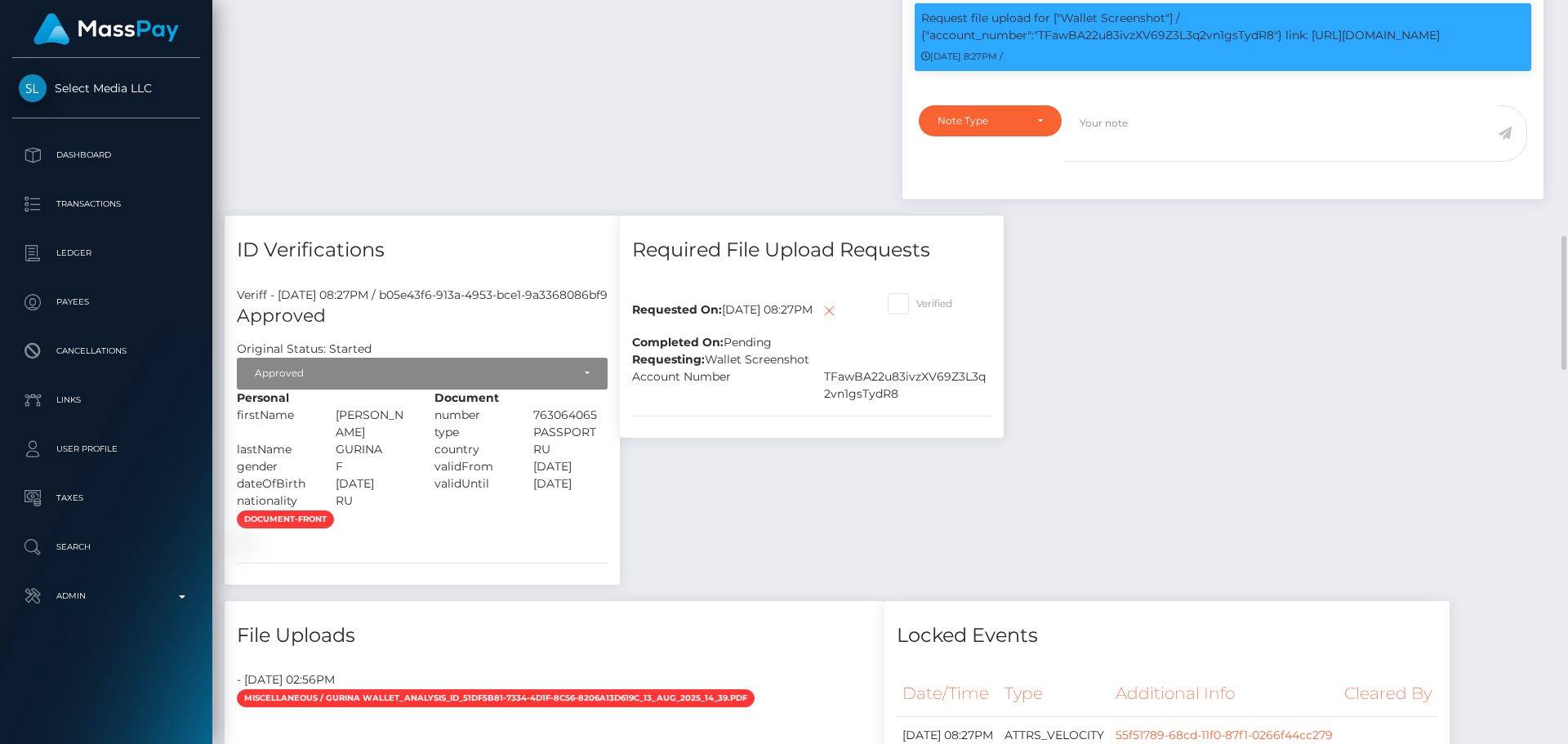
click at [1254, 333] on div "Payee Attributes Payer Name Label Value Albania / USDT - Ethereum(ERC20) 0a20a9…" at bounding box center [890, 459] width 1331 height 2521
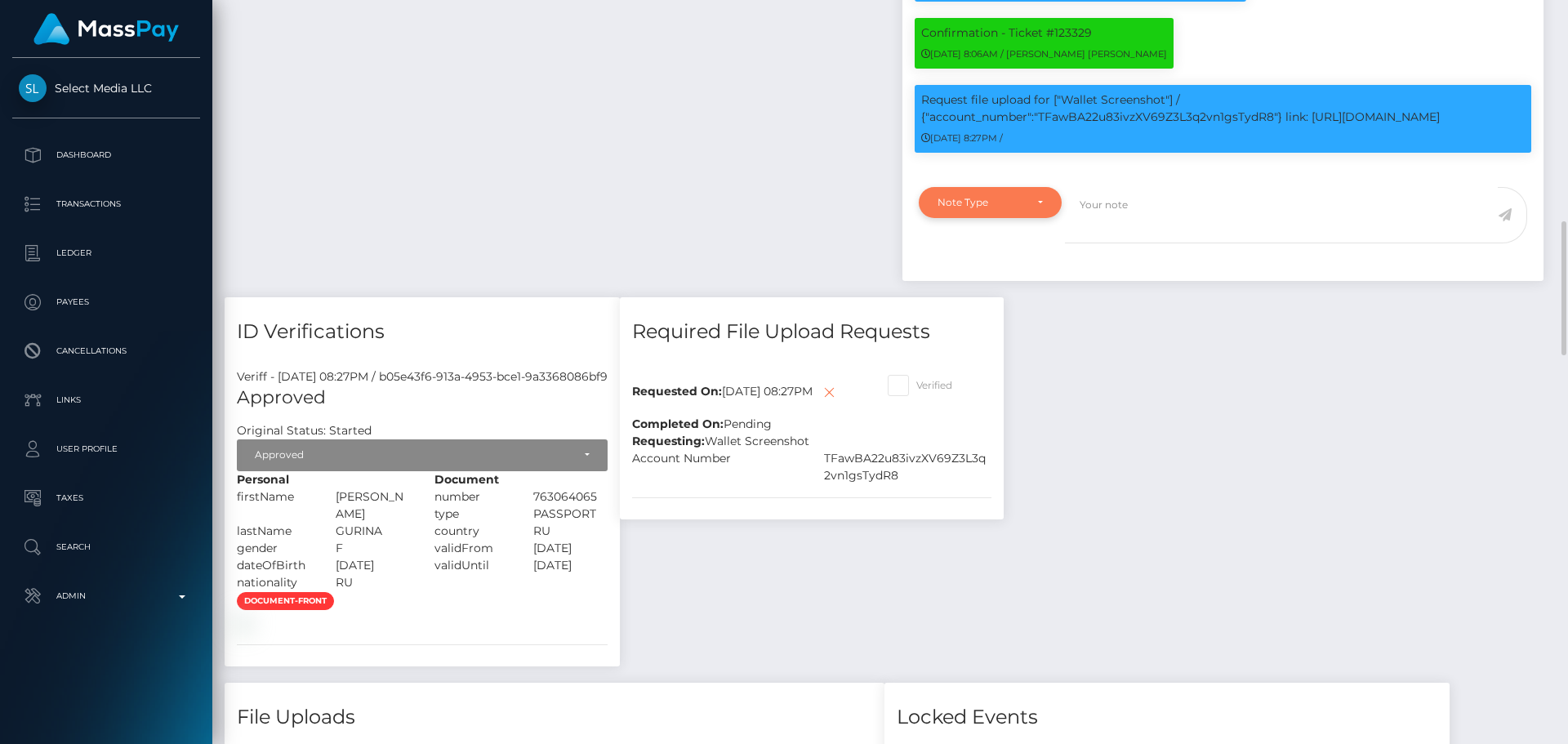
click at [1021, 205] on div "Note Type" at bounding box center [980, 202] width 87 height 13
click at [989, 281] on span "Compliance" at bounding box center [968, 280] width 60 height 15
select select "COMPLIANCE"
click at [1158, 203] on textarea at bounding box center [1282, 216] width 433 height 56
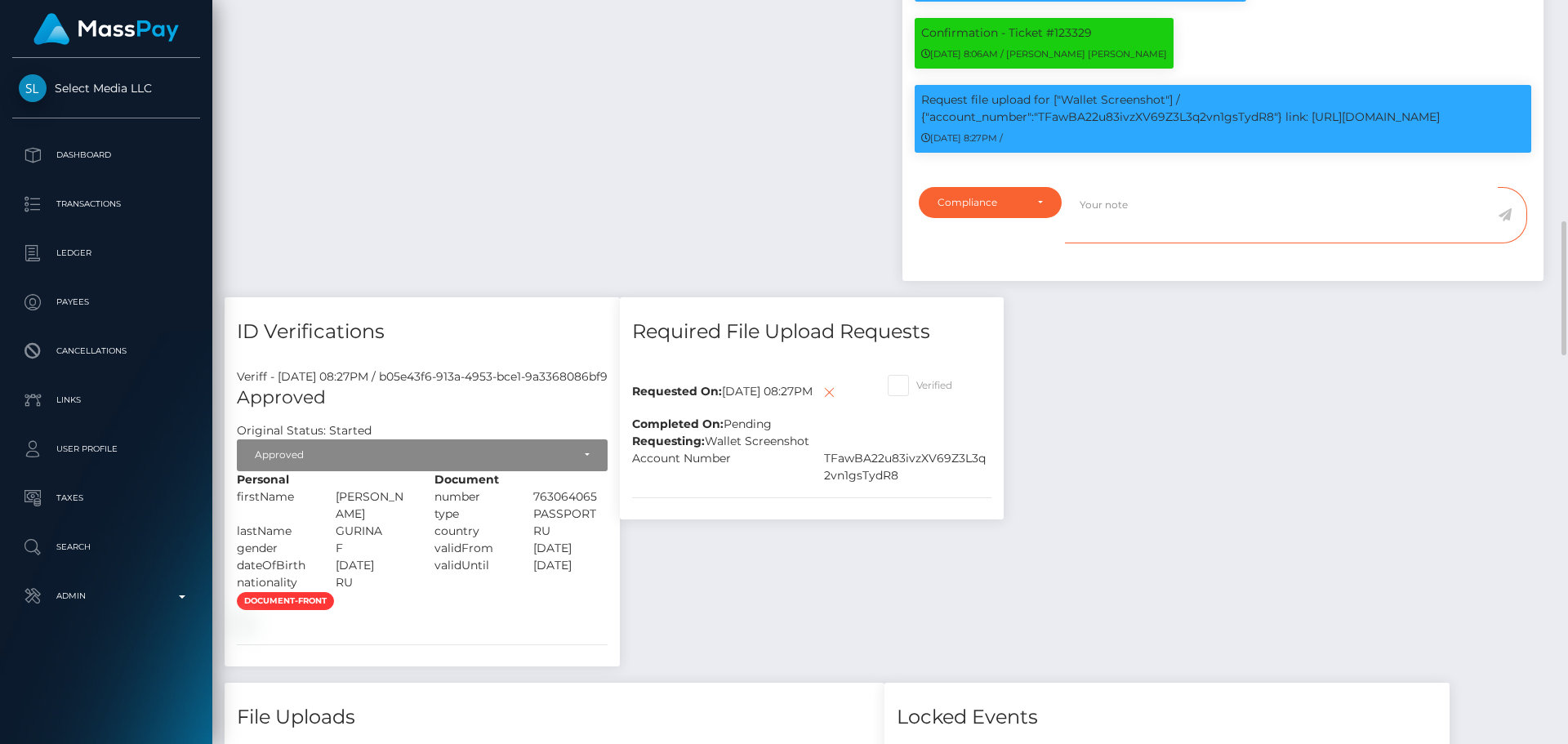
paste textarea "Crypto wallet screenshot for TJ1JVLhSiu5ToSyV63dhPCo6unjJescfAB provided. The p…"
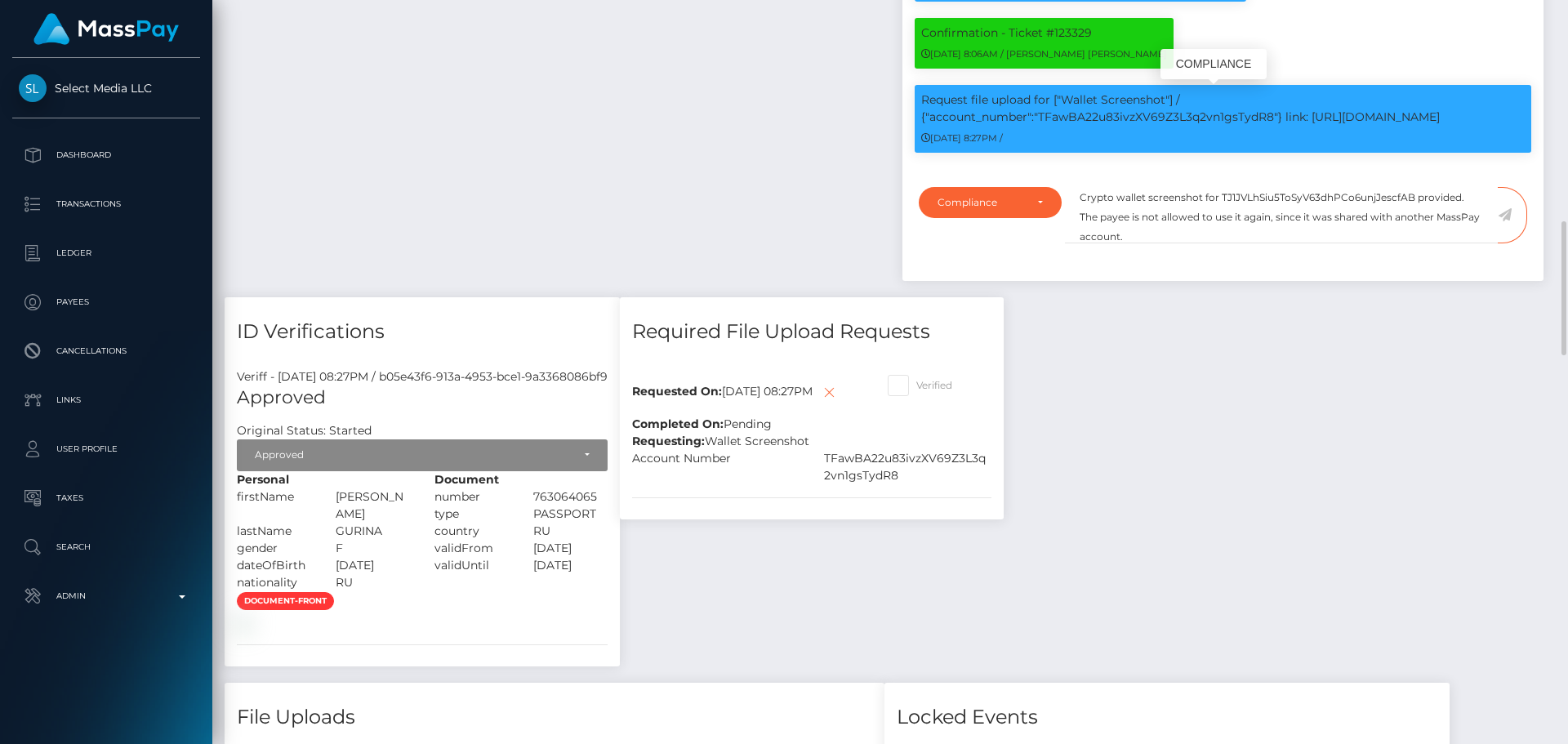
click at [1088, 119] on p "Request file upload for ["Wallet Screenshot"] / {"account_number":"TFawBA22u83i…" at bounding box center [1223, 108] width 604 height 34
copy p "TFawBA22u83ivzXV69Z3L3q2vn1gsTydR8"
click at [1250, 200] on textarea "Crypto wallet screenshot for TJ1JVLhSiu5ToSyV63dhPCo6unjJescfAB provided. The p…" at bounding box center [1282, 216] width 433 height 56
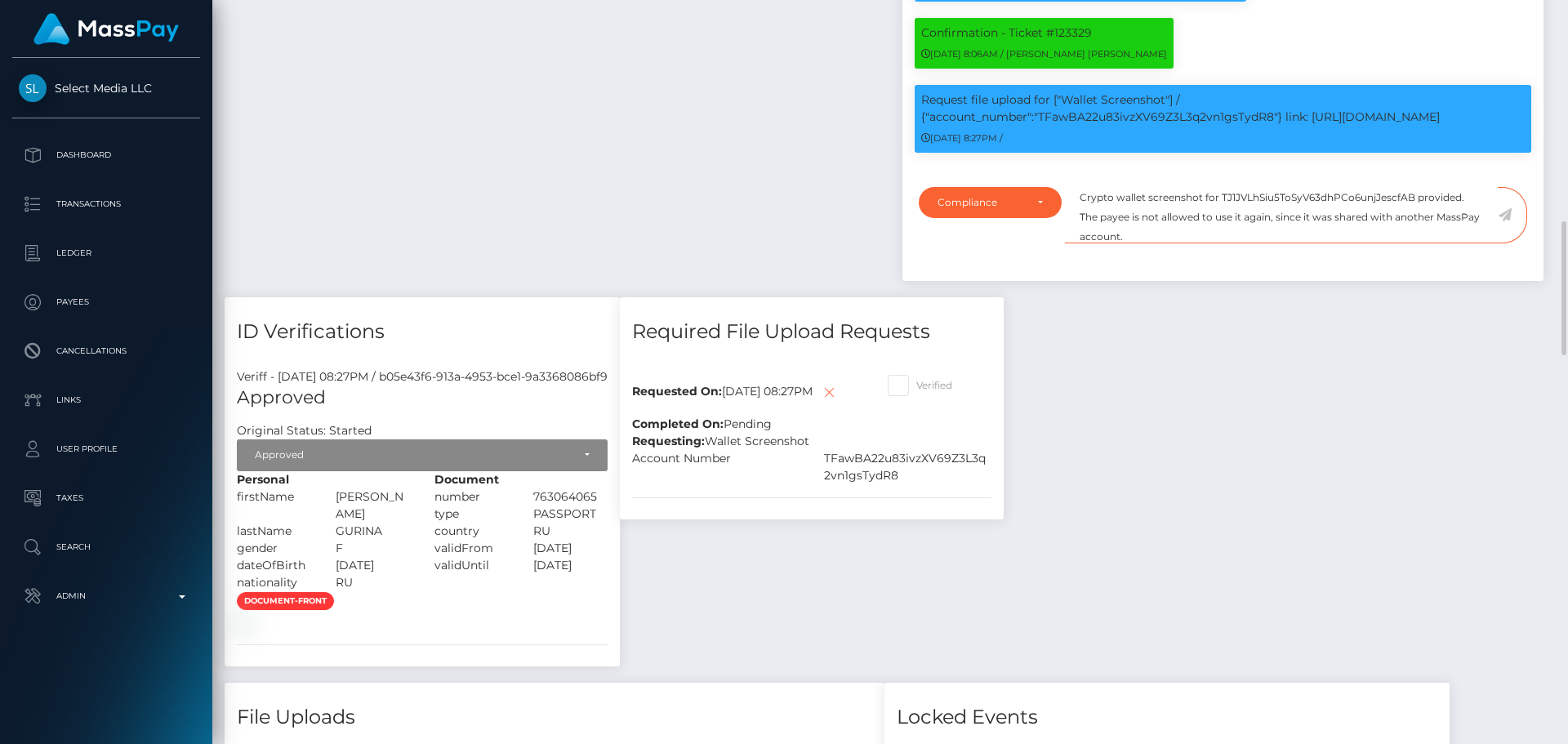
paste textarea "FawBA22u83ivzXV69Z3L3q2vn1gsTydR8"
click at [1465, 199] on textarea "Crypto wallet screenshot for TFawBA22u83ivzXV69Z3L3q2vn1gsTydR8 provided. The p…" at bounding box center [1282, 216] width 433 height 56
click at [1211, 218] on textarea "Crypto wallet screenshot for TFawBA22u83ivzXV69Z3L3q2vn1gsTydR8 provided, showi…" at bounding box center [1282, 216] width 433 height 56
click at [1324, 236] on textarea "Crypto wallet screenshot for TFawBA22u83ivzXV69Z3L3q2vn1gsTydR8 provided, showi…" at bounding box center [1282, 216] width 433 height 56
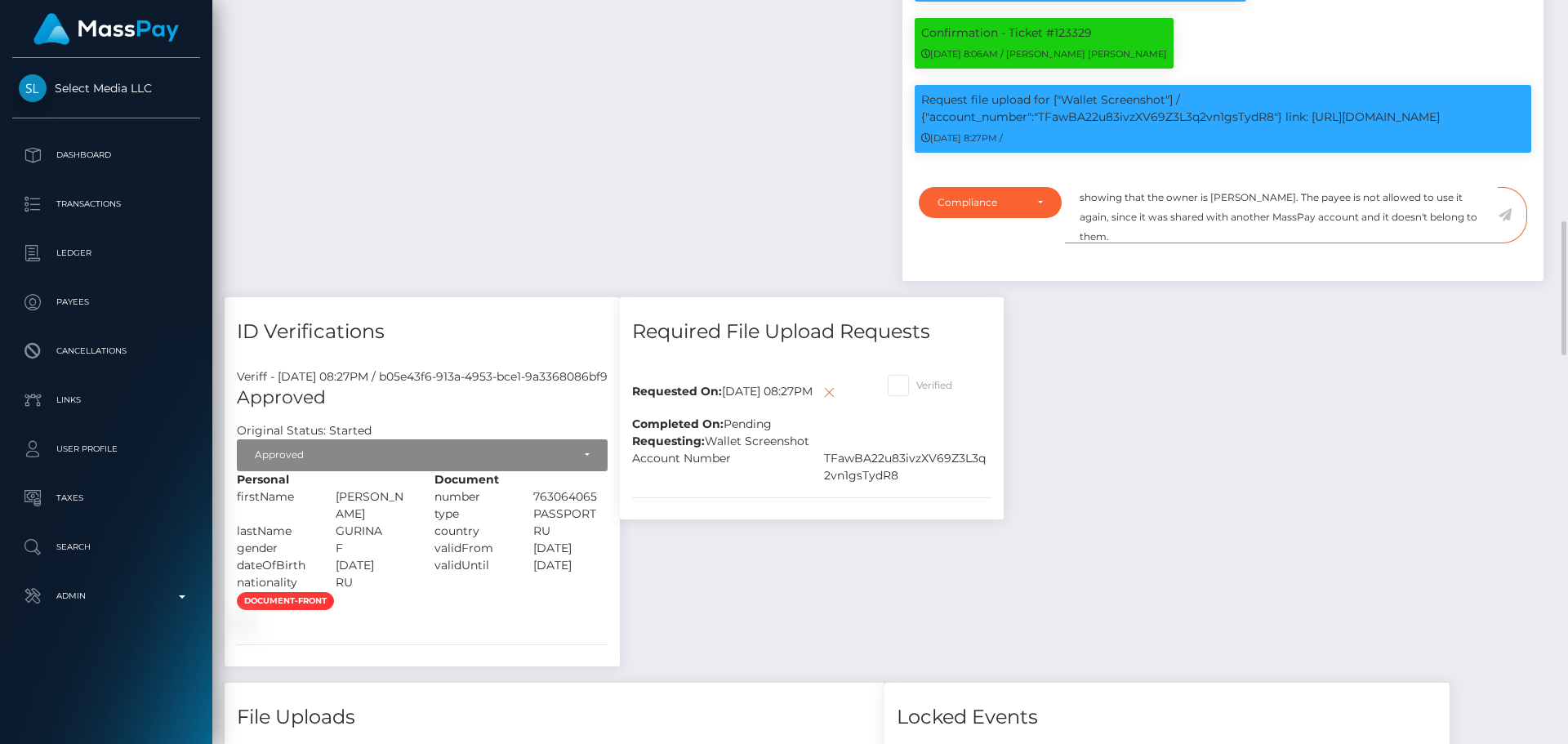
click at [1127, 236] on textarea "Crypto wallet screenshot for TFawBA22u83ivzXV69Z3L3q2vn1gsTydR8 provided, showi…" at bounding box center [1282, 216] width 433 height 56
type textarea "Crypto wallet screenshot for TFawBA22u83ivzXV69Z3L3q2vn1gsTydR8 provided, showi…"
click at [1506, 219] on icon at bounding box center [1505, 215] width 14 height 13
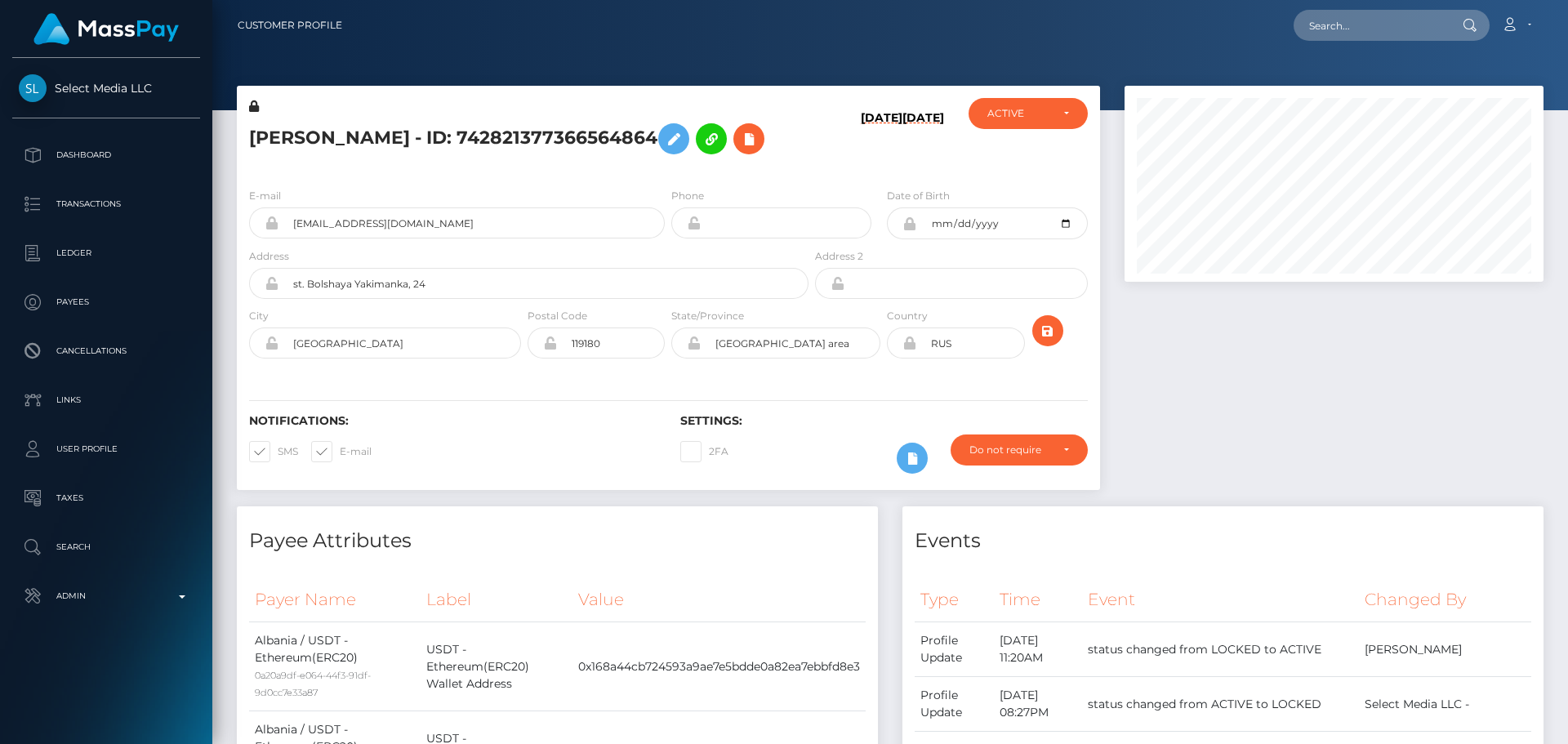
scroll to position [196, 420]
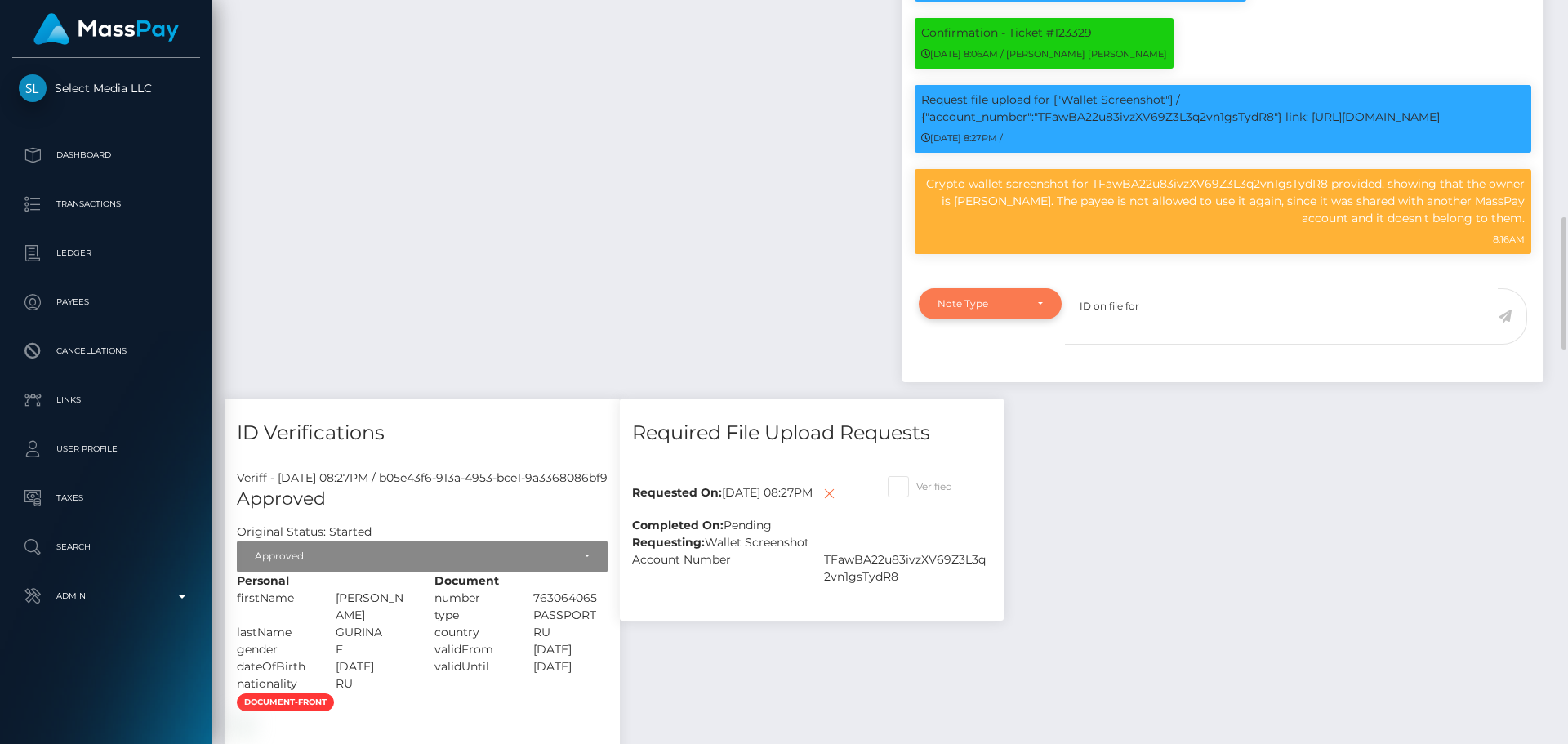
type textarea "ID on file for"
click at [1041, 300] on div "Note Type" at bounding box center [990, 303] width 105 height 13
click at [985, 390] on link "Compliance" at bounding box center [990, 382] width 143 height 31
select select "COMPLIANCE"
click at [942, 202] on p "Crypto wallet screenshot for TFawBA22u83ivzXV69Z3L3q2vn1gsTydR8 provided, showi…" at bounding box center [1223, 201] width 604 height 52
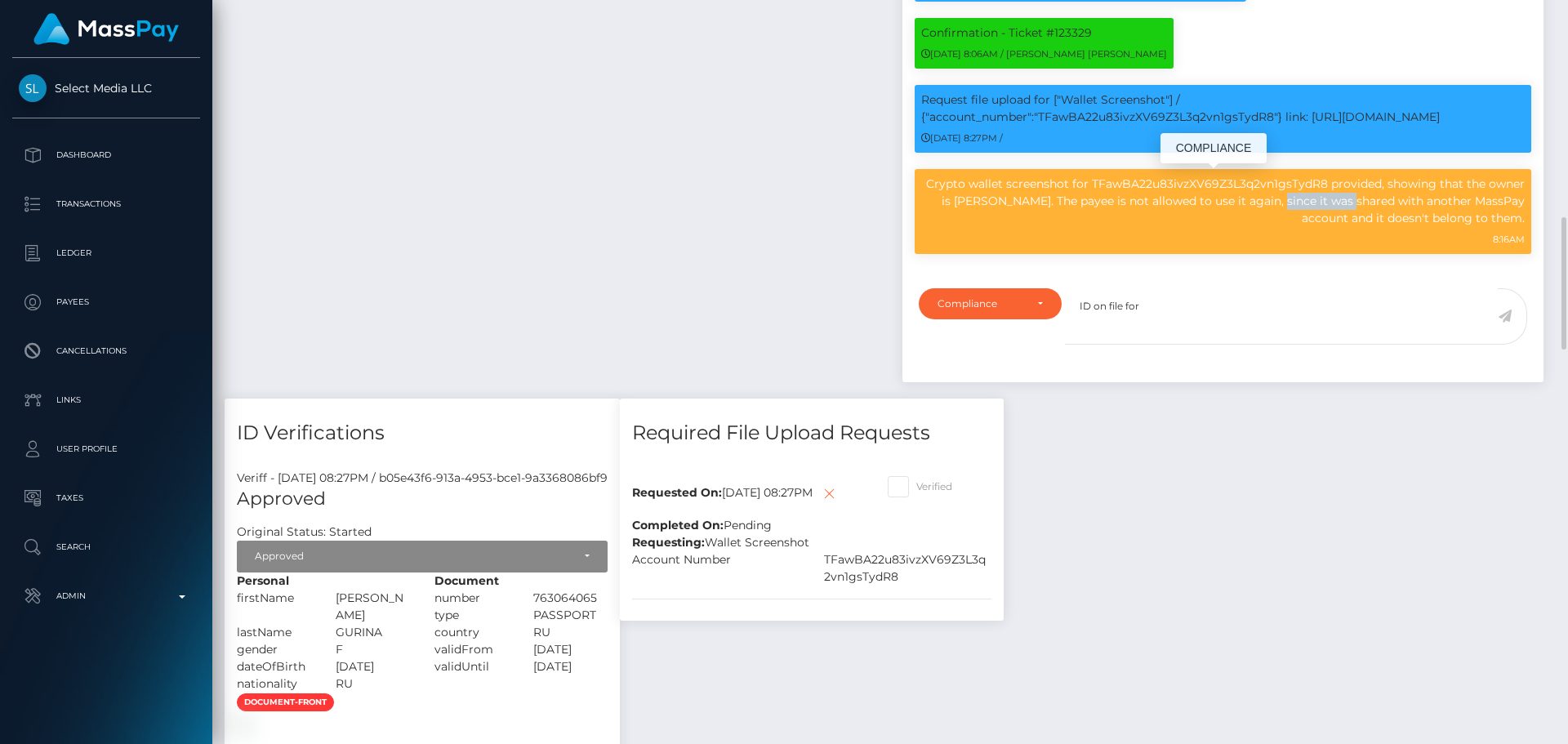
drag, startPoint x: 942, startPoint y: 202, endPoint x: 982, endPoint y: 200, distance: 40.0
click at [982, 200] on p "Crypto wallet screenshot for TFawBA22u83ivzXV69Z3L3q2vn1gsTydR8 provided, showi…" at bounding box center [1223, 201] width 604 height 52
copy p "Danil Nikitin"
click at [1162, 317] on textarea "ID on file for" at bounding box center [1282, 316] width 433 height 56
paste textarea "Danil Nikitin"
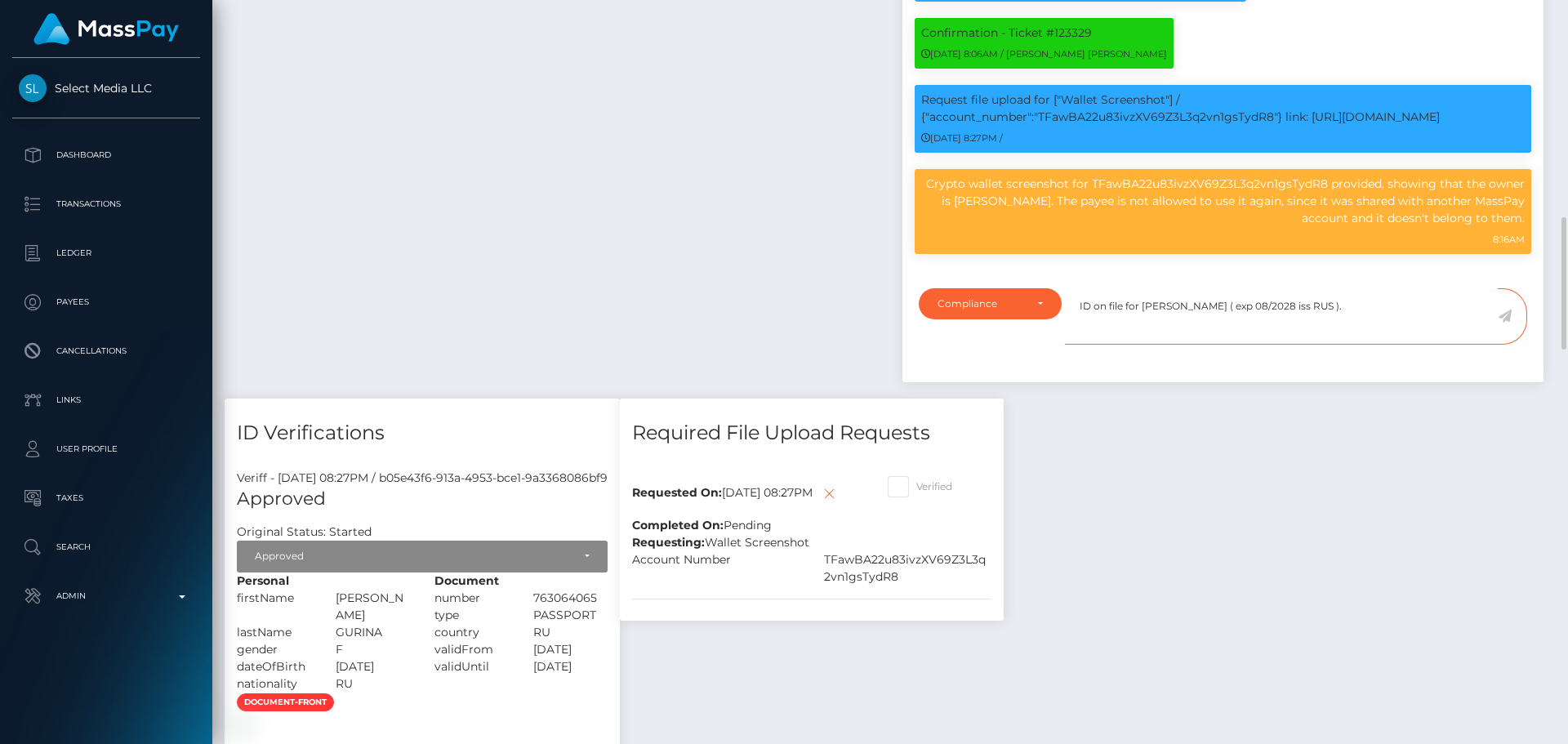
click at [1357, 299] on textarea "ID on file for [PERSON_NAME] ( exp 08/2028 iss RUS )." at bounding box center [1282, 316] width 433 height 56
type textarea "ID on file for [PERSON_NAME] ( exp 08/2028 iss RUS )."
click at [1505, 313] on icon at bounding box center [1505, 315] width 14 height 13
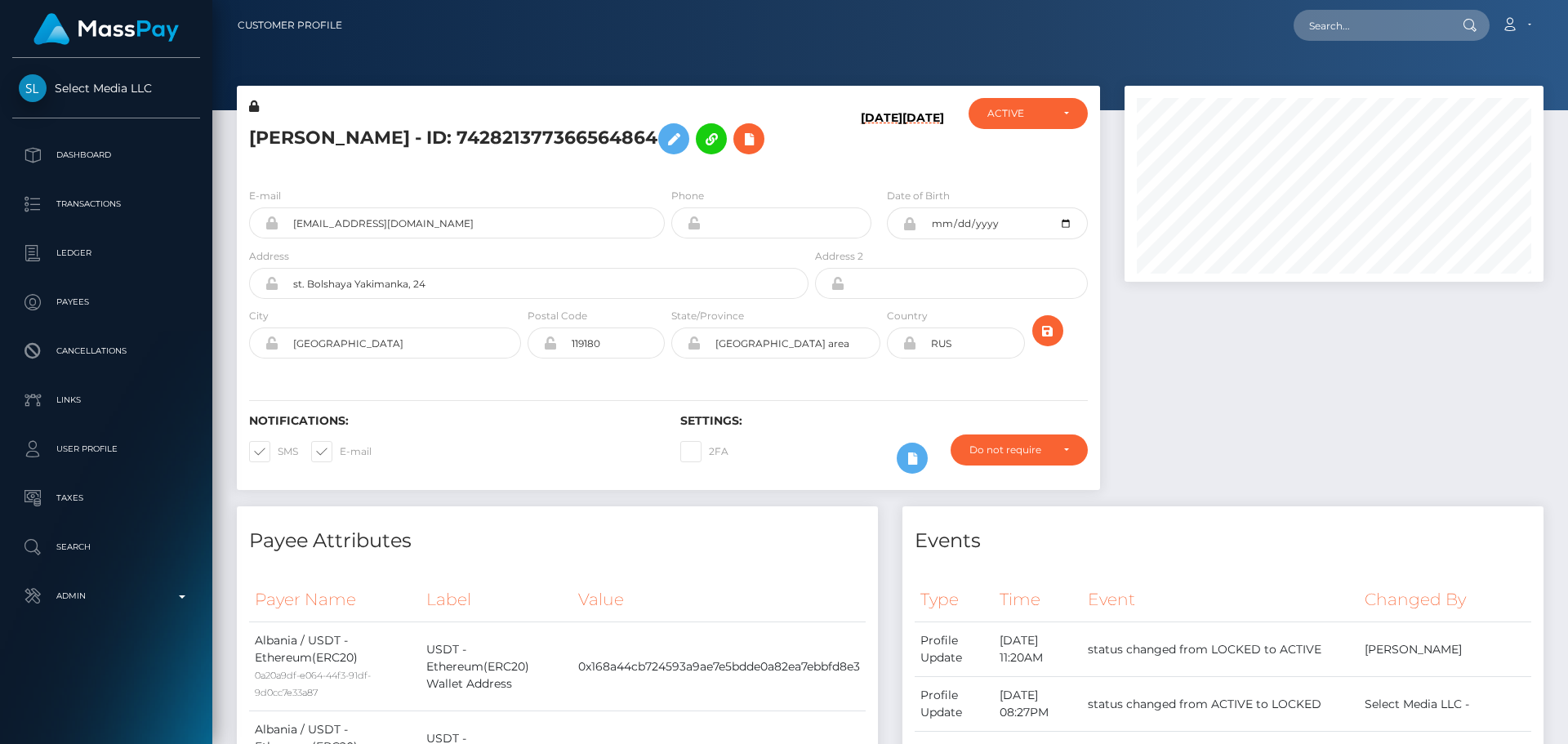
scroll to position [196, 420]
click at [664, 172] on div "[PERSON_NAME] - ID: 742821377366564864" at bounding box center [524, 137] width 575 height 77
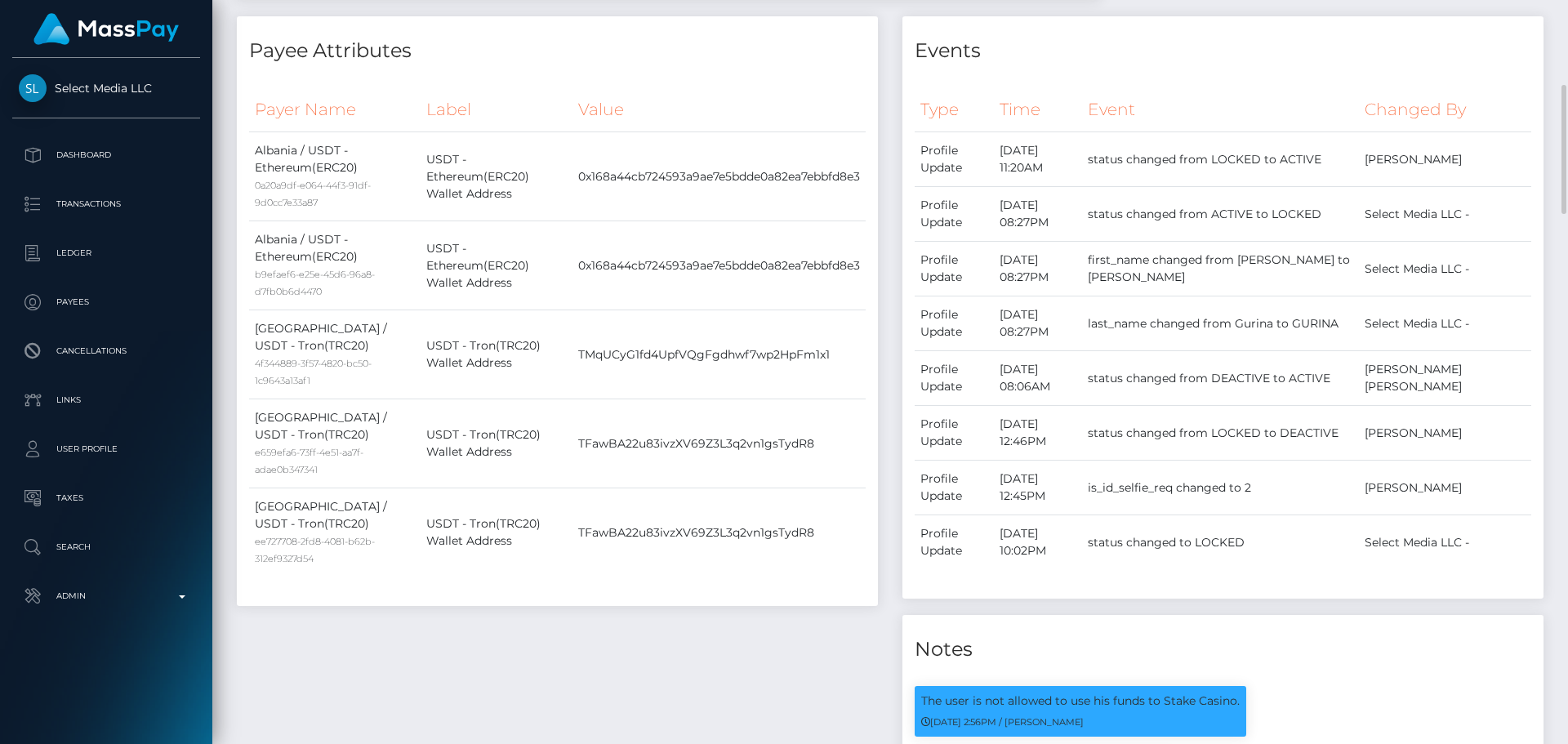
scroll to position [245, 0]
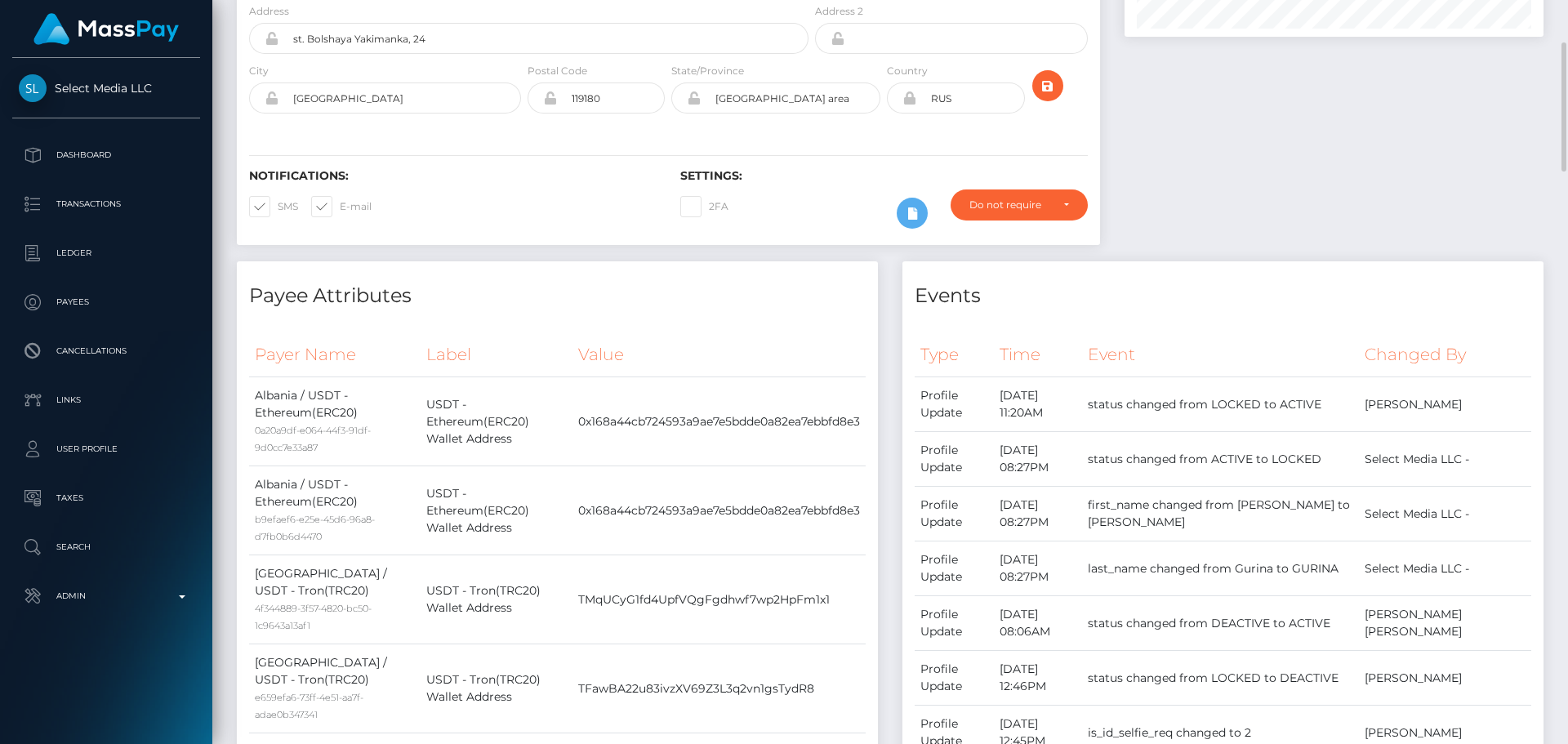
click at [841, 289] on h4 "Payee Attributes" at bounding box center [557, 296] width 617 height 29
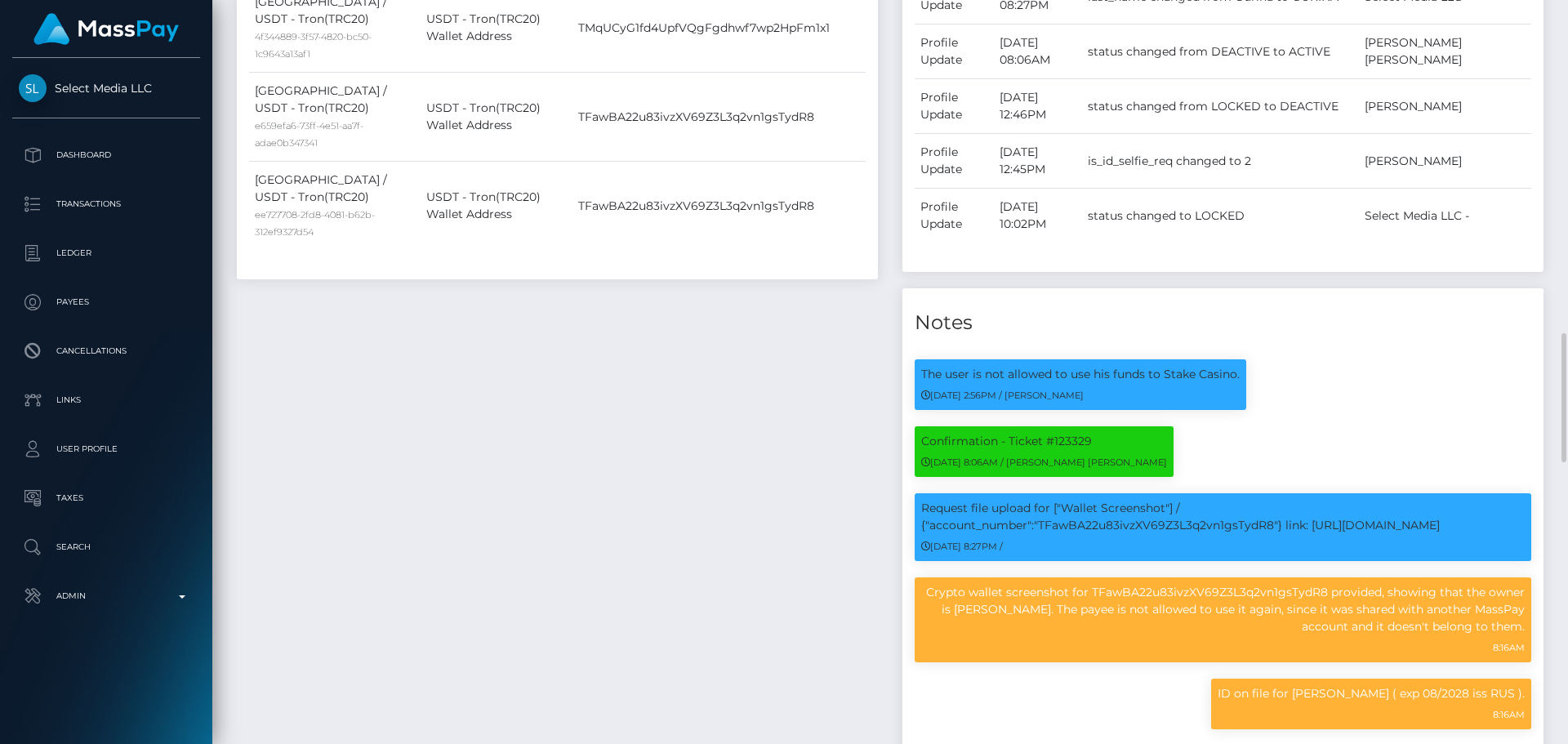
scroll to position [1226, 0]
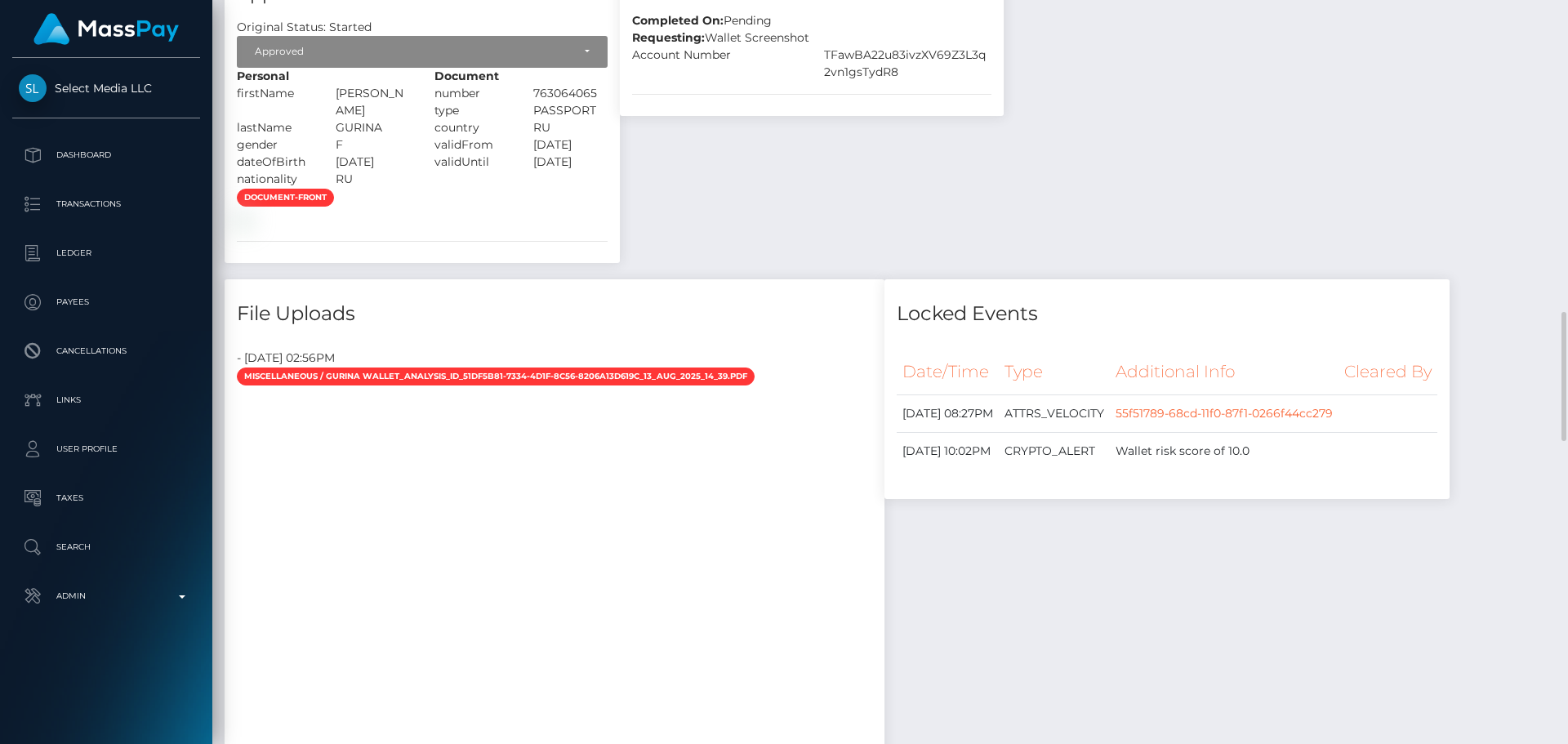
scroll to position [1553, 0]
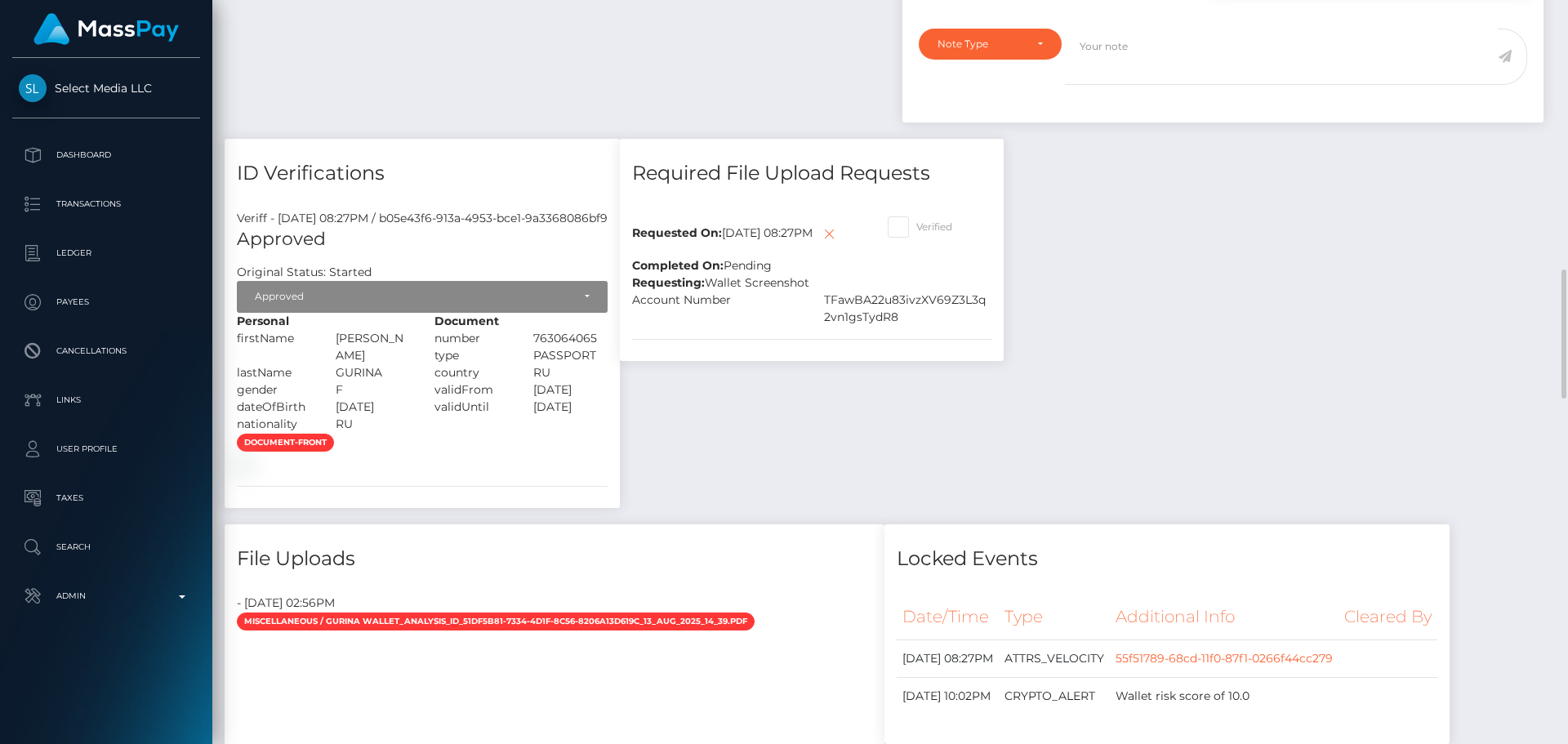
drag, startPoint x: 957, startPoint y: 230, endPoint x: 873, endPoint y: 233, distance: 84.1
click at [916, 230] on span at bounding box center [916, 227] width 0 height 12
click at [927, 227] on input "Verified" at bounding box center [922, 222] width 11 height 11
checkbox input "true"
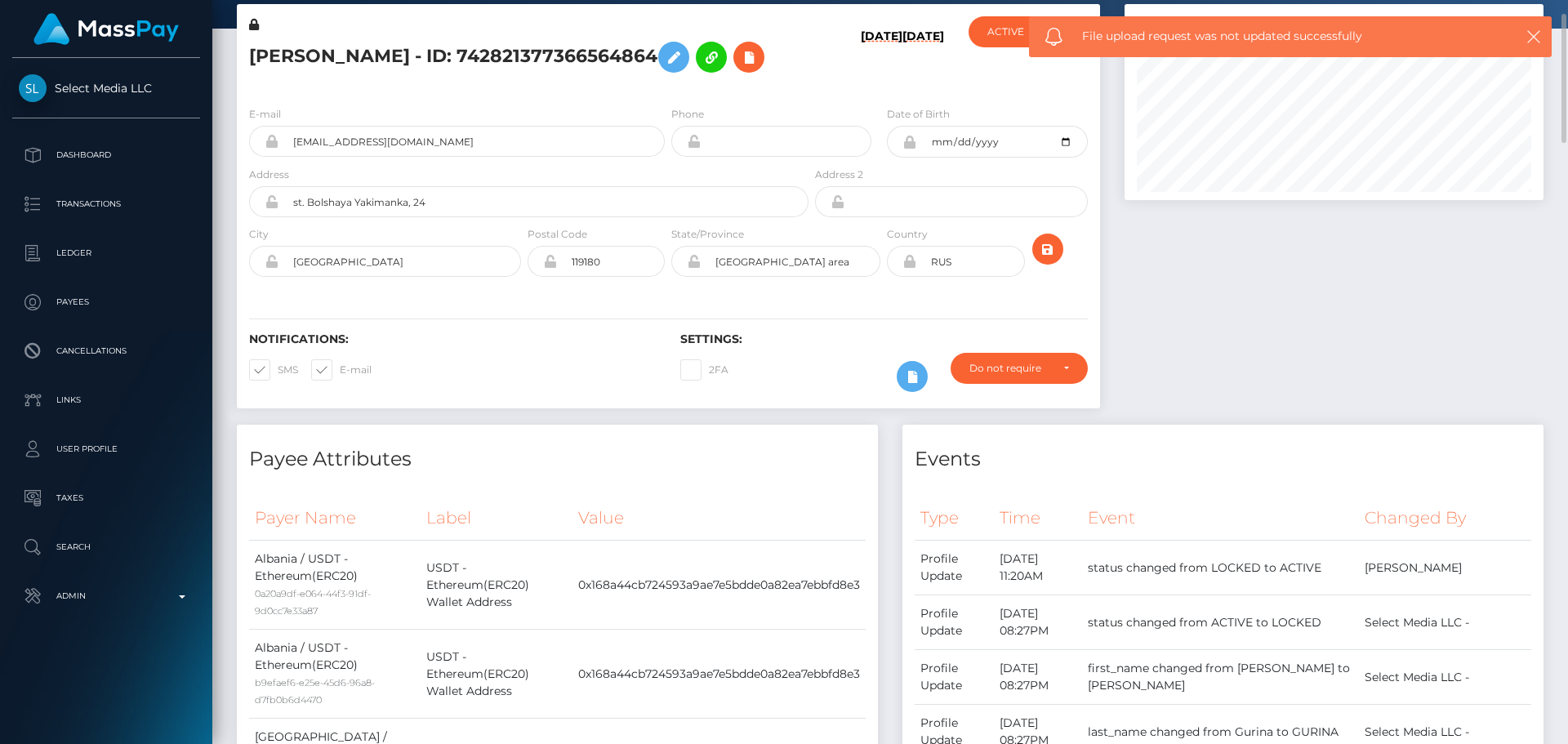
scroll to position [0, 0]
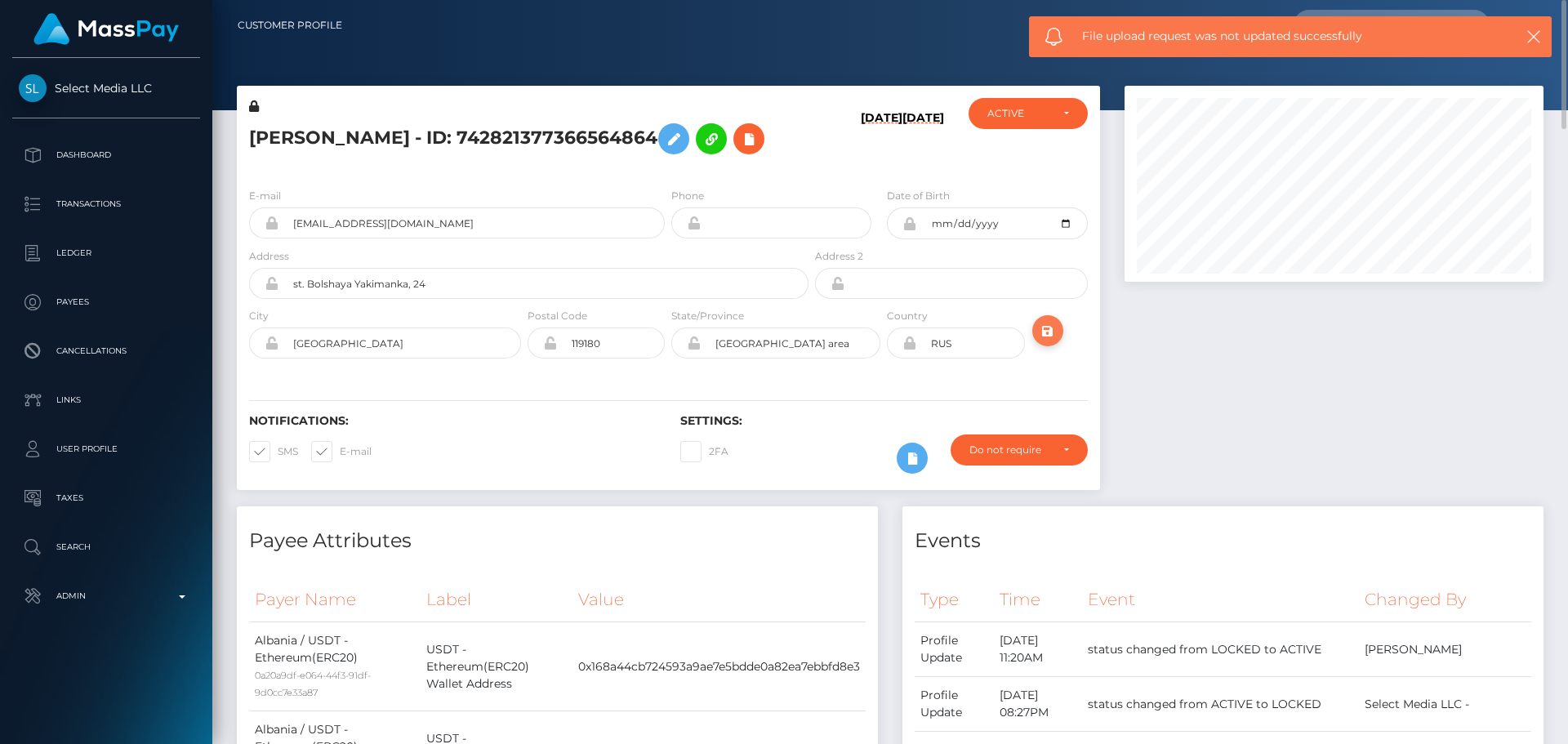
click at [1045, 331] on icon "submit" at bounding box center [1048, 330] width 19 height 20
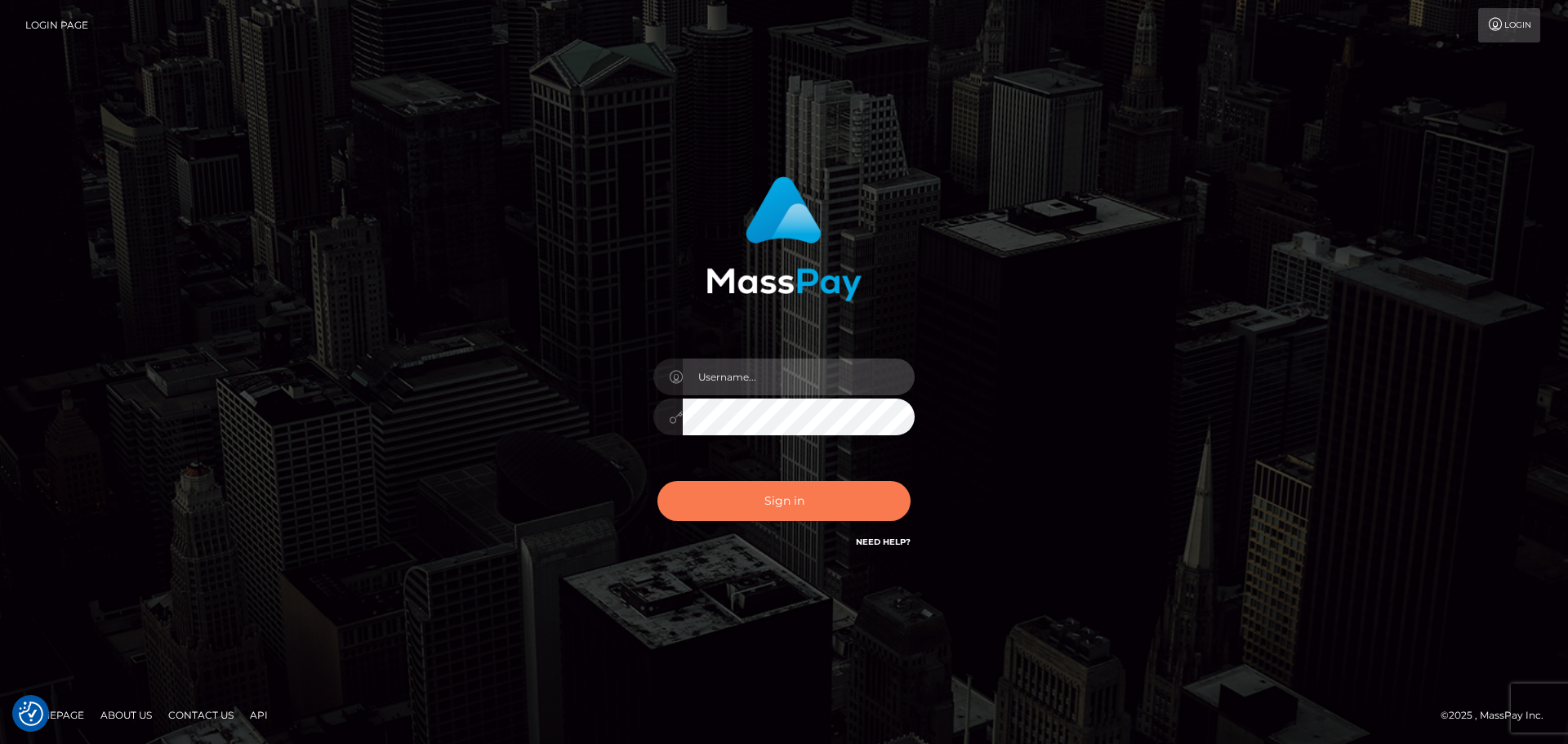
type input "[DOMAIN_NAME]"
click at [783, 514] on button "Sign in" at bounding box center [784, 501] width 253 height 40
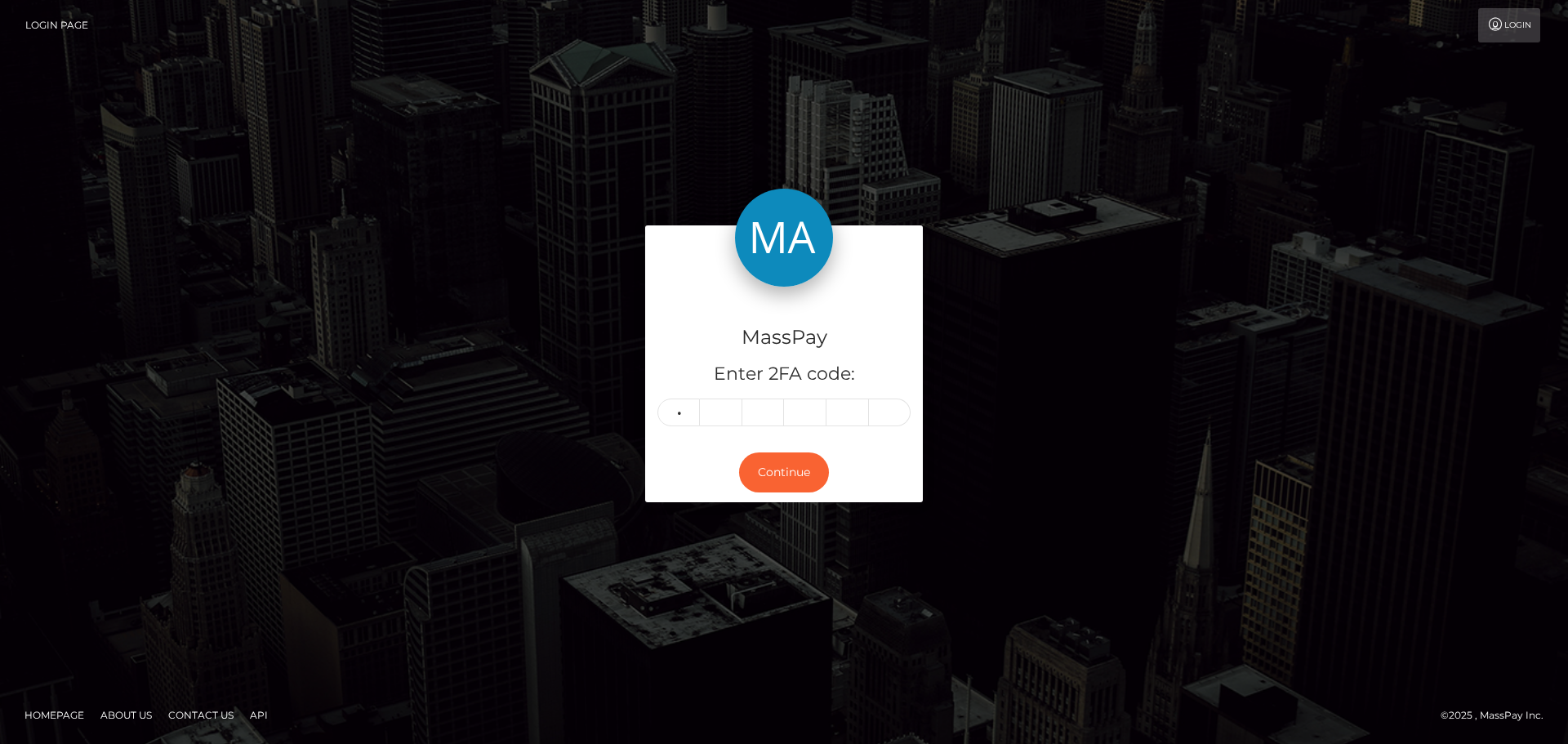
type input "4"
type input "0"
type input "2"
type input "8"
type input "6"
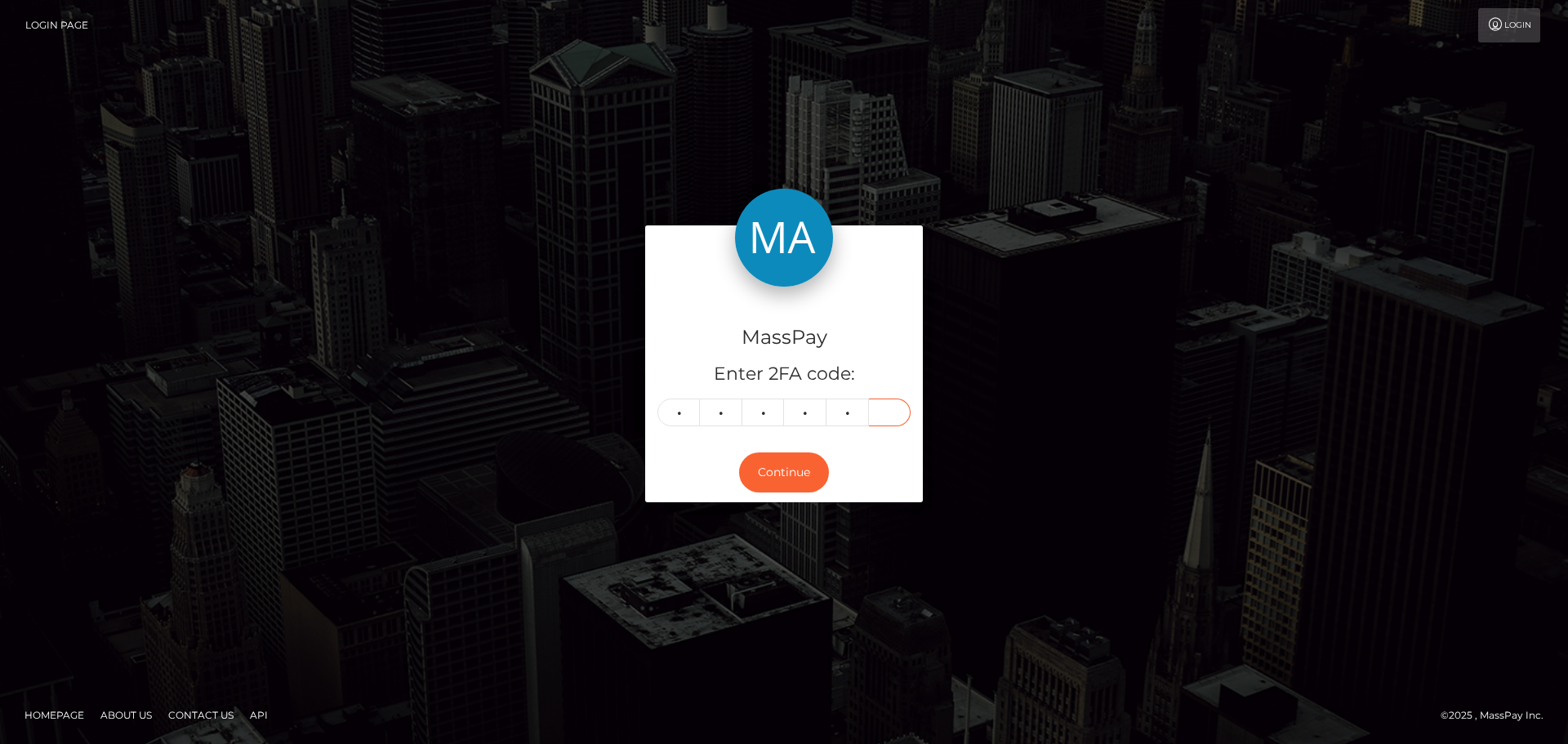
type input "8"
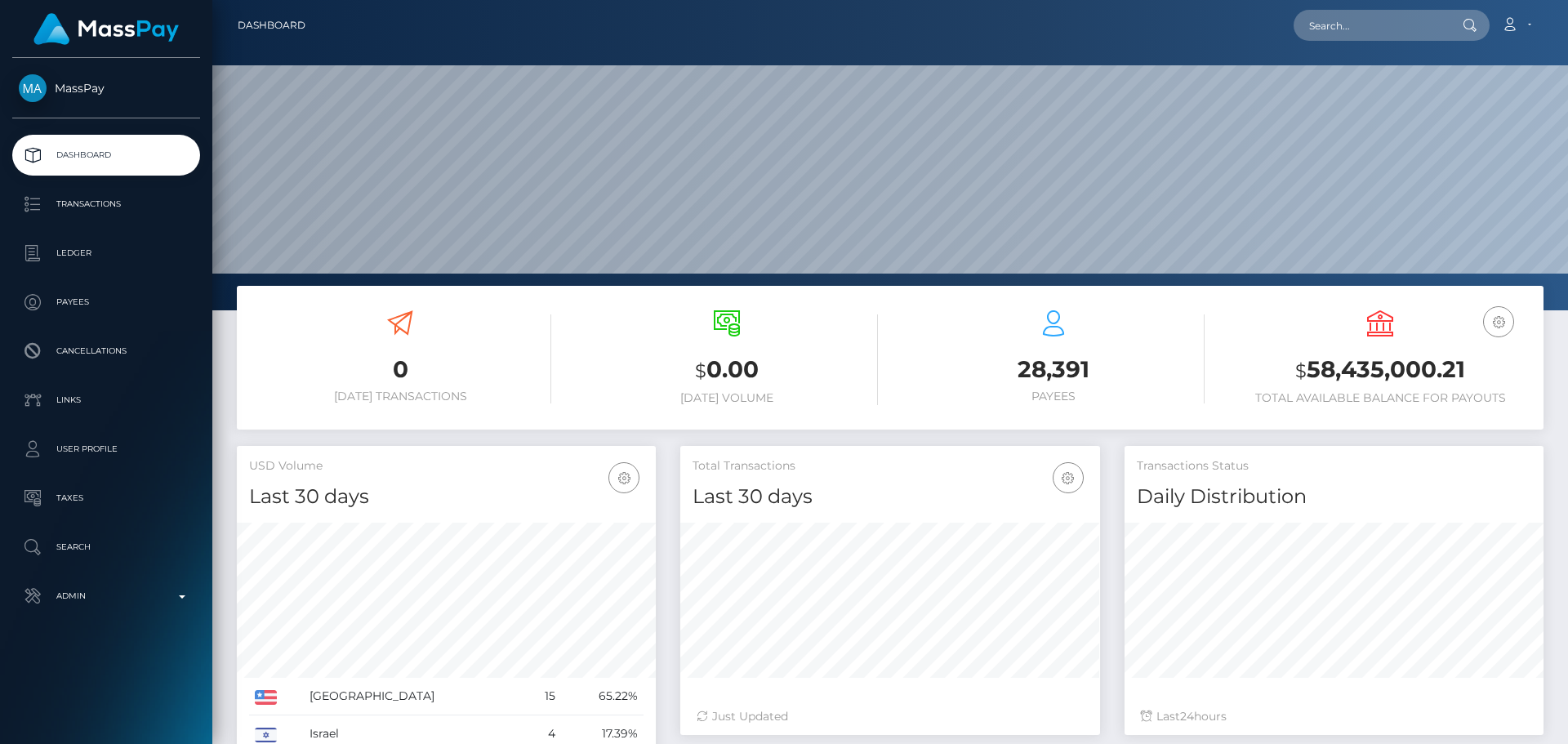
scroll to position [290, 420]
click at [1403, 28] on input "text" at bounding box center [1370, 25] width 153 height 31
paste input "742821377366564864"
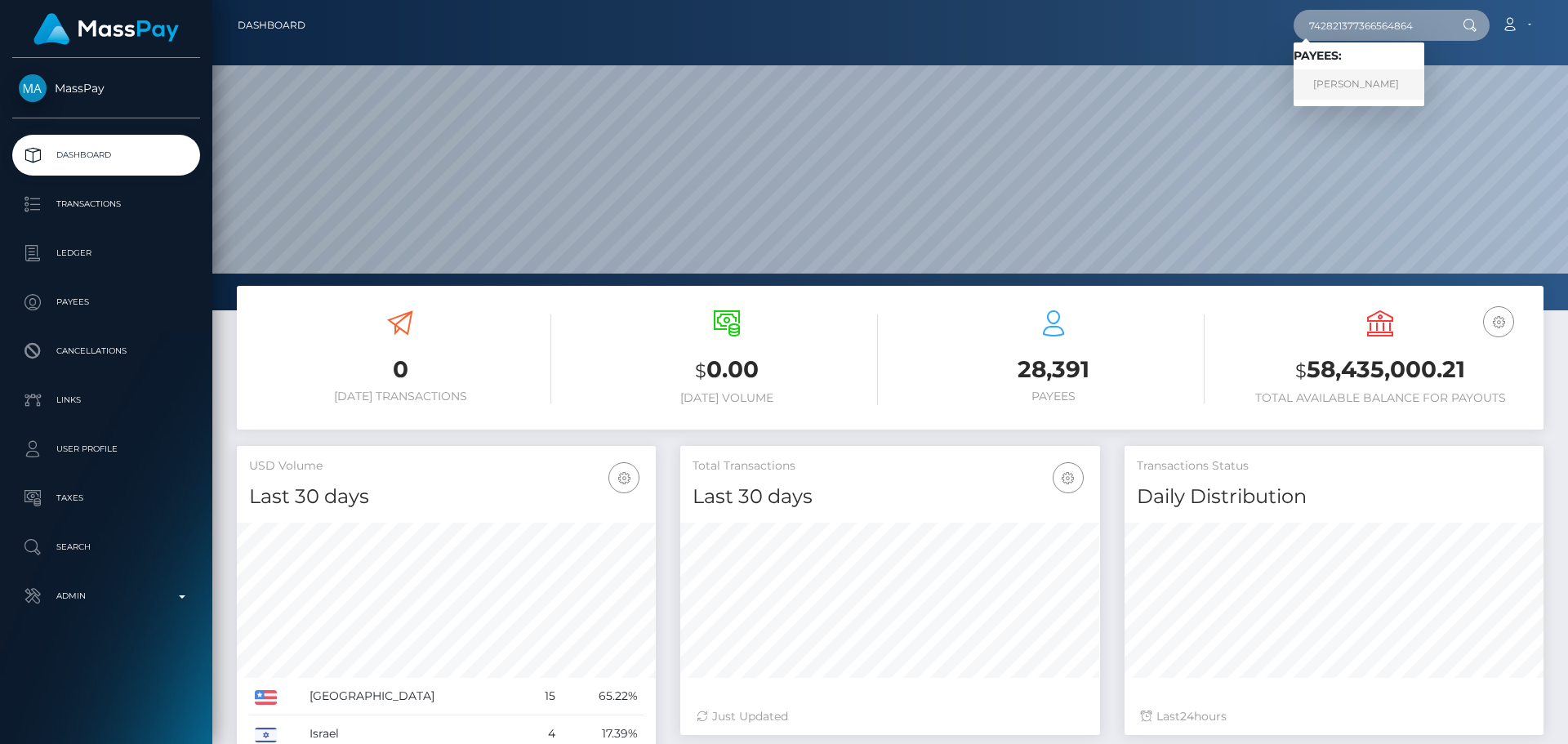
type input "742821377366564864"
click at [1349, 96] on link "ELENA GURINA" at bounding box center [1359, 84] width 131 height 31
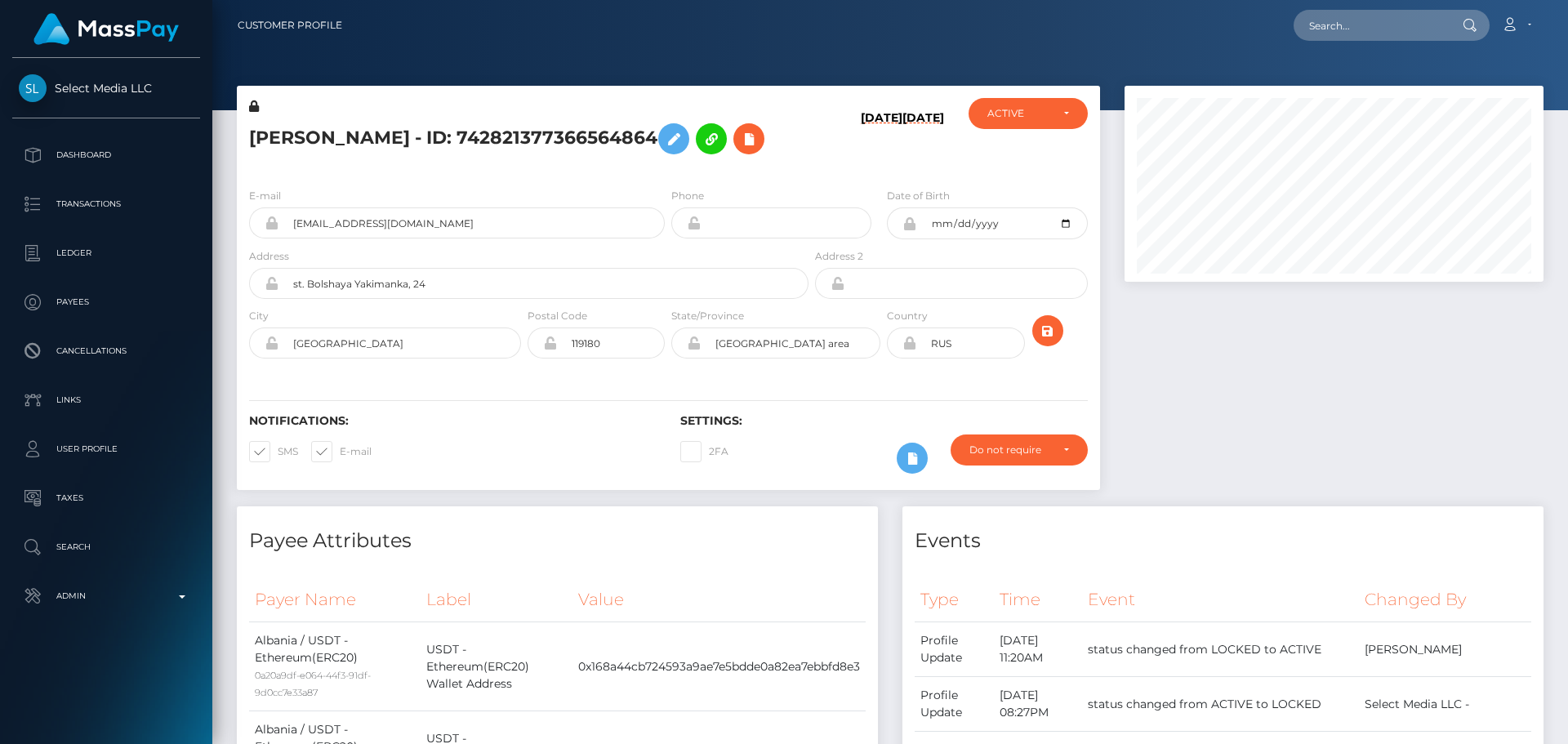
scroll to position [196, 420]
click at [831, 155] on div "[DATE] [DATE]" at bounding box center [884, 137] width 144 height 77
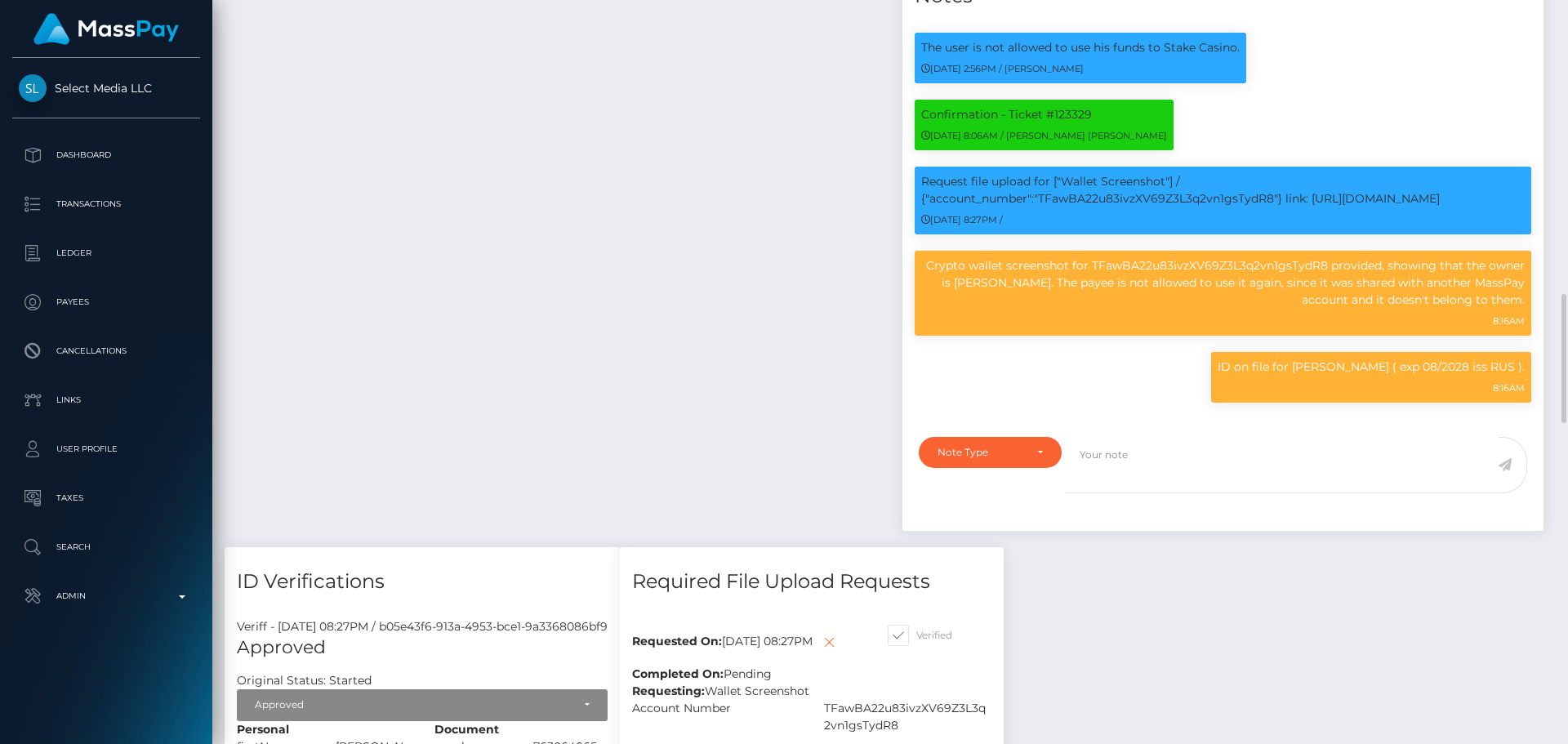
scroll to position [1226, 0]
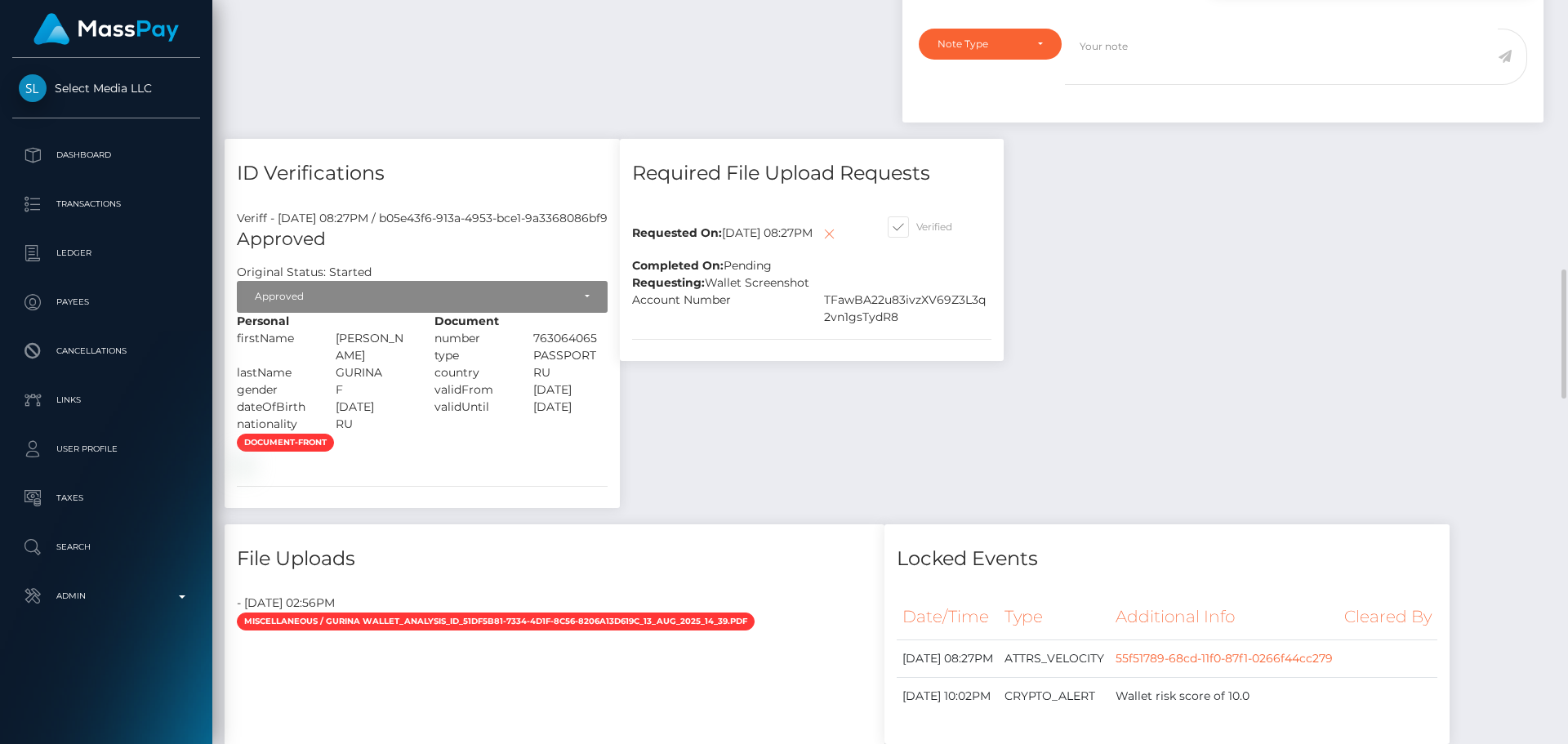
scroll to position [196, 420]
click at [819, 244] on icon at bounding box center [829, 233] width 19 height 20
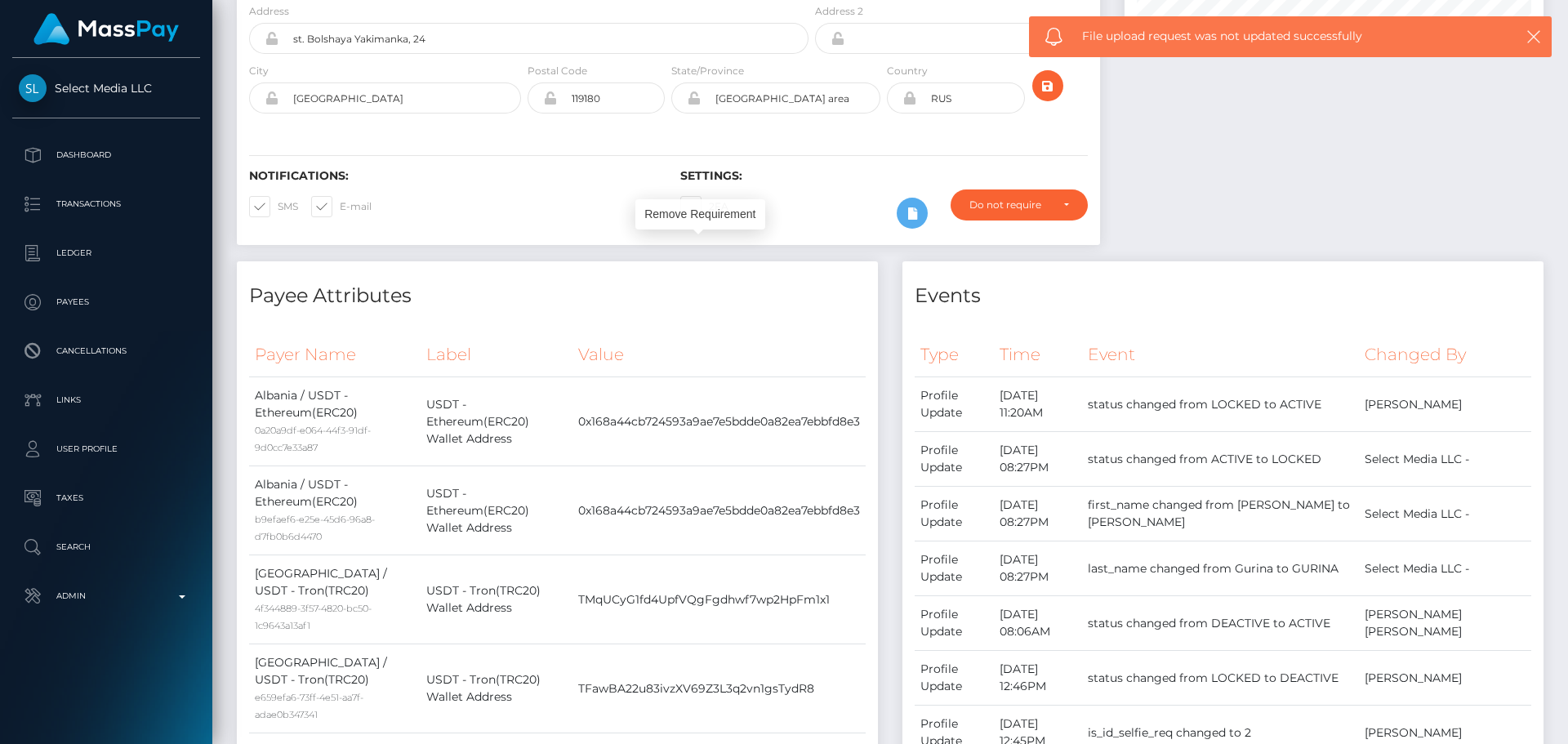
scroll to position [0, 0]
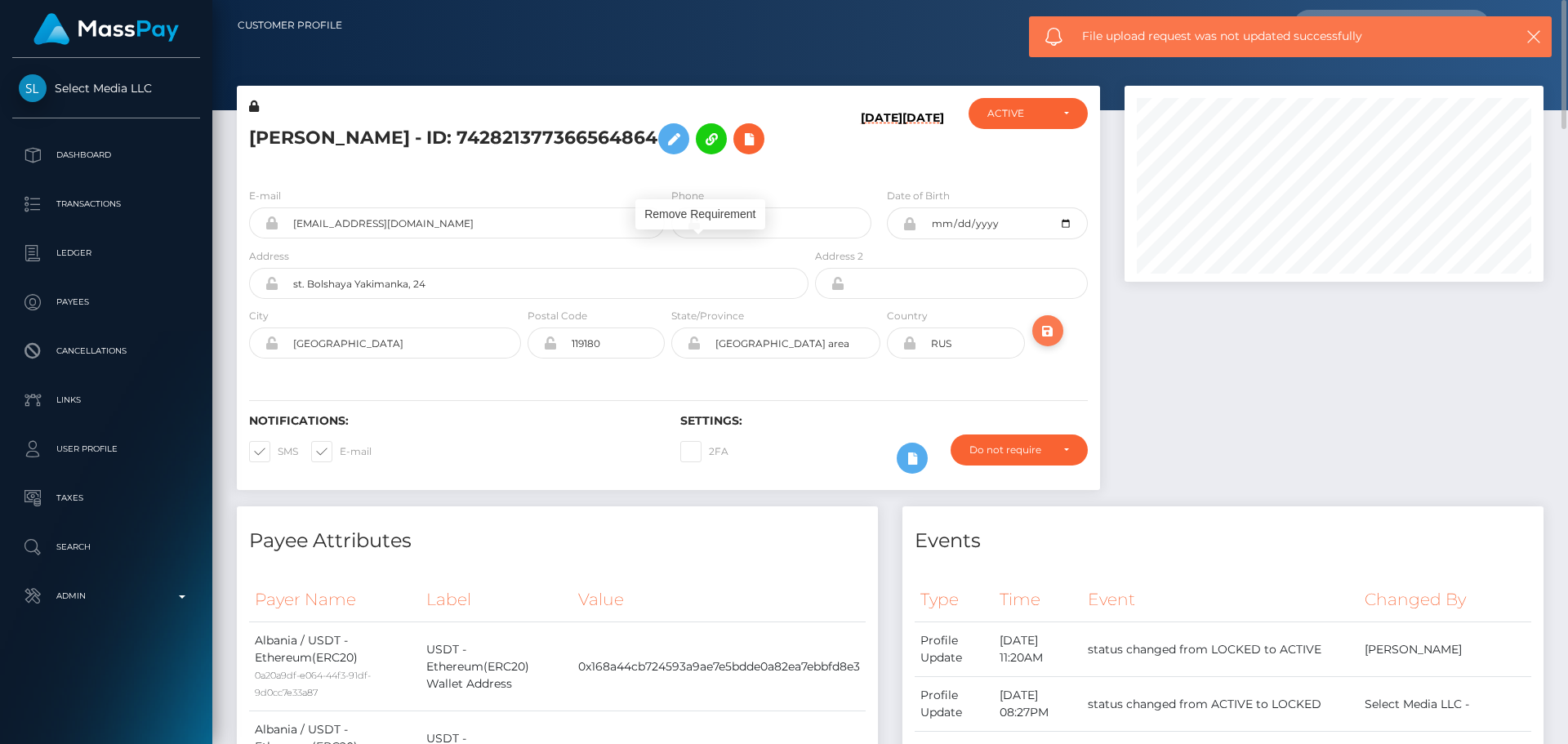
click at [1054, 333] on icon "submit" at bounding box center [1048, 330] width 19 height 20
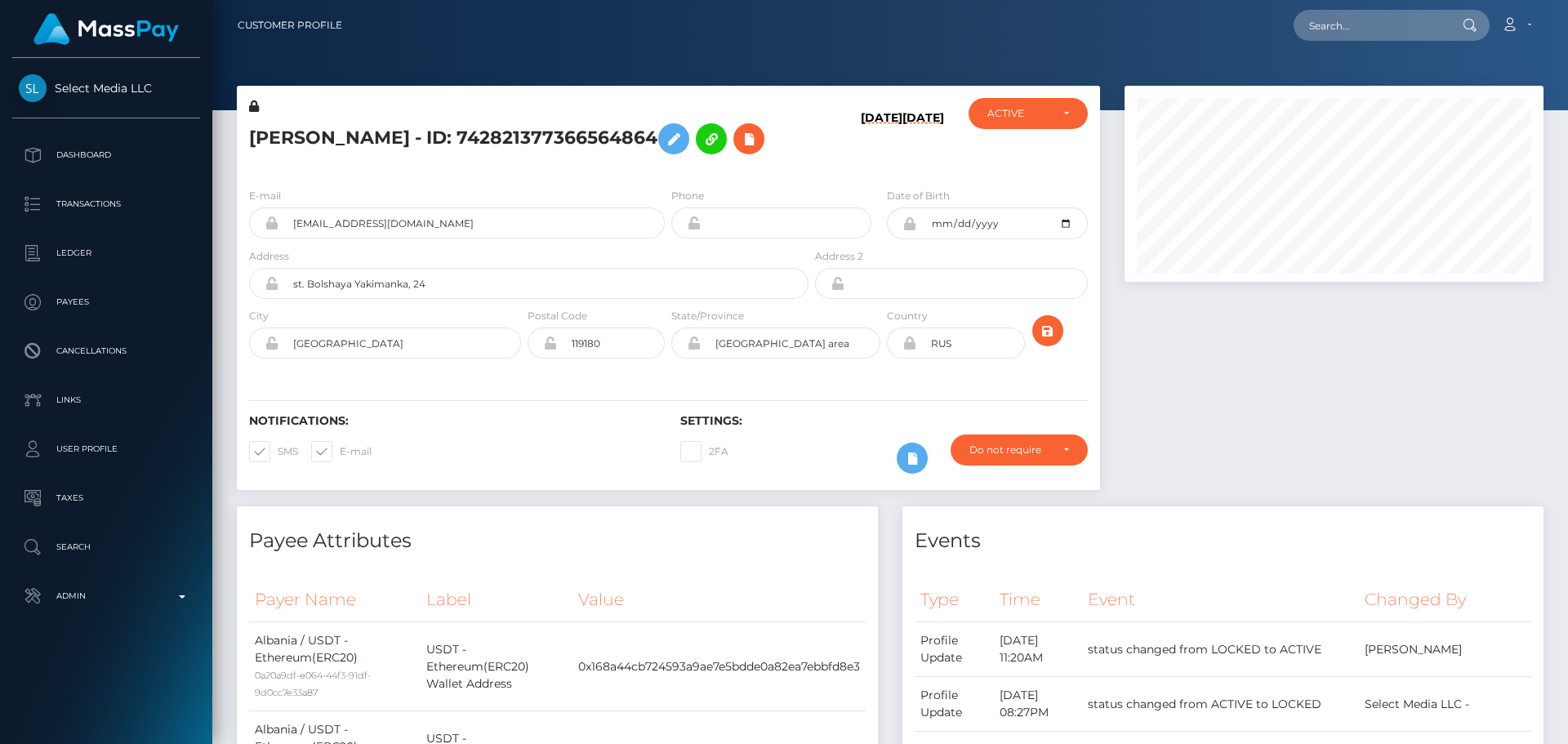
click at [1289, 336] on div at bounding box center [1334, 296] width 443 height 421
click at [1282, 386] on div at bounding box center [1334, 296] width 443 height 421
click at [1194, 358] on div at bounding box center [1334, 296] width 443 height 421
click at [823, 181] on div "E-mail [EMAIL_ADDRESS][DOMAIN_NAME] Phone Date of Birth" at bounding box center [668, 275] width 864 height 200
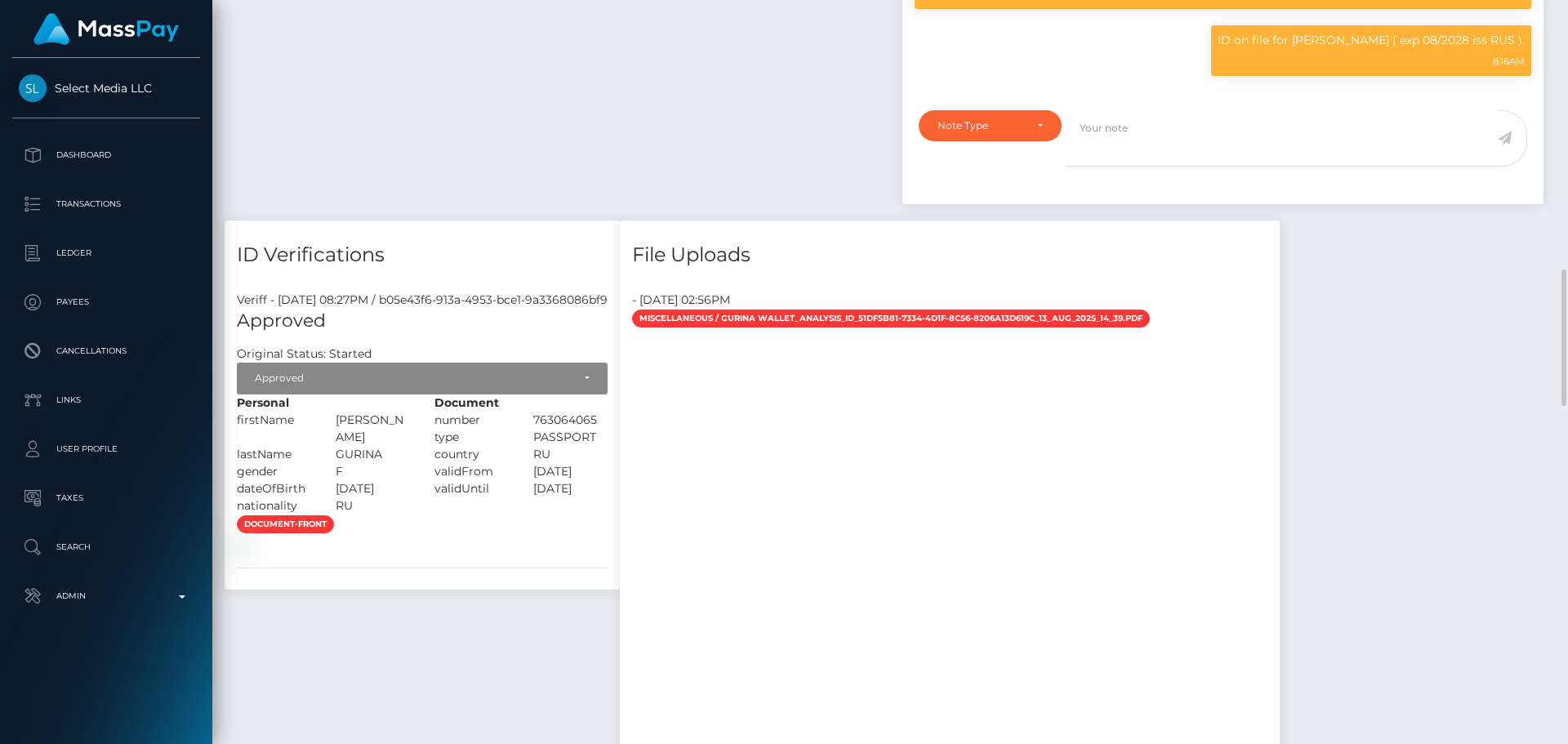
scroll to position [1144, 0]
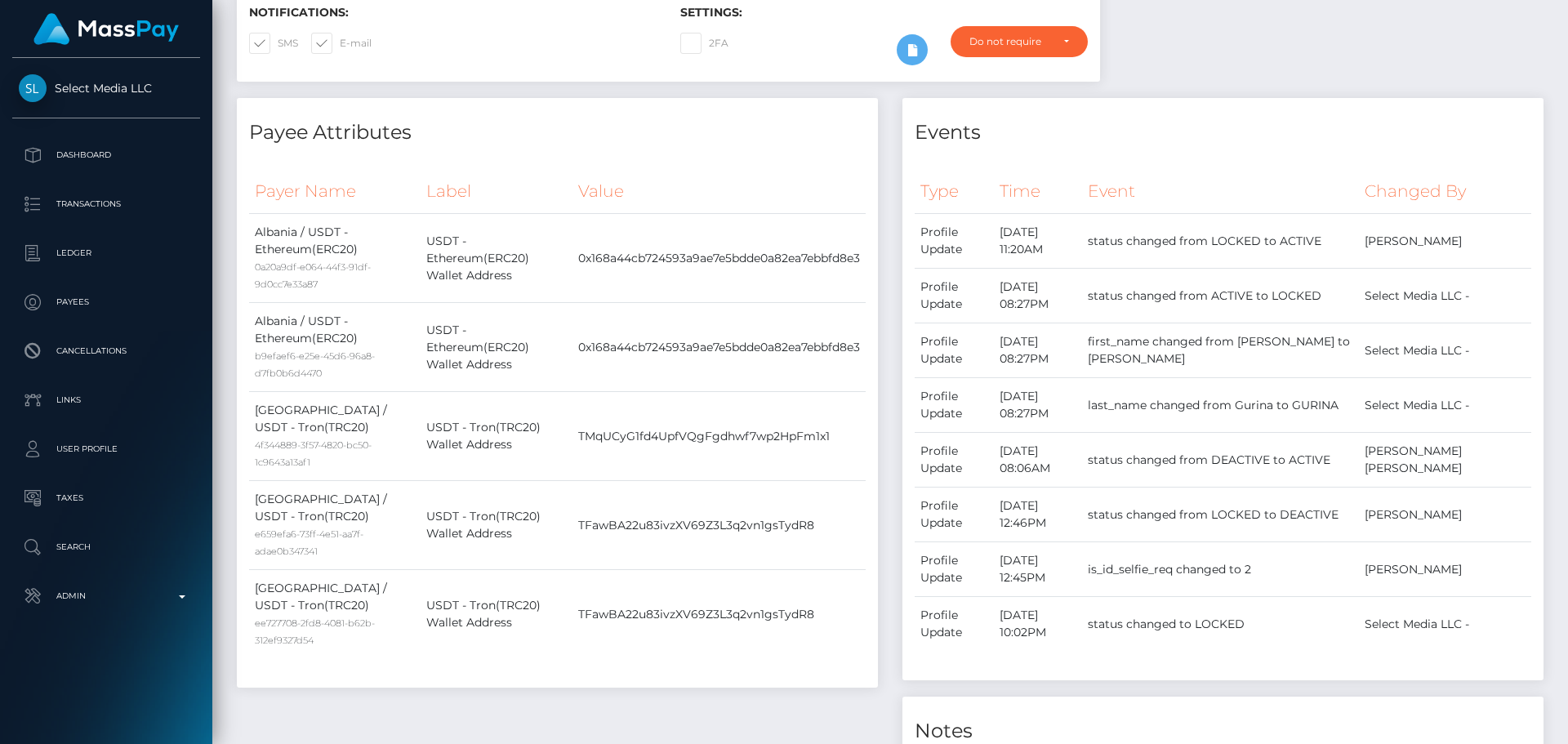
scroll to position [0, 0]
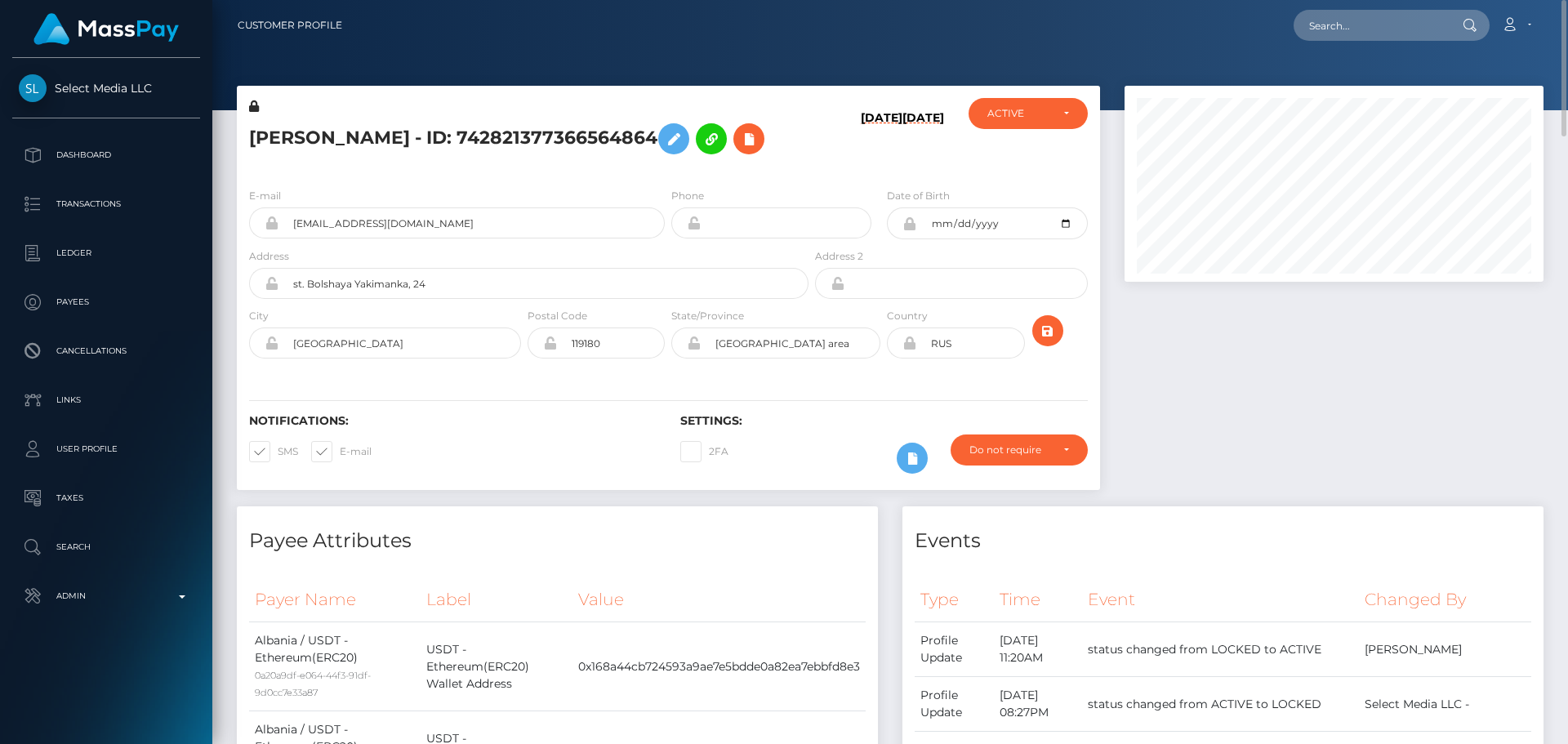
click at [813, 172] on div "08/25/25 08/12/25" at bounding box center [884, 137] width 144 height 77
click at [1049, 333] on icon "submit" at bounding box center [1048, 330] width 19 height 20
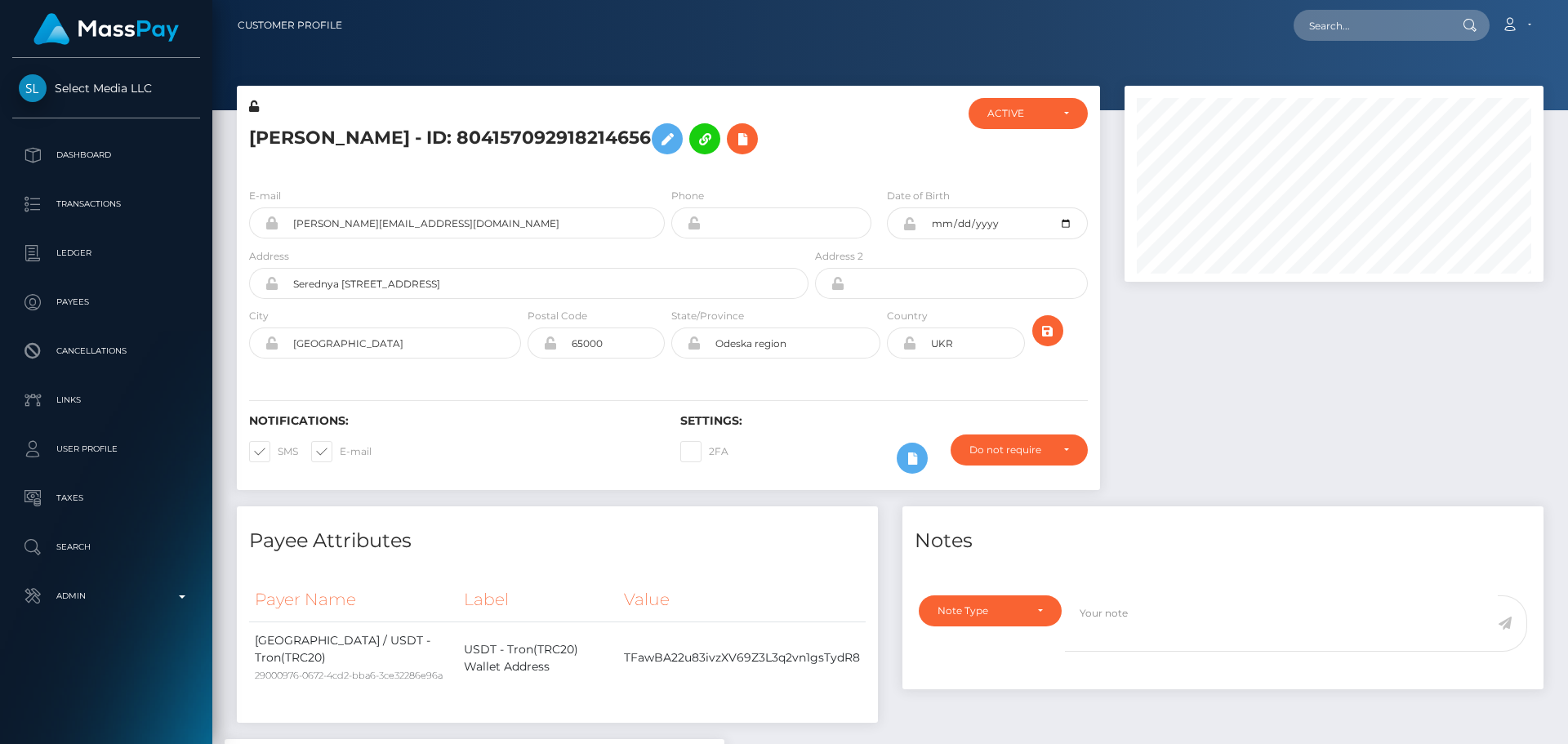
scroll to position [196, 420]
click at [595, 175] on div "Cristina-Florentina Terpetca - ID: 804157092918214656" at bounding box center [524, 137] width 575 height 77
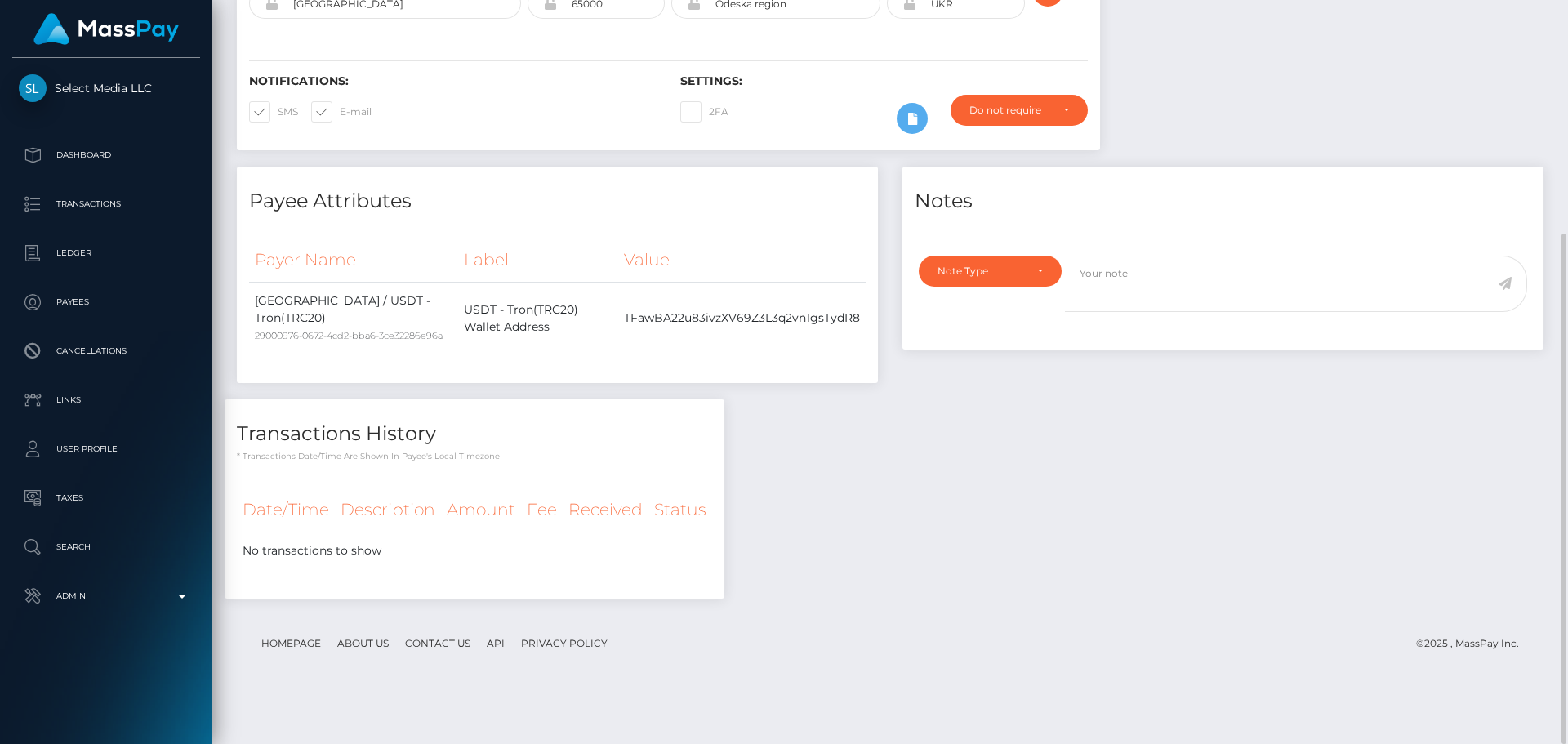
scroll to position [0, 0]
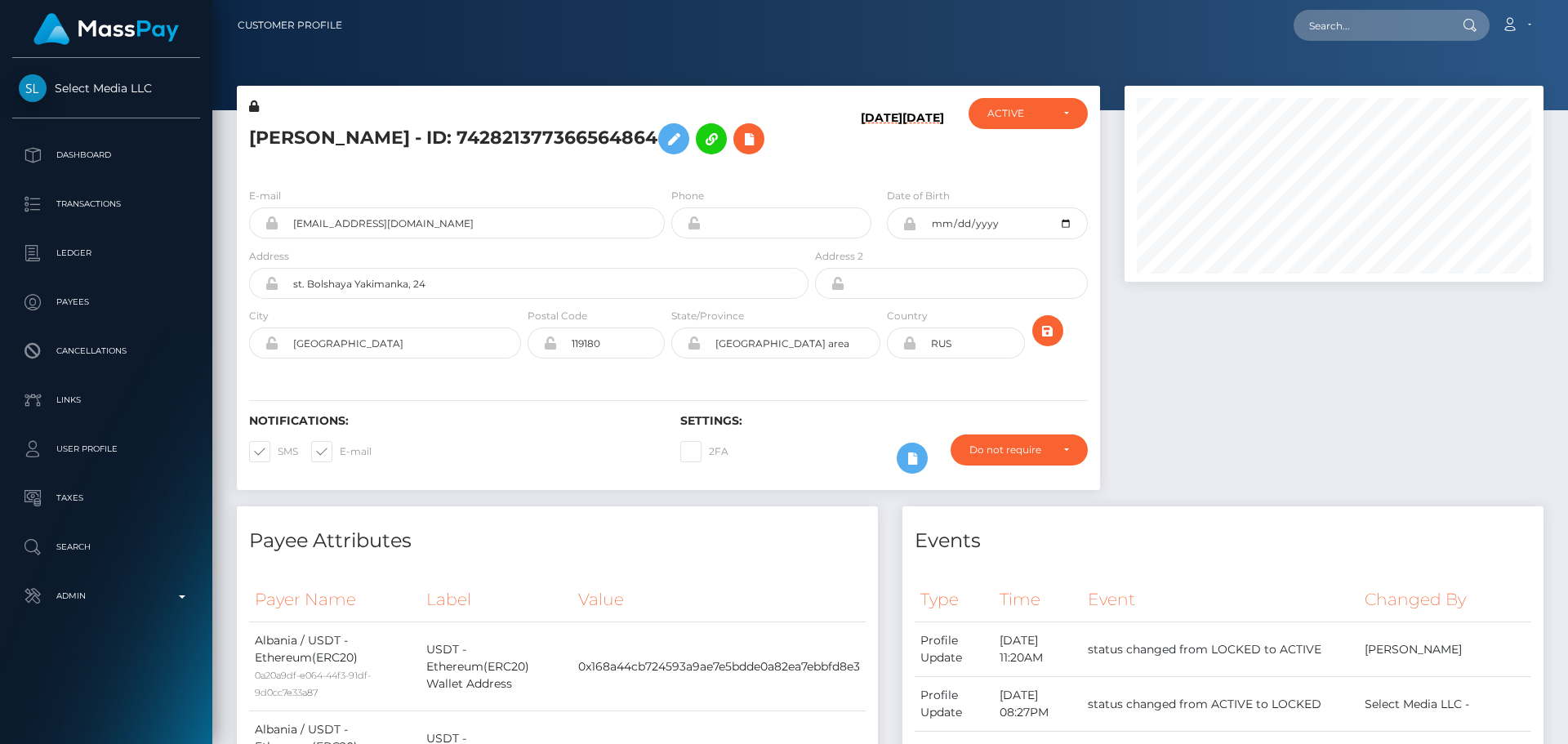
click at [364, 130] on h5 "ELENA GURINA - ID: 742821377366564864" at bounding box center [524, 138] width 550 height 47
drag, startPoint x: 428, startPoint y: 222, endPoint x: 237, endPoint y: 210, distance: 191.4
click at [237, 210] on div "E-mail erelebaby@gmail.com" at bounding box center [452, 217] width 431 height 60
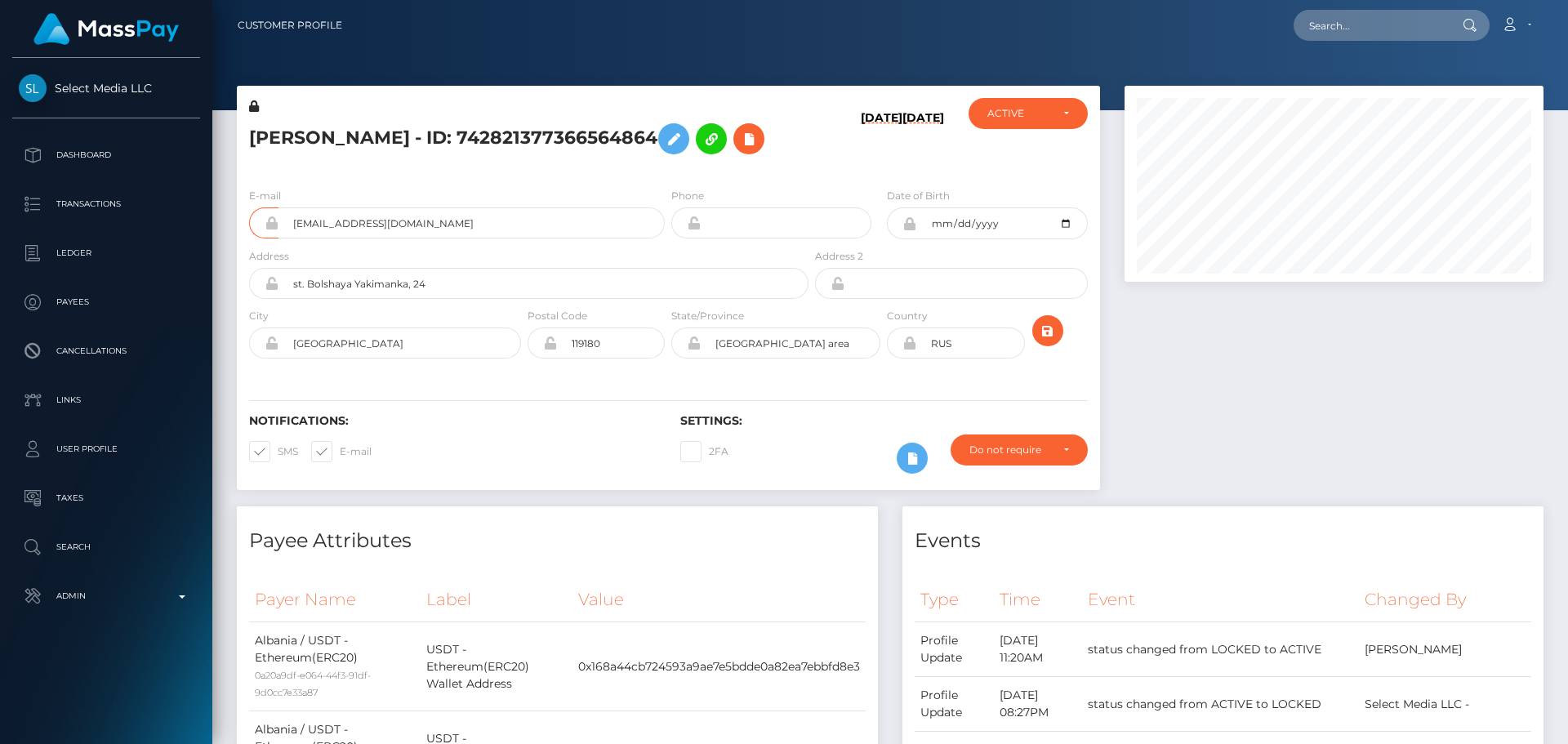
click at [501, 129] on h5 "ELENA GURINA - ID: 742821377366564864" at bounding box center [524, 138] width 550 height 47
copy h5 "ELENA GURINA - ID: 742821377366564864"
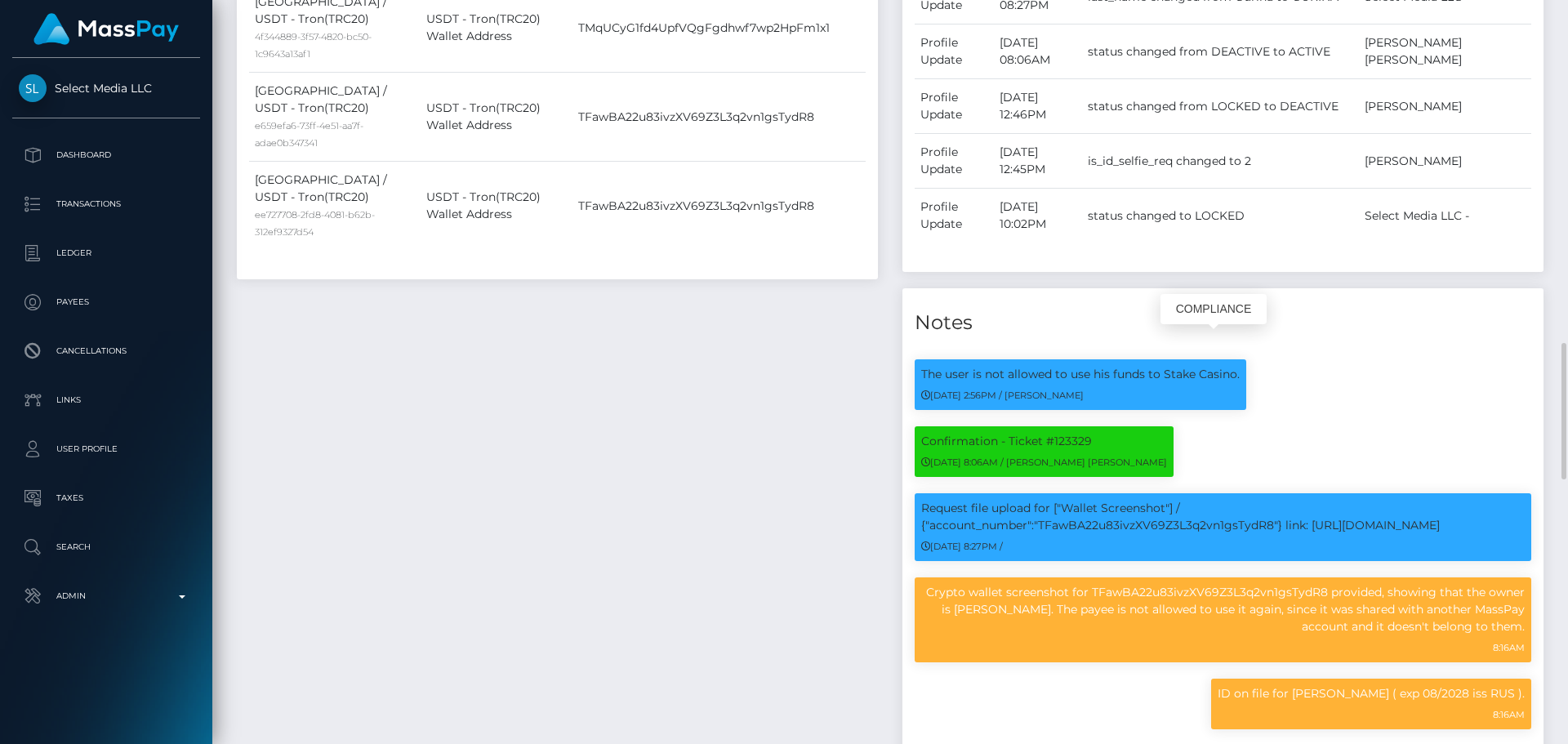
scroll to position [981, 0]
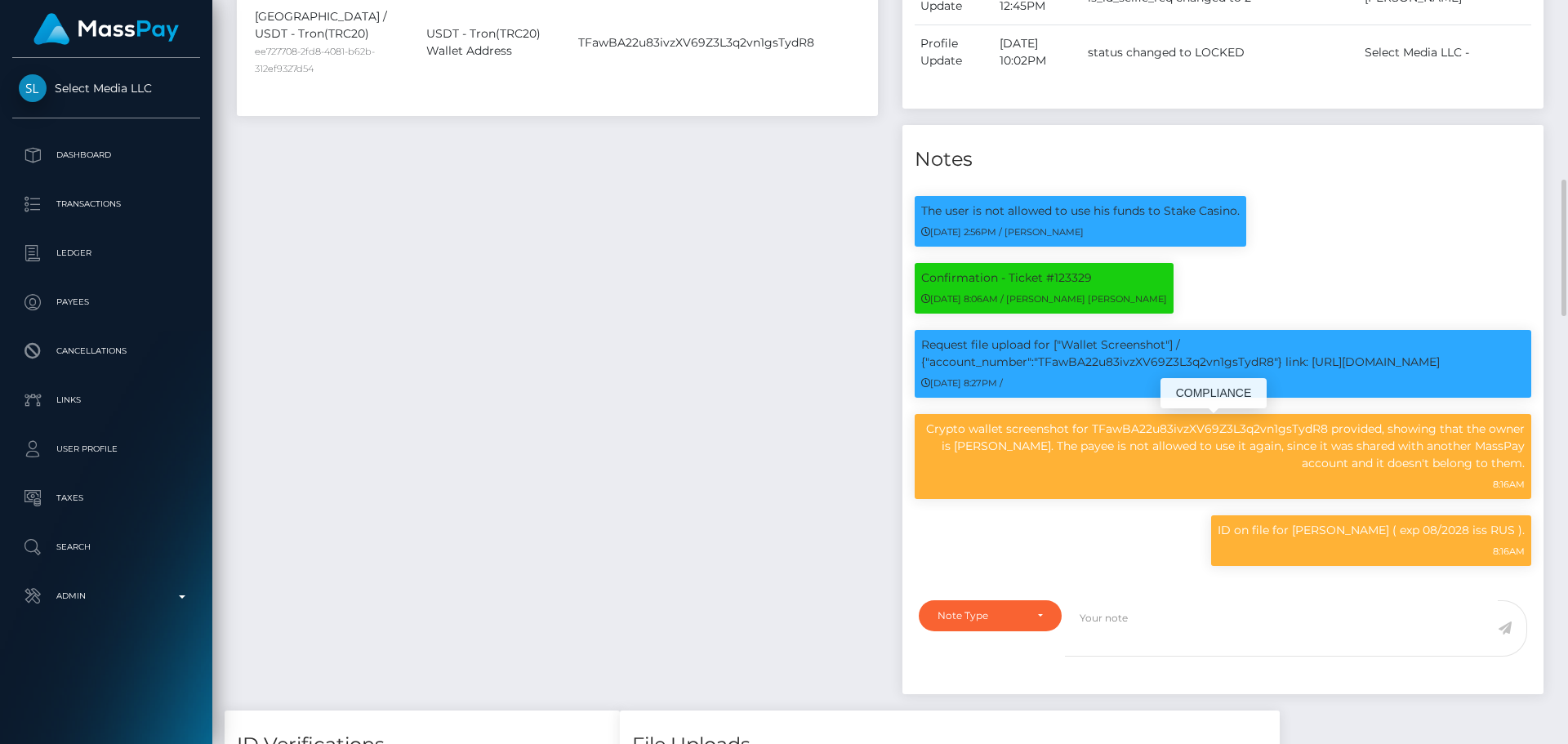
click at [1216, 429] on p "Crypto wallet screenshot for TFawBA22u83ivzXV69Z3L3q2vn1gsTydR8 provided, showi…" at bounding box center [1223, 446] width 604 height 52
copy p "TFawBA22u83ivzXV69Z3L3q2vn1gsTydR8"
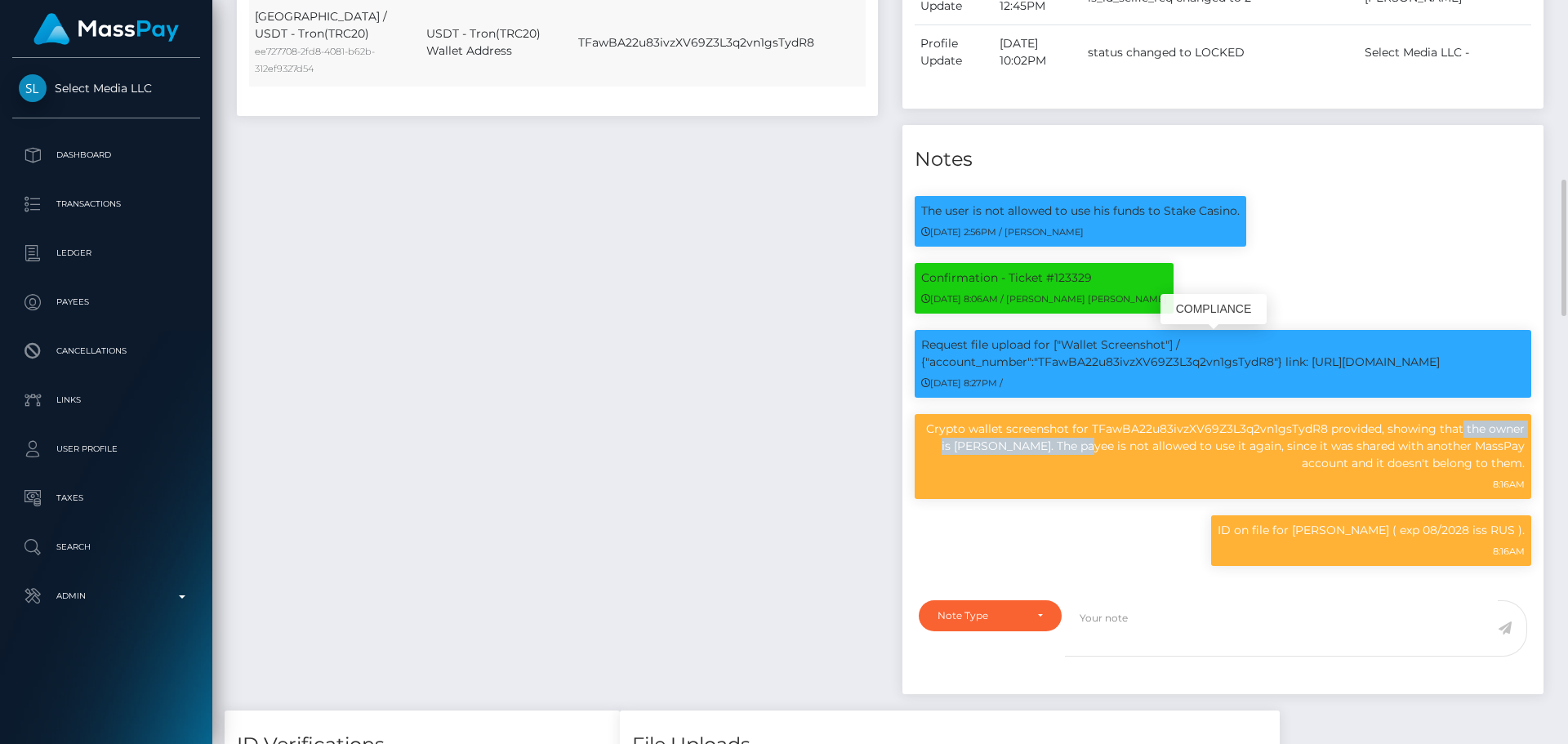
scroll to position [196, 420]
click at [756, 395] on div "Payee Attributes Payer Name Label Value Albania / USDT - Ethereum(ERC20) 0a20a9…" at bounding box center [557, 118] width 666 height 1185
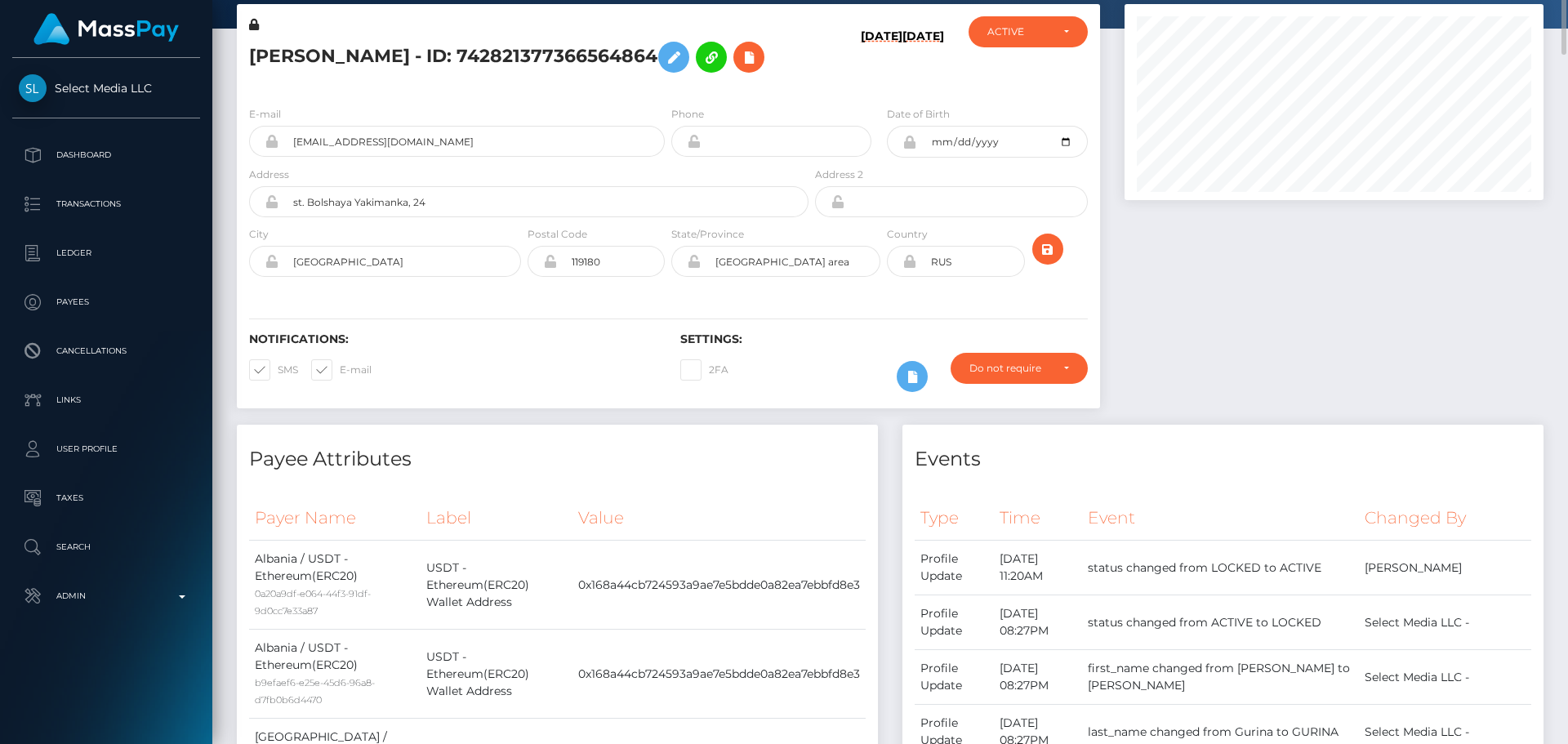
scroll to position [0, 0]
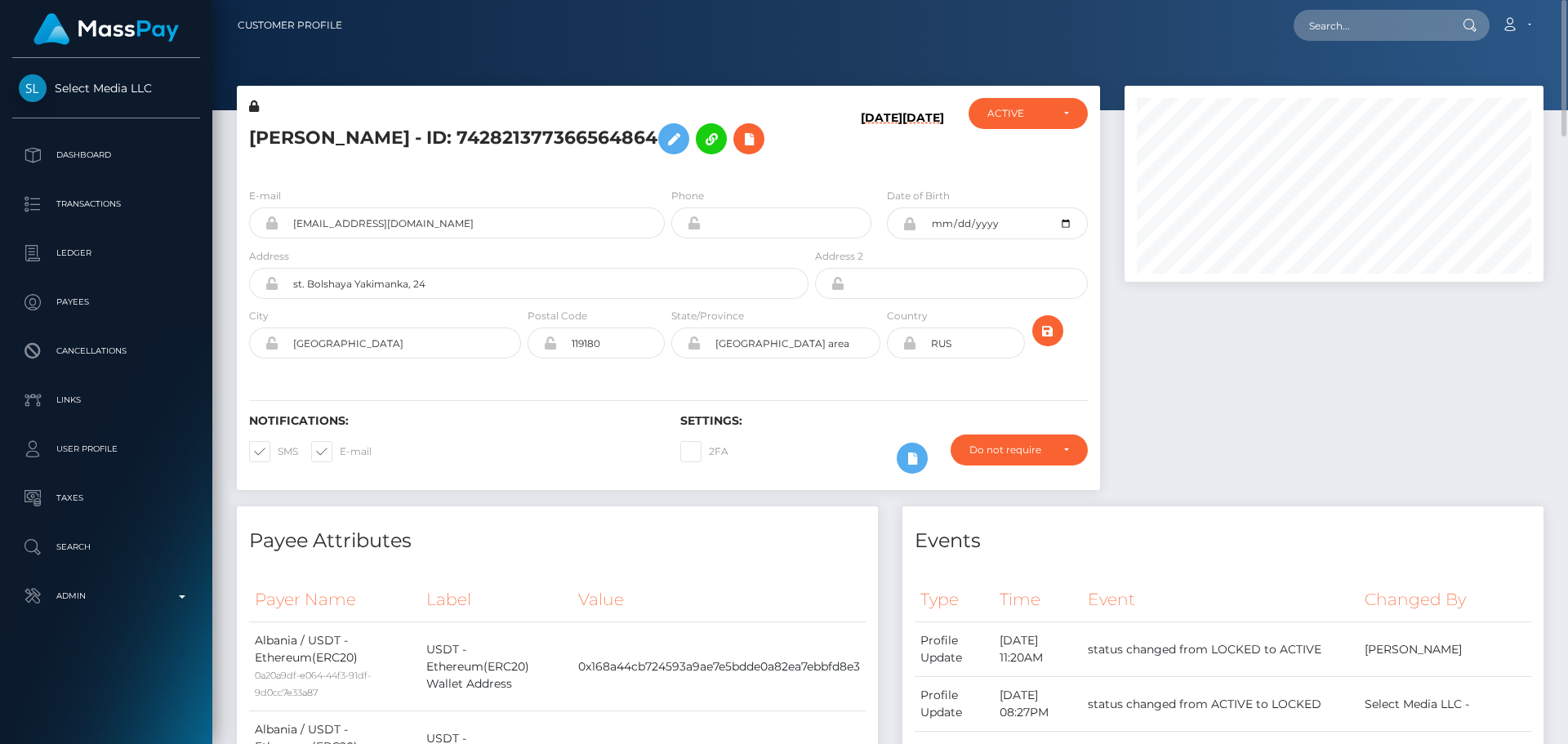
click at [804, 167] on div "ELENA GURINA - ID: 742821377366564864" at bounding box center [524, 137] width 575 height 77
click at [1359, 31] on input "text" at bounding box center [1370, 25] width 153 height 31
paste input "[EMAIL_ADDRESS][DOMAIN_NAME]"
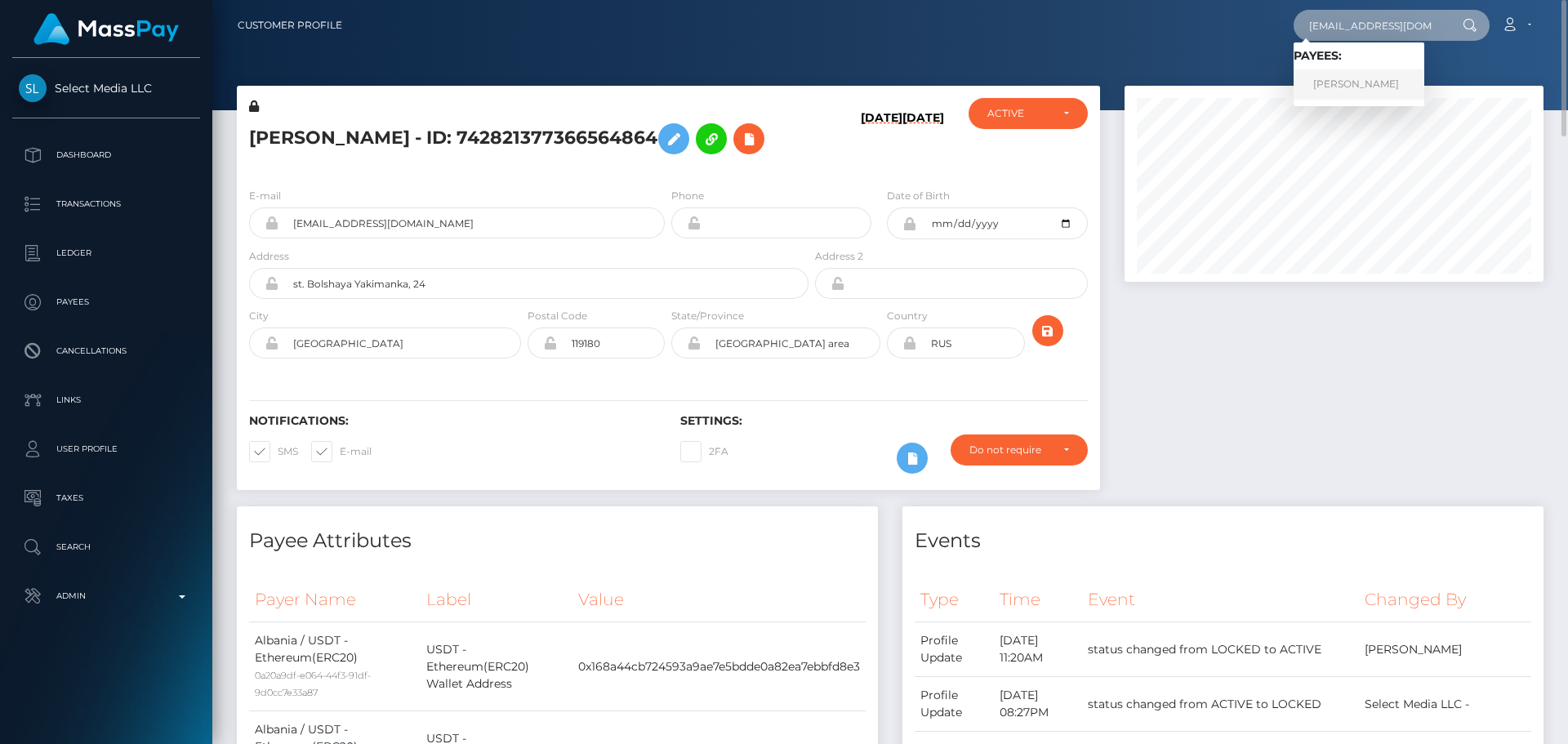
type input "[EMAIL_ADDRESS][DOMAIN_NAME]"
click at [1348, 75] on link "Rola ISSA" at bounding box center [1359, 84] width 131 height 31
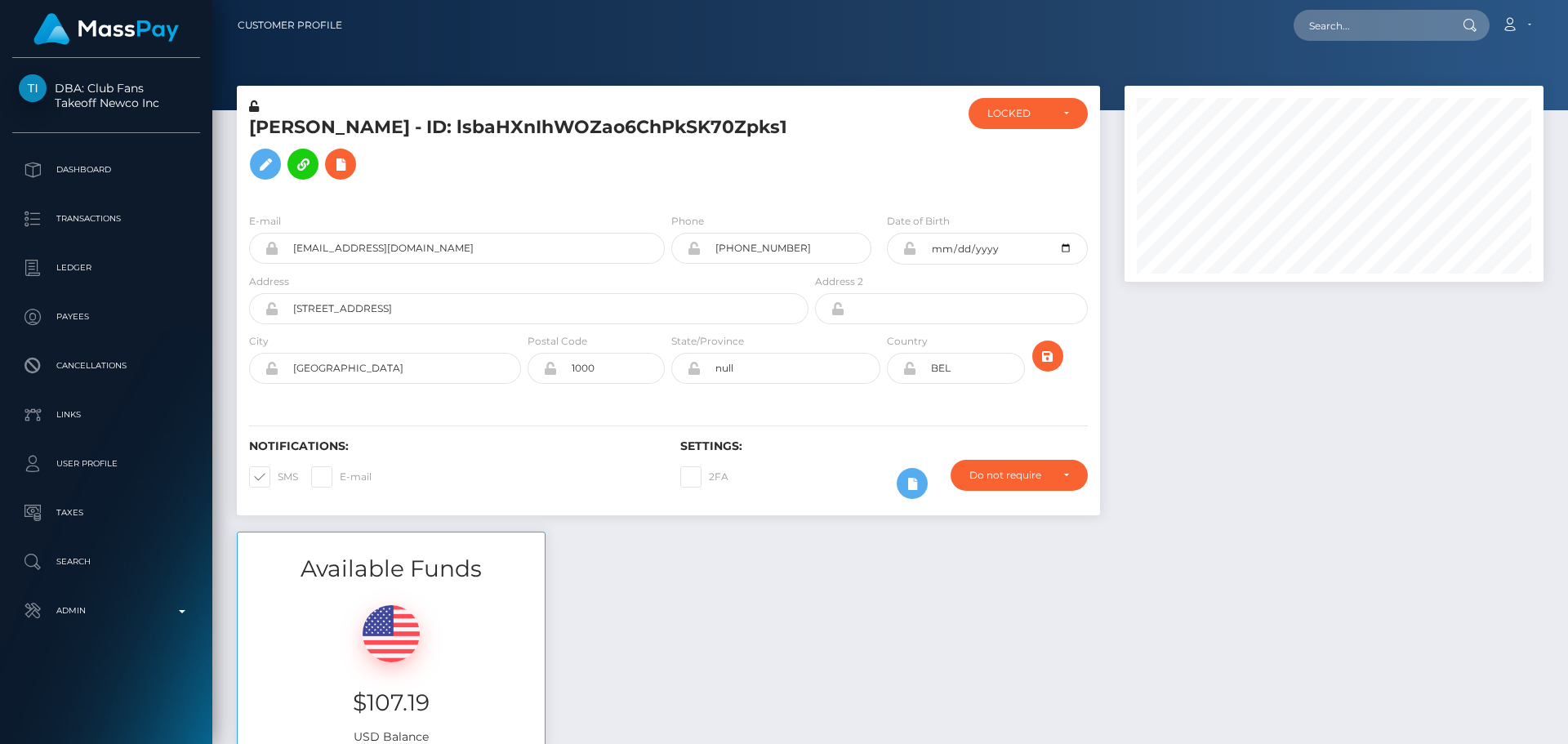
scroll to position [196, 420]
click at [829, 200] on div at bounding box center [884, 149] width 144 height 103
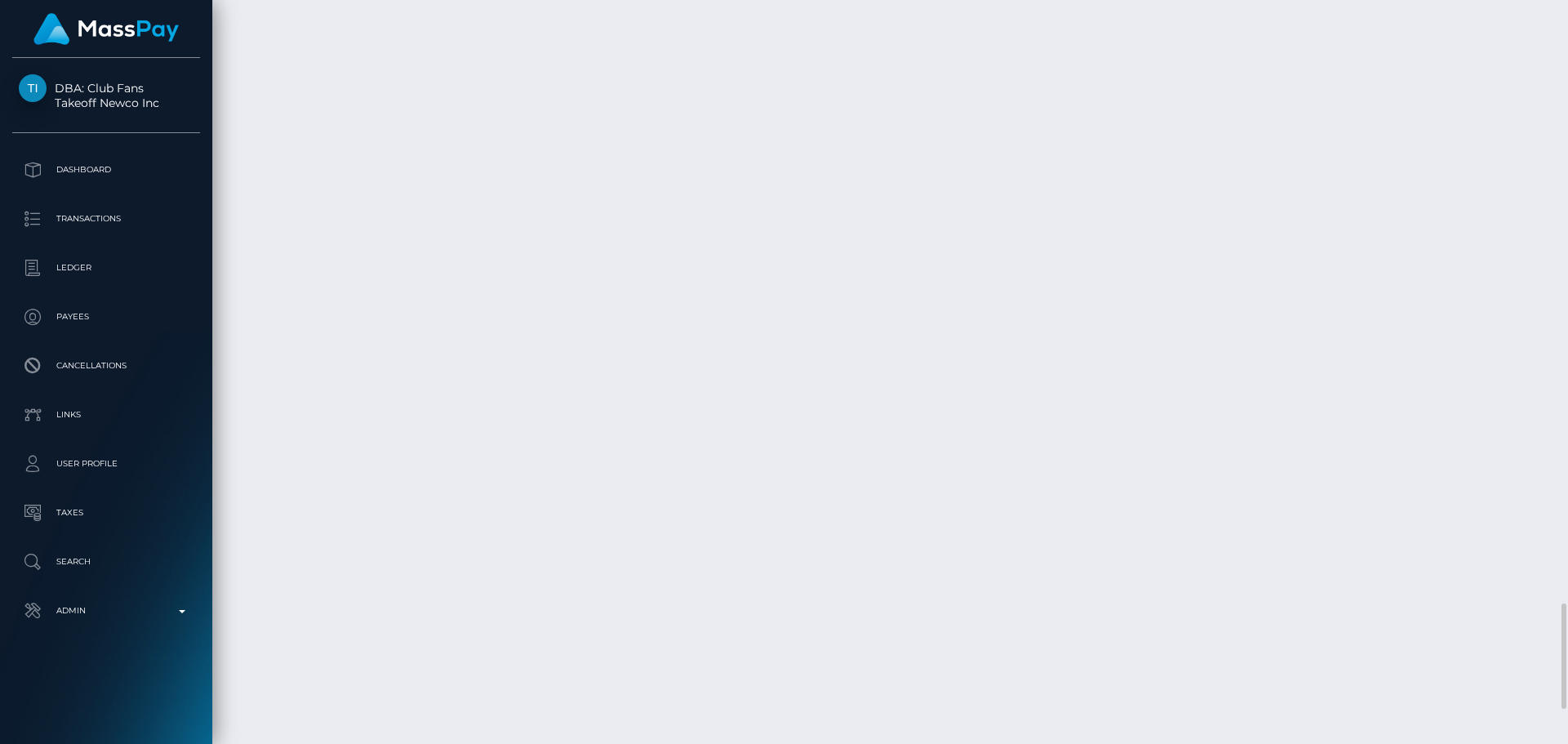
scroll to position [4493, 0]
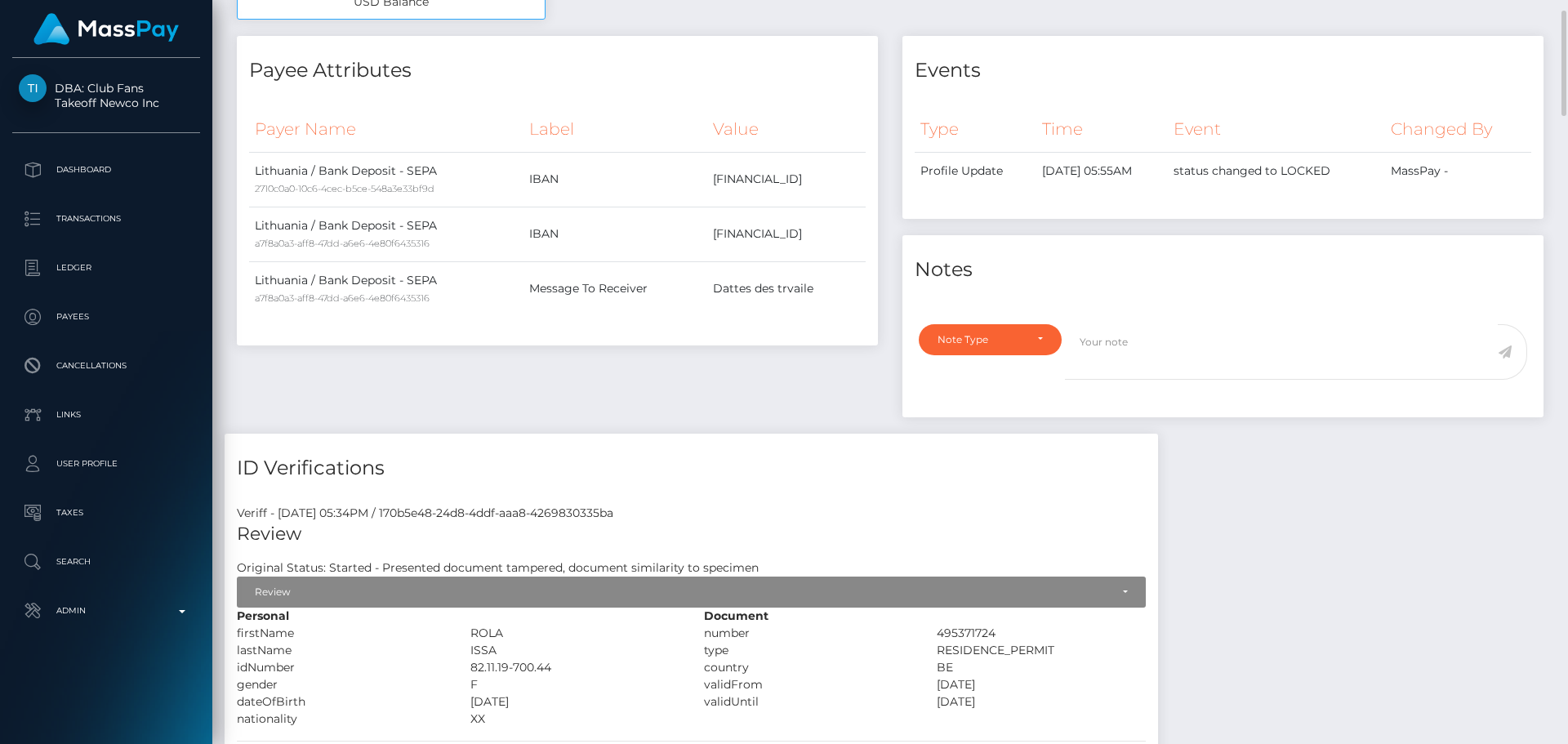
scroll to position [1062, 0]
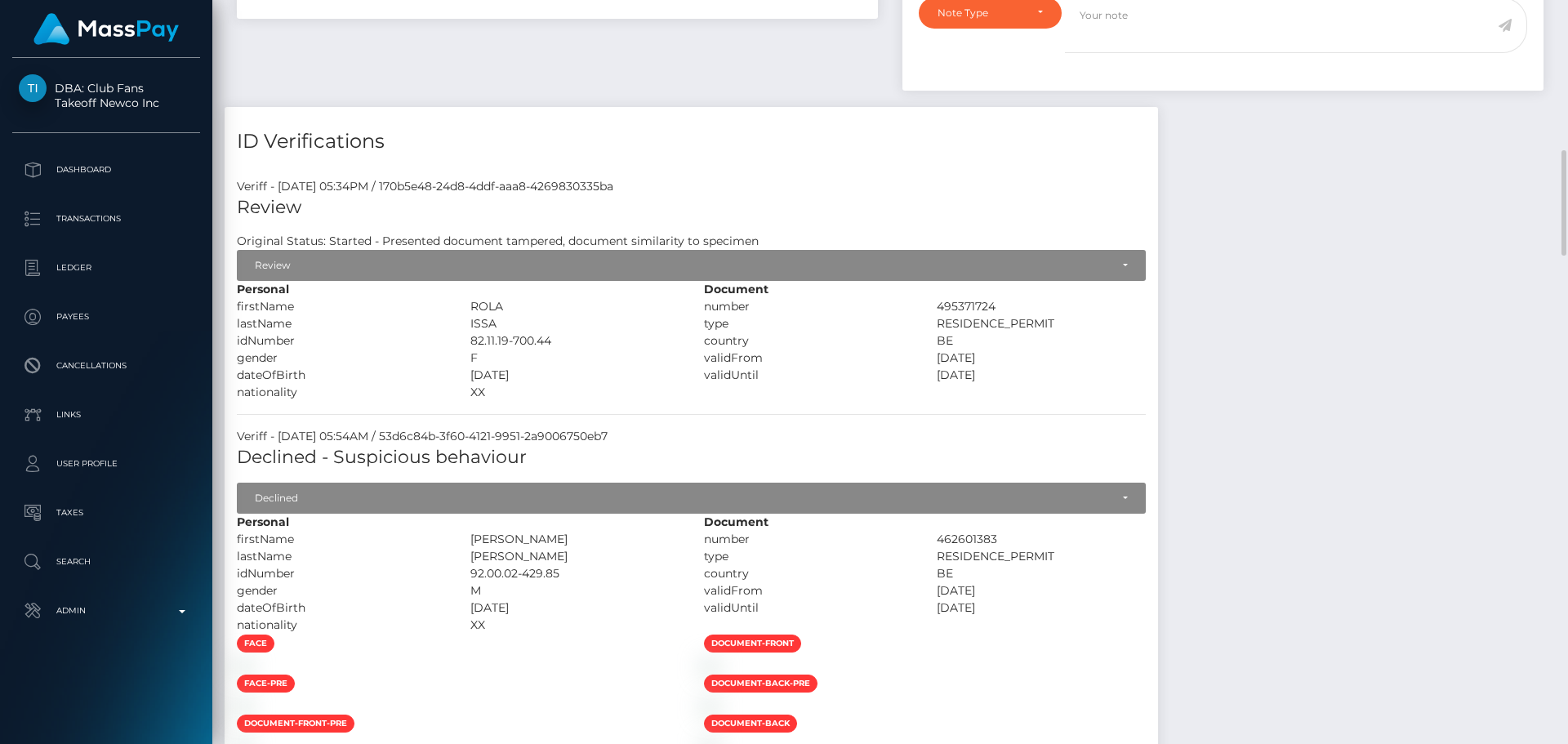
click at [692, 367] on div "F" at bounding box center [575, 358] width 234 height 18
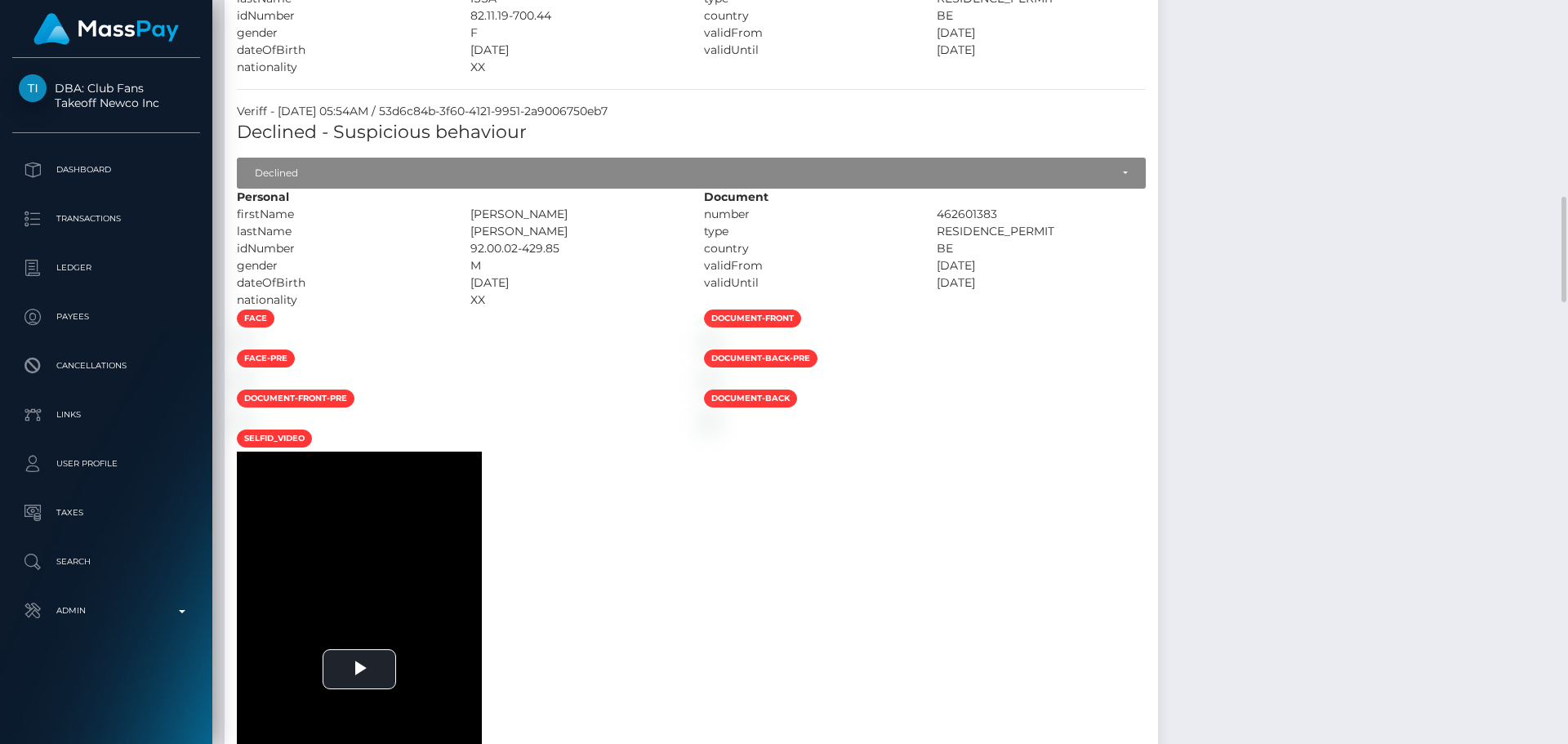
scroll to position [1143, 0]
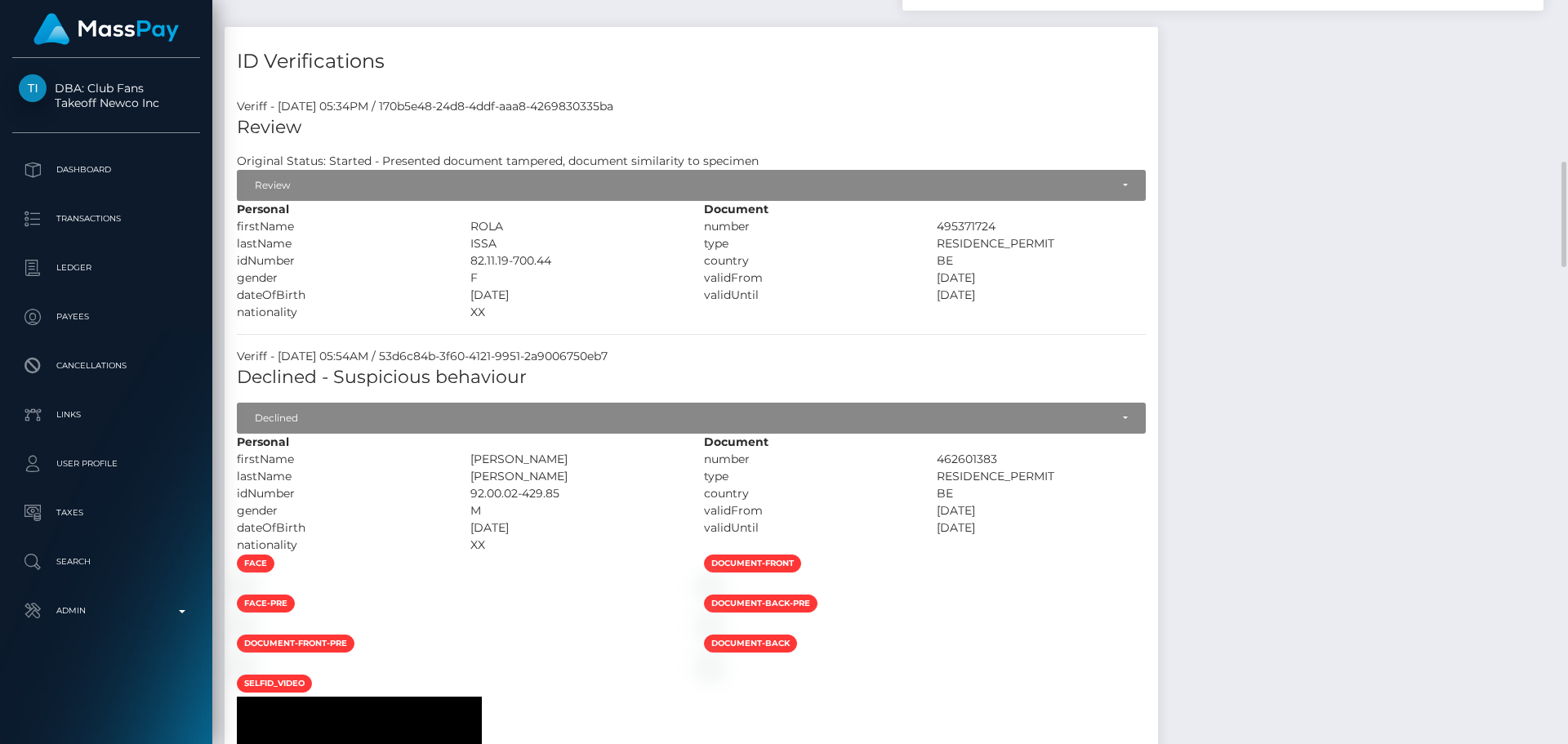
click at [692, 287] on div "F" at bounding box center [575, 279] width 234 height 18
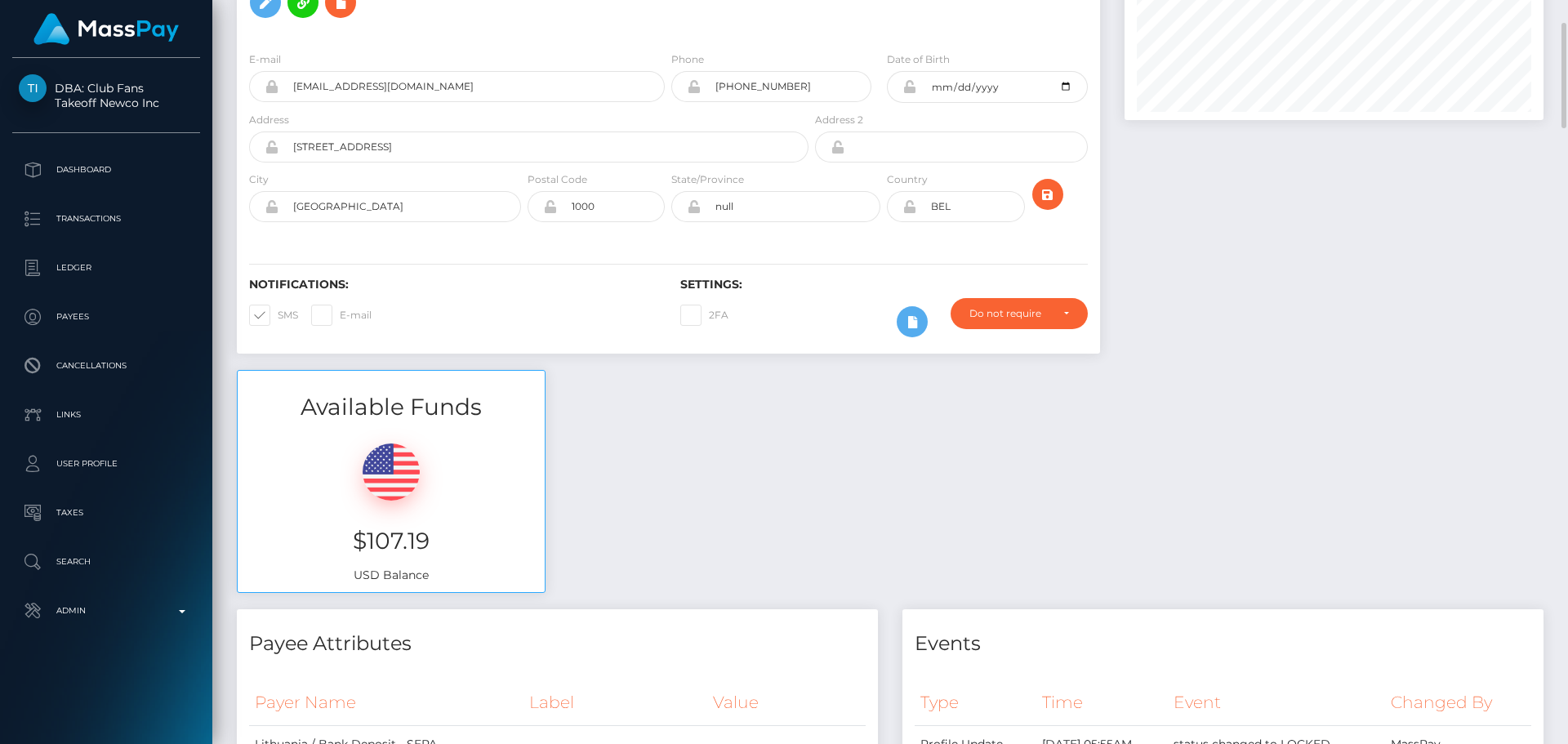
scroll to position [0, 0]
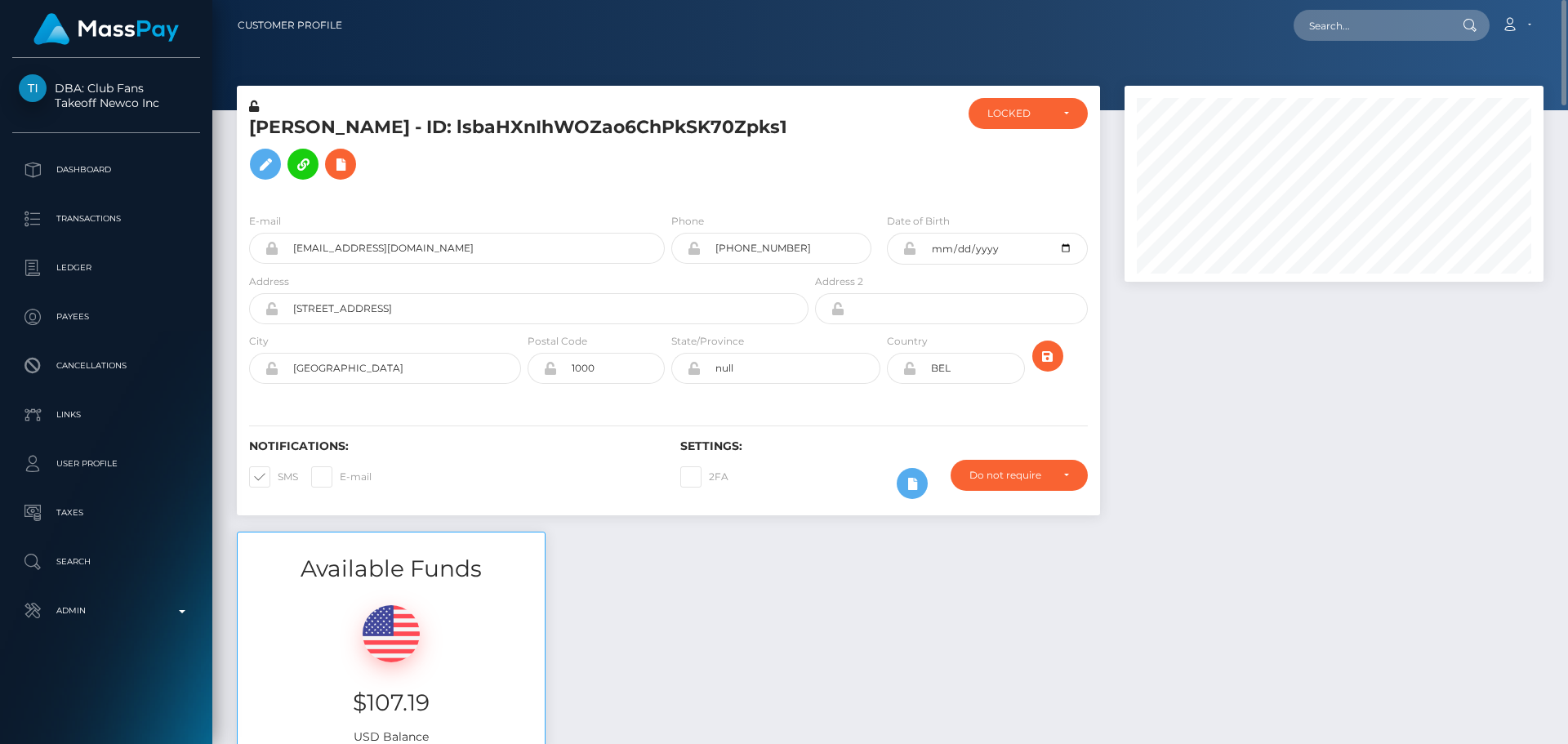
click at [270, 141] on h5 "Rola ISSA - ID: lsbaHXnIhWOZao6ChPkSK70Zpks1" at bounding box center [524, 151] width 550 height 73
drag, startPoint x: 270, startPoint y: 141, endPoint x: 314, endPoint y: 136, distance: 44.3
click at [314, 136] on h5 "Rola ISSA - ID: lsbaHXnIhWOZao6ChPkSK70Zpks1" at bounding box center [524, 151] width 550 height 73
copy h5 "Rola ISSA"
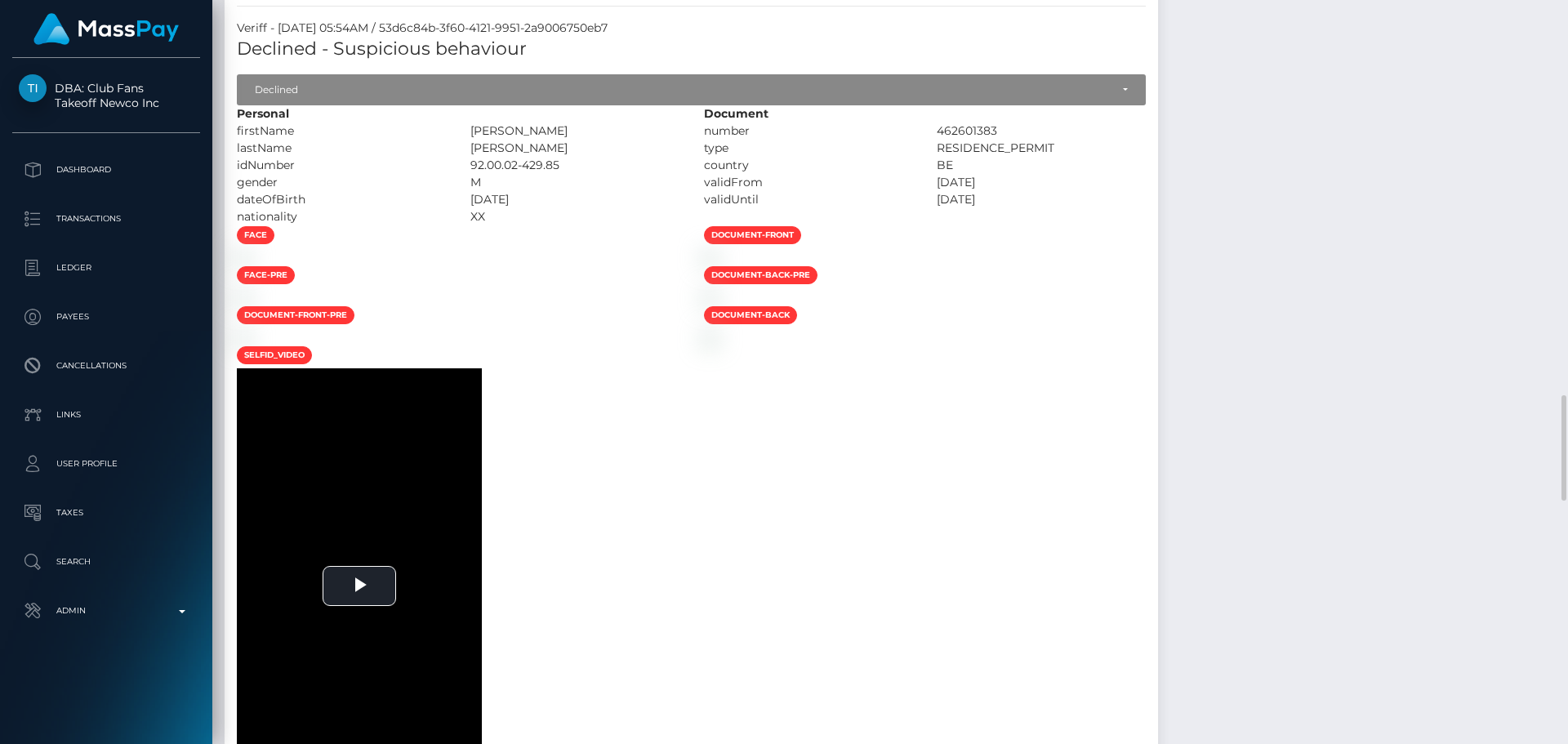
scroll to position [1716, 0]
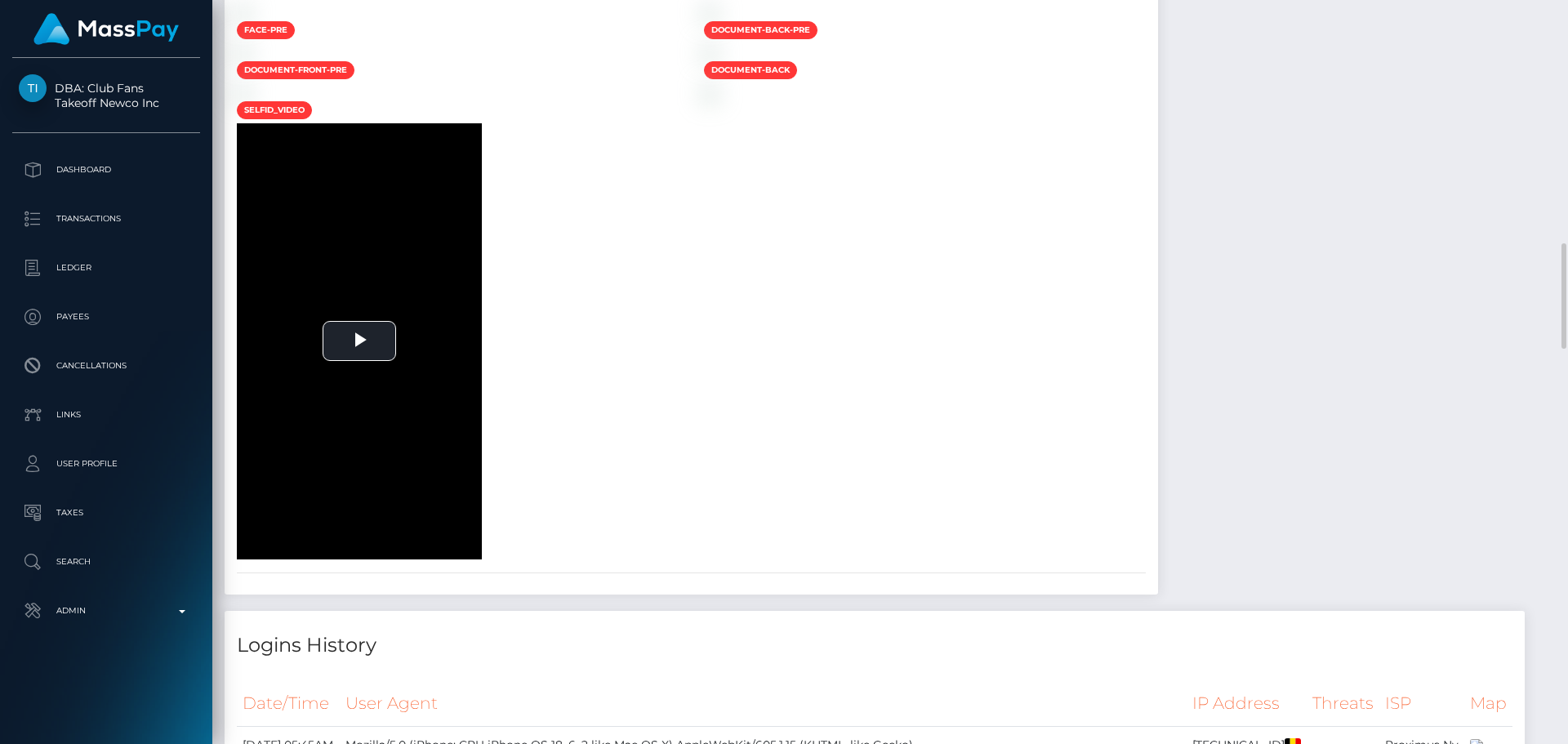
click at [692, 20] on div at bounding box center [457, 12] width 467 height 18
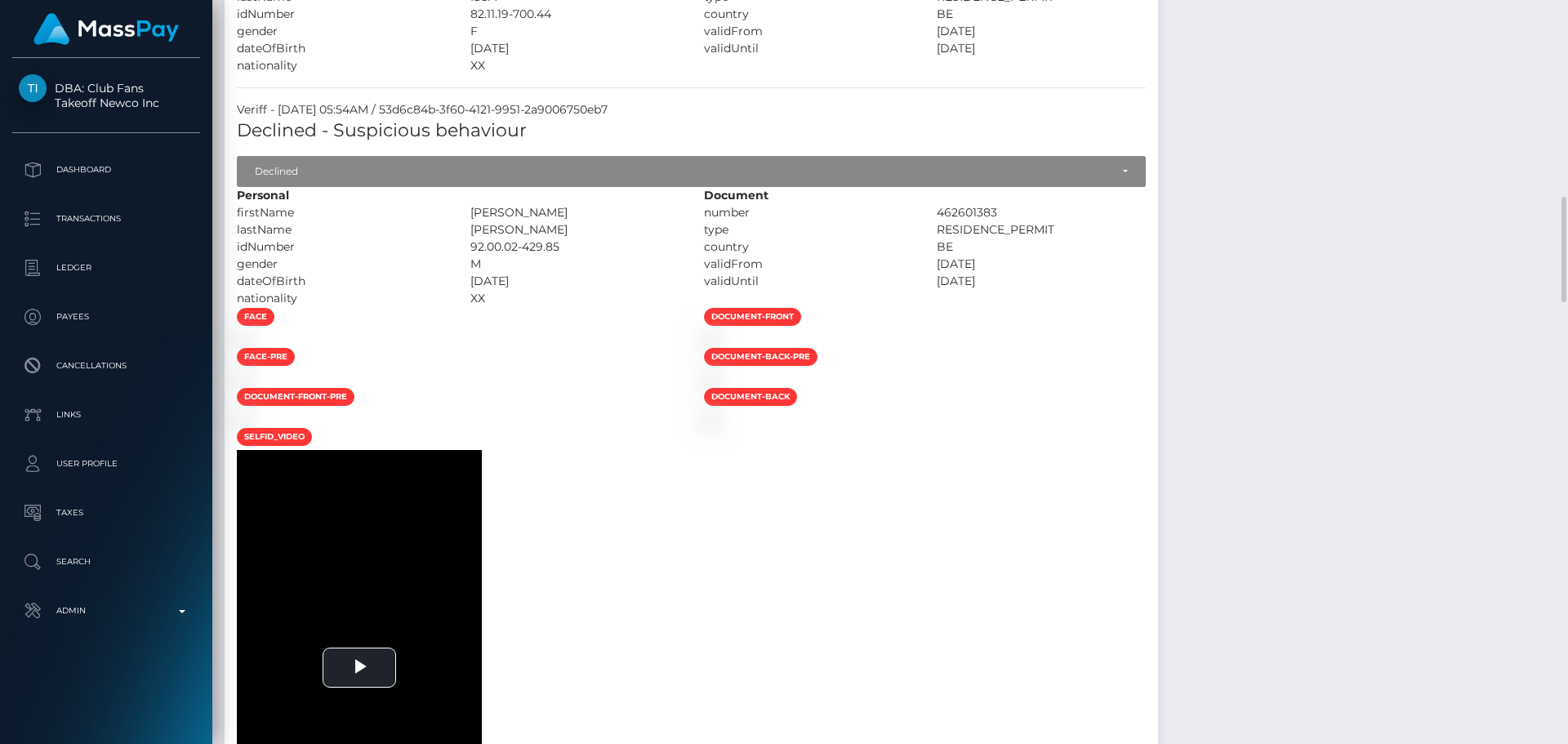
scroll to position [1307, 0]
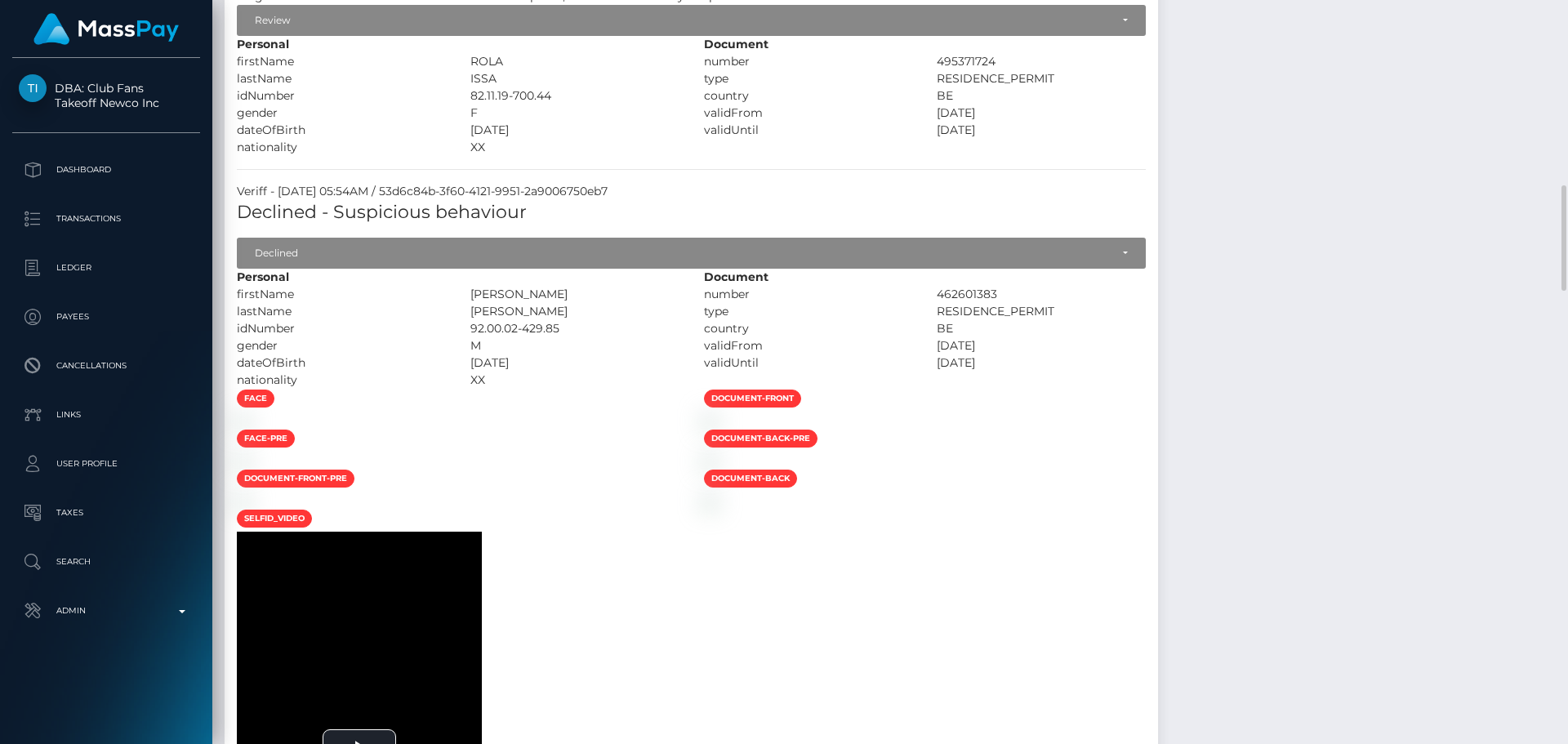
click at [593, 321] on div "KADOUR ALBAJBOUJ" at bounding box center [575, 312] width 234 height 18
drag, startPoint x: 593, startPoint y: 332, endPoint x: 641, endPoint y: 329, distance: 48.1
click at [641, 321] on div "KADOUR ALBAJBOUJ" at bounding box center [575, 312] width 234 height 18
copy div "KADOUR ALBAJBOUJ"
click at [590, 303] on div "MOHAMAD" at bounding box center [575, 294] width 234 height 18
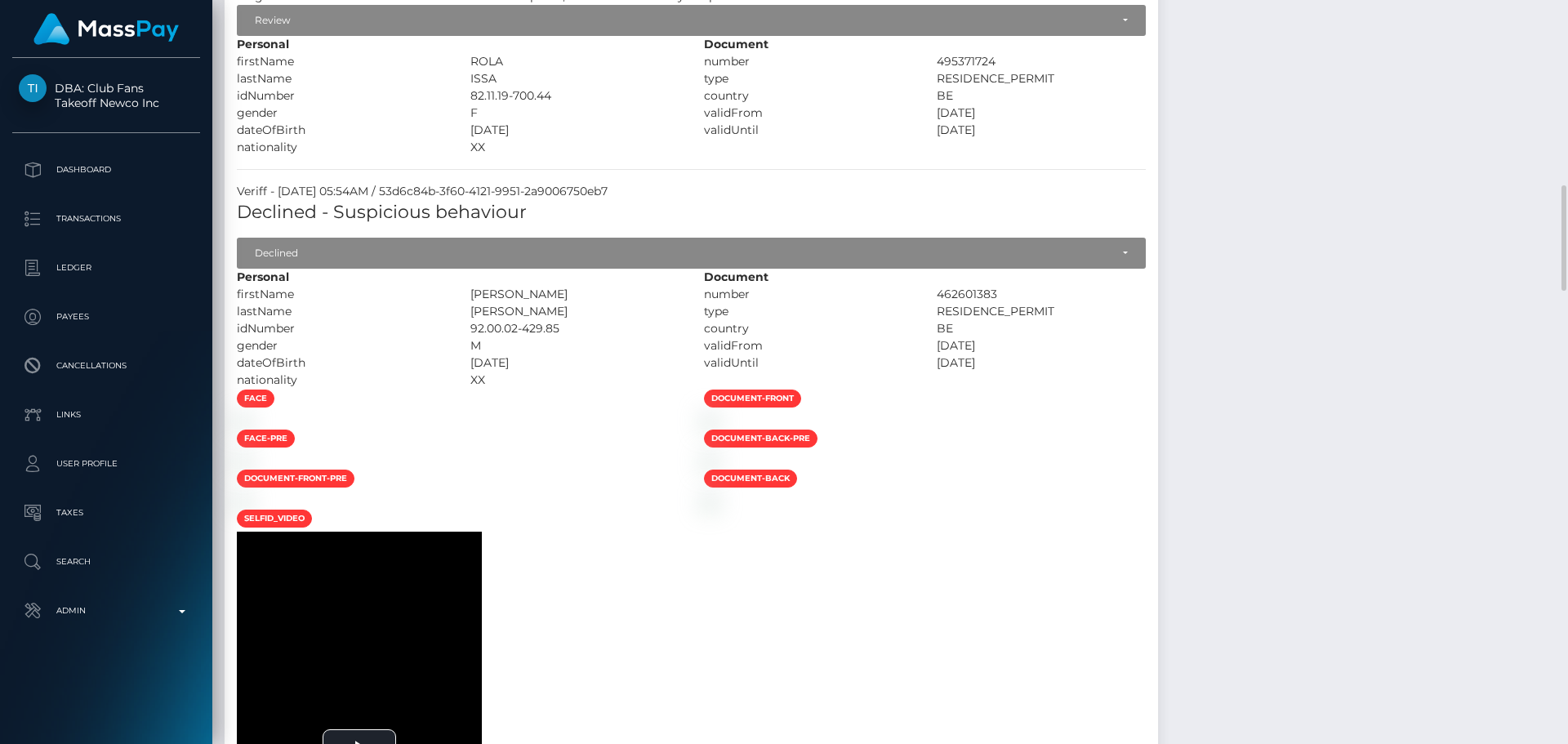
click at [590, 303] on div "MOHAMAD" at bounding box center [575, 294] width 234 height 18
copy div "MOHAMAD"
click at [595, 321] on div "KADOUR ALBAJBOUJ" at bounding box center [575, 312] width 234 height 18
drag, startPoint x: 595, startPoint y: 334, endPoint x: 637, endPoint y: 334, distance: 42.0
click at [637, 321] on div "KADOUR ALBAJBOUJ" at bounding box center [575, 312] width 234 height 18
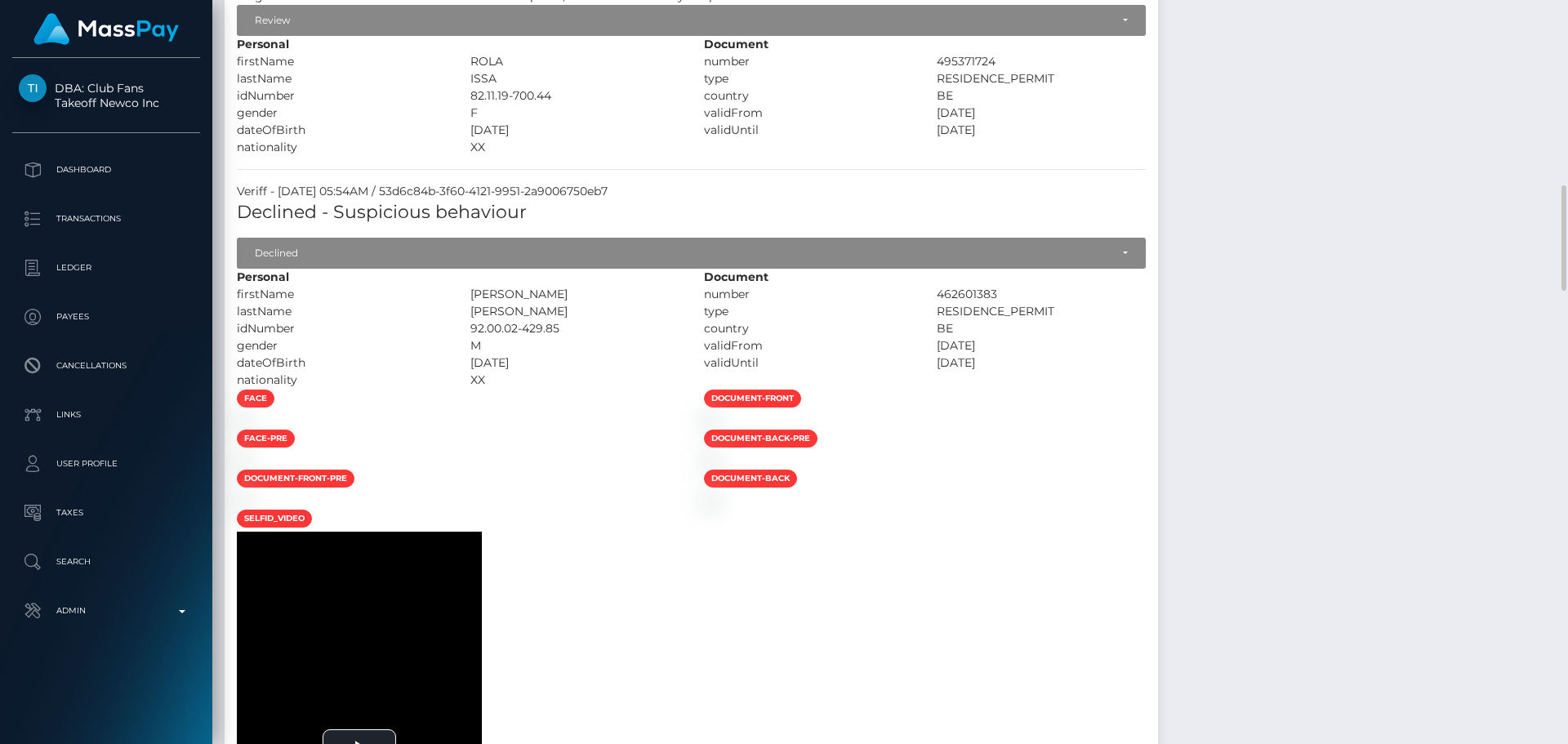
copy div "KADOUR ALBAJBOUJ"
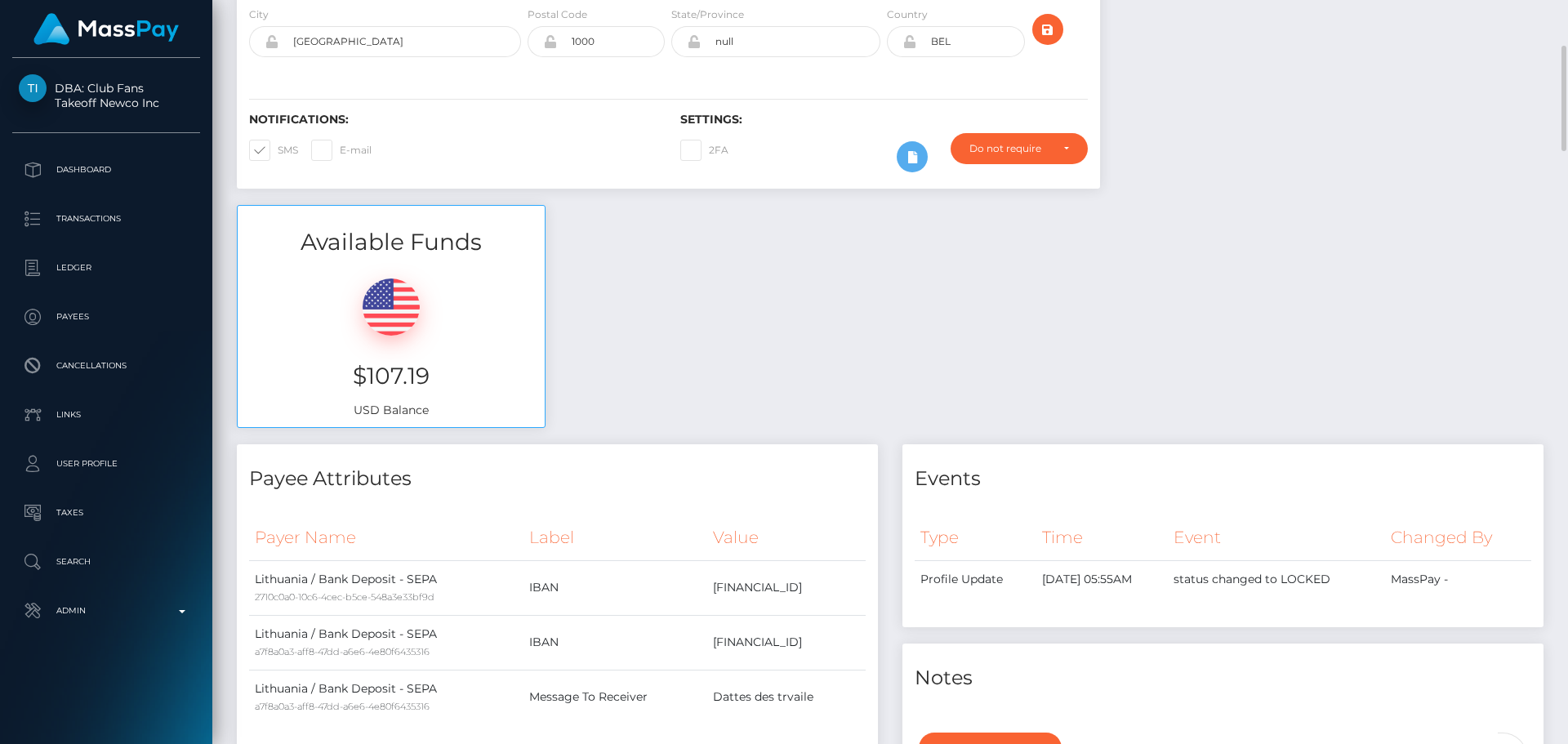
scroll to position [0, 0]
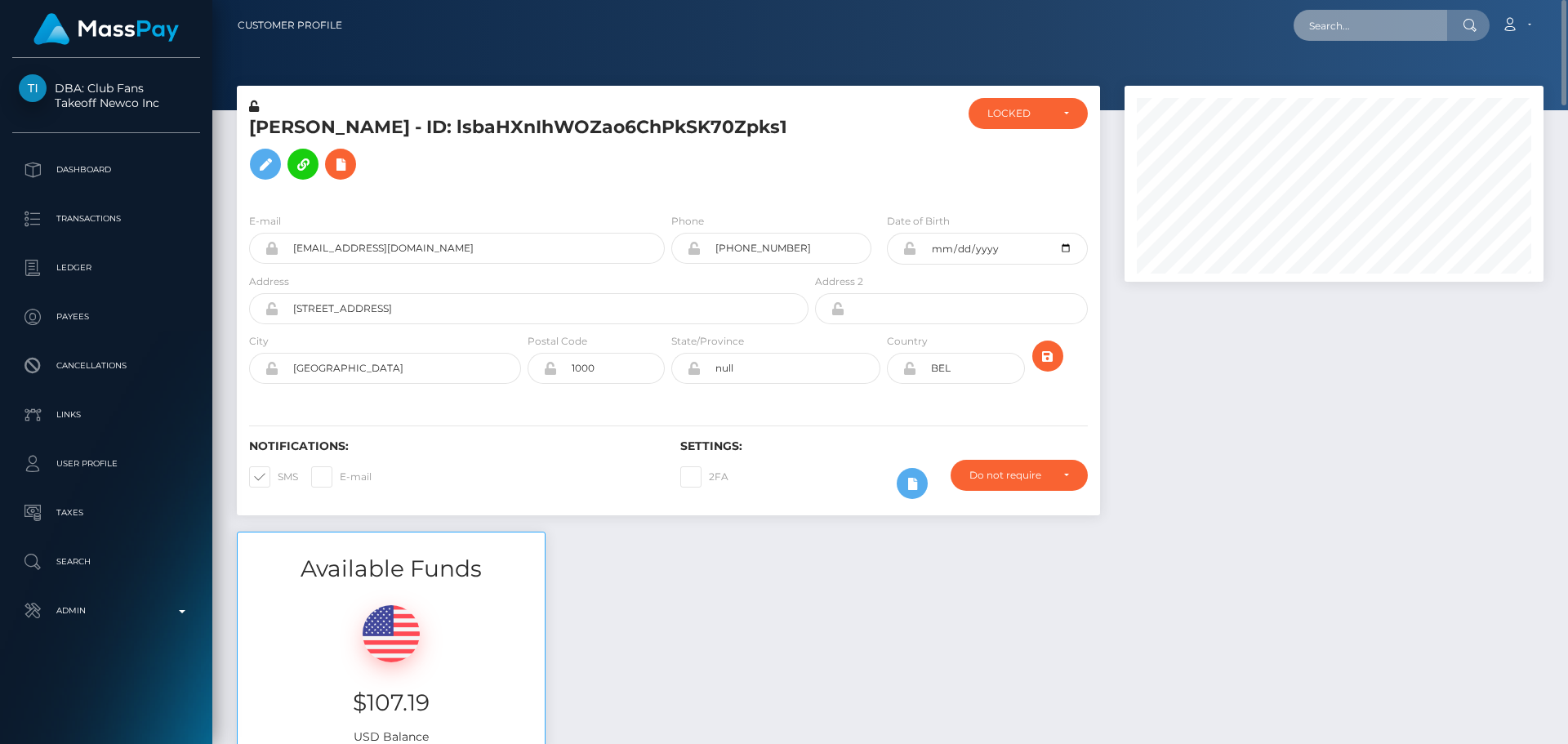
click at [1342, 25] on input "text" at bounding box center [1370, 25] width 153 height 31
paste input "553871516387782656"
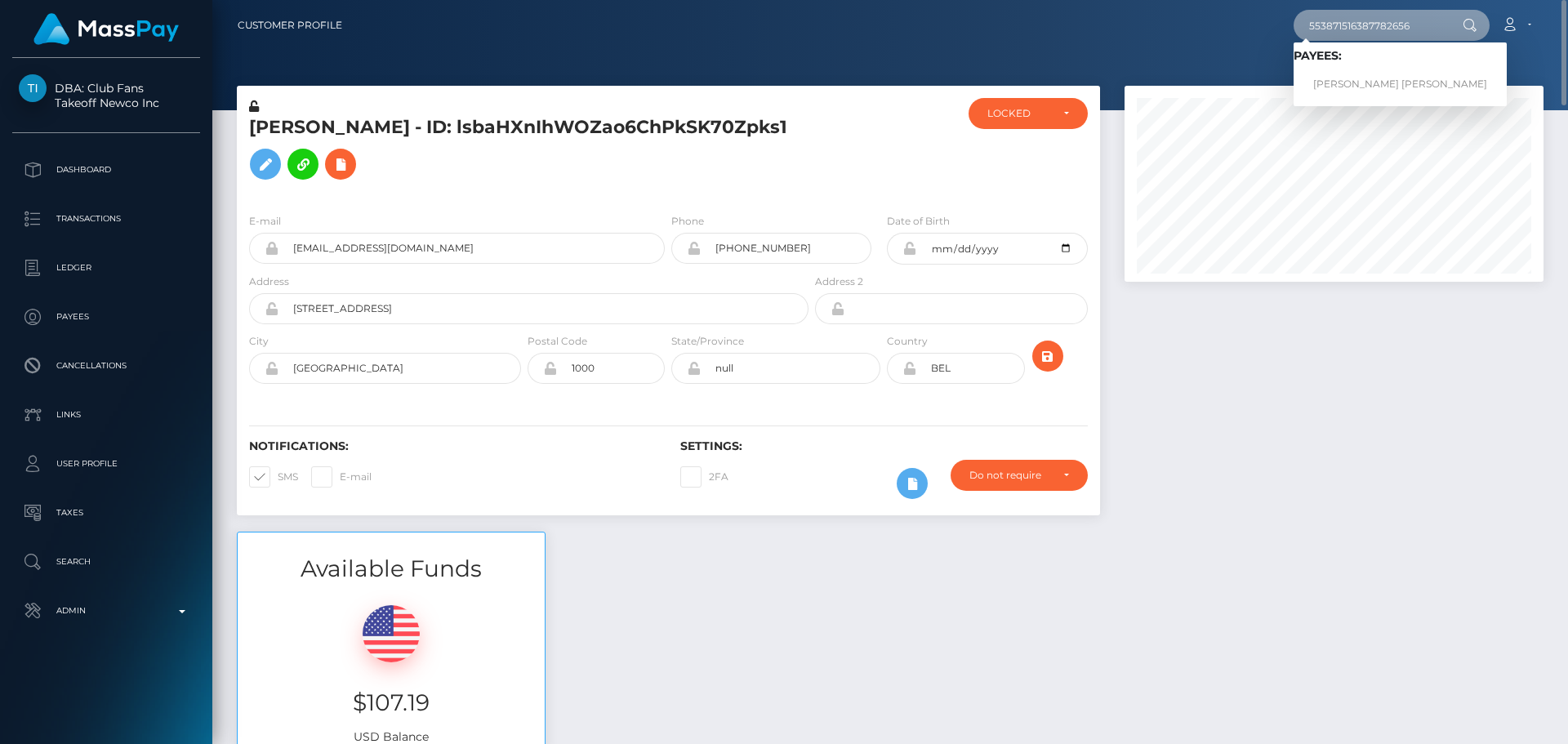
type input "553871516387782656"
click at [973, 172] on div "ACTIVE DEACTIVE CLOSED LOCKED LOCKED" at bounding box center [1028, 149] width 144 height 103
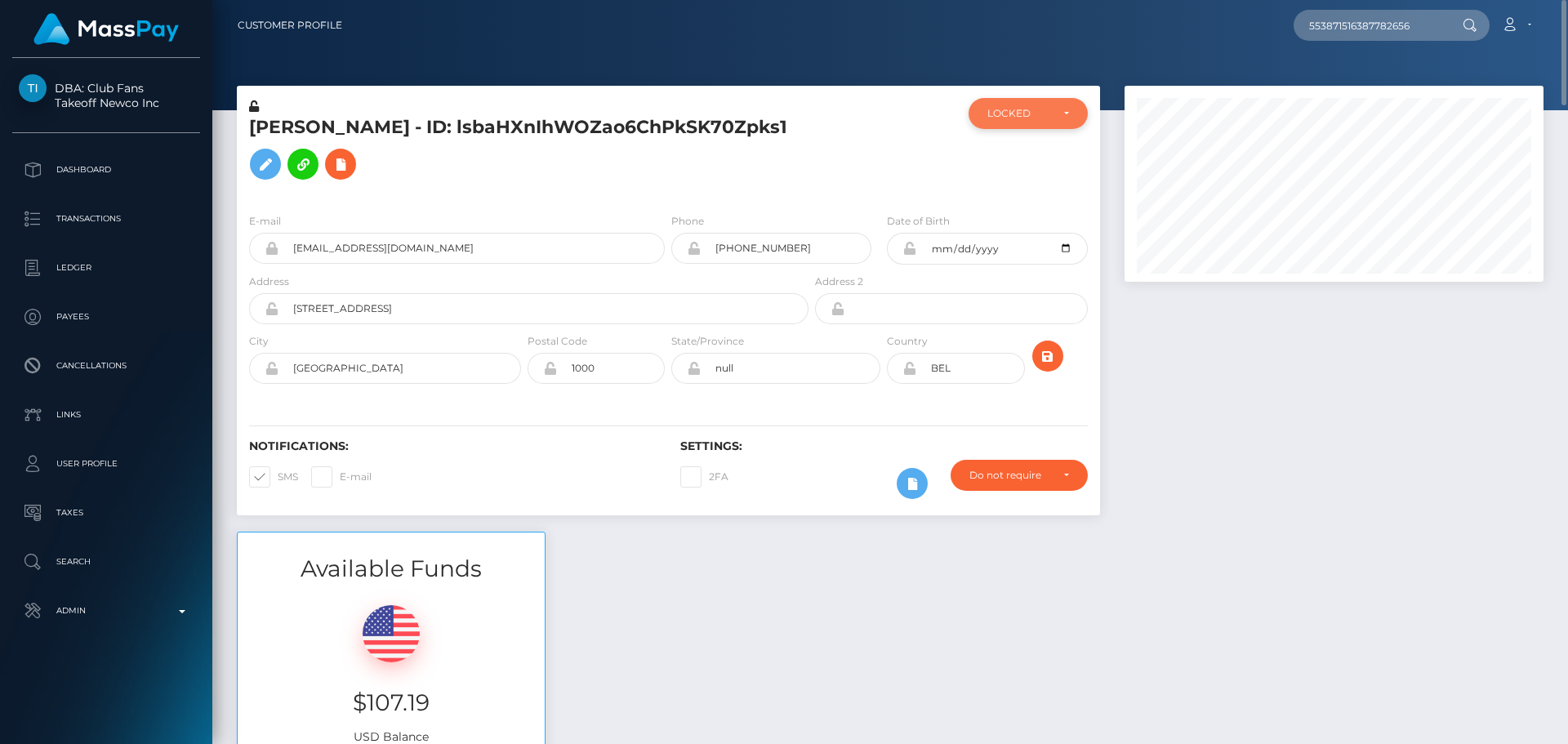
click at [1021, 108] on div "LOCKED" at bounding box center [1019, 113] width 63 height 13
click at [1017, 190] on span "DEACTIVE" at bounding box center [1014, 192] width 52 height 15
select select "DEACTIVE"
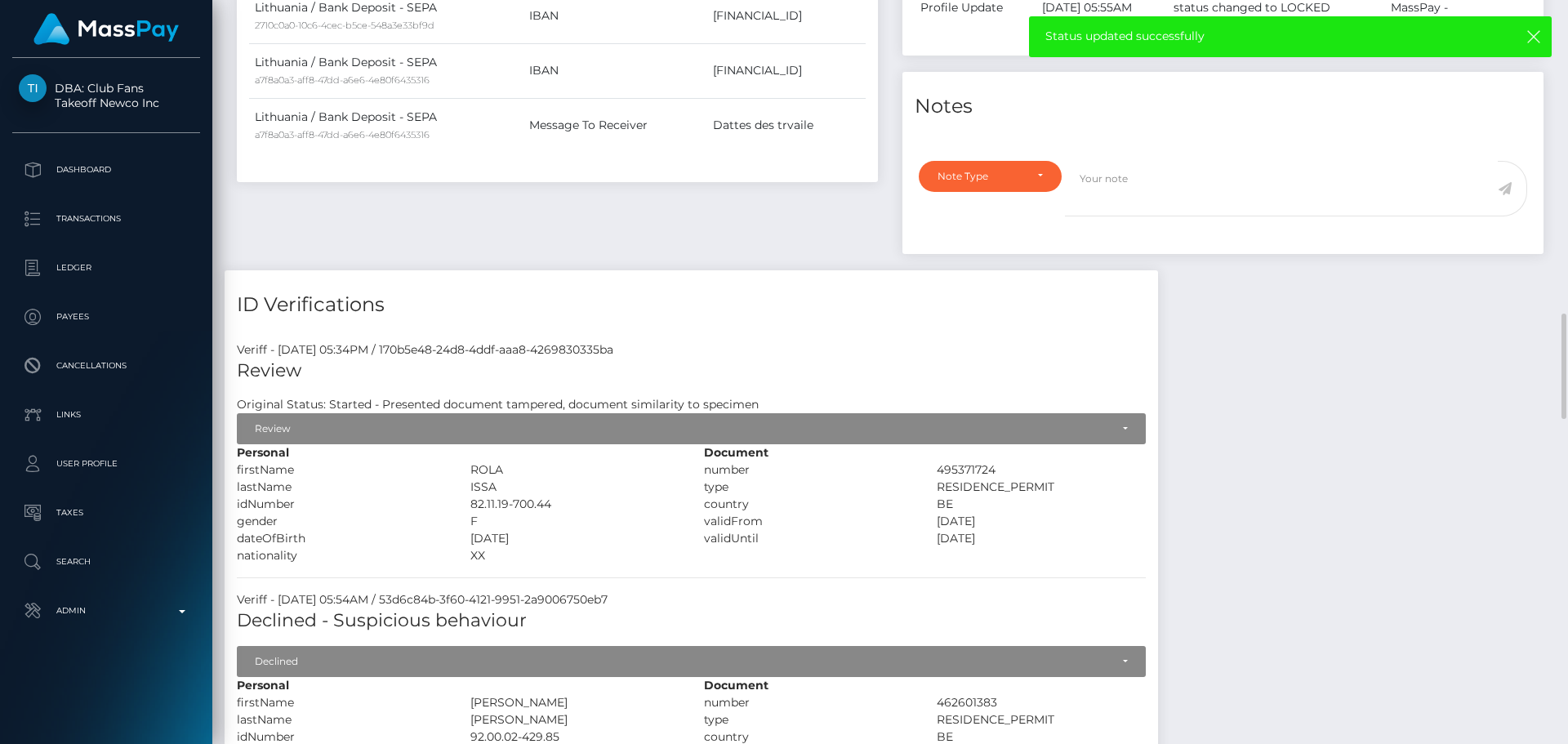
scroll to position [817, 0]
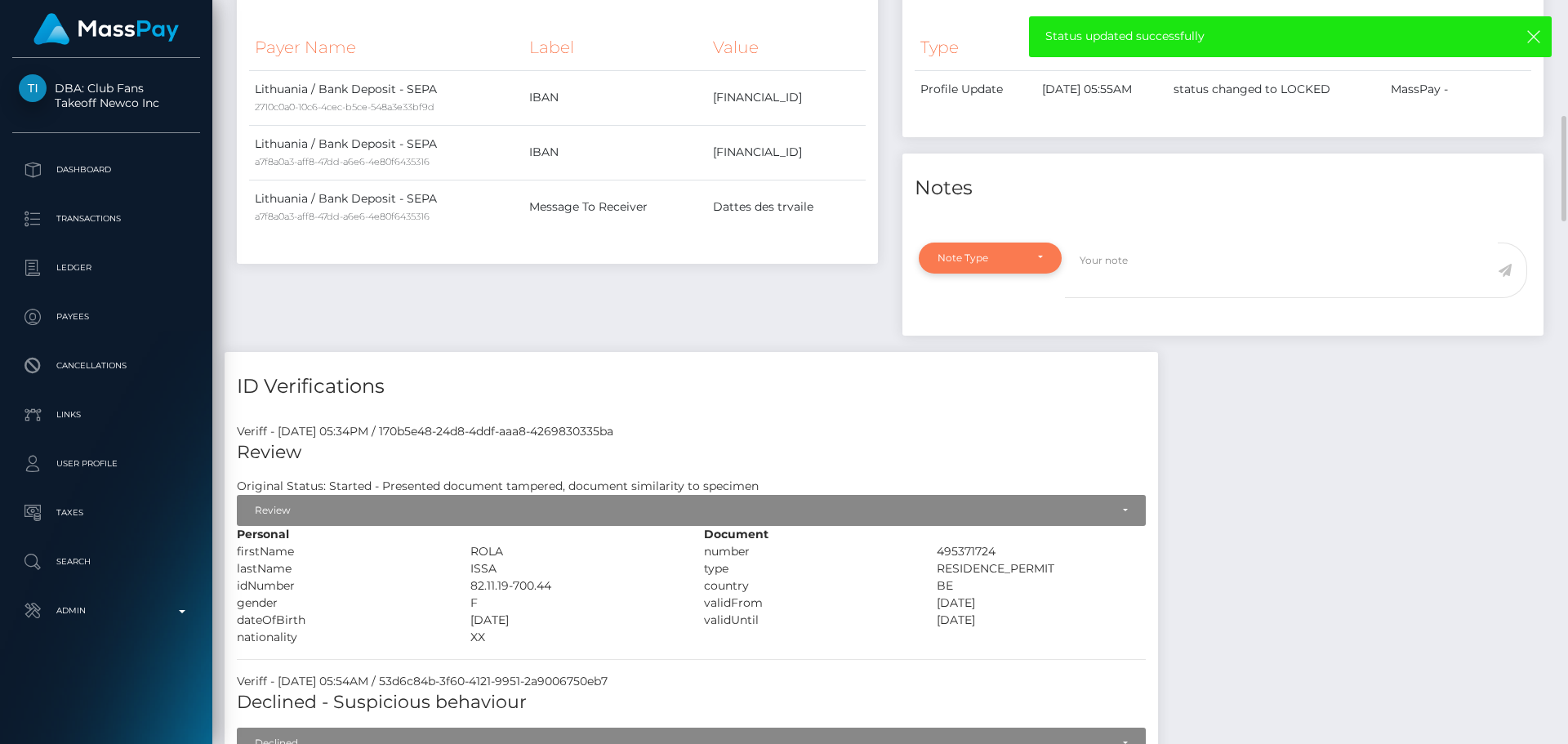
click at [1033, 266] on div "Note Type" at bounding box center [990, 258] width 143 height 31
click at [957, 344] on span "Compliance" at bounding box center [968, 336] width 60 height 15
select select "COMPLIANCE"
click at [1155, 299] on textarea at bounding box center [1282, 271] width 433 height 56
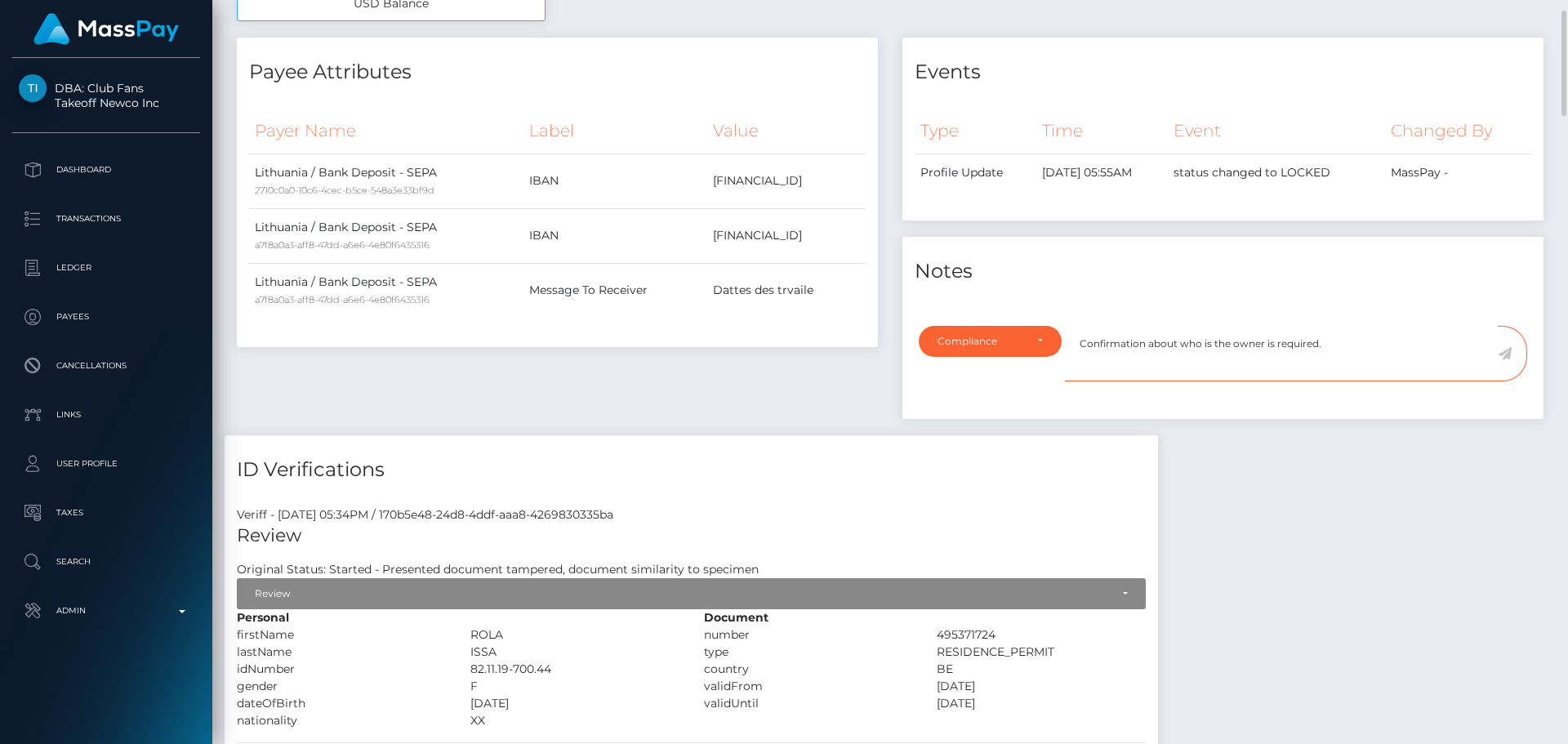
scroll to position [652, 0]
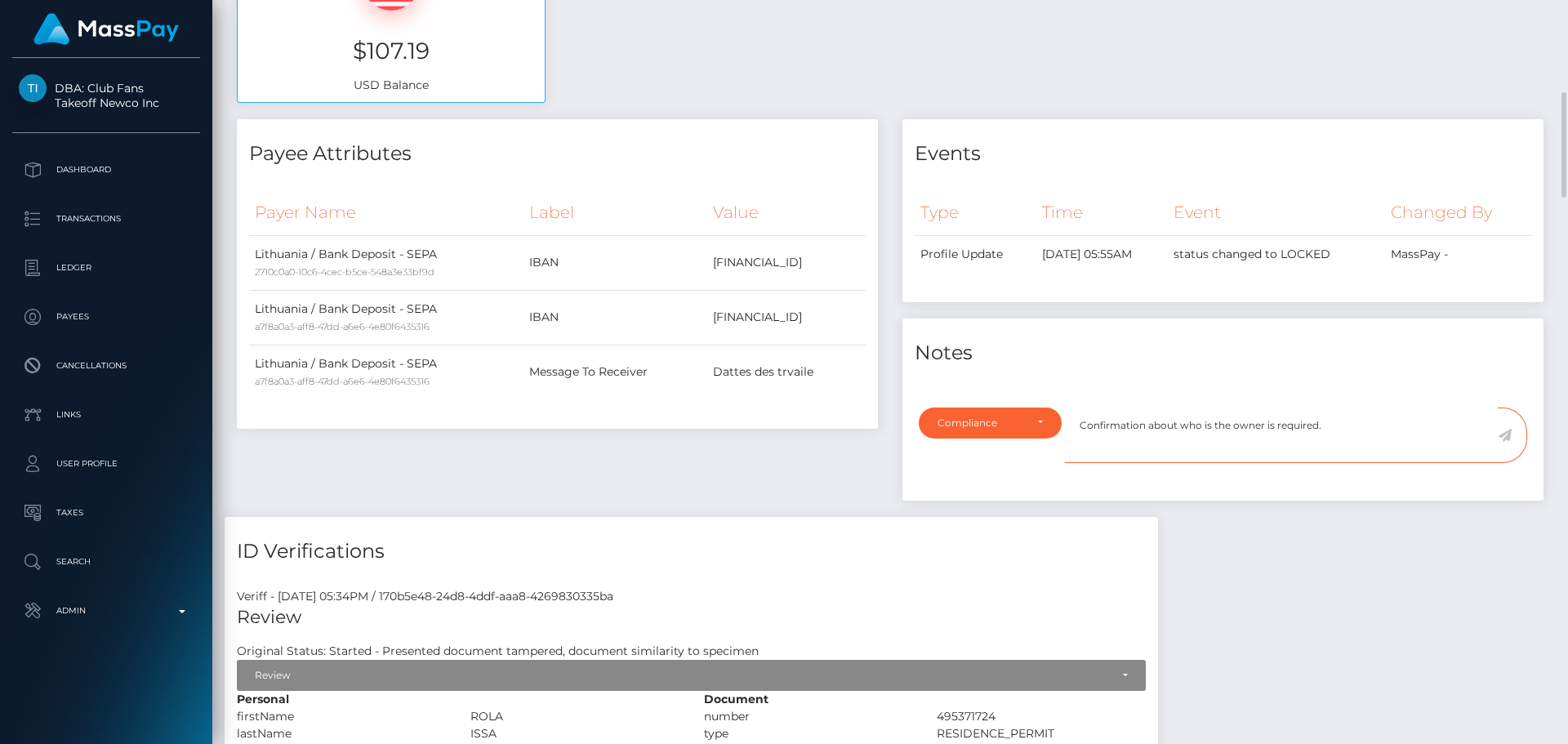
type textarea "Confirmation about who is the owner is required."
click at [1508, 442] on icon at bounding box center [1505, 436] width 14 height 13
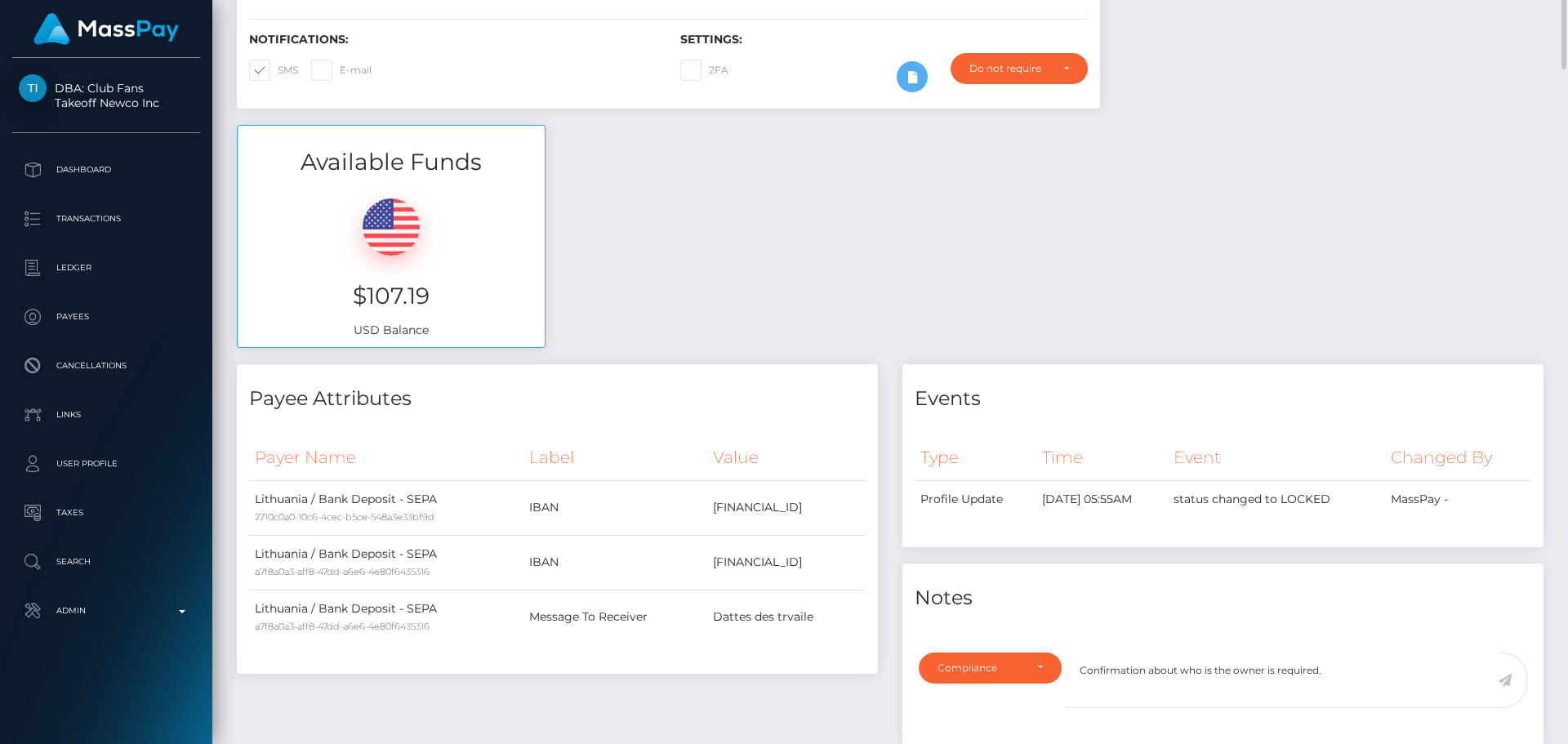
scroll to position [0, 0]
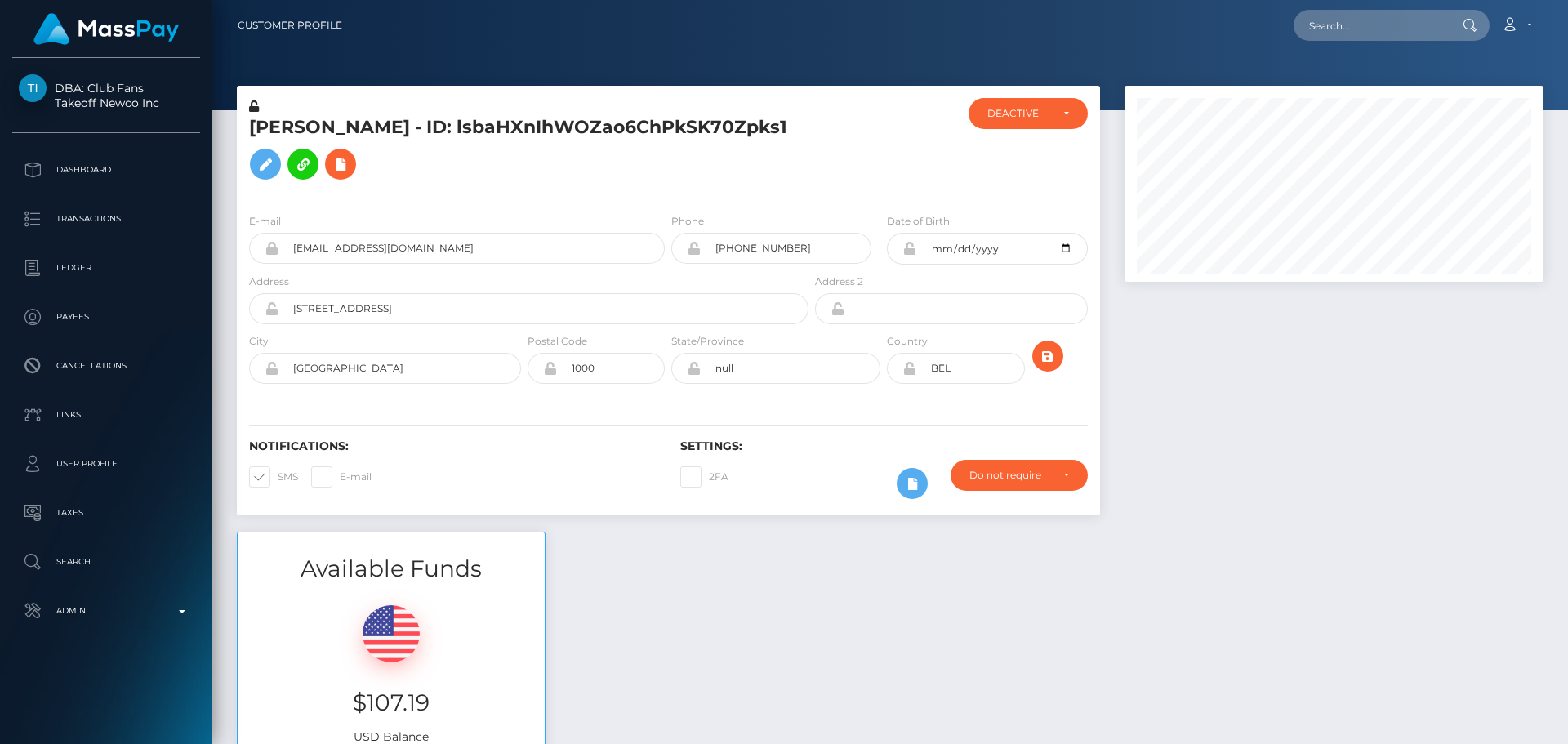
scroll to position [196, 420]
click at [774, 188] on h5 "[PERSON_NAME] - ID: lsbaHXnIhWOZao6ChPkSK70Zpks1" at bounding box center [524, 151] width 550 height 73
click at [705, 188] on h5 "[PERSON_NAME] - ID: lsbaHXnIhWOZao6ChPkSK70Zpks1" at bounding box center [524, 151] width 550 height 73
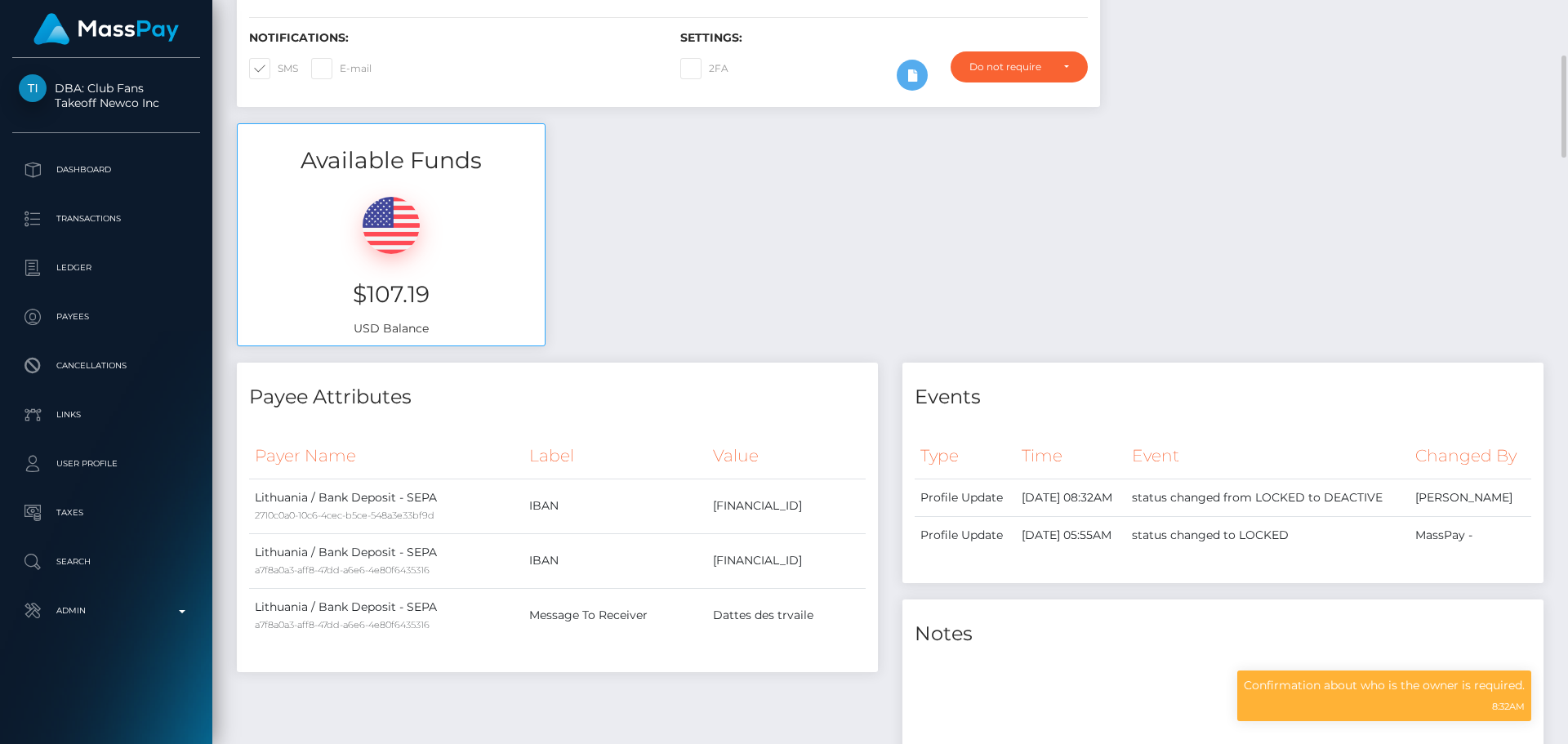
scroll to position [0, 0]
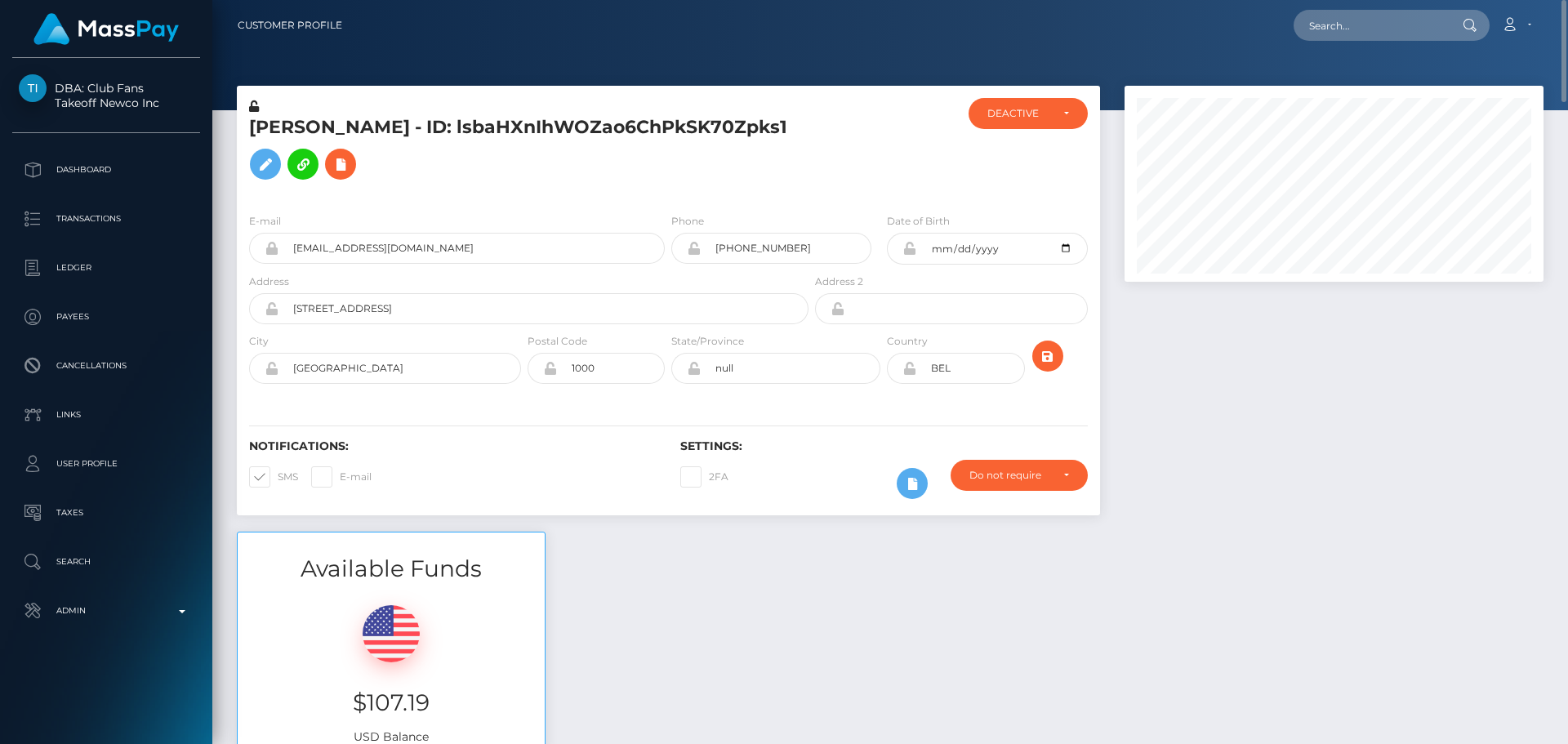
click at [708, 186] on h5 "[PERSON_NAME] - ID: lsbaHXnIhWOZao6ChPkSK70Zpks1" at bounding box center [524, 151] width 550 height 73
click at [1380, 30] on input "text" at bounding box center [1370, 25] width 153 height 31
paste input "553871516387782656"
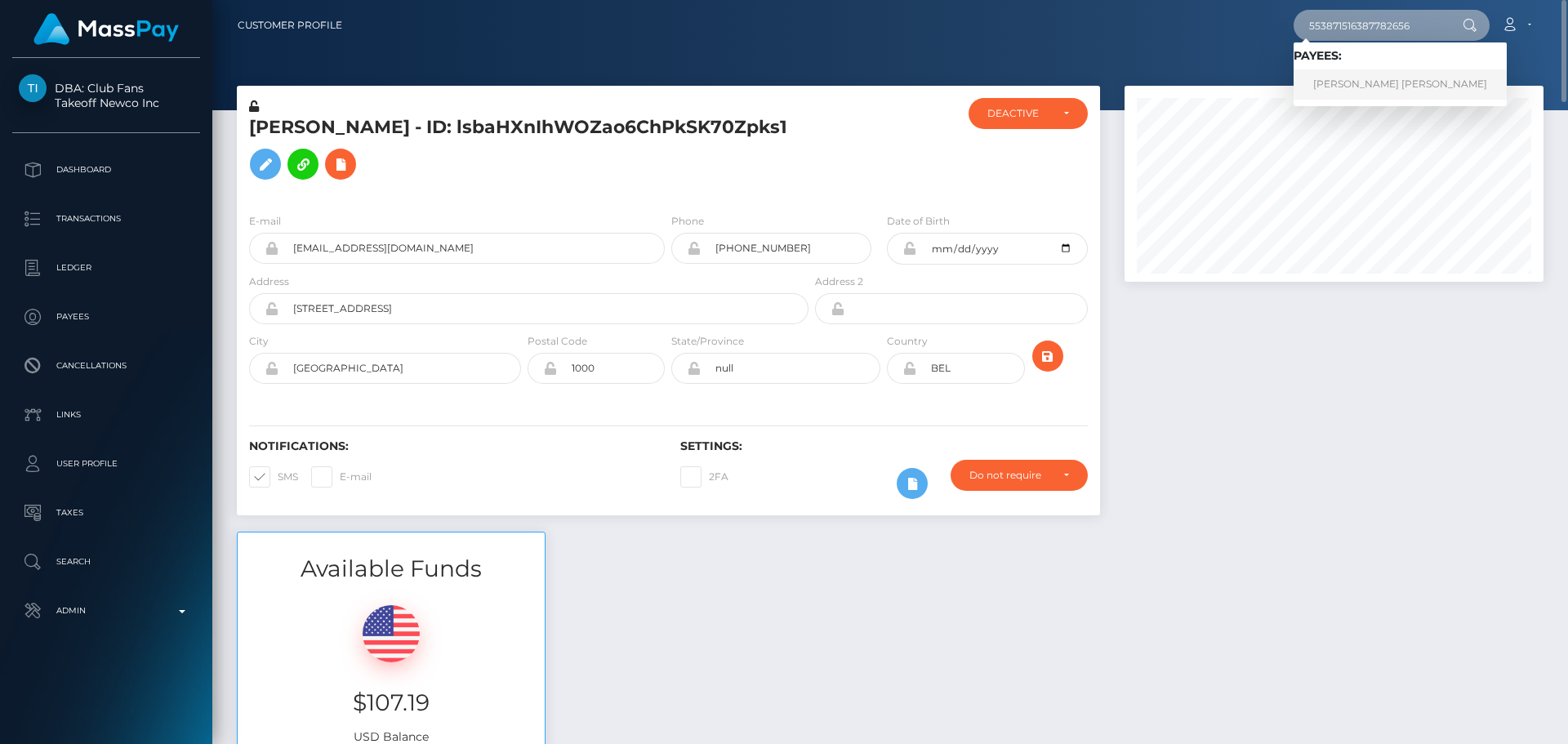
type input "553871516387782656"
click at [1396, 79] on link "[PERSON_NAME] [PERSON_NAME]" at bounding box center [1400, 84] width 213 height 31
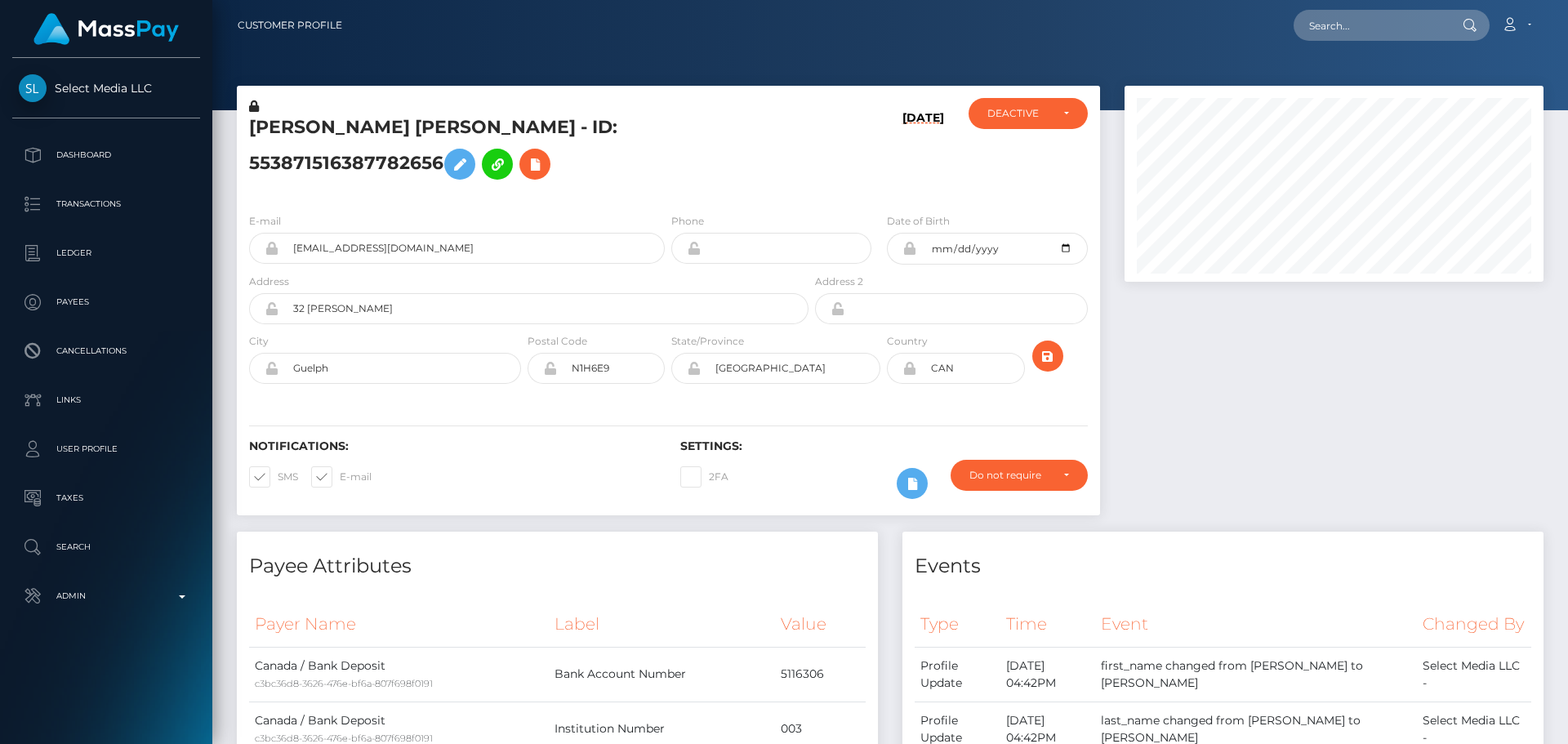
scroll to position [196, 420]
click at [692, 174] on h5 "[PERSON_NAME] [PERSON_NAME] - ID: 553871516387782656" at bounding box center [524, 151] width 550 height 73
click at [667, 195] on div "[PERSON_NAME] [PERSON_NAME] - ID: 553871516387782656" at bounding box center [524, 149] width 575 height 103
click at [667, 195] on div "ANGELA MARIA CLARKSON SEMEDO - ID: 553871516387782656" at bounding box center [524, 149] width 575 height 103
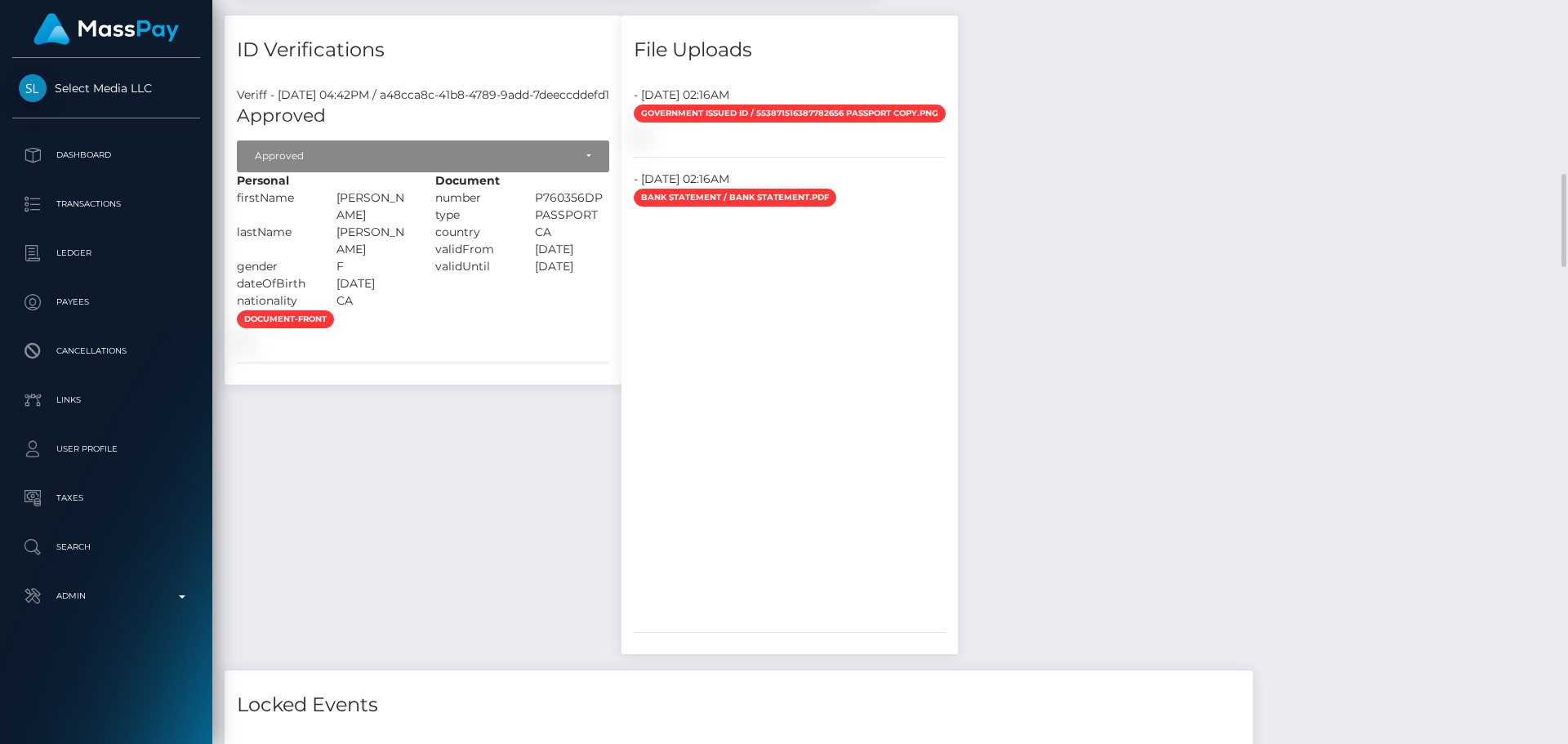
scroll to position [1553, 0]
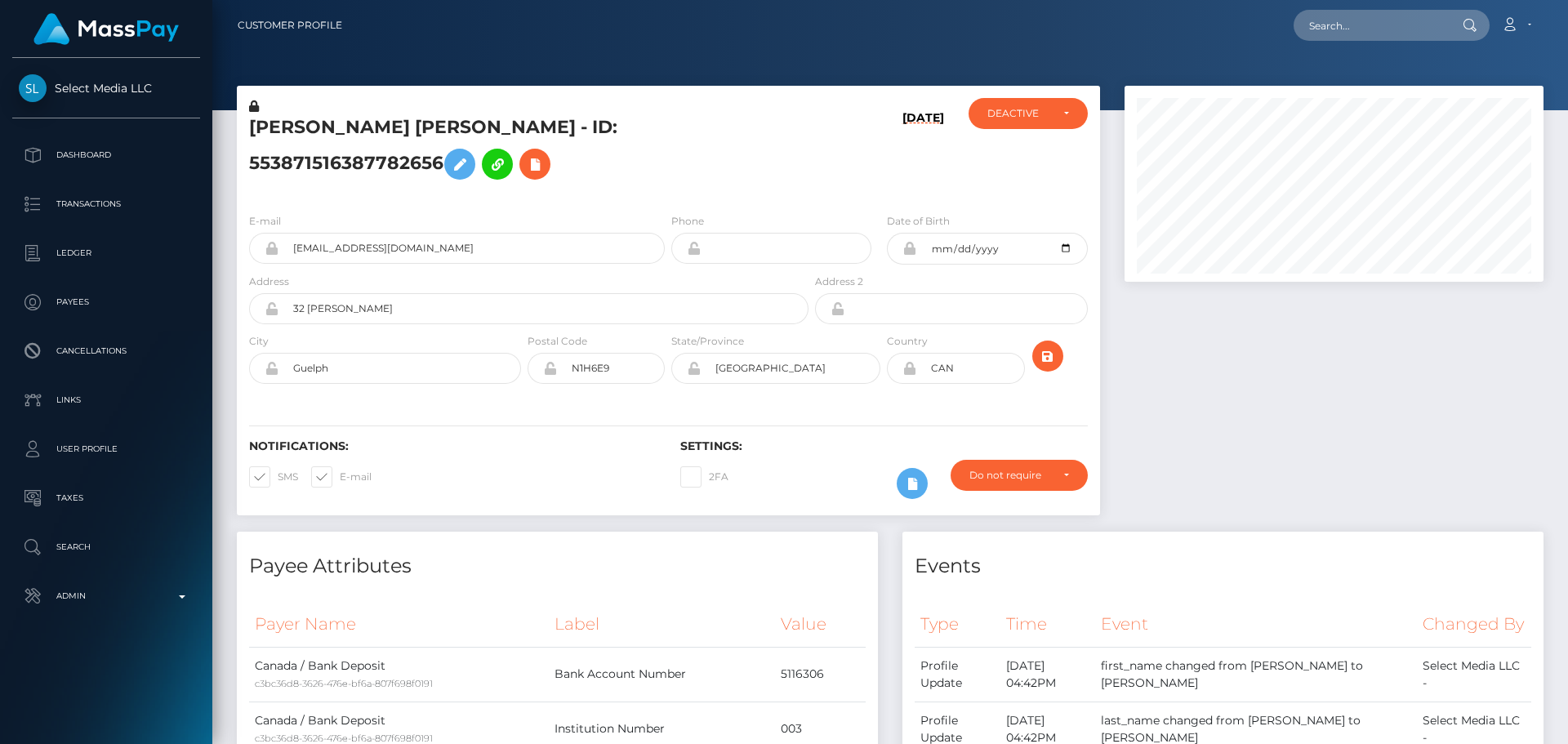
scroll to position [196, 420]
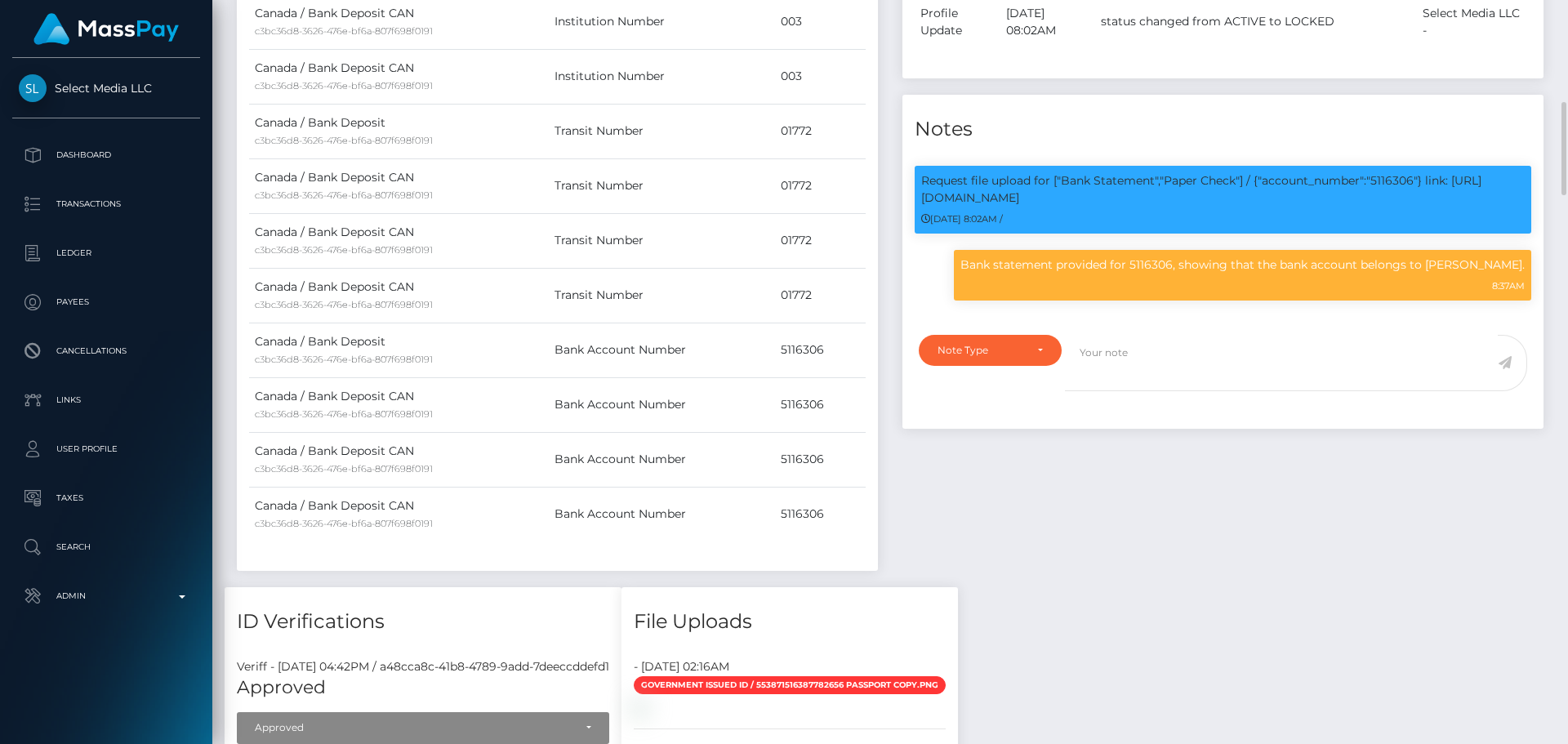
click at [885, 199] on div "Payee Attributes Payer Name Label Value Canada / Bank Deposit c3bc36d8-3626-476…" at bounding box center [557, 152] width 666 height 873
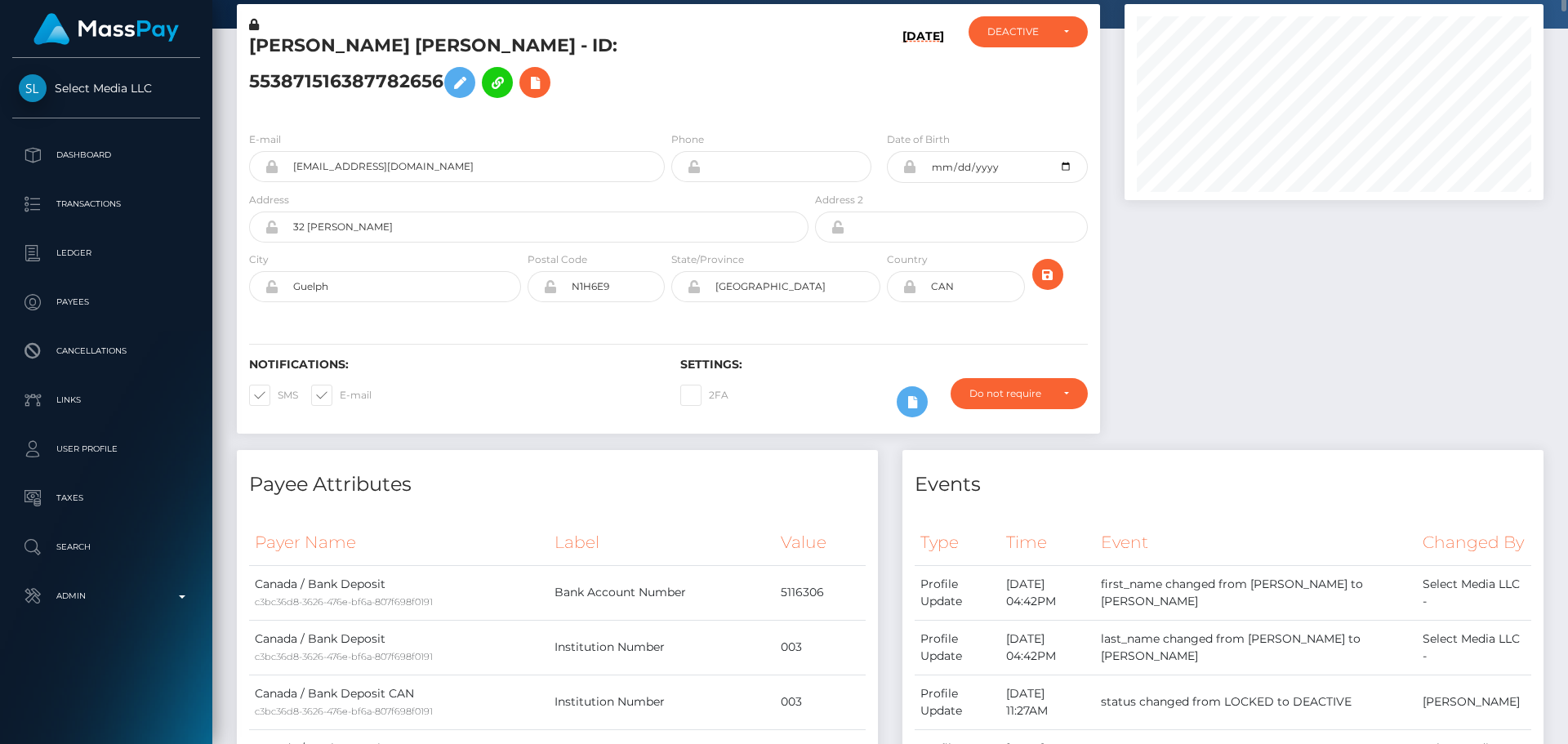
scroll to position [0, 0]
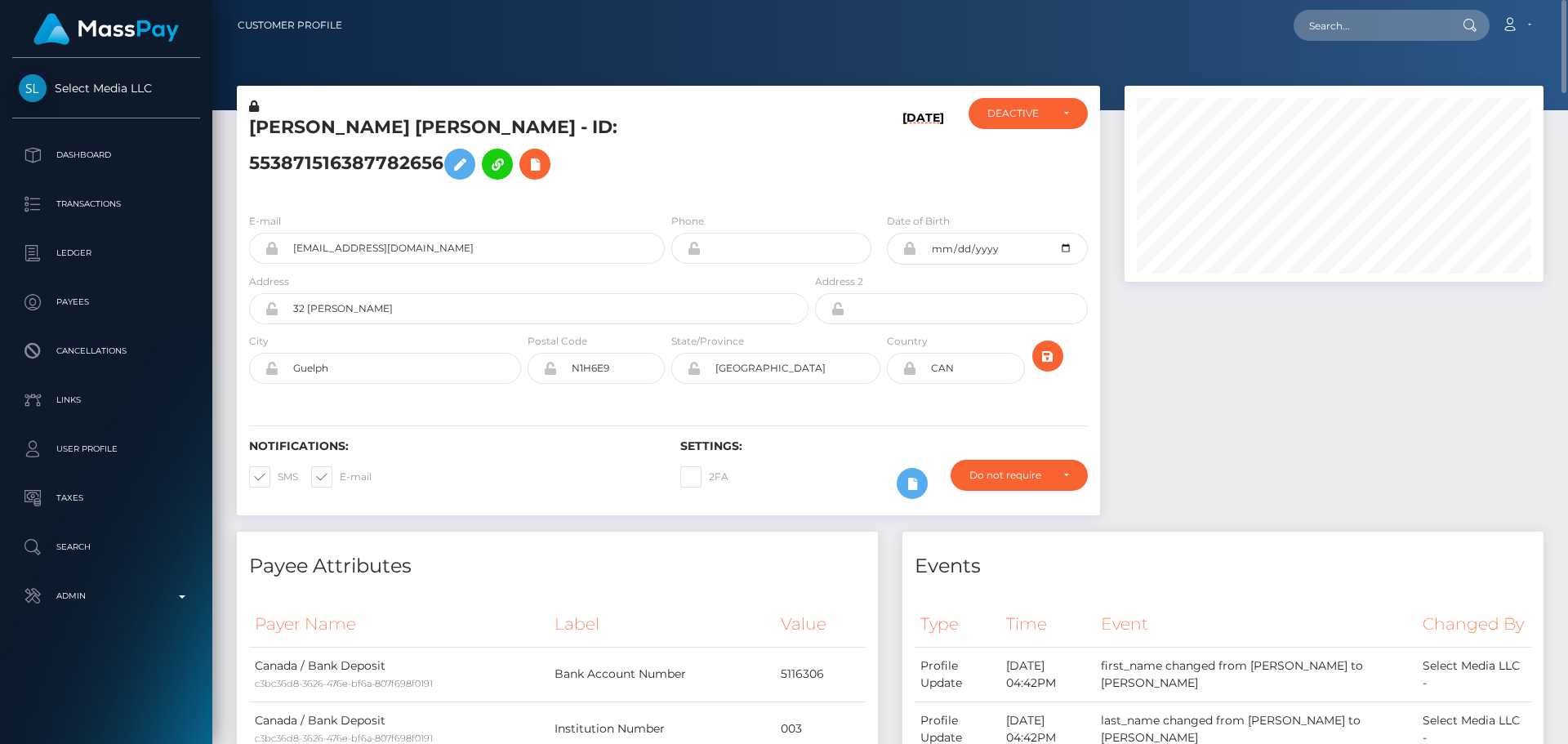
click at [795, 152] on h5 "[PERSON_NAME] [PERSON_NAME] - ID: 553871516387782656" at bounding box center [524, 151] width 550 height 73
click at [724, 151] on h5 "[PERSON_NAME] [PERSON_NAME] - ID: 553871516387782656" at bounding box center [524, 151] width 550 height 73
click at [723, 167] on h5 "[PERSON_NAME] [PERSON_NAME] - ID: 553871516387782656" at bounding box center [524, 151] width 550 height 73
click at [731, 165] on h5 "[PERSON_NAME] [PERSON_NAME] - ID: 553871516387782656" at bounding box center [524, 151] width 550 height 73
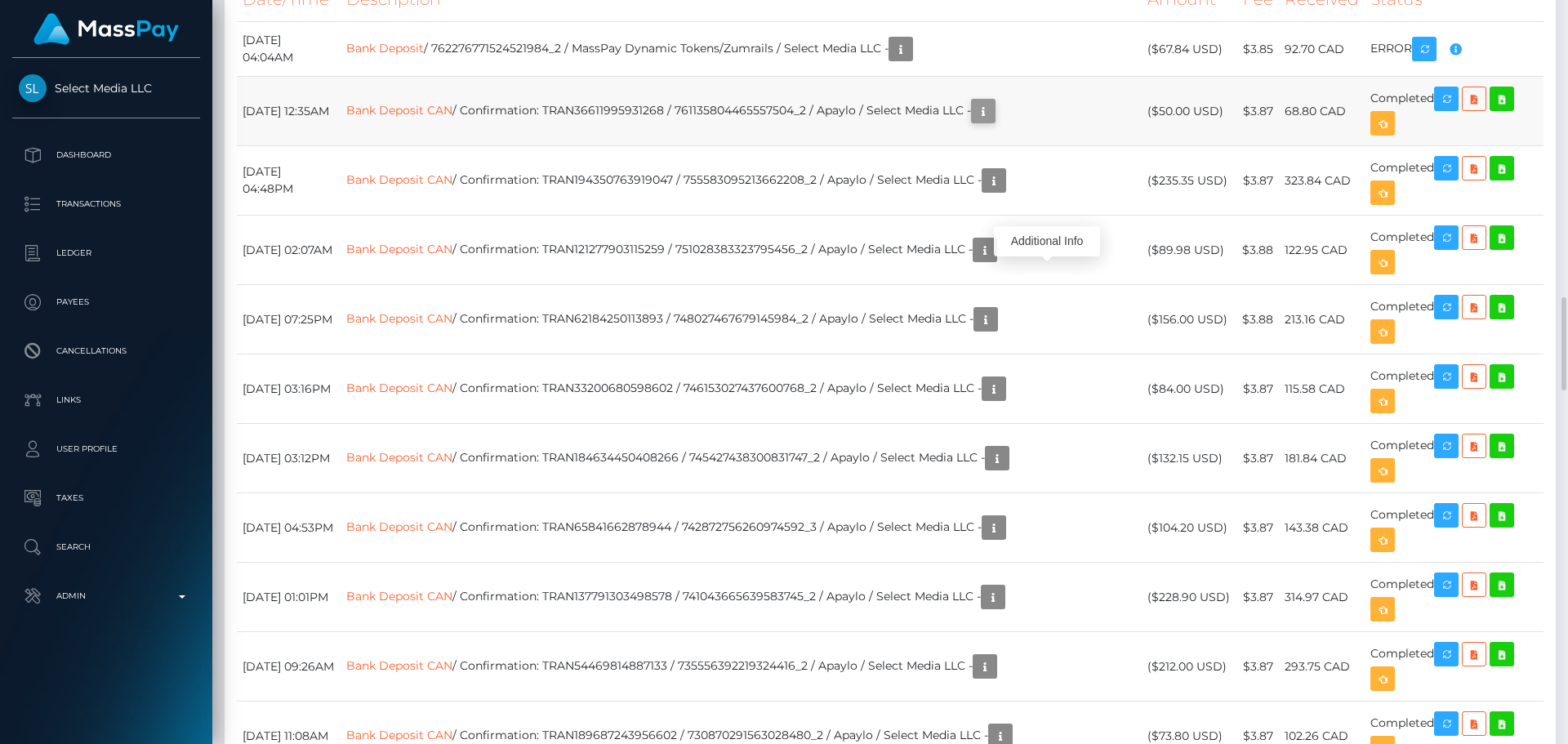
scroll to position [196, 420]
click at [993, 122] on icon "button" at bounding box center [984, 111] width 19 height 20
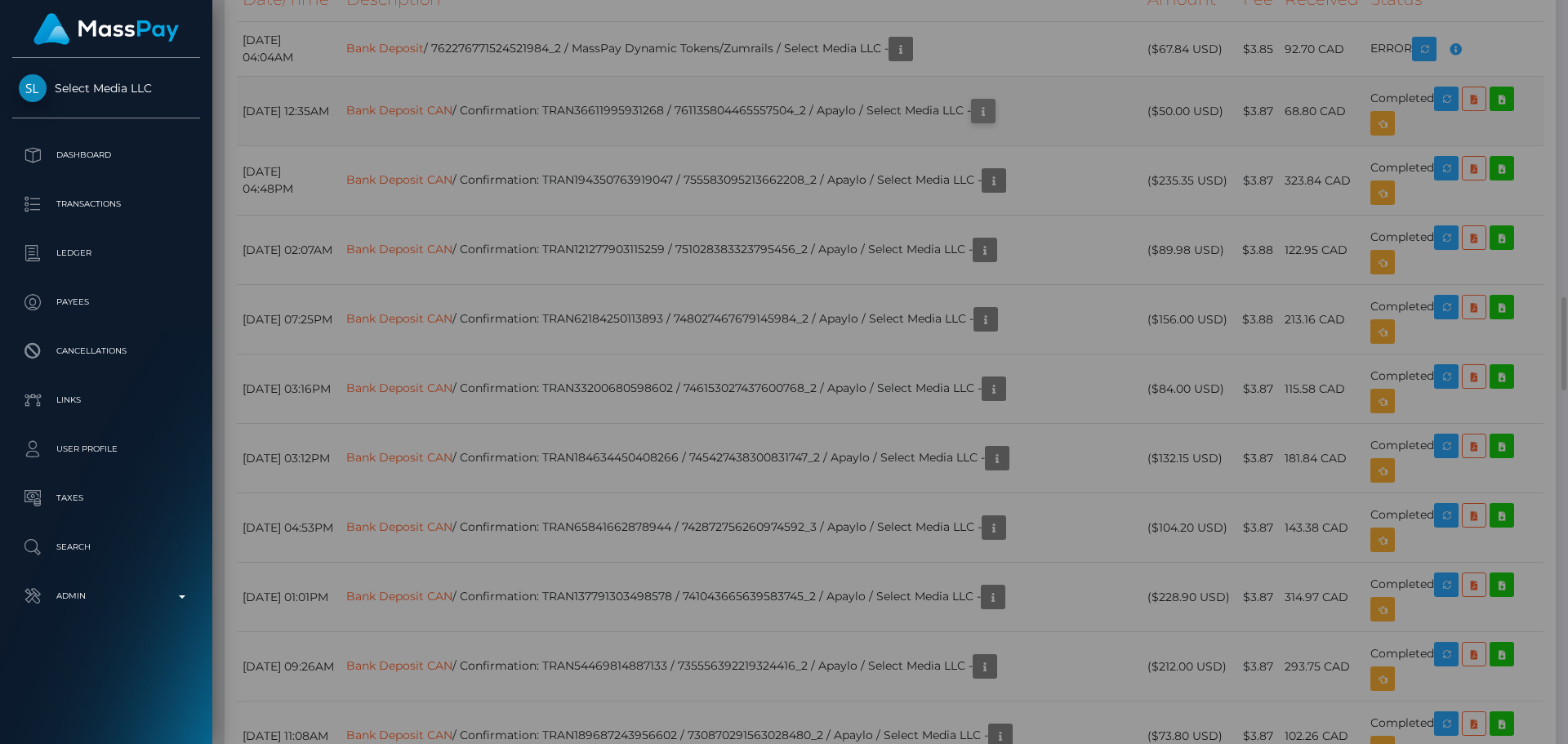
scroll to position [0, 0]
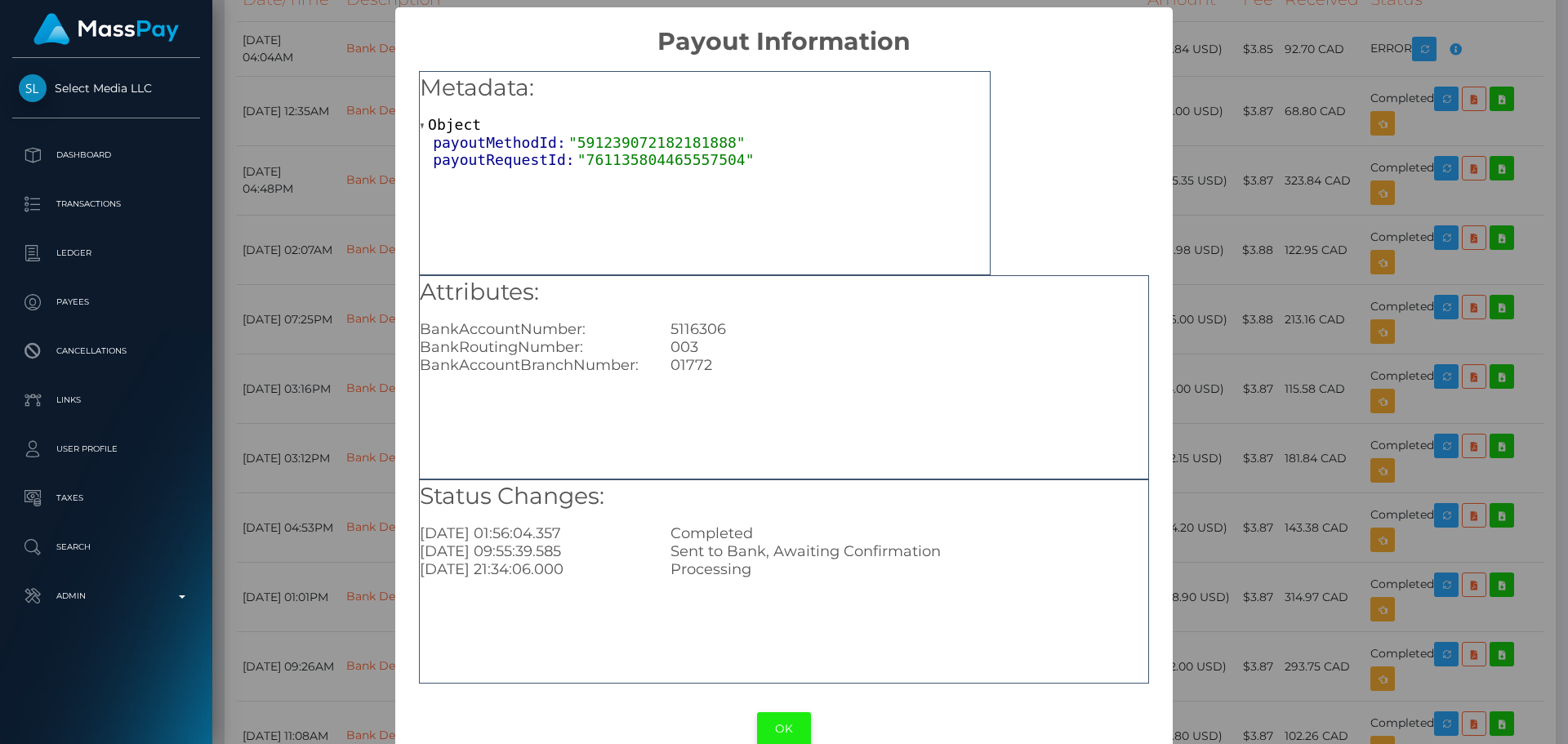
click at [791, 729] on button "OK" at bounding box center [784, 729] width 54 height 33
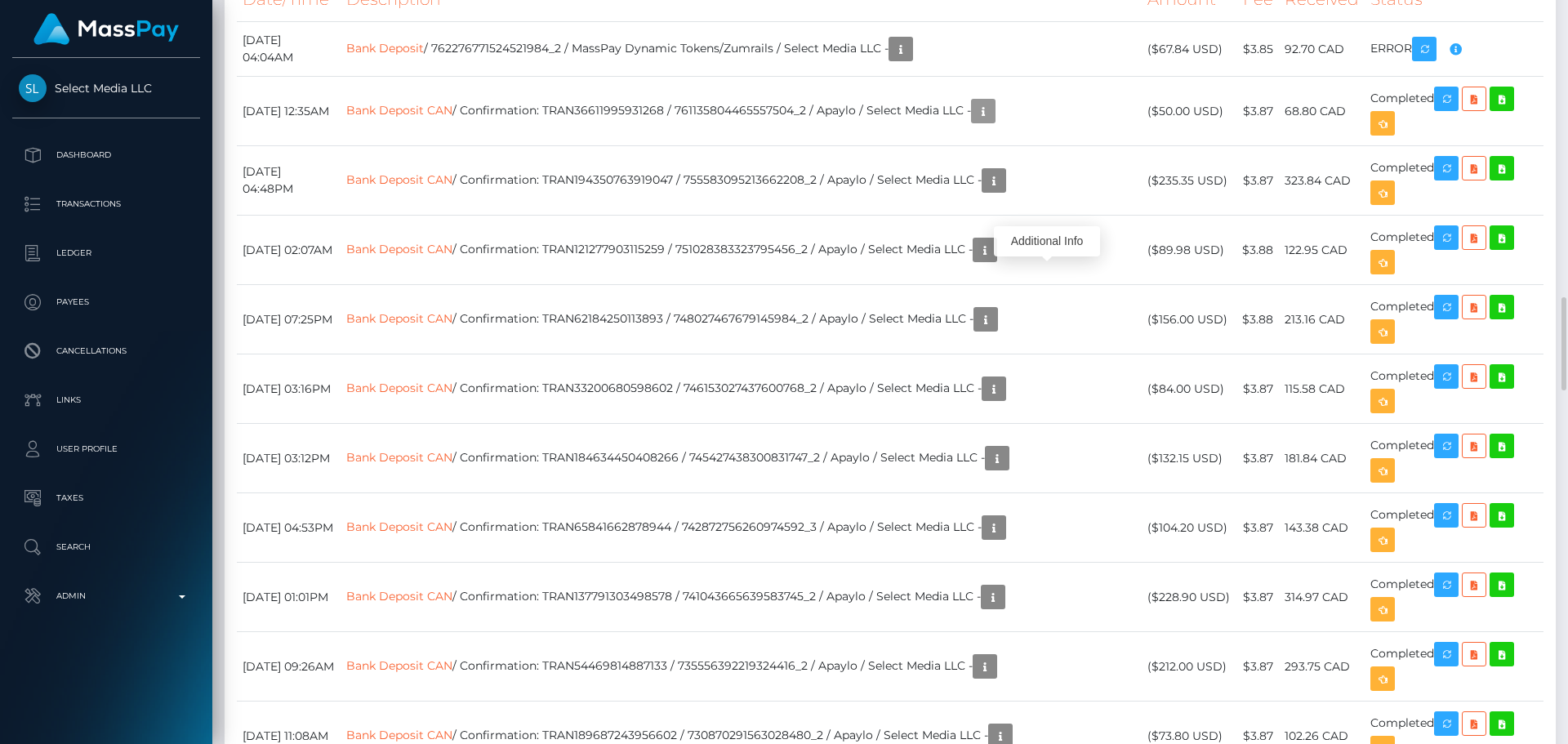
scroll to position [196, 420]
click at [1211, 22] on th "Amount" at bounding box center [1190, -1] width 95 height 45
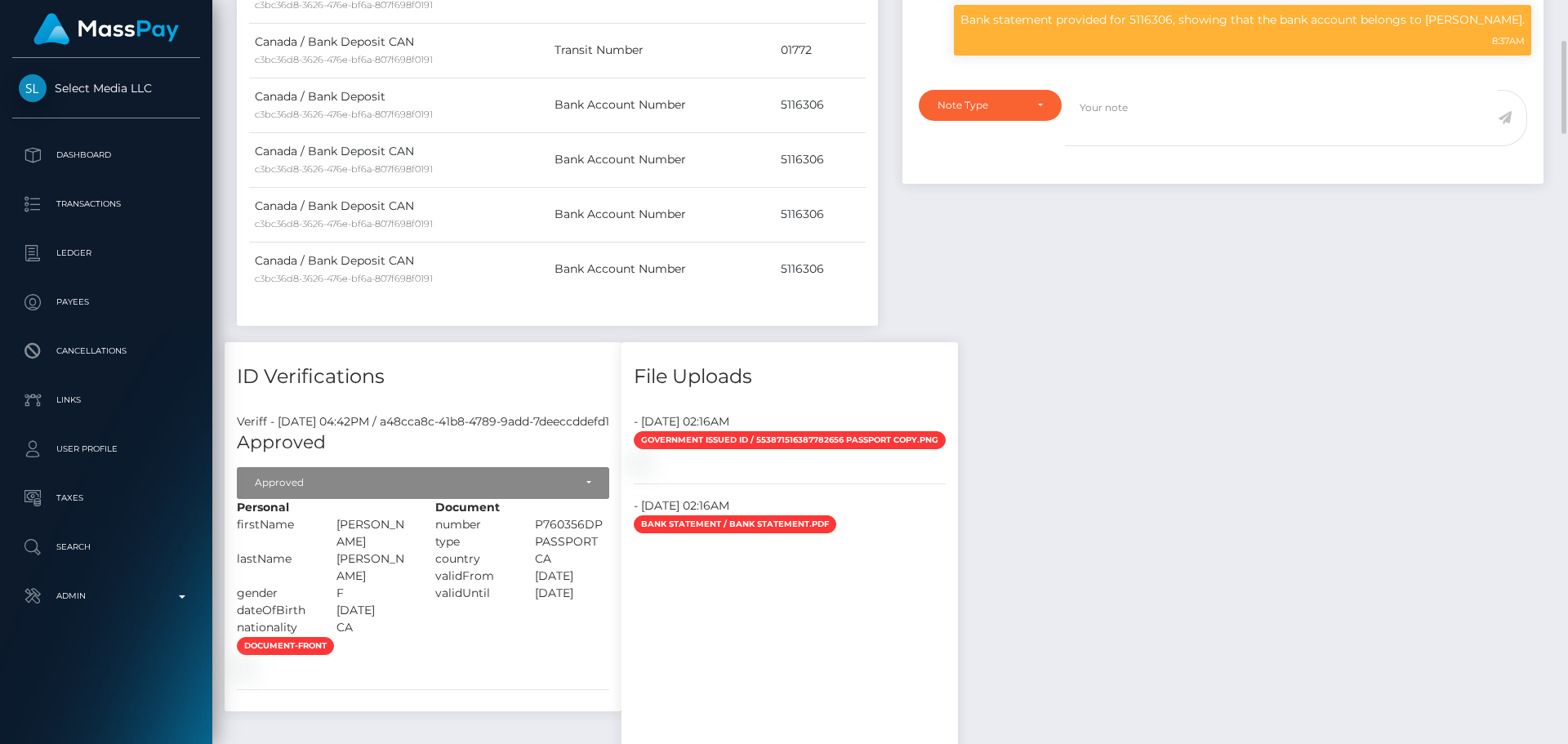
scroll to position [899, 0]
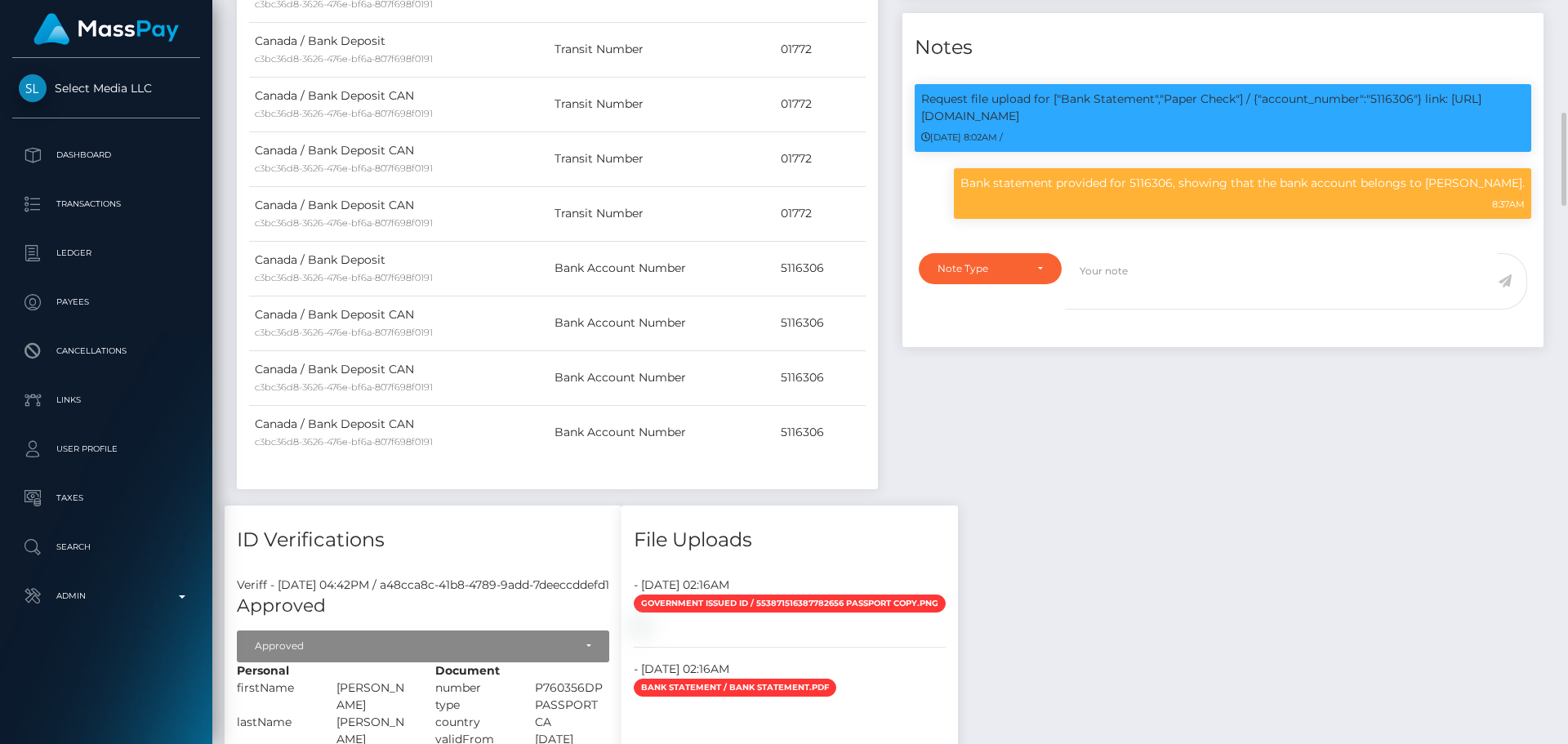
click at [1085, 369] on div "Events Type Time Event Changed By" at bounding box center [1223, 69] width 666 height 873
click at [1051, 372] on div "Events Type Time Event Changed By" at bounding box center [1223, 69] width 666 height 873
click at [1041, 379] on div "Events Type Time Event Changed By" at bounding box center [1223, 69] width 666 height 873
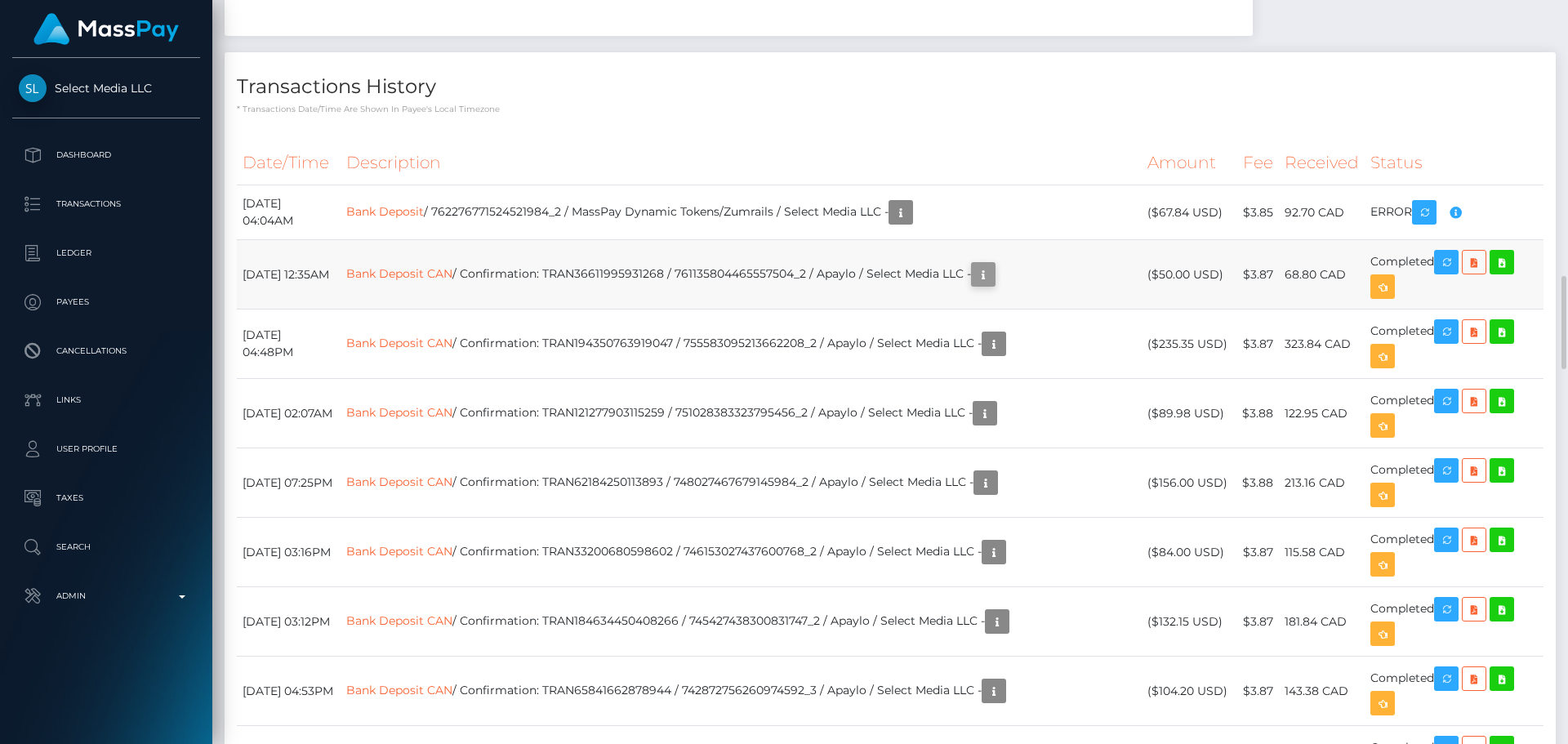
scroll to position [196, 420]
click at [993, 285] on icon "button" at bounding box center [984, 274] width 19 height 20
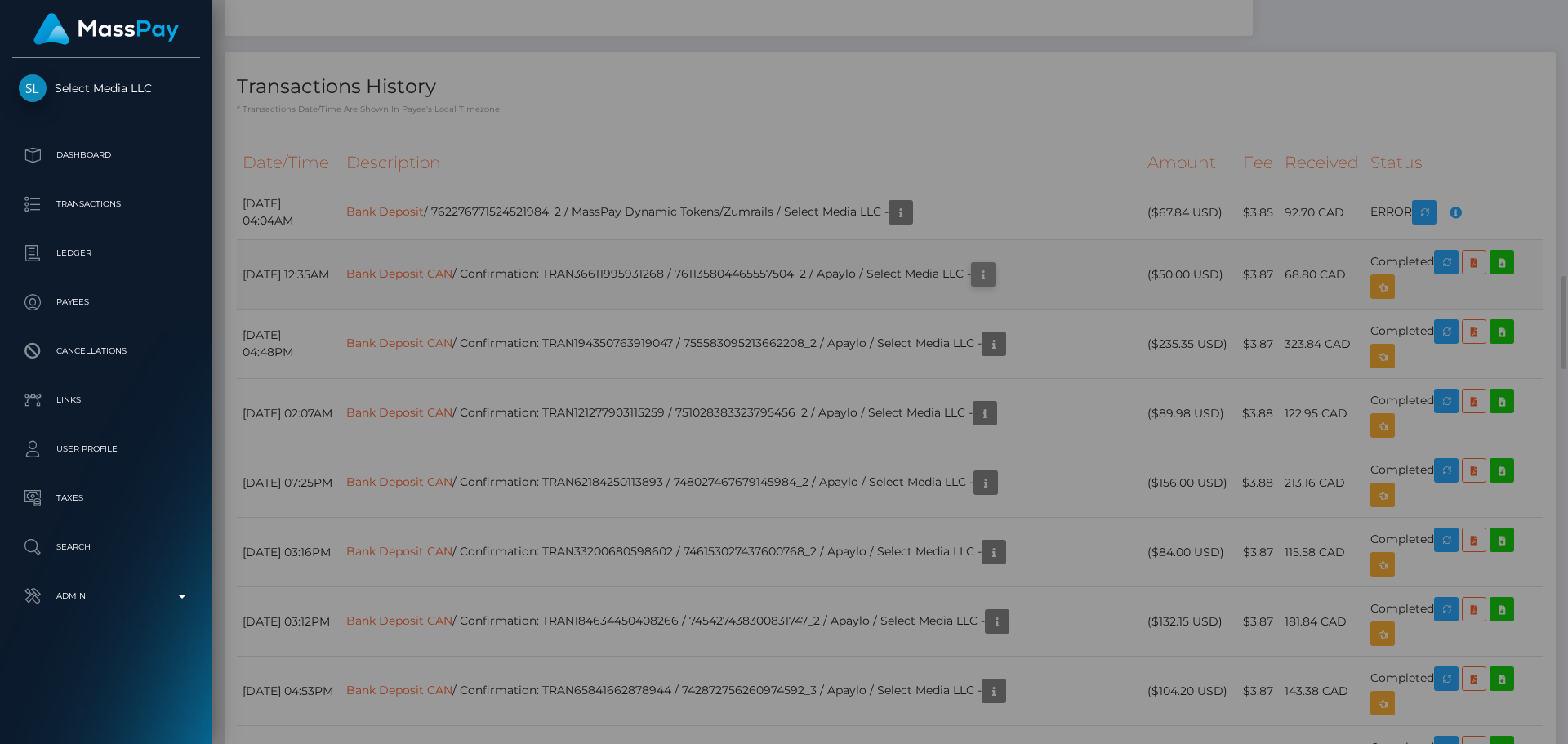
scroll to position [0, 0]
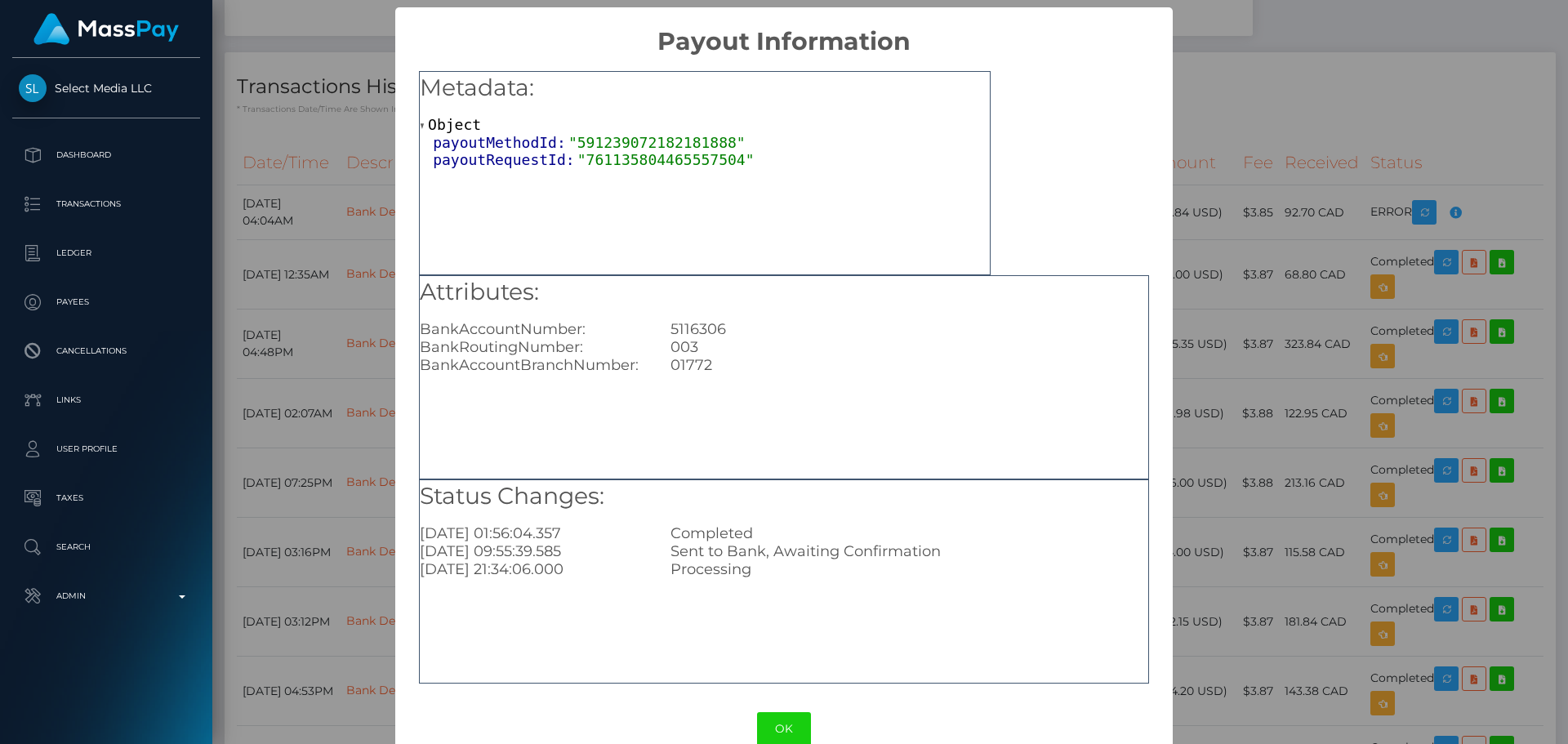
click at [1325, 176] on div "× Payout Information Metadata: Object payoutMethodId: "591239072182181888" payo…" at bounding box center [784, 372] width 1568 height 744
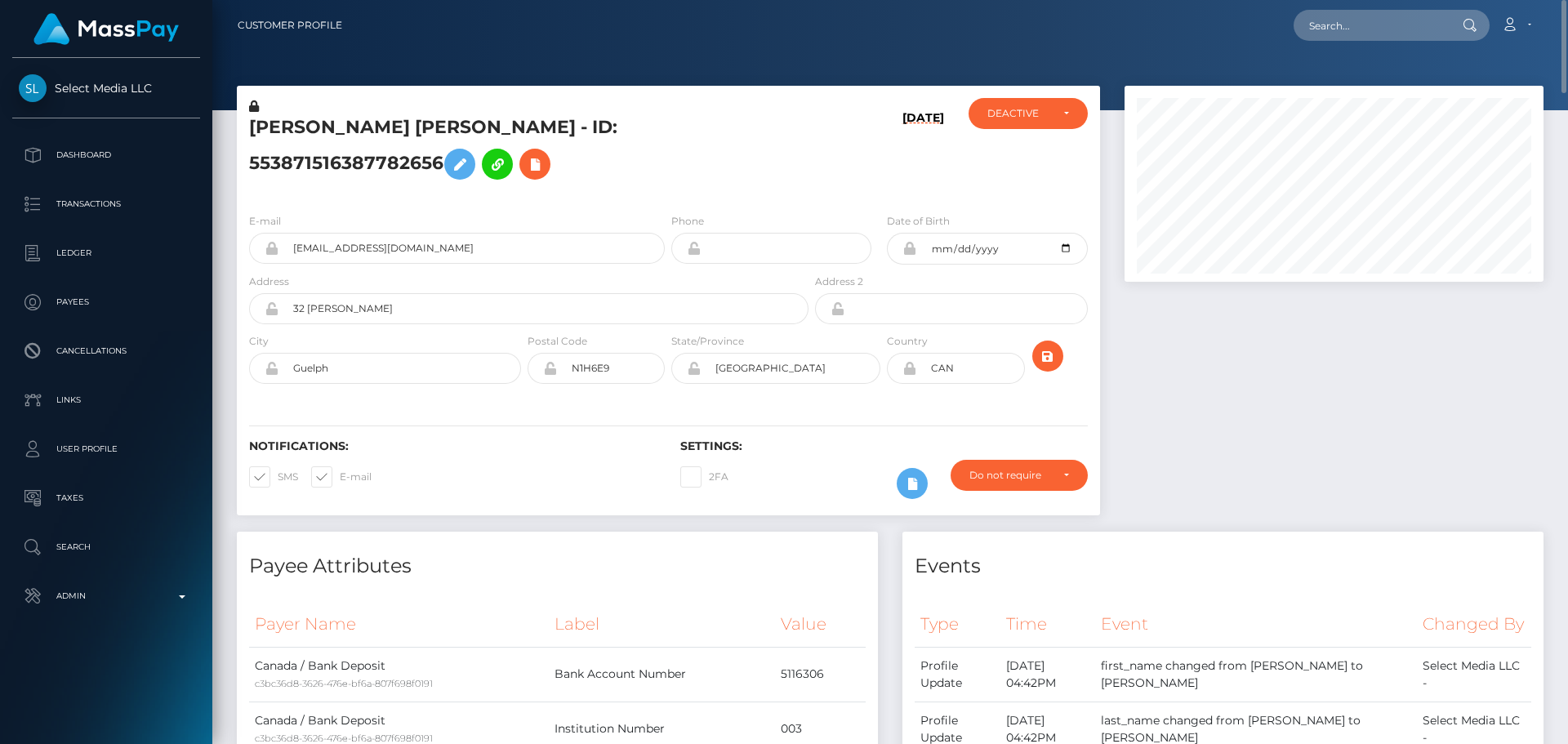
click at [325, 153] on h5 "[PERSON_NAME] [PERSON_NAME] - ID: 553871516387782656" at bounding box center [524, 151] width 550 height 73
copy h5 "553871516387782656"
click at [1364, 14] on input "text" at bounding box center [1370, 25] width 153 height 31
paste input "553871516387782656"
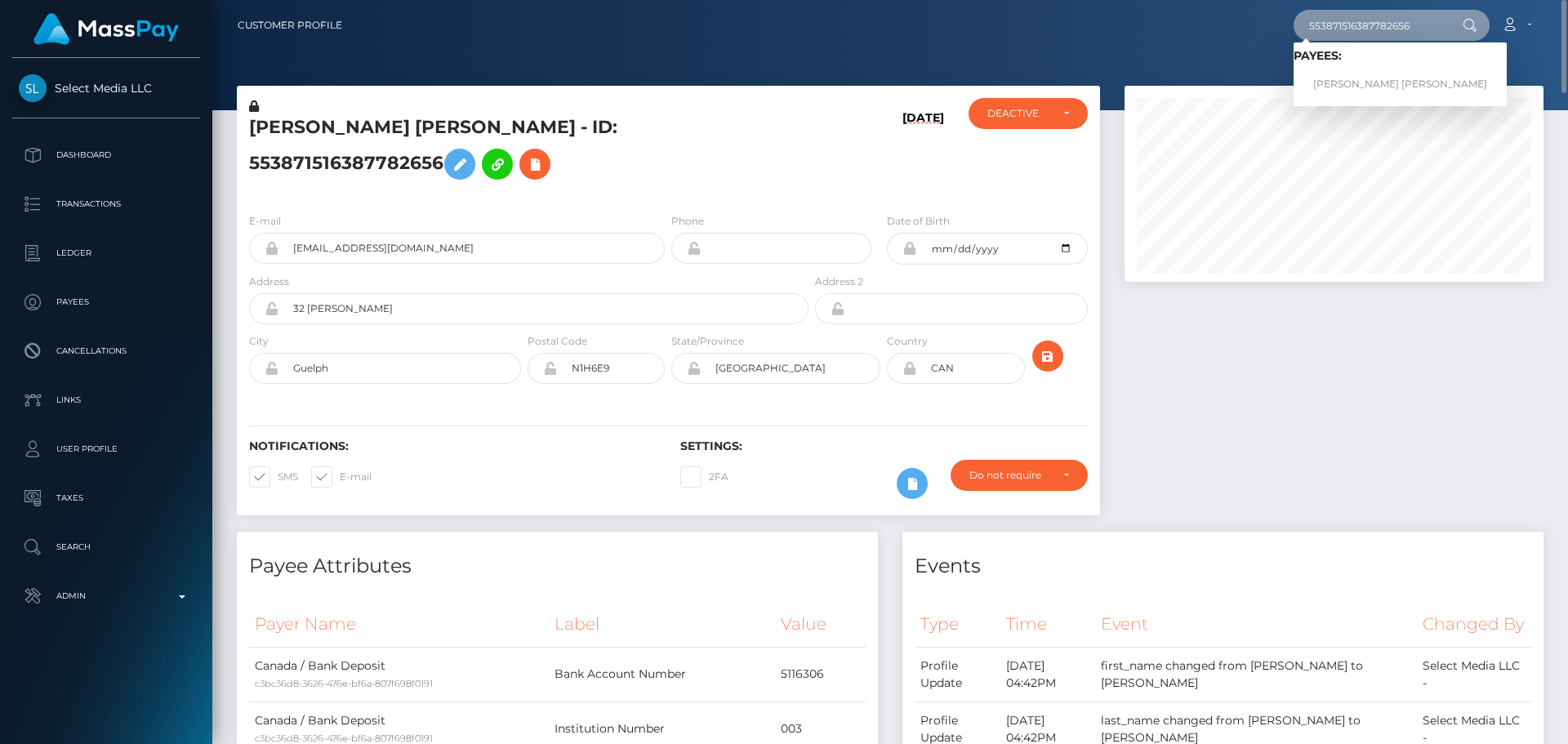
type input "553871516387782656"
click at [1372, 79] on link "ANGELA MARIA CLARKSON SEMEDO" at bounding box center [1400, 84] width 213 height 31
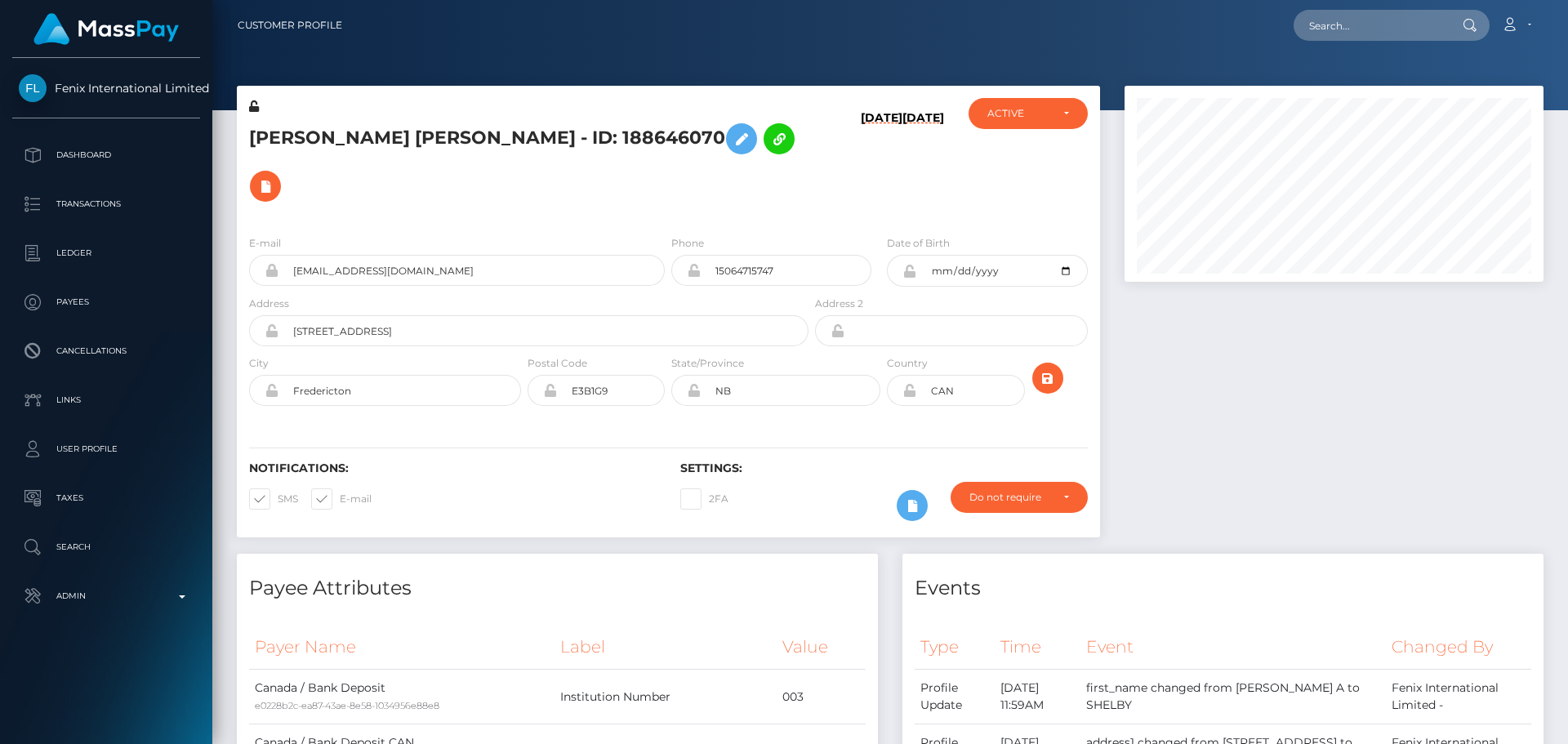
scroll to position [196, 420]
click at [814, 159] on div "09/01/25 01/22/23" at bounding box center [884, 160] width 144 height 124
click at [820, 157] on div "09/01/25 01/22/23" at bounding box center [884, 160] width 144 height 124
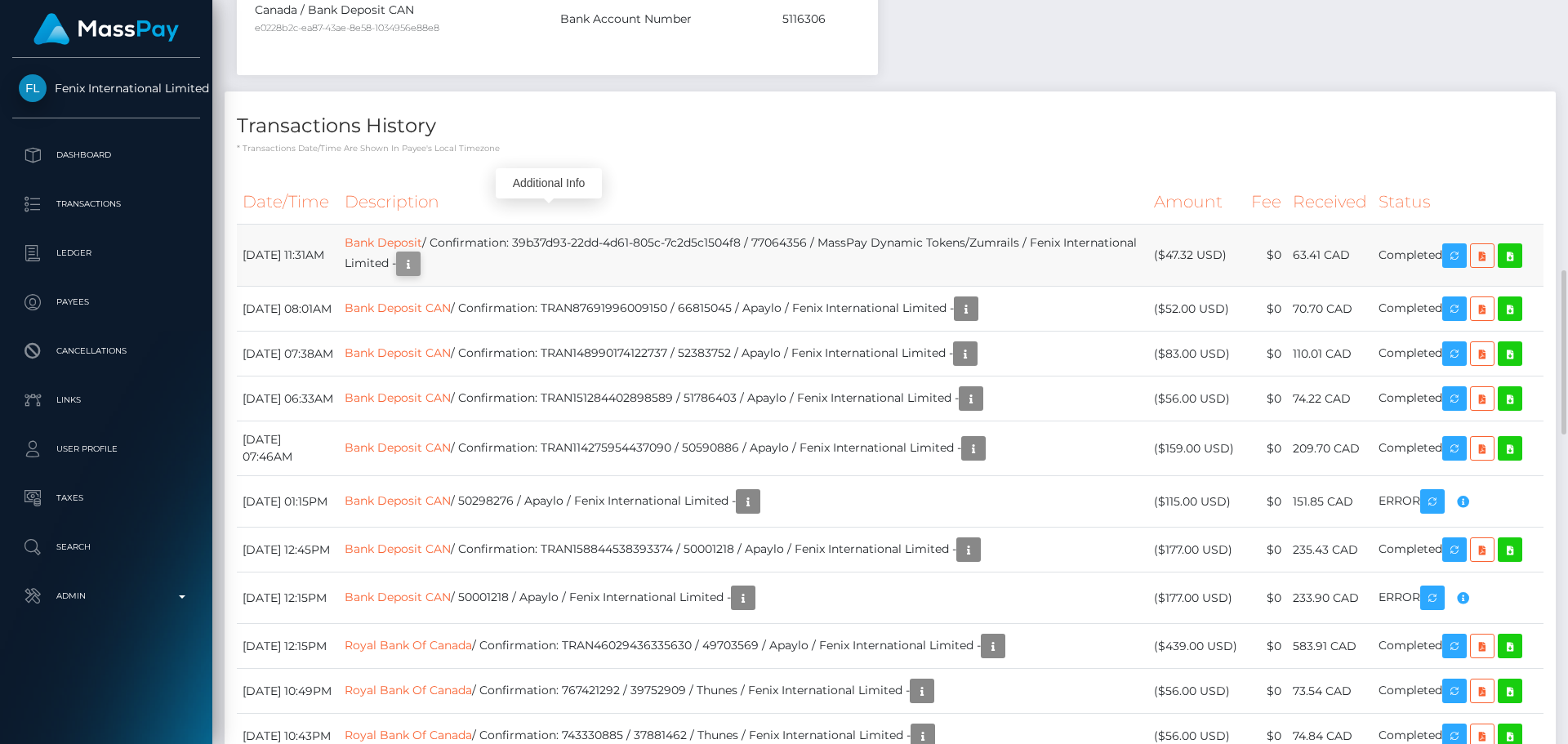
click at [418, 254] on icon "button" at bounding box center [408, 264] width 19 height 20
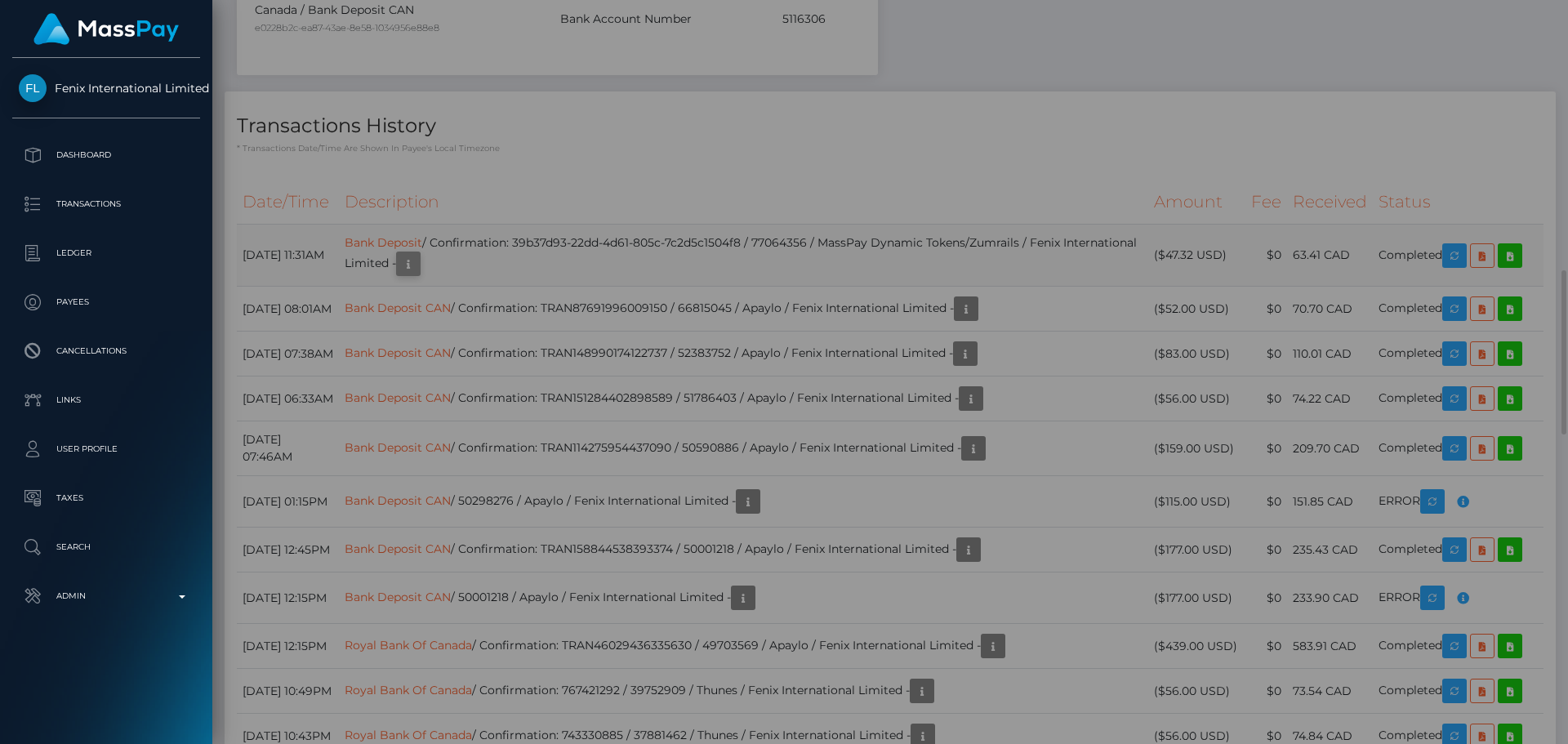
scroll to position [0, 0]
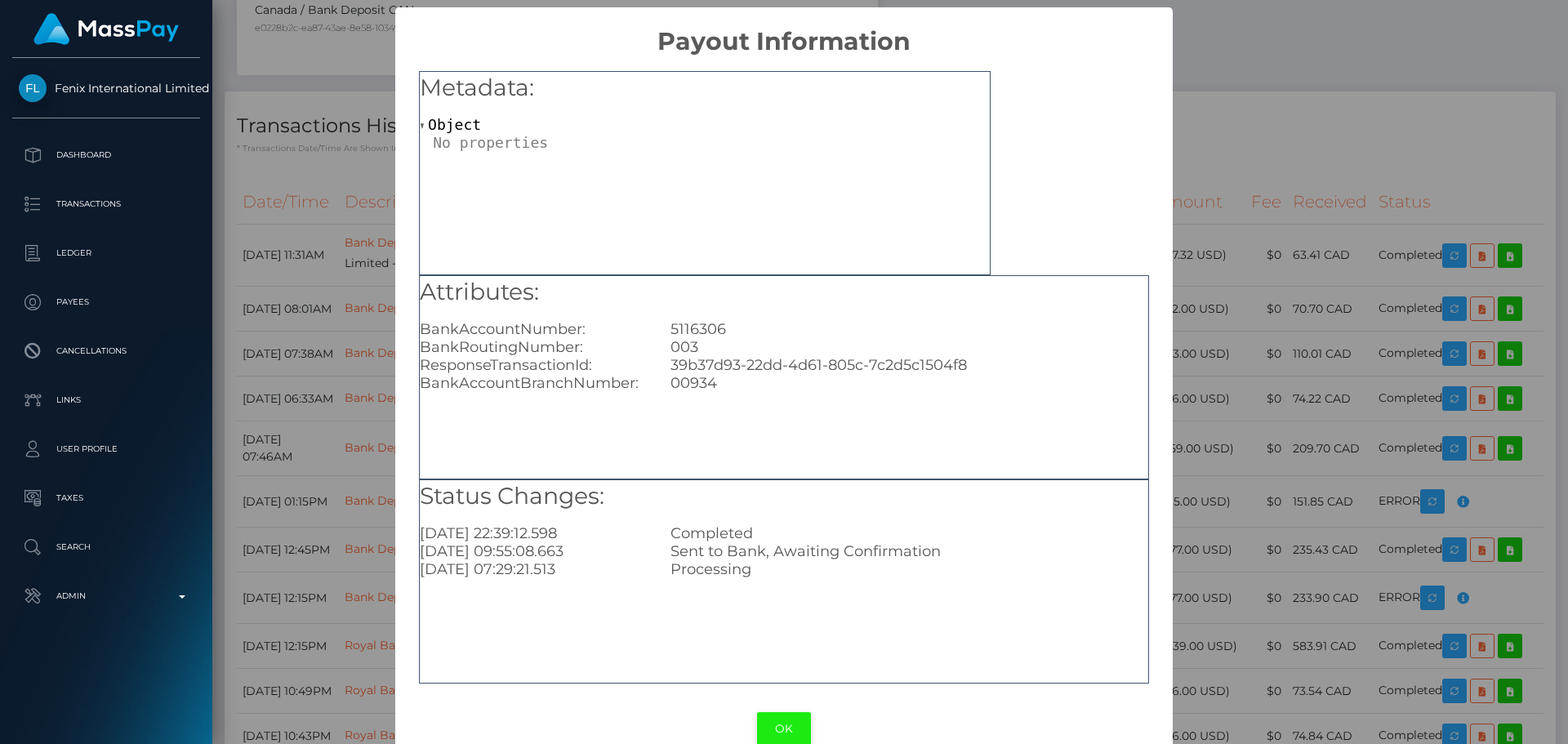
click at [774, 725] on button "OK" at bounding box center [784, 729] width 54 height 33
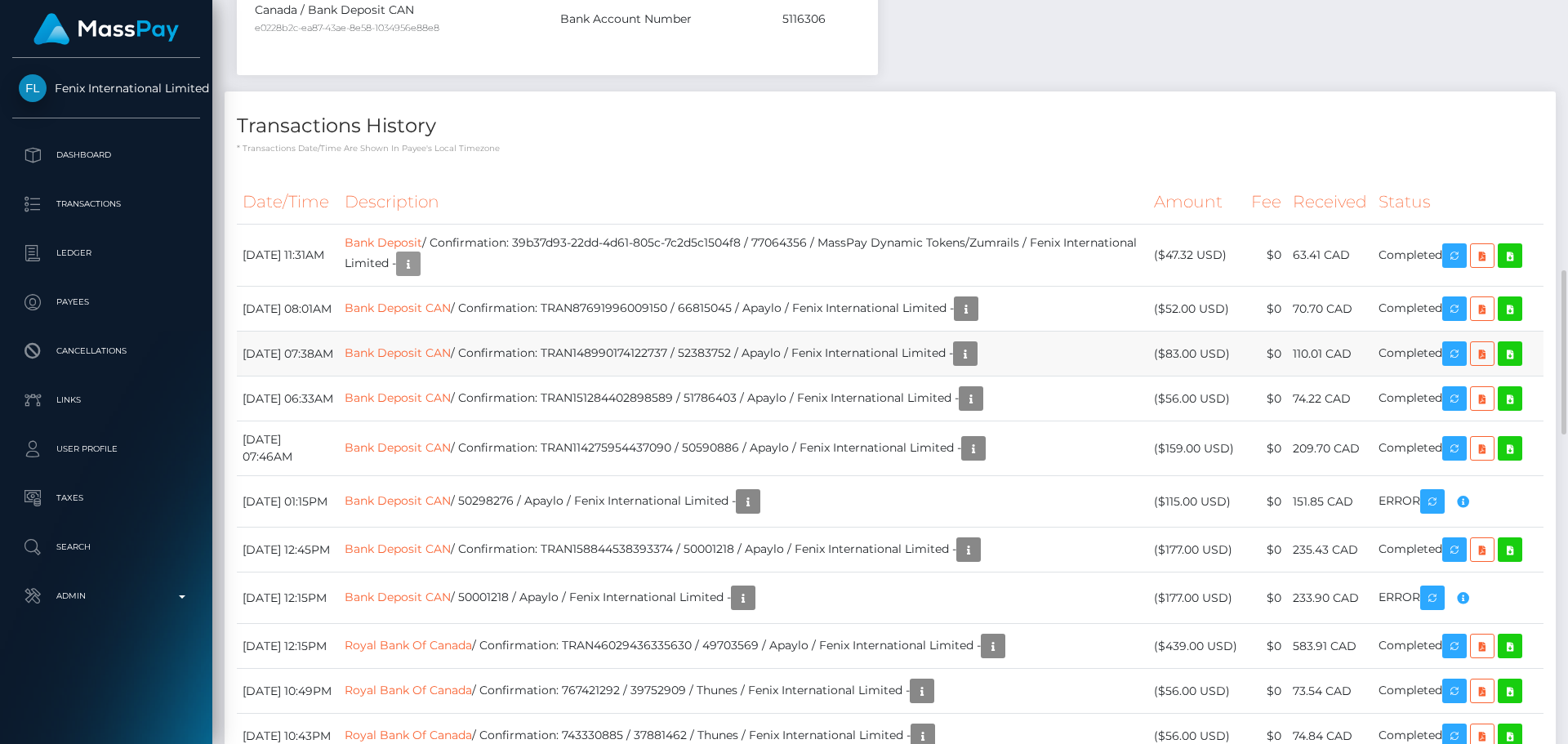
scroll to position [196, 420]
click at [886, 180] on th "Description" at bounding box center [744, 202] width 809 height 45
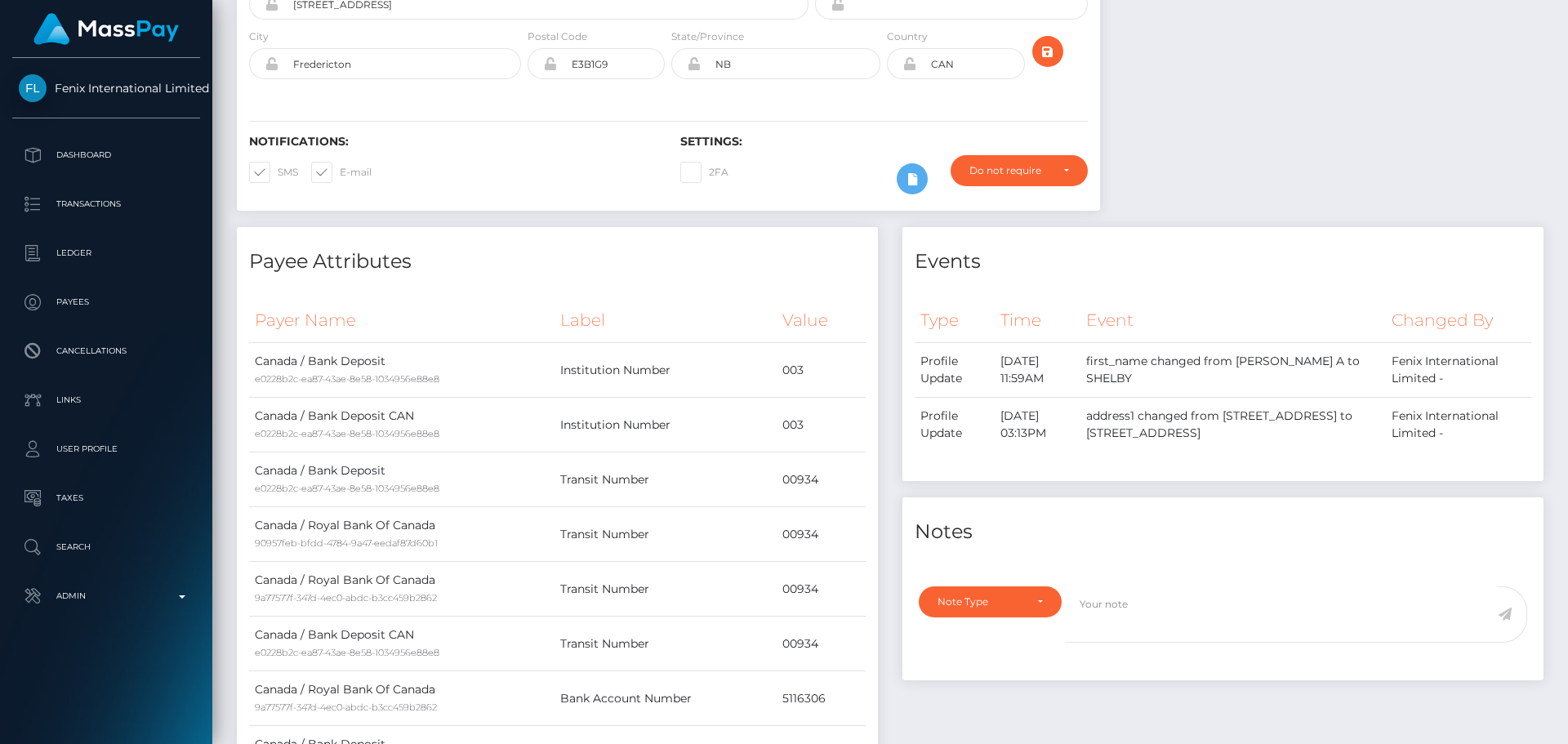
scroll to position [0, 0]
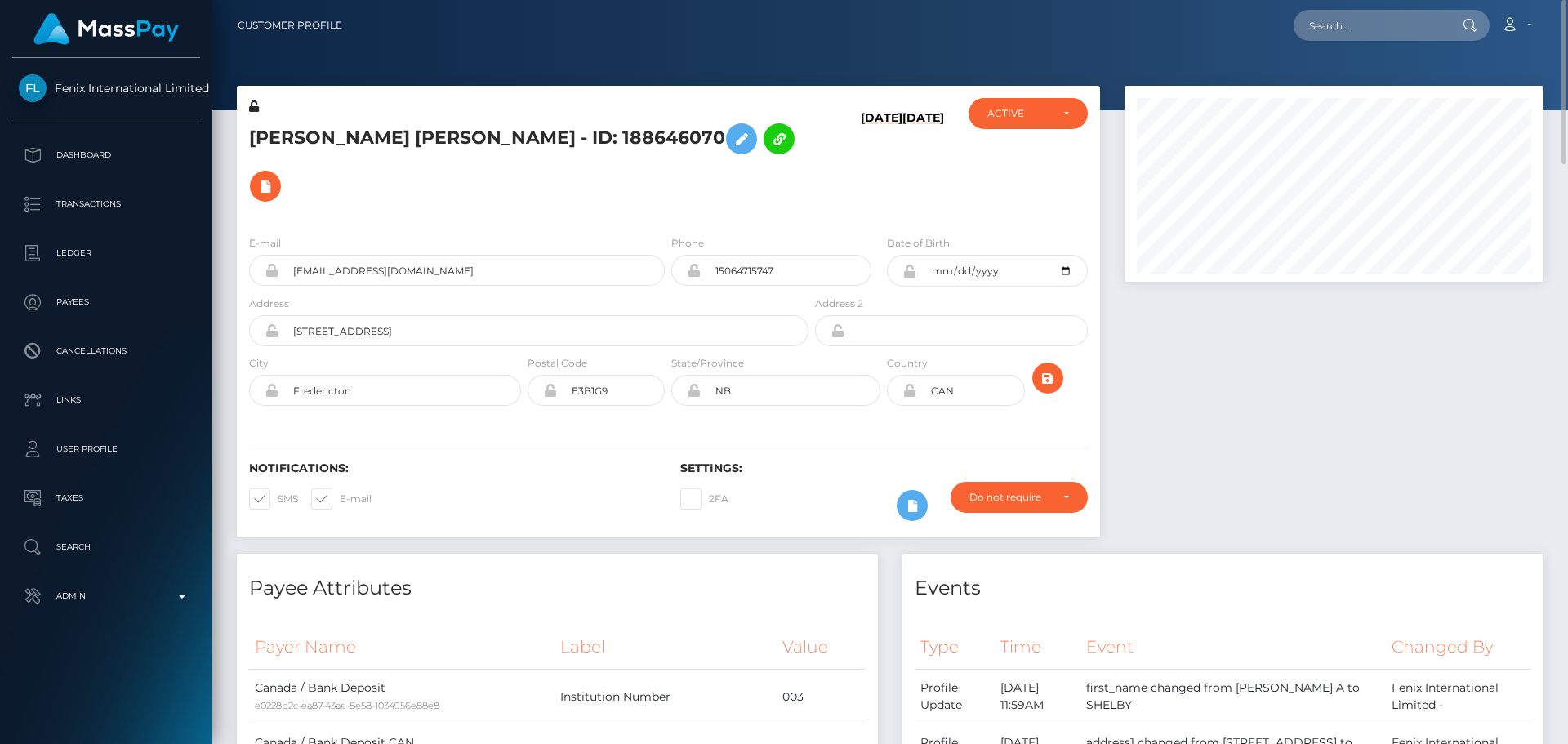
click at [605, 462] on div "Notifications: SMS E-mail" at bounding box center [452, 495] width 431 height 67
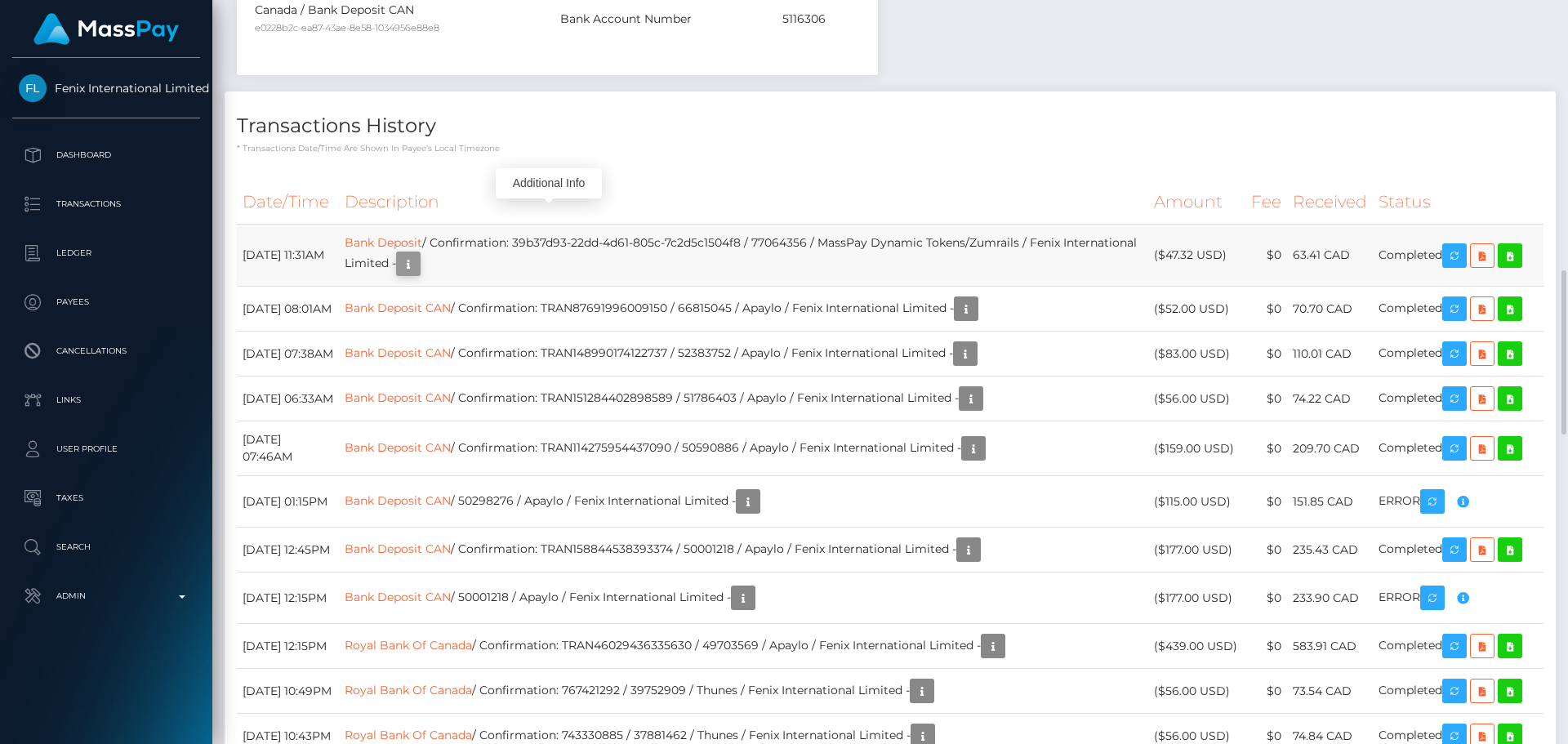
scroll to position [196, 420]
click at [418, 254] on icon "button" at bounding box center [408, 264] width 19 height 20
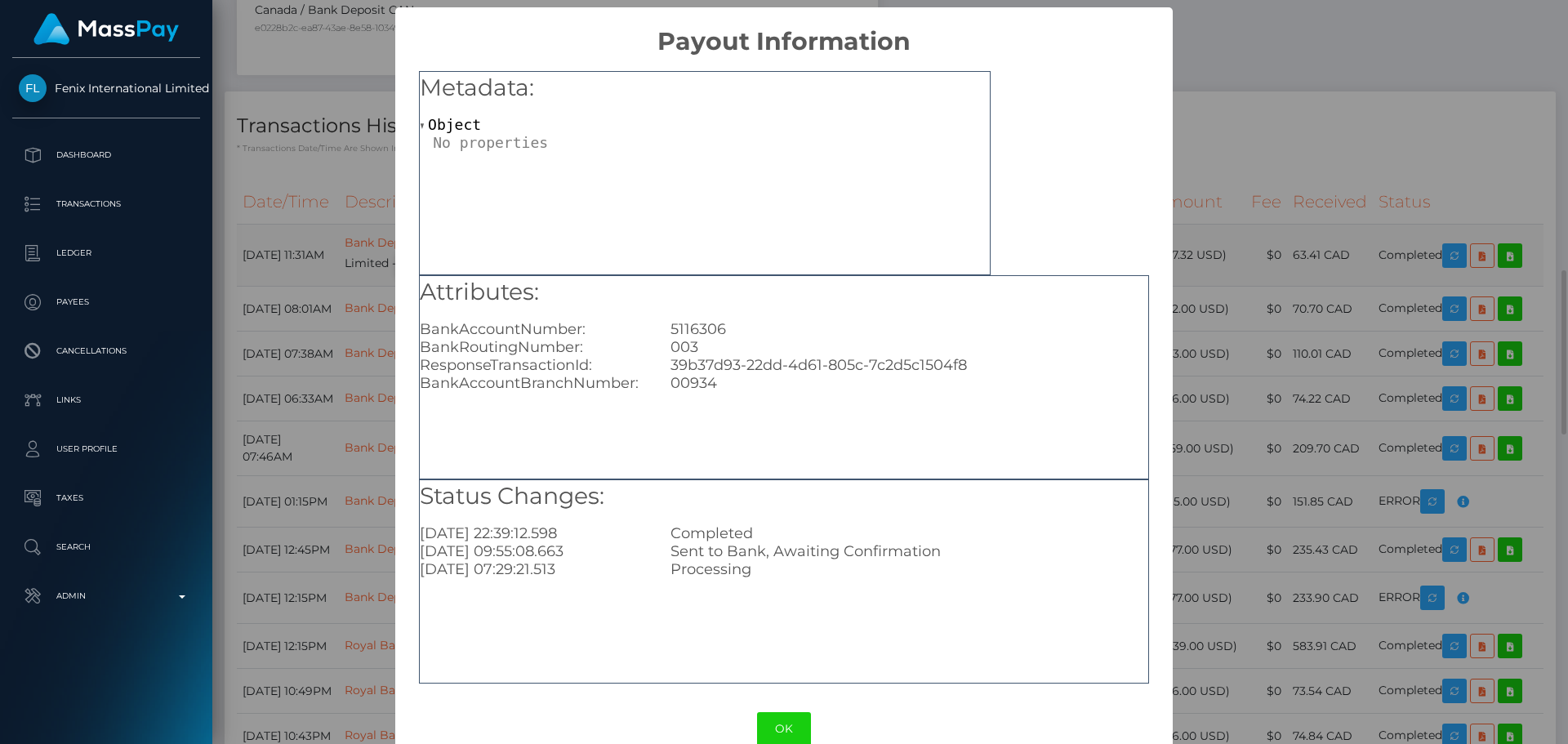
scroll to position [0, 0]
click at [768, 723] on button "OK" at bounding box center [784, 729] width 54 height 33
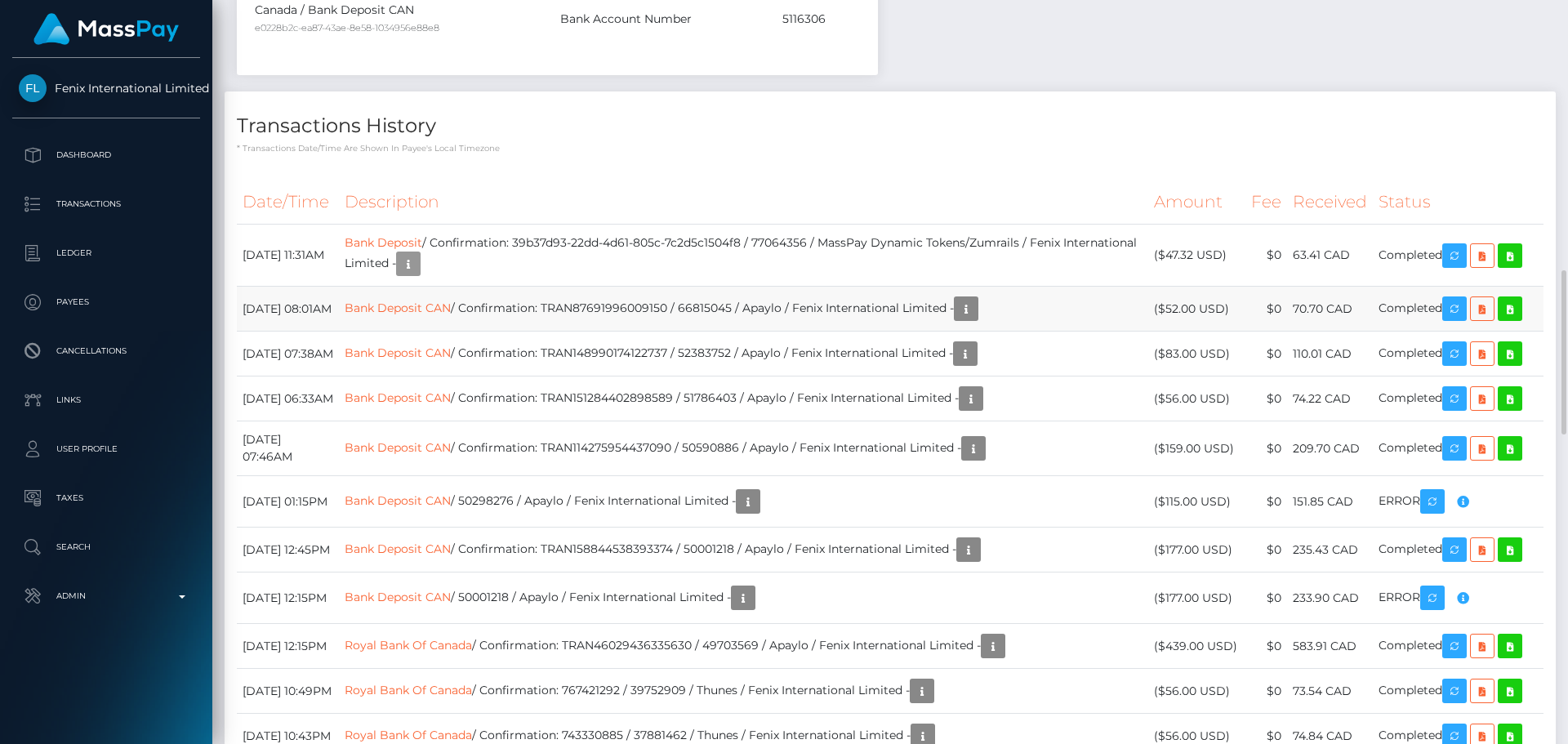
scroll to position [196, 420]
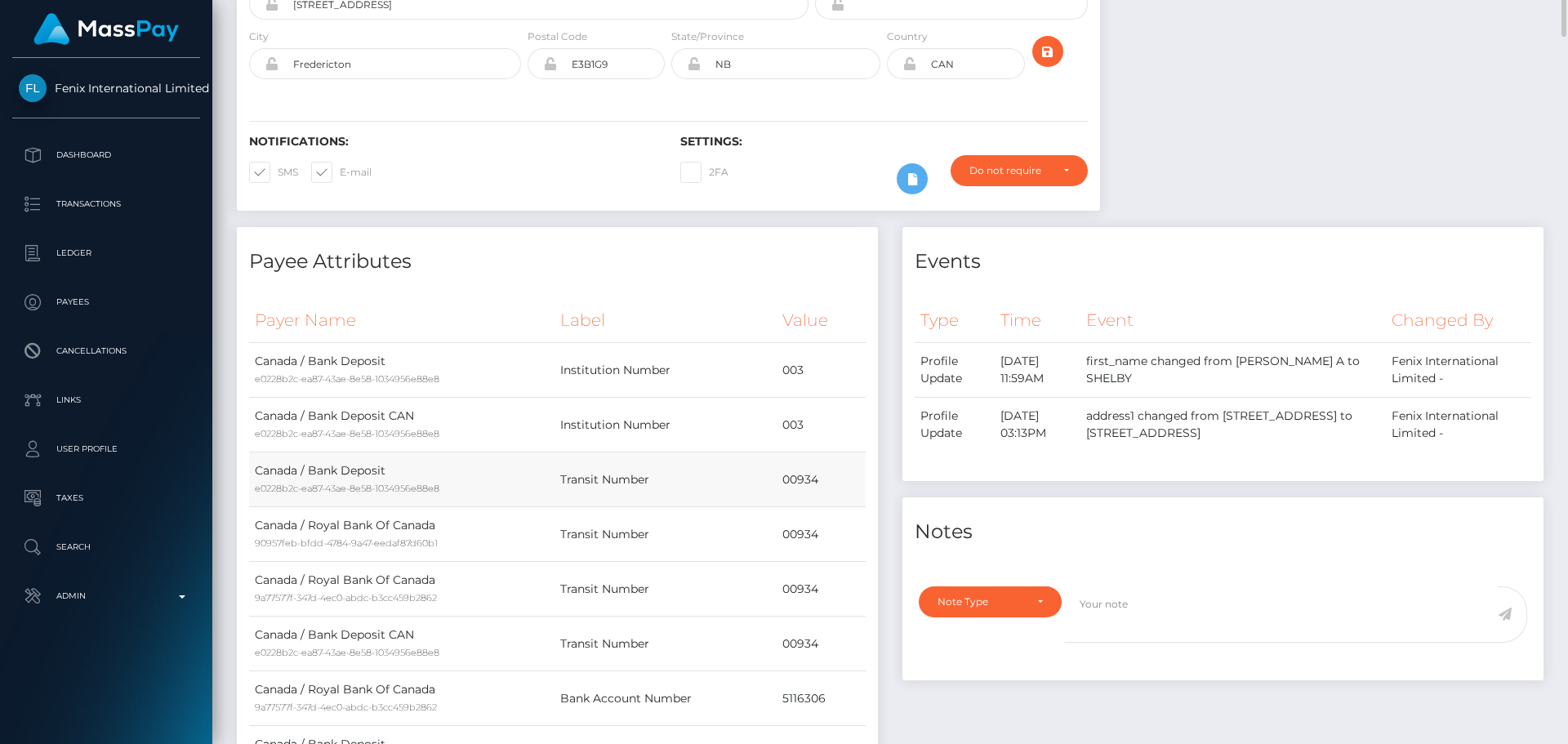
scroll to position [0, 0]
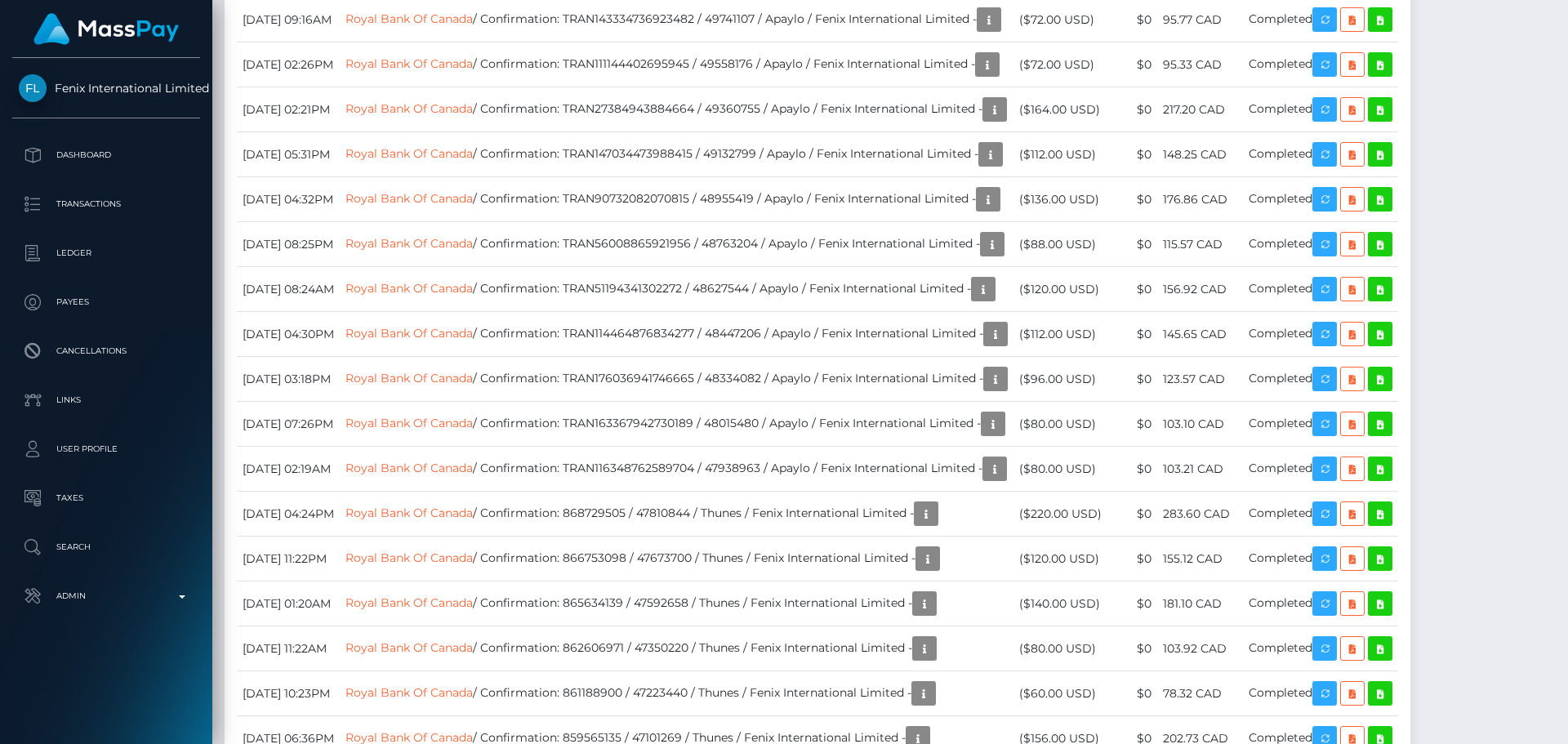
scroll to position [1634, 0]
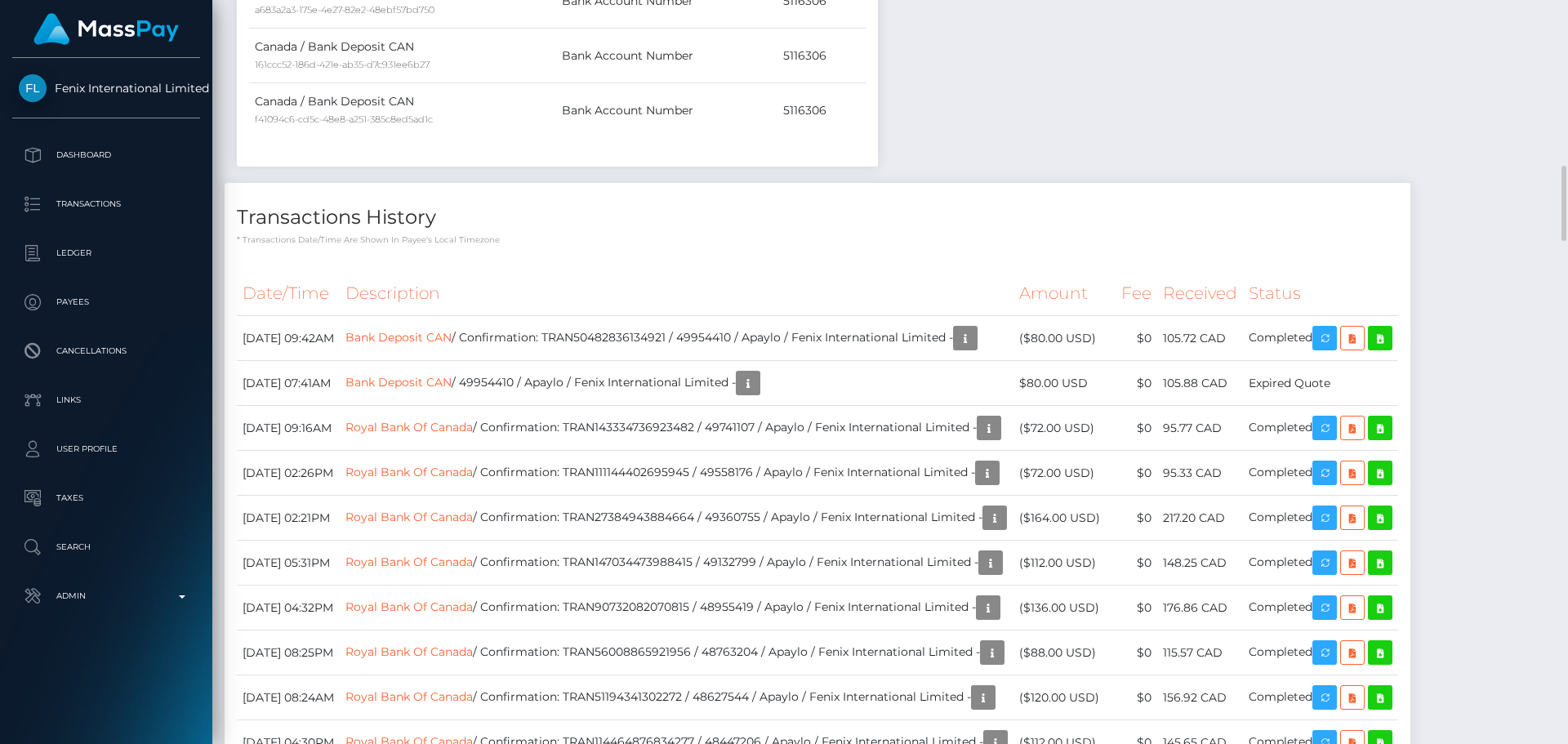
click at [698, 237] on p "* Transactions date/time are shown in payee's local timezone" at bounding box center [817, 240] width 1162 height 12
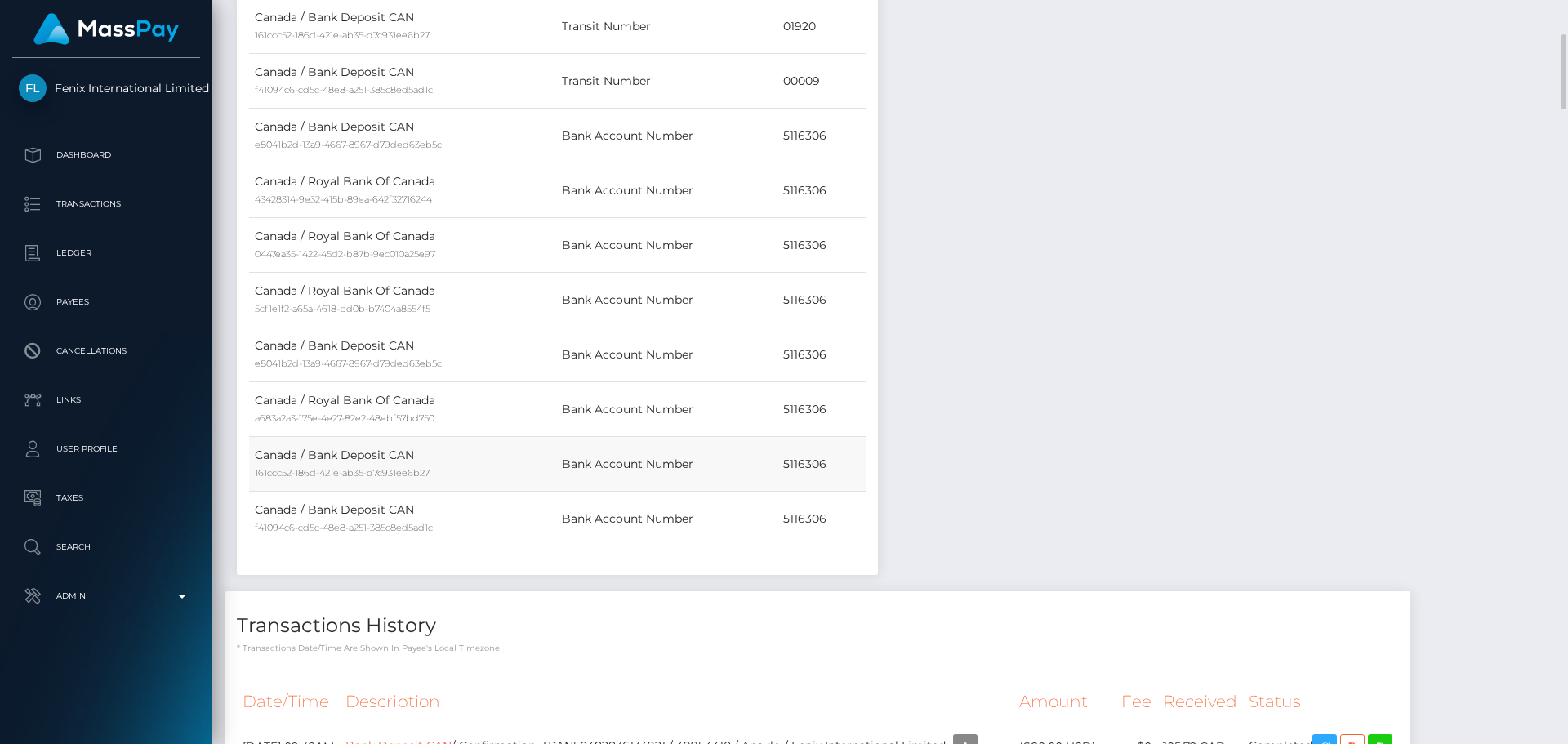
scroll to position [1553, 0]
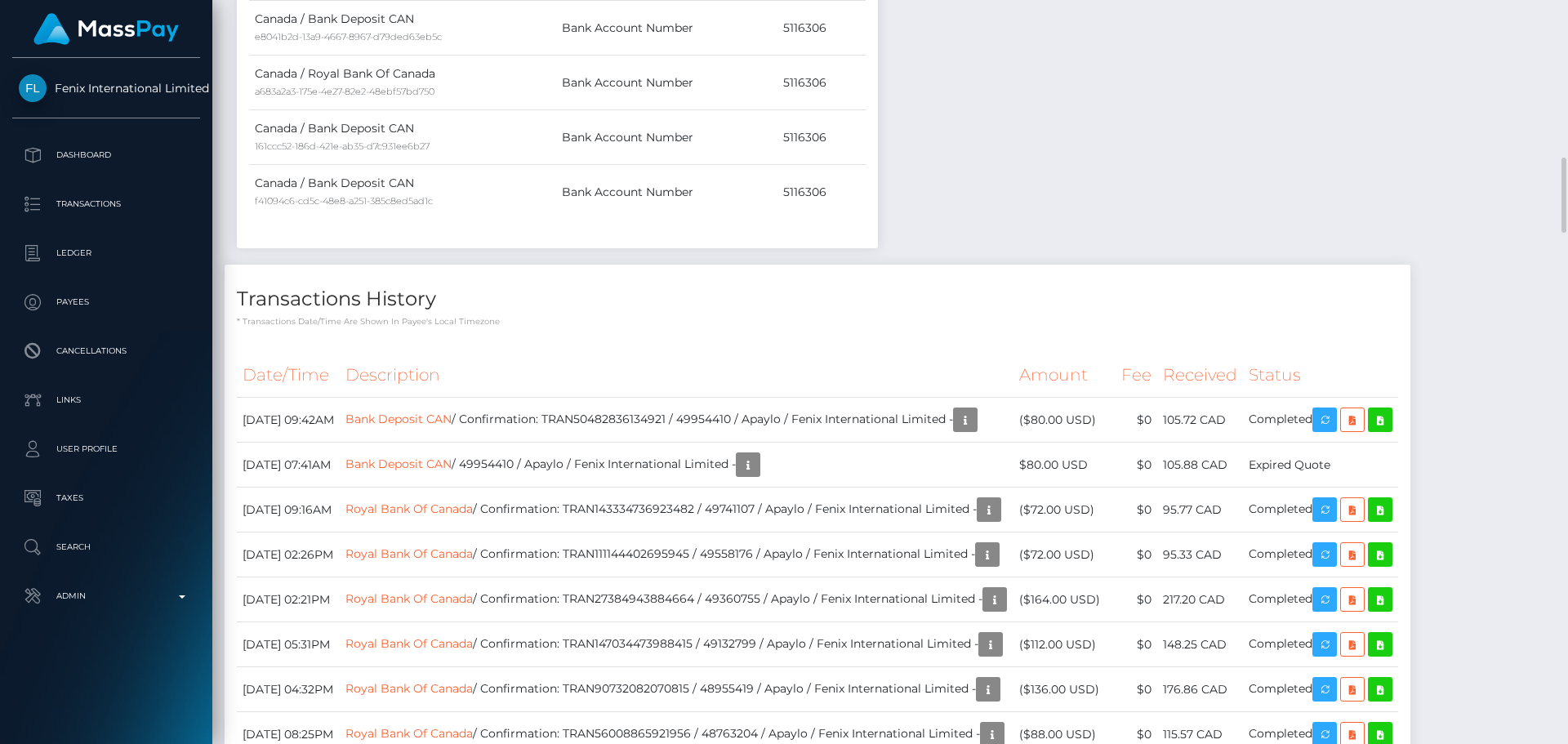
click at [739, 307] on h4 "Transactions History" at bounding box center [817, 299] width 1162 height 29
click at [975, 421] on icon "button" at bounding box center [965, 420] width 19 height 20
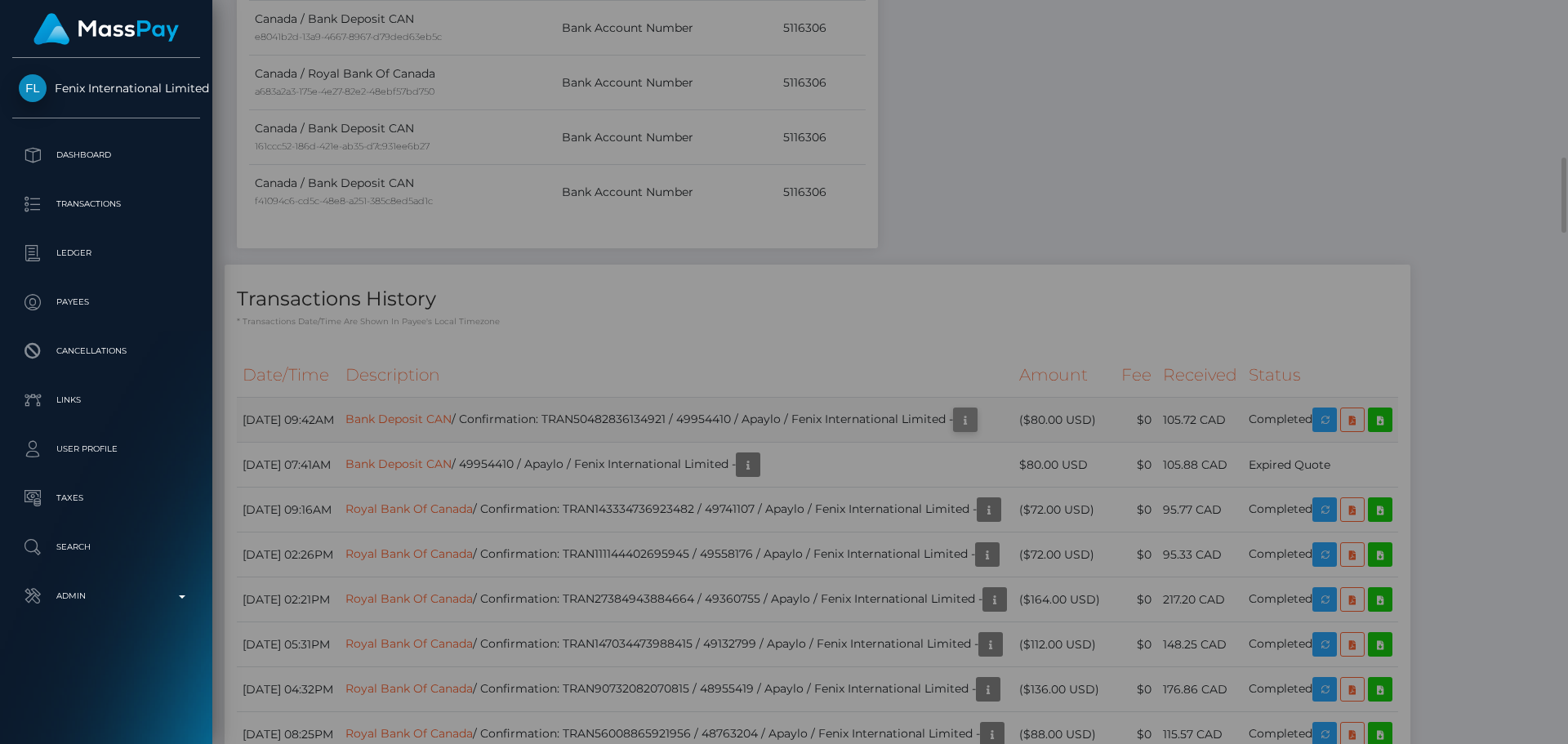
scroll to position [0, 0]
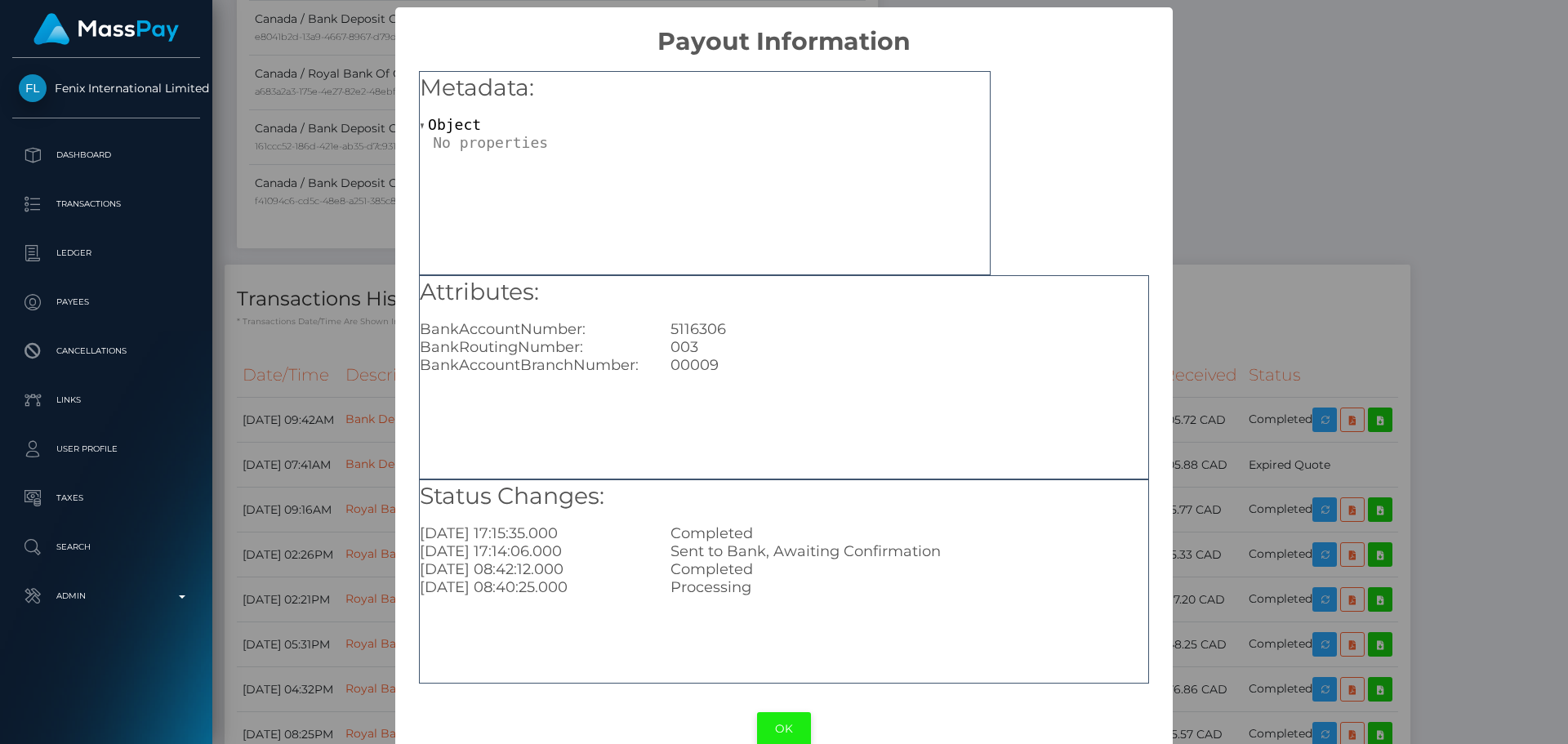
click at [774, 716] on button "OK" at bounding box center [784, 729] width 54 height 33
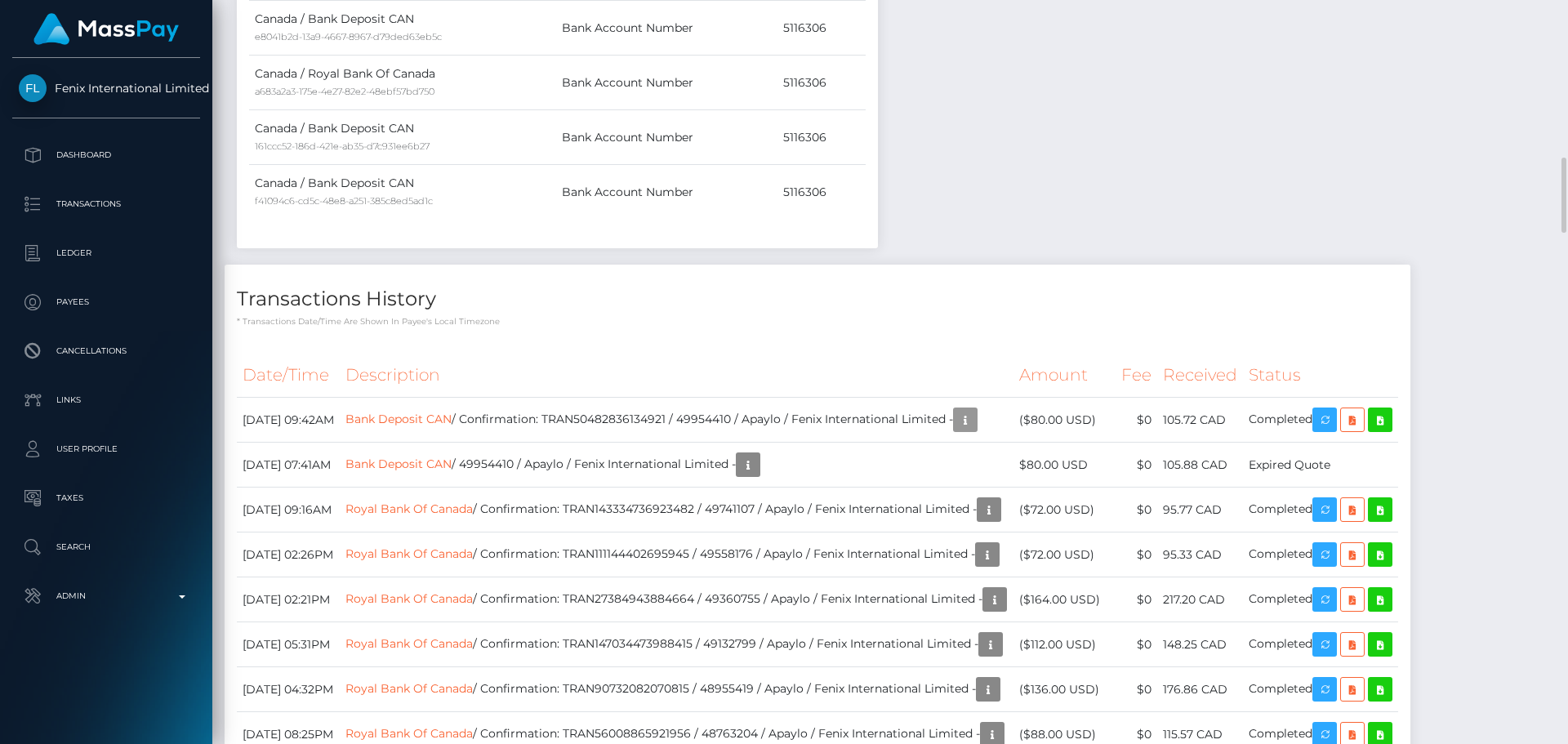
scroll to position [196, 420]
click at [975, 412] on icon "button" at bounding box center [965, 420] width 19 height 20
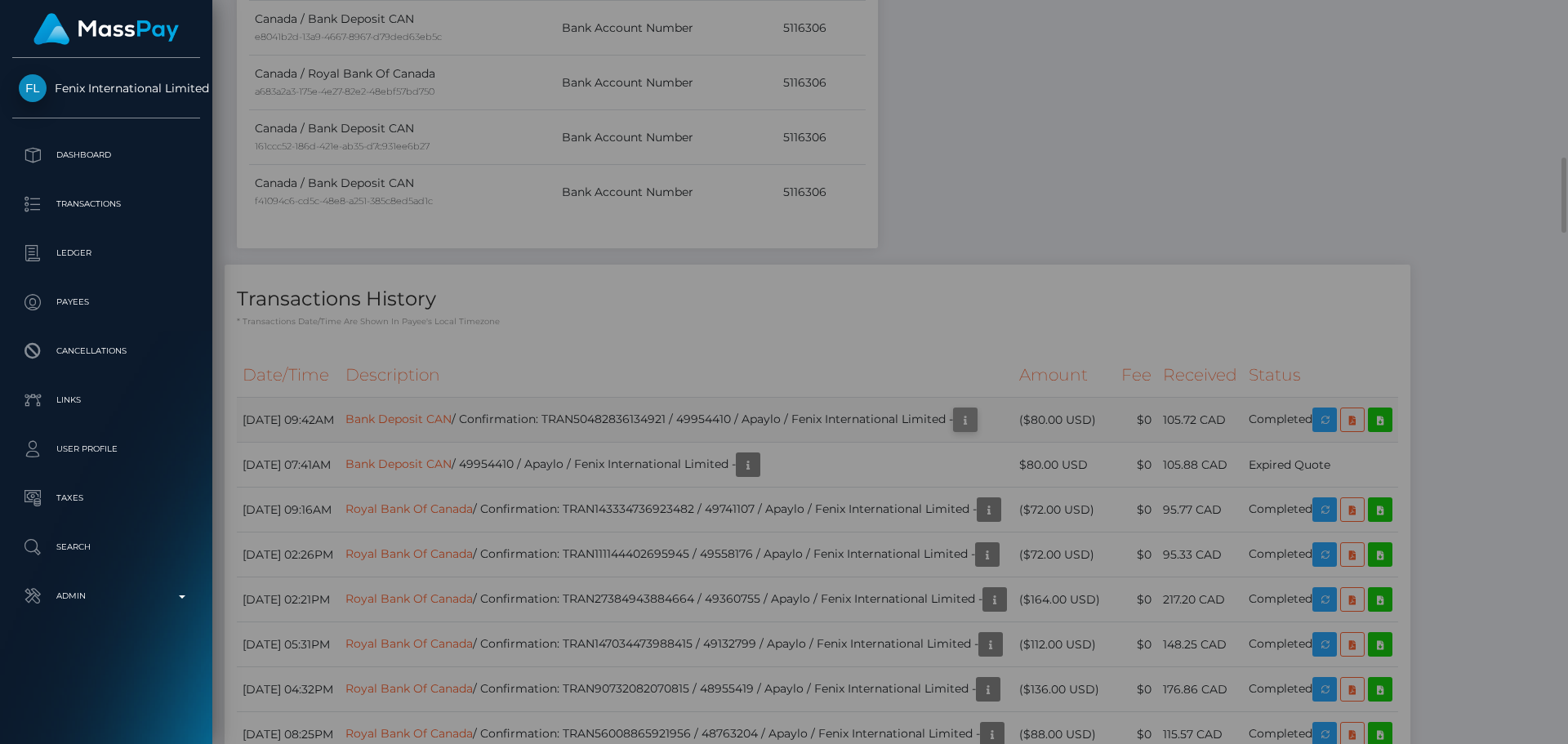
scroll to position [0, 0]
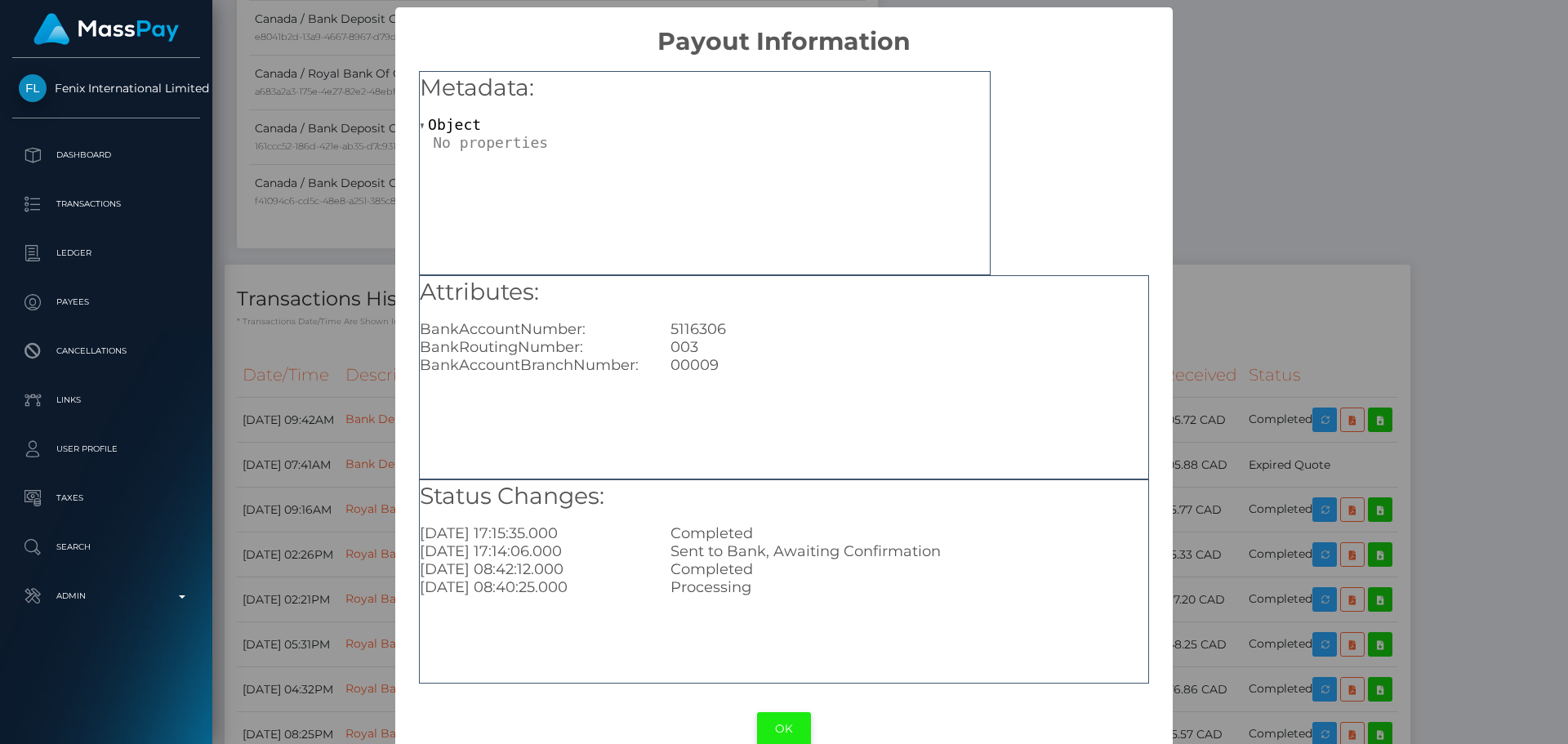
click at [781, 744] on button "OK" at bounding box center [784, 729] width 54 height 33
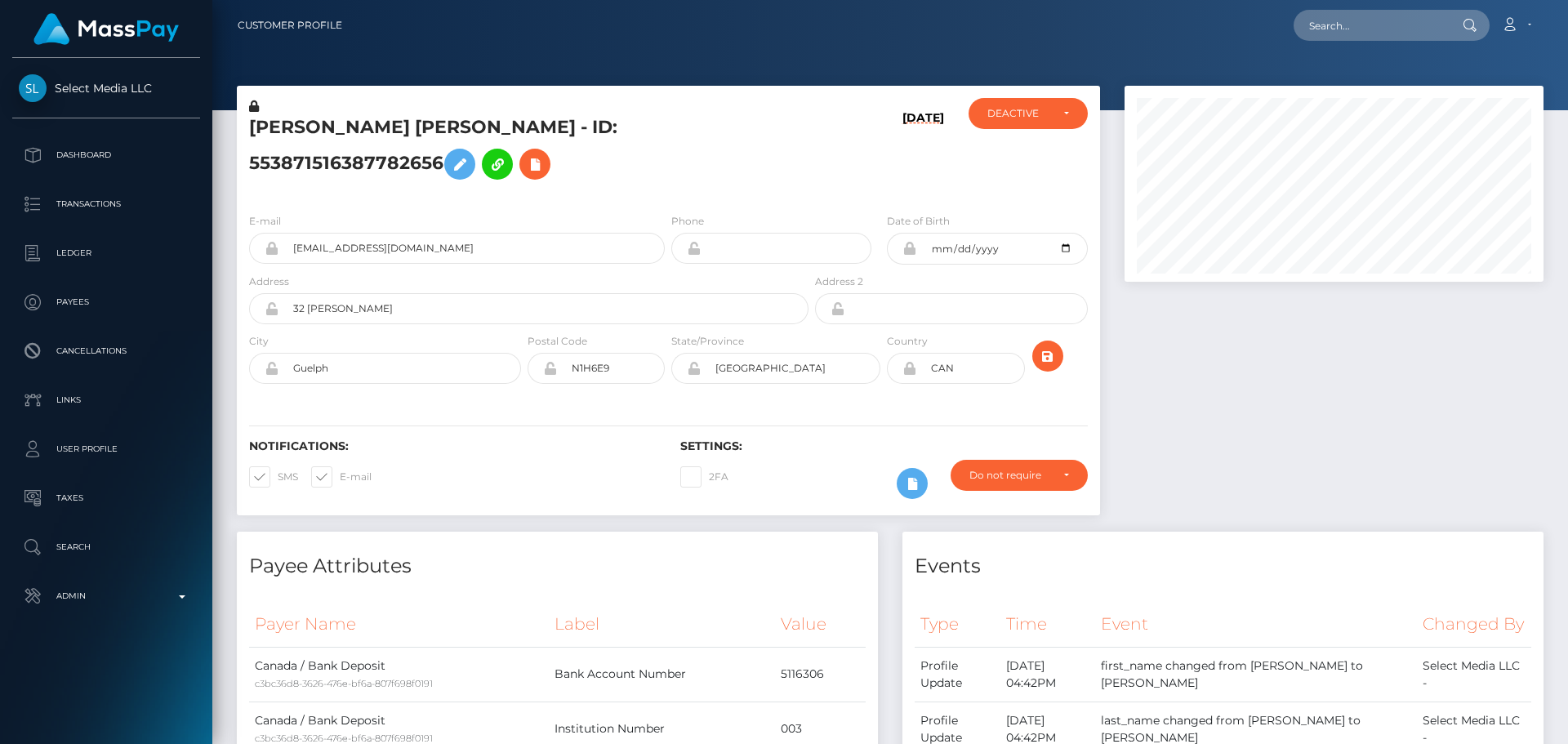
scroll to position [196, 420]
click at [675, 188] on div "[PERSON_NAME] [PERSON_NAME] - ID: 553871516387782656" at bounding box center [524, 149] width 575 height 103
click at [670, 188] on div "[PERSON_NAME] [PERSON_NAME] - ID: 553871516387782656" at bounding box center [524, 149] width 575 height 103
click at [670, 188] on h5 "[PERSON_NAME] [PERSON_NAME] - ID: 553871516387782656" at bounding box center [524, 151] width 550 height 73
click at [667, 199] on div "[PERSON_NAME] [PERSON_NAME] - ID: 553871516387782656" at bounding box center [524, 149] width 575 height 103
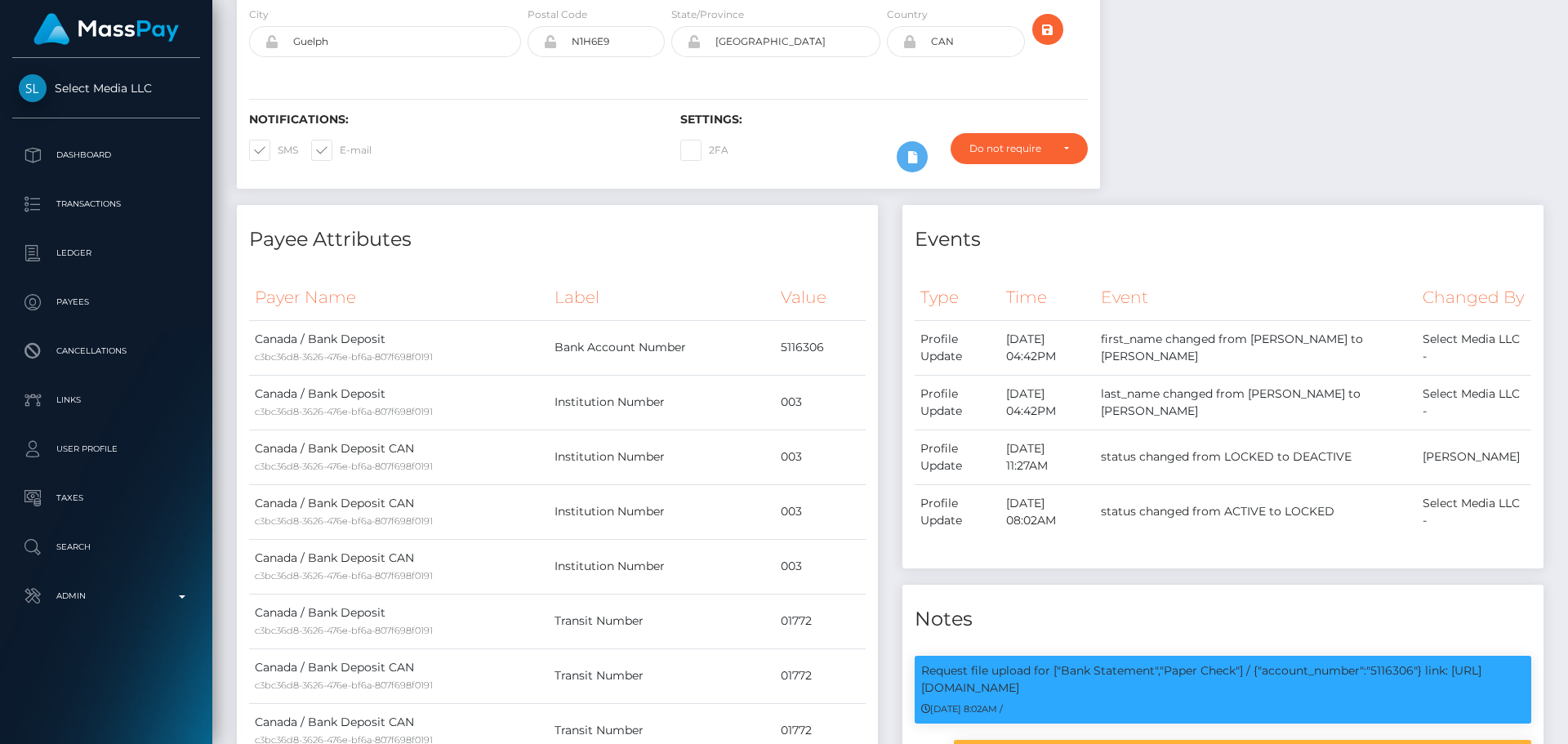
scroll to position [0, 0]
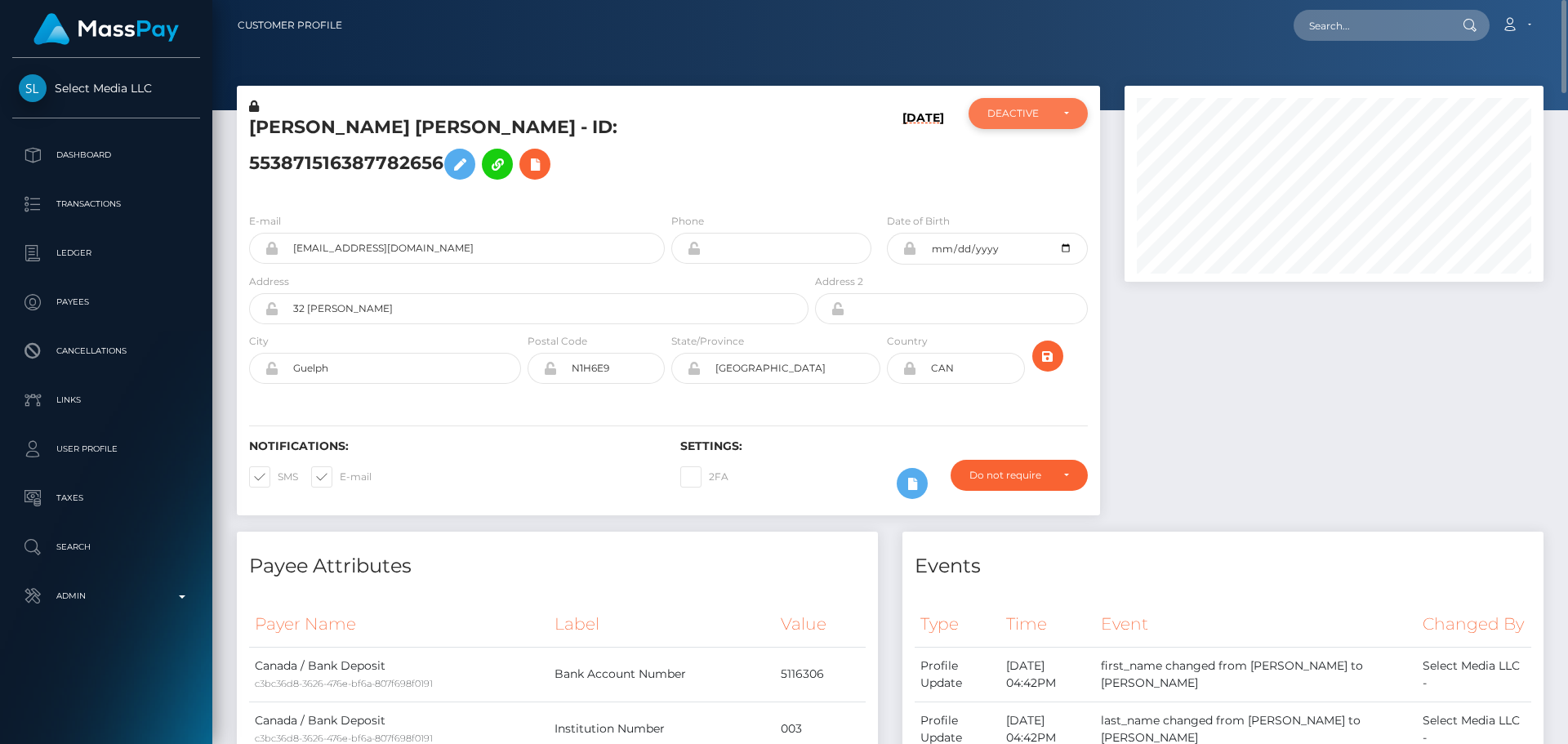
click at [1022, 121] on div "DEACTIVE" at bounding box center [1028, 113] width 119 height 31
click at [1019, 157] on span "ACTIVE" at bounding box center [1006, 158] width 37 height 15
select select "ACTIVE"
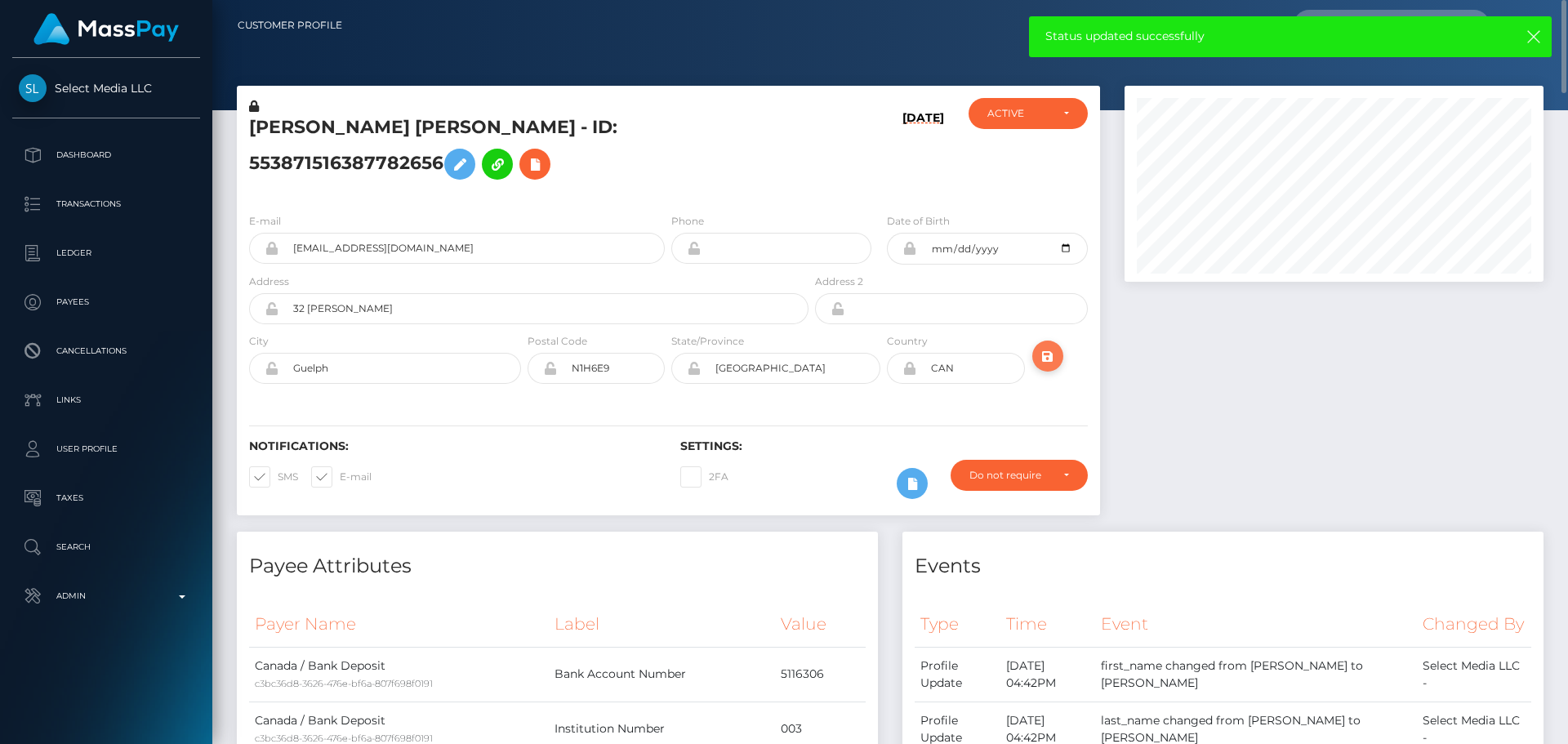
click at [1058, 364] on button "submit" at bounding box center [1048, 356] width 31 height 31
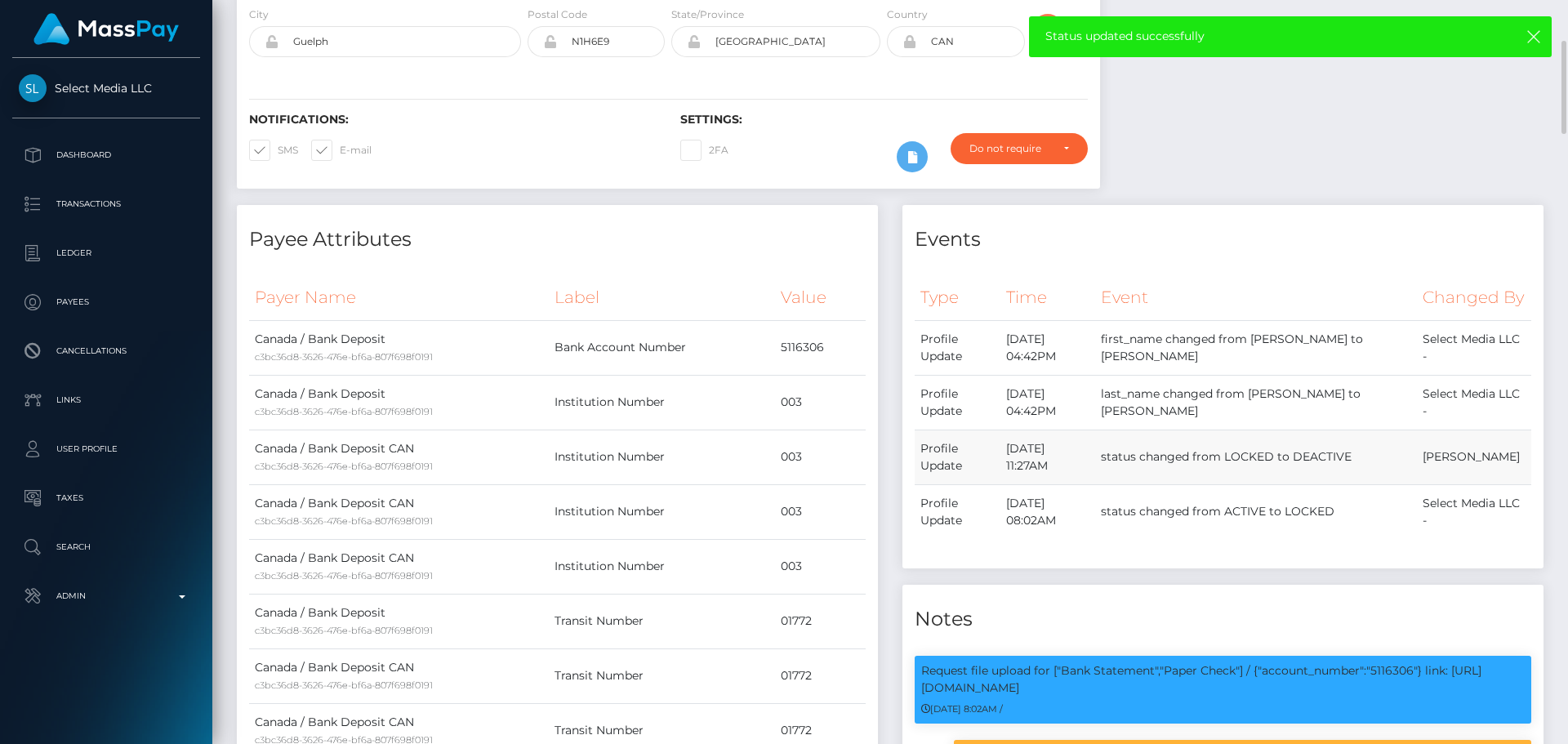
scroll to position [408, 0]
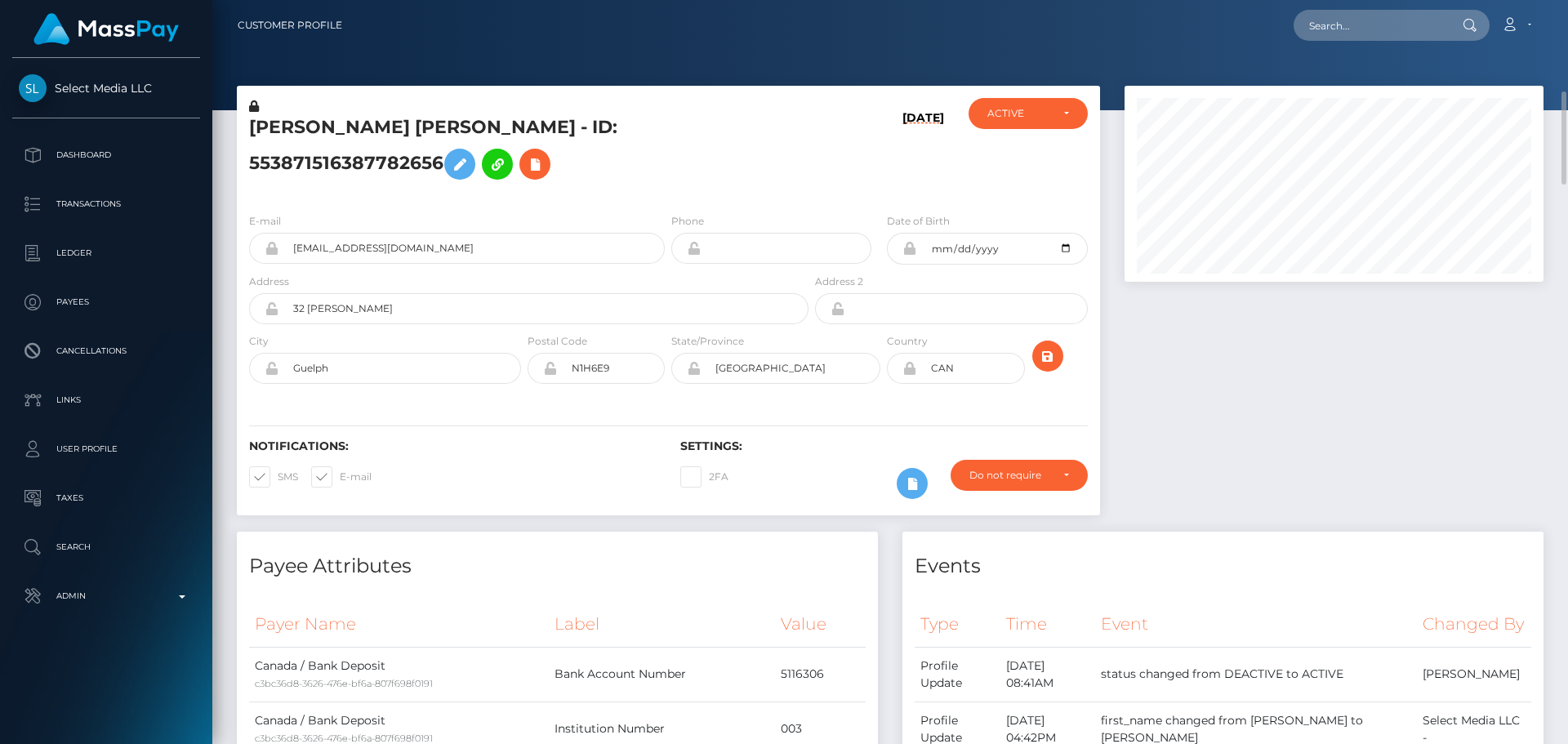
scroll to position [196, 420]
click at [675, 158] on h5 "[PERSON_NAME] [PERSON_NAME] - ID: 553871516387782656" at bounding box center [524, 151] width 550 height 73
click at [444, 130] on h5 "[PERSON_NAME] [PERSON_NAME] - ID: 553871516387782656" at bounding box center [524, 151] width 550 height 73
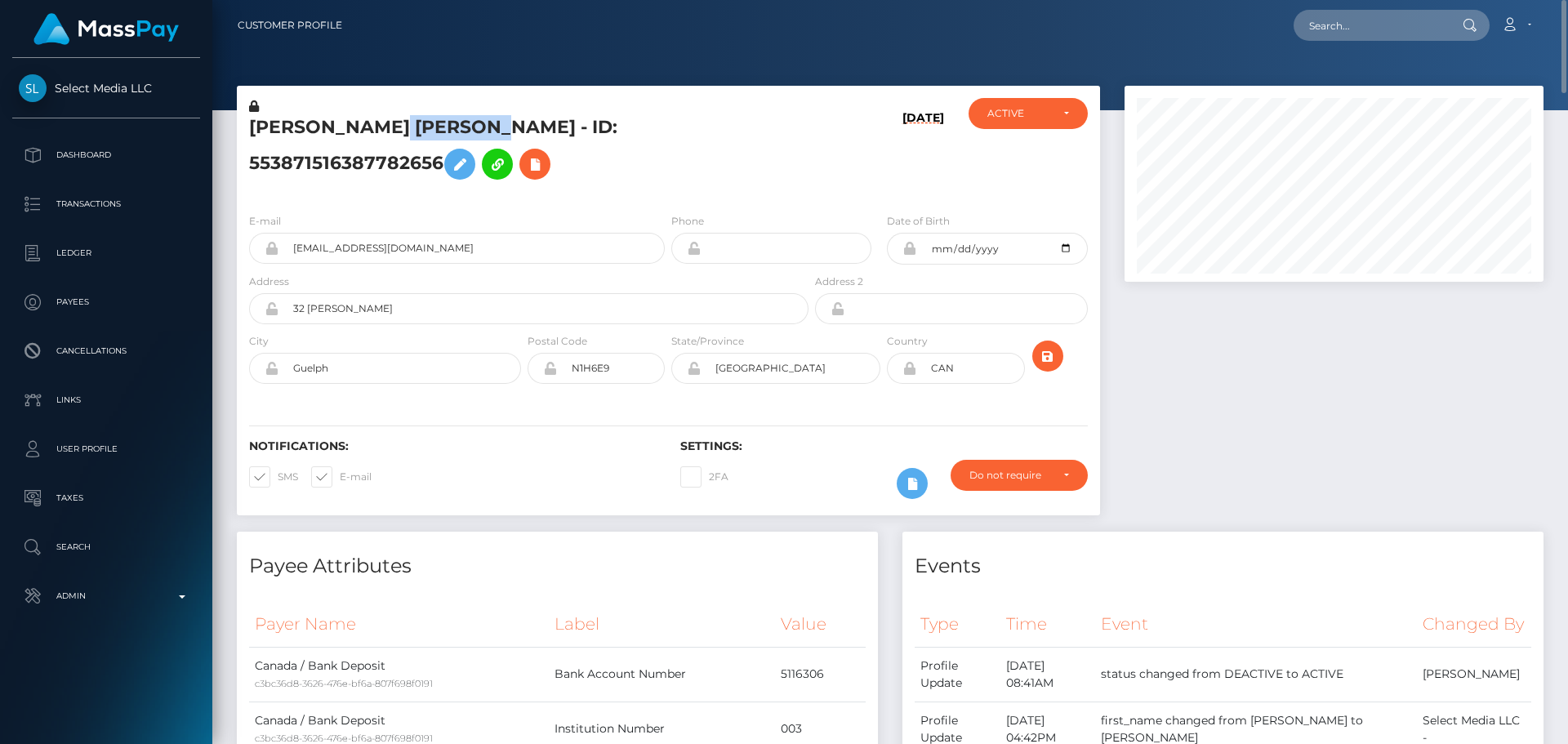
copy h5 "[PERSON_NAME] [PERSON_NAME] - ID: 553871516387782656"
drag, startPoint x: 429, startPoint y: 248, endPoint x: 236, endPoint y: 226, distance: 194.2
click at [236, 226] on div "[PERSON_NAME] [PERSON_NAME] - ID: 553871516387782656 [DATE] ACTIVE CLOSED ACTIV…" at bounding box center [668, 308] width 888 height 446
click at [1353, 25] on input "text" at bounding box center [1370, 25] width 153 height 31
click at [1346, 26] on input "text" at bounding box center [1370, 25] width 153 height 31
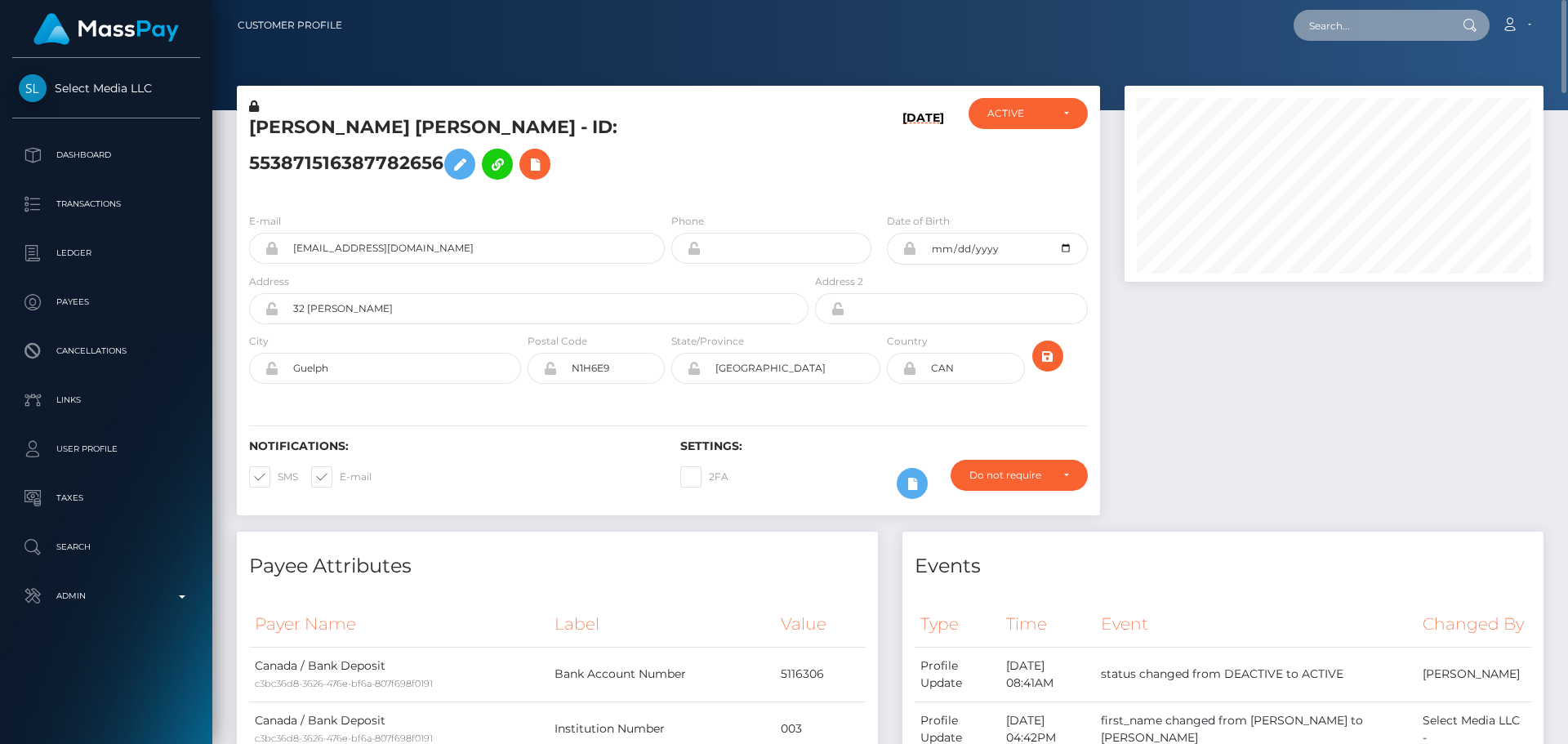
paste input "514458824808083471"
type input "514458824808083471"
click at [1097, 32] on div "514458824808083471 Loading... Loading... Account Edit Profile Logout" at bounding box center [950, 25] width 1188 height 34
click at [1364, 26] on input "514458824808083471" at bounding box center [1370, 25] width 153 height 31
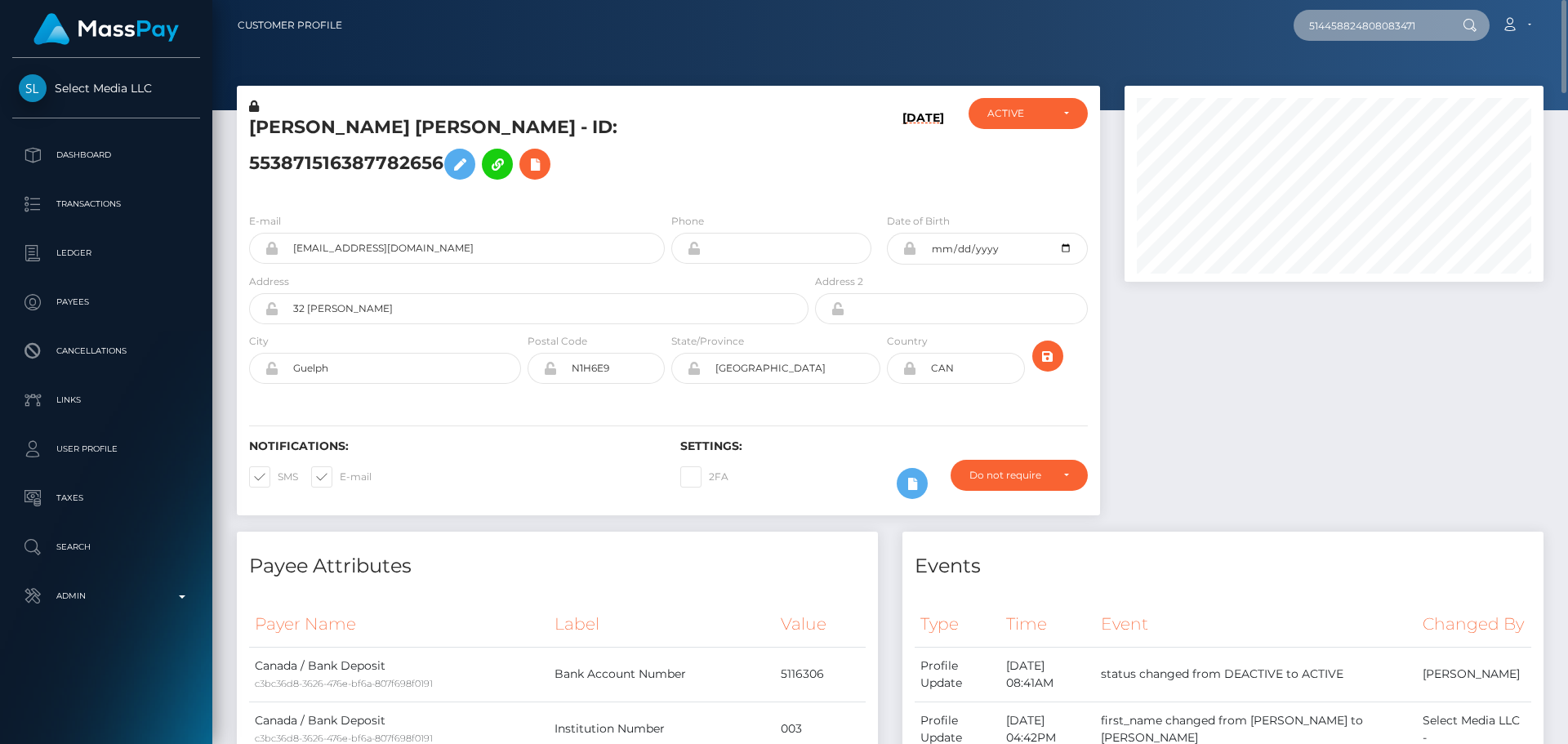
click at [1364, 26] on input "514458824808083471" at bounding box center [1370, 25] width 153 height 31
paste input "[EMAIL_ADDRESS][DOMAIN_NAME]"
type input "[EMAIL_ADDRESS][DOMAIN_NAME]"
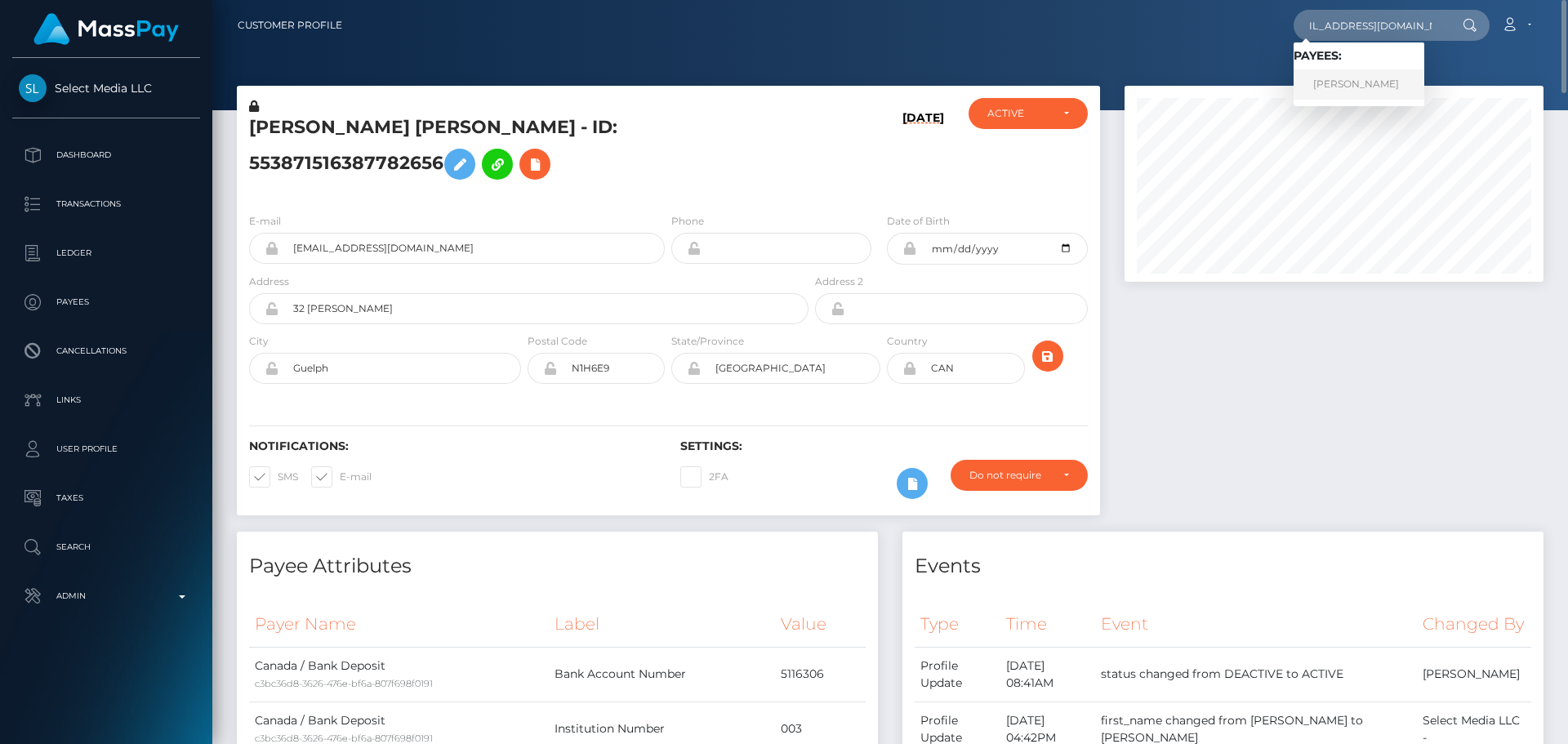
scroll to position [0, 0]
click at [1367, 83] on link "[PERSON_NAME]" at bounding box center [1359, 84] width 131 height 31
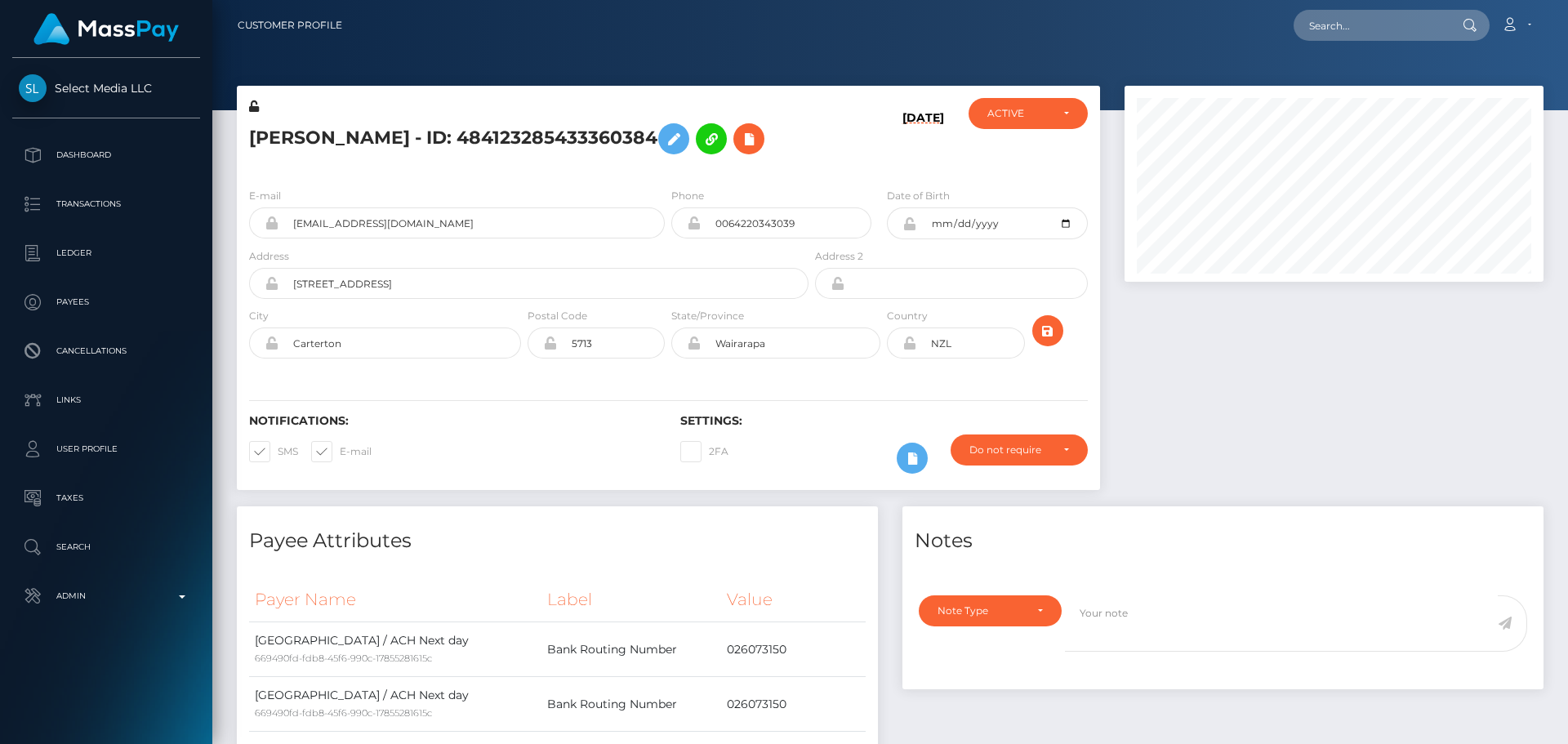
scroll to position [196, 420]
click at [671, 373] on div "E-mail [EMAIL_ADDRESS][DOMAIN_NAME] Phone Address" at bounding box center [668, 275] width 864 height 200
click at [1042, 334] on icon "submit" at bounding box center [1048, 330] width 19 height 20
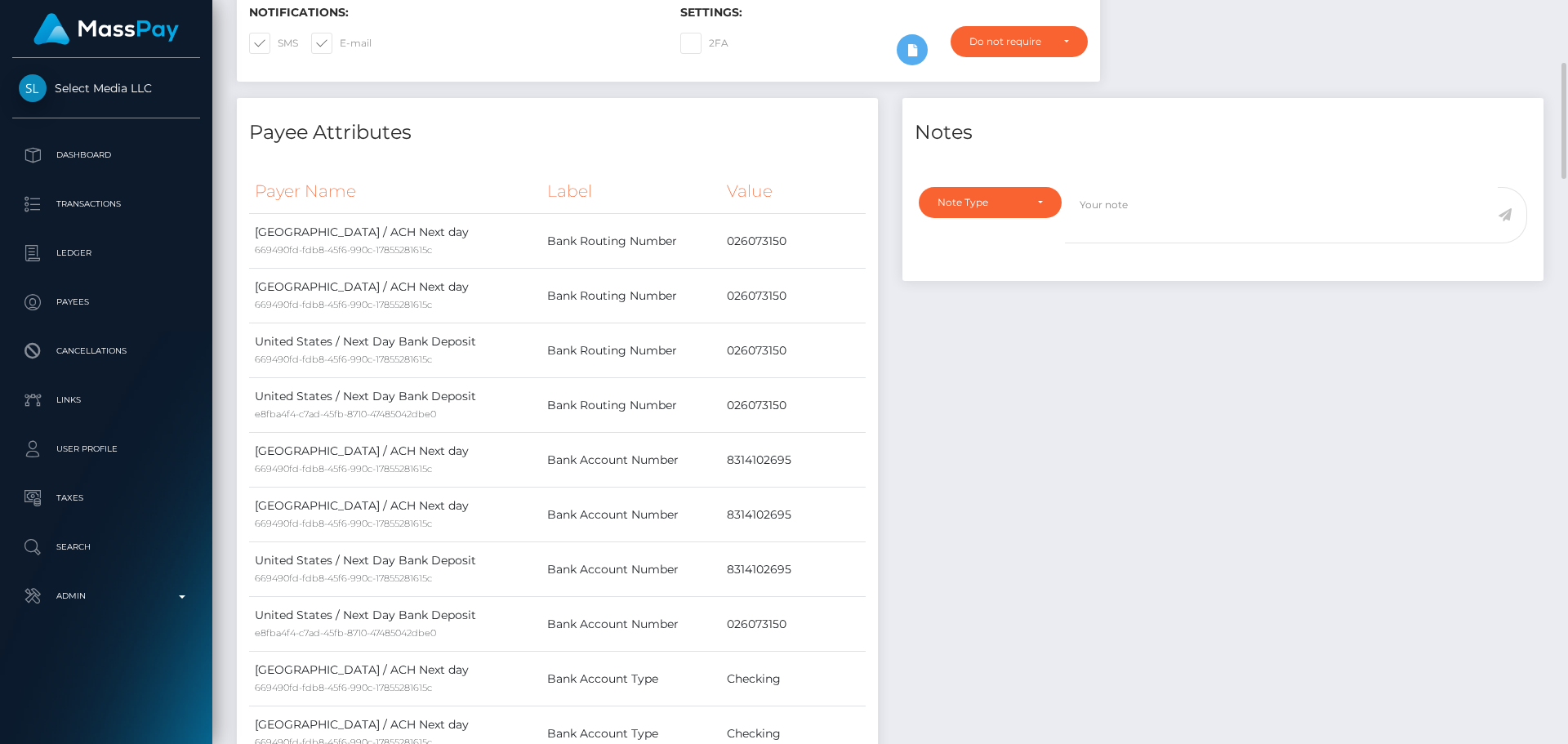
scroll to position [0, 0]
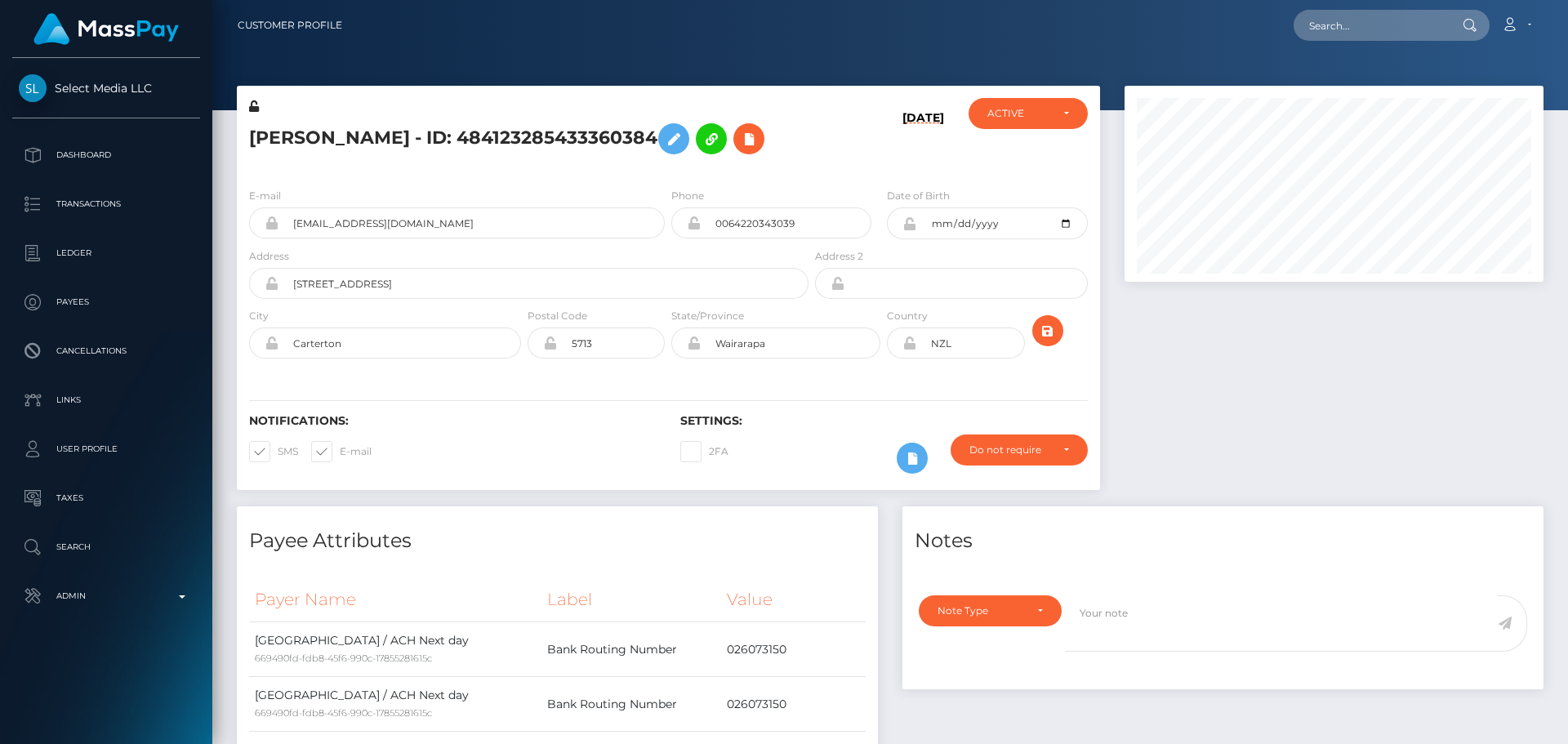
scroll to position [196, 420]
click at [869, 151] on div "[DATE]" at bounding box center [884, 137] width 144 height 77
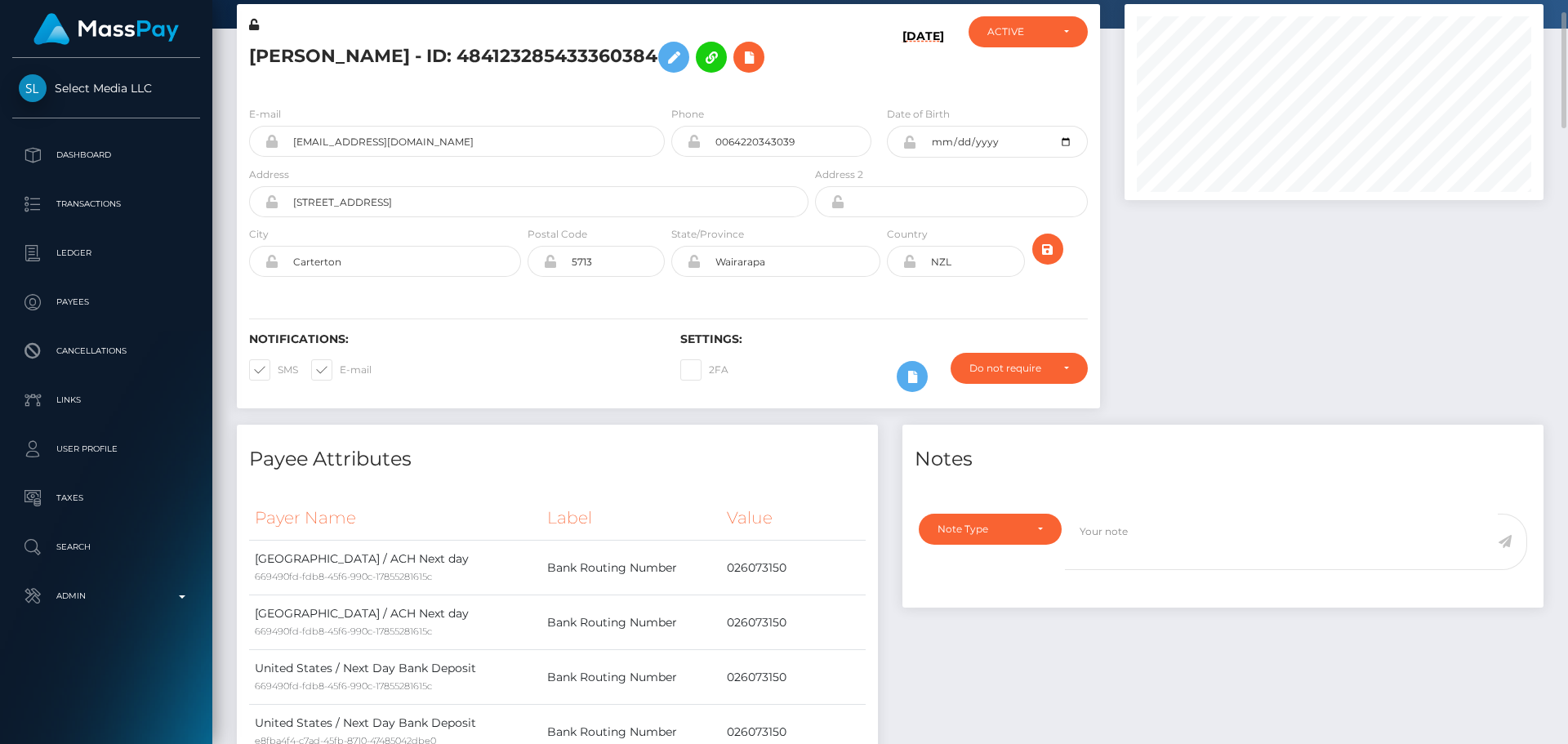
scroll to position [0, 0]
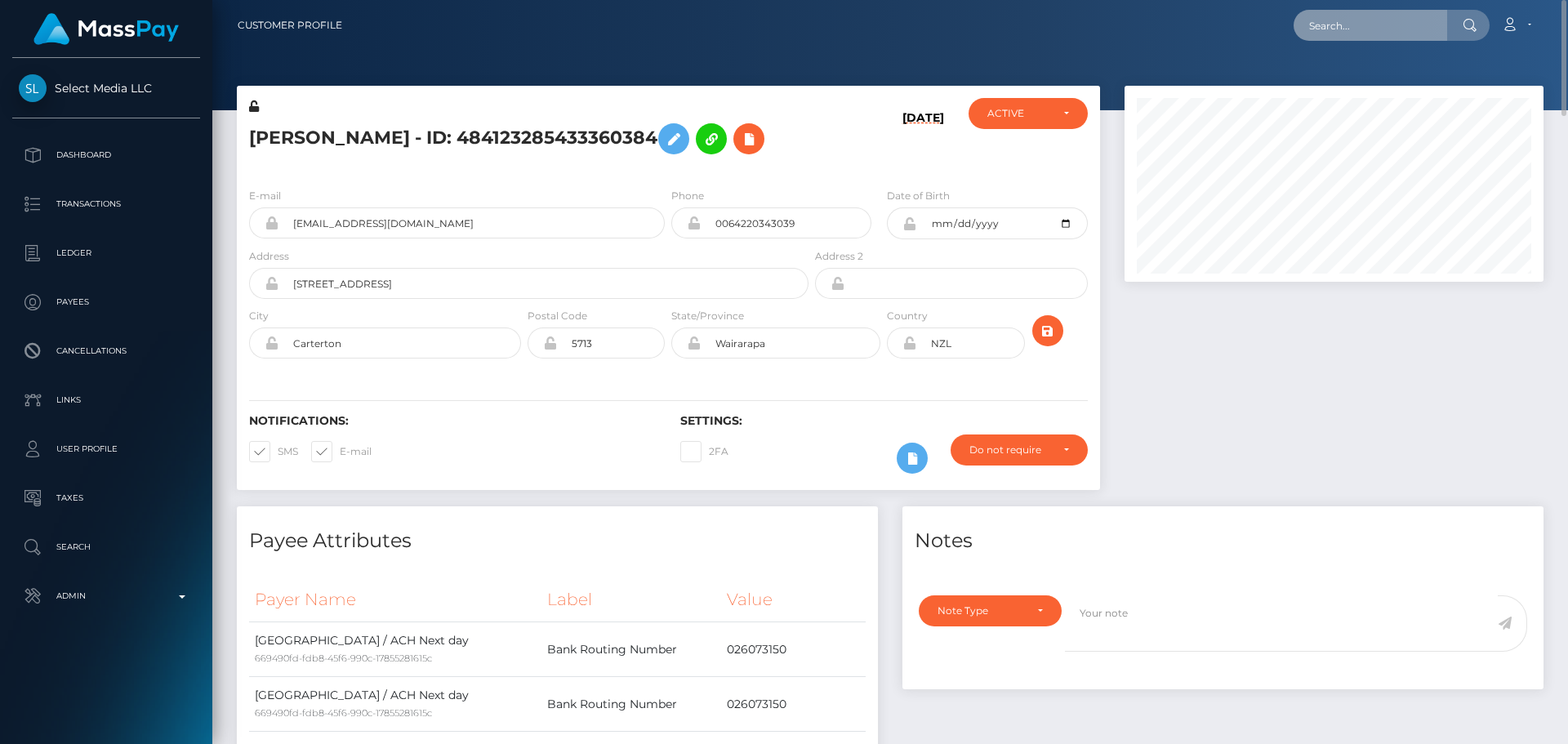
click at [1352, 39] on input "text" at bounding box center [1370, 25] width 153 height 31
paste input "514458824808083471"
type input "514458824808083471"
click at [1006, 33] on div "514458824808083471 Loading... Loading... Account Edit Profile Logout" at bounding box center [950, 25] width 1188 height 34
click at [491, 145] on h5 "Christin Schetter - ID: 484123285433360384" at bounding box center [524, 138] width 550 height 47
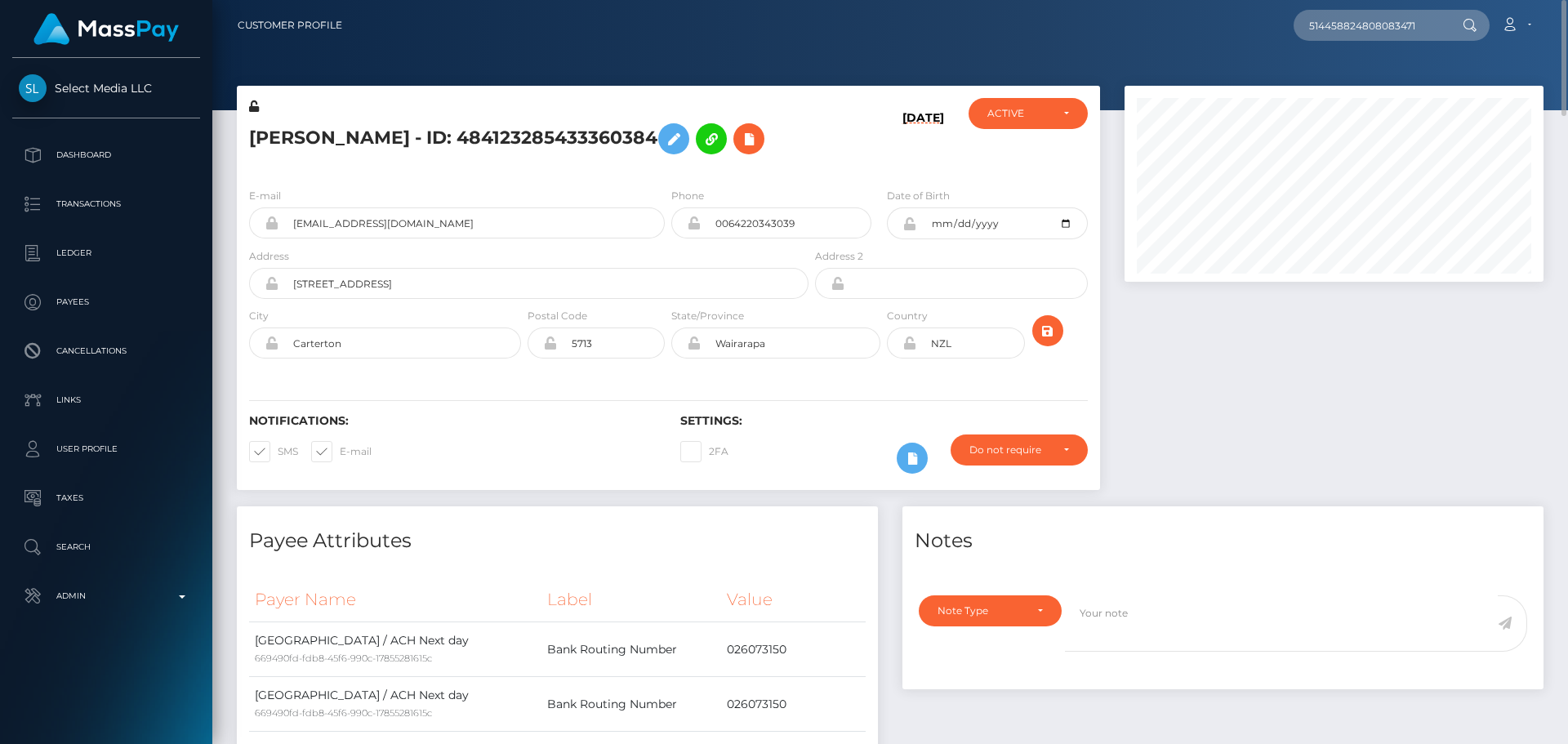
click at [491, 145] on h5 "Christin Schetter - ID: 484123285433360384" at bounding box center [524, 138] width 550 height 47
copy h5 "Christin Schetter - ID: 484123285433360384"
drag, startPoint x: 465, startPoint y: 228, endPoint x: 252, endPoint y: 229, distance: 213.0
click at [252, 229] on div "fernfairygoeswild@gmail.com" at bounding box center [456, 223] width 416 height 31
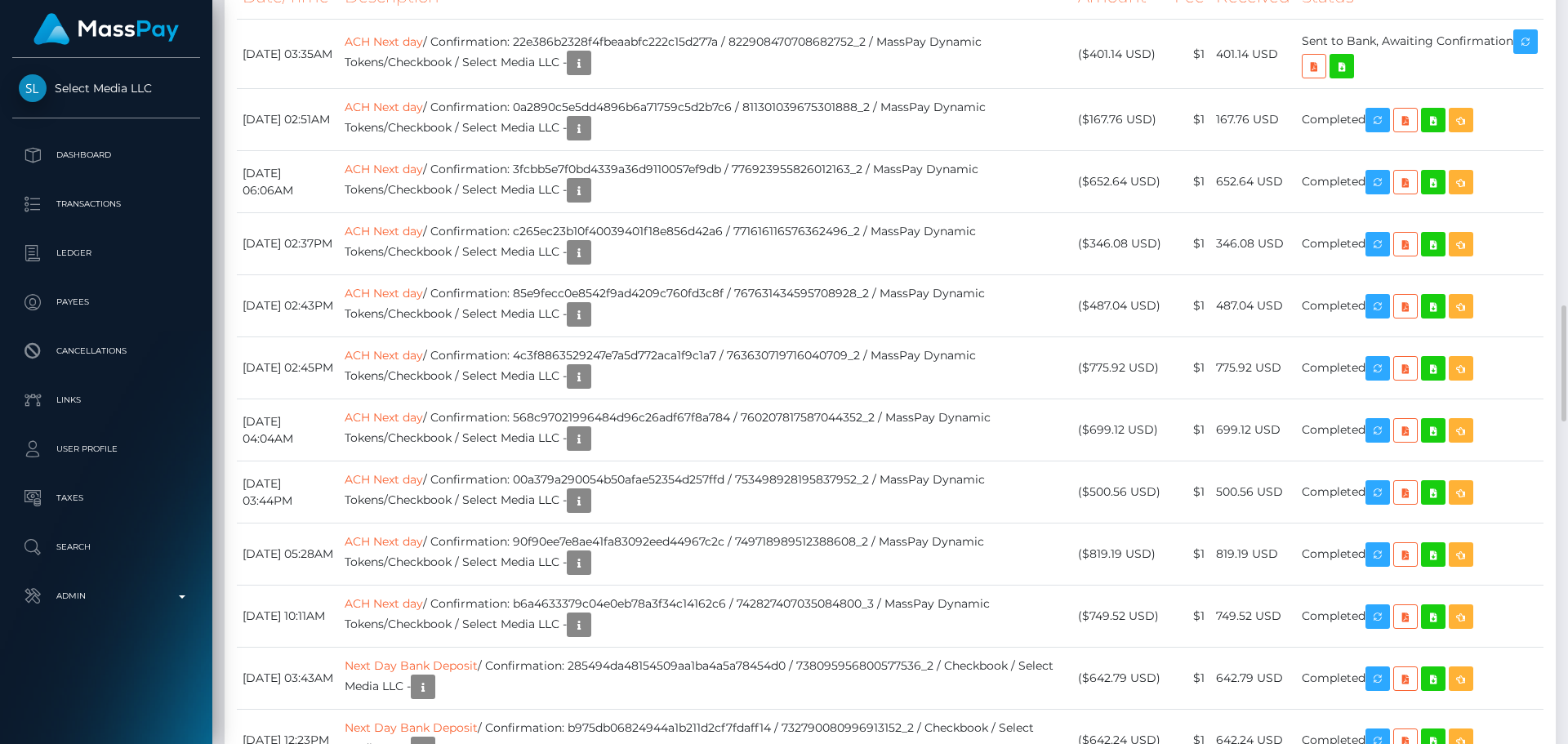
scroll to position [1797, 0]
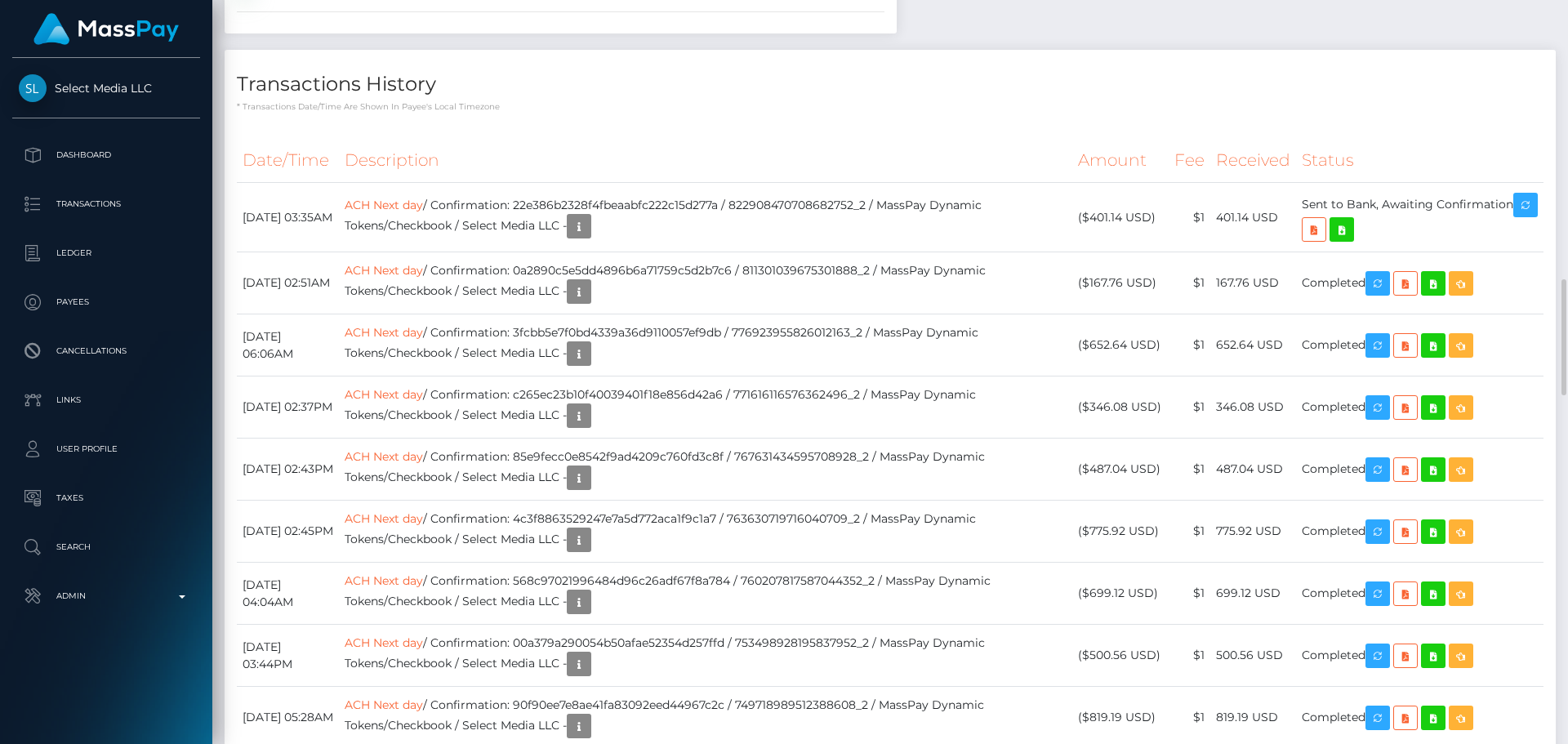
click at [1220, 326] on div "Payee Attributes Payer Name Label Value United States / ACH Next day 669490fd-f…" at bounding box center [890, 342] width 1331 height 3265
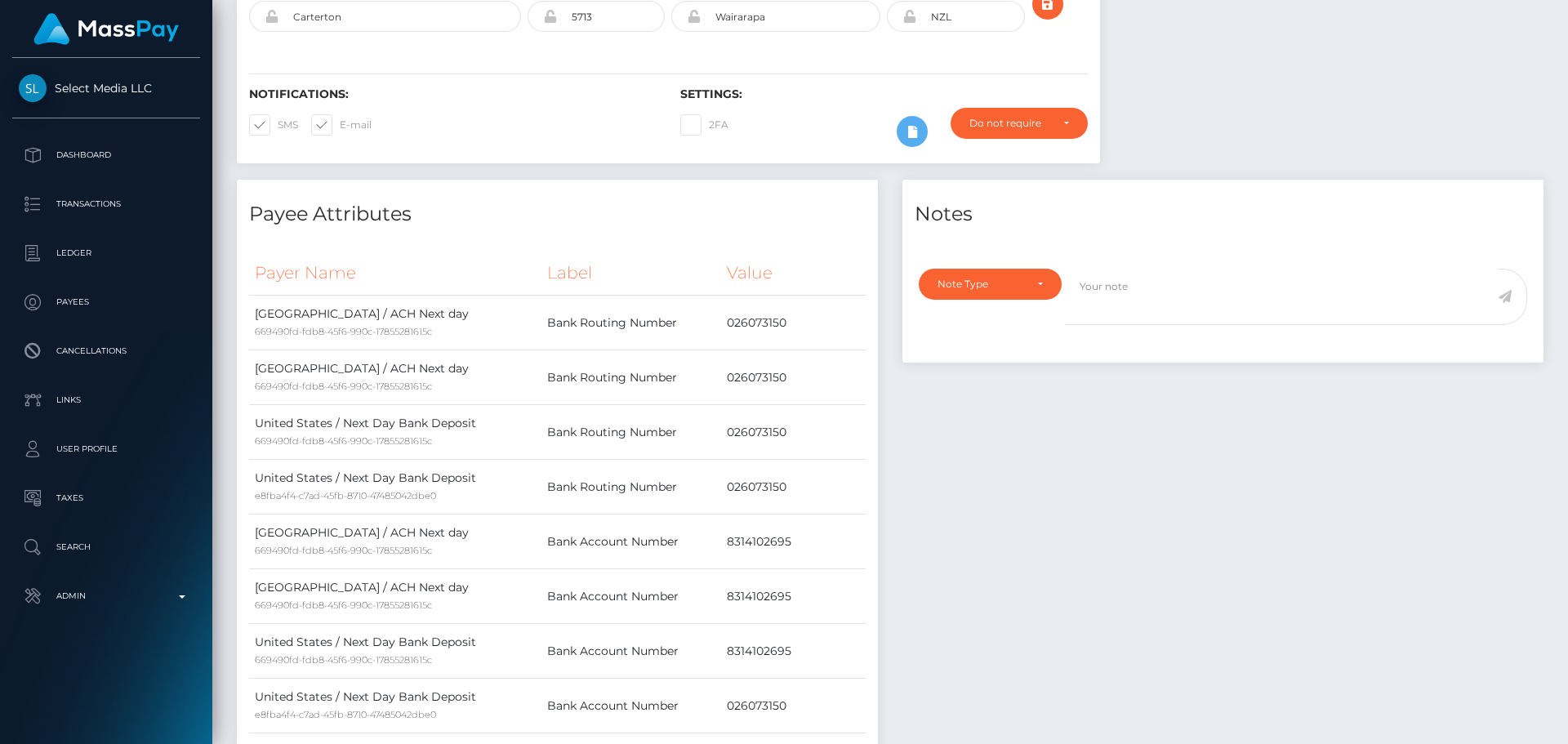
scroll to position [0, 0]
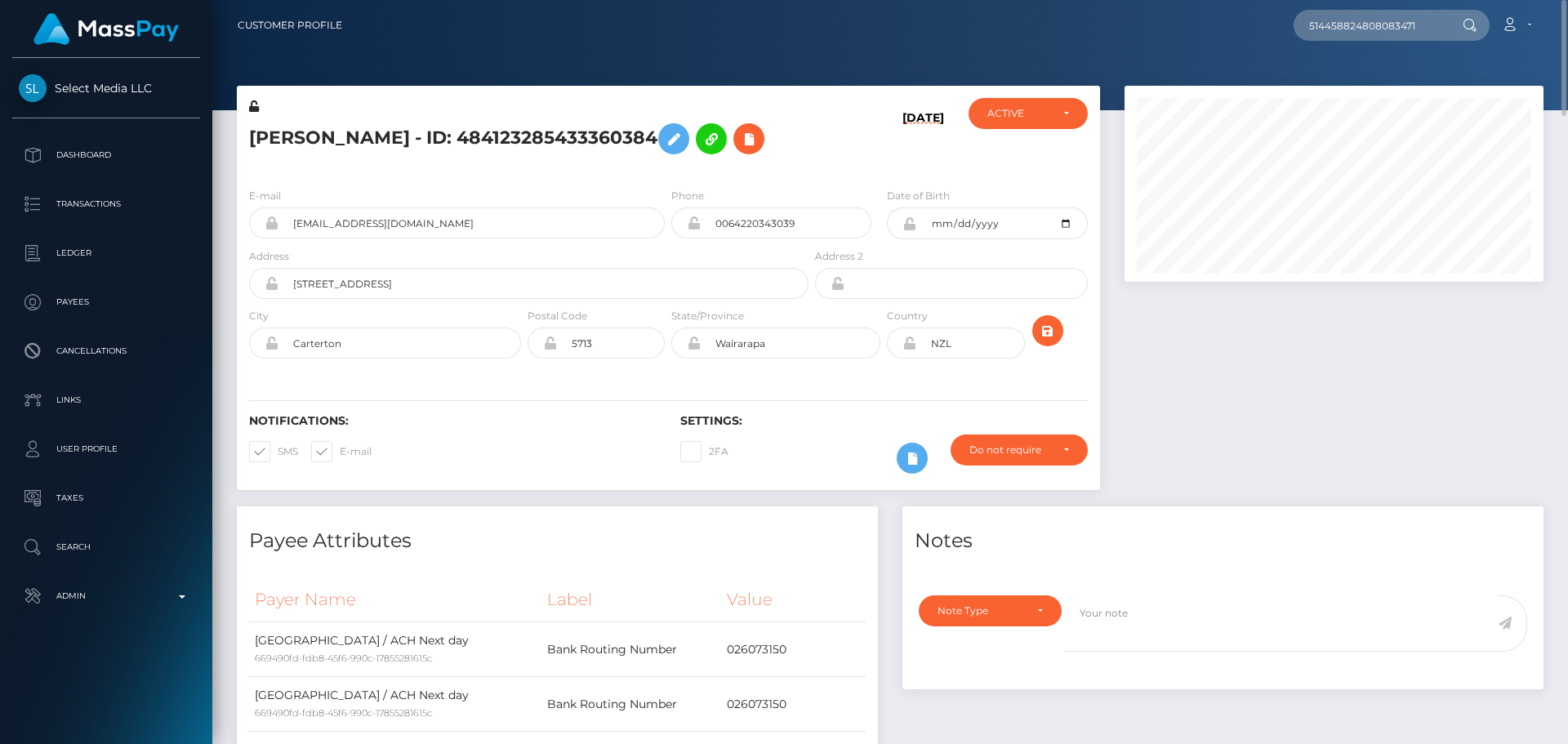
click at [518, 178] on div "E-mail fernfairygoeswild@gmail.com Phone Address" at bounding box center [668, 275] width 864 height 200
click at [906, 464] on icon at bounding box center [912, 458] width 19 height 20
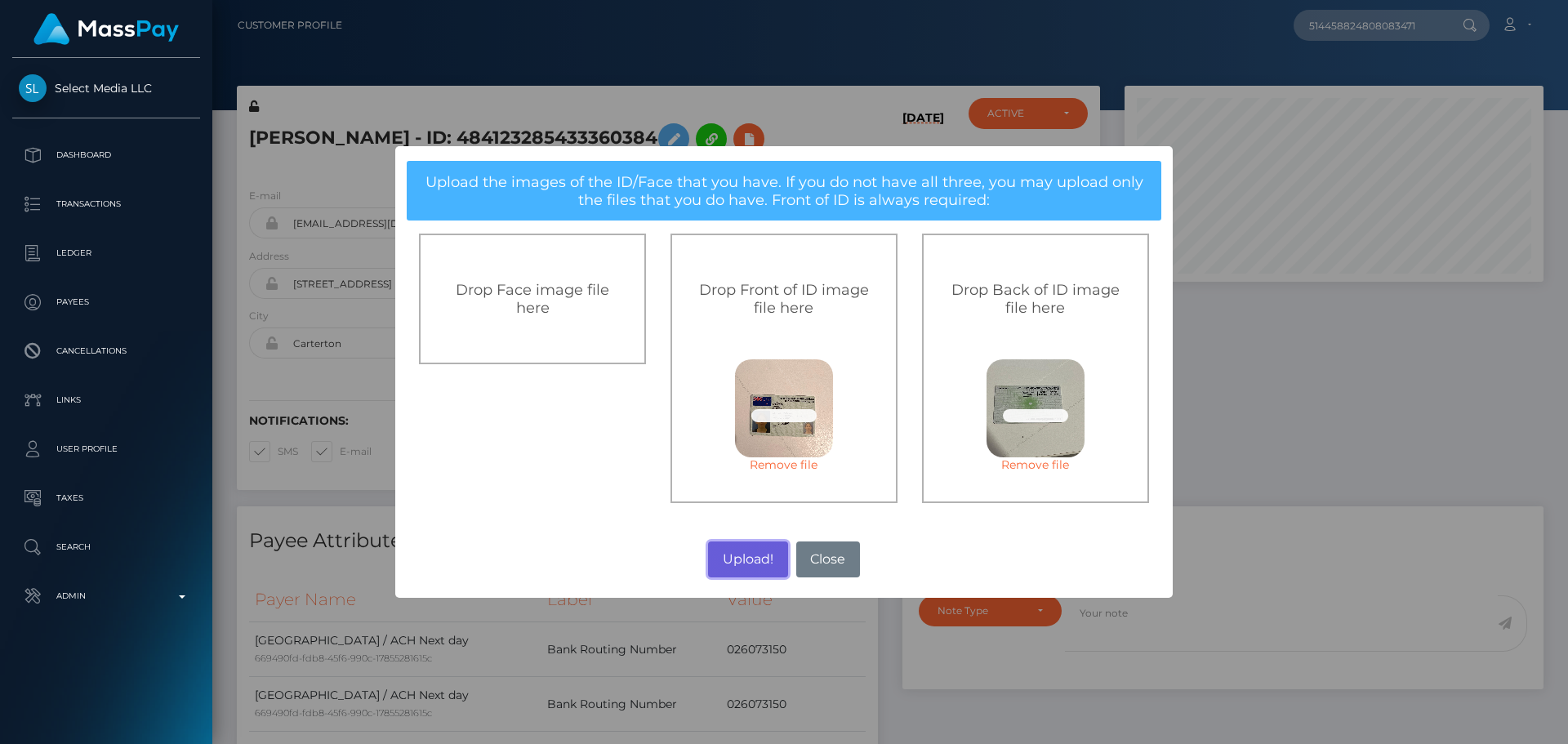
click at [749, 552] on button "Upload!" at bounding box center [747, 559] width 79 height 36
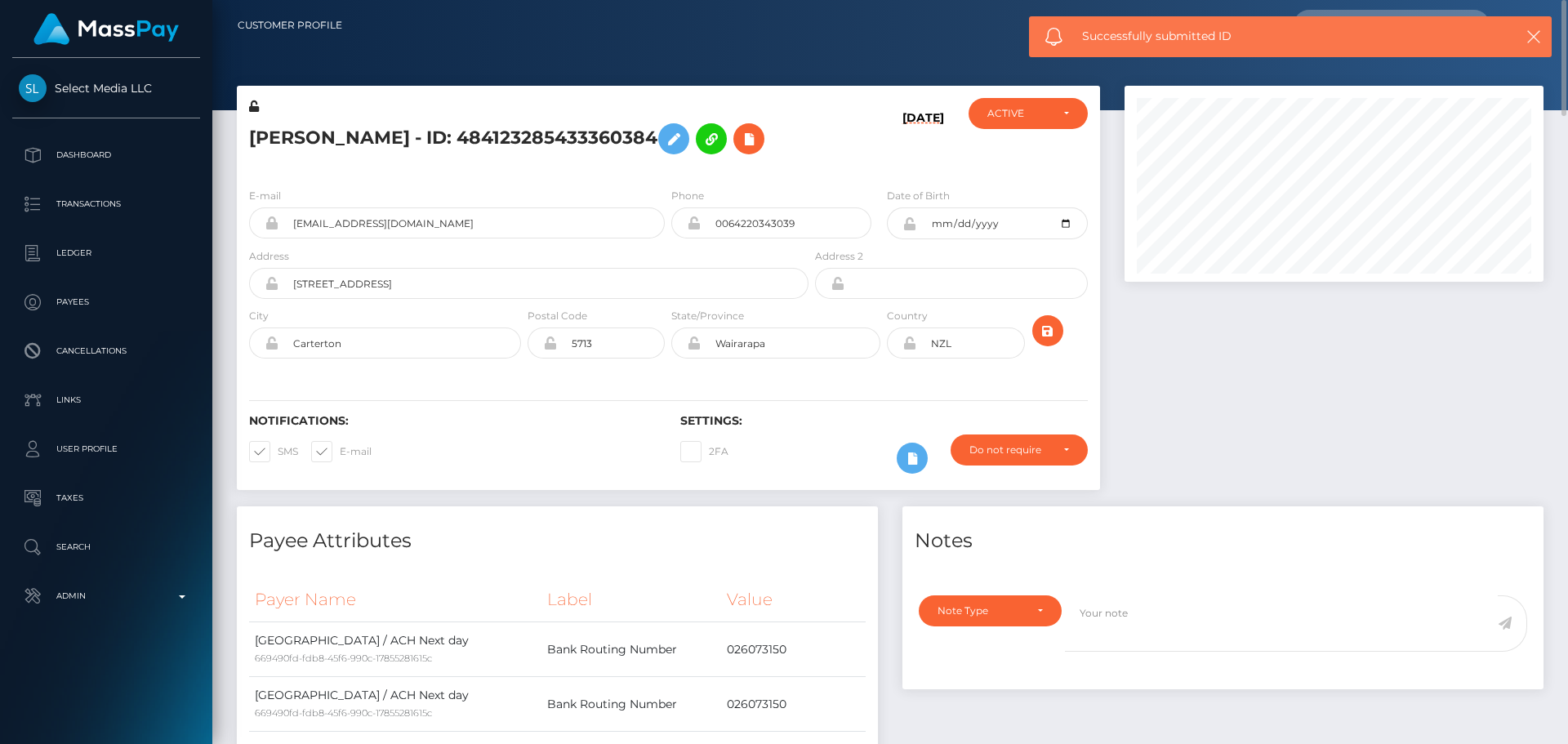
click at [1155, 367] on div at bounding box center [1334, 296] width 443 height 421
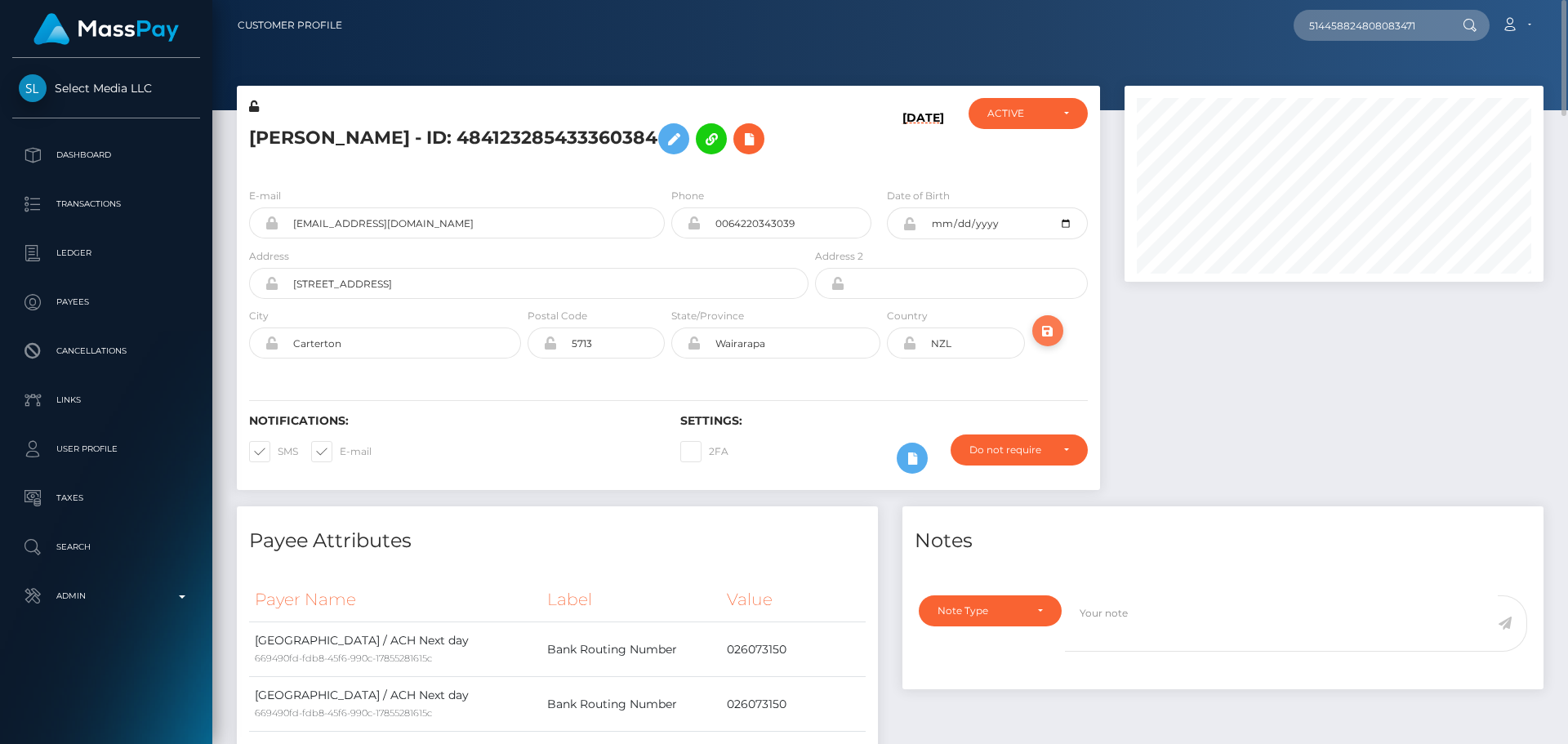
click at [1047, 333] on icon "submit" at bounding box center [1048, 330] width 19 height 20
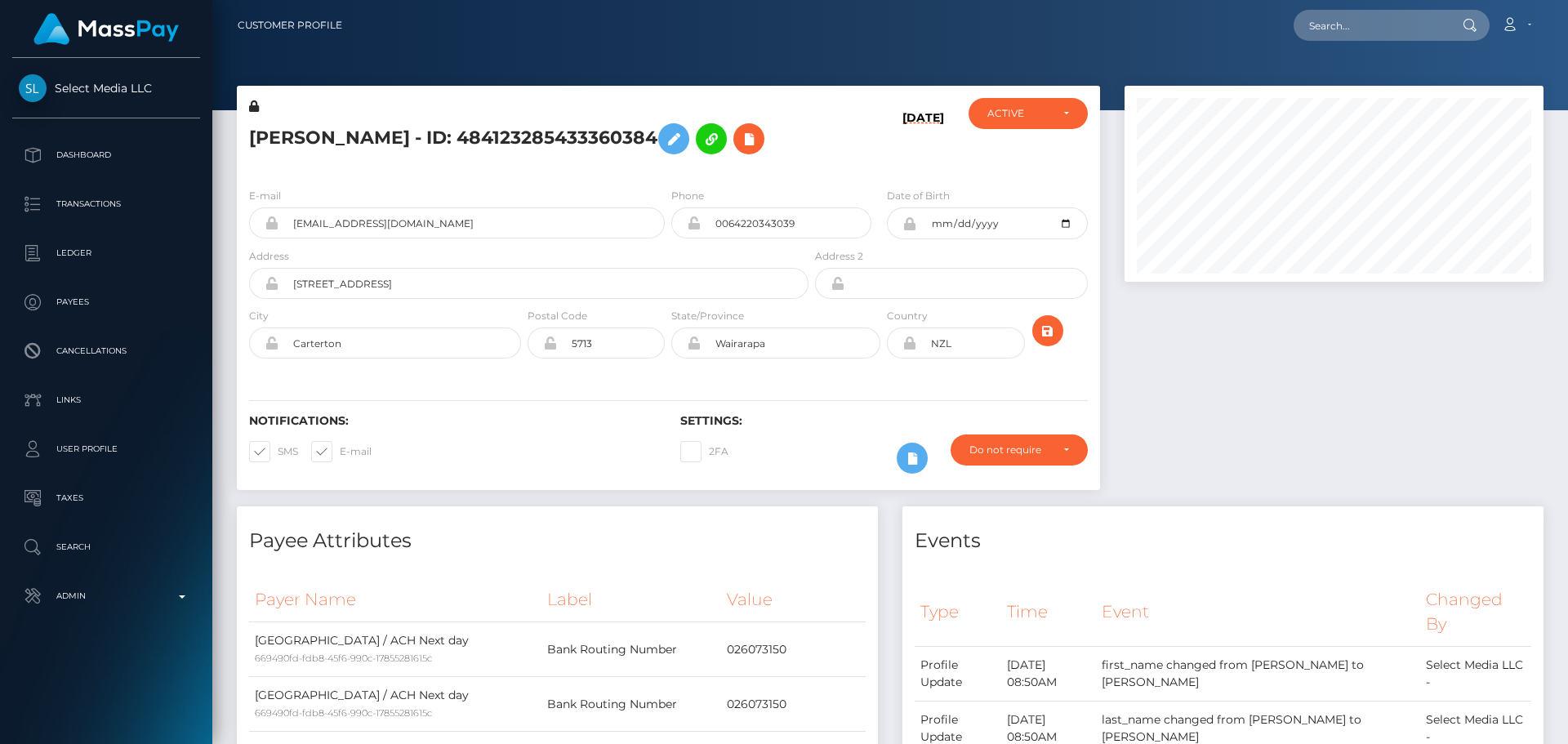
scroll to position [196, 420]
click at [836, 175] on div "[DATE]" at bounding box center [884, 137] width 144 height 77
click at [667, 175] on div "[PERSON_NAME] - ID: 484123285433360384" at bounding box center [524, 137] width 575 height 77
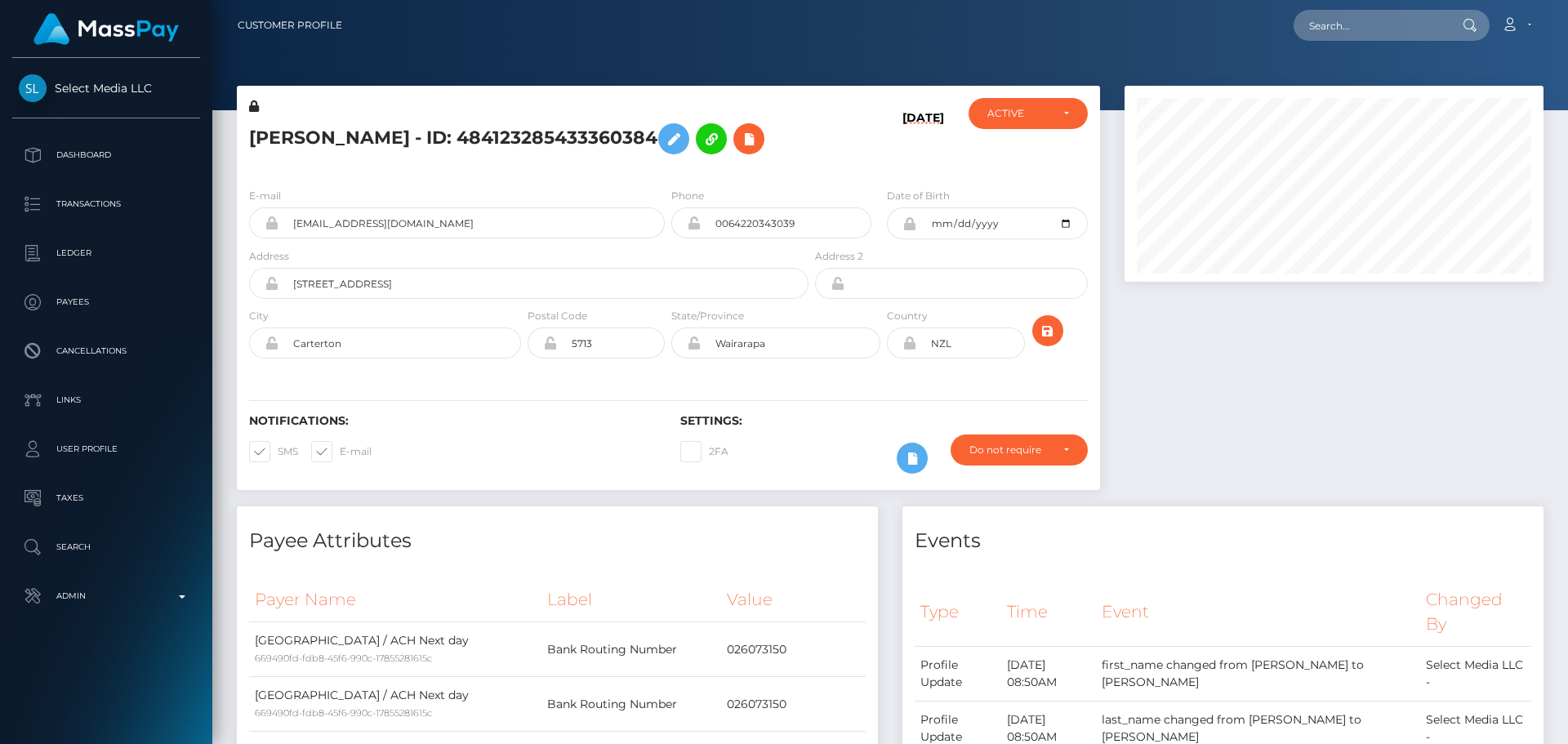
click at [667, 175] on div "[PERSON_NAME] - ID: 484123285433360384" at bounding box center [524, 137] width 575 height 77
click at [1051, 342] on icon "submit" at bounding box center [1048, 330] width 19 height 20
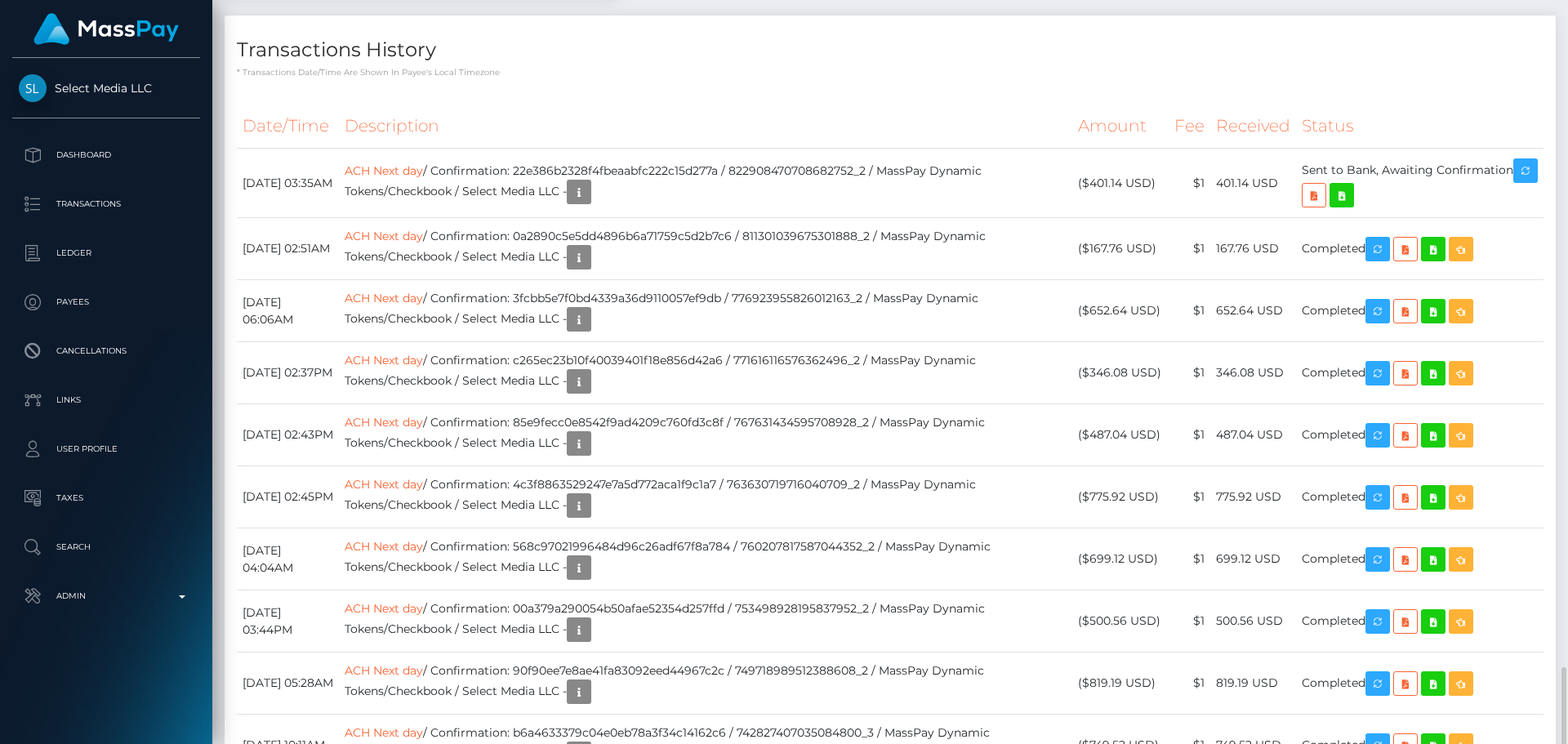
scroll to position [2288, 0]
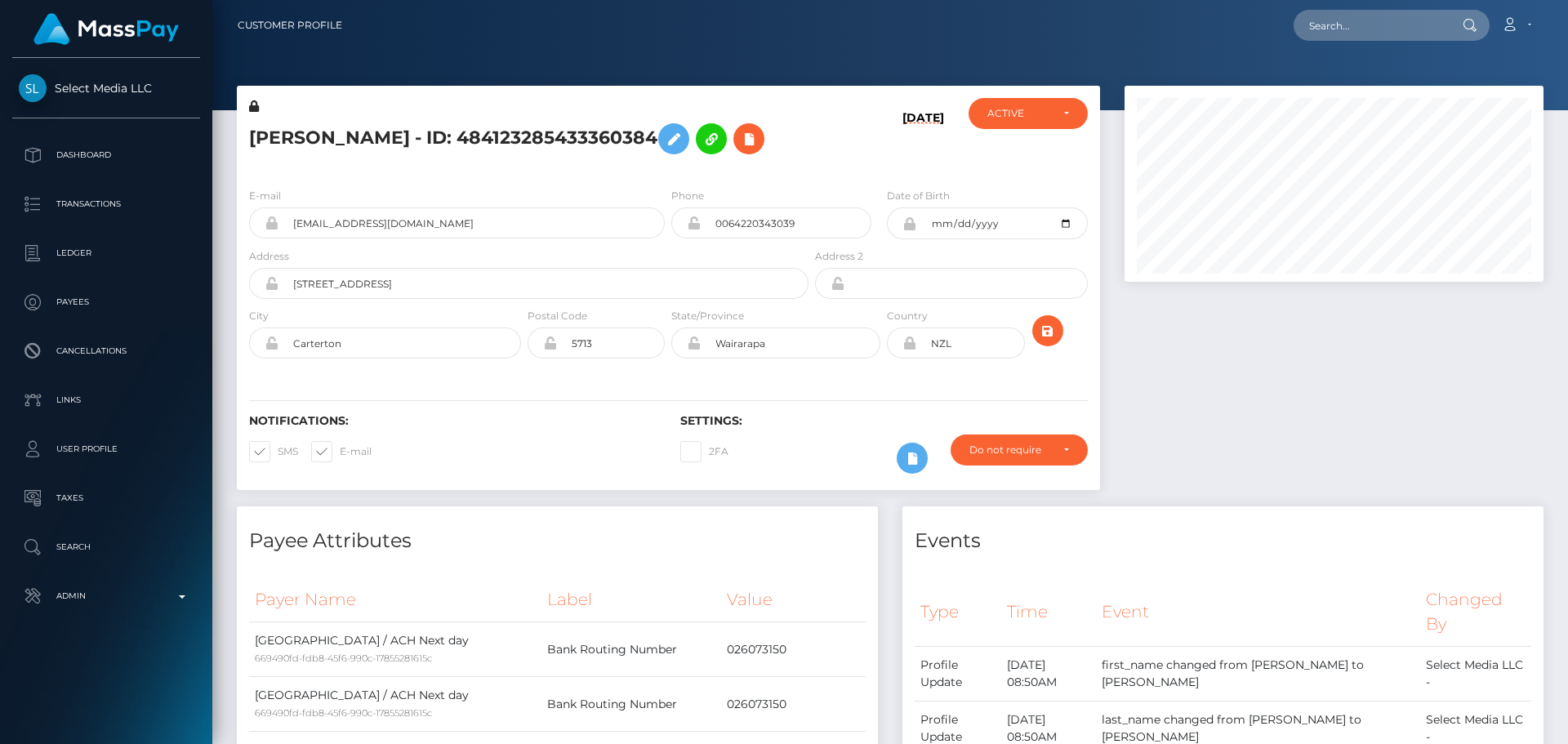
scroll to position [196, 420]
click at [1176, 386] on div at bounding box center [1334, 296] width 443 height 421
click at [1182, 379] on div at bounding box center [1334, 296] width 443 height 421
click at [1200, 369] on div at bounding box center [1334, 296] width 443 height 421
click at [399, 299] on input "[STREET_ADDRESS]" at bounding box center [543, 283] width 530 height 31
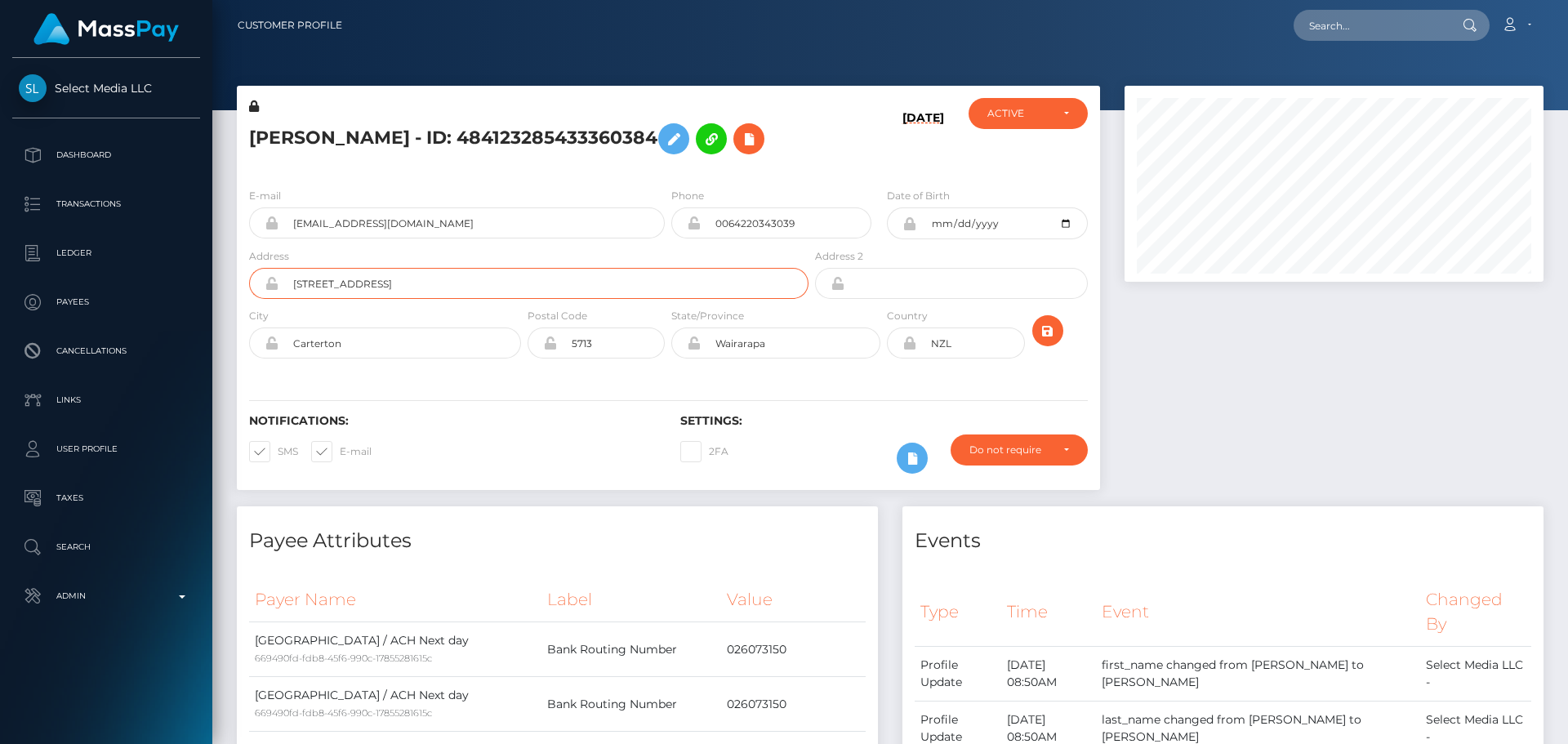
click at [399, 299] on input "[STREET_ADDRESS]" at bounding box center [543, 283] width 530 height 31
click at [463, 299] on input "[STREET_ADDRESS]" at bounding box center [543, 283] width 530 height 31
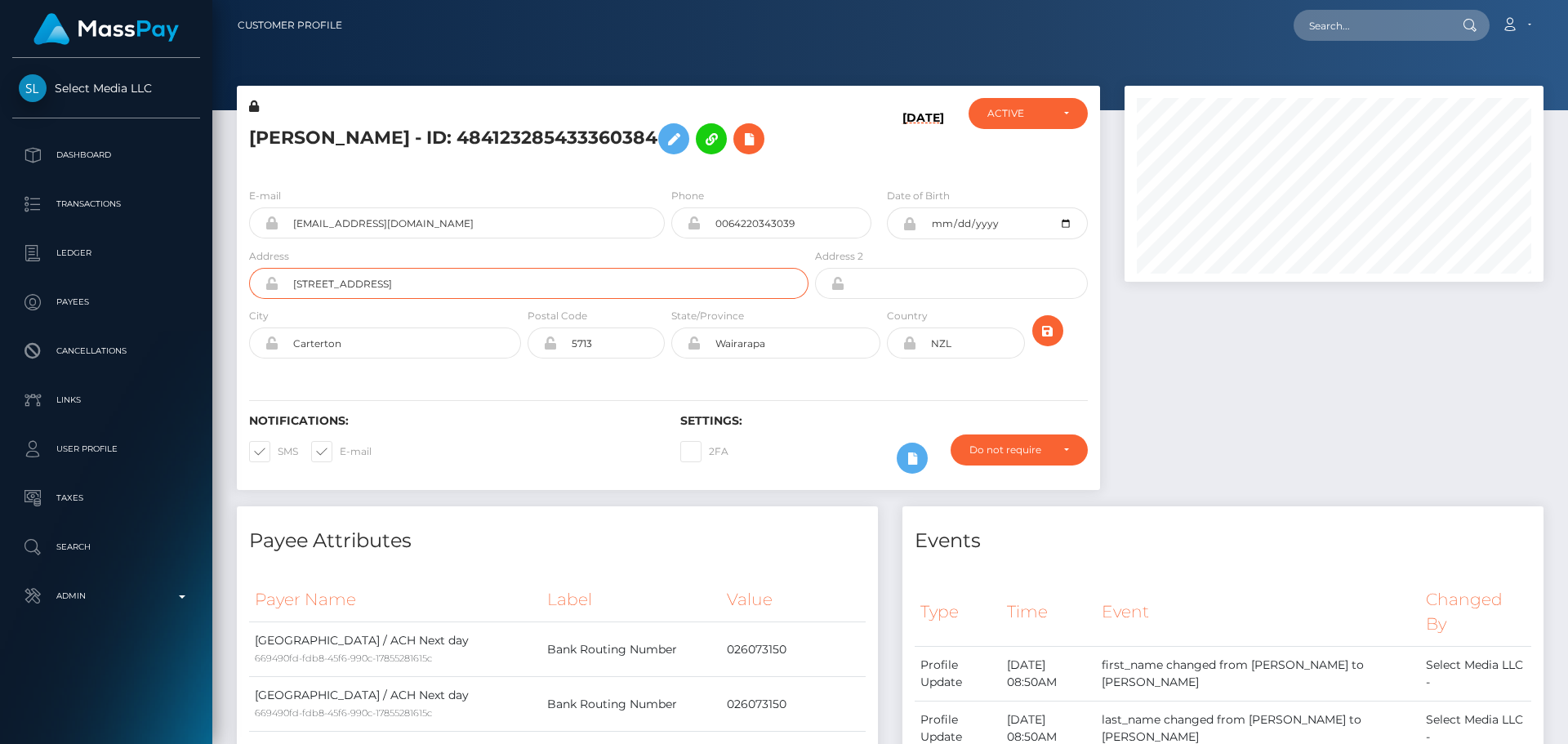
paste input "[STREET_ADDRESS]"
type input "[STREET_ADDRESS]"
click at [449, 358] on input "Carterton" at bounding box center [399, 343] width 243 height 31
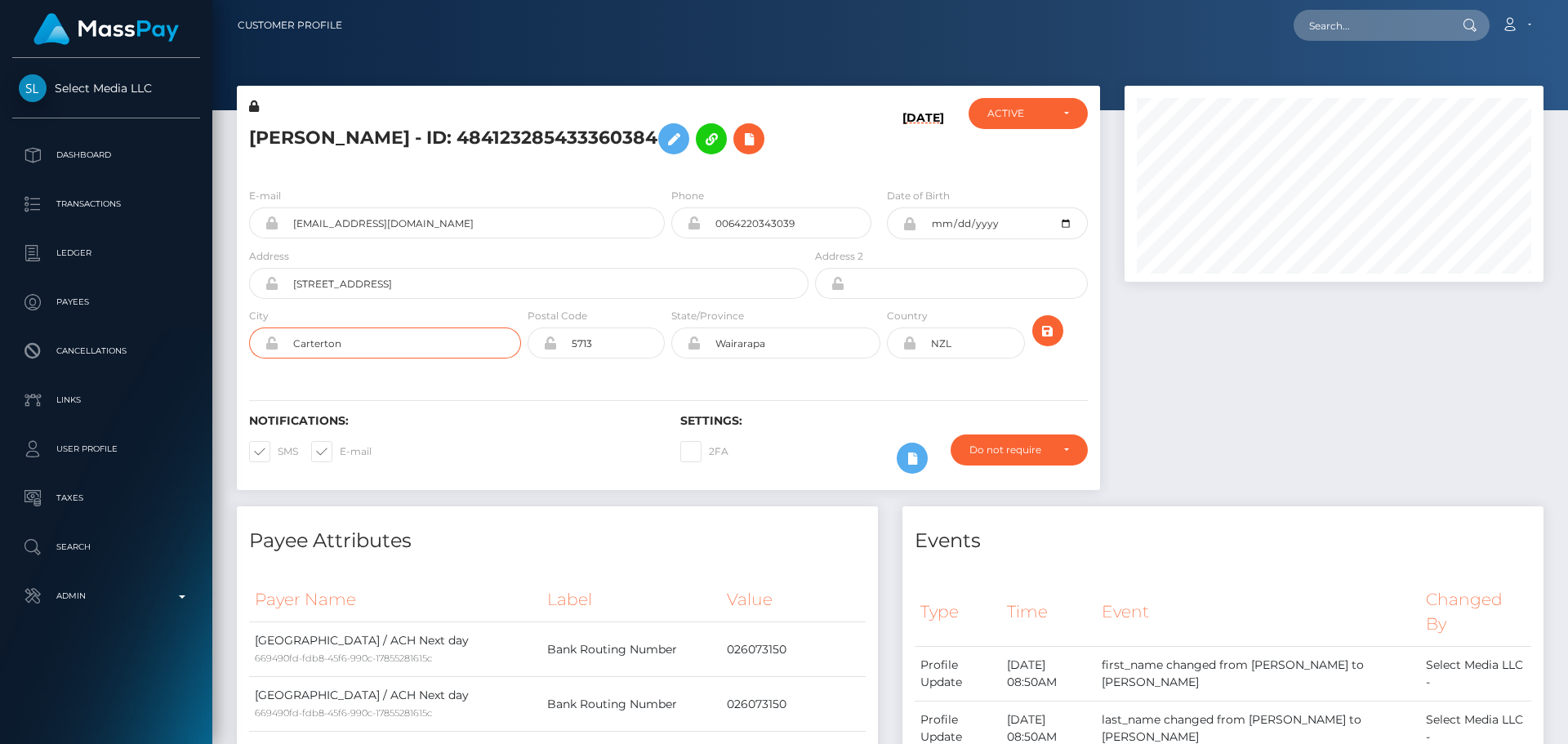
paste input "Peißenberg"
type input "Peißenberg"
click at [605, 358] on input "5713" at bounding box center [611, 343] width 108 height 31
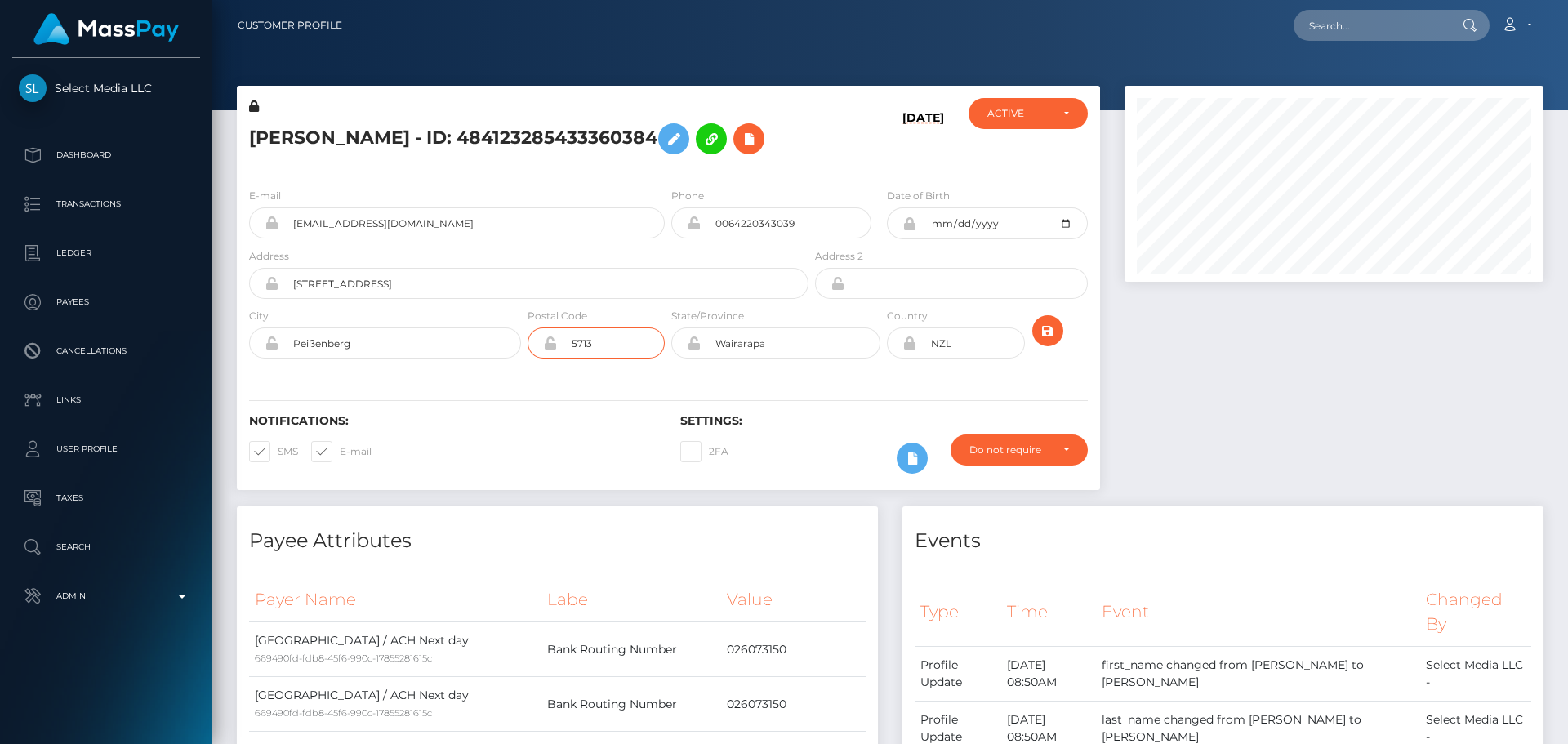
paste input "82380"
type input "82380"
click at [584, 431] on div "Notifications: SMS E-mail Settings: 2FA" at bounding box center [668, 432] width 864 height 115
click at [788, 358] on input "Wairarapa" at bounding box center [790, 343] width 180 height 31
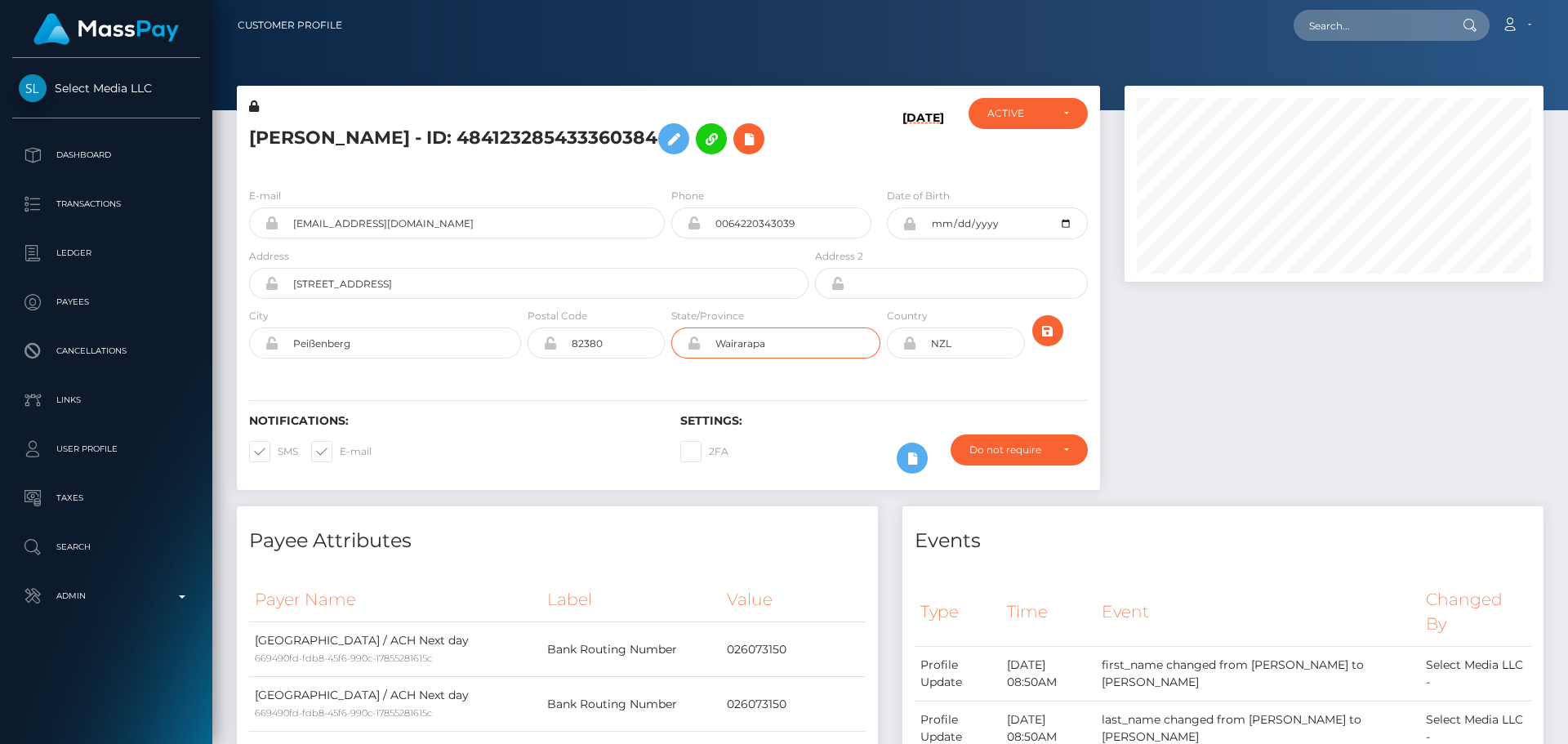
click at [788, 358] on input "Wairarapa" at bounding box center [790, 343] width 180 height 31
paste input "Bavari"
type input "[GEOGRAPHIC_DATA]"
drag, startPoint x: 909, startPoint y: 393, endPoint x: 499, endPoint y: 744, distance: 539.7
click at [909, 350] on icon at bounding box center [909, 343] width 14 height 13
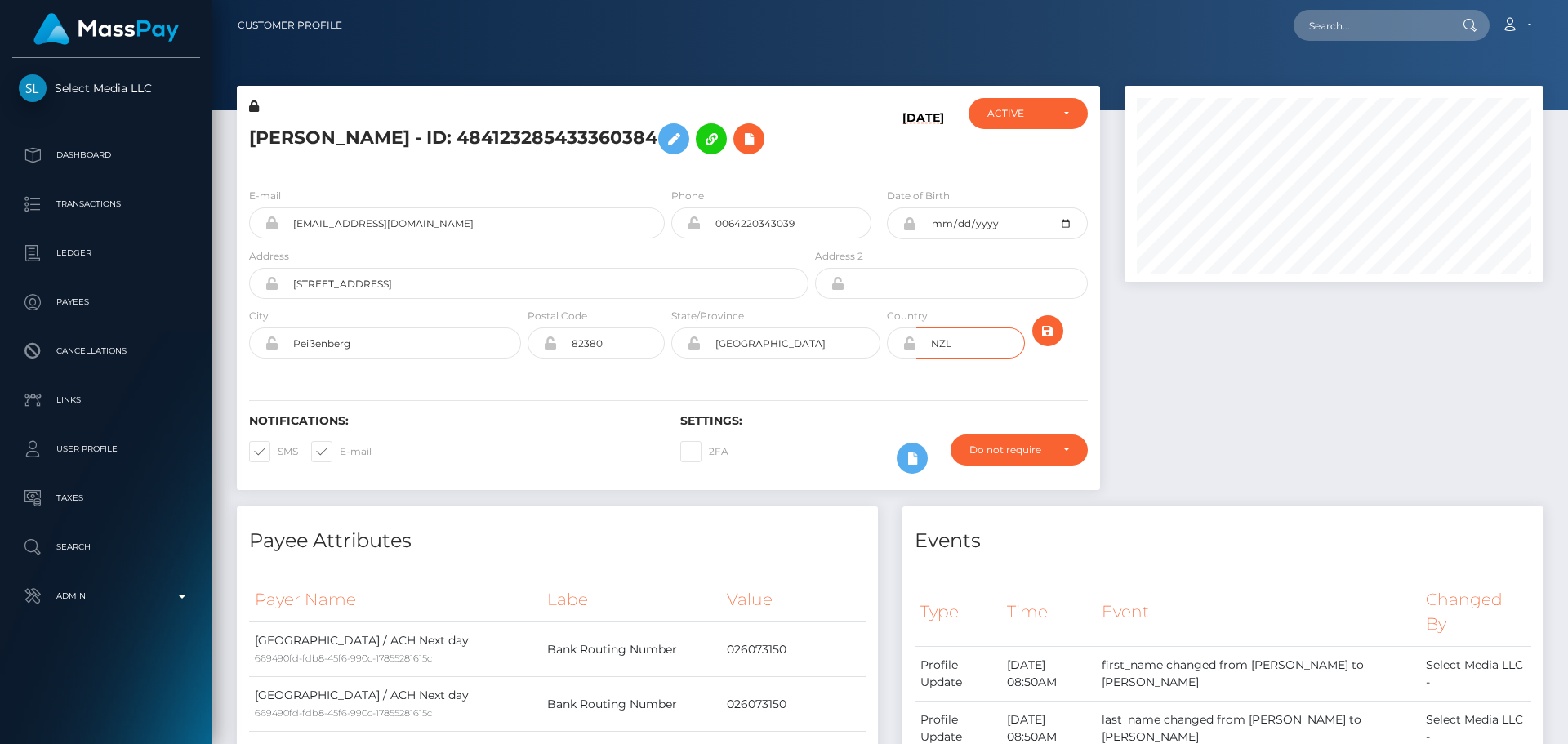
click at [970, 358] on input "NZL" at bounding box center [970, 343] width 108 height 31
paste input "DEU"
type input "DEU"
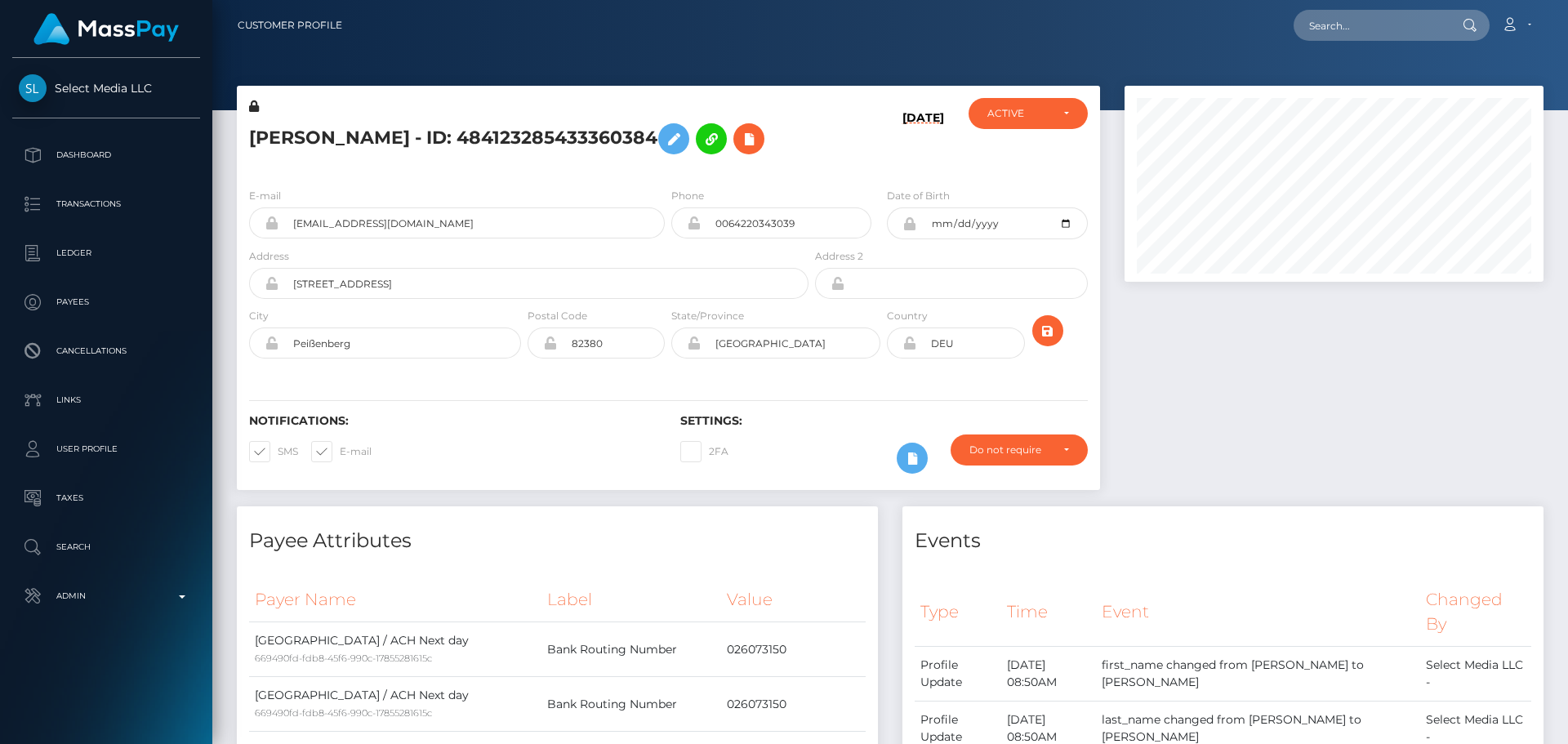
click at [835, 435] on div "Notifications: SMS E-mail Settings: 2FA" at bounding box center [668, 432] width 864 height 115
click at [366, 299] on input "[STREET_ADDRESS]" at bounding box center [543, 283] width 530 height 31
type input "[STREET_ADDRESS]"
click at [315, 358] on input "Peißenberg" at bounding box center [399, 343] width 243 height 31
type input "[GEOGRAPHIC_DATA]"
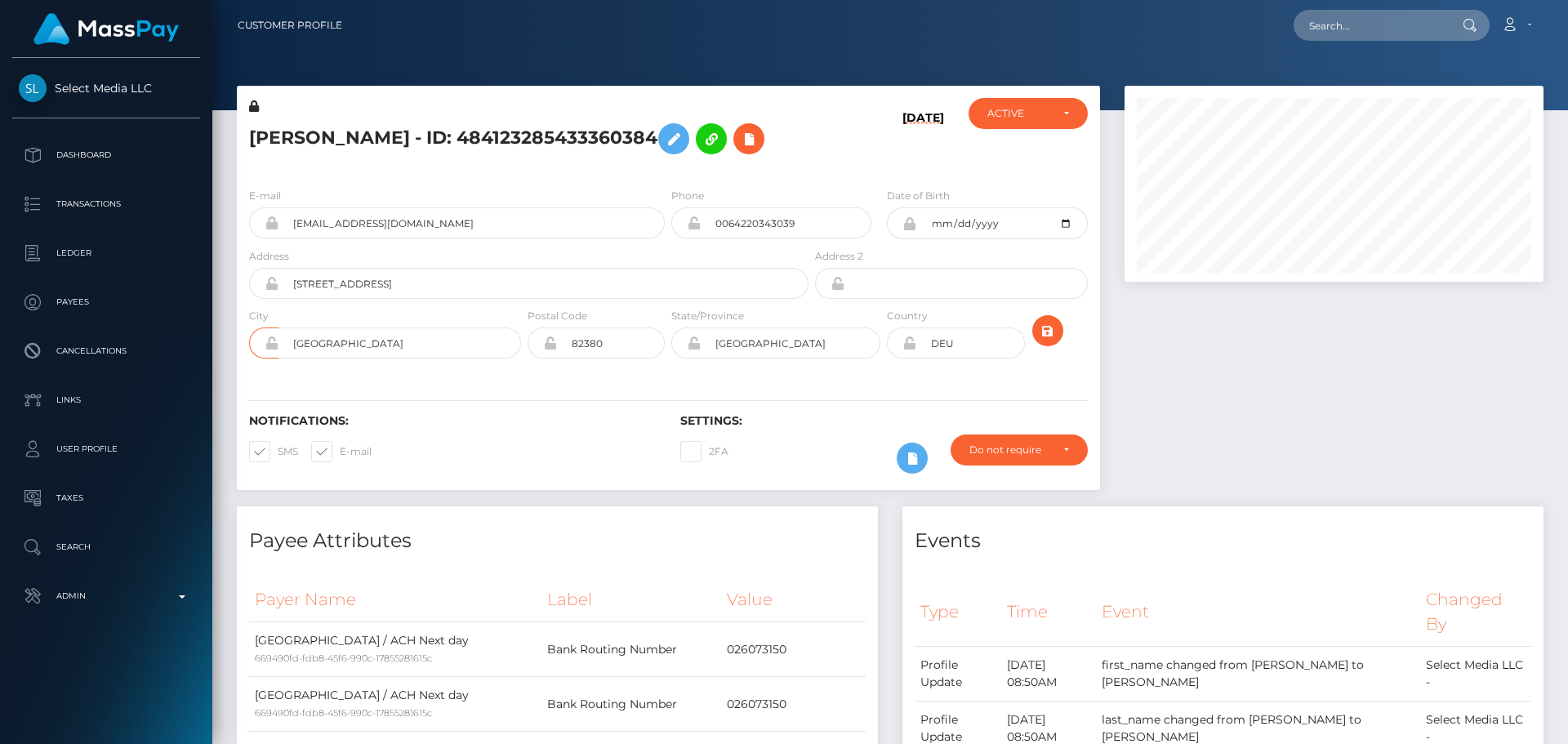
click at [528, 429] on div "Notifications: SMS E-mail Settings: 2FA" at bounding box center [668, 432] width 864 height 115
click at [1047, 342] on icon "submit" at bounding box center [1048, 330] width 19 height 20
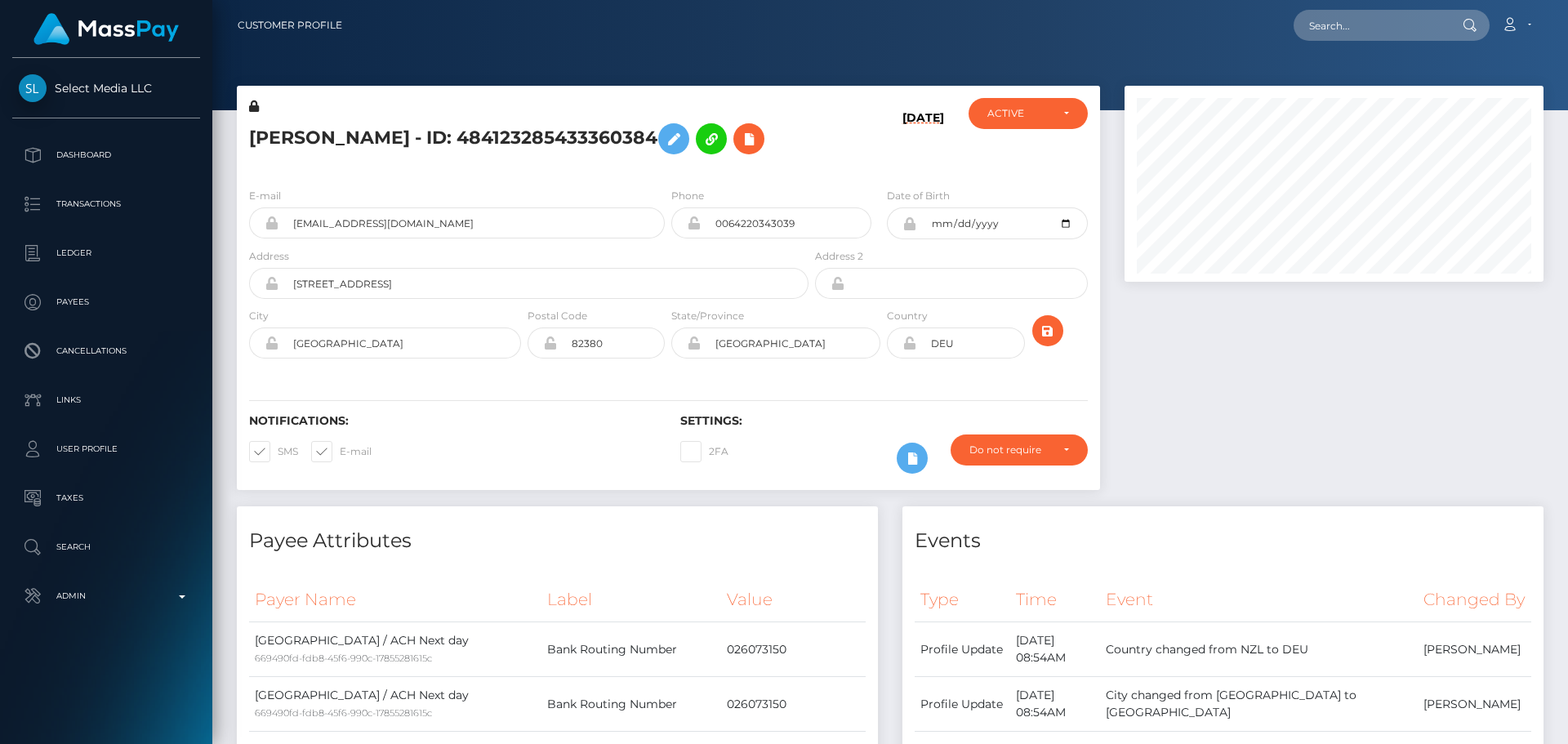
scroll to position [196, 420]
click at [1218, 349] on div at bounding box center [1334, 296] width 443 height 421
click at [944, 175] on div "[DATE]" at bounding box center [884, 137] width 144 height 77
click at [1060, 346] on button "submit" at bounding box center [1048, 330] width 31 height 31
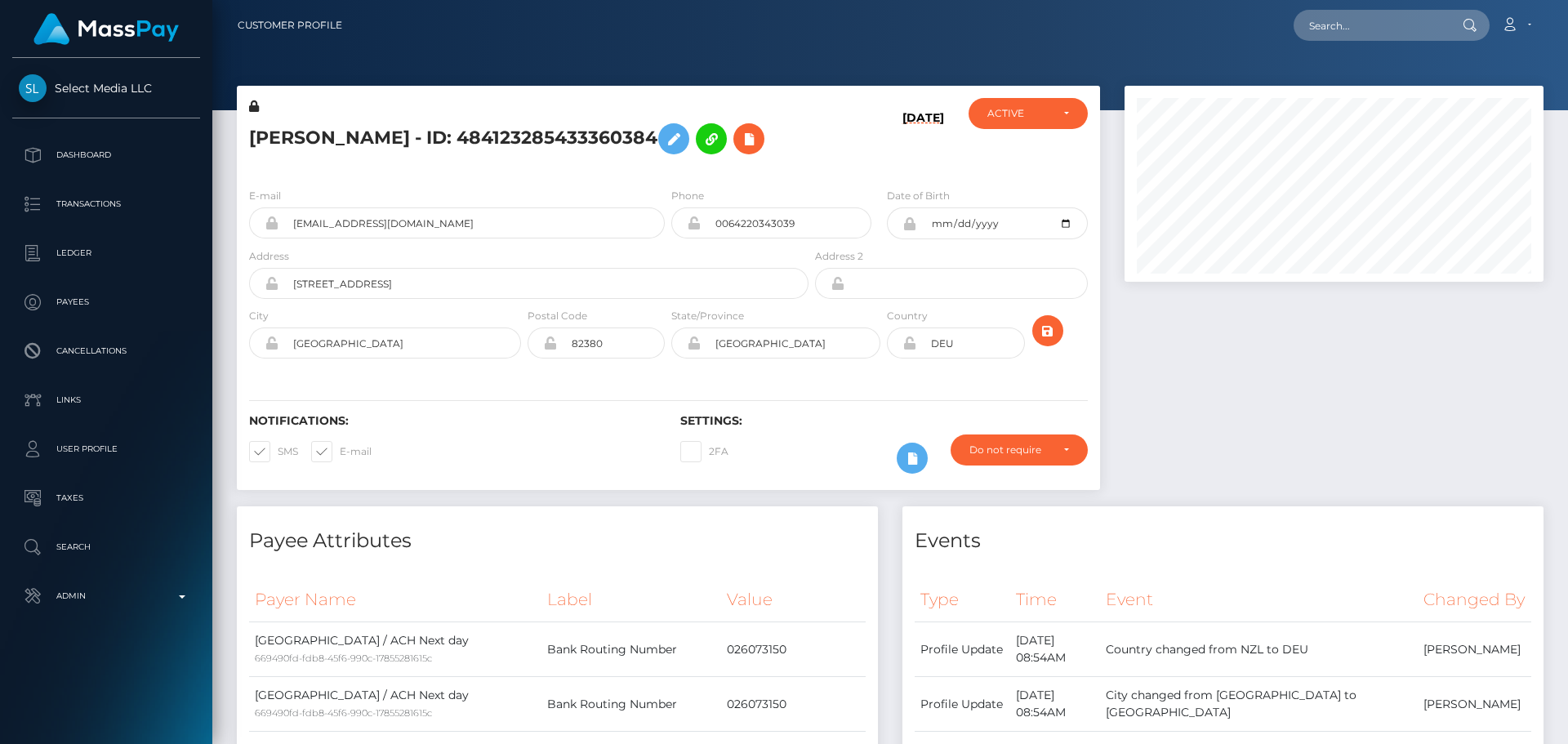
scroll to position [196, 420]
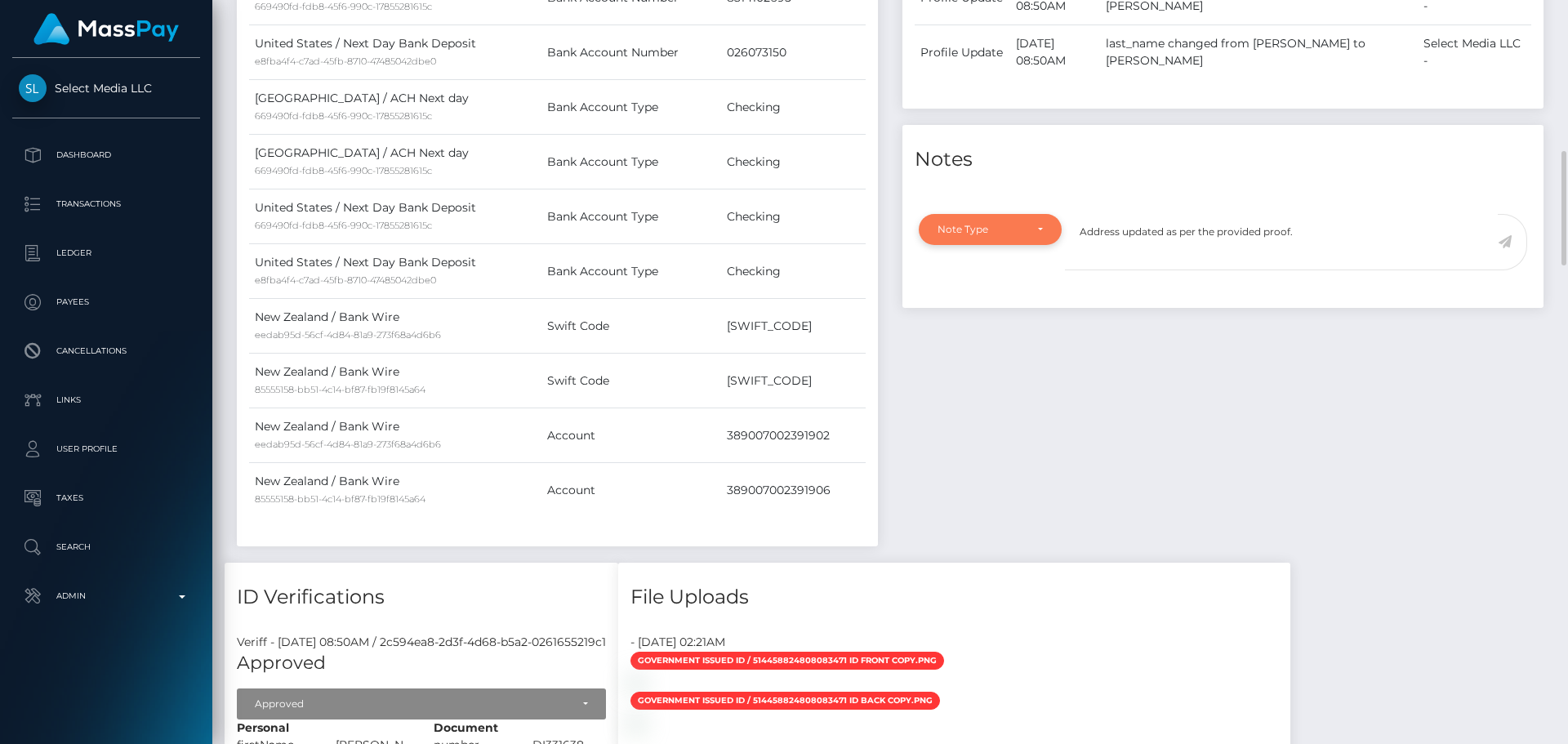
type textarea "Address updated as per the provided proof."
click at [1033, 236] on div "Note Type" at bounding box center [990, 230] width 105 height 13
click at [989, 315] on span "Compliance" at bounding box center [968, 308] width 60 height 15
select select "COMPLIANCE"
click at [1352, 271] on textarea "Address updated as per the provided proof." at bounding box center [1282, 242] width 433 height 56
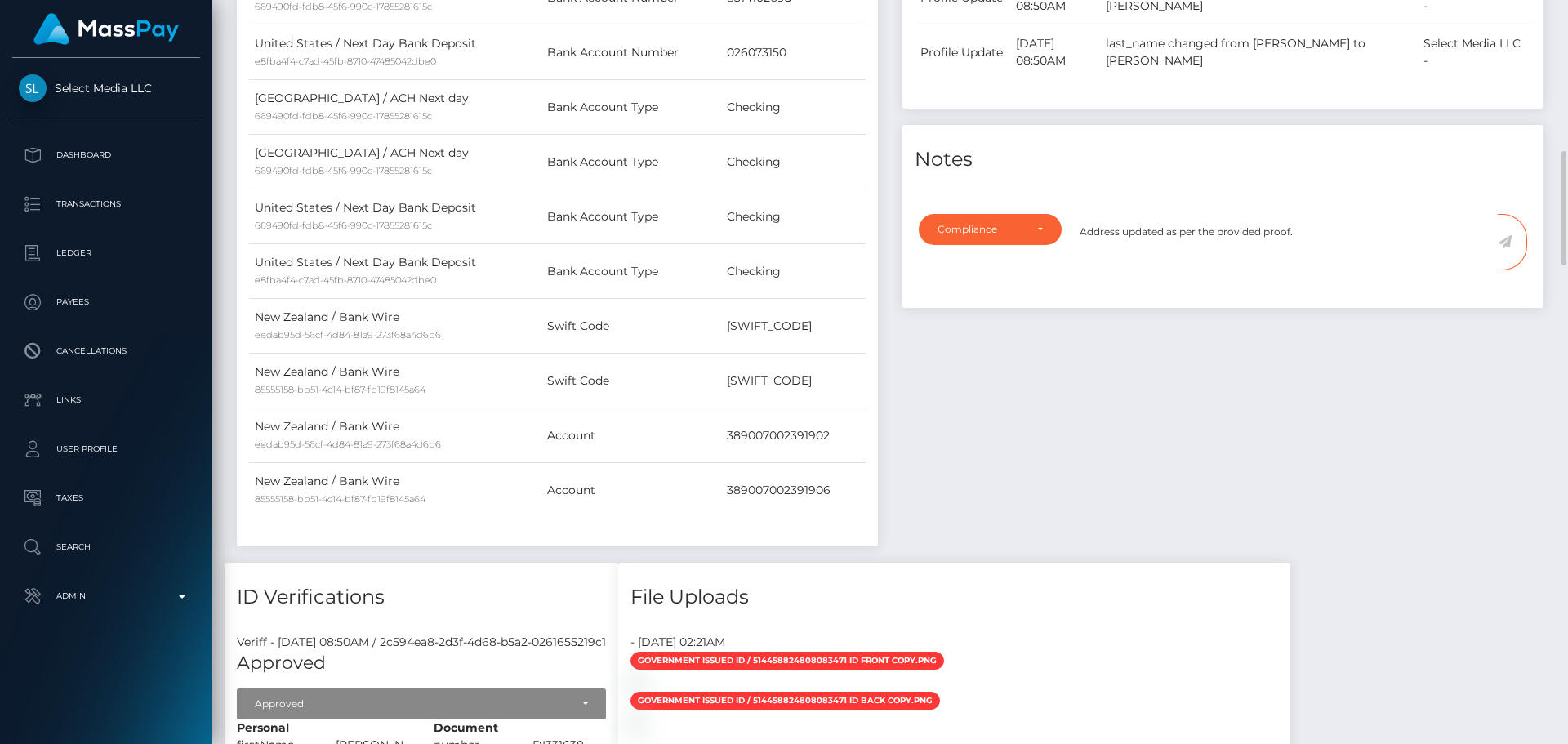
click at [1504, 248] on icon at bounding box center [1505, 242] width 14 height 13
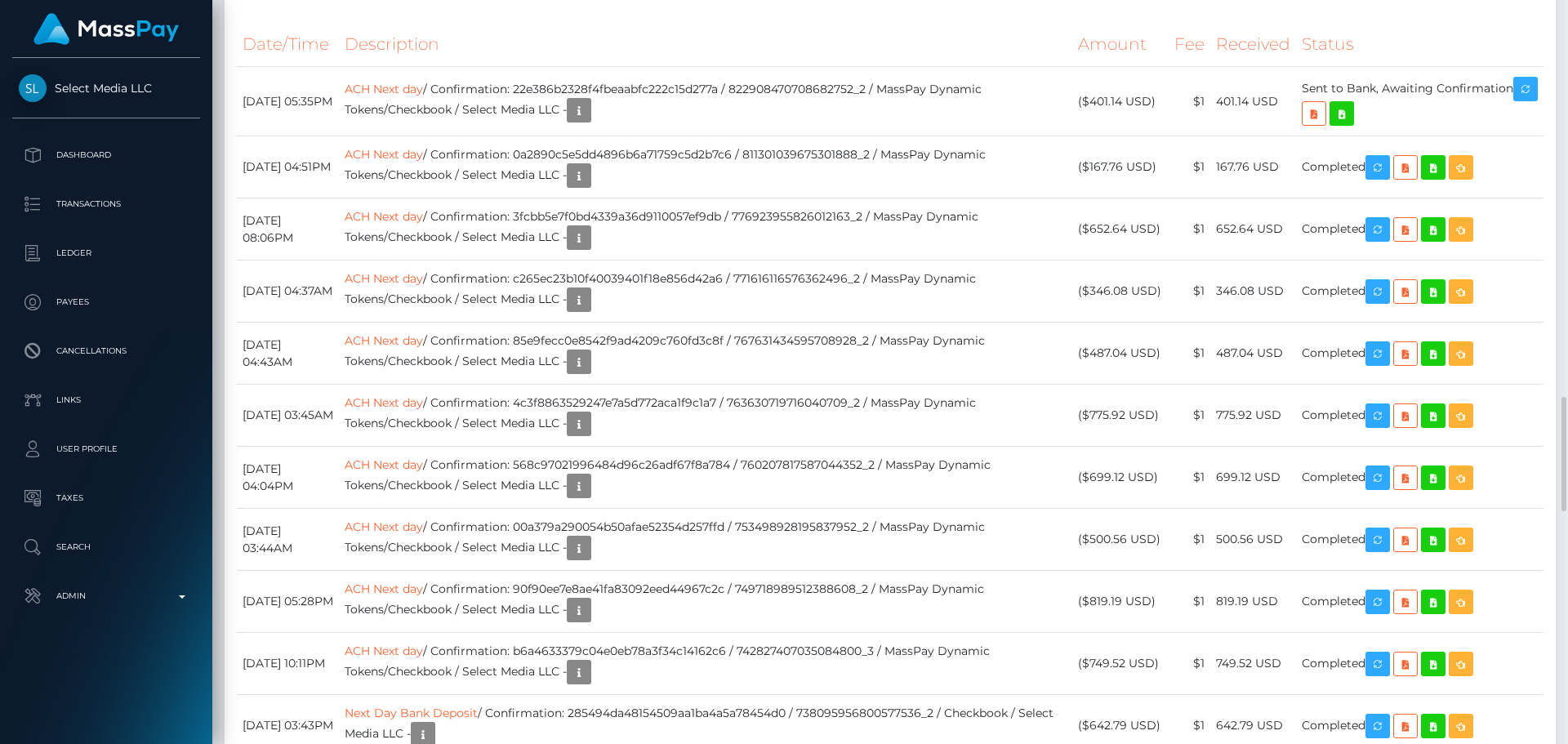
scroll to position [2288, 0]
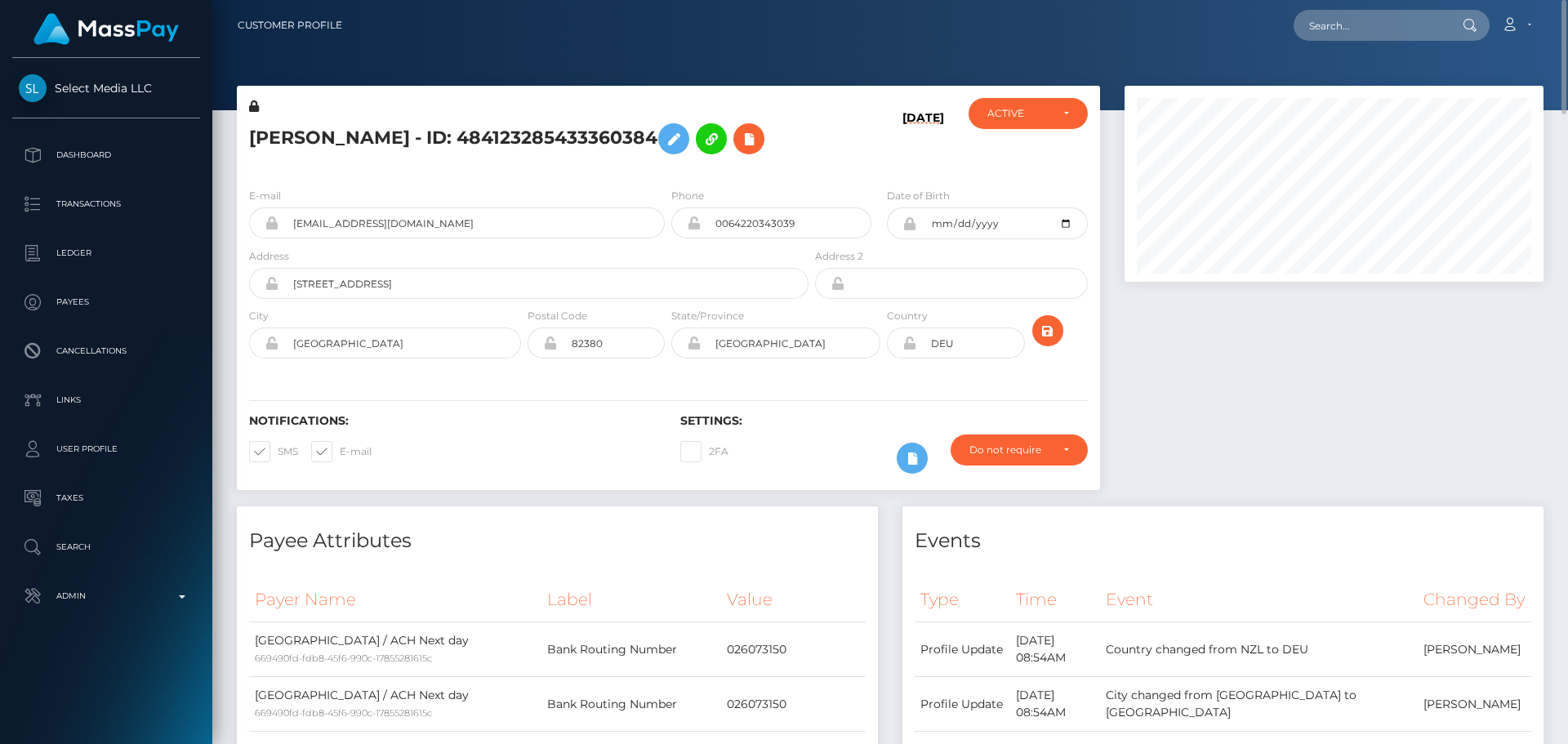
scroll to position [196, 420]
drag, startPoint x: 908, startPoint y: 392, endPoint x: 924, endPoint y: 389, distance: 16.3
click at [908, 350] on icon at bounding box center [909, 343] width 14 height 13
click at [1042, 342] on icon "submit" at bounding box center [1048, 330] width 19 height 20
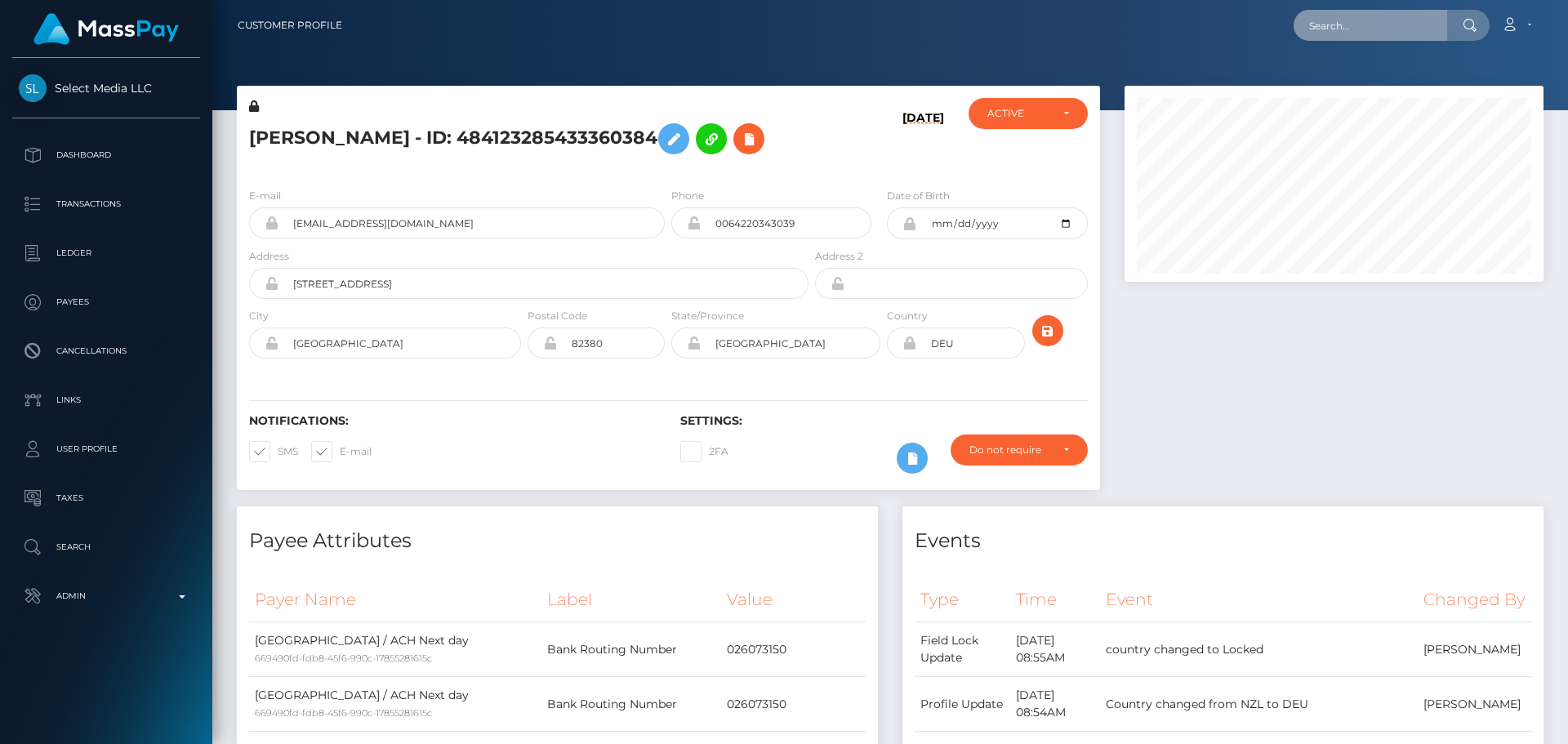
click at [1367, 22] on input "text" at bounding box center [1370, 25] width 153 height 31
paste input "816347850672717824"
type input "816347850672717824"
click at [709, 223] on div "E-mail fernfairygoeswild@gmail.com Phone Address" at bounding box center [668, 275] width 864 height 200
click at [1370, 23] on input "816347850672717824" at bounding box center [1370, 25] width 153 height 31
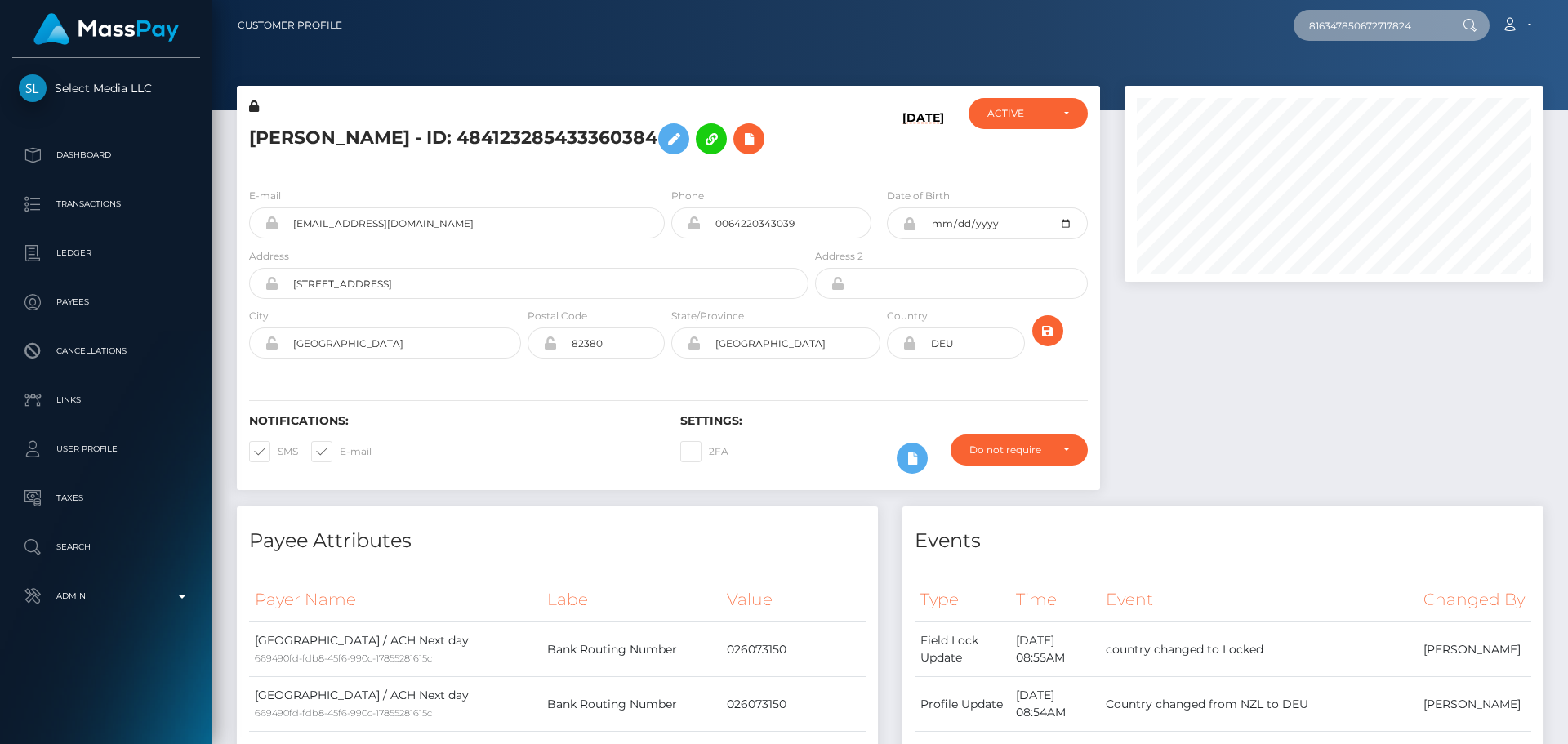
click at [1370, 23] on input "816347850672717824" at bounding box center [1370, 25] width 153 height 31
paste input "lelandsacramento@gmail.com"
type input "lelandsacramento@gmail.com"
click at [718, 159] on h5 "CHRISTIN SCHETTER - ID: 484123285433360384" at bounding box center [524, 138] width 550 height 47
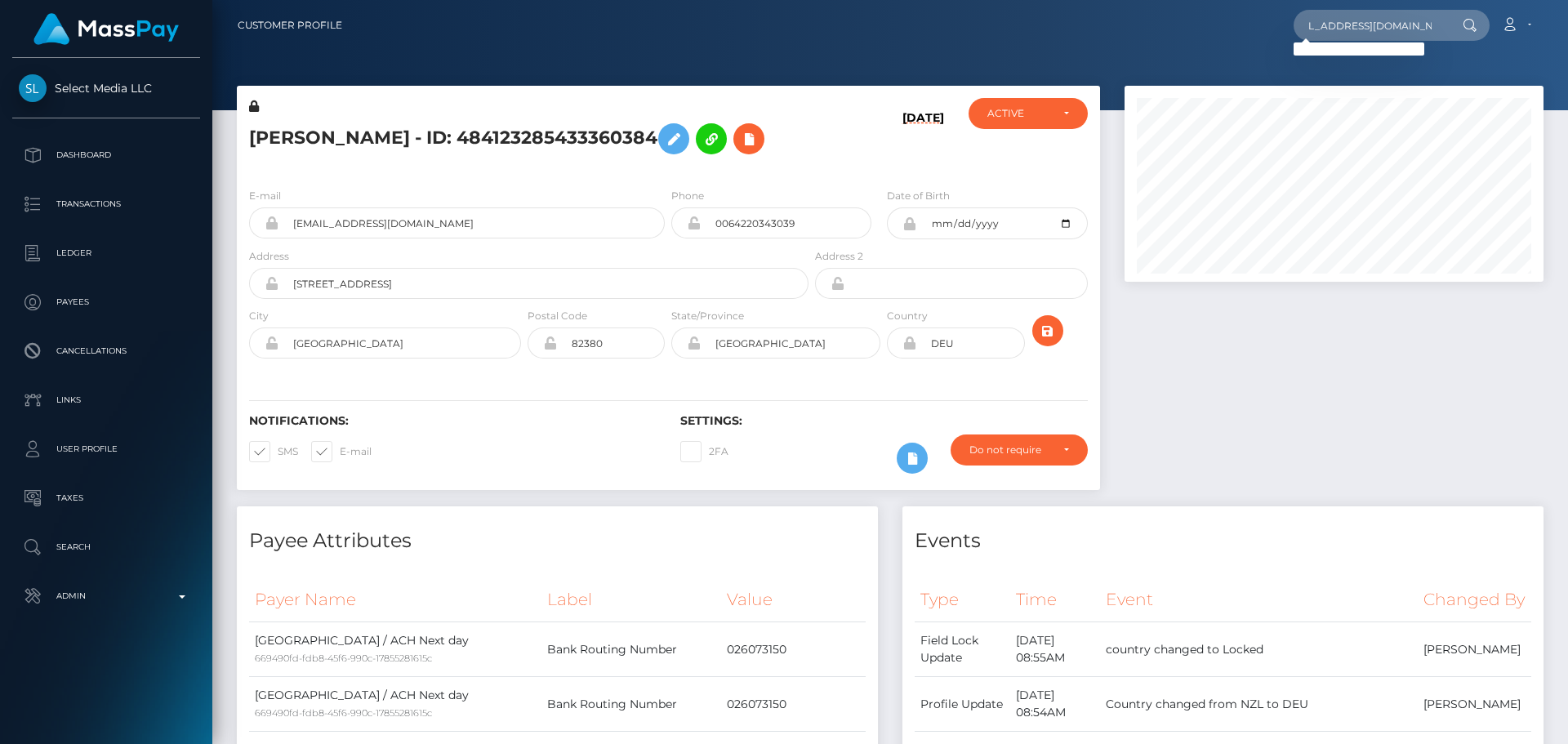
scroll to position [0, 0]
click at [1375, 31] on input "lelandsacramento@gmail.com" at bounding box center [1370, 25] width 153 height 31
paste input "816347850672717824"
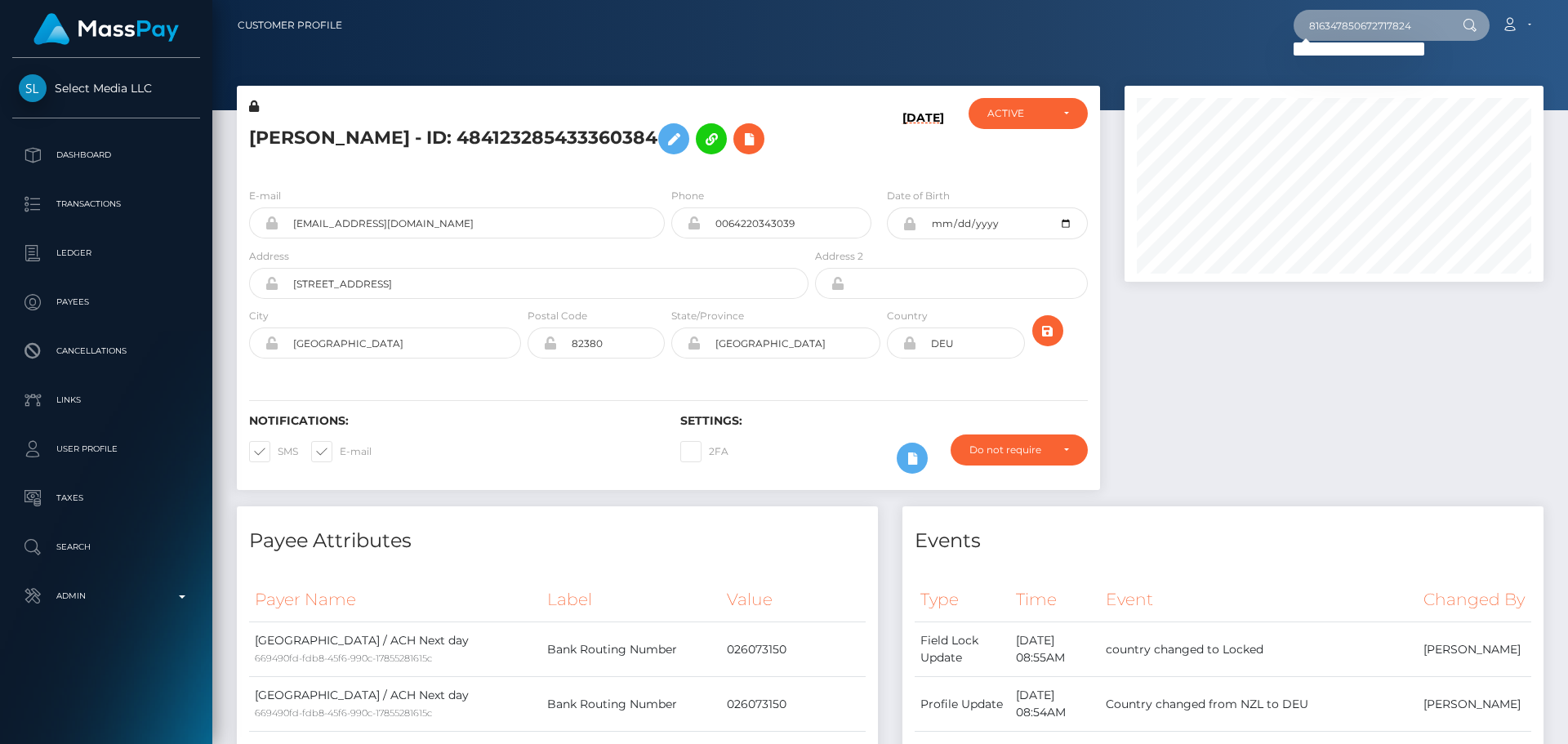
type input "816347850672717824"
click at [1388, 21] on input "816347850672717824" at bounding box center [1370, 25] width 153 height 31
paste input "780470612597415938"
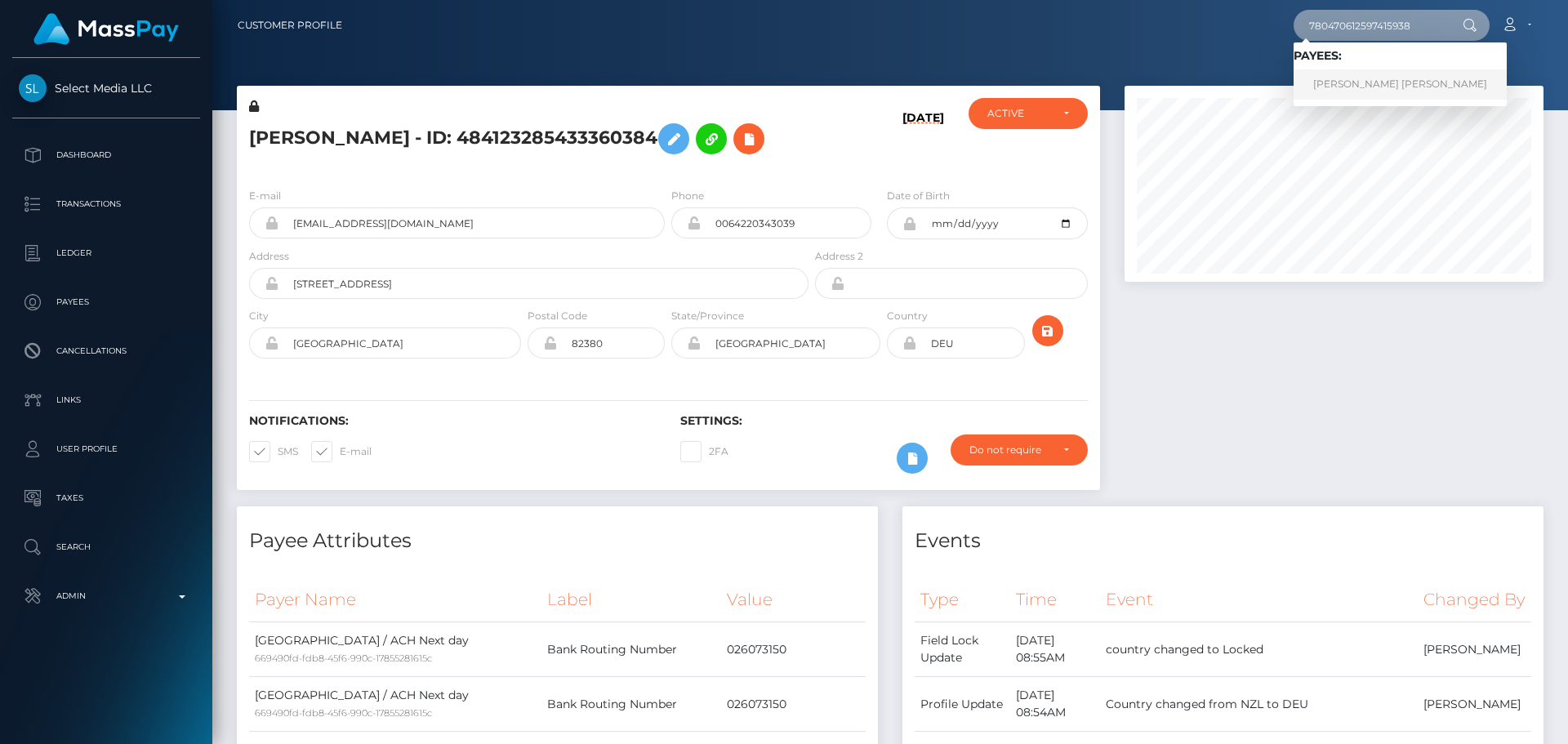
type input "780470612597415938"
click at [1359, 81] on link "JOY MELISSA Lugo" at bounding box center [1400, 84] width 213 height 31
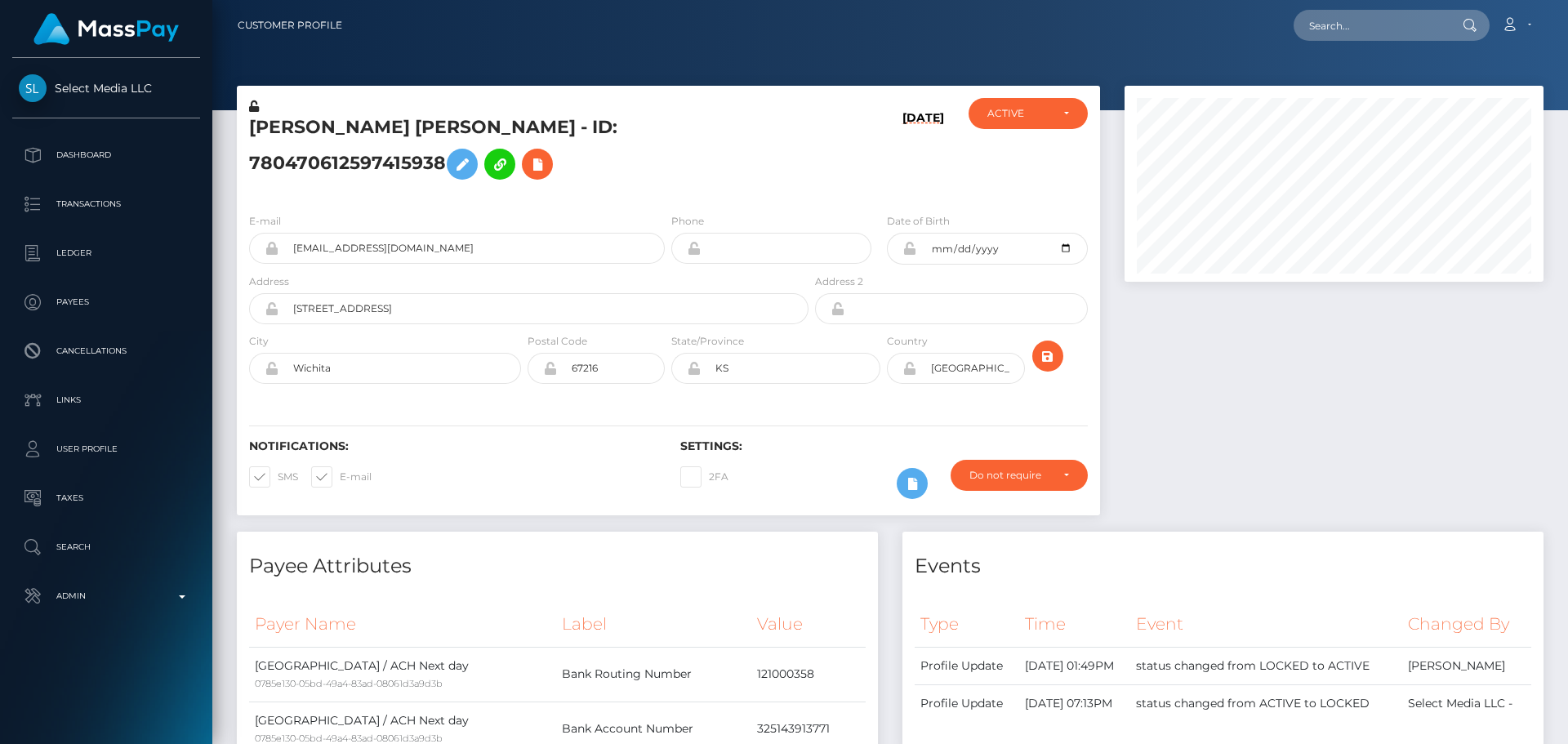
scroll to position [196, 420]
click at [832, 168] on div "[DATE]" at bounding box center [884, 149] width 144 height 103
click at [850, 140] on div "[DATE]" at bounding box center [884, 149] width 144 height 103
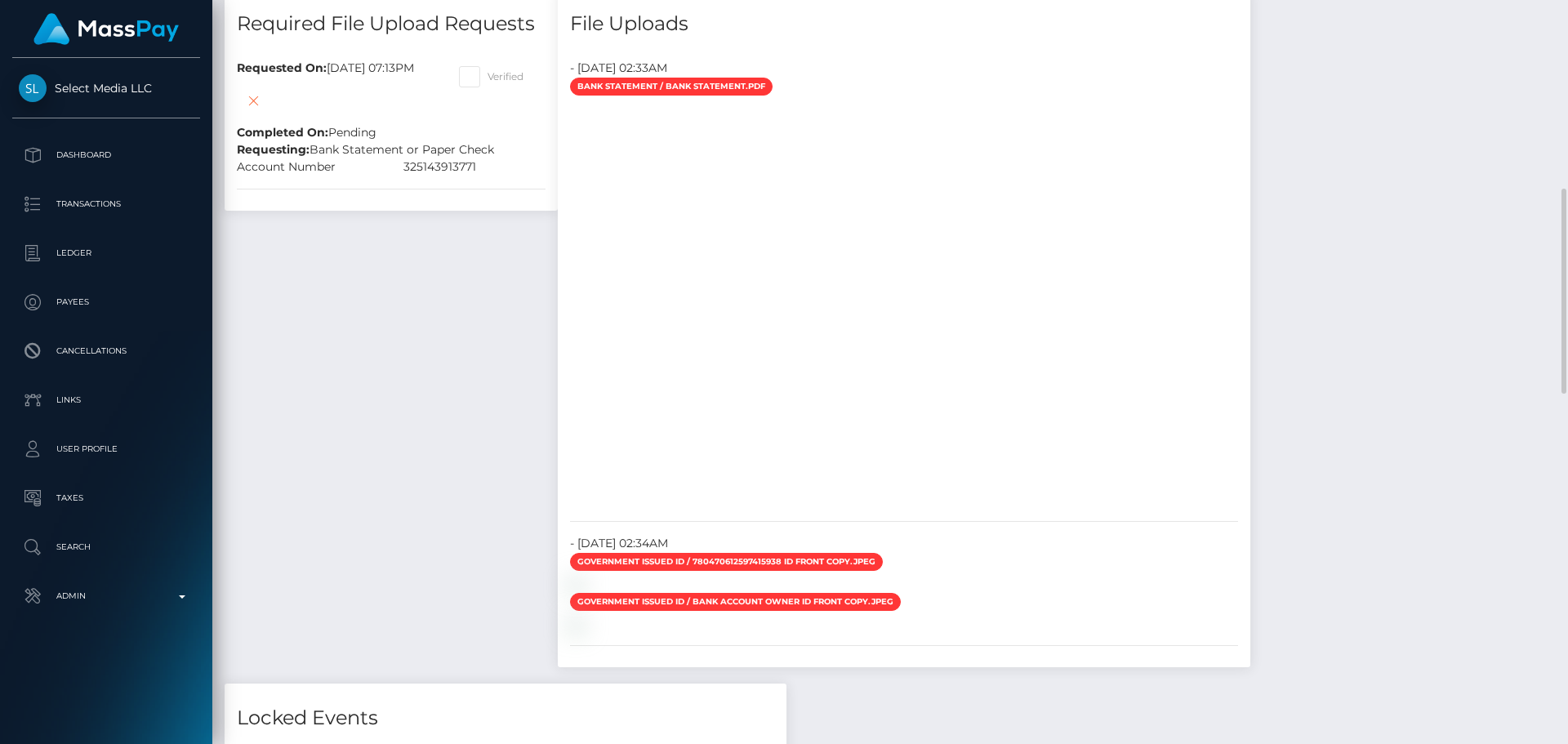
scroll to position [735, 0]
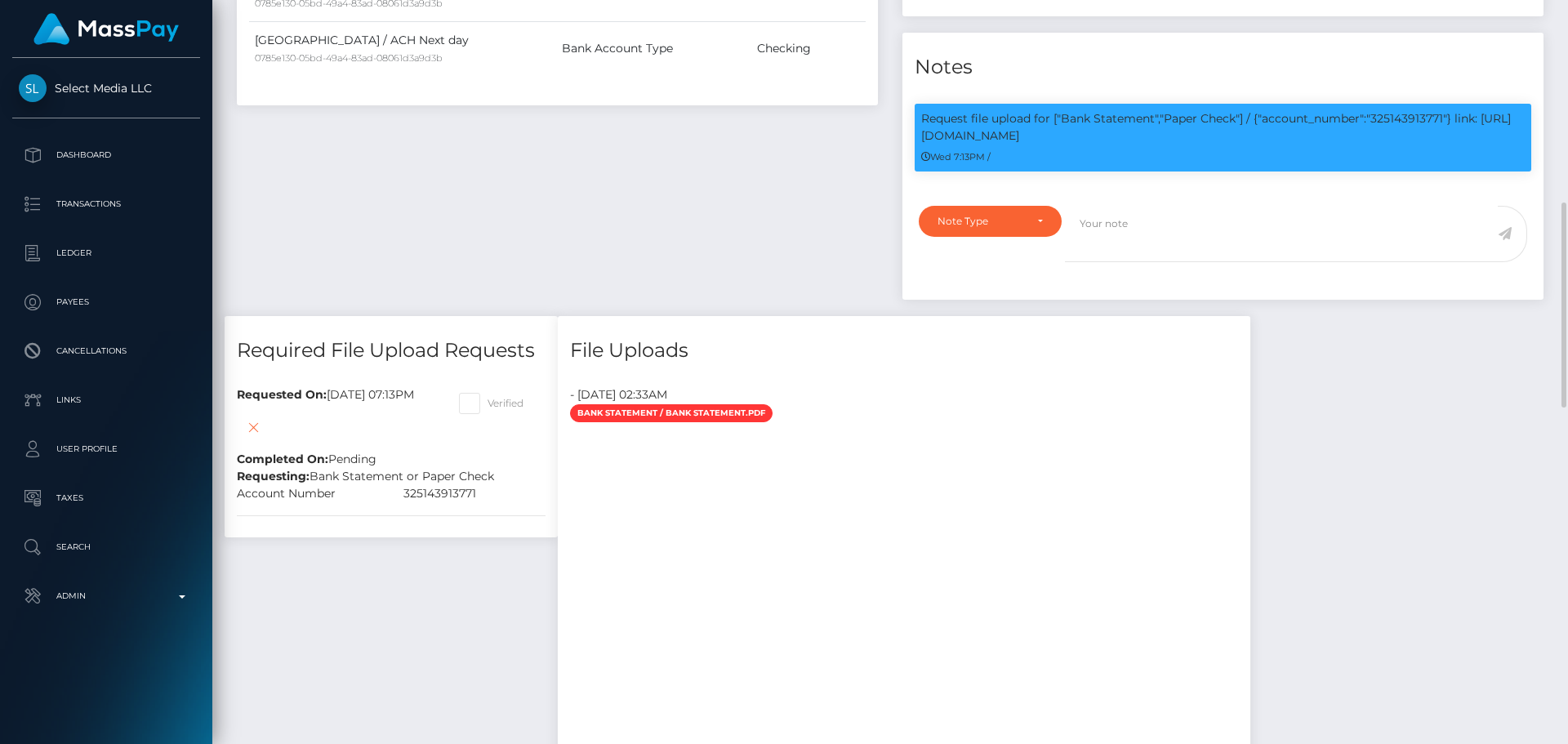
click at [802, 195] on div "Payee Attributes Payer Name Label Value [GEOGRAPHIC_DATA] / ACH Next day 0785e1…" at bounding box center [557, 56] width 666 height 520
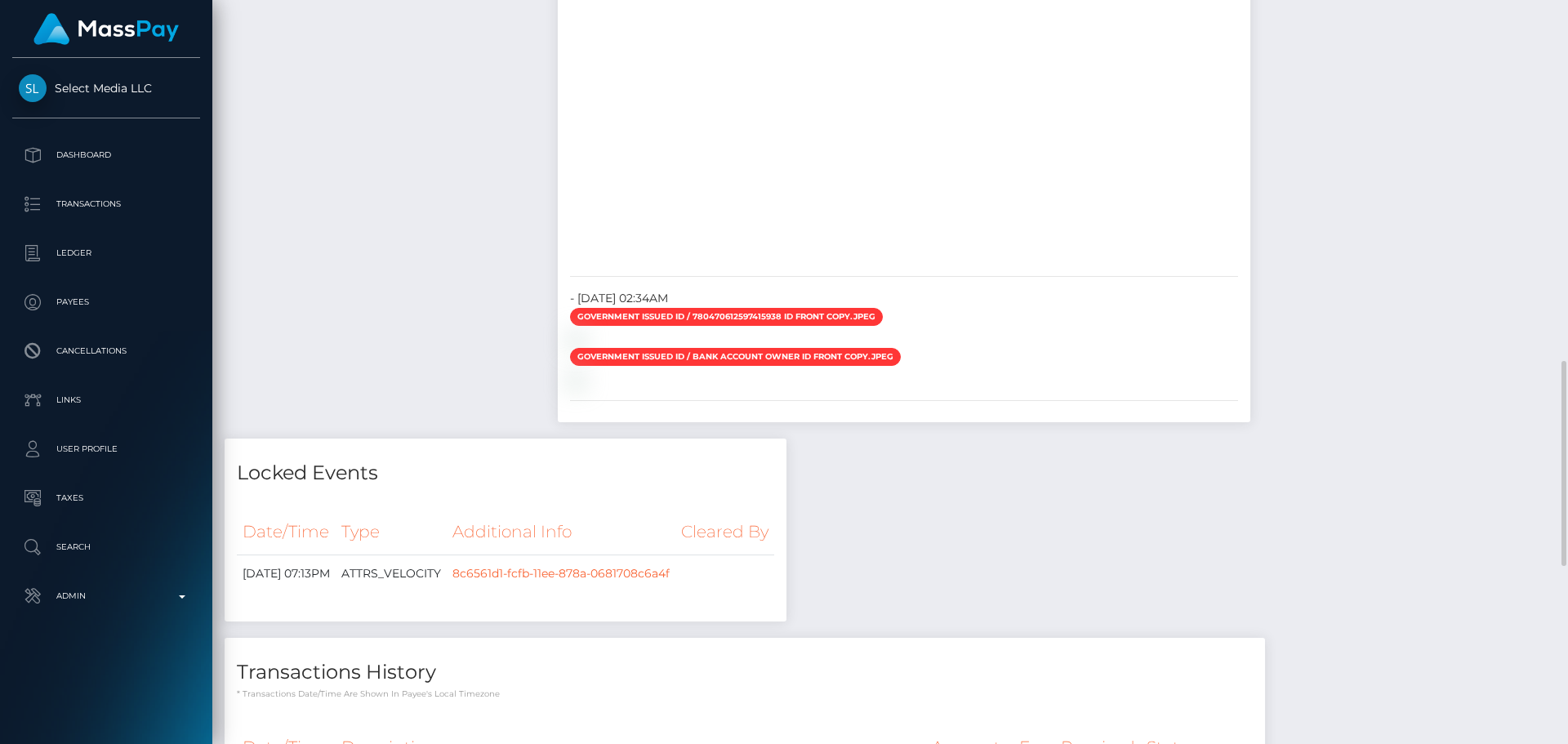
scroll to position [1226, 0]
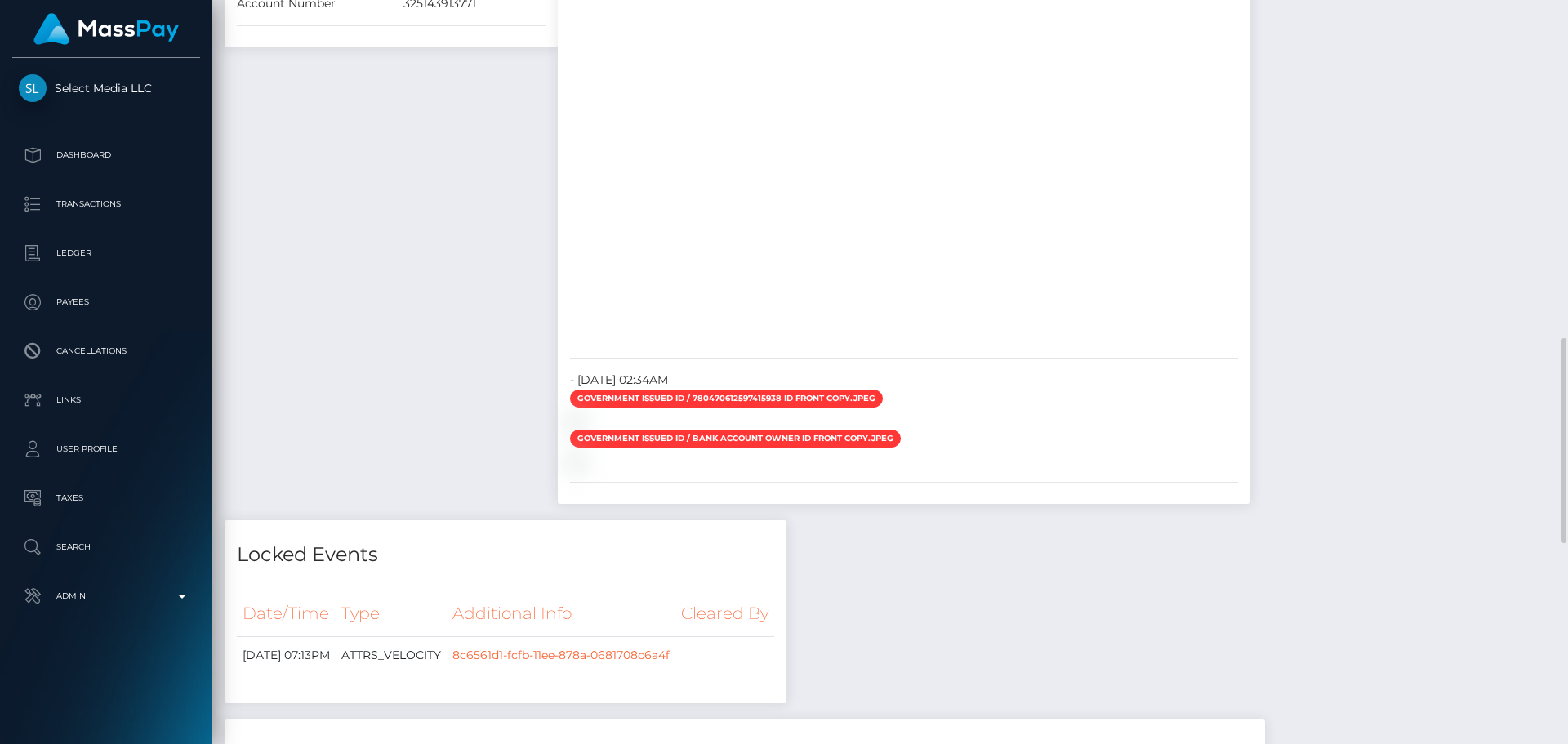
click at [1014, 325] on div at bounding box center [904, 140] width 693 height 408
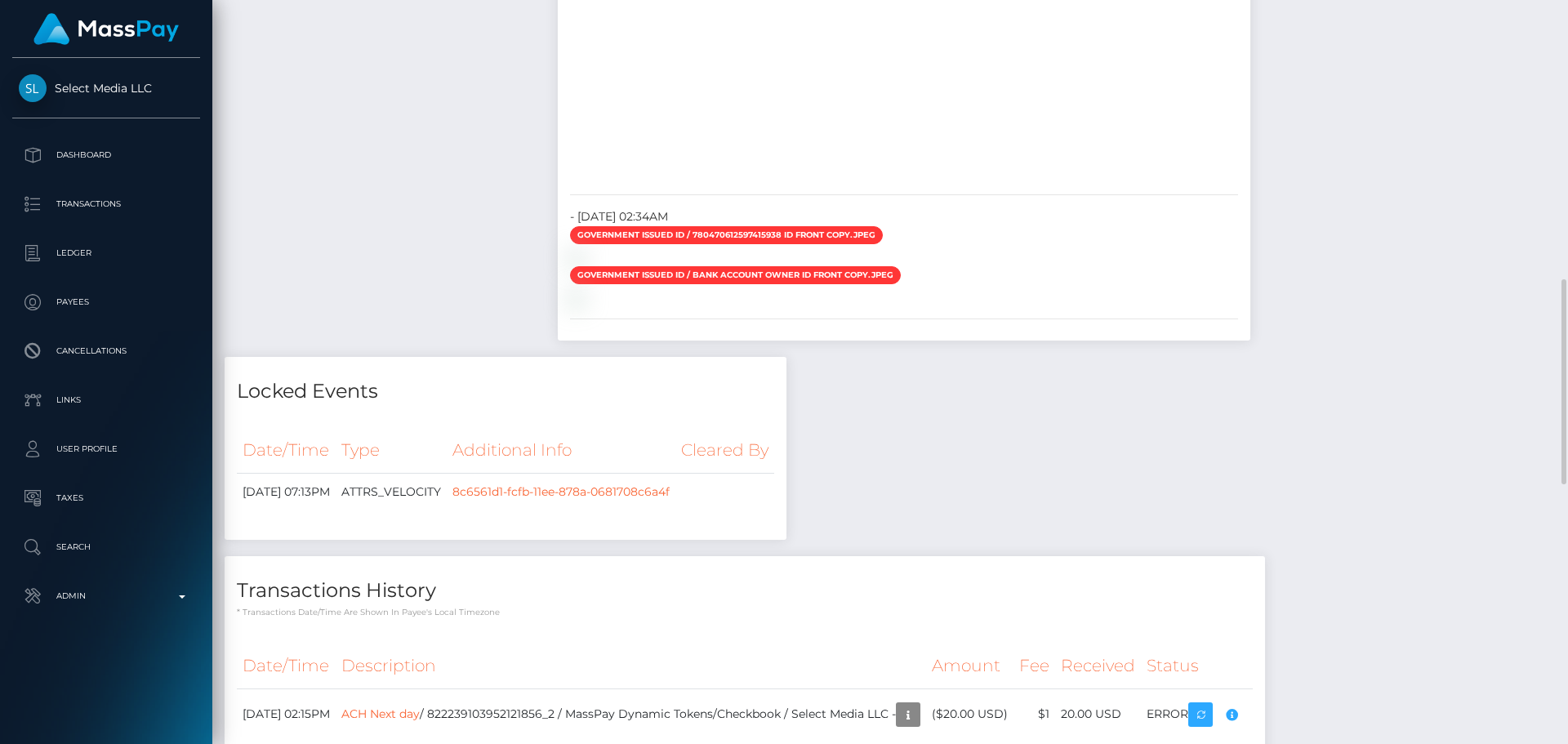
scroll to position [1470, 0]
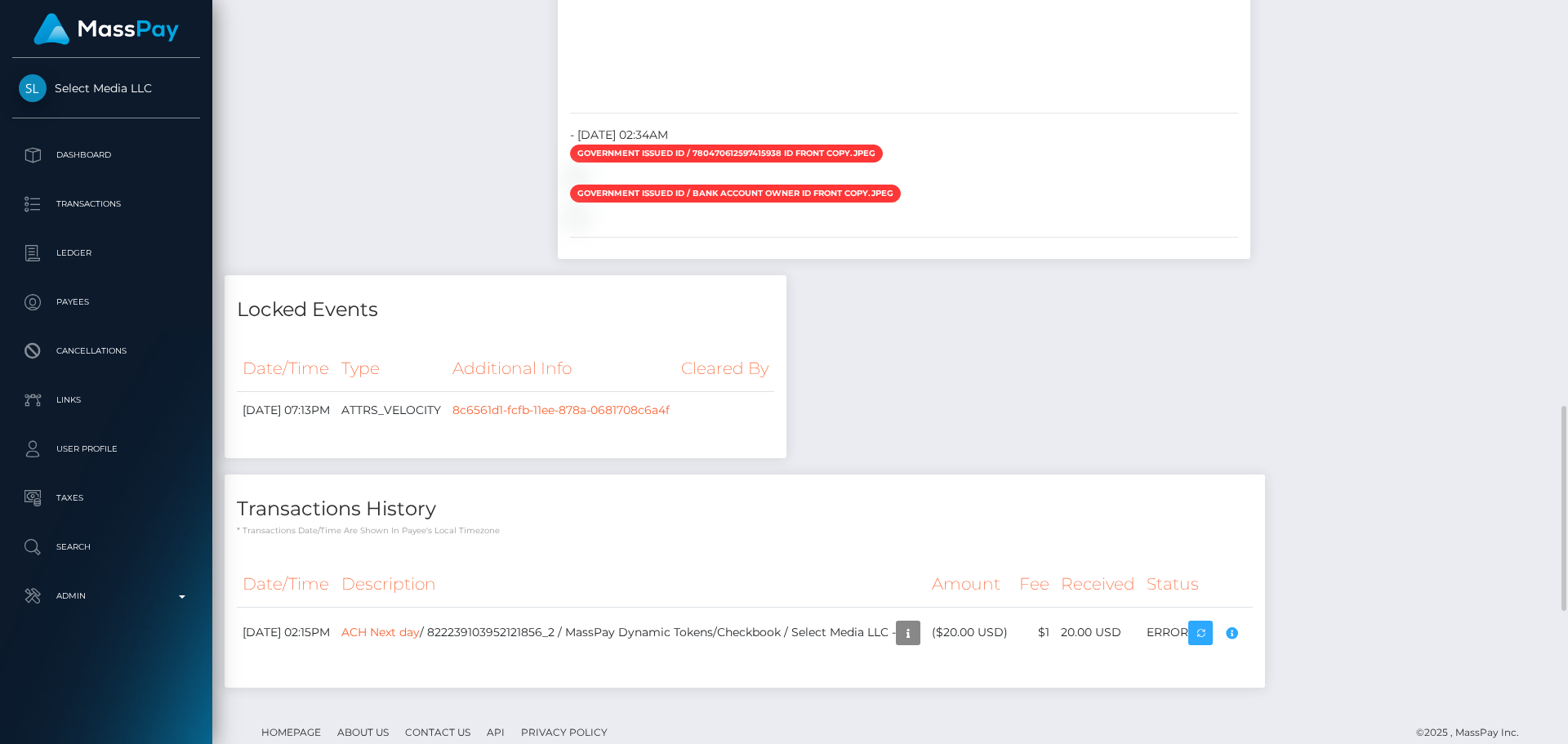
click at [1159, 184] on div at bounding box center [904, 175] width 693 height 18
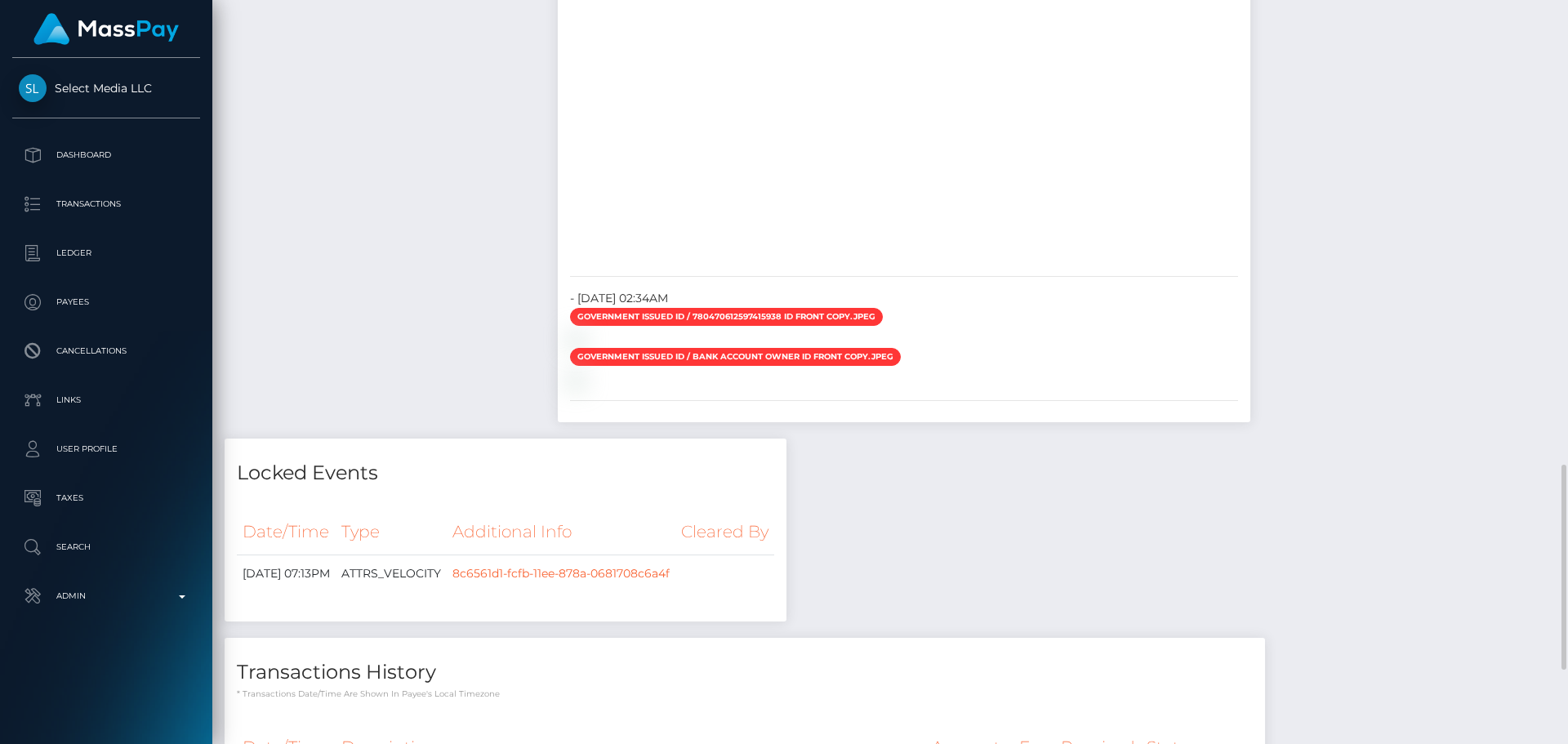
scroll to position [981, 0]
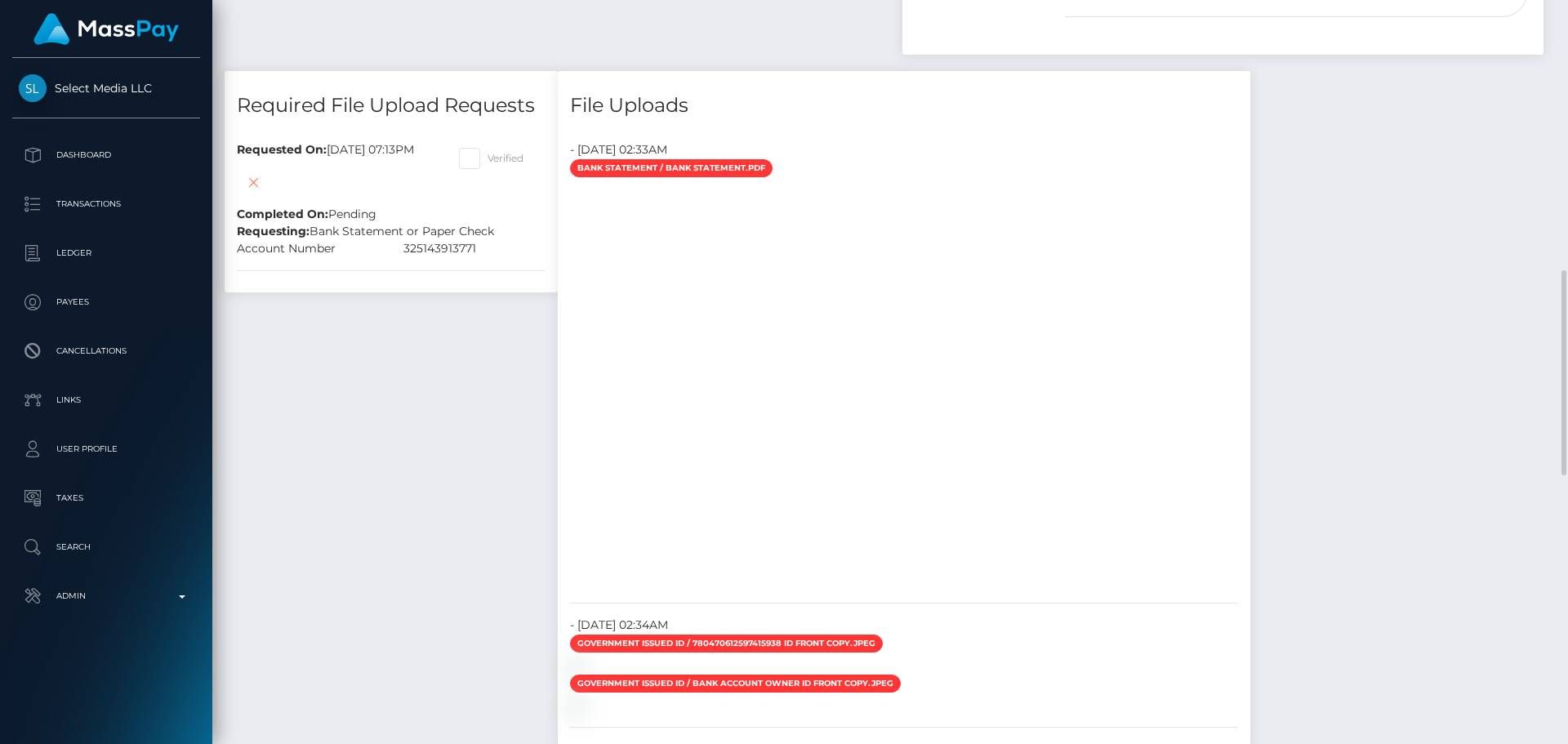
click at [496, 396] on div "Required File Upload Requests Requested On: September 10, 2025 07:13PM Complete…" at bounding box center [391, 419] width 357 height 696
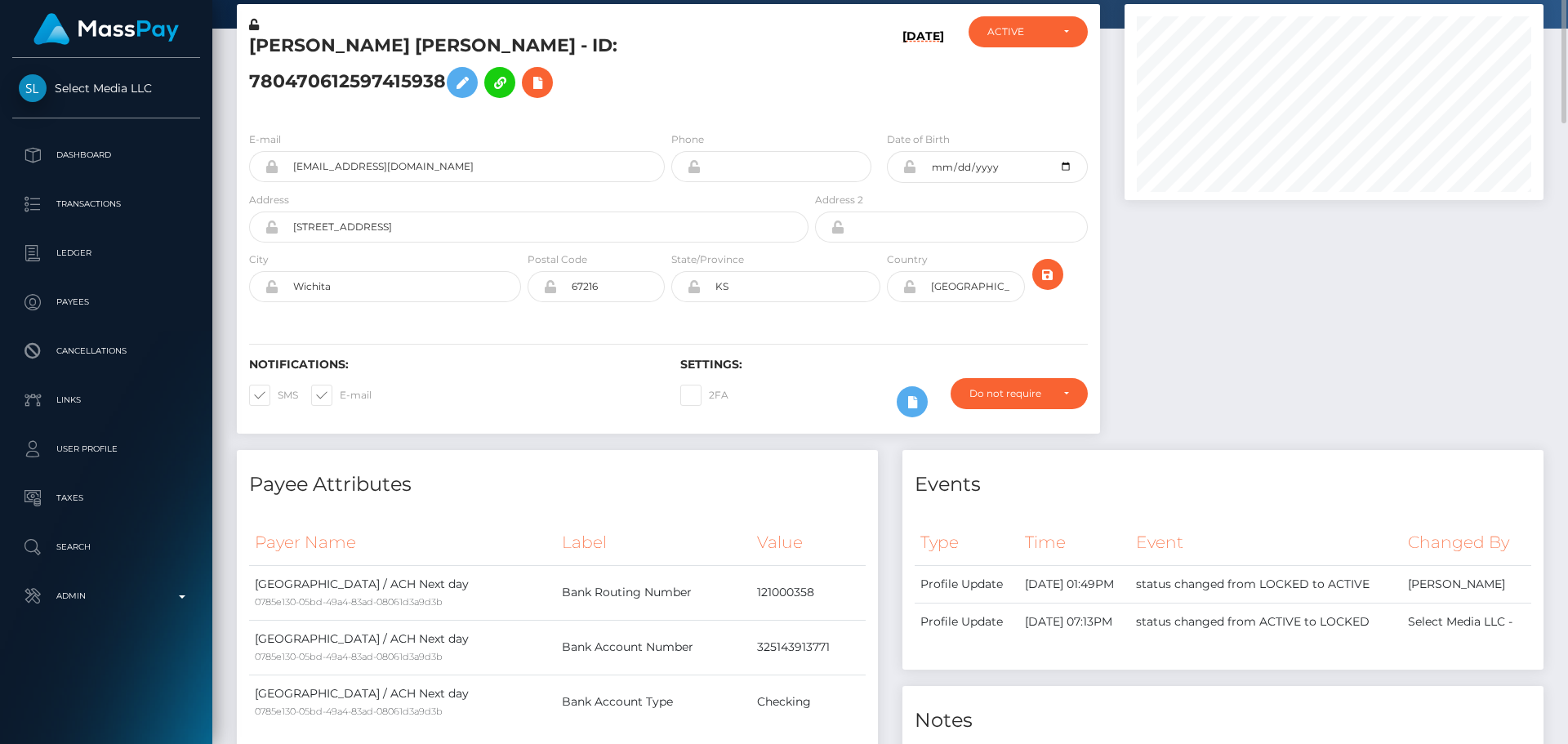
scroll to position [0, 0]
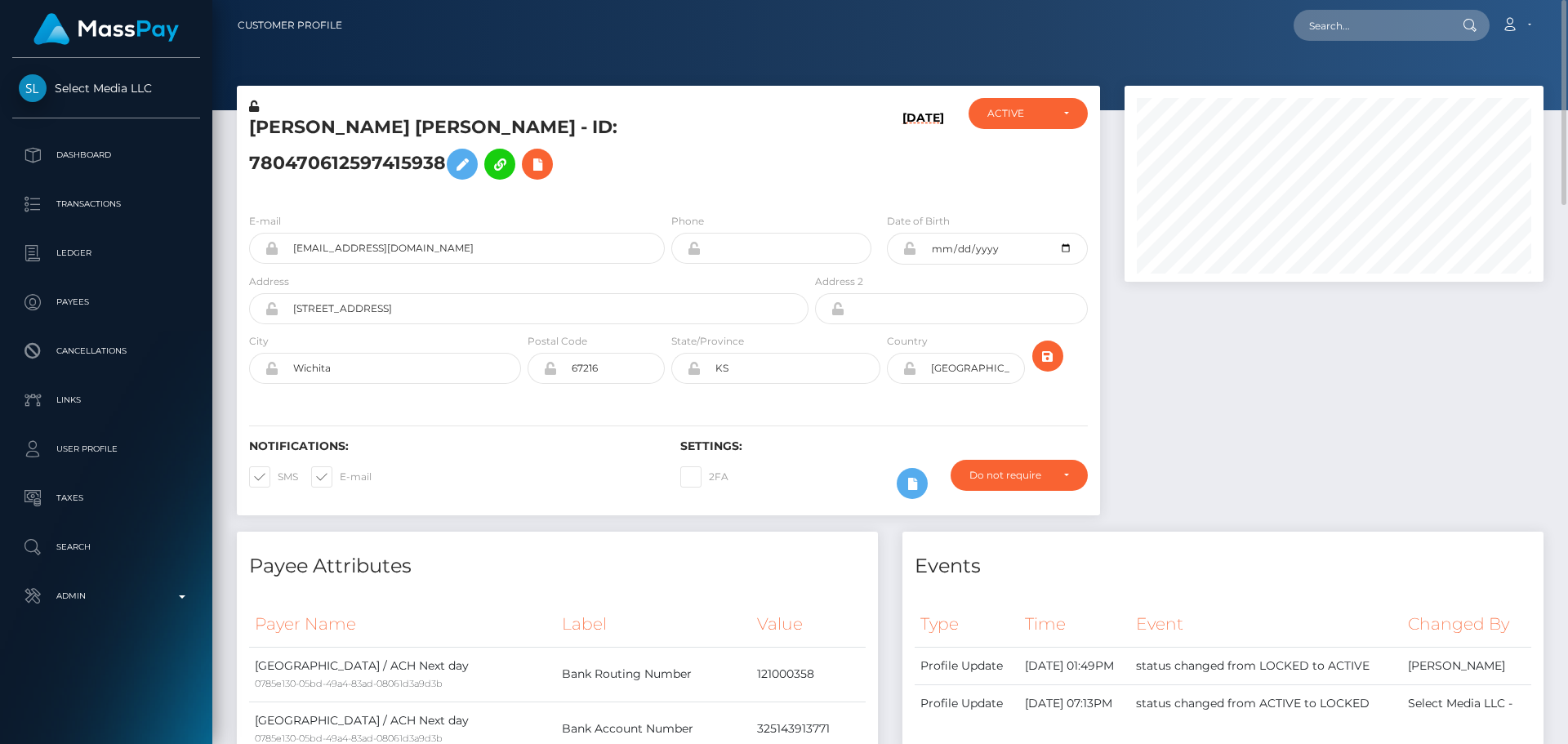
click at [546, 412] on div "Notifications: SMS E-mail Settings: 2FA" at bounding box center [668, 457] width 864 height 115
click at [903, 474] on icon at bounding box center [912, 484] width 19 height 20
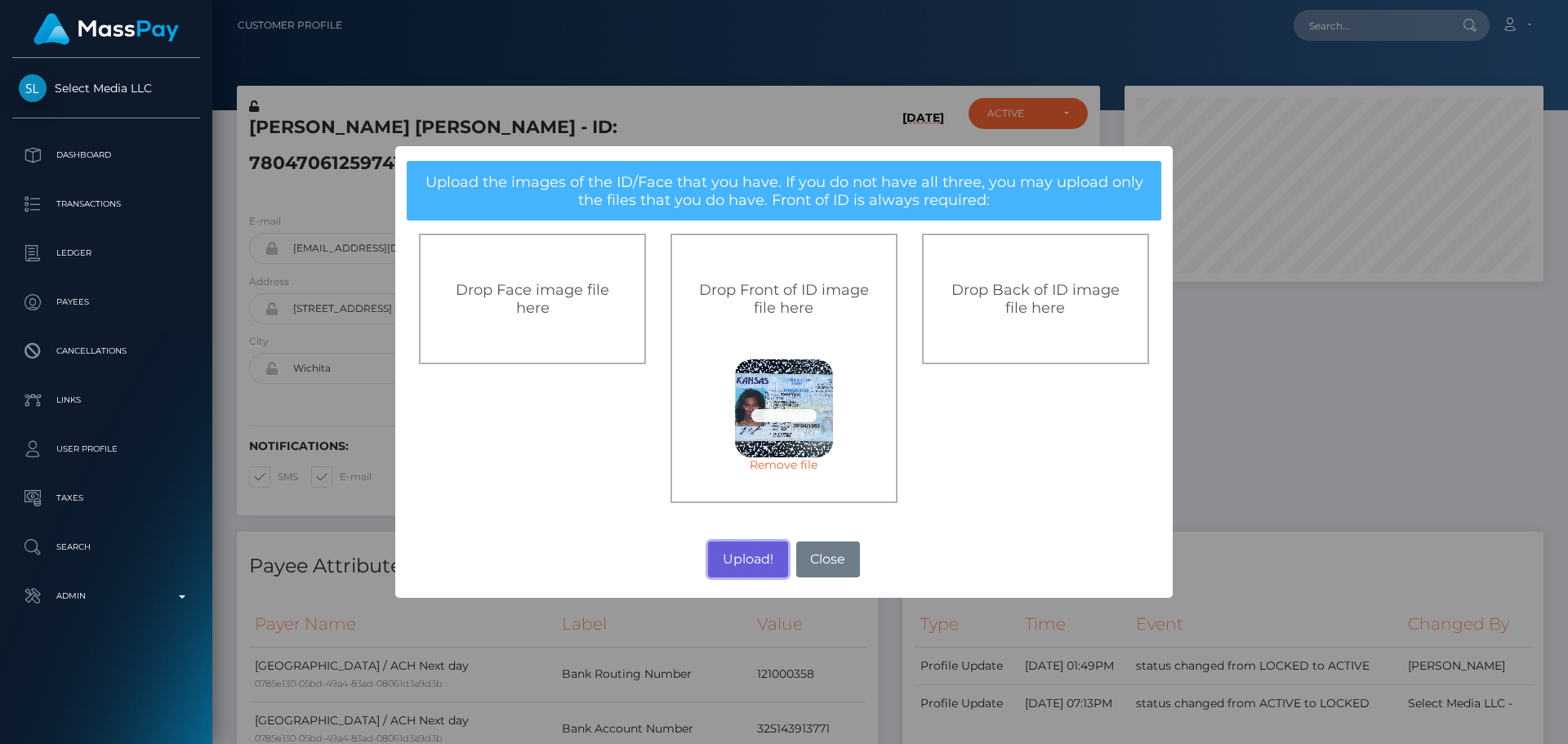
click at [746, 562] on button "Upload!" at bounding box center [747, 559] width 79 height 36
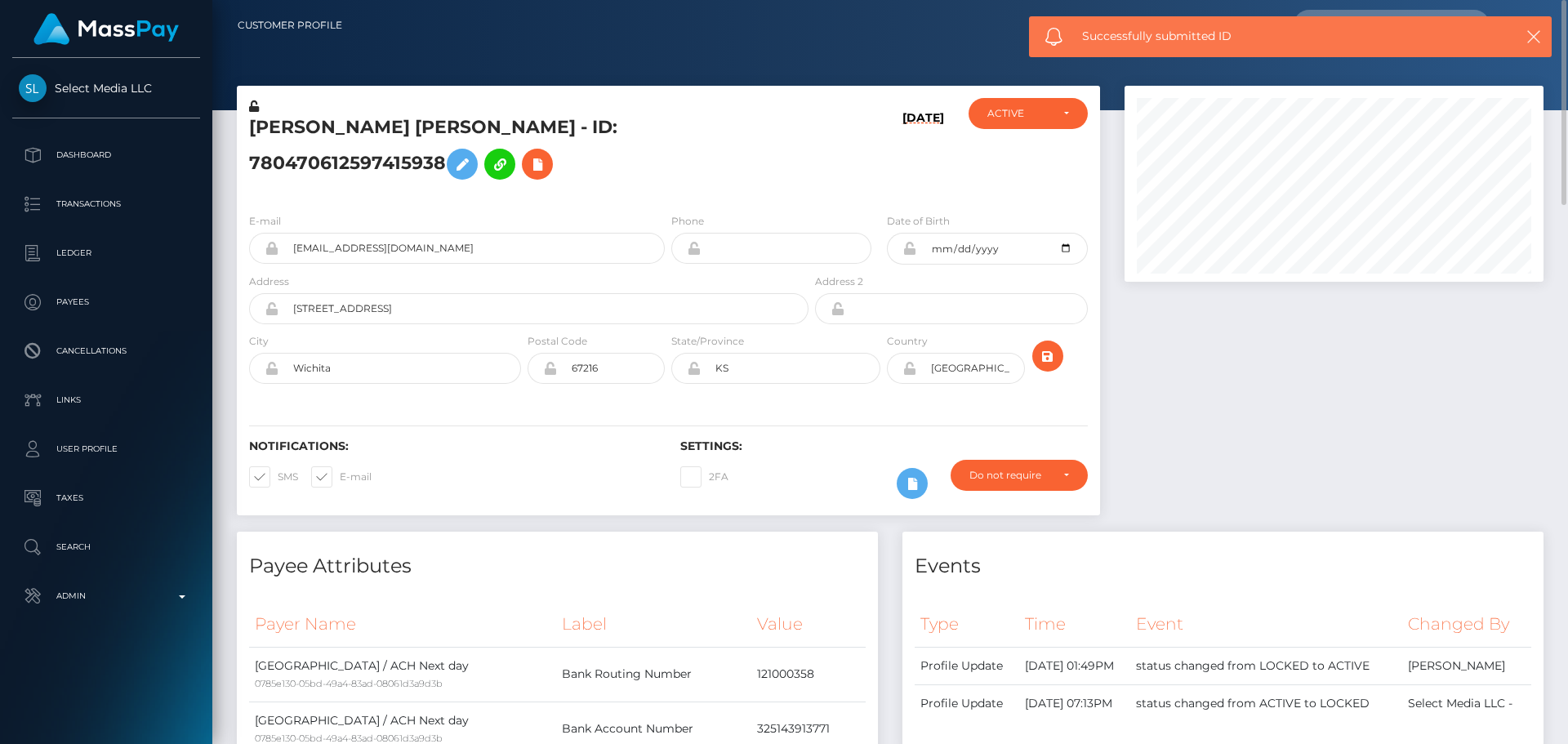
click at [667, 400] on div "Notifications: SMS E-mail Settings: 2FA" at bounding box center [668, 457] width 864 height 115
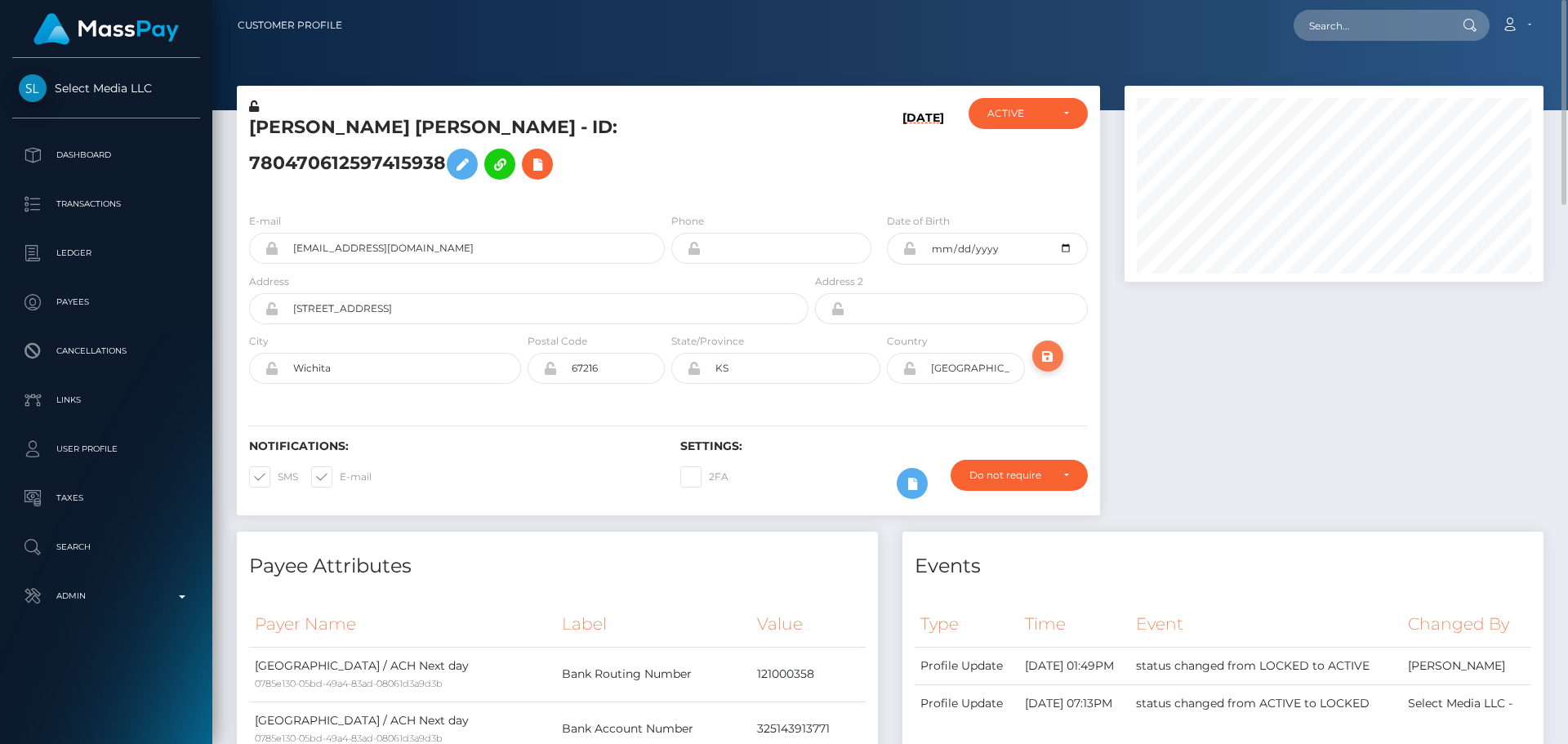
click at [1048, 346] on icon "submit" at bounding box center [1048, 356] width 19 height 20
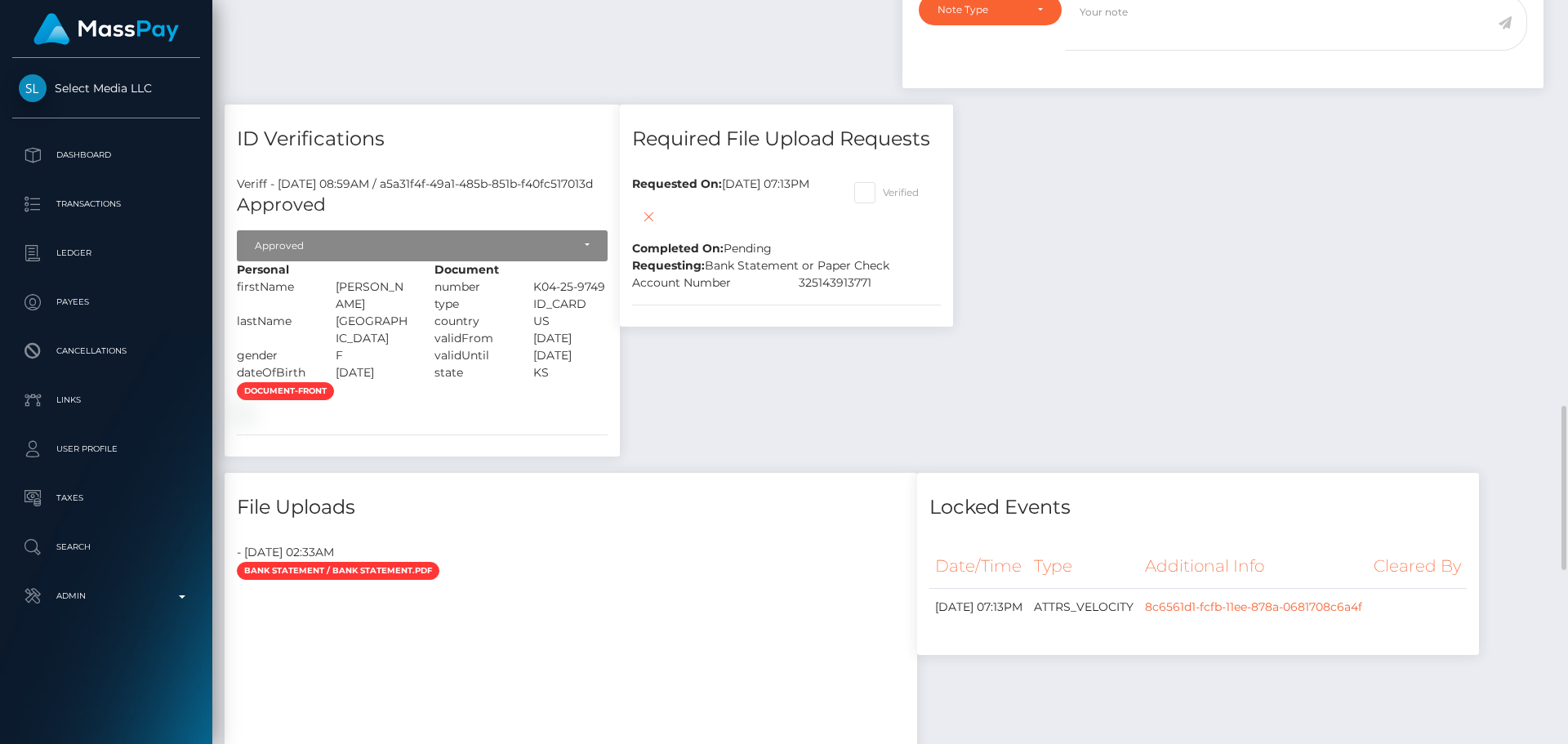
scroll to position [1470, 0]
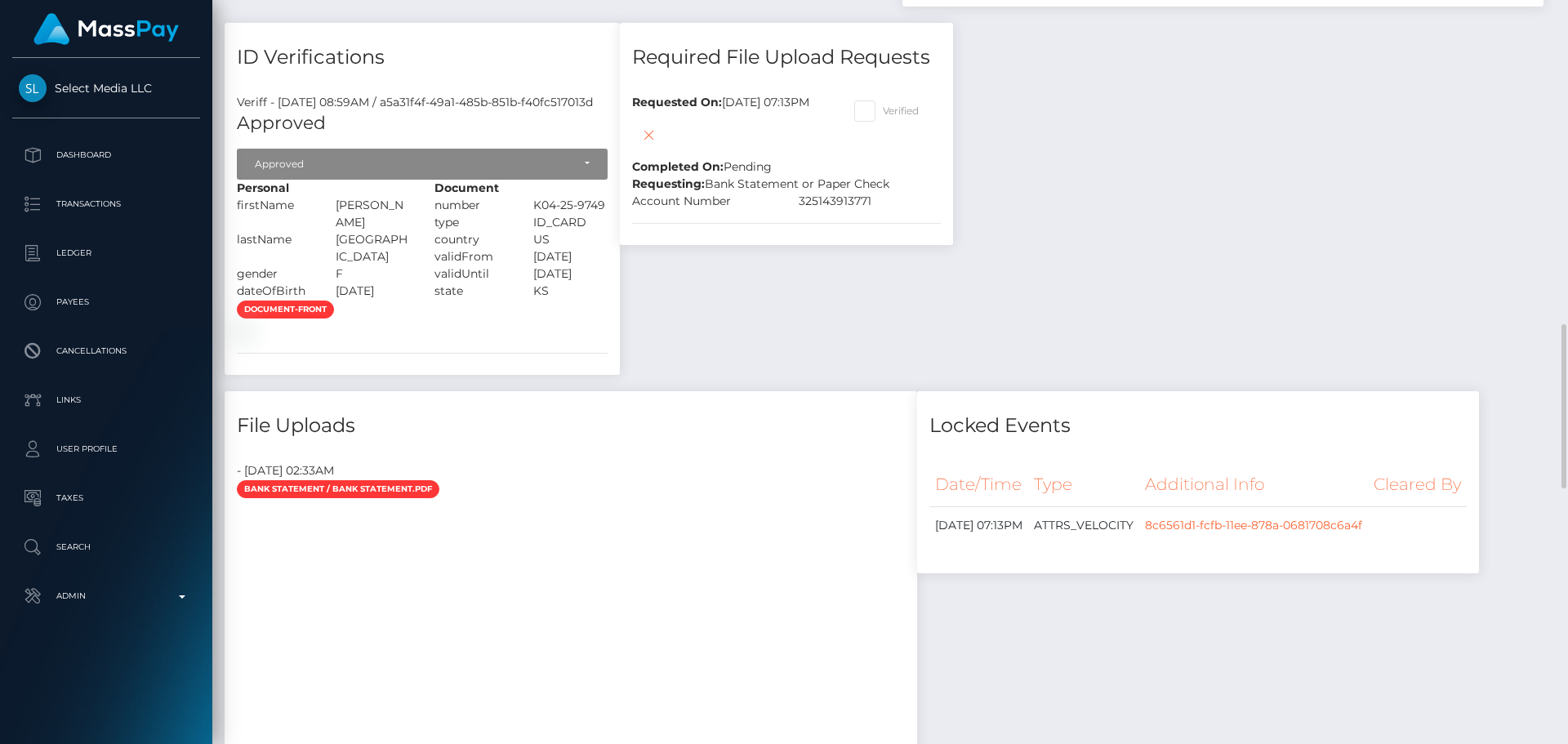
click at [595, 315] on div "document-front" at bounding box center [421, 320] width 395 height 40
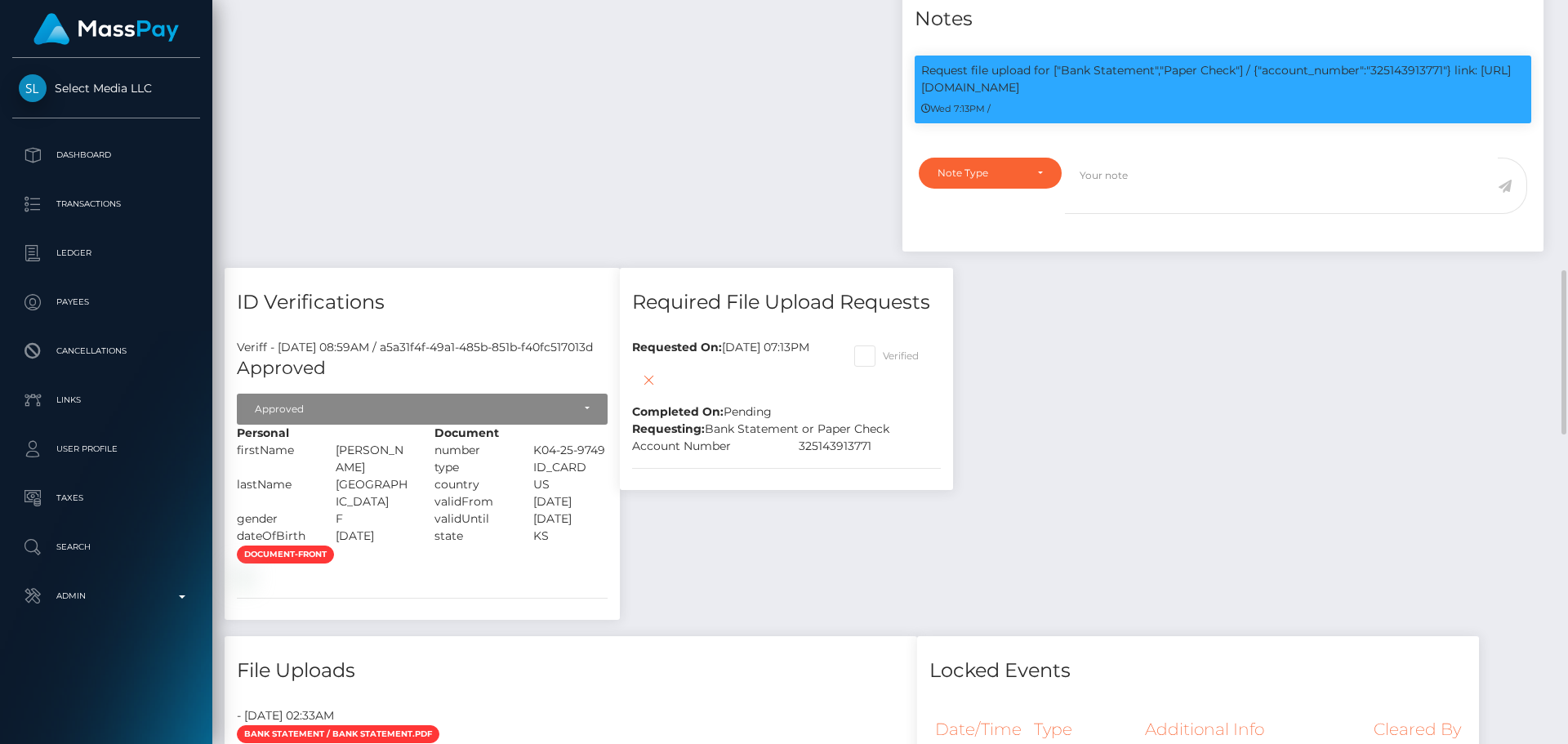
scroll to position [1144, 0]
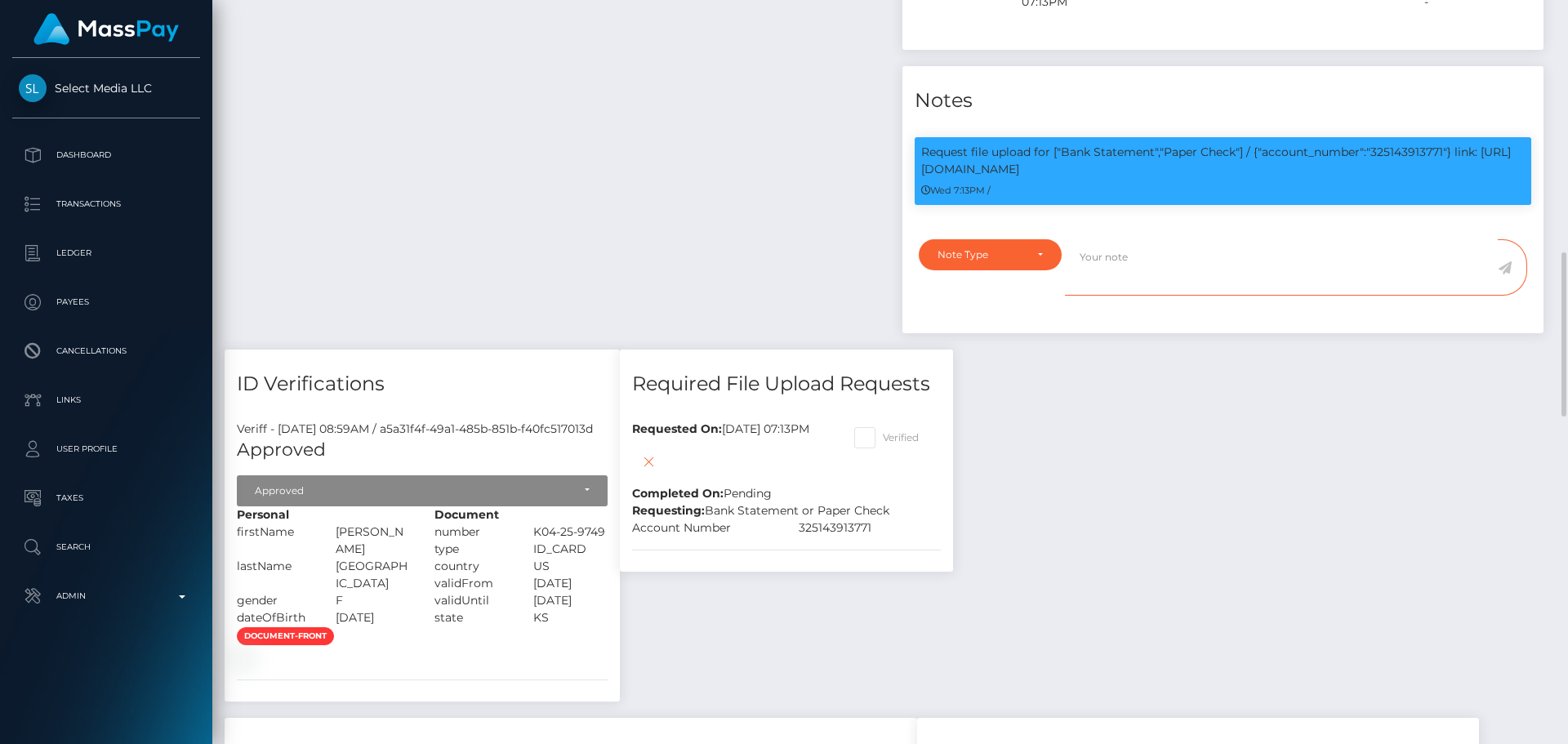
click at [1119, 244] on textarea at bounding box center [1282, 267] width 433 height 56
paste textarea "Bank statement provided for showing that the bank account belongs to Heather Ni…"
type textarea "Bank statement provided for showing that the bank account belongs to Heather Ni…"
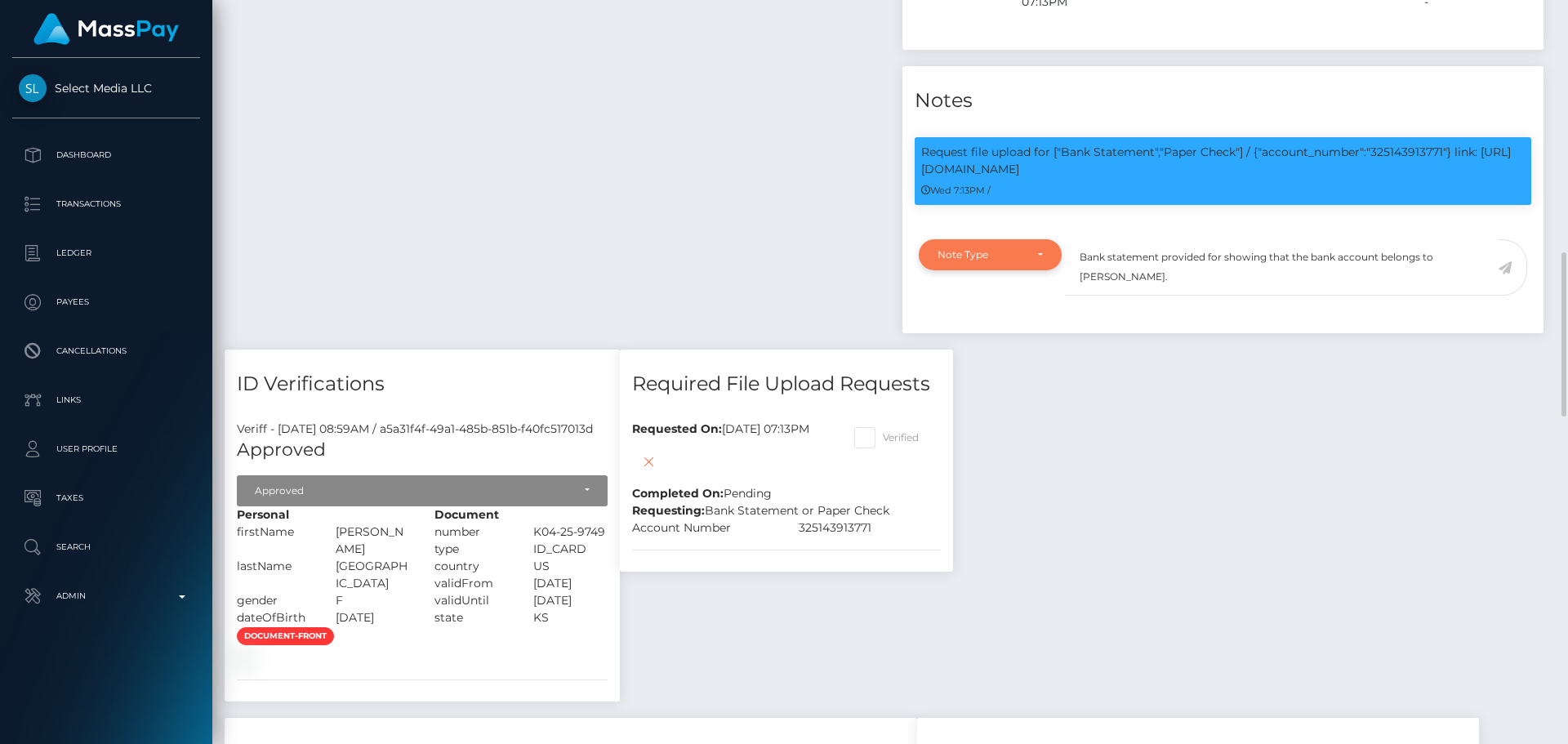
click at [1027, 239] on div "Note Type" at bounding box center [990, 254] width 143 height 31
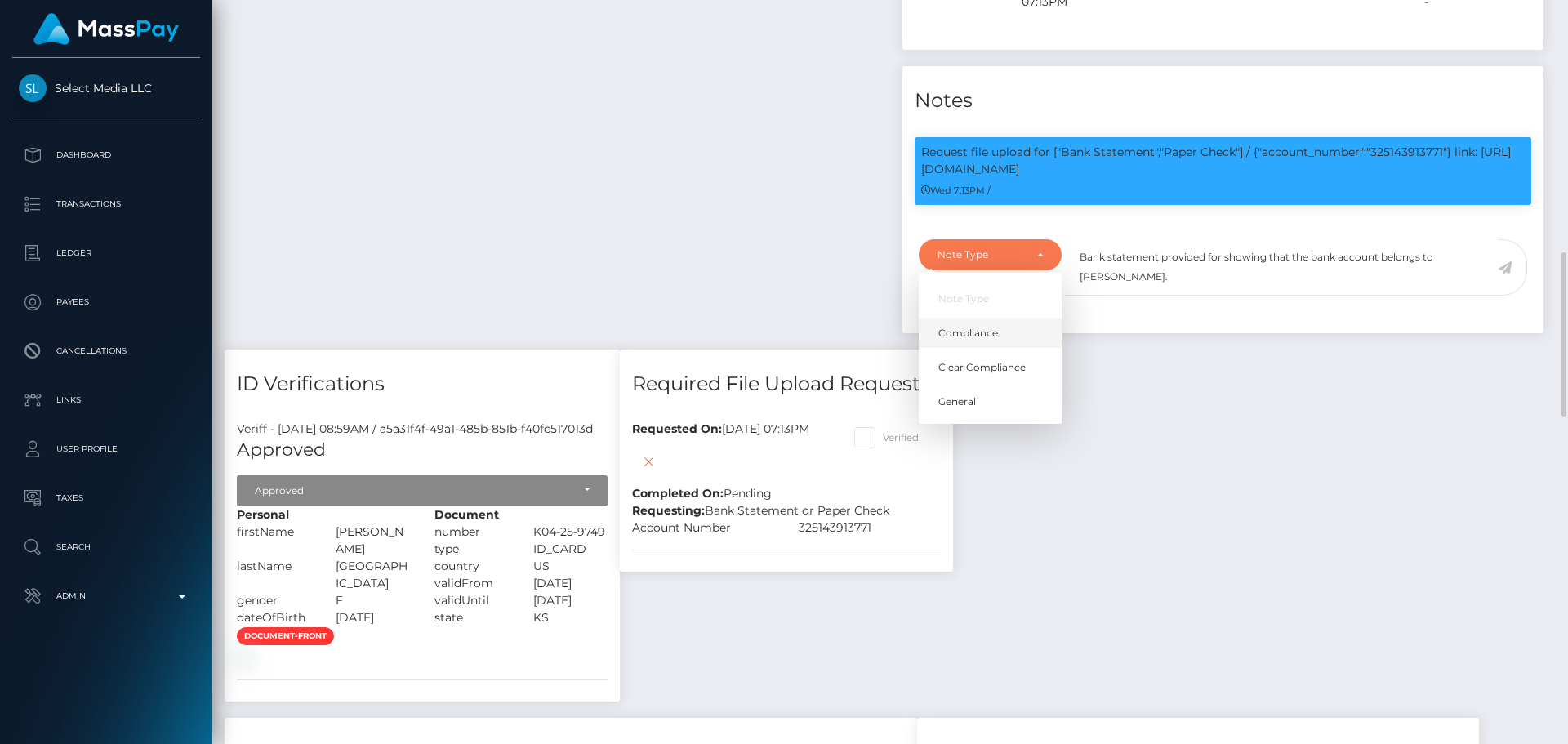
click at [1015, 318] on link "Compliance" at bounding box center [990, 333] width 143 height 31
select select "COMPLIANCE"
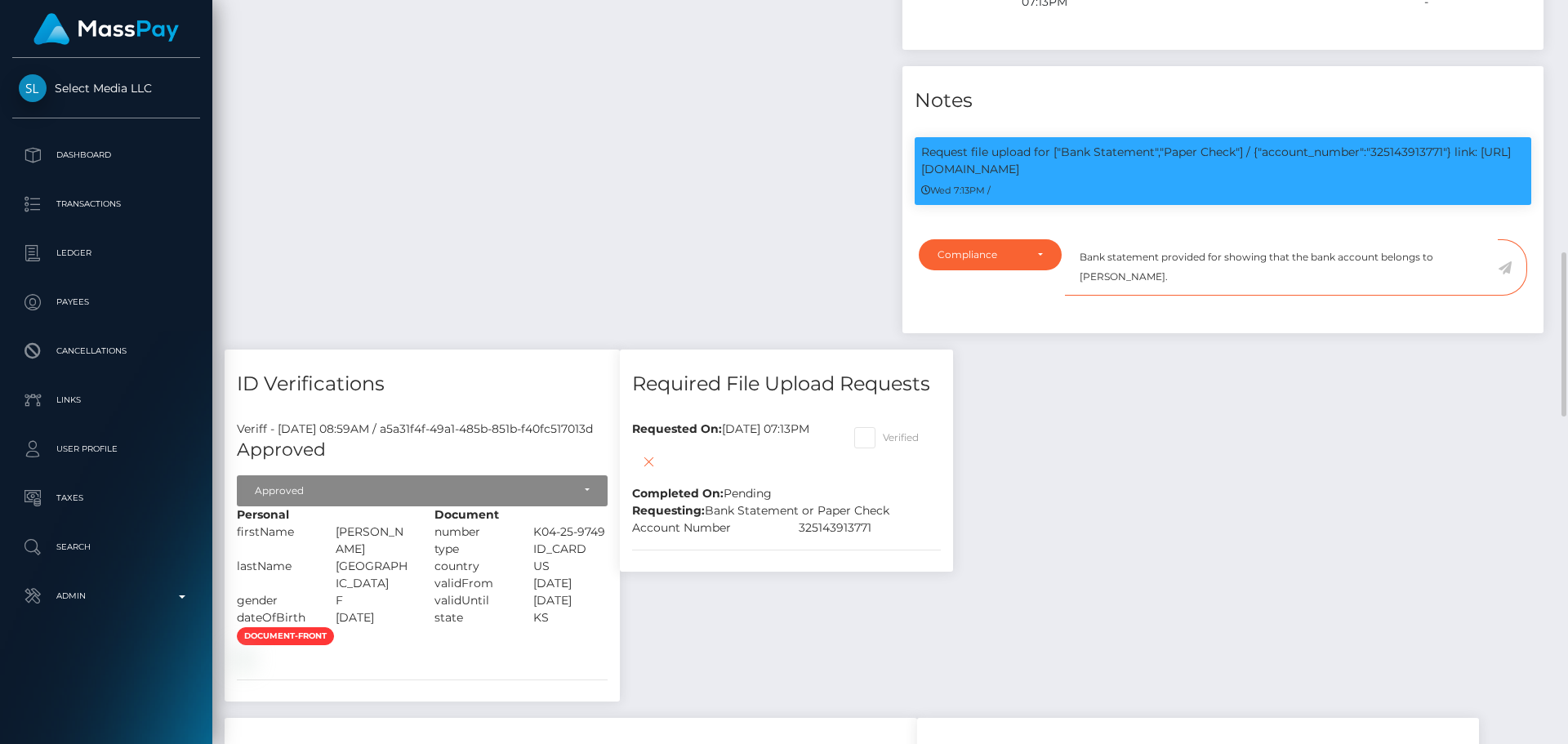
click at [1189, 257] on textarea "Bank statement provided for showing that the bank account belongs to Heather Ni…" at bounding box center [1282, 267] width 433 height 56
click at [1415, 144] on p "Request file upload for ["Bank Statement","Paper Check"] / {"account_number":"3…" at bounding box center [1223, 160] width 604 height 34
copy p "325143913771"
click at [1221, 239] on textarea "Bank statement provided for showing that the bank account belongs to Heather Ni…" at bounding box center [1282, 267] width 433 height 56
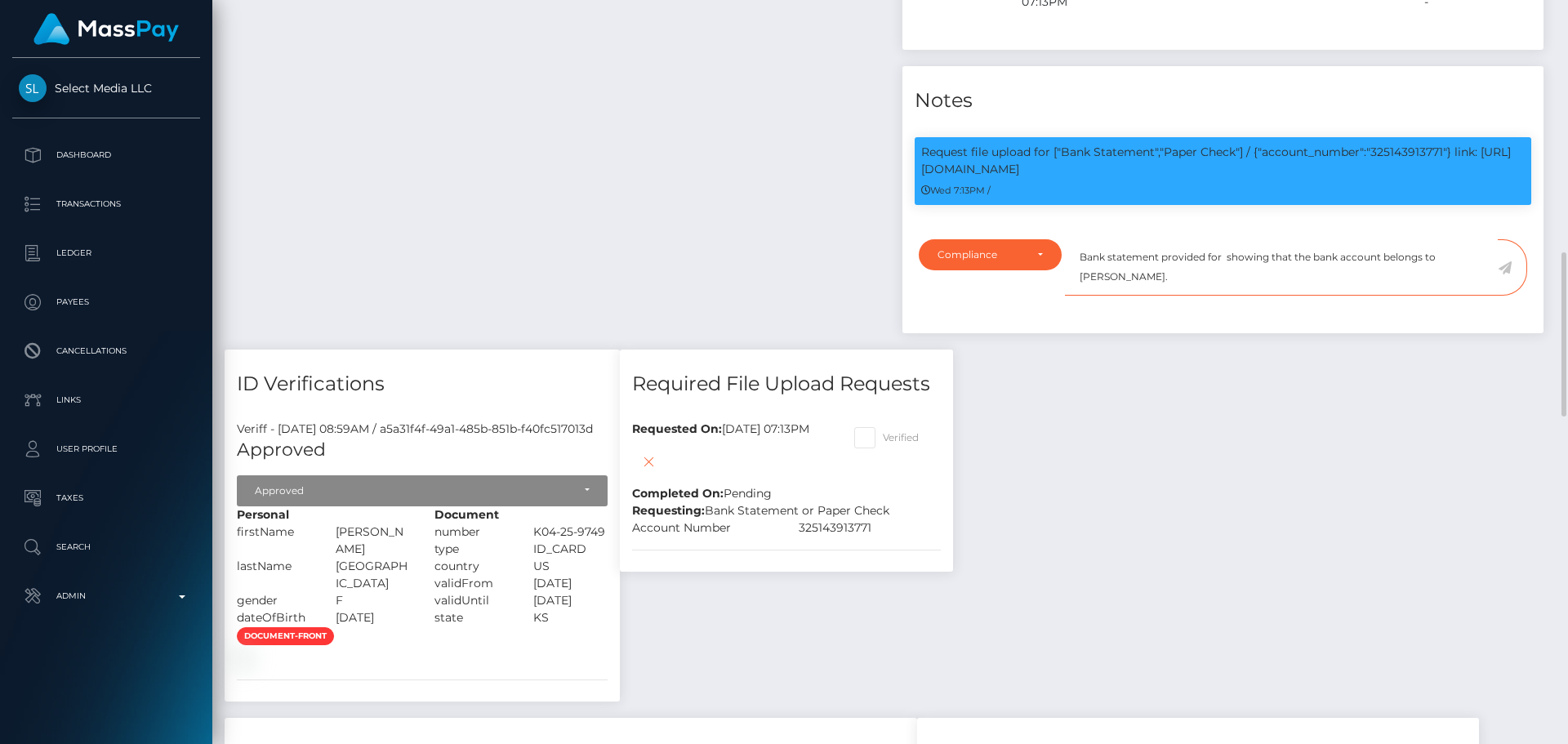
paste textarea "325143913771"
click at [1144, 255] on textarea "Bank statement provided for 325143913771, showing that the bank account belongs…" at bounding box center [1282, 267] width 433 height 56
drag, startPoint x: 1144, startPoint y: 255, endPoint x: 1216, endPoint y: 253, distance: 72.0
click at [1216, 253] on textarea "Bank statement provided for 325143913771, showing that the bank account belongs…" at bounding box center [1282, 267] width 433 height 56
paste textarea "TRAVIONNE SCOTT"
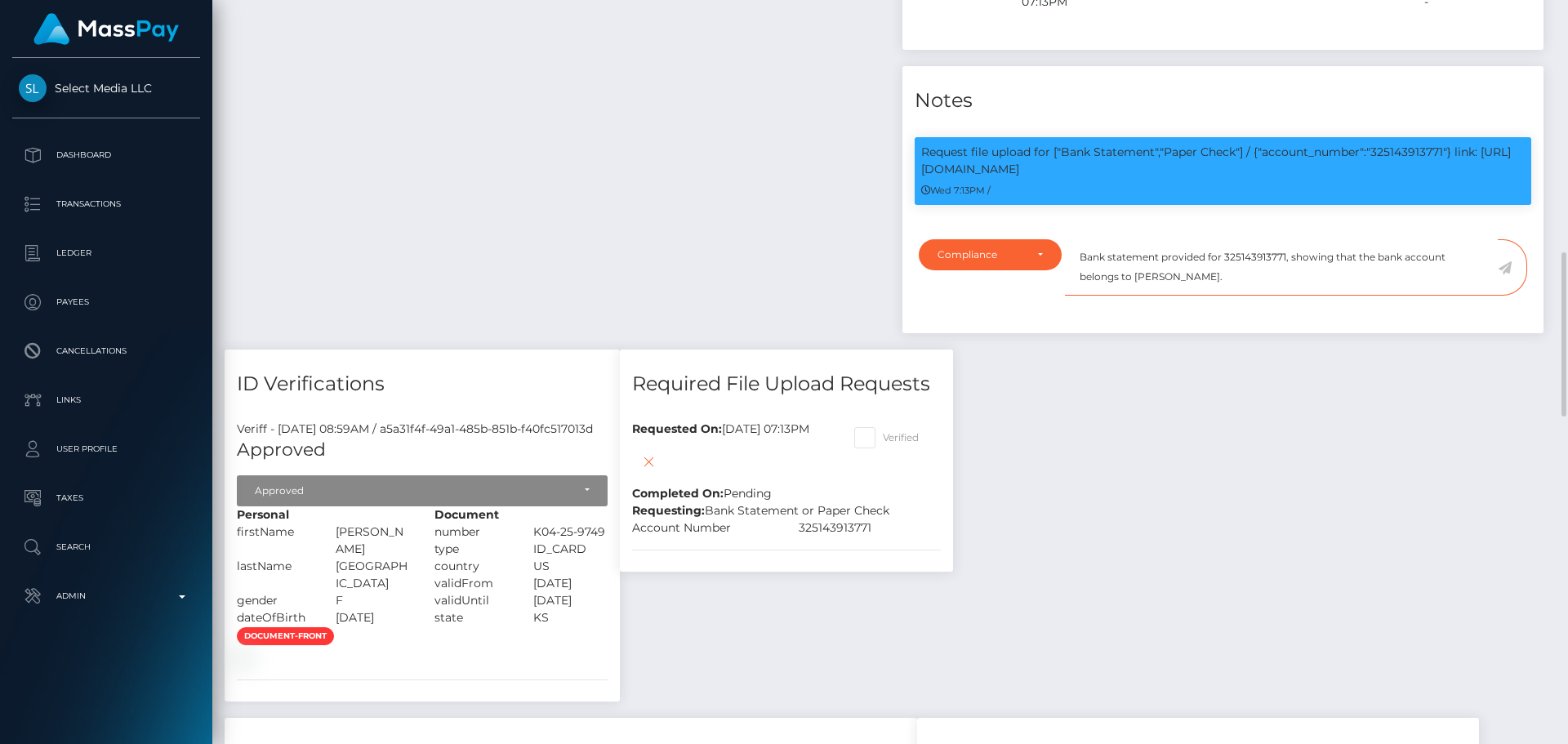
click at [1253, 253] on textarea "Bank statement provided for 325143913771, showing that the bank account belongs…" at bounding box center [1282, 267] width 433 height 56
paste textarea "TRAVIONNE SCOTT"
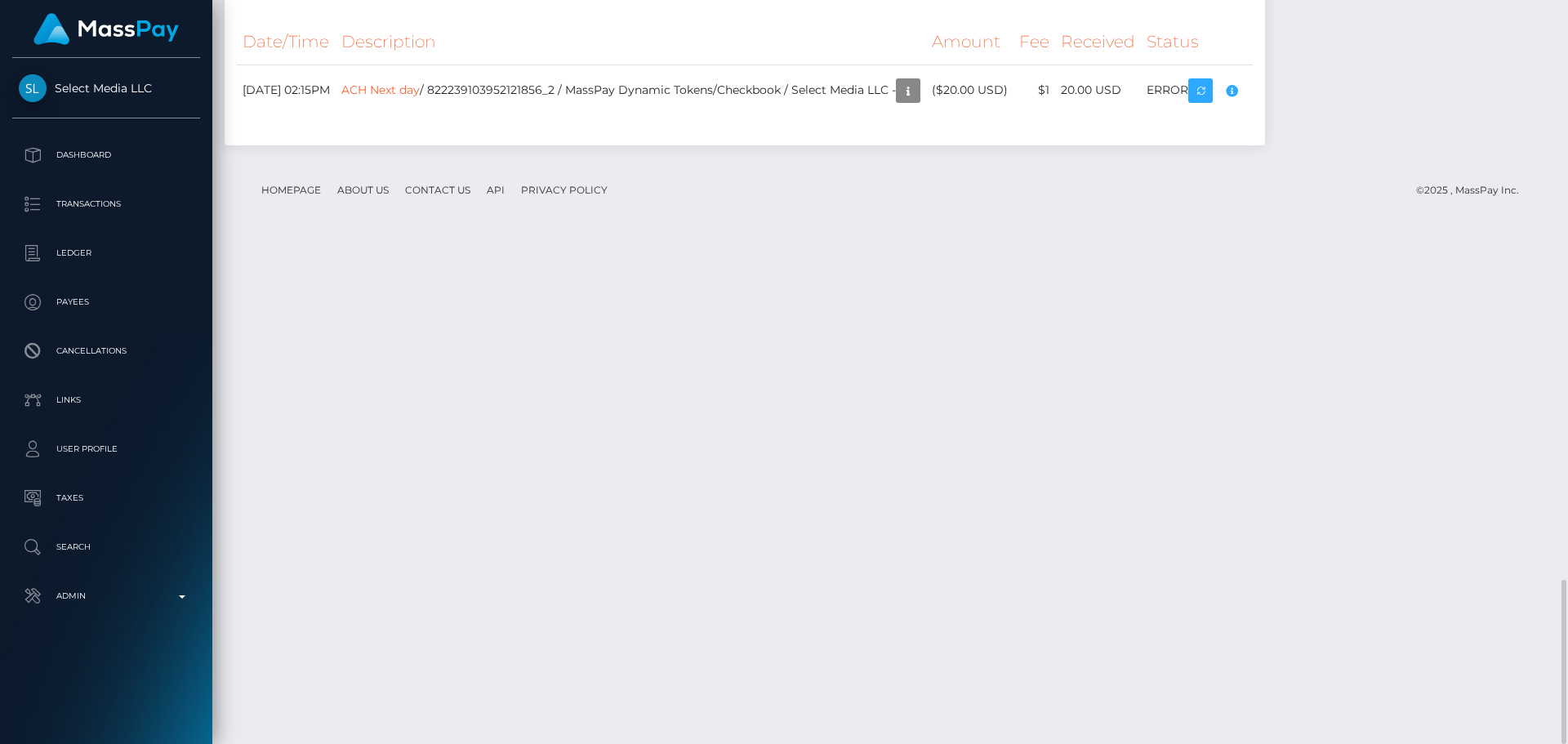
scroll to position [2462, 0]
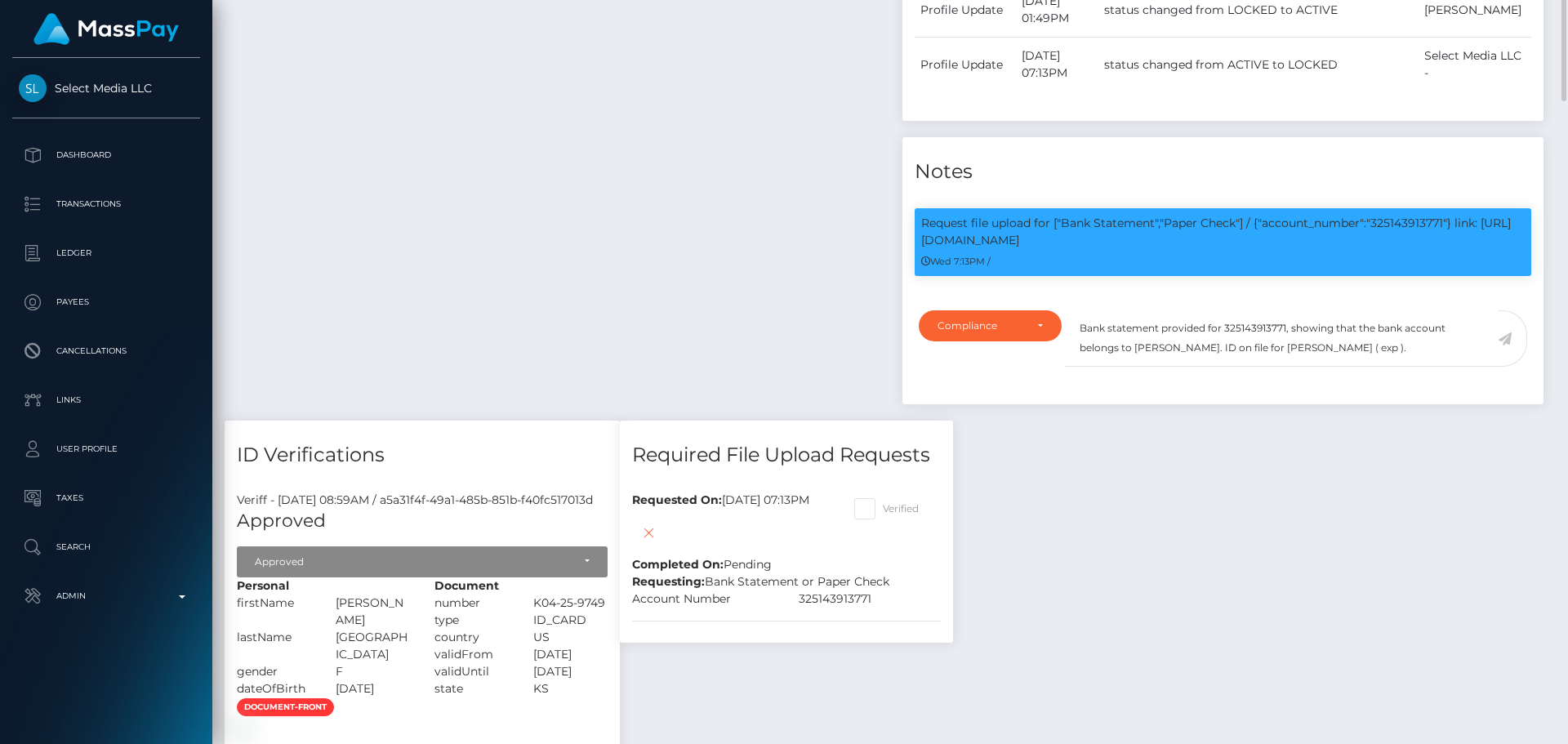
scroll to position [196, 420]
click at [1418, 321] on textarea "Bank statement provided for 325143913771, showing that the bank account belongs…" at bounding box center [1282, 338] width 433 height 56
click at [1144, 329] on textarea "Bank statement provided for 325143913771, showing that the bank account belongs…" at bounding box center [1282, 338] width 433 height 56
type textarea "Bank statement provided for 325143913771, showing that the bank account belongs…"
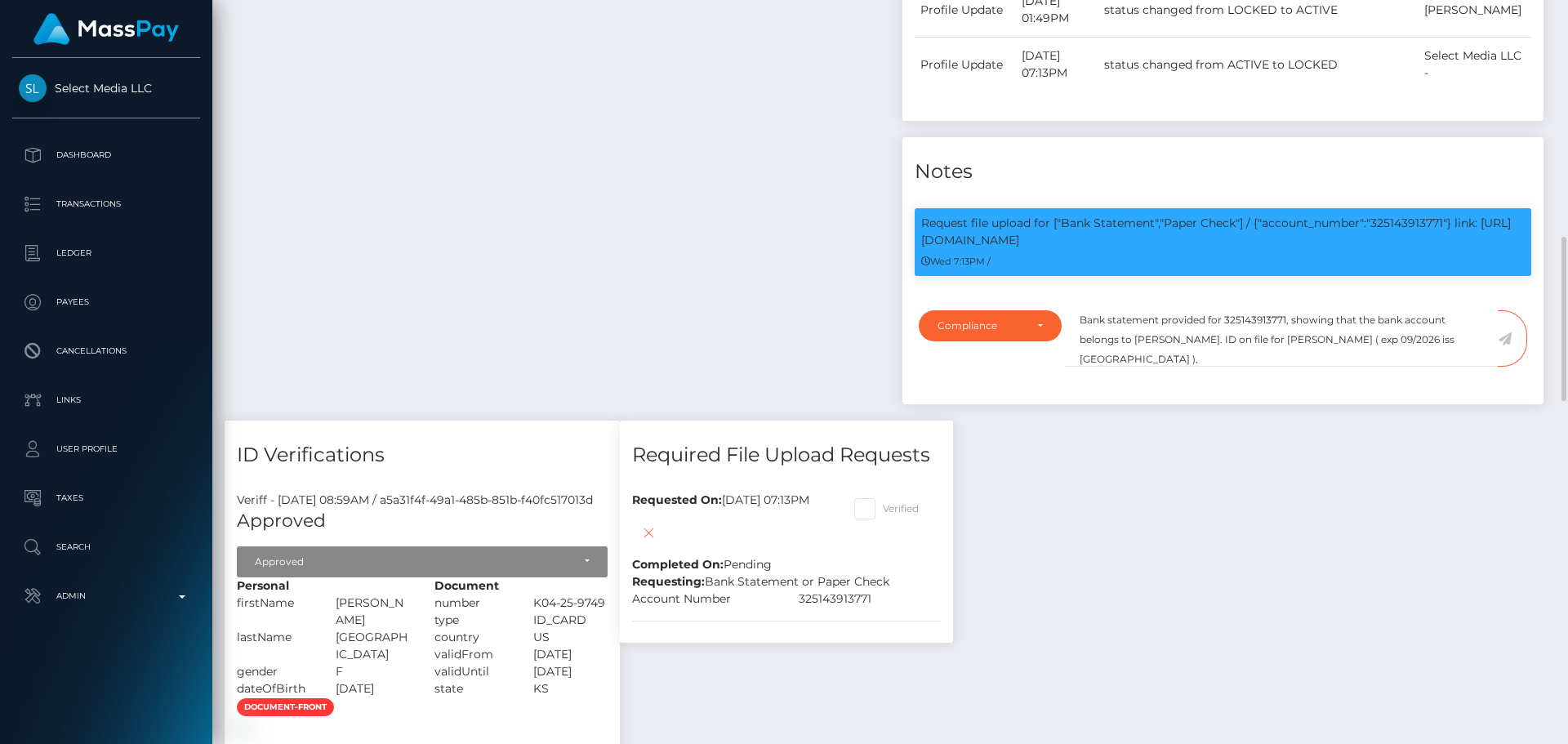
click at [1506, 333] on icon at bounding box center [1505, 339] width 14 height 13
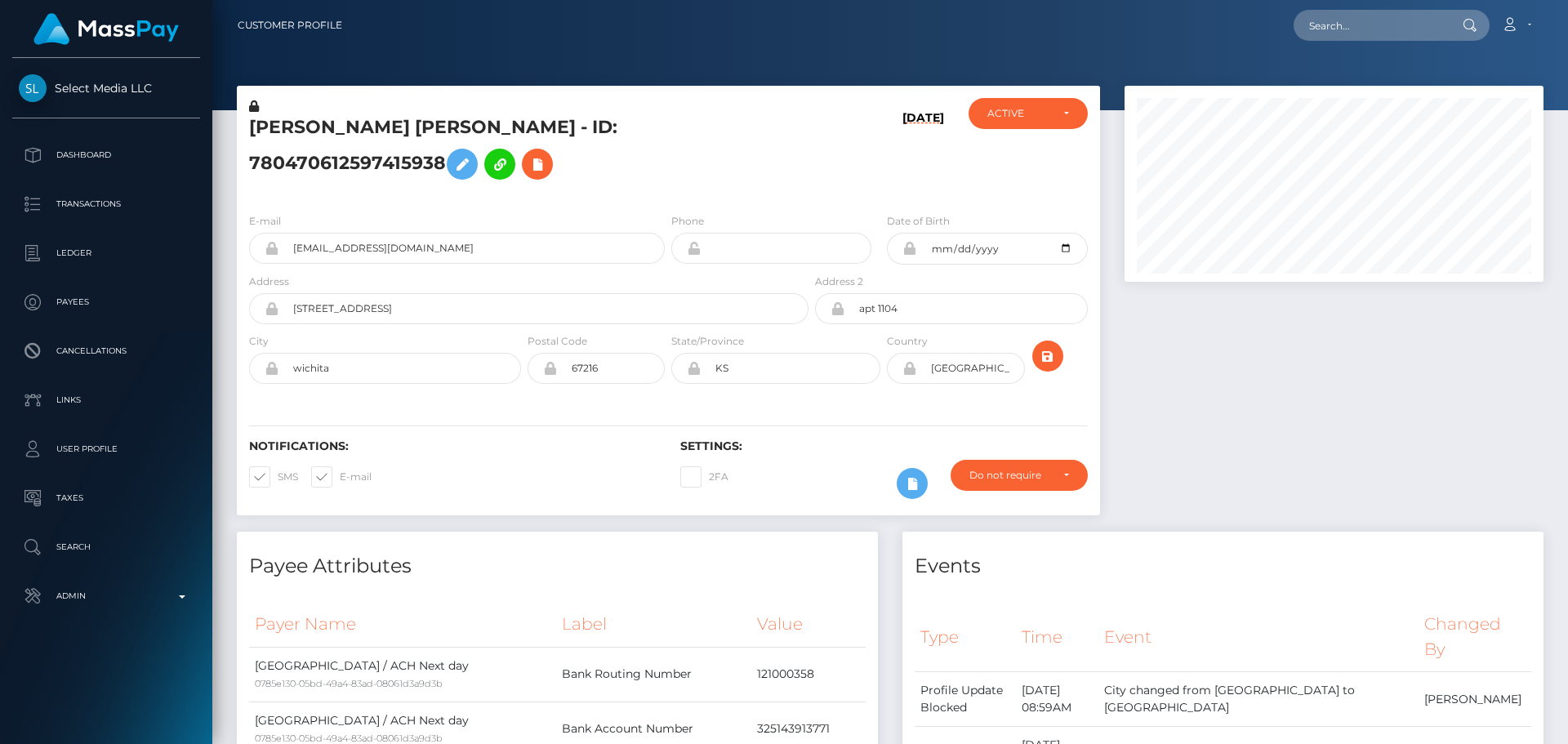
scroll to position [196, 420]
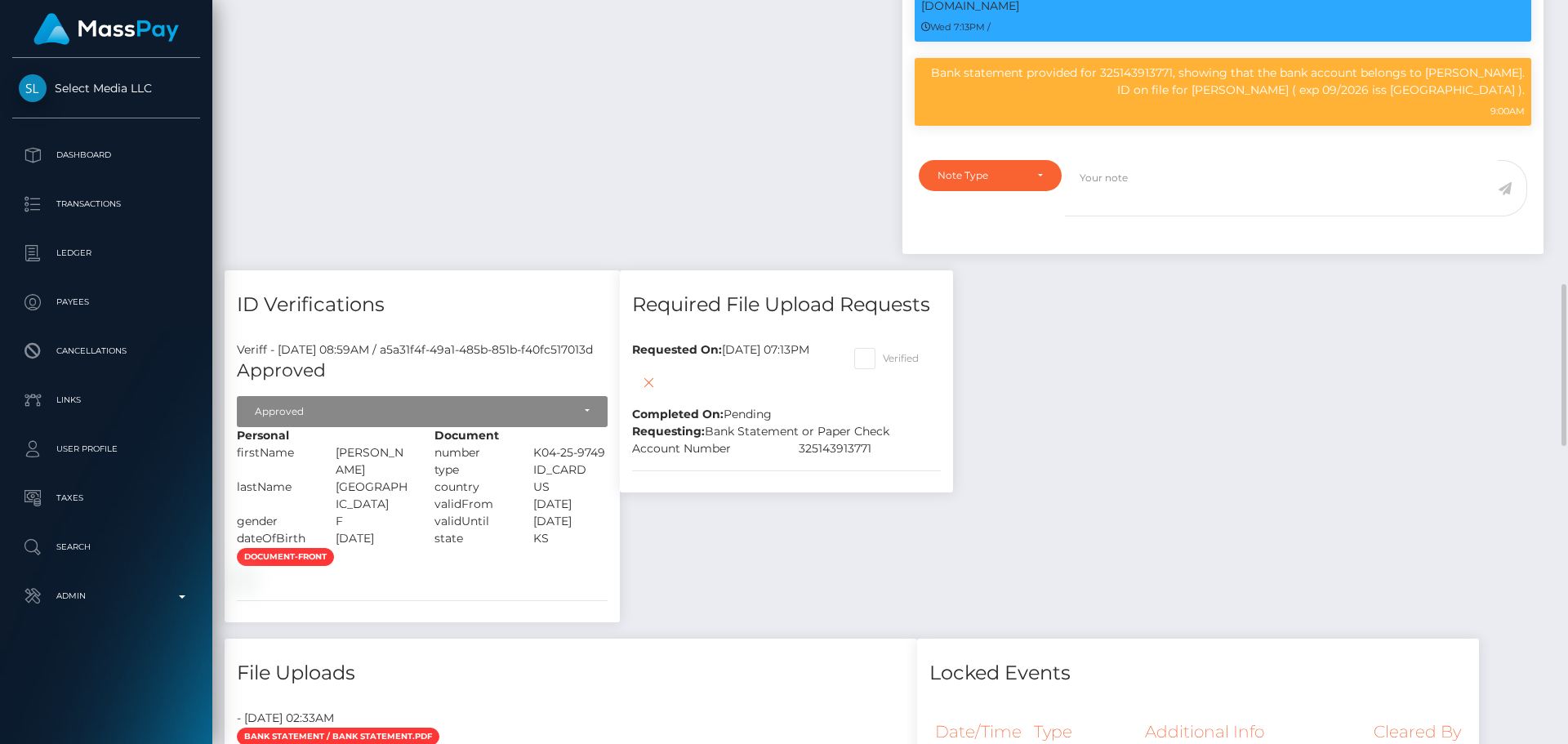
click at [883, 352] on span at bounding box center [883, 358] width 0 height 12
click at [893, 348] on input "Verified" at bounding box center [888, 353] width 11 height 11
checkbox input "true"
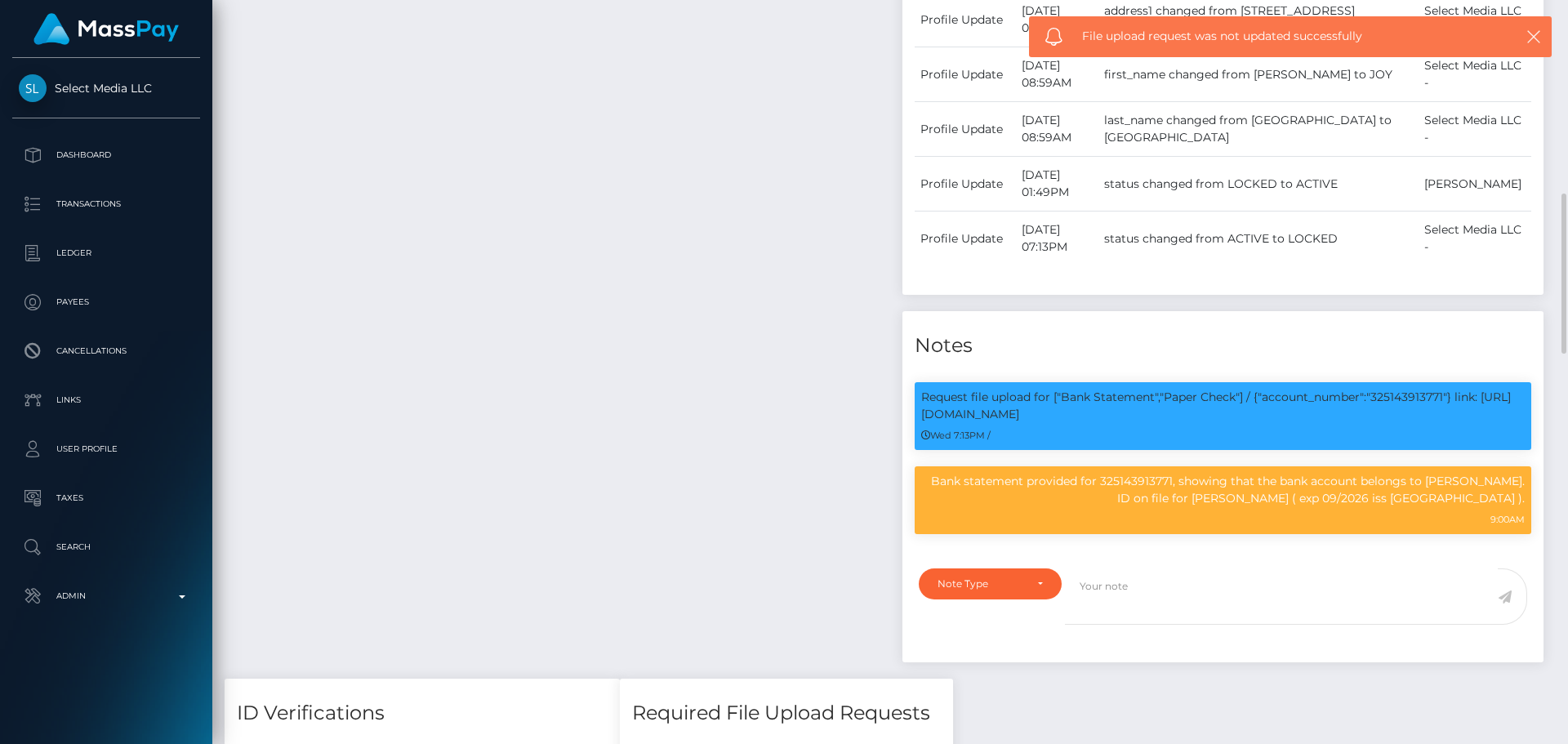
click at [823, 357] on div "Payee Attributes Payer Name Label Value [GEOGRAPHIC_DATA] / ACH Next day 0785e1…" at bounding box center [557, 156] width 666 height 1046
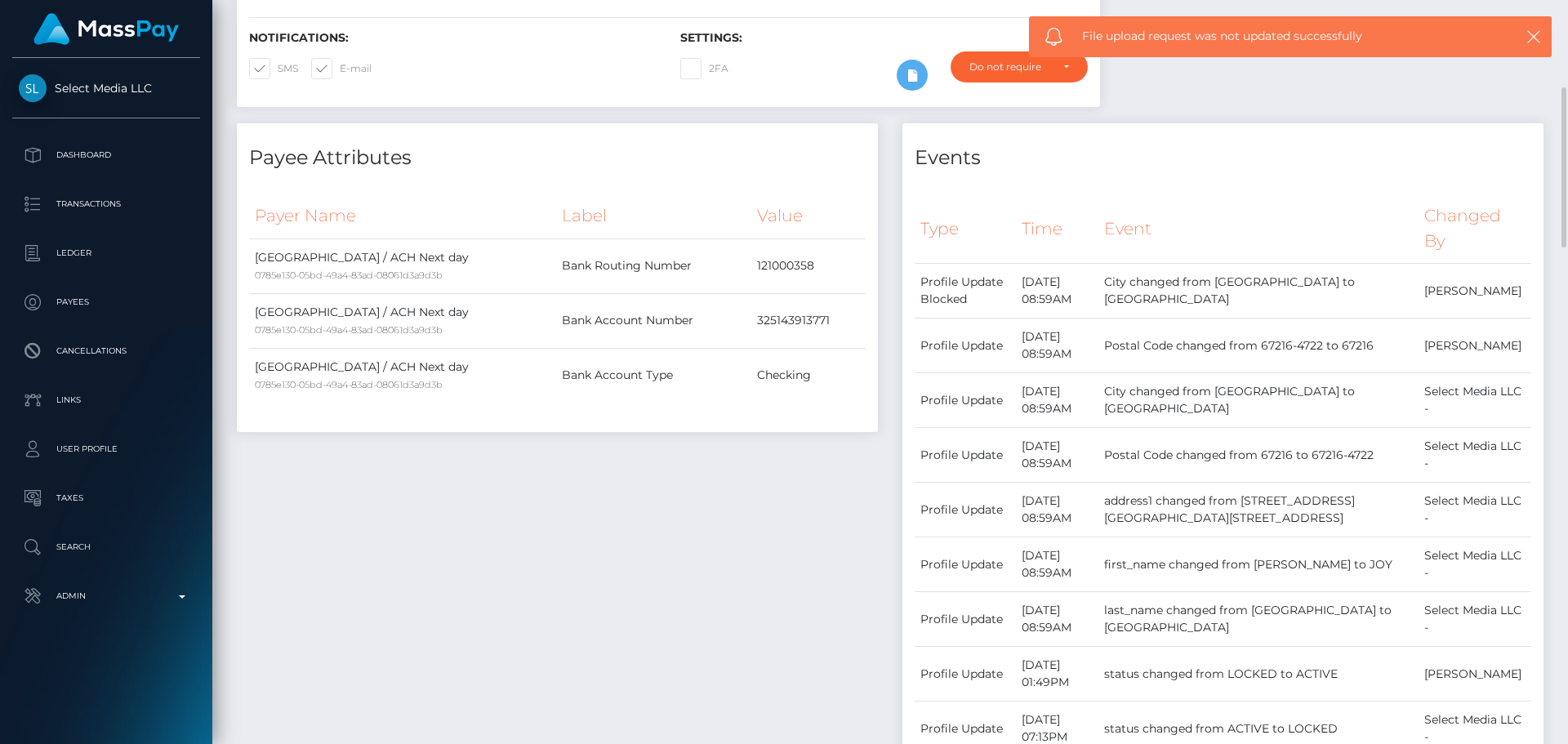
scroll to position [0, 0]
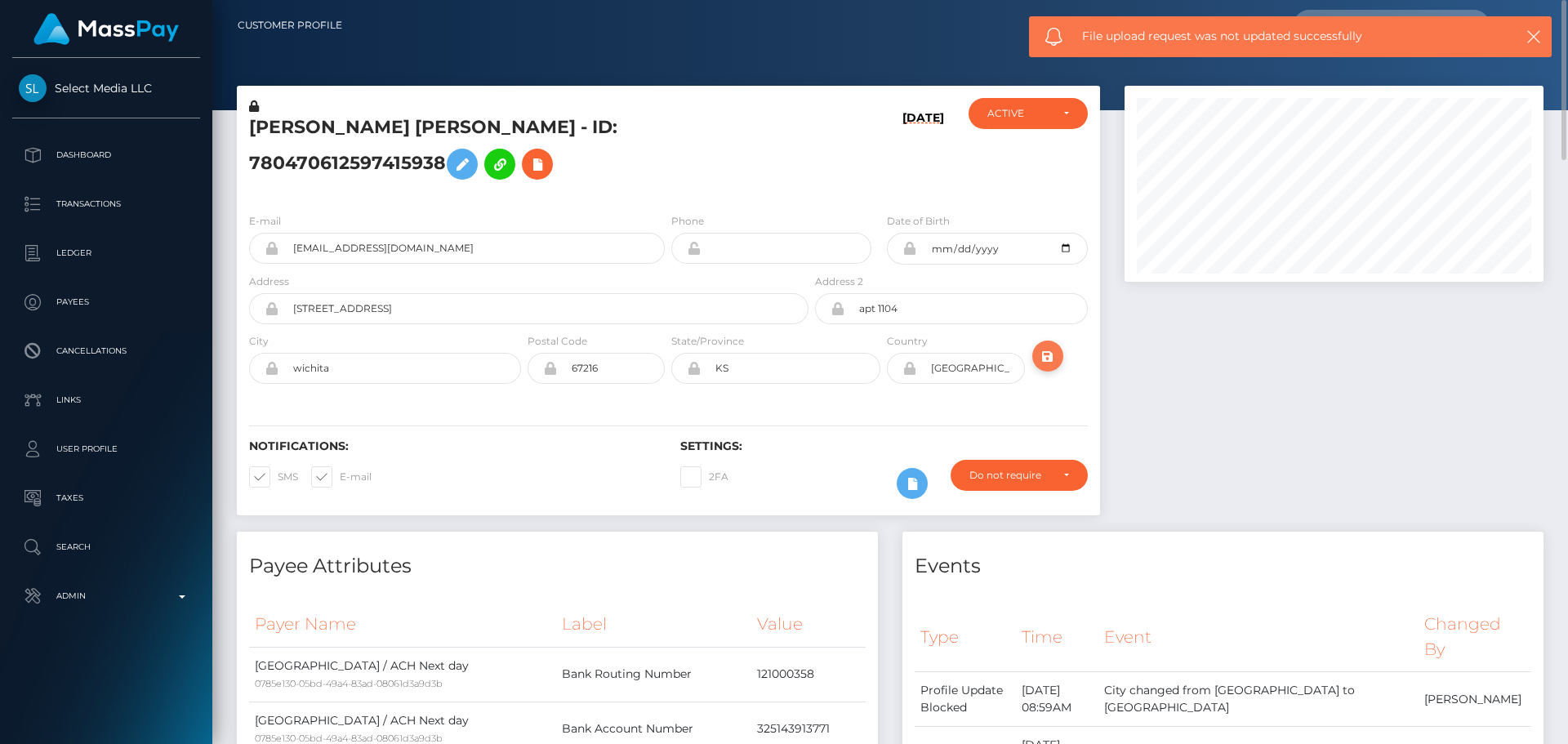
click at [1047, 346] on icon "submit" at bounding box center [1048, 356] width 19 height 20
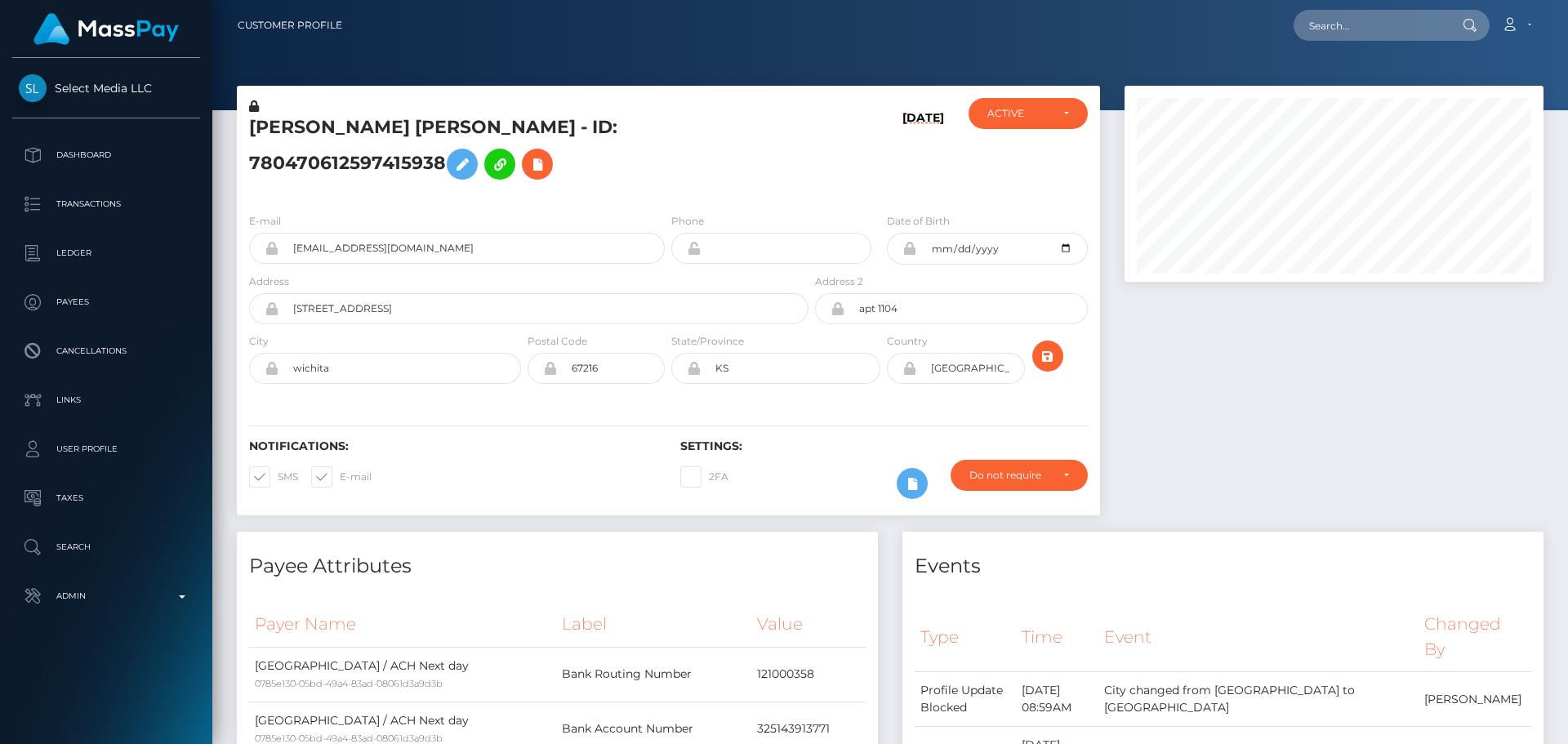
scroll to position [196, 420]
click at [667, 365] on div "Postal Code 67216" at bounding box center [597, 363] width 144 height 60
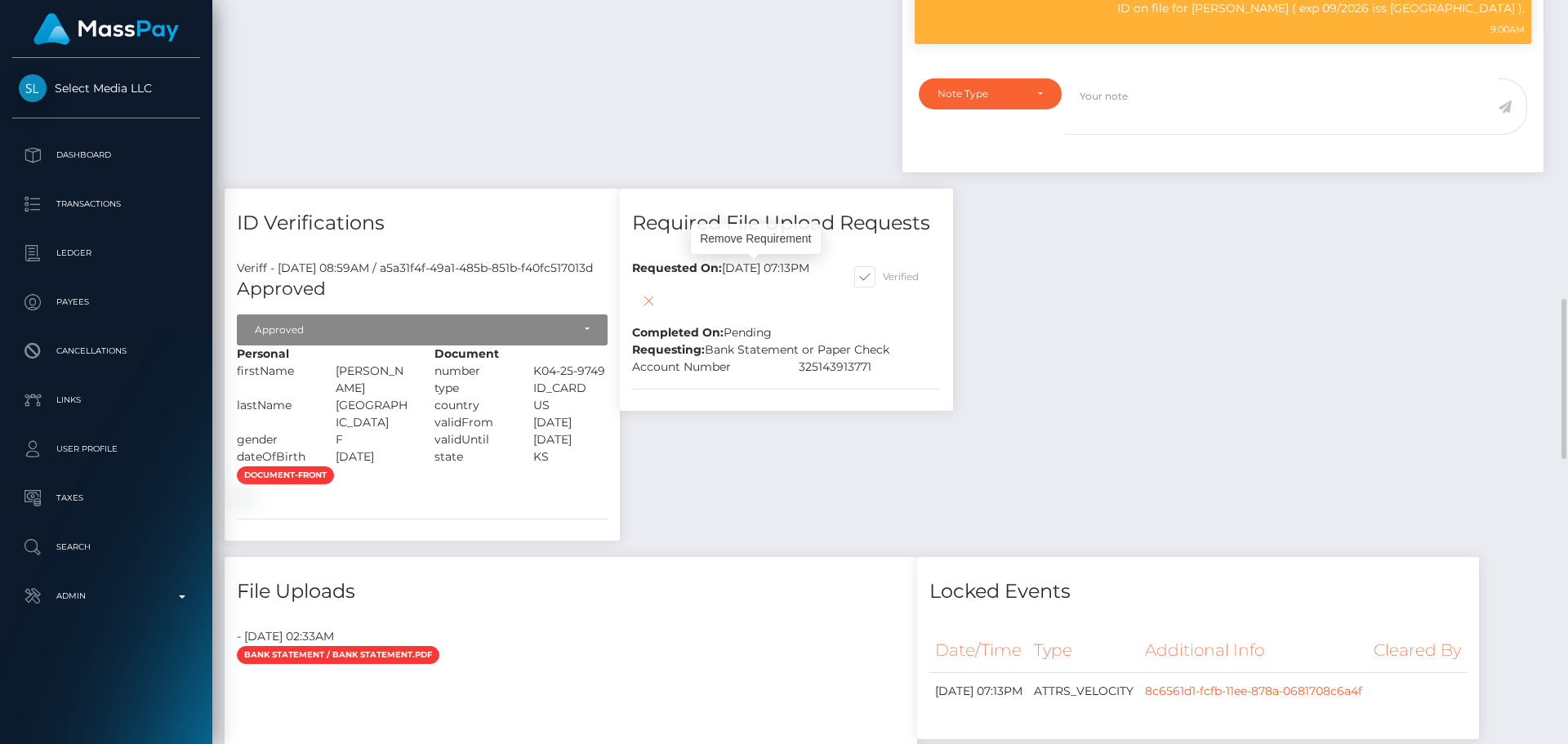
click at [659, 291] on icon at bounding box center [648, 301] width 19 height 20
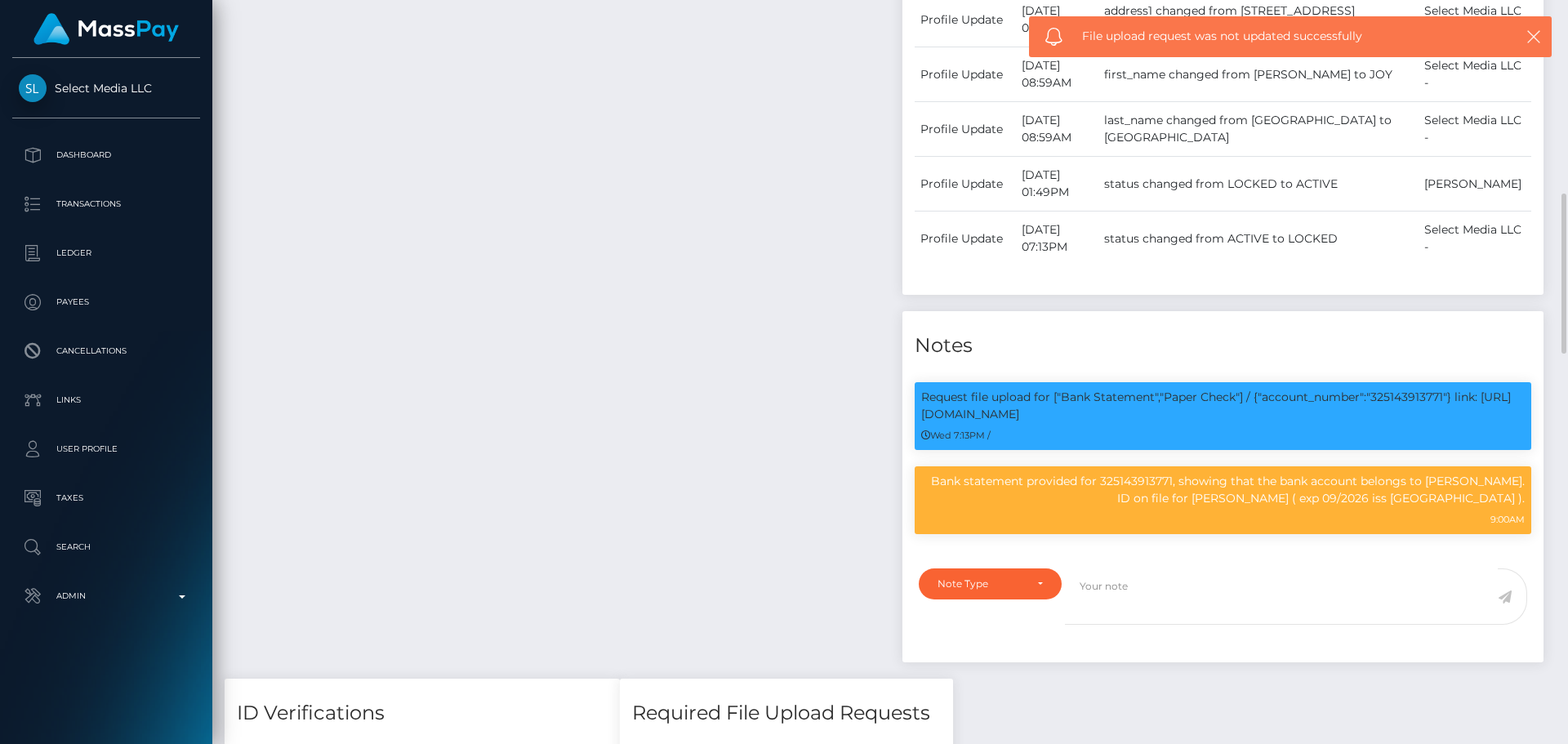
click at [643, 305] on div "Payee Attributes Payer Name Label Value [GEOGRAPHIC_DATA] / ACH Next day 0785e1…" at bounding box center [557, 156] width 666 height 1046
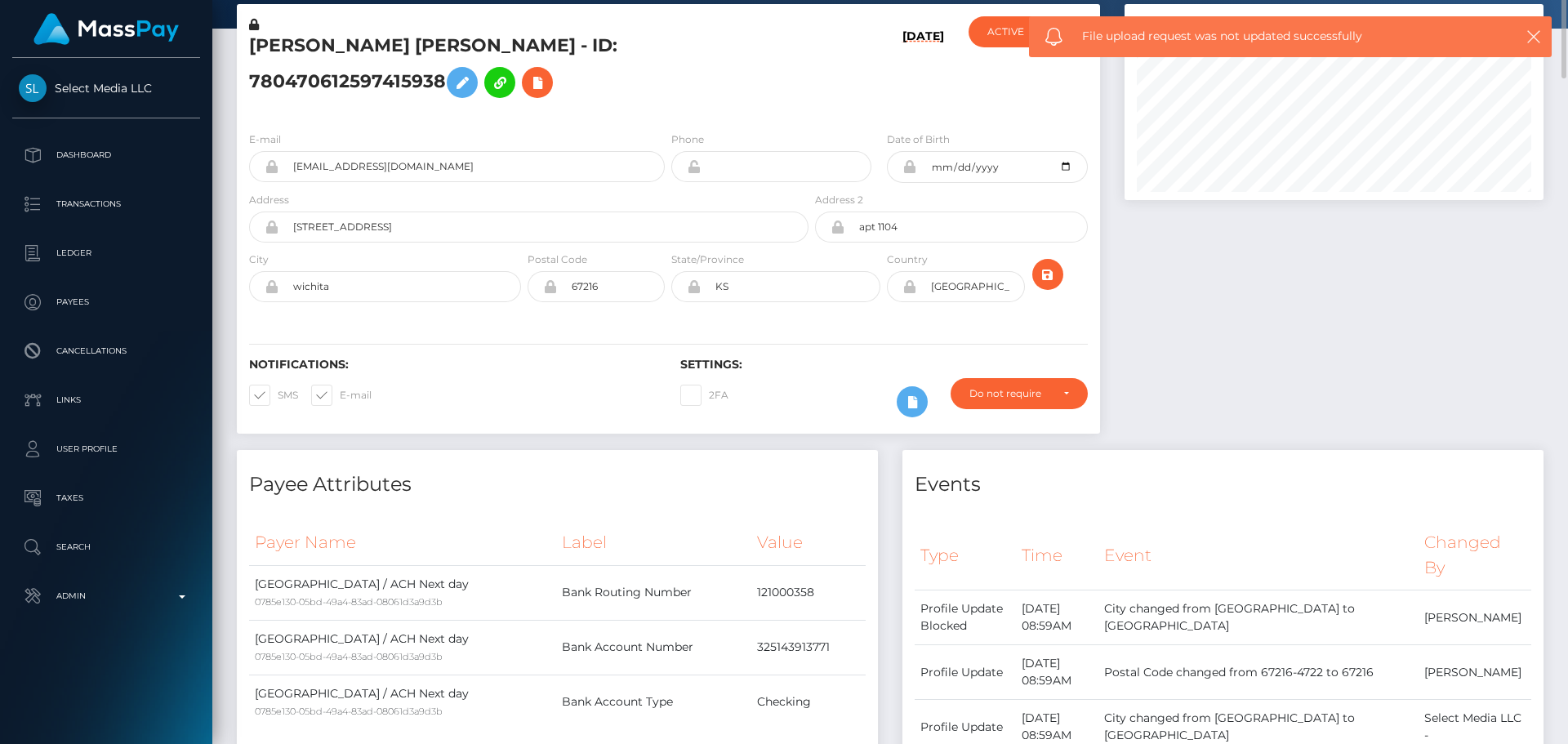
scroll to position [0, 0]
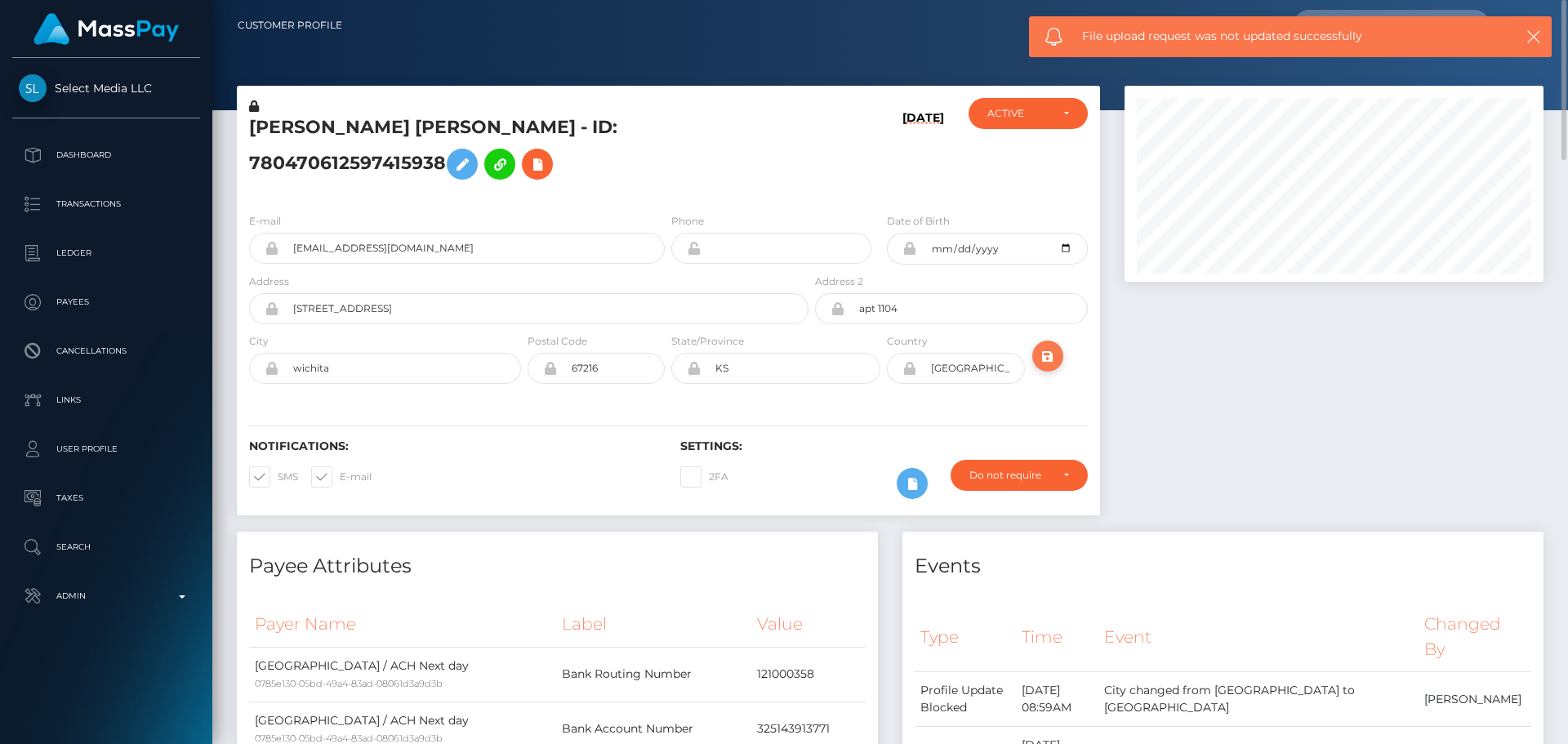
click at [1047, 346] on icon "submit" at bounding box center [1048, 356] width 19 height 20
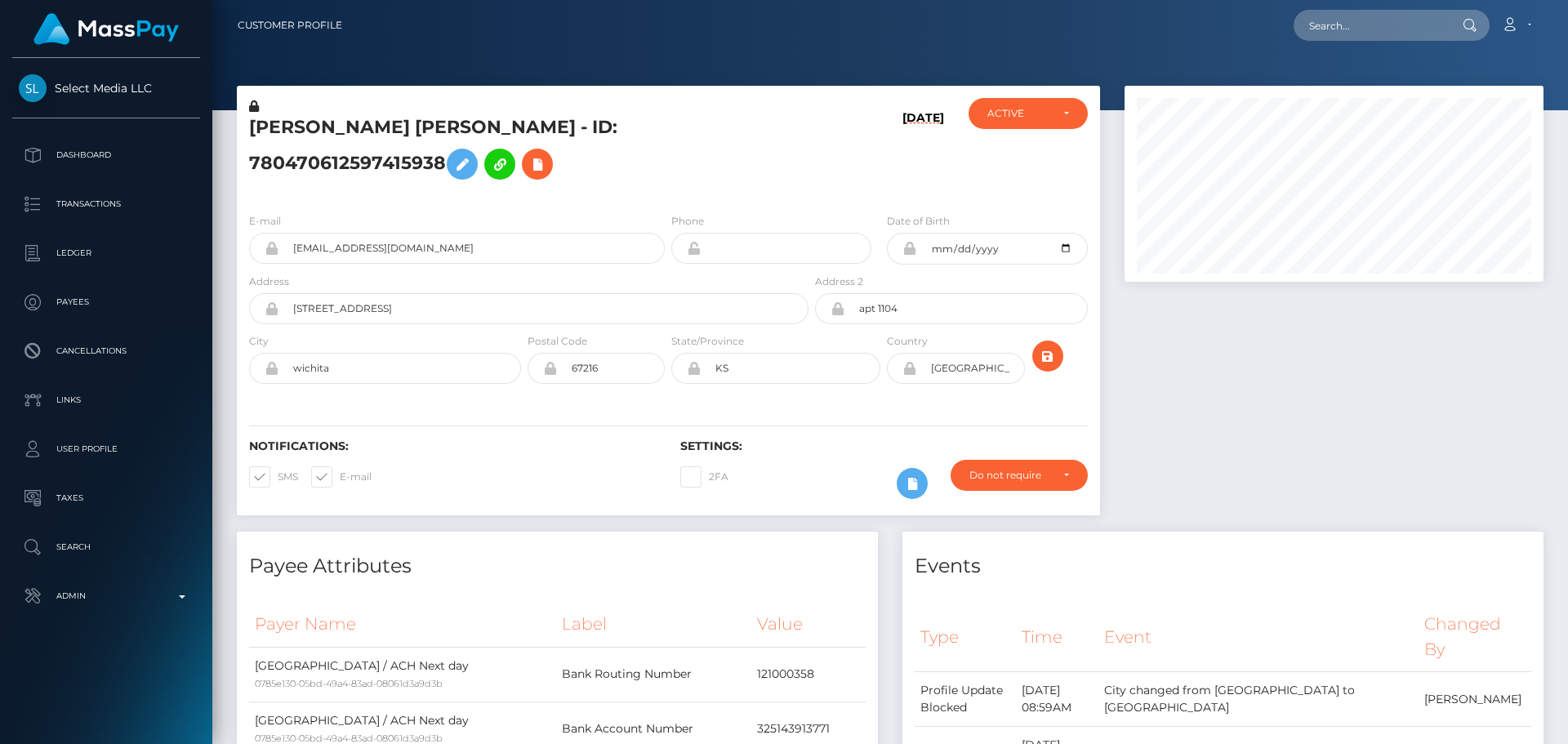
scroll to position [196, 420]
click at [837, 165] on div "[DATE]" at bounding box center [884, 149] width 144 height 103
click at [1046, 346] on icon "submit" at bounding box center [1048, 356] width 19 height 20
click at [667, 174] on div "[PERSON_NAME] [PERSON_NAME] - ID: 780470612597415938" at bounding box center [524, 149] width 575 height 103
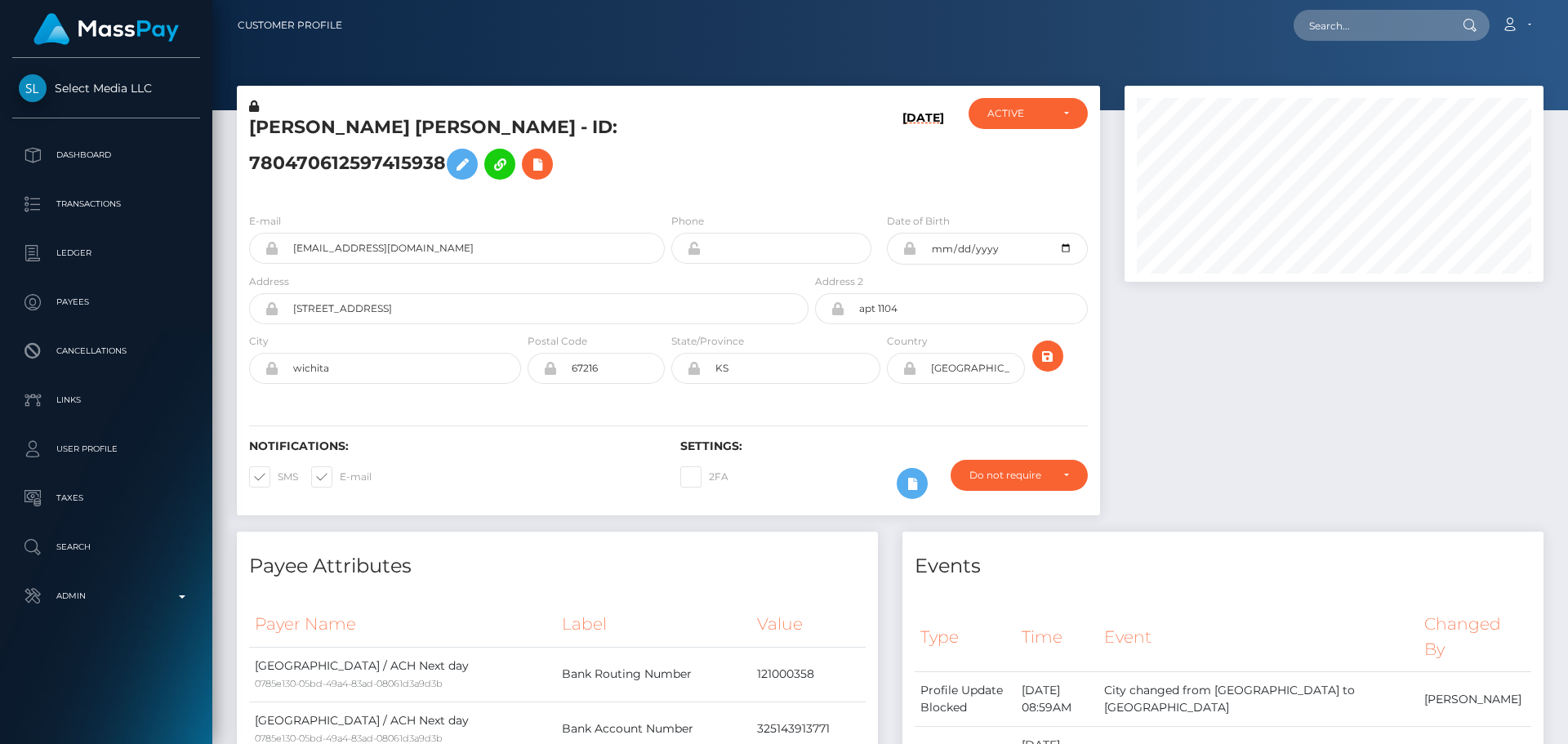
click at [667, 174] on div "[PERSON_NAME] [PERSON_NAME] - ID: 780470612597415938" at bounding box center [524, 149] width 575 height 103
drag, startPoint x: 0, startPoint y: 0, endPoint x: 667, endPoint y: 174, distance: 689.3
click at [667, 174] on div "[PERSON_NAME] [PERSON_NAME] - ID: 780470612597415938" at bounding box center [524, 149] width 575 height 103
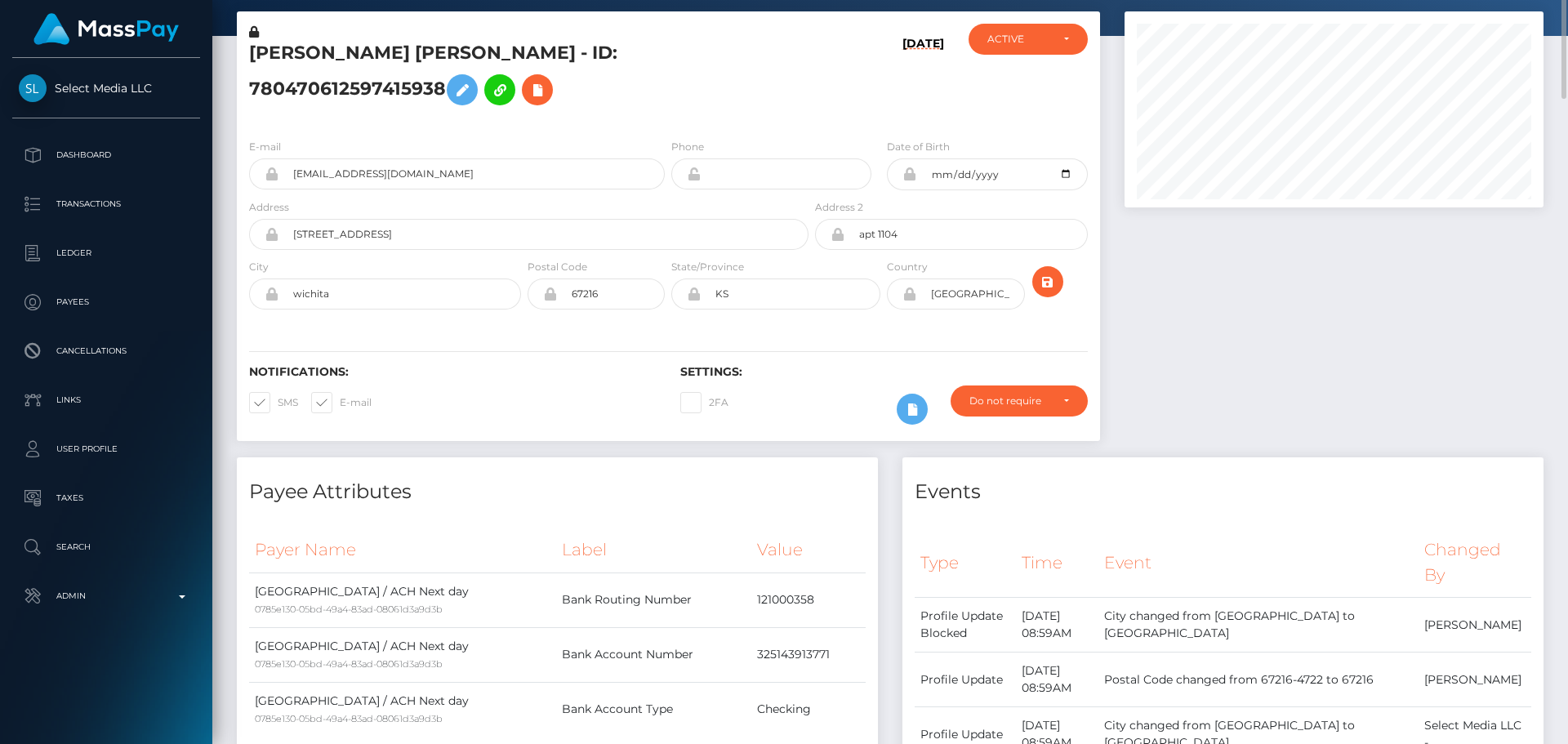
scroll to position [0, 0]
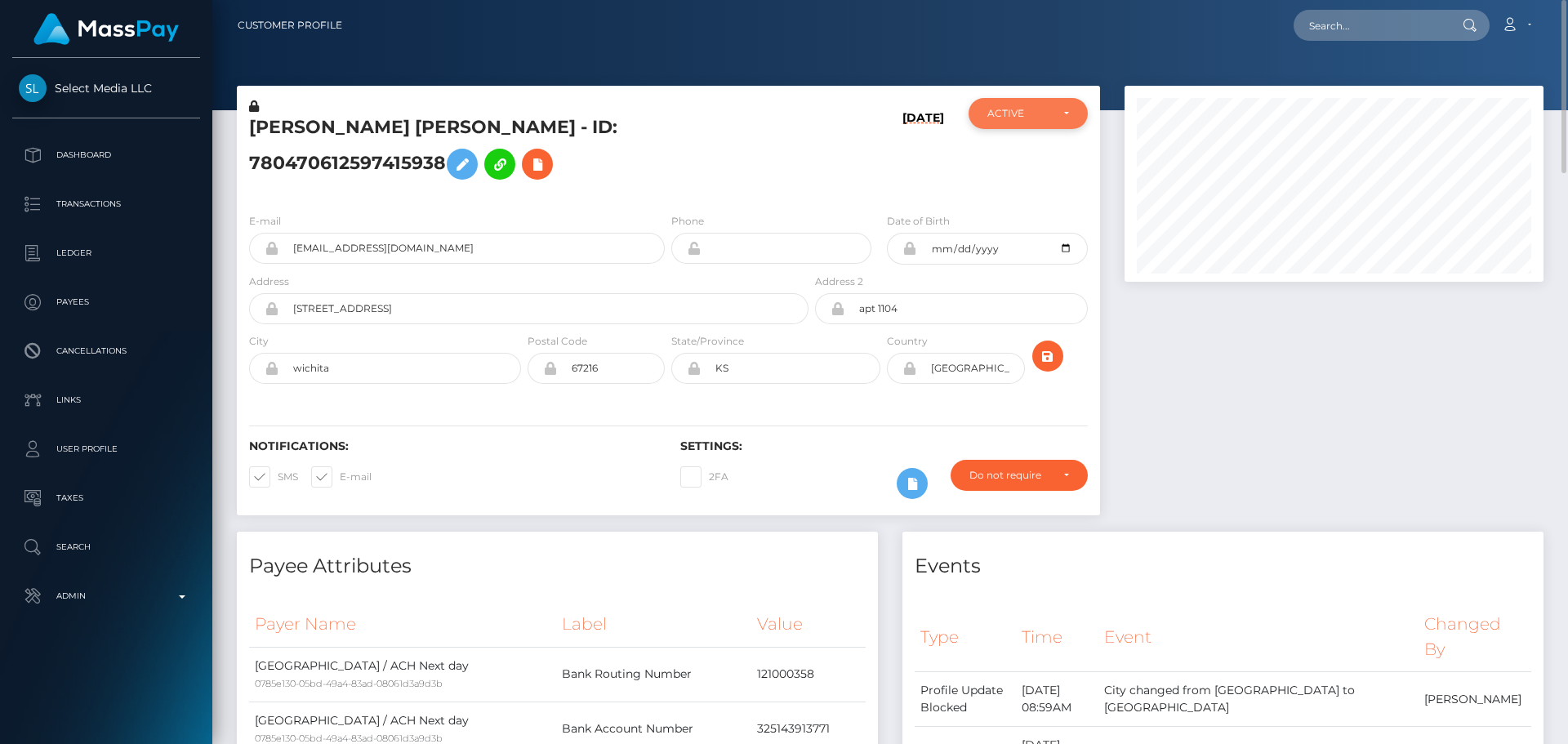
click at [1026, 115] on div "ACTIVE" at bounding box center [1019, 113] width 63 height 13
click at [853, 159] on div "09/10/25" at bounding box center [884, 149] width 144 height 103
click at [398, 137] on h5 "JOY MELISSA LUGO - ID: 780470612597415938" at bounding box center [524, 151] width 550 height 73
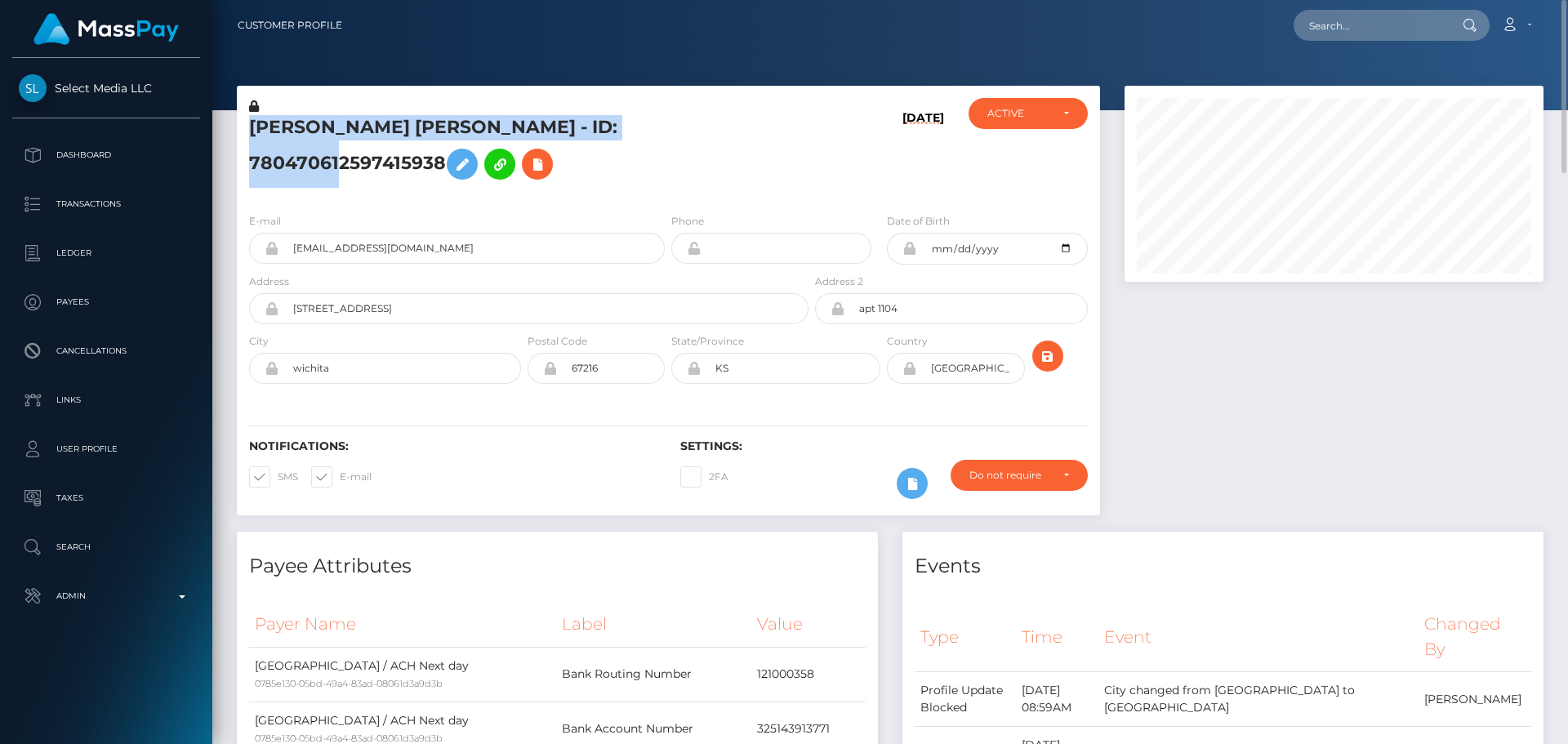
click at [398, 137] on h5 "JOY MELISSA LUGO - ID: 780470612597415938" at bounding box center [524, 151] width 550 height 73
copy h5 "JOY MELISSA LUGO - ID: 780470612597415938"
drag, startPoint x: 441, startPoint y: 227, endPoint x: 238, endPoint y: 215, distance: 203.4
click at [242, 215] on div "E-mail nwdallstar@gmail.com" at bounding box center [452, 242] width 431 height 60
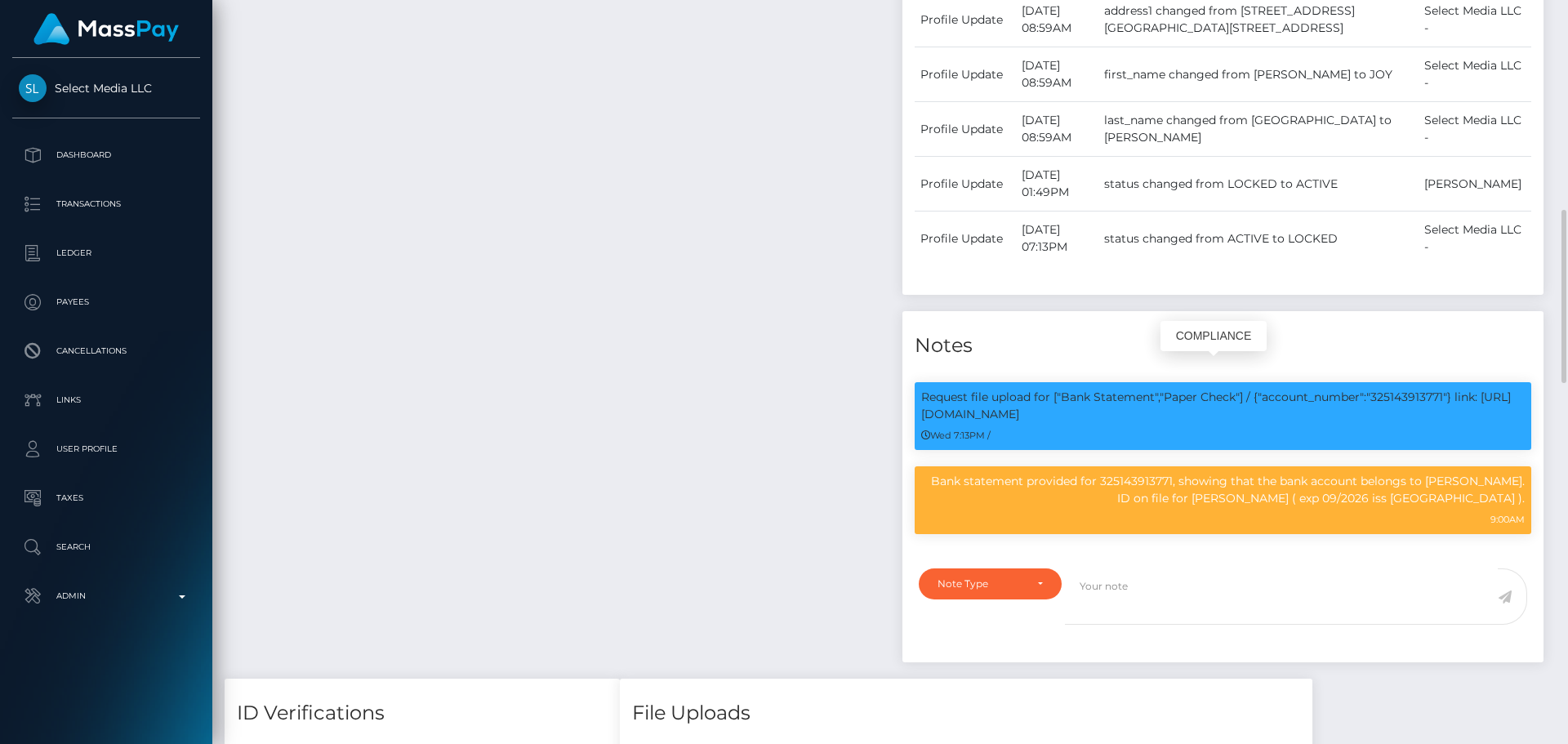
click at [1395, 389] on p "Request file upload for ["Bank Statement","Paper Check"] / {"account_number":"3…" at bounding box center [1223, 406] width 604 height 34
click at [1399, 389] on p "Request file upload for ["Bank Statement","Paper Check"] / {"account_number":"3…" at bounding box center [1223, 406] width 604 height 34
copy p "325143913771"
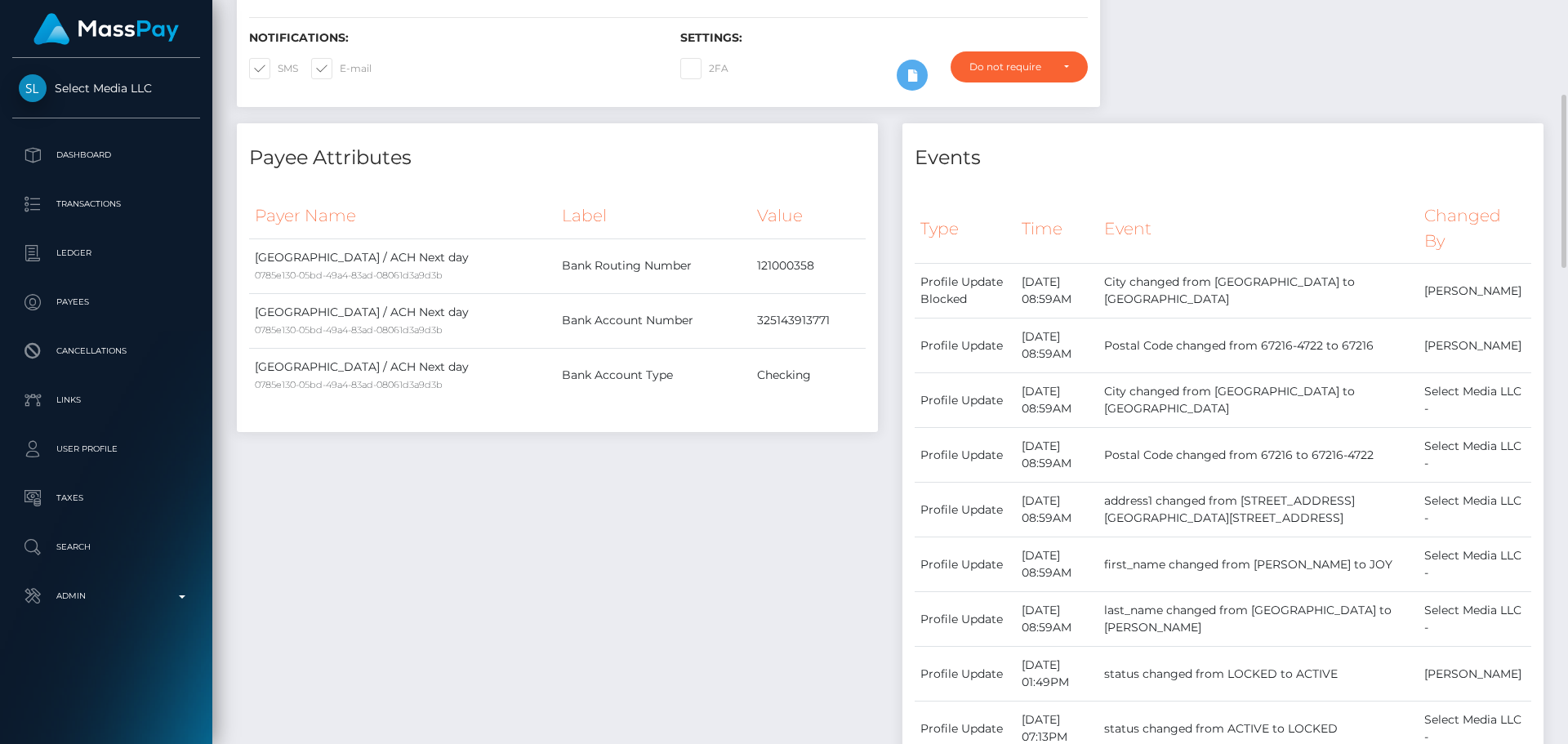
scroll to position [0, 0]
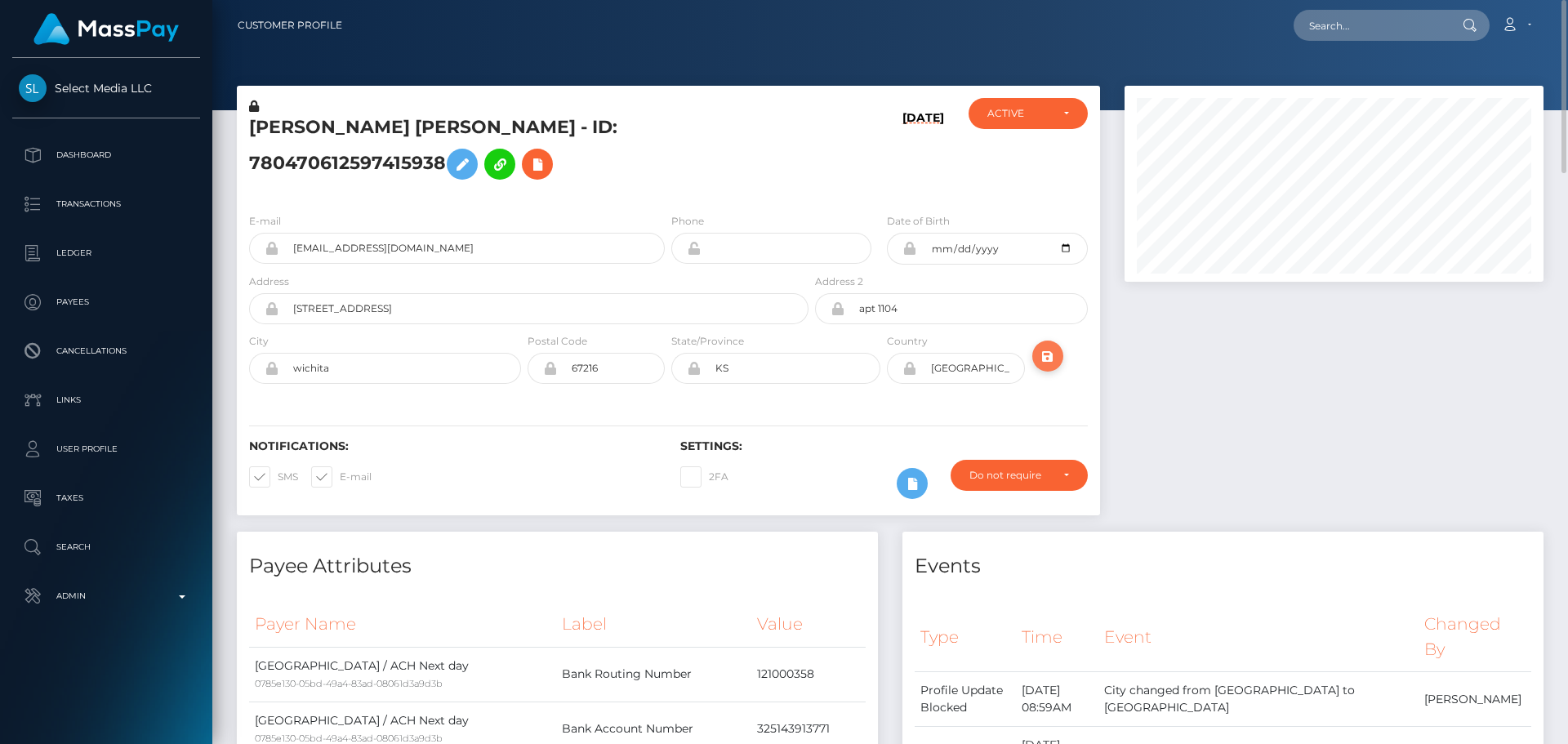
click at [1040, 346] on icon "submit" at bounding box center [1048, 356] width 19 height 20
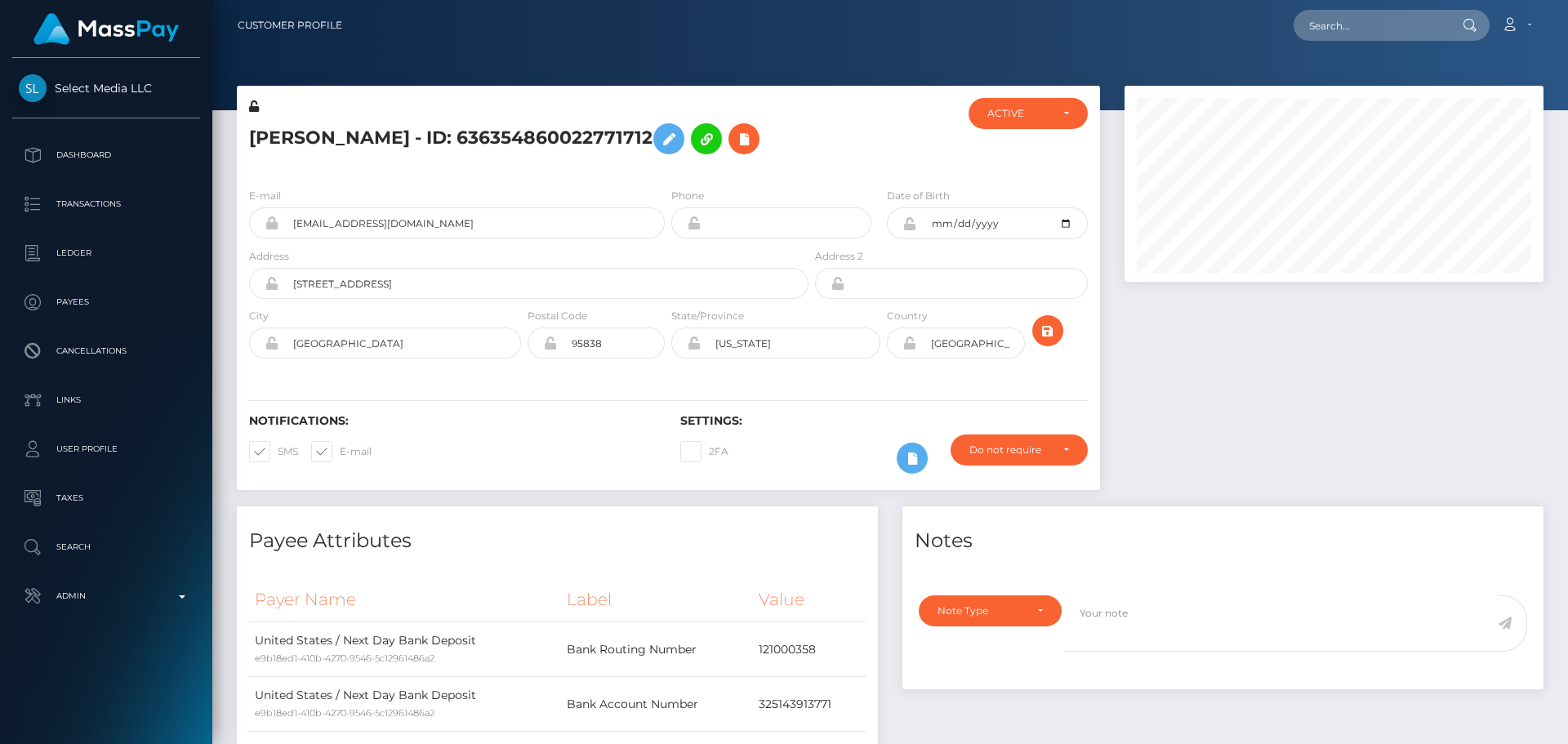
scroll to position [196, 420]
click at [869, 163] on div at bounding box center [884, 137] width 144 height 77
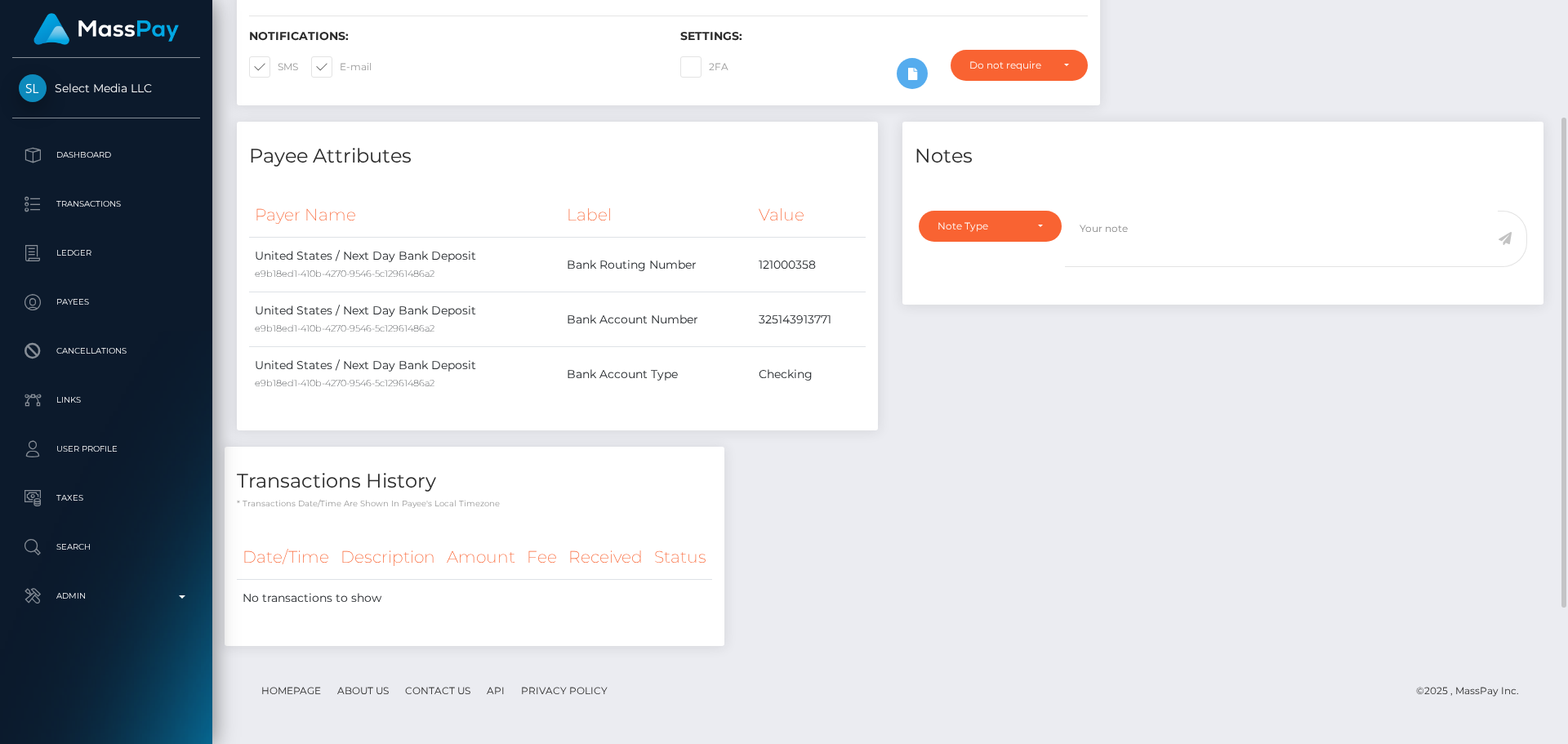
scroll to position [0, 0]
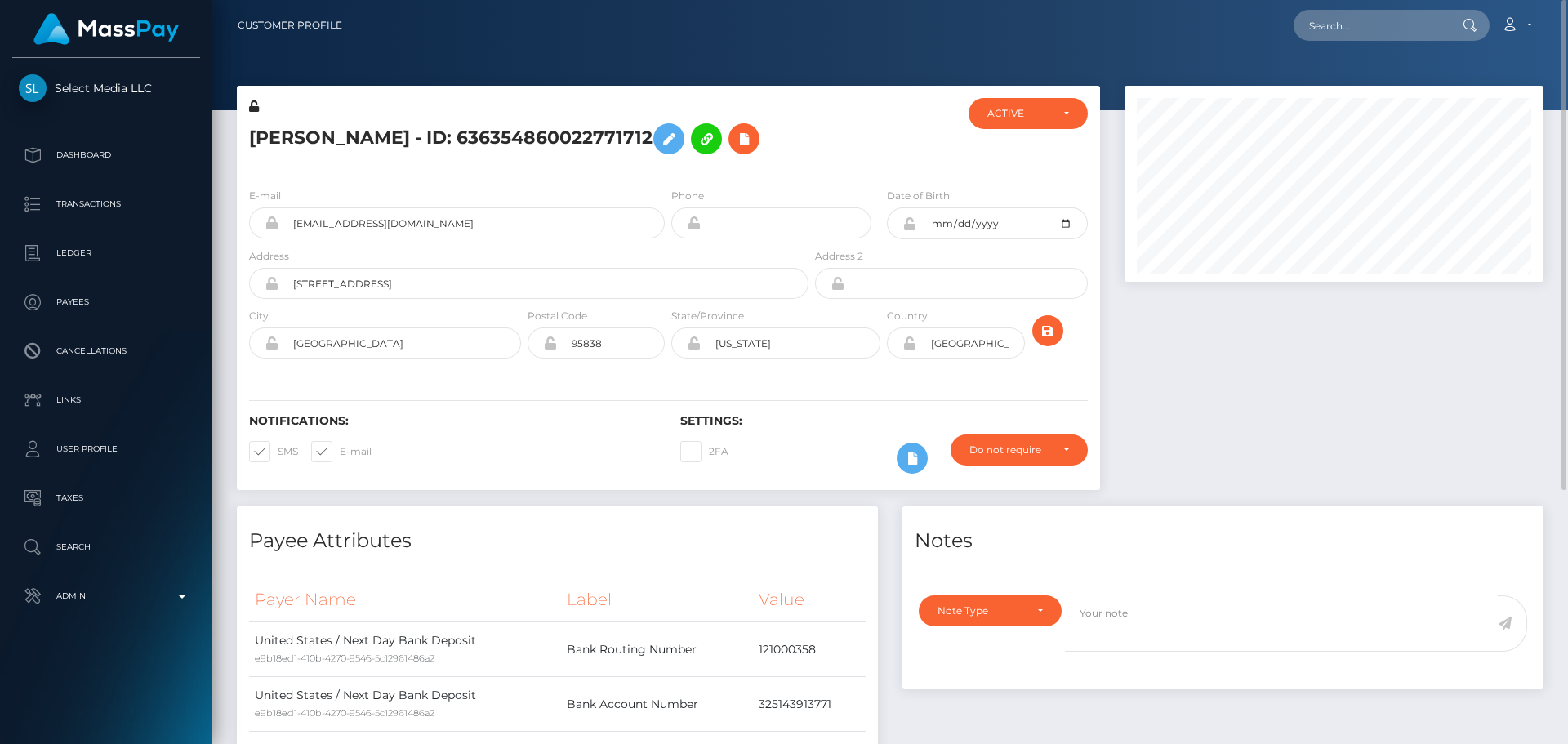
click at [824, 138] on div at bounding box center [884, 137] width 144 height 77
click at [392, 139] on h5 "[PERSON_NAME] - ID: 636354860022771712" at bounding box center [524, 138] width 550 height 47
click at [392, 139] on h5 "Carrie Ellen Malbrue - ID: 636354860022771712" at bounding box center [524, 138] width 550 height 47
copy h5 "Carrie Ellen Malbrue - ID: 636354860022771712"
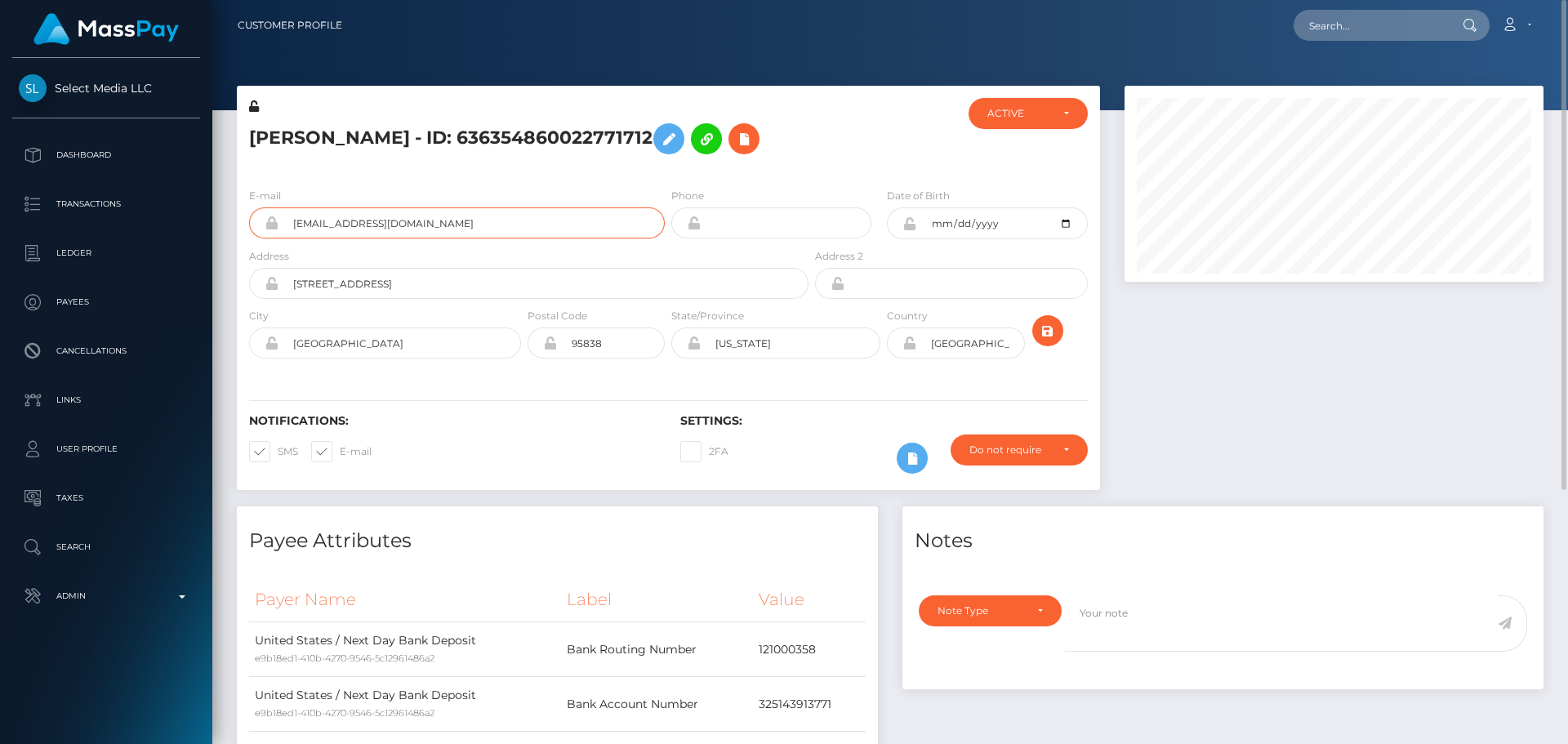
drag, startPoint x: 466, startPoint y: 220, endPoint x: 244, endPoint y: 216, distance: 222.0
click at [244, 216] on div "E-mail travionnescott101@gmail.com" at bounding box center [452, 217] width 431 height 60
click at [845, 144] on div at bounding box center [884, 137] width 144 height 77
click at [1056, 331] on icon "submit" at bounding box center [1048, 330] width 19 height 20
